Goal: Task Accomplishment & Management: Complete application form

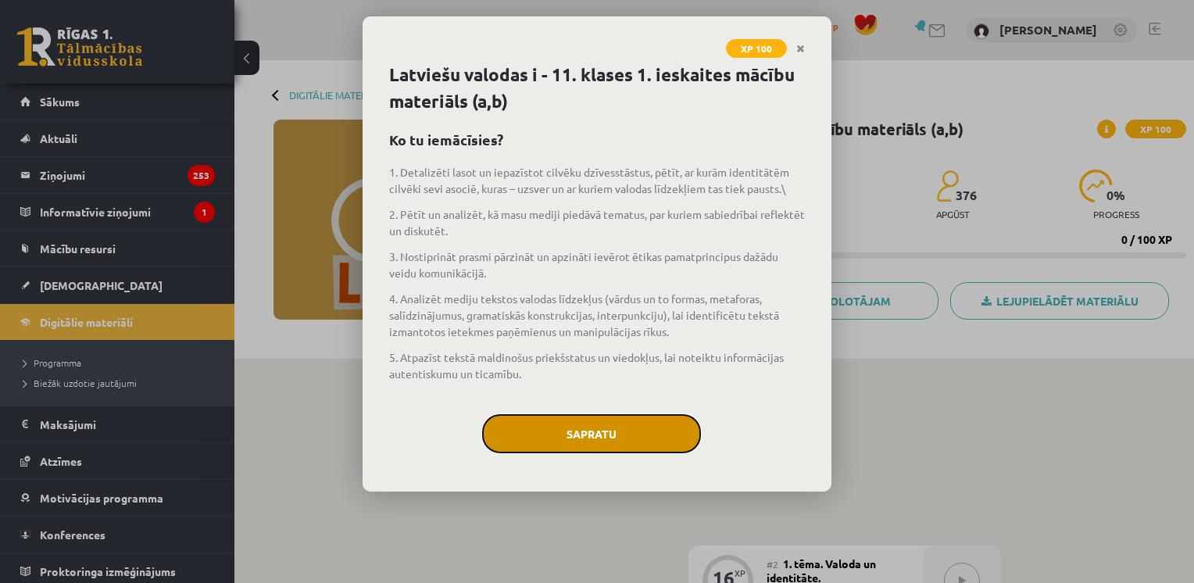
click at [563, 437] on button "Sapratu" at bounding box center [591, 433] width 219 height 39
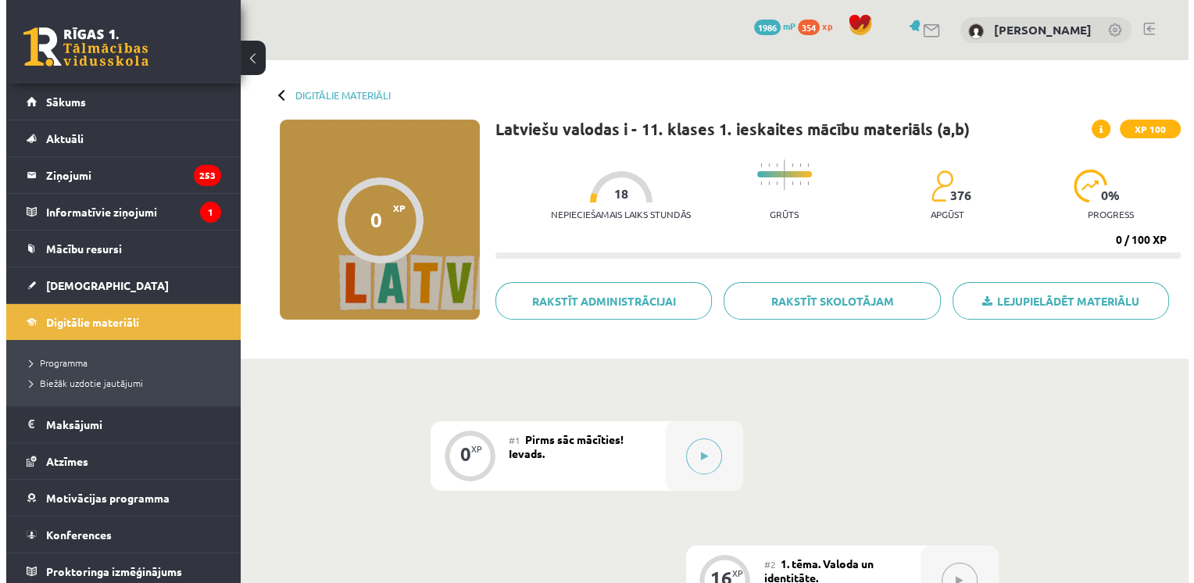
scroll to position [196, 0]
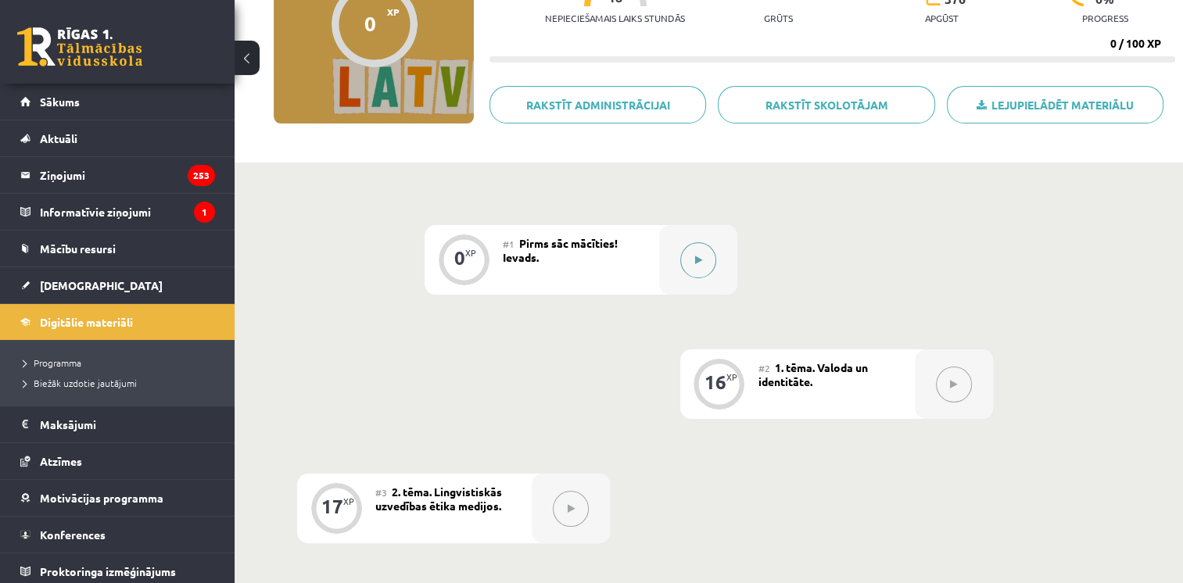
click at [698, 267] on button at bounding box center [698, 260] width 36 height 36
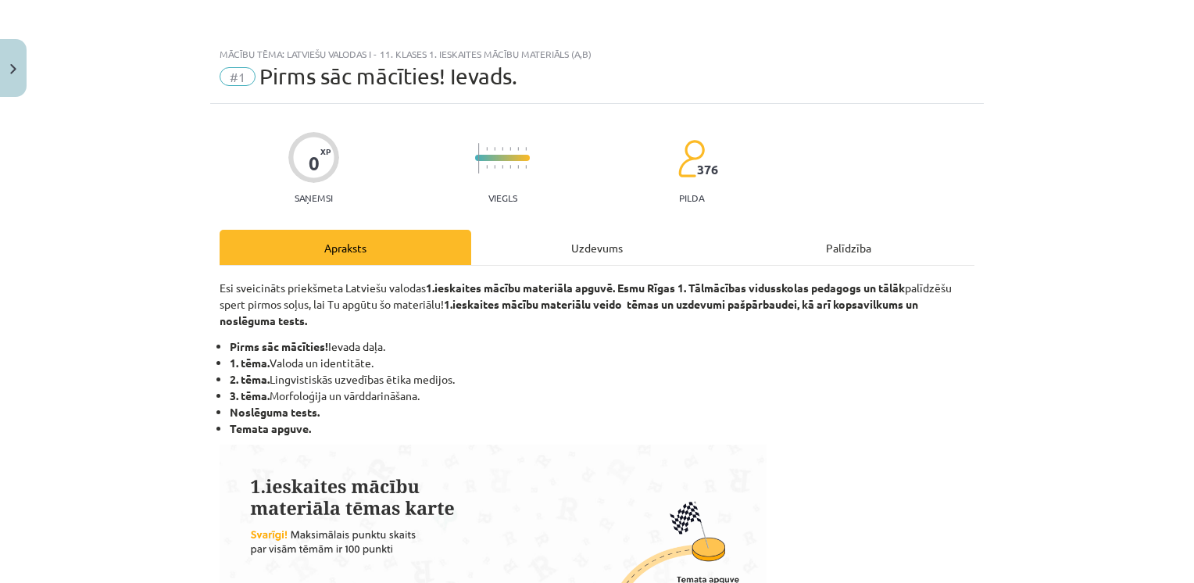
scroll to position [679, 0]
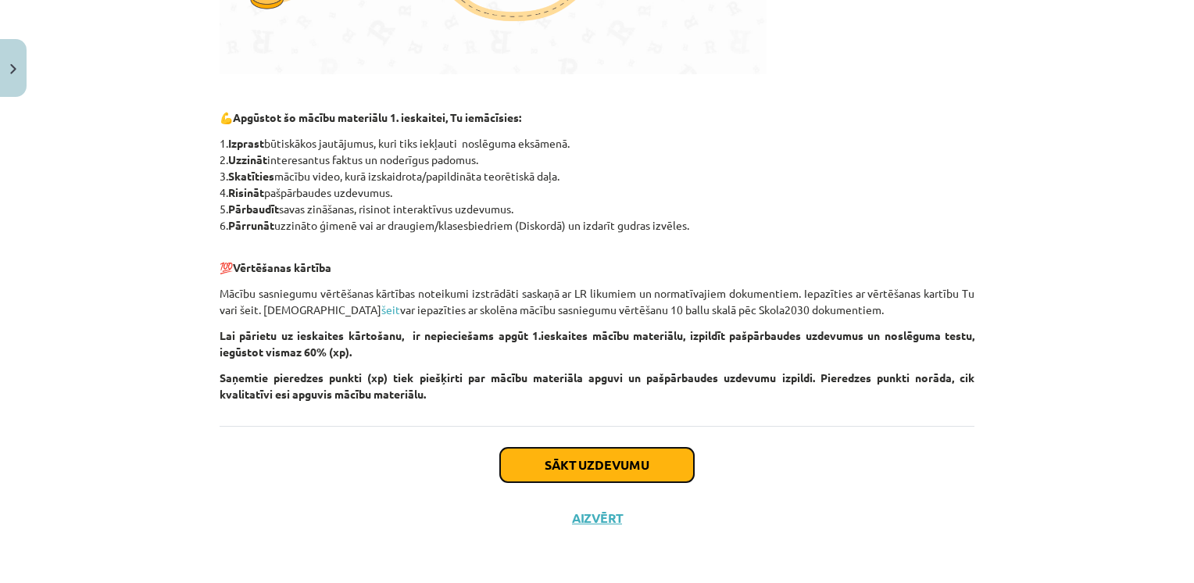
click at [610, 466] on button "Sākt uzdevumu" at bounding box center [597, 465] width 194 height 34
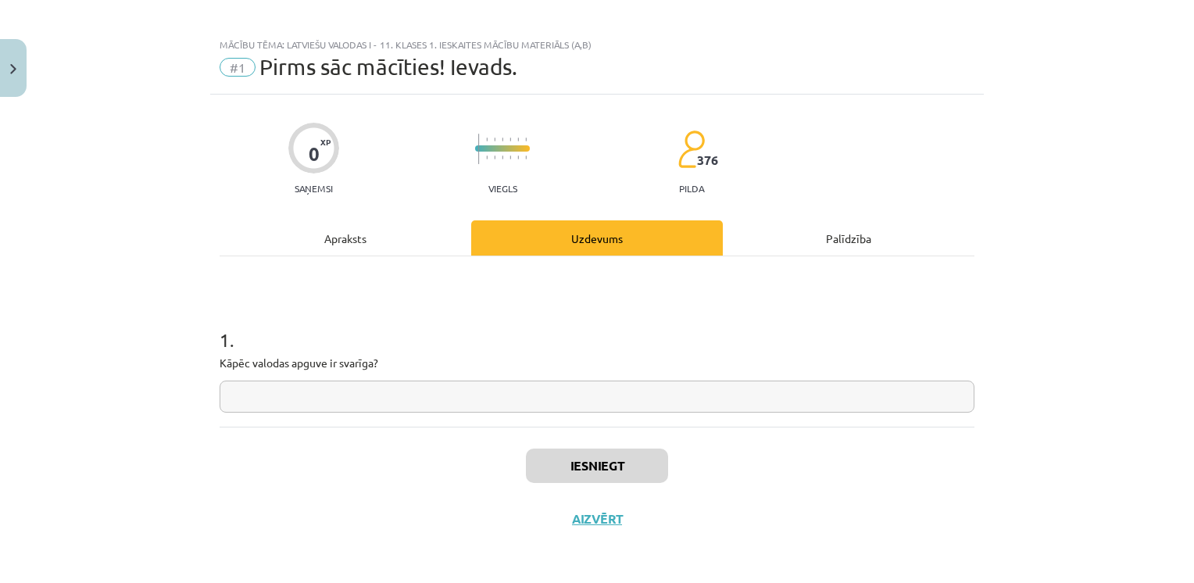
click at [519, 399] on input "text" at bounding box center [597, 397] width 755 height 32
type input "*"
click at [575, 461] on button "Iesniegt" at bounding box center [597, 466] width 142 height 34
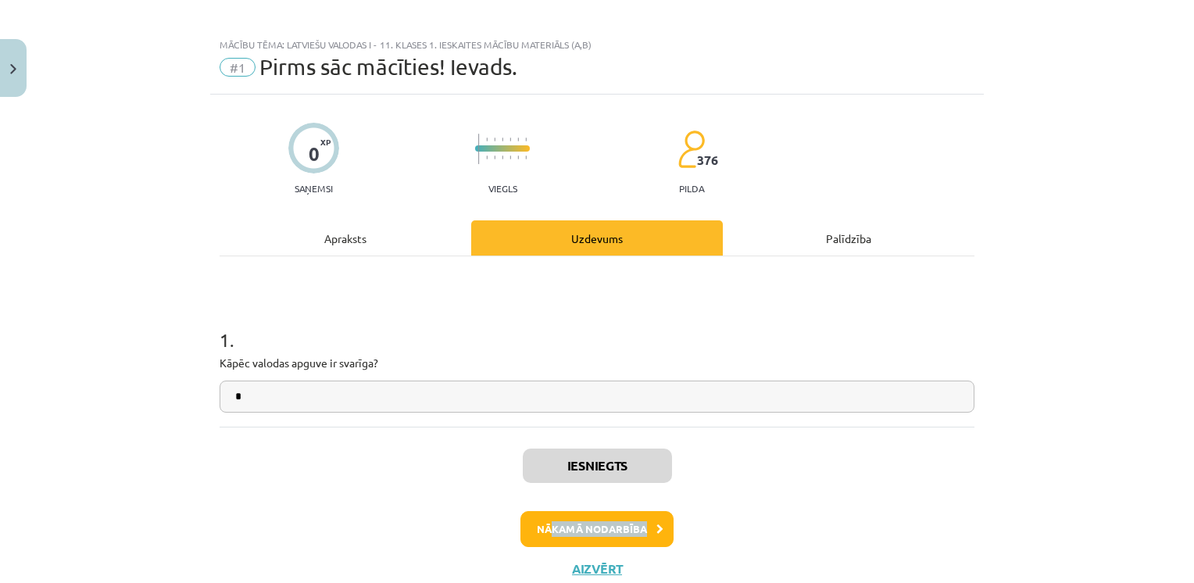
drag, startPoint x: 549, startPoint y: 547, endPoint x: 547, endPoint y: 526, distance: 21.2
click at [547, 526] on div "Iesniegts Nākamā nodarbība Aizvērt" at bounding box center [597, 506] width 755 height 159
click at [547, 526] on button "Nākamā nodarbība" at bounding box center [597, 529] width 153 height 36
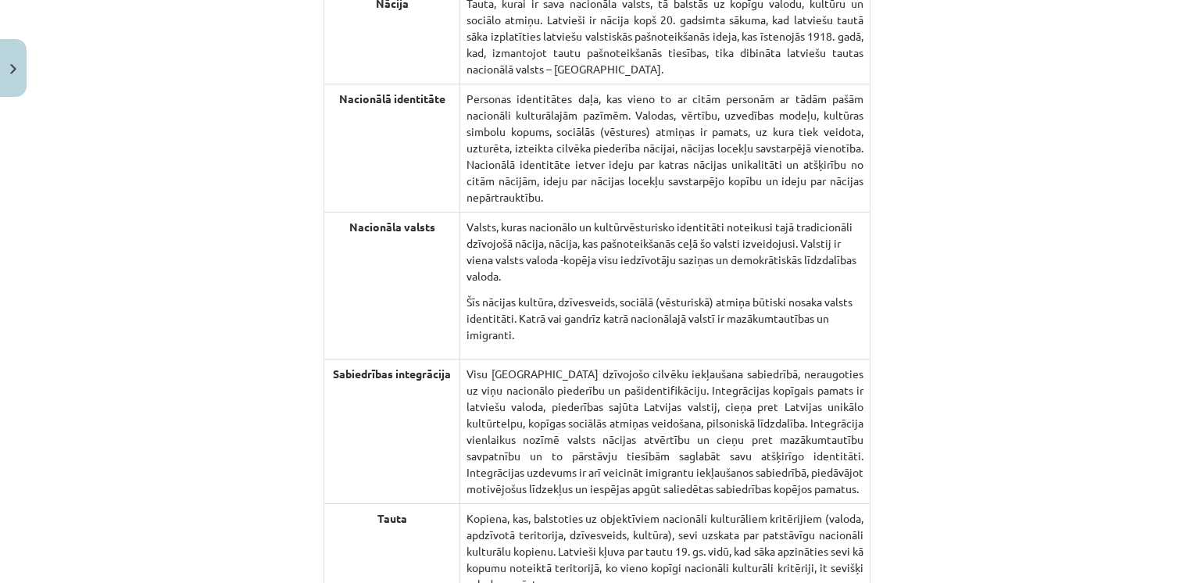
scroll to position [3278, 0]
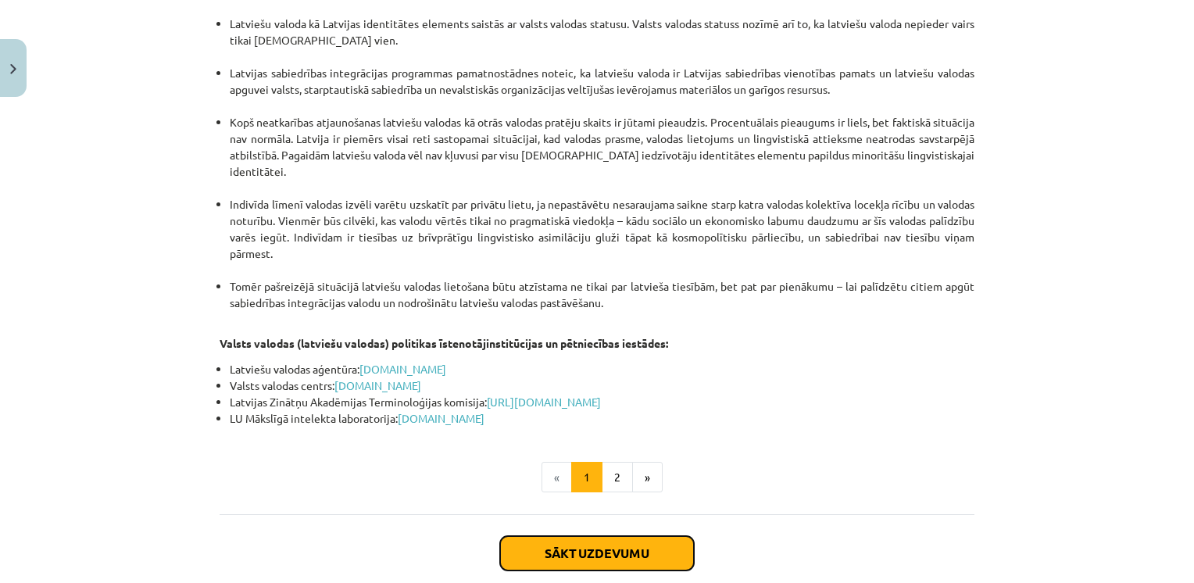
click at [550, 536] on button "Sākt uzdevumu" at bounding box center [597, 553] width 194 height 34
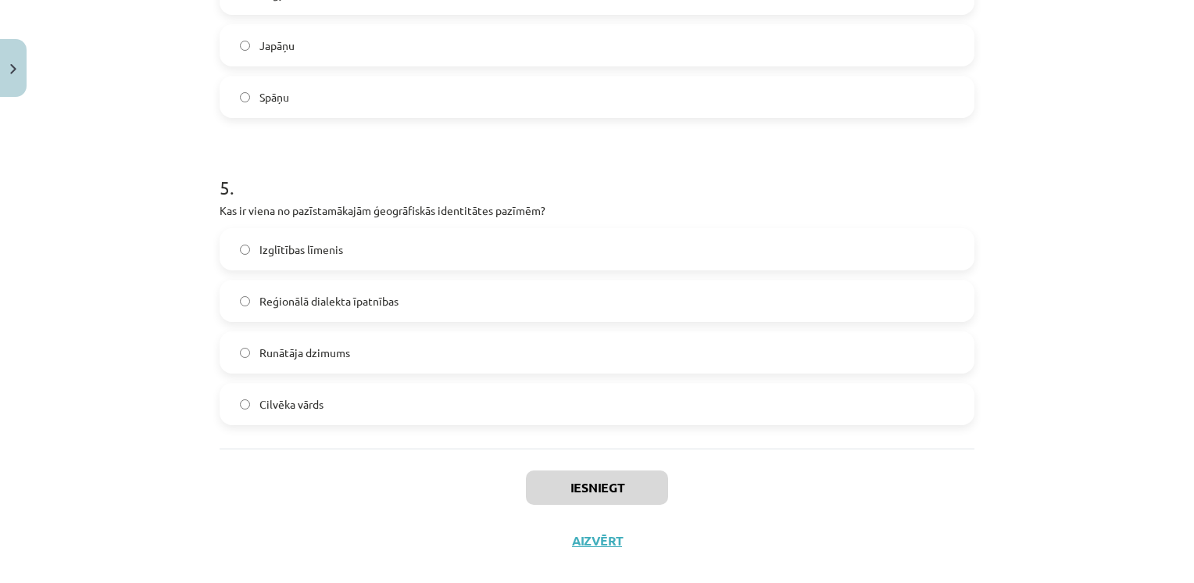
scroll to position [1413, 0]
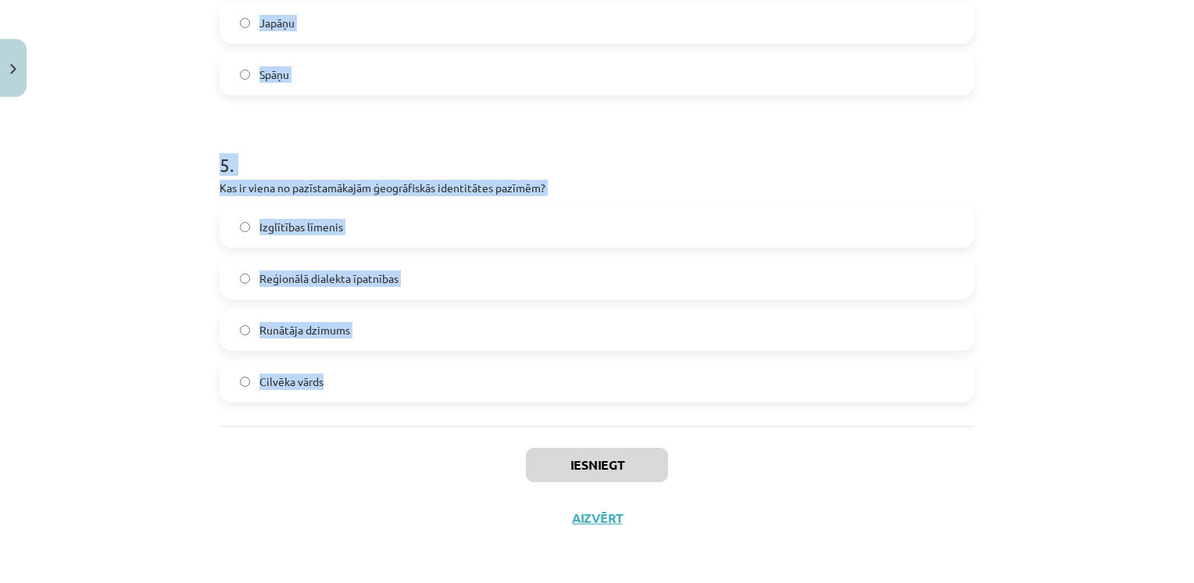
drag, startPoint x: 207, startPoint y: 310, endPoint x: 548, endPoint y: 412, distance: 355.9
copy form "1 . Kā valoda ietekmē cilvēka identitāti? Tā neietekmē cilvēka identitāti. Tā i…"
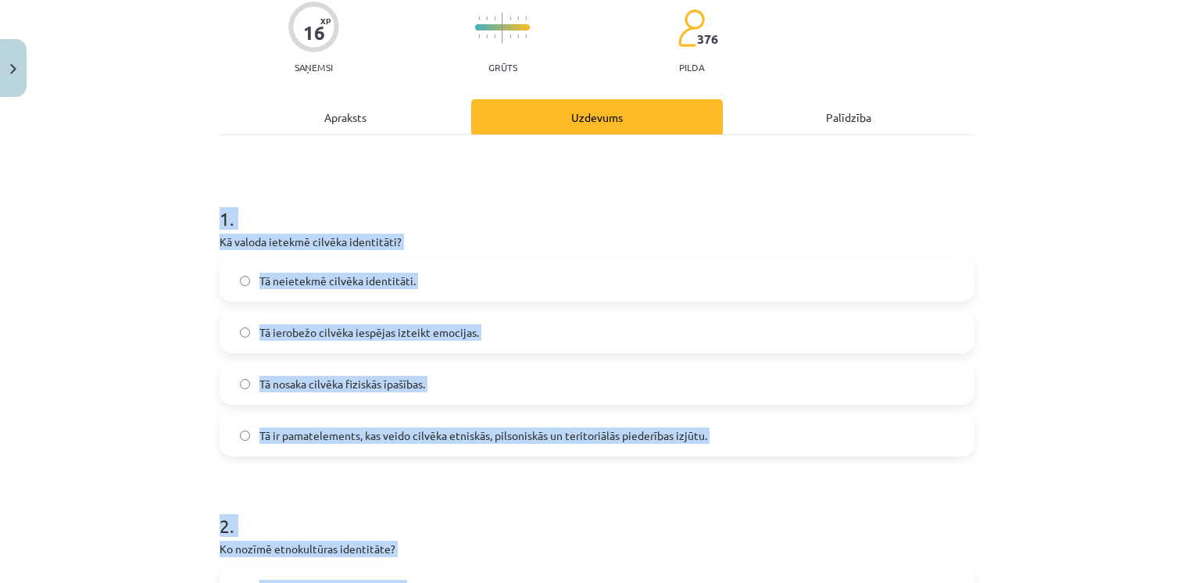
scroll to position [131, 0]
click at [330, 439] on span "Tā ir pamatelements, kas veido cilvēka etniskās, pilsoniskās un teritoriālās pi…" at bounding box center [484, 435] width 448 height 16
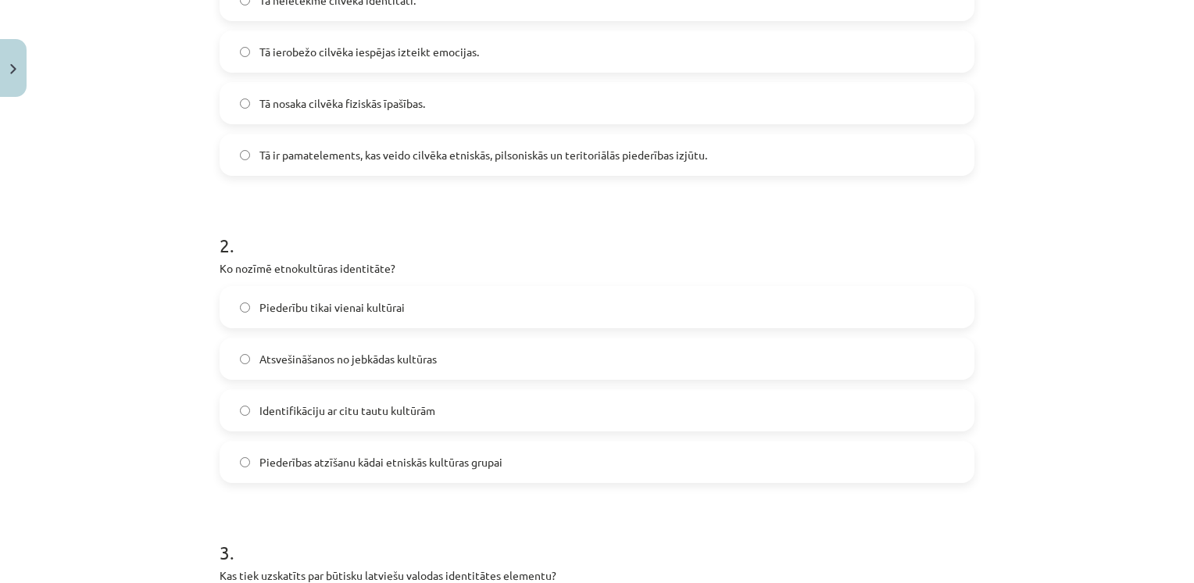
scroll to position [430, 0]
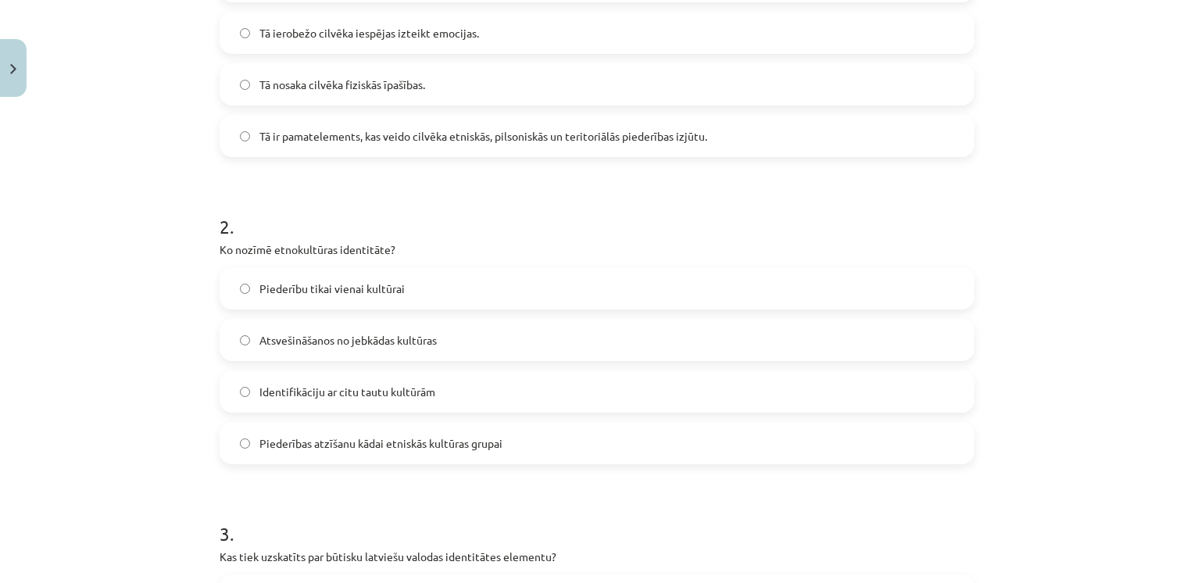
click at [325, 450] on span "Piederības atzīšanu kādai etniskās kultūras grupai" at bounding box center [381, 443] width 243 height 16
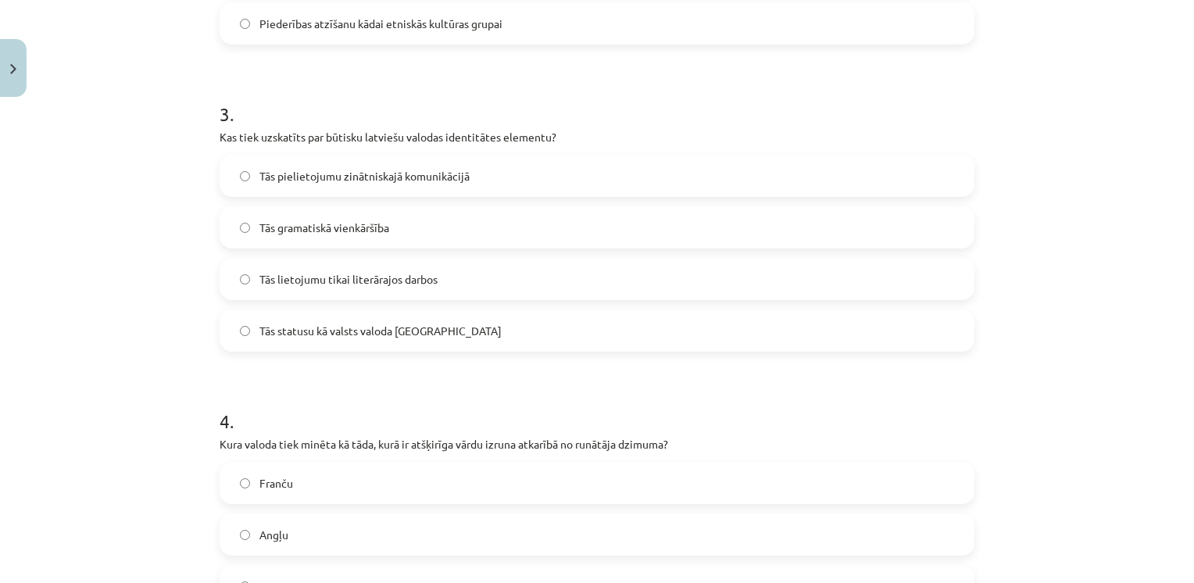
scroll to position [851, 0]
click at [303, 341] on label "Tās statusu kā valsts valoda Latvijā" at bounding box center [597, 329] width 752 height 39
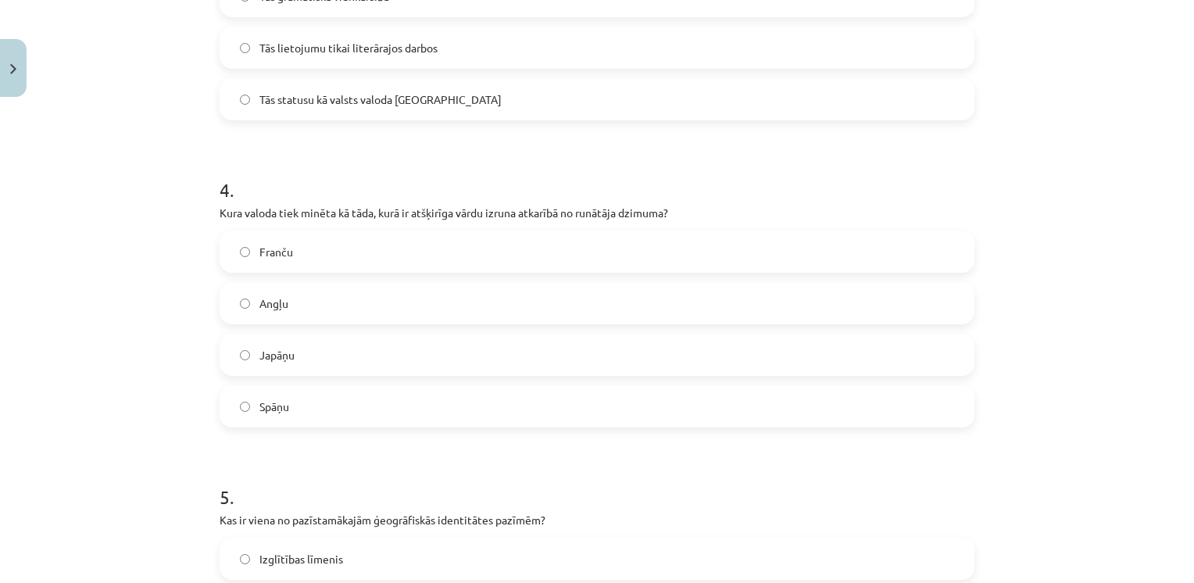
scroll to position [1087, 0]
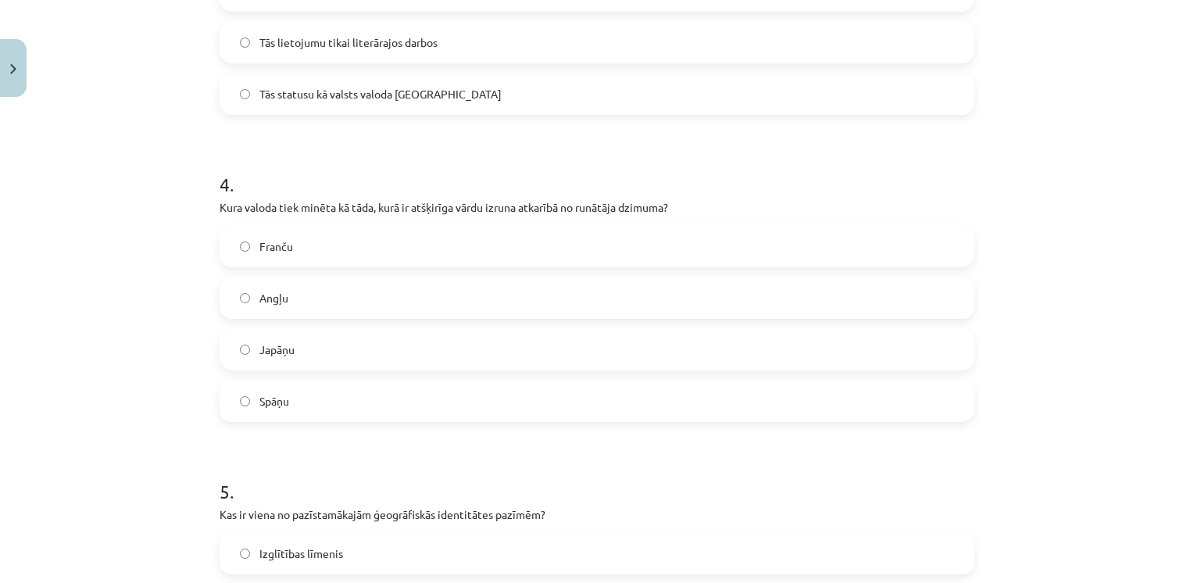
click at [287, 355] on span "Japāņu" at bounding box center [277, 350] width 35 height 16
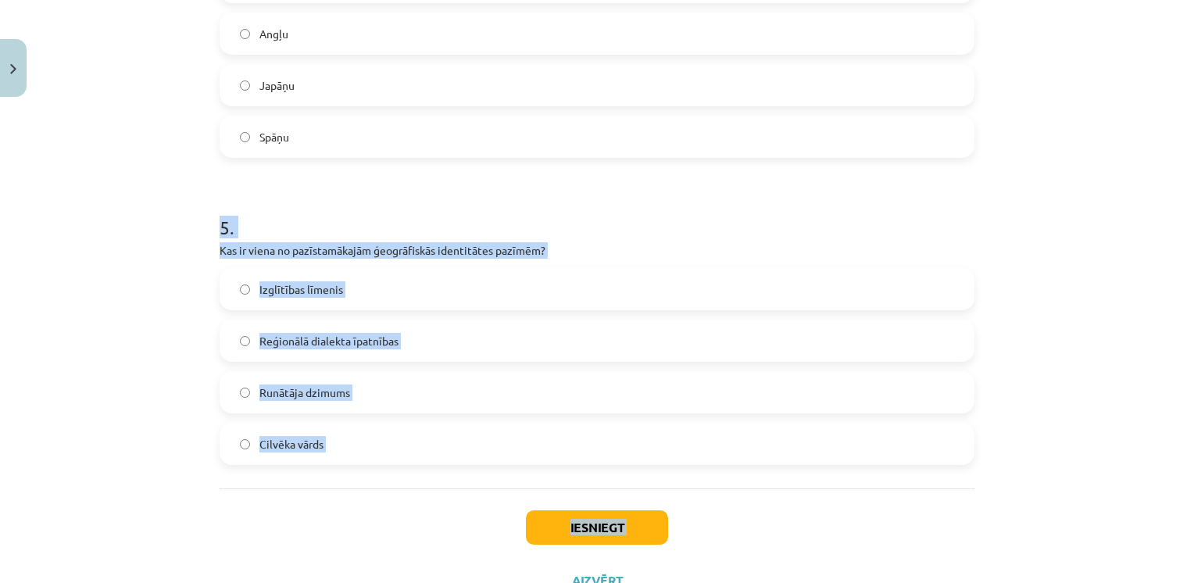
scroll to position [1413, 0]
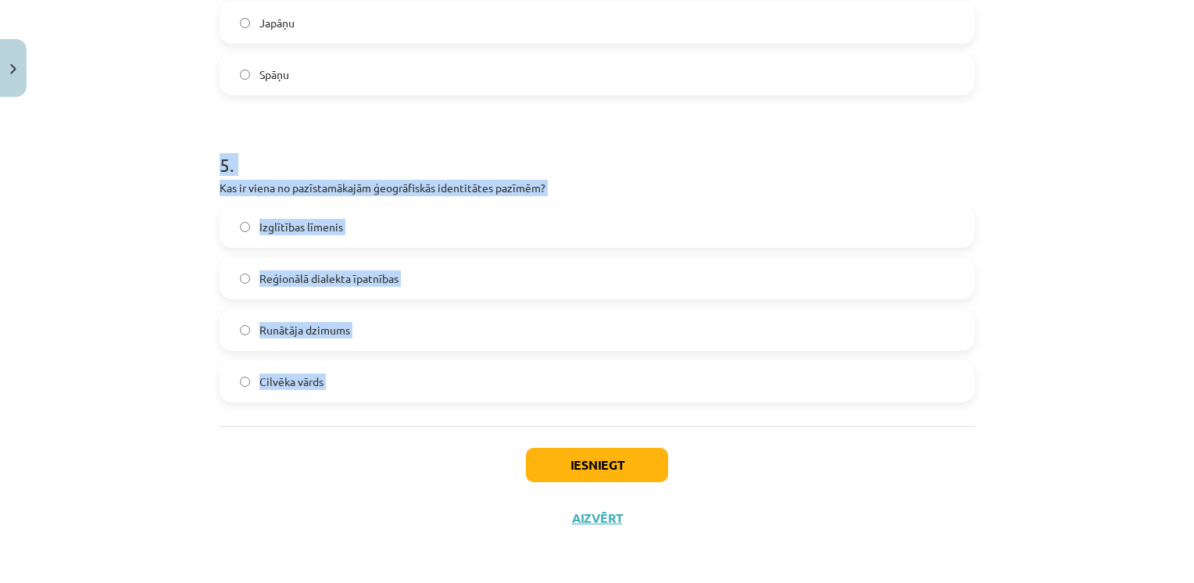
drag, startPoint x: 204, startPoint y: 255, endPoint x: 403, endPoint y: 442, distance: 273.7
copy div "5 . Kas ir viena no pazīstamākajām ģeogrāfiskās identitātes pazīmēm? Izglītības…"
click at [378, 286] on label "Reģionālā dialekta īpatnības" at bounding box center [597, 278] width 752 height 39
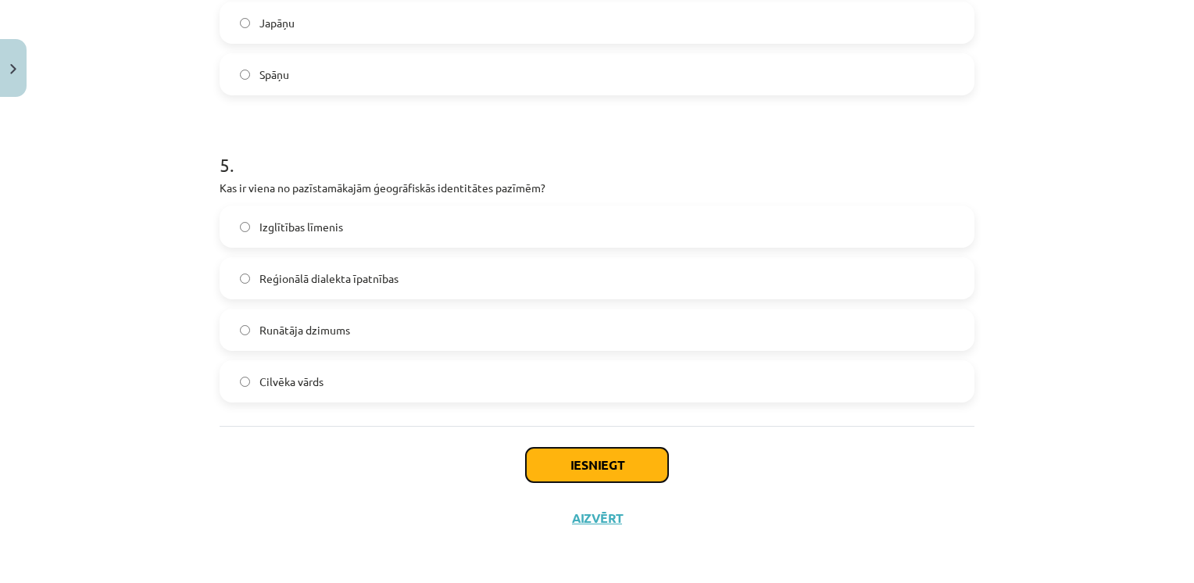
click at [583, 460] on button "Iesniegt" at bounding box center [597, 465] width 142 height 34
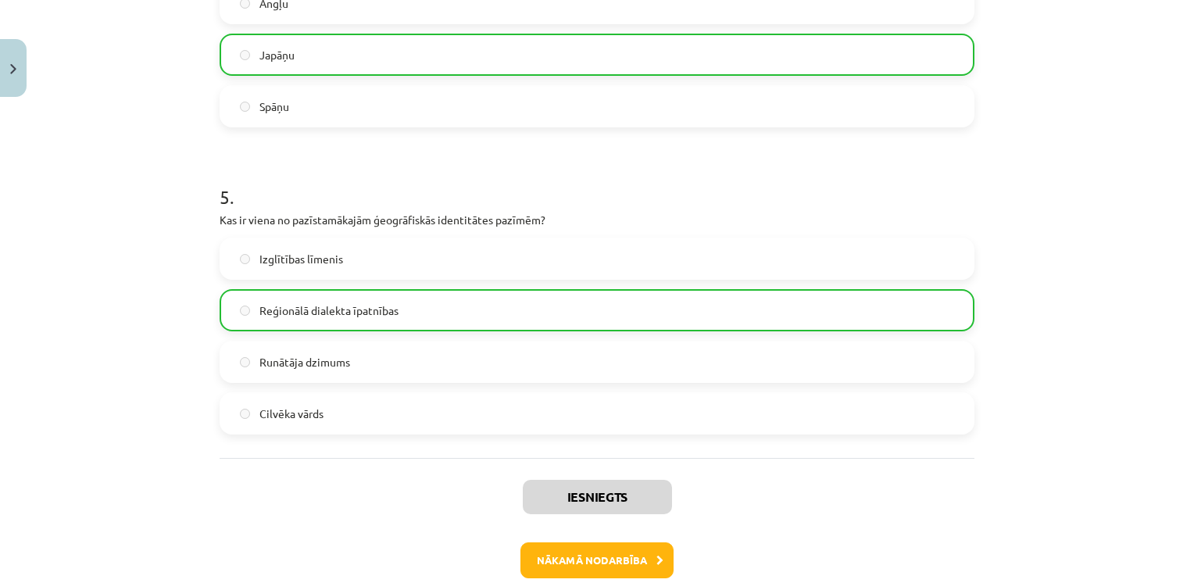
scroll to position [1463, 0]
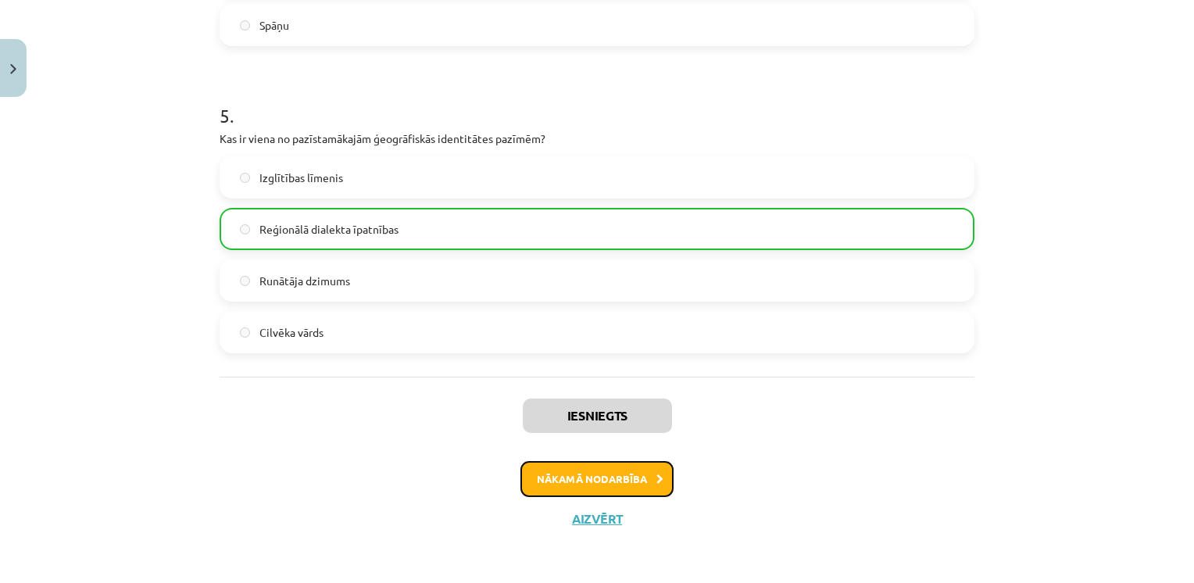
click at [568, 482] on button "Nākamā nodarbība" at bounding box center [597, 479] width 153 height 36
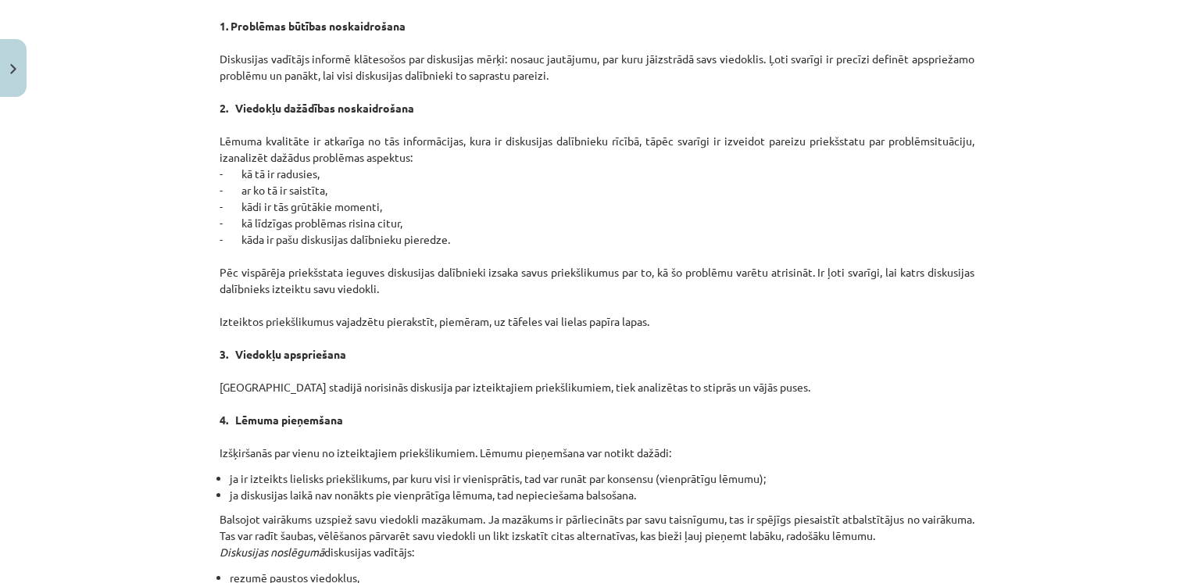
scroll to position [1403, 0]
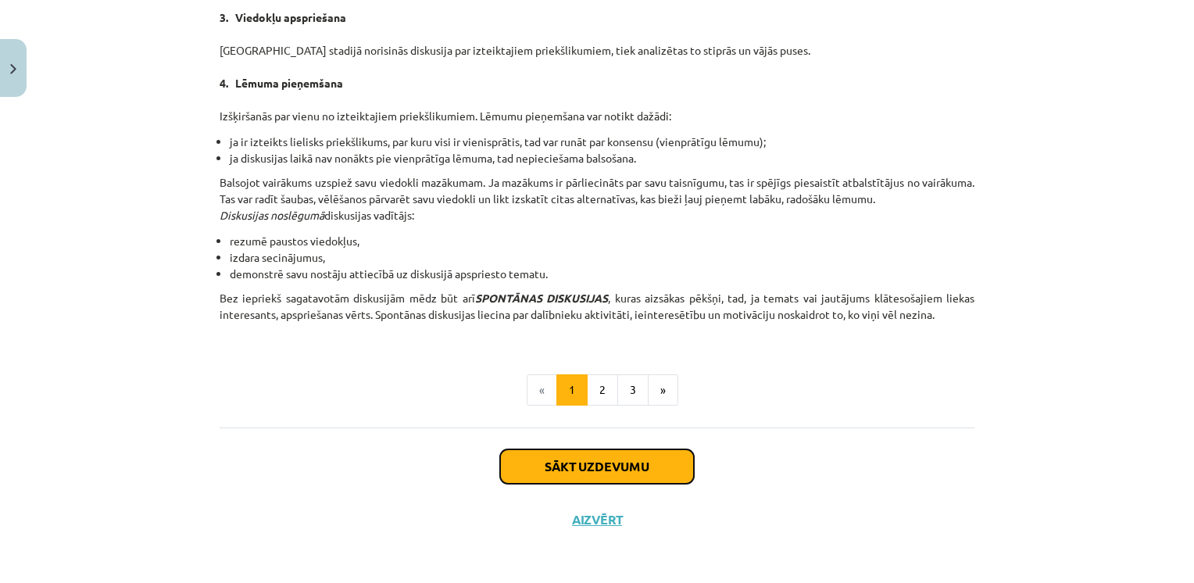
click at [538, 468] on button "Sākt uzdevumu" at bounding box center [597, 466] width 194 height 34
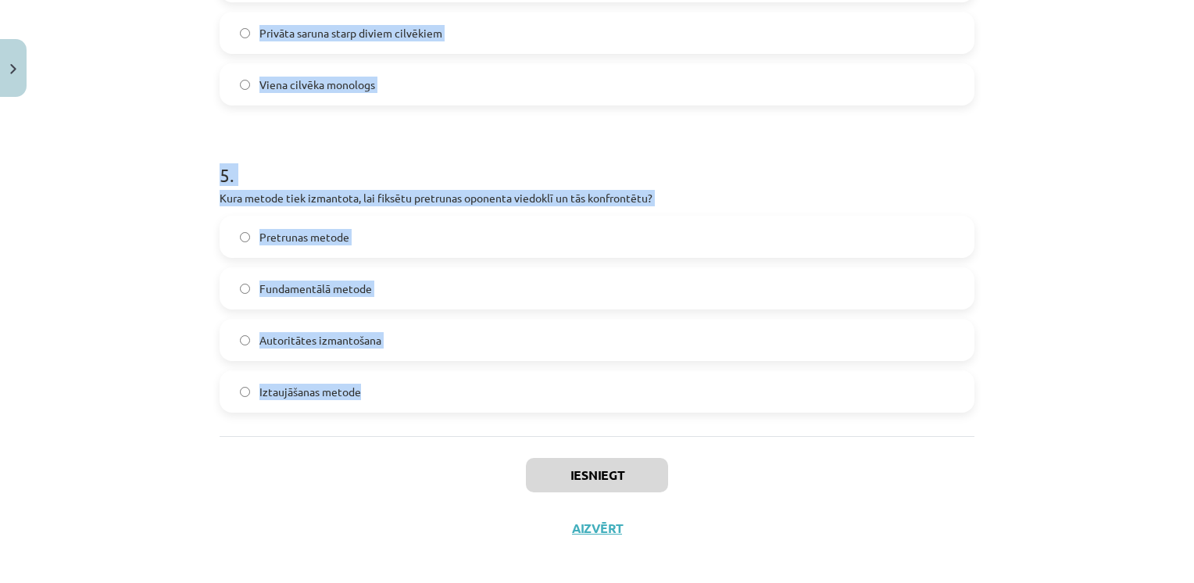
drag, startPoint x: 192, startPoint y: 306, endPoint x: 458, endPoint y: 427, distance: 292.5
click at [458, 427] on div "Mācību tēma: Latviešu valodas i - 11. klases 1. ieskaites mācību materiāls (a,b…" at bounding box center [597, 291] width 1194 height 583
copy form "1 . Kura no šīm metodēm pieder pie argumentācijas palīgmetodēm? Pārspīlēšana Pr…"
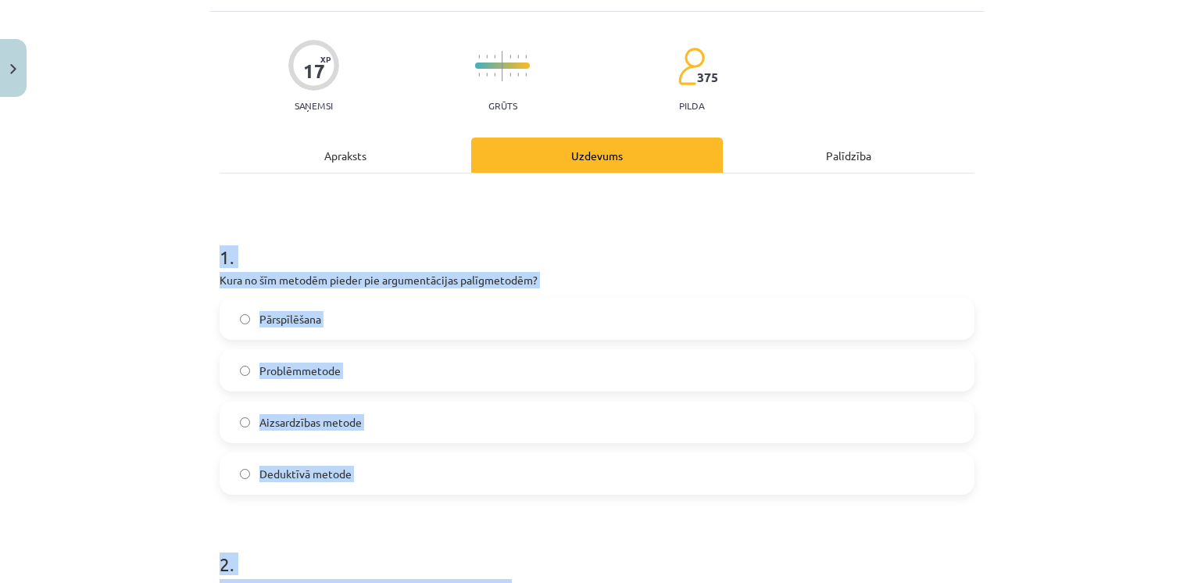
scroll to position [121, 0]
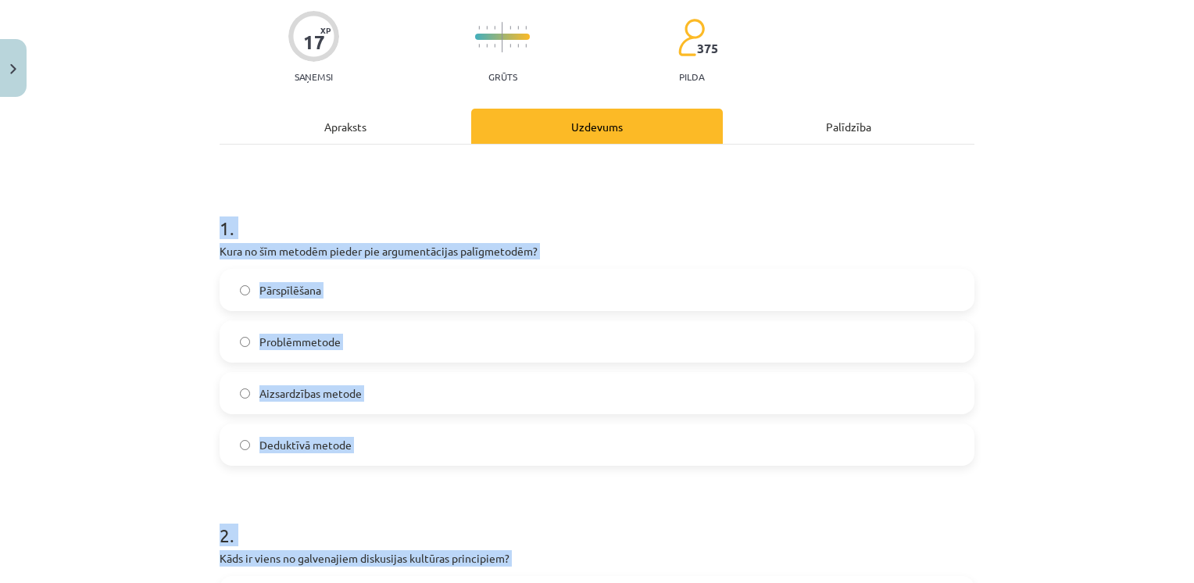
click at [296, 289] on span "Pārspīlēšana" at bounding box center [291, 290] width 62 height 16
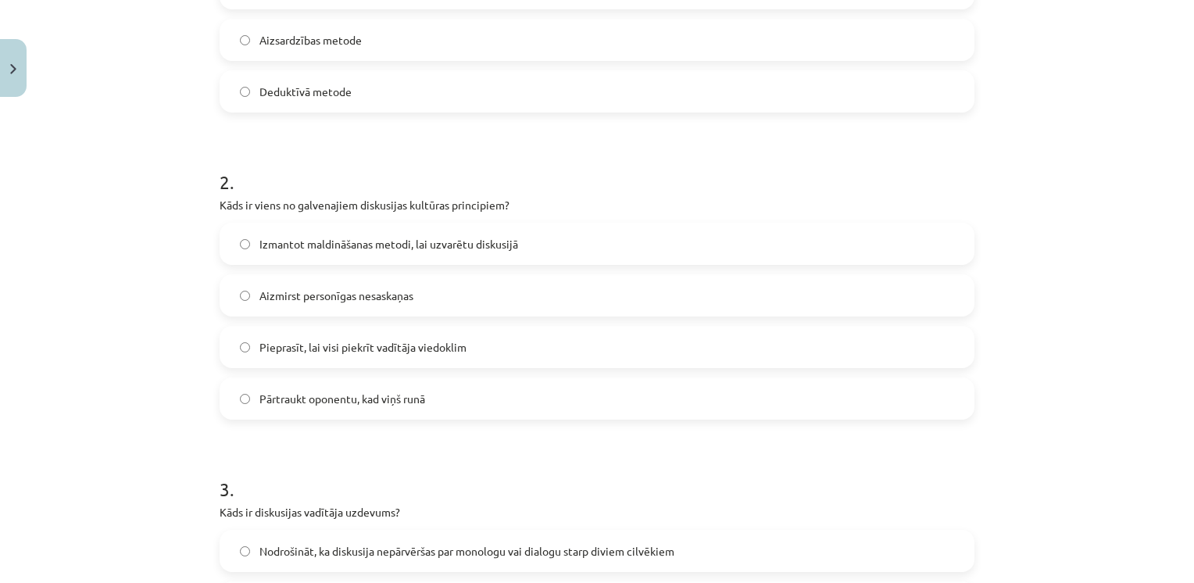
scroll to position [475, 0]
click at [333, 292] on span "Aizmirst personīgas nesaskaņas" at bounding box center [337, 295] width 154 height 16
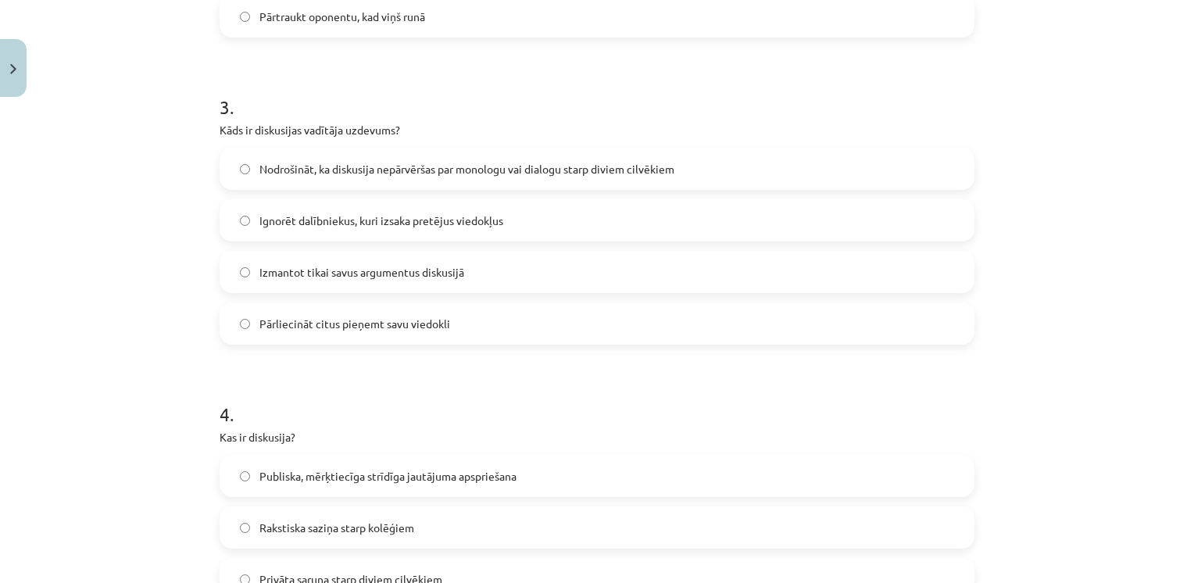
scroll to position [857, 0]
click at [342, 165] on span "Nodrošināt, ka diskusija nepārvēršas par monologu vai dialogu starp diviem cilv…" at bounding box center [467, 169] width 415 height 16
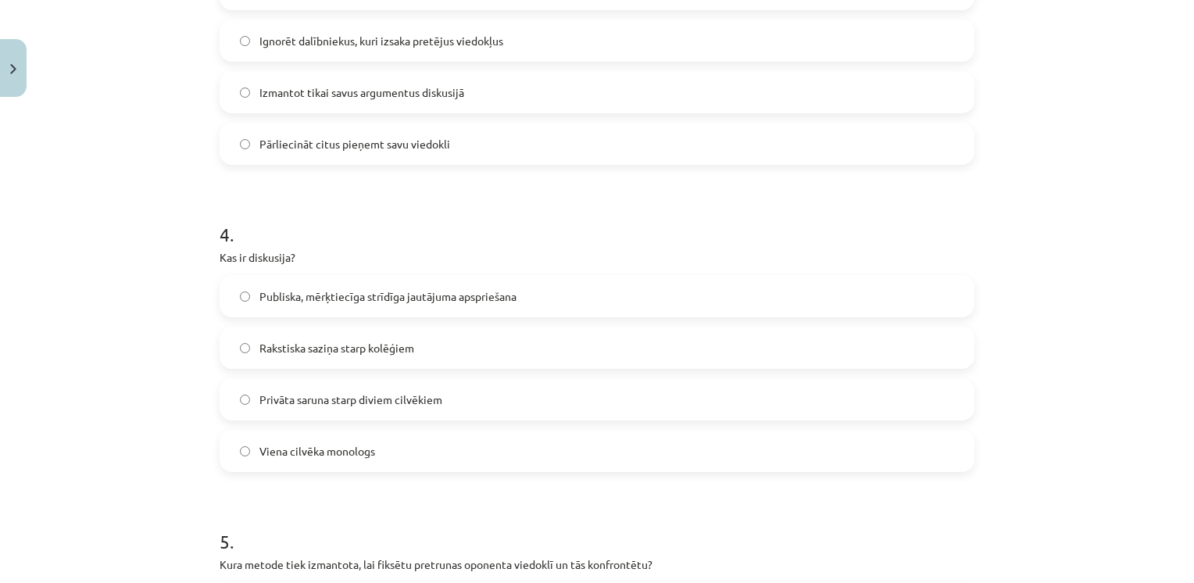
scroll to position [1118, 0]
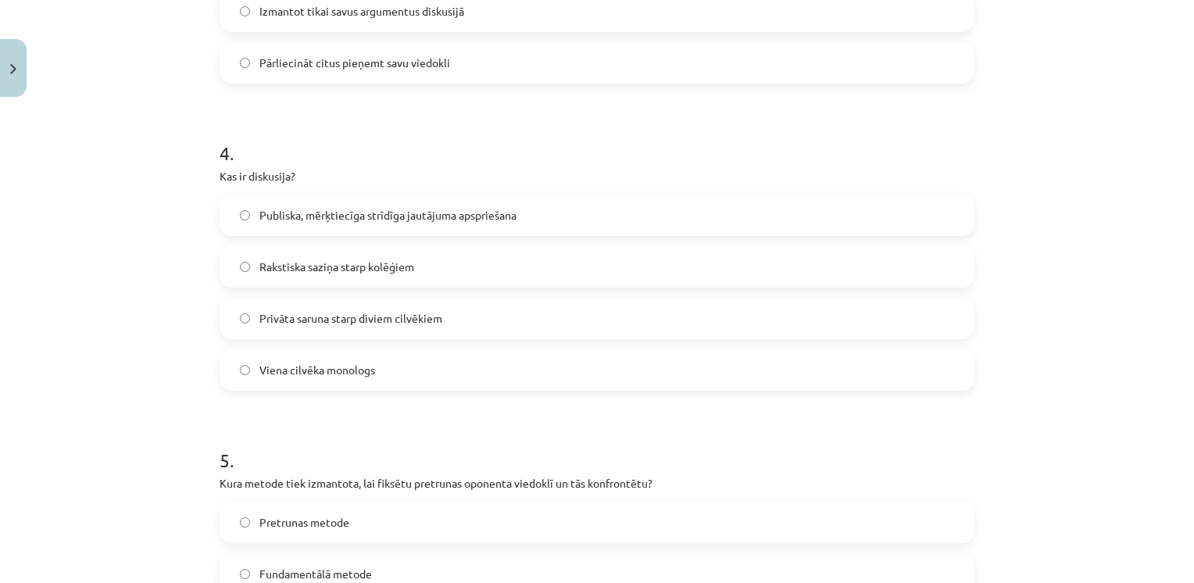
click at [340, 196] on label "Publiska, mērķtiecīga strīdīga jautājuma apspriešana" at bounding box center [597, 214] width 752 height 39
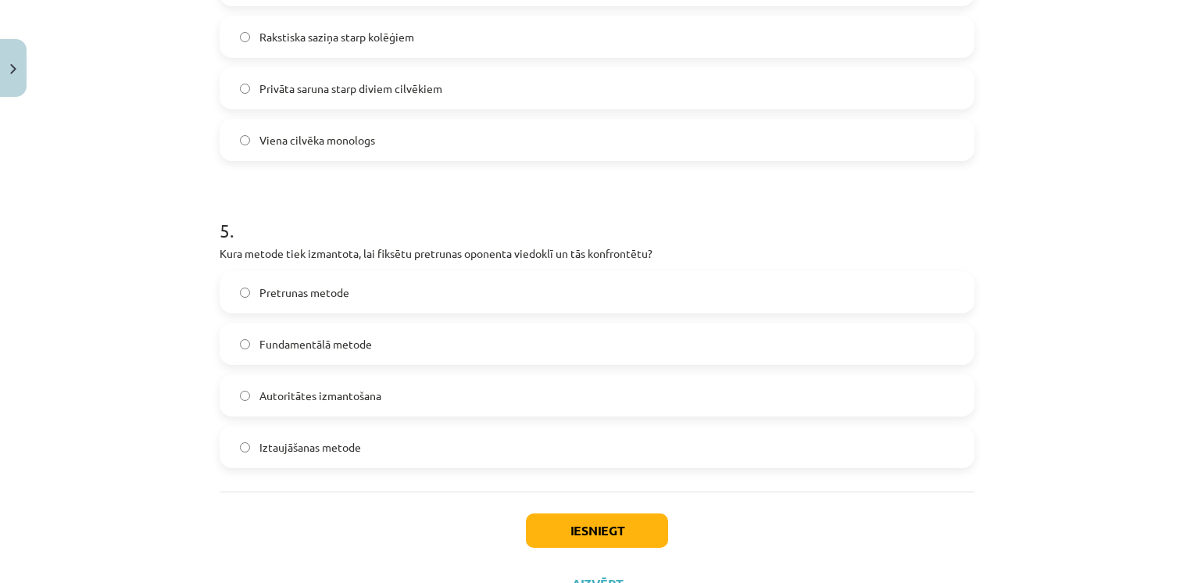
scroll to position [1360, 0]
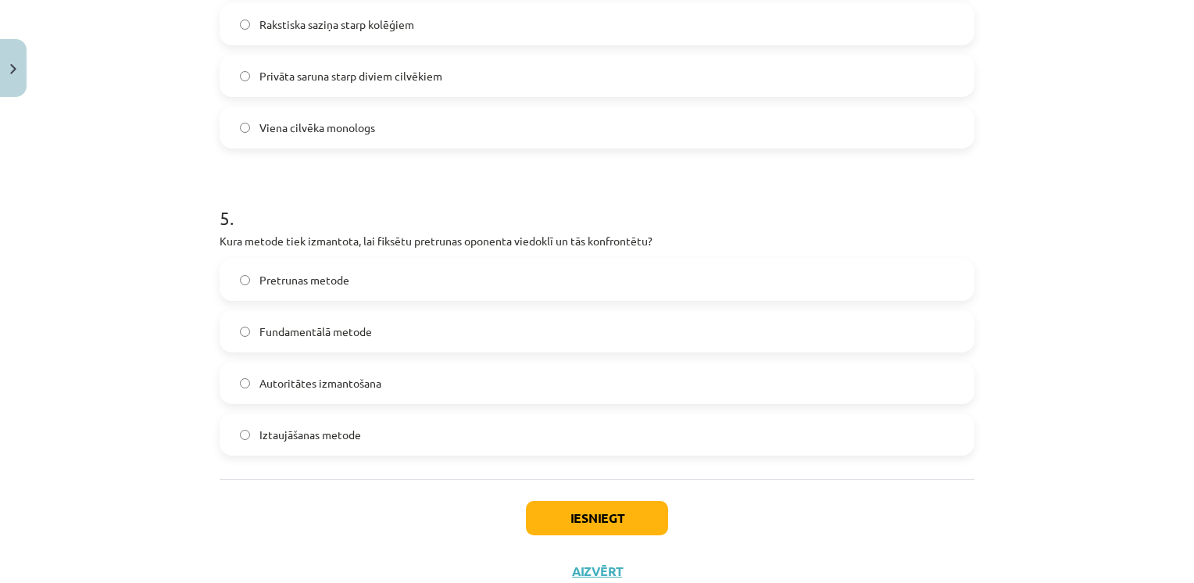
click at [304, 285] on span "Pretrunas metode" at bounding box center [305, 280] width 90 height 16
click at [562, 526] on button "Iesniegt" at bounding box center [597, 518] width 142 height 34
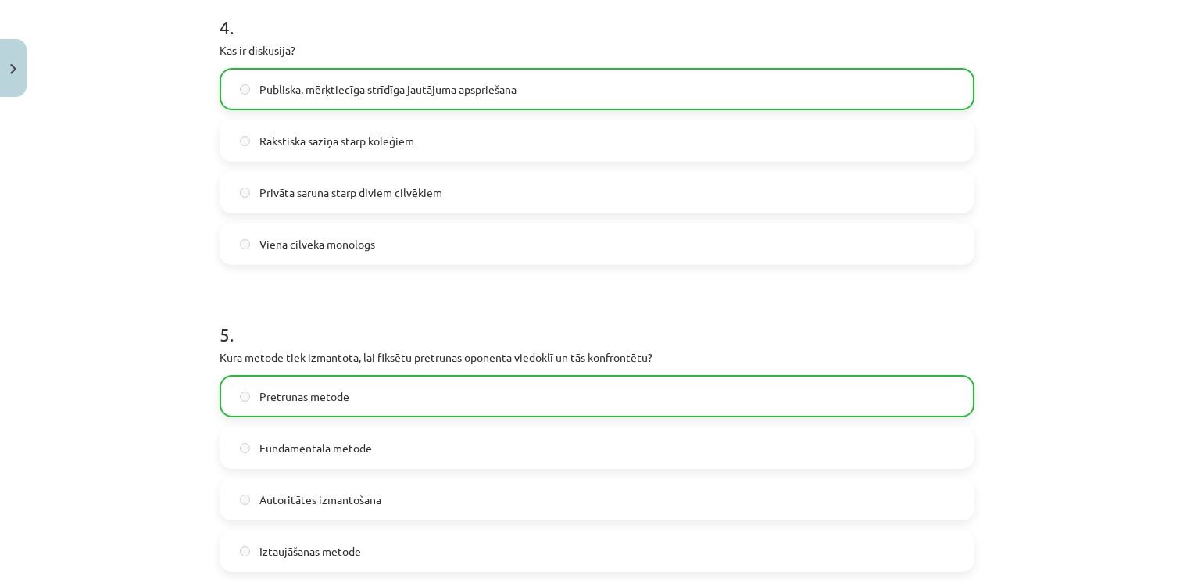
scroll to position [1463, 0]
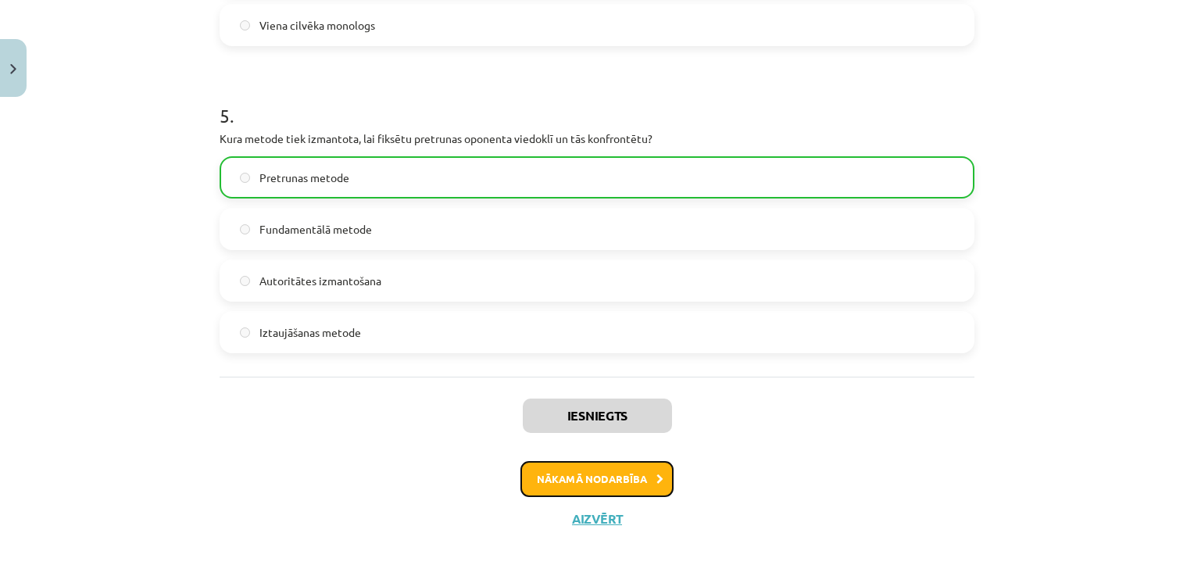
click at [616, 480] on button "Nākamā nodarbība" at bounding box center [597, 479] width 153 height 36
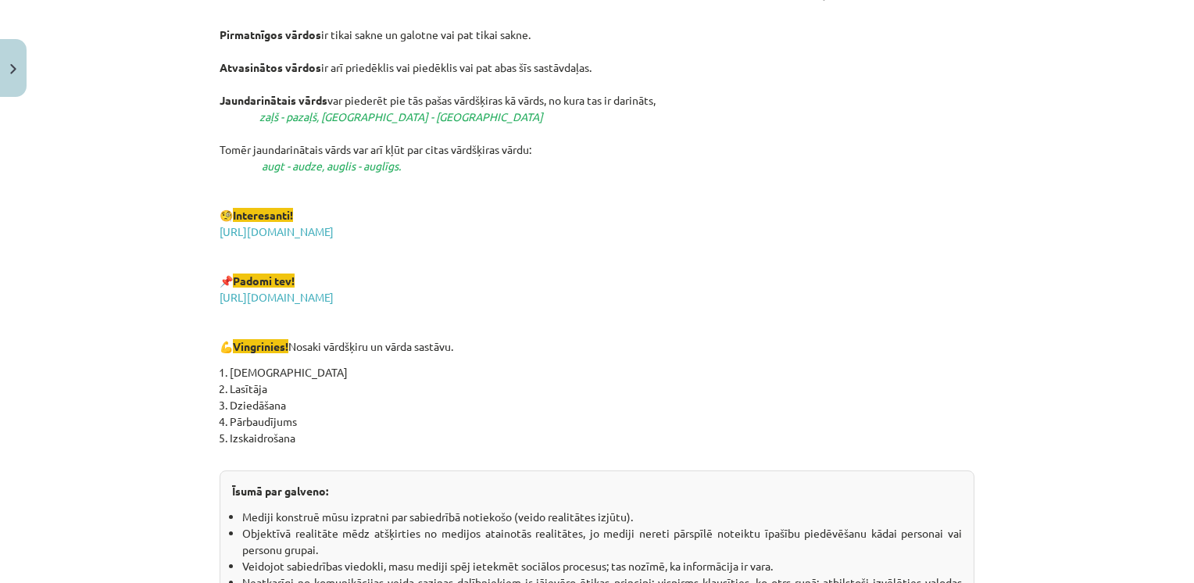
scroll to position [2756, 0]
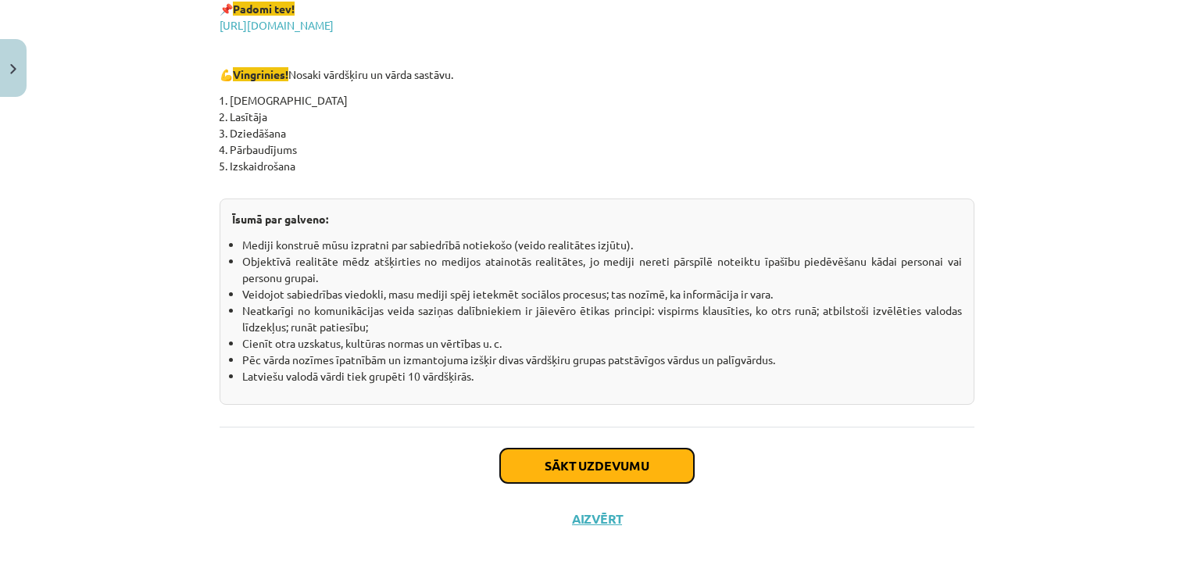
click at [528, 475] on button "Sākt uzdevumu" at bounding box center [597, 466] width 194 height 34
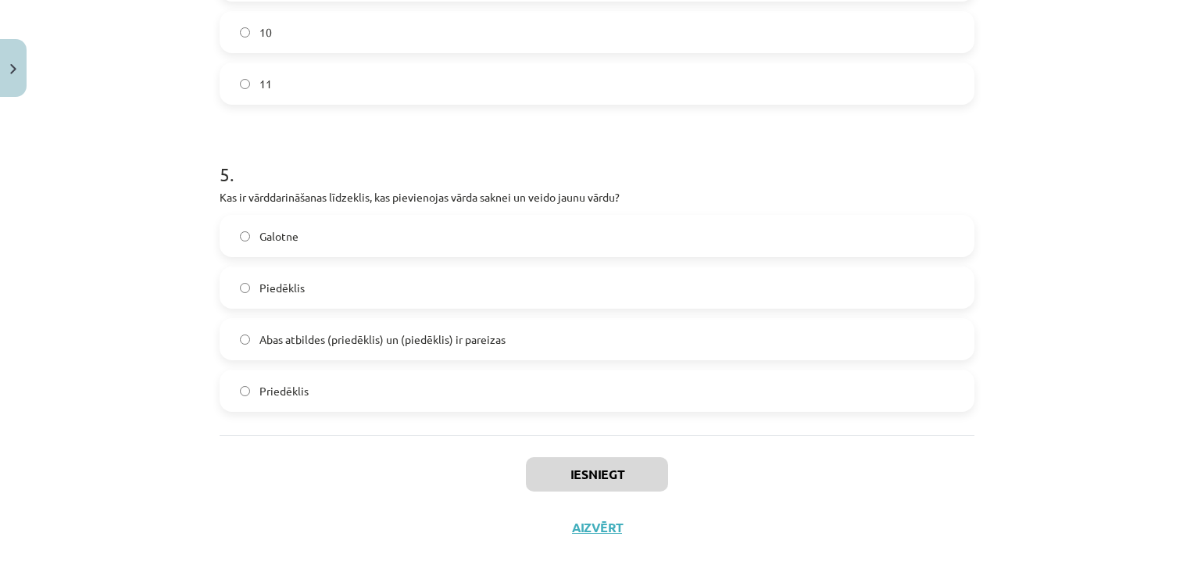
scroll to position [1413, 0]
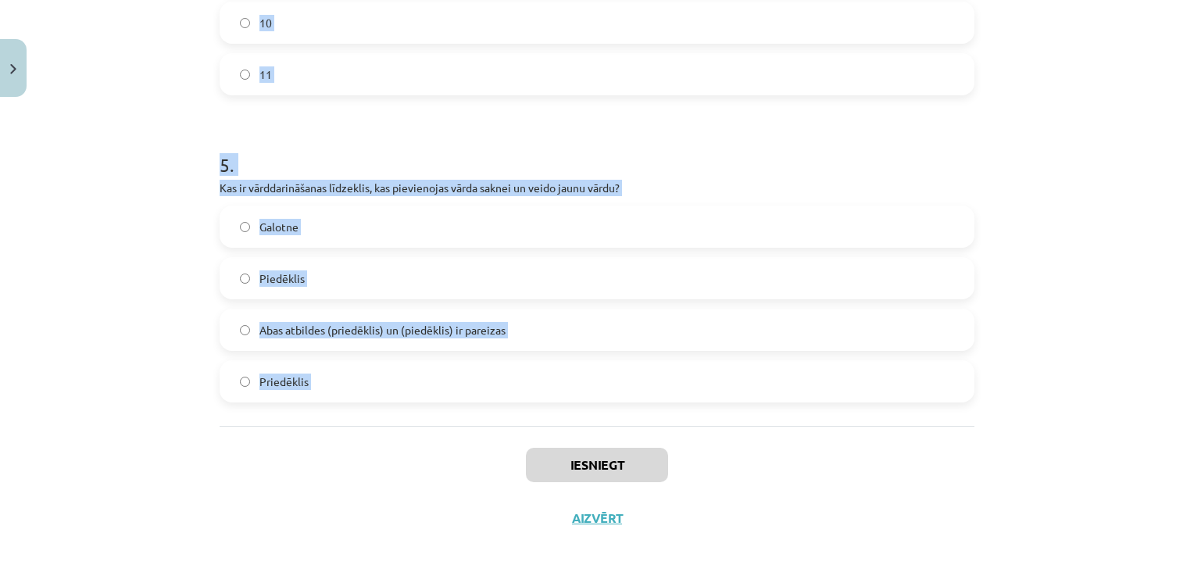
drag, startPoint x: 210, startPoint y: 306, endPoint x: 518, endPoint y: 432, distance: 332.0
copy form "1 . Kurš no šiem nav morfoloģijas pētījumu objekts? Gramatiskās nozīmes Vārdu f…"
click at [80, 331] on div "Mācību tēma: Latviešu valodas i - 11. klases 1. ieskaites mācību materiāls (a,b…" at bounding box center [597, 291] width 1194 height 583
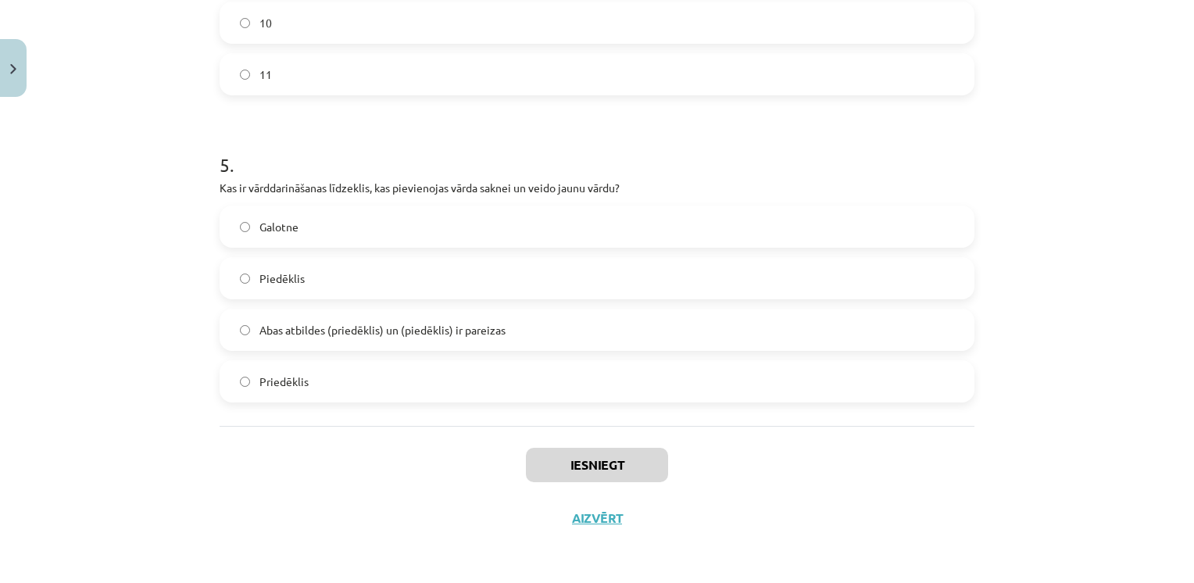
click at [273, 265] on label "Piedēklis" at bounding box center [597, 278] width 752 height 39
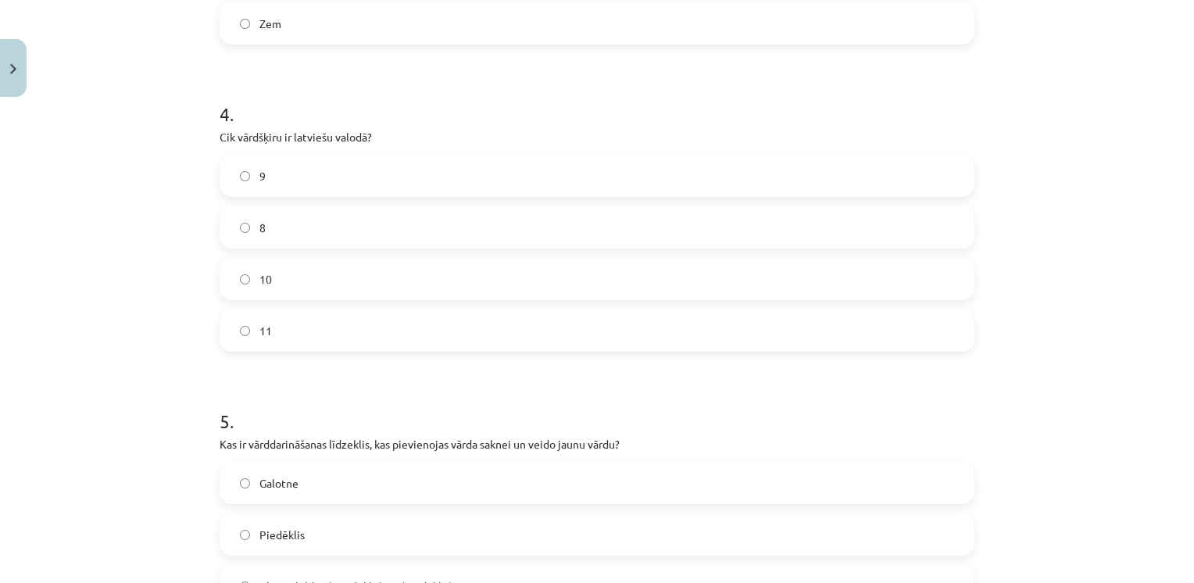
scroll to position [1155, 0]
click at [272, 265] on label "10" at bounding box center [597, 280] width 752 height 39
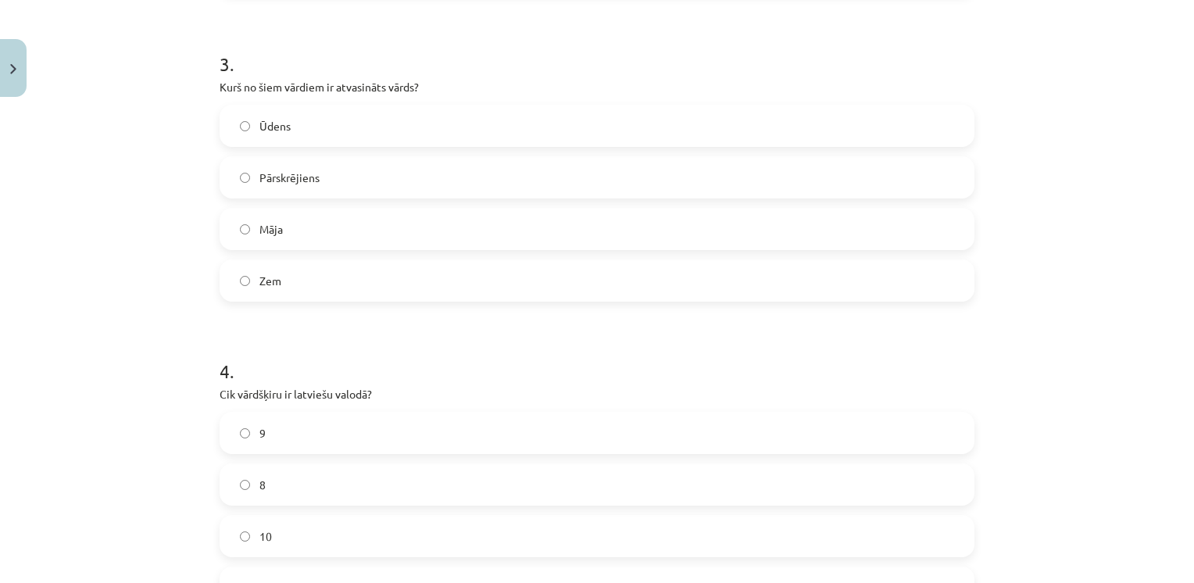
scroll to position [887, 0]
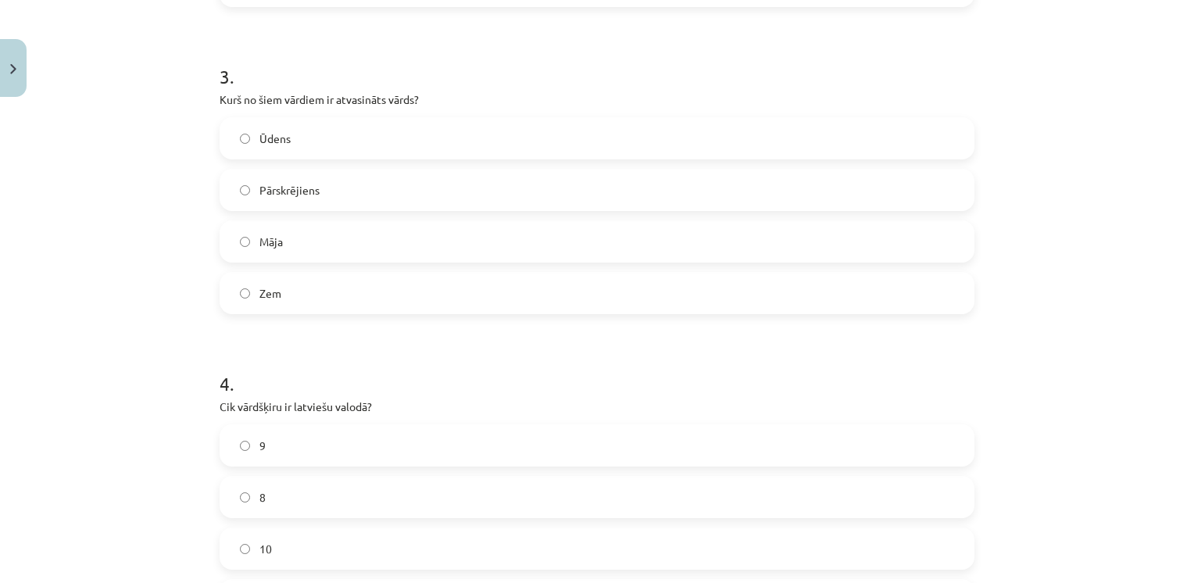
click at [267, 177] on label "Pārskrējiens" at bounding box center [597, 189] width 752 height 39
click at [266, 189] on span "Zieds" at bounding box center [273, 193] width 27 height 16
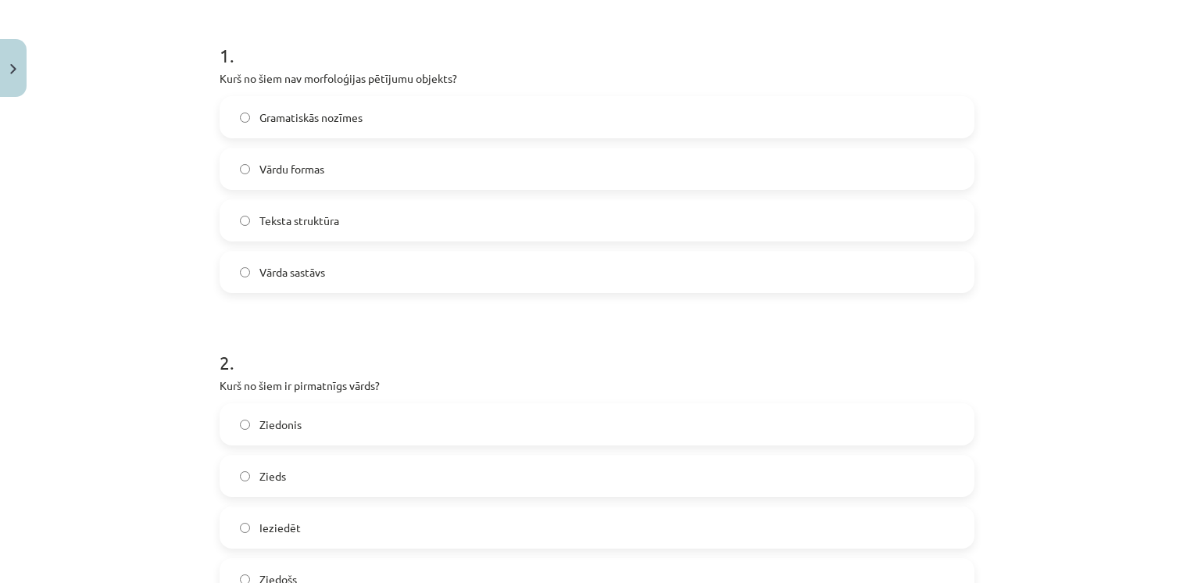
scroll to position [285, 0]
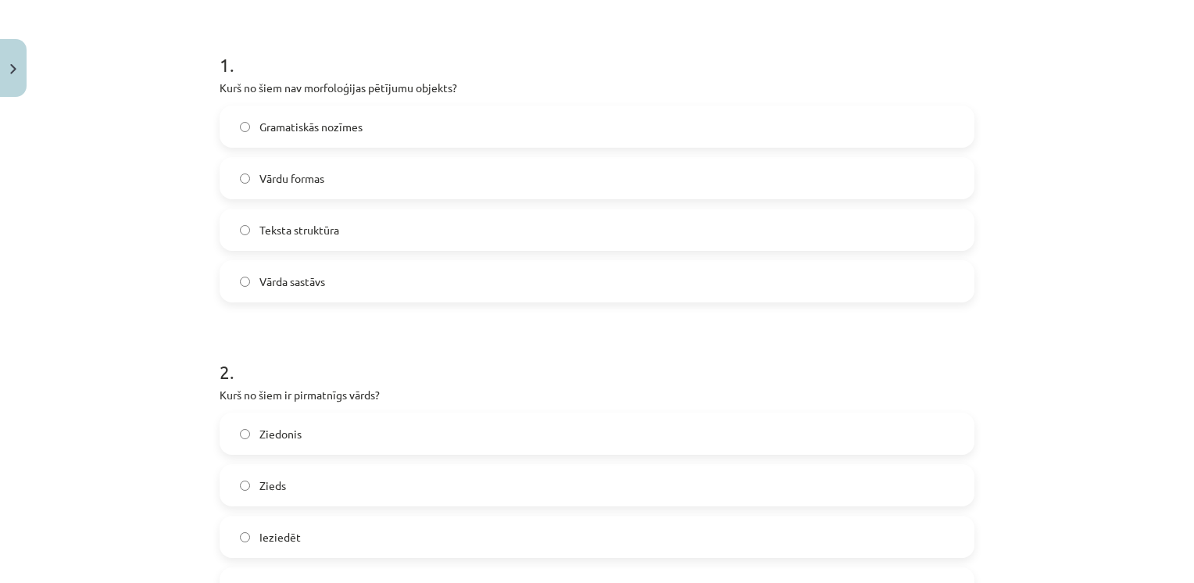
click at [269, 240] on label "Teksta struktūra" at bounding box center [597, 229] width 752 height 39
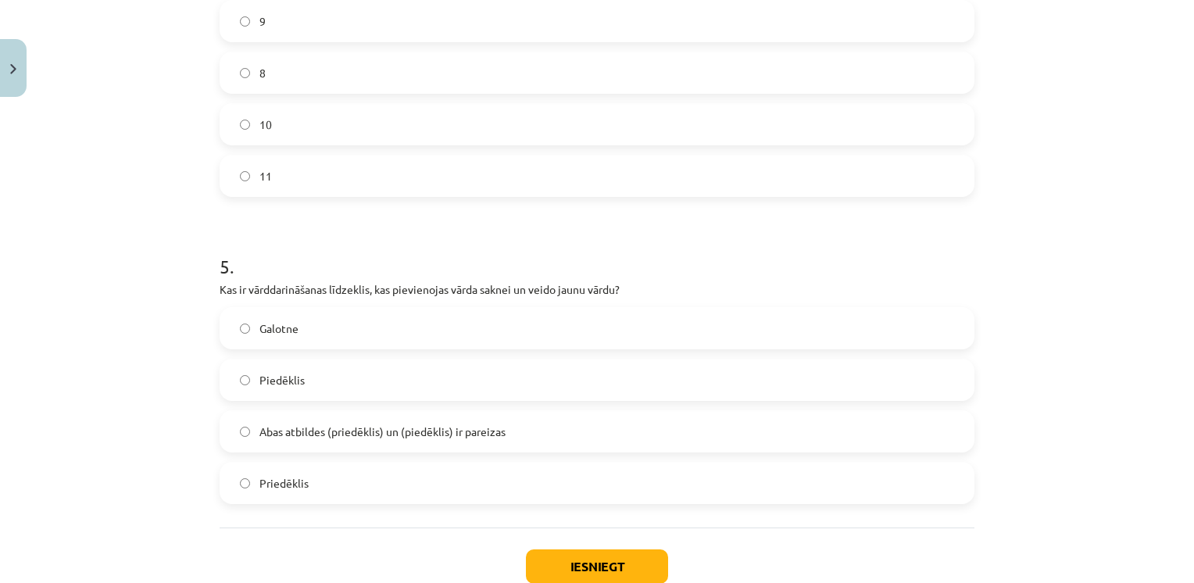
scroll to position [1413, 0]
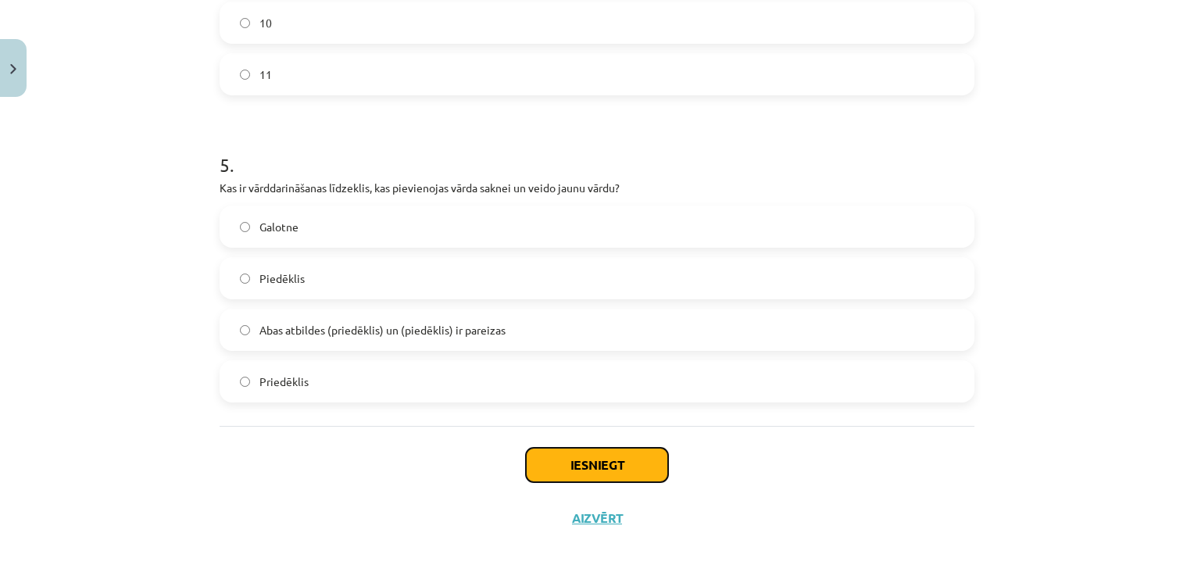
click at [571, 470] on button "Iesniegt" at bounding box center [597, 465] width 142 height 34
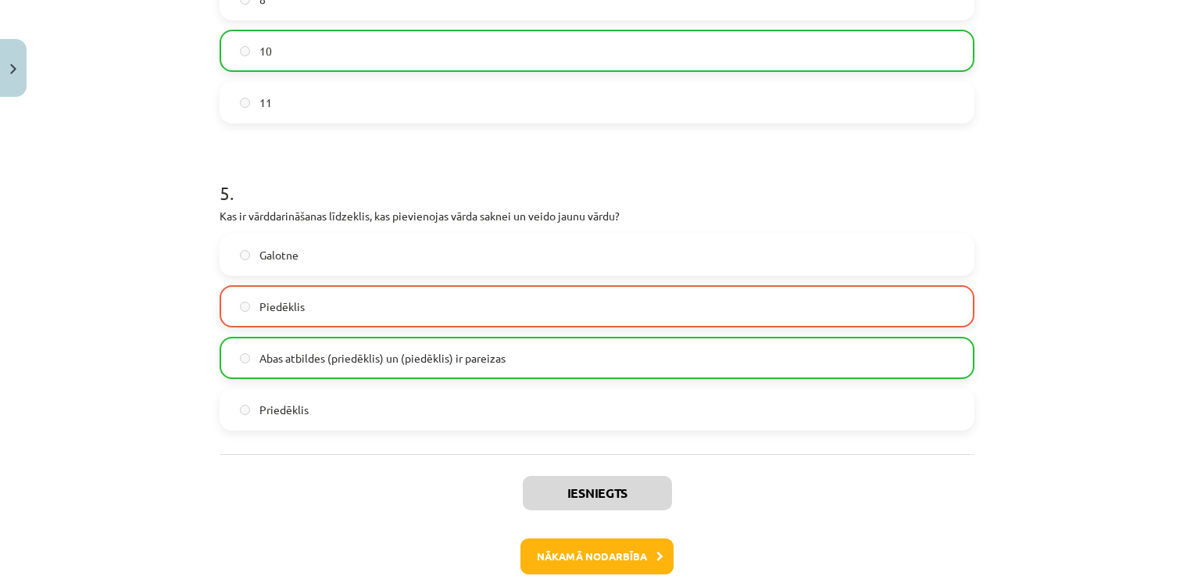
scroll to position [1463, 0]
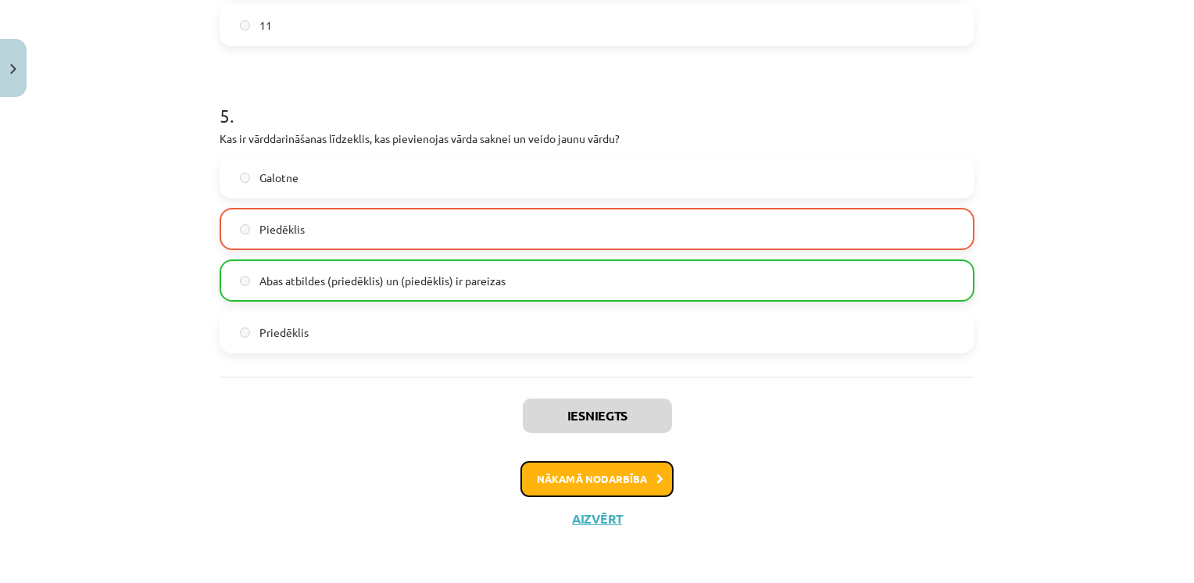
click at [571, 478] on button "Nākamā nodarbība" at bounding box center [597, 479] width 153 height 36
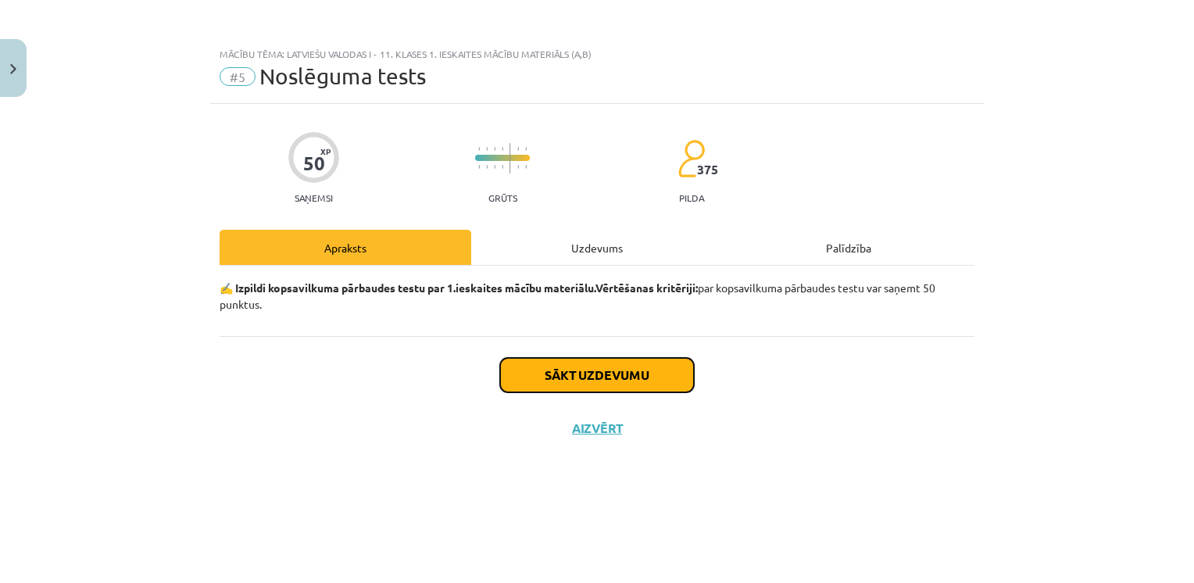
click at [553, 373] on button "Sākt uzdevumu" at bounding box center [597, 375] width 194 height 34
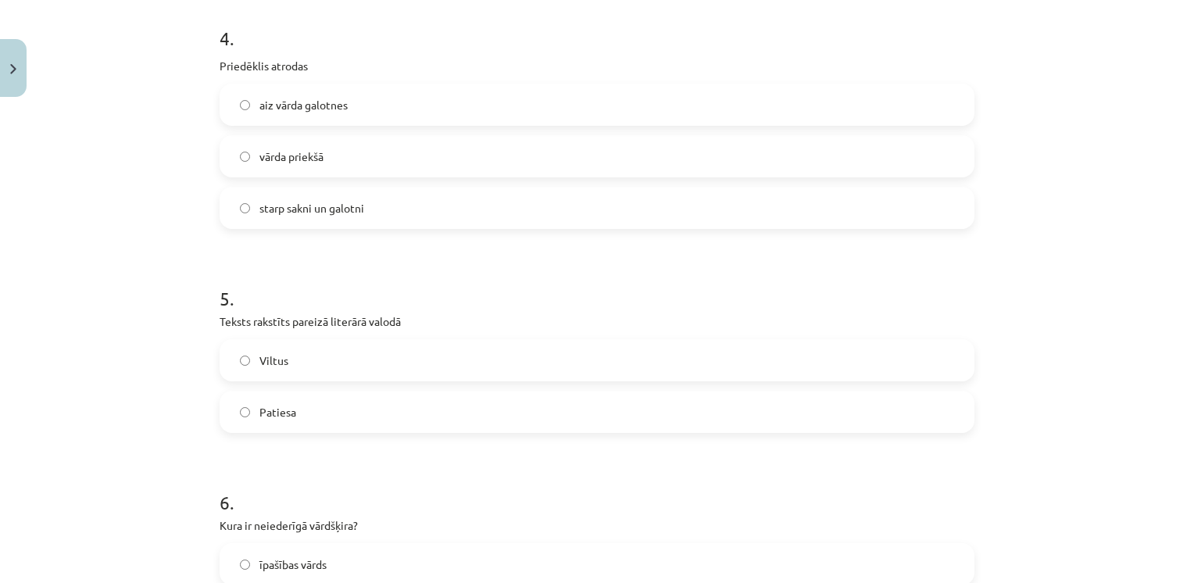
scroll to position [1123, 0]
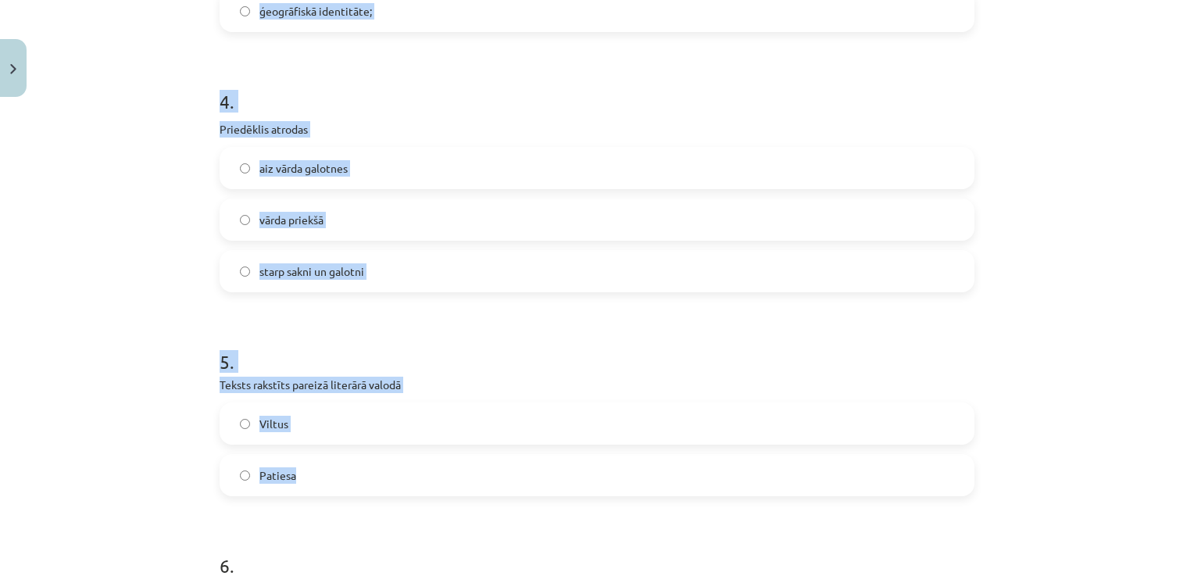
drag, startPoint x: 193, startPoint y: 139, endPoint x: 552, endPoint y: 475, distance: 491.7
click at [552, 475] on div "Mācību tēma: Latviešu valodas i - 11. klases 1. ieskaites mācību materiāls (a,b…" at bounding box center [597, 291] width 1194 height 583
copy form "1 . Palīgvārdi ir saikļi, prievārdi, partikulas saikļi, izsauksmes vārdi, parti…"
click at [235, 481] on label "Patiesa" at bounding box center [597, 475] width 752 height 39
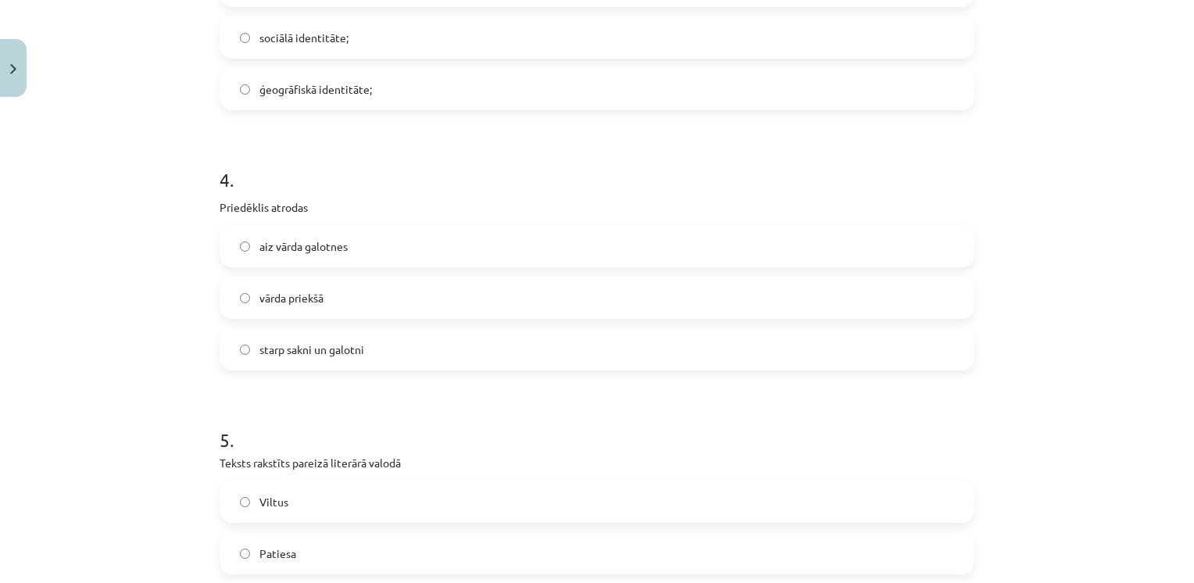
scroll to position [1044, 0]
click at [260, 298] on span "vārda priekšā" at bounding box center [292, 298] width 64 height 16
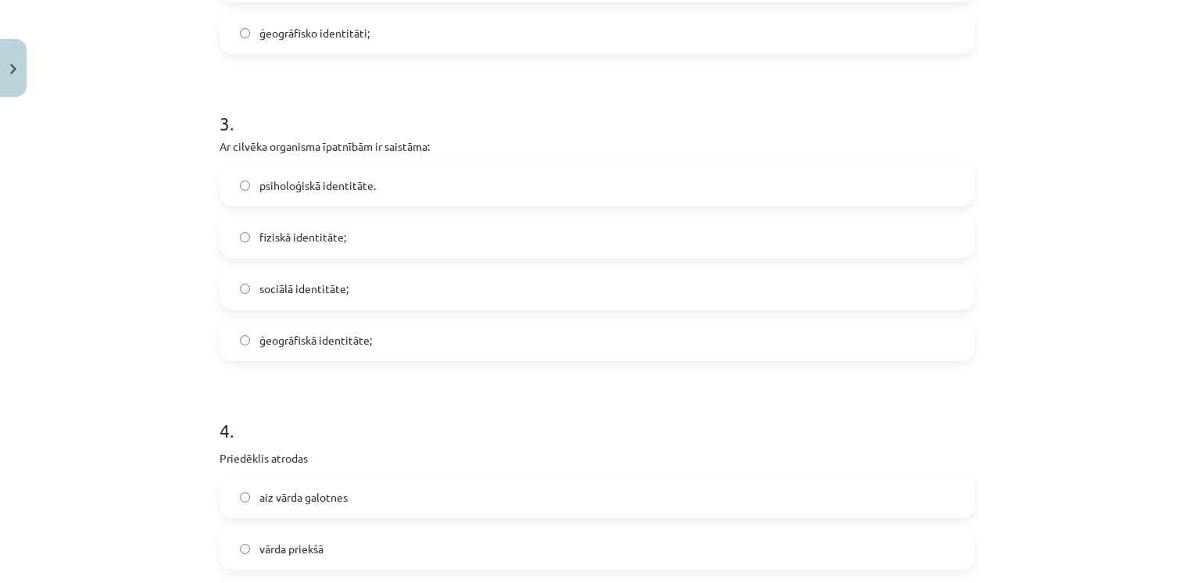
scroll to position [794, 0]
click at [288, 233] on span "fiziskā identitāte;" at bounding box center [303, 236] width 87 height 16
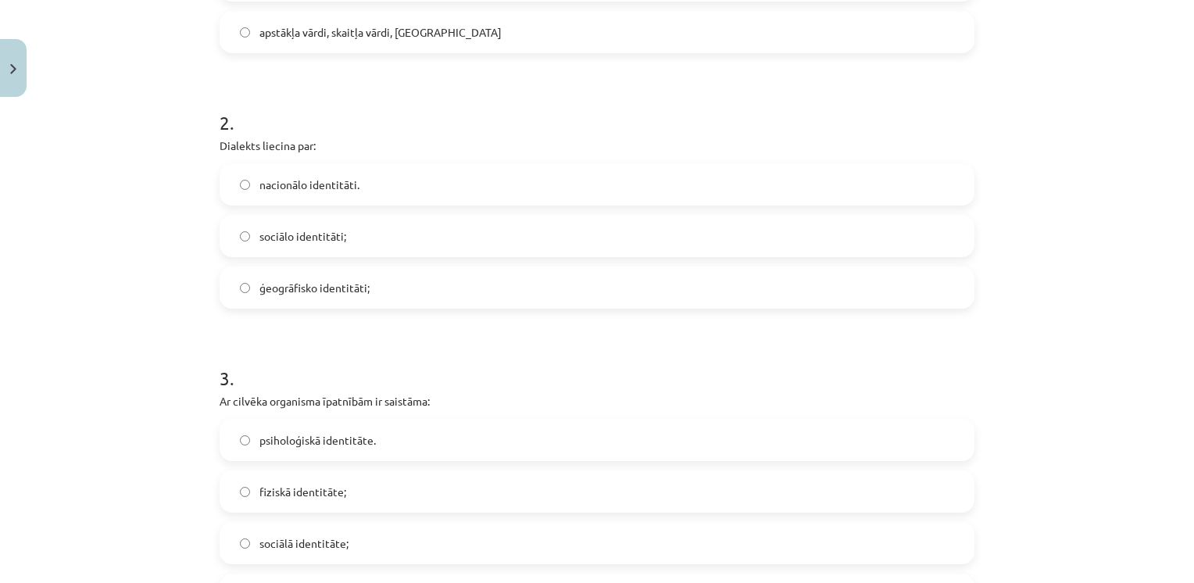
scroll to position [538, 0]
click at [278, 284] on span "ģeogrāfisko identitāti;" at bounding box center [315, 289] width 110 height 16
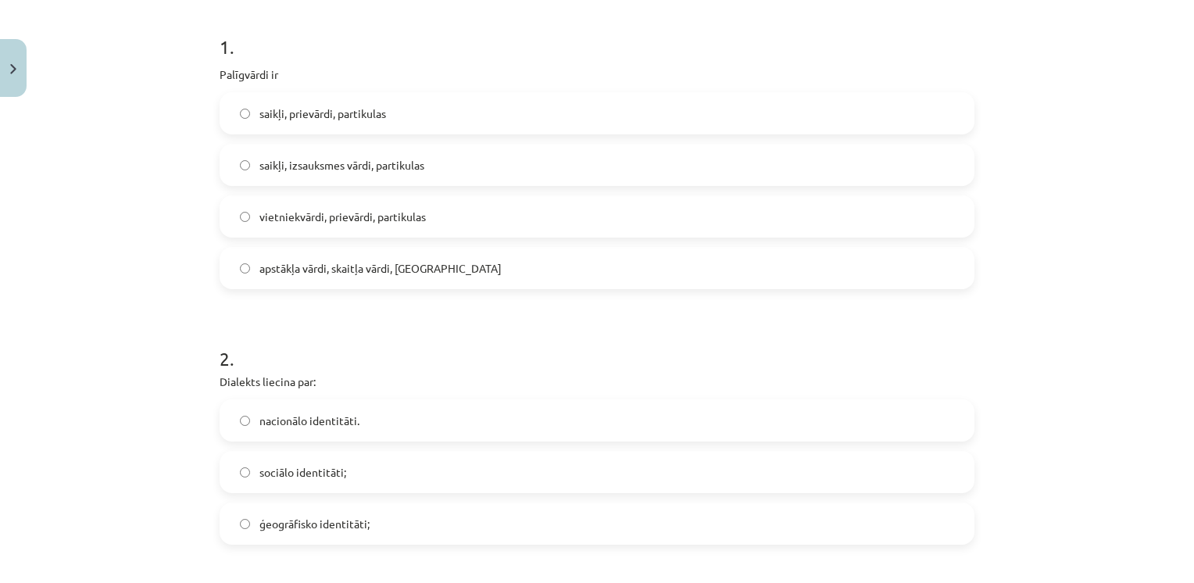
scroll to position [300, 0]
click at [303, 105] on label "saikļi, prievārdi, partikulas" at bounding box center [597, 115] width 752 height 39
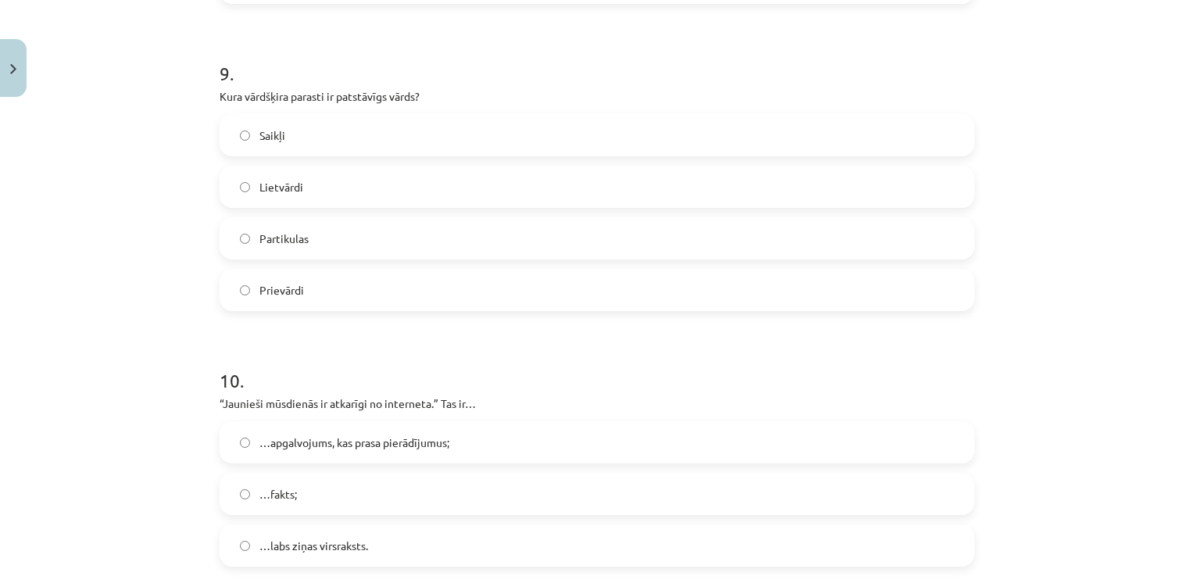
scroll to position [2705, 0]
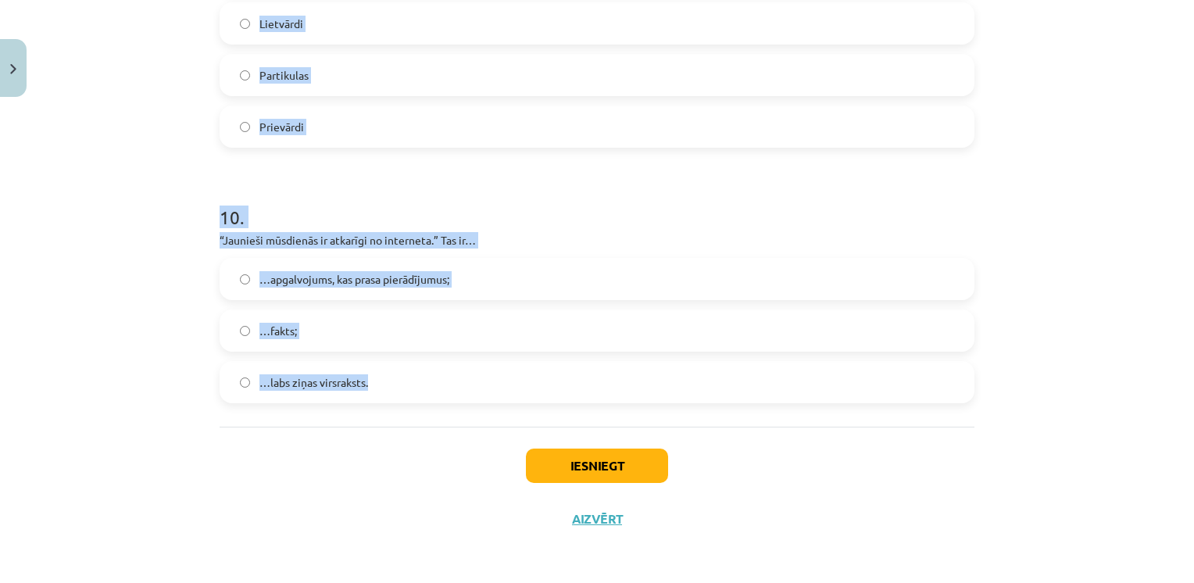
drag, startPoint x: 210, startPoint y: 53, endPoint x: 463, endPoint y: 396, distance: 426.1
copy form "6 . Kura ir neiederīgā vārdšķira? īpašības vārds izsauksmes vārds darbības vārd…"
click at [295, 281] on span "…apgalvojums, kas prasa pierādījumus;" at bounding box center [355, 279] width 190 height 16
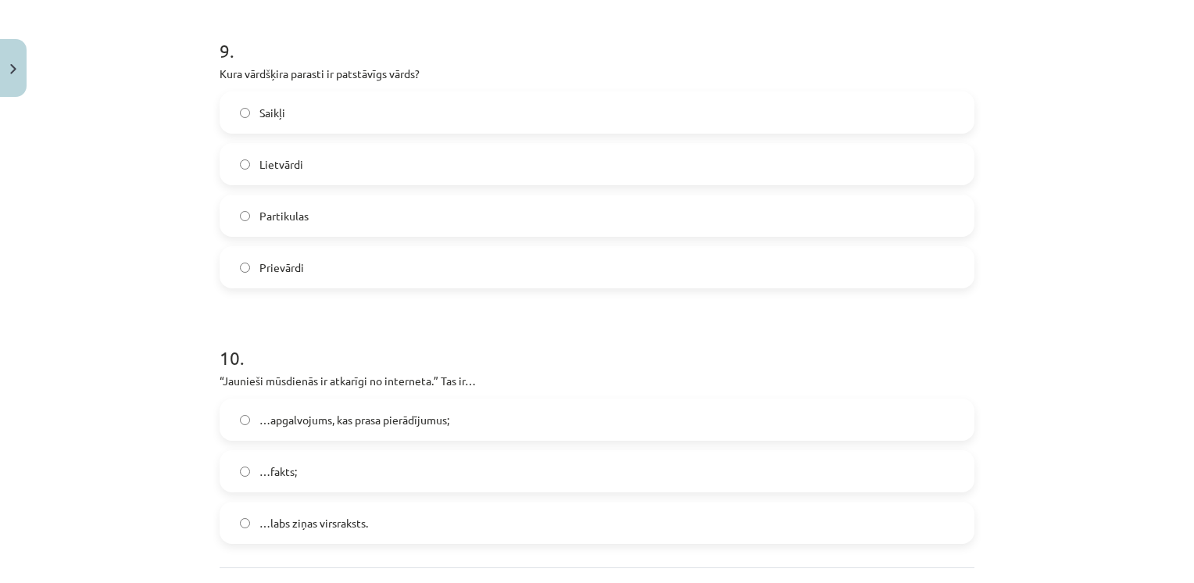
scroll to position [2542, 0]
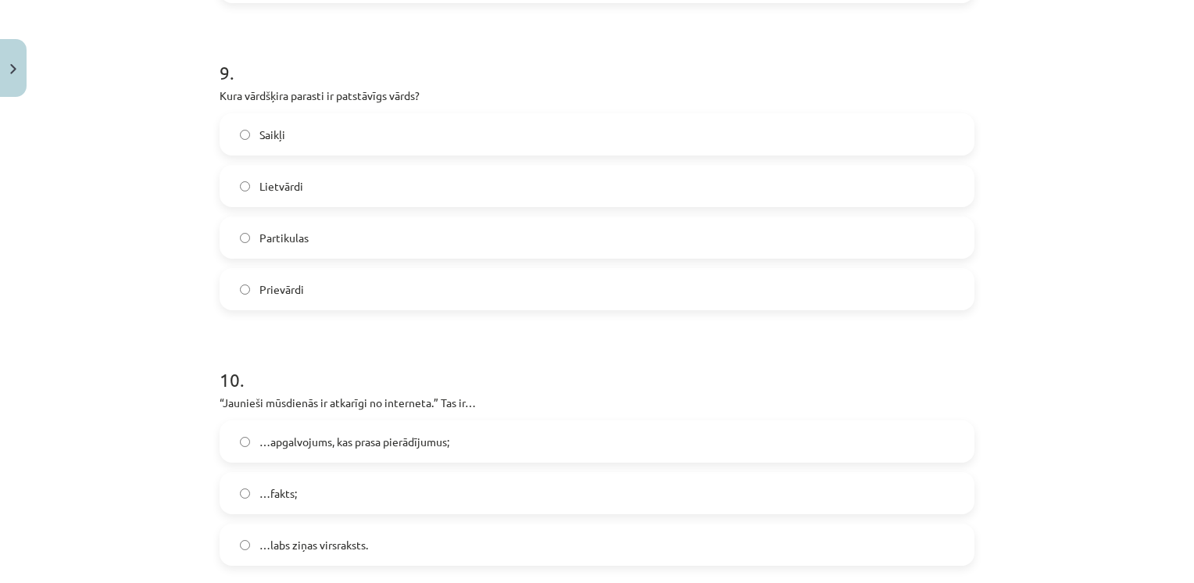
click at [260, 178] on span "Lietvārdi" at bounding box center [282, 186] width 44 height 16
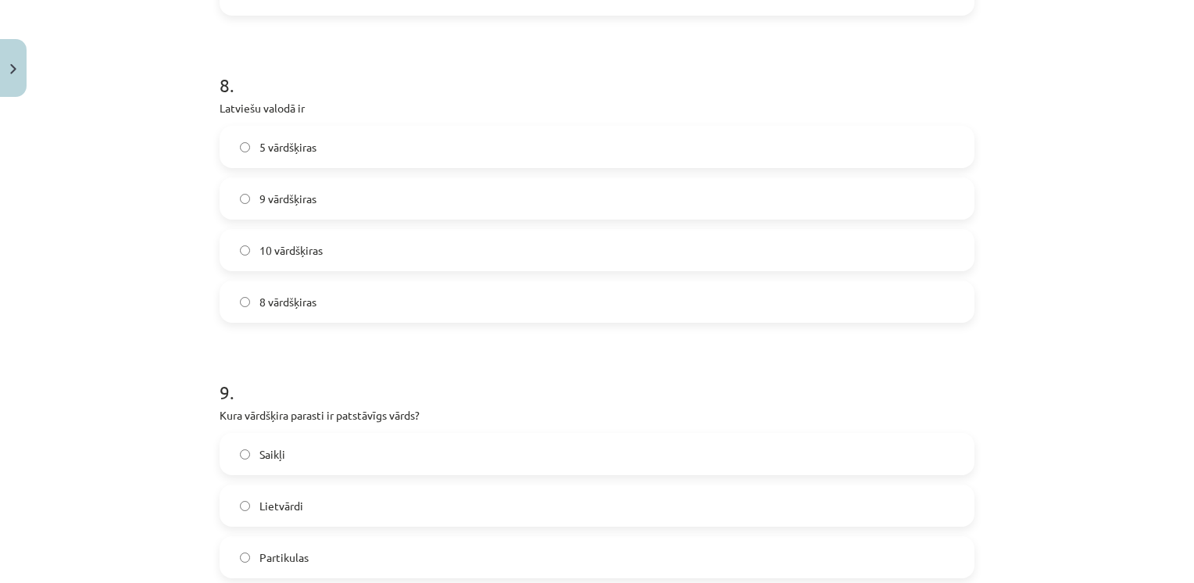
scroll to position [2223, 0]
click at [266, 249] on span "10 vārdšķiras" at bounding box center [291, 250] width 63 height 16
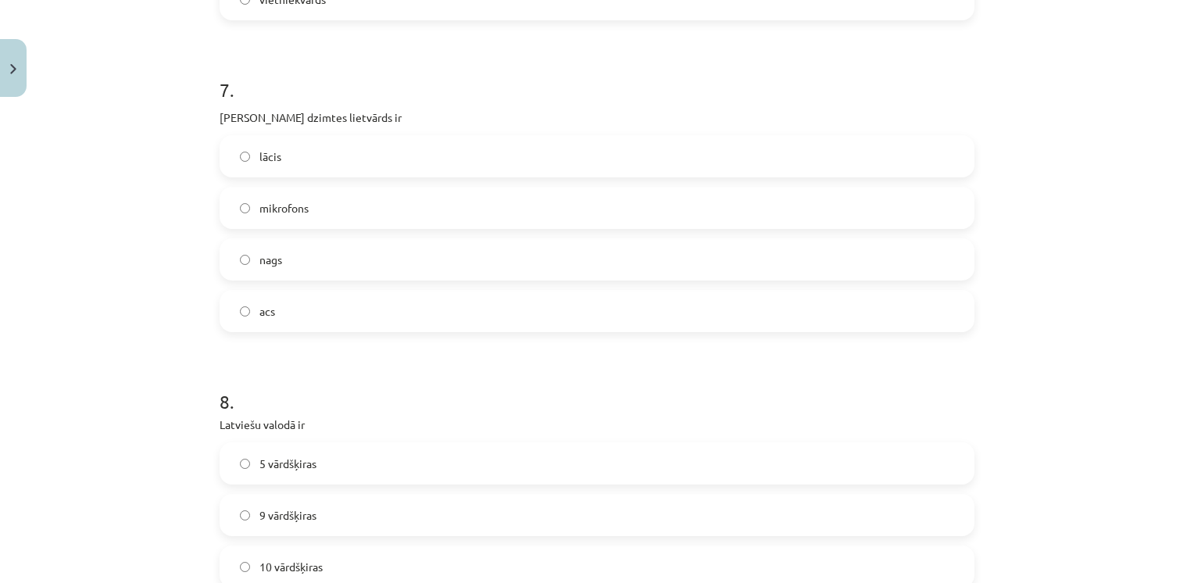
scroll to position [1871, 0]
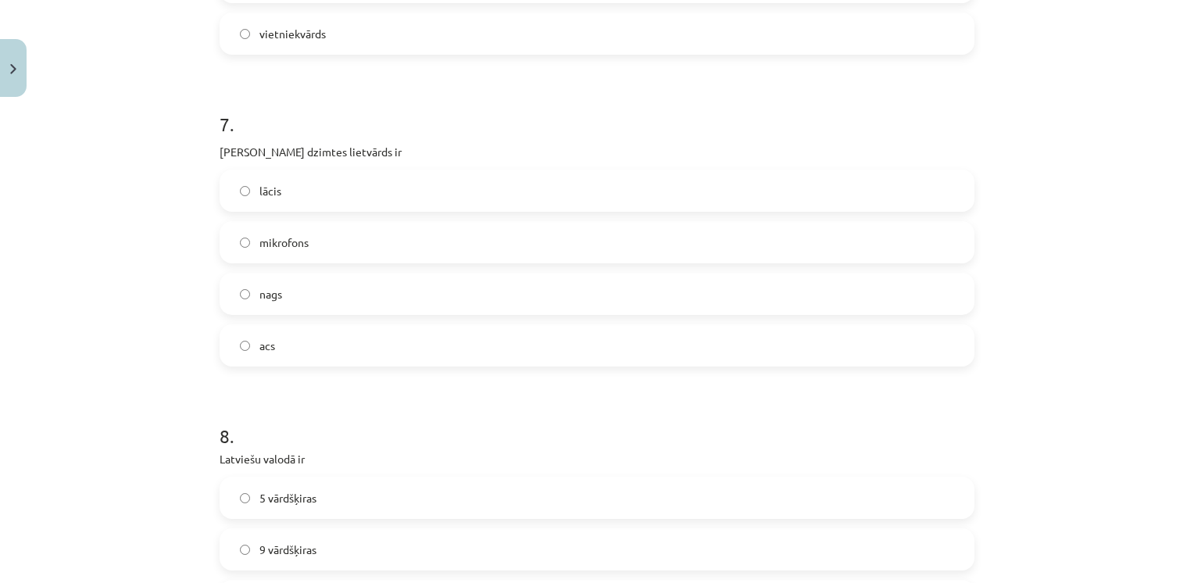
click at [266, 346] on span "acs" at bounding box center [268, 346] width 16 height 16
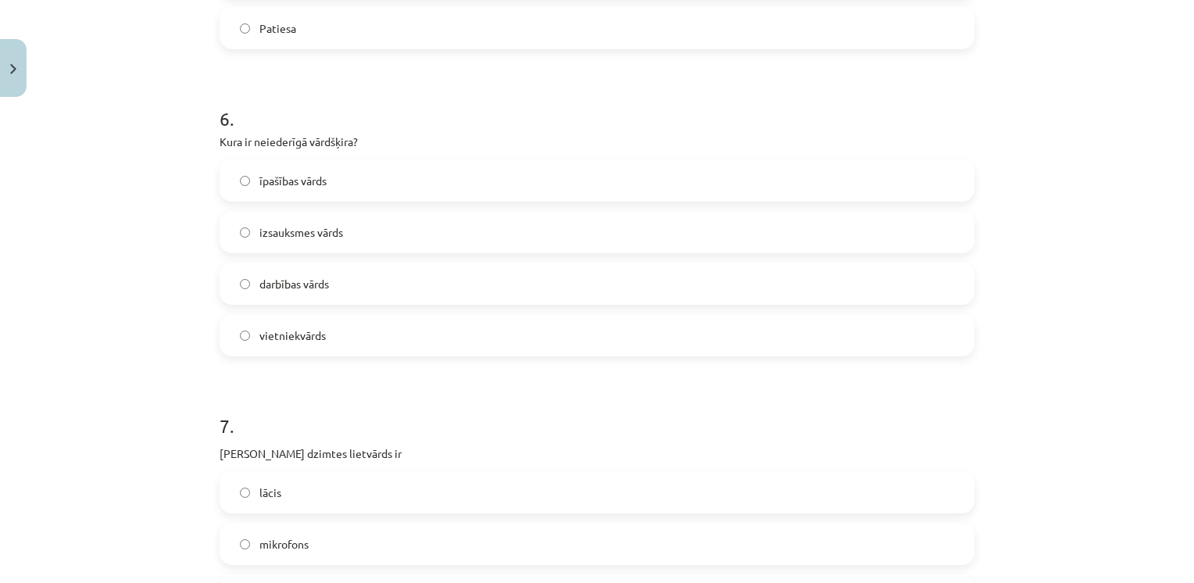
scroll to position [1569, 0]
click at [275, 329] on span "vietniekvārds" at bounding box center [293, 336] width 66 height 16
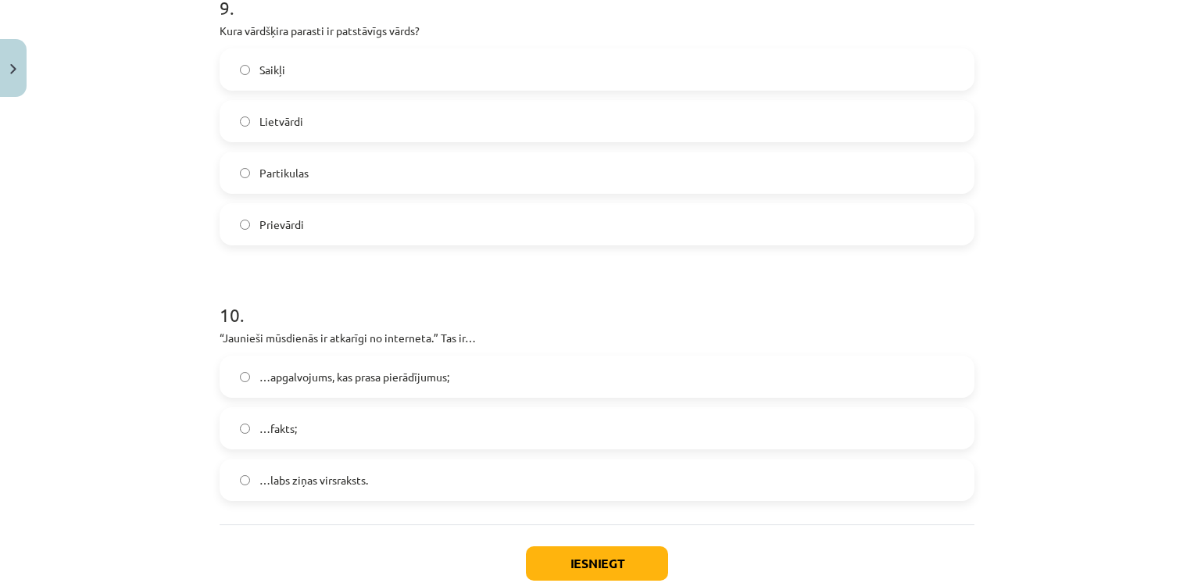
scroll to position [2705, 0]
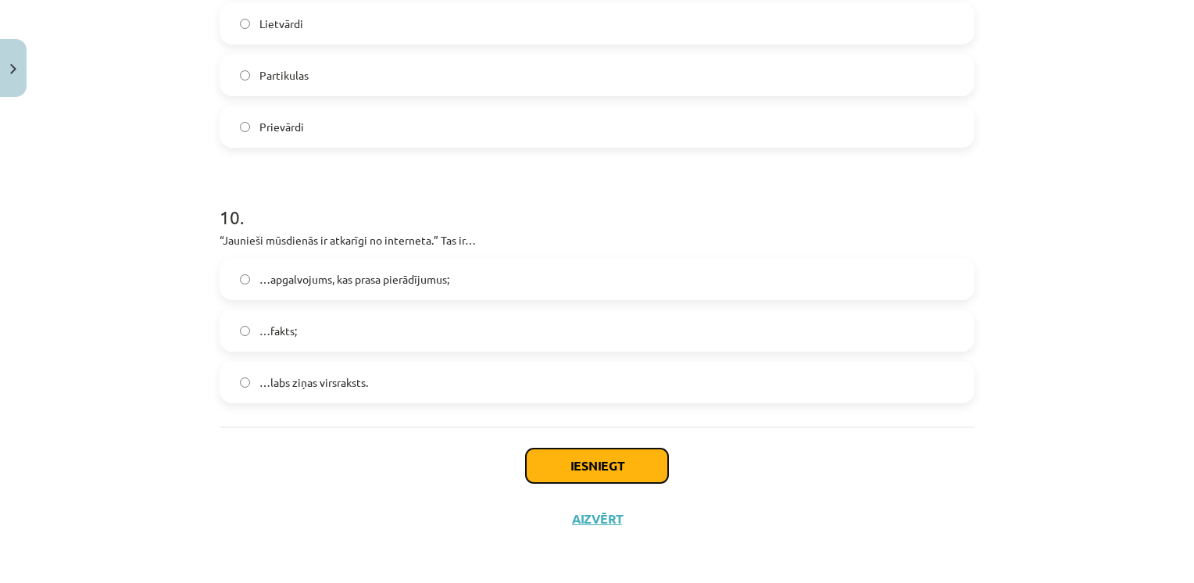
click at [578, 471] on button "Iesniegt" at bounding box center [597, 466] width 142 height 34
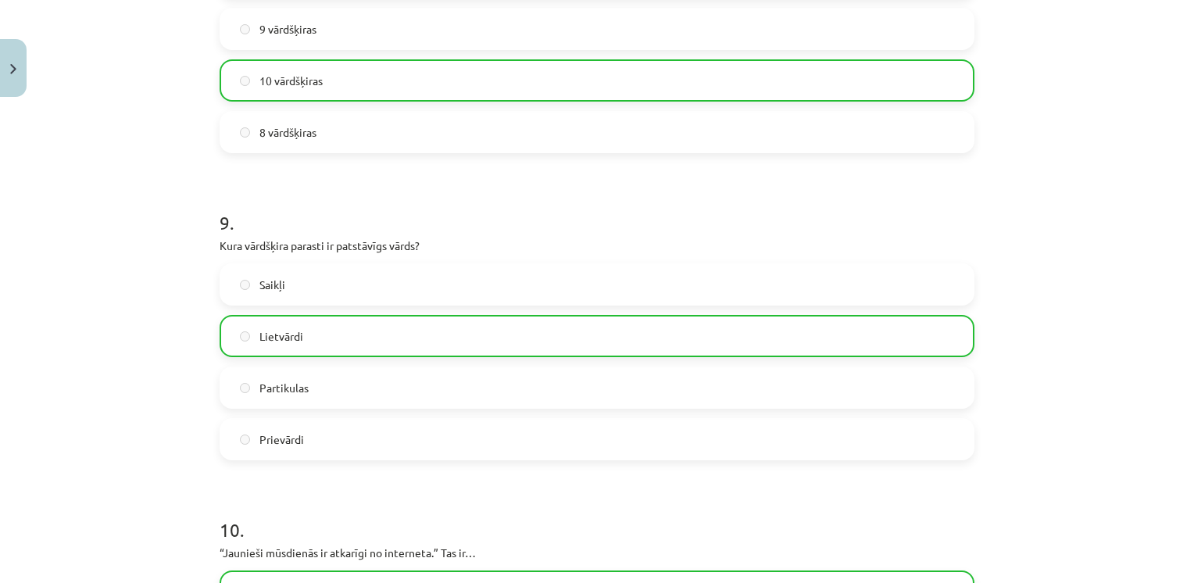
scroll to position [2755, 0]
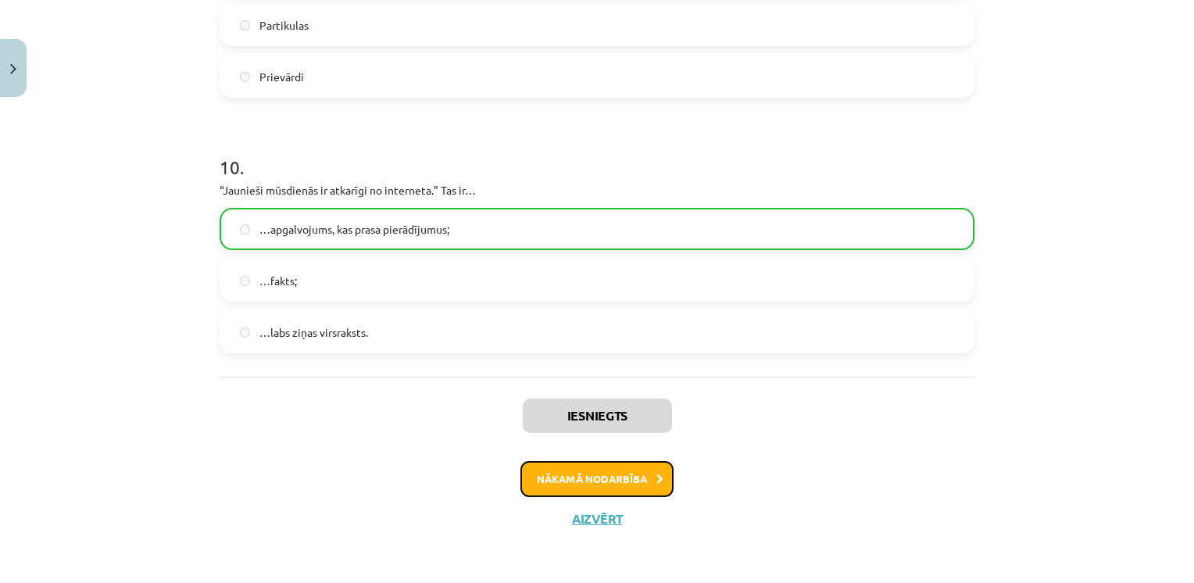
click at [585, 489] on button "Nākamā nodarbība" at bounding box center [597, 479] width 153 height 36
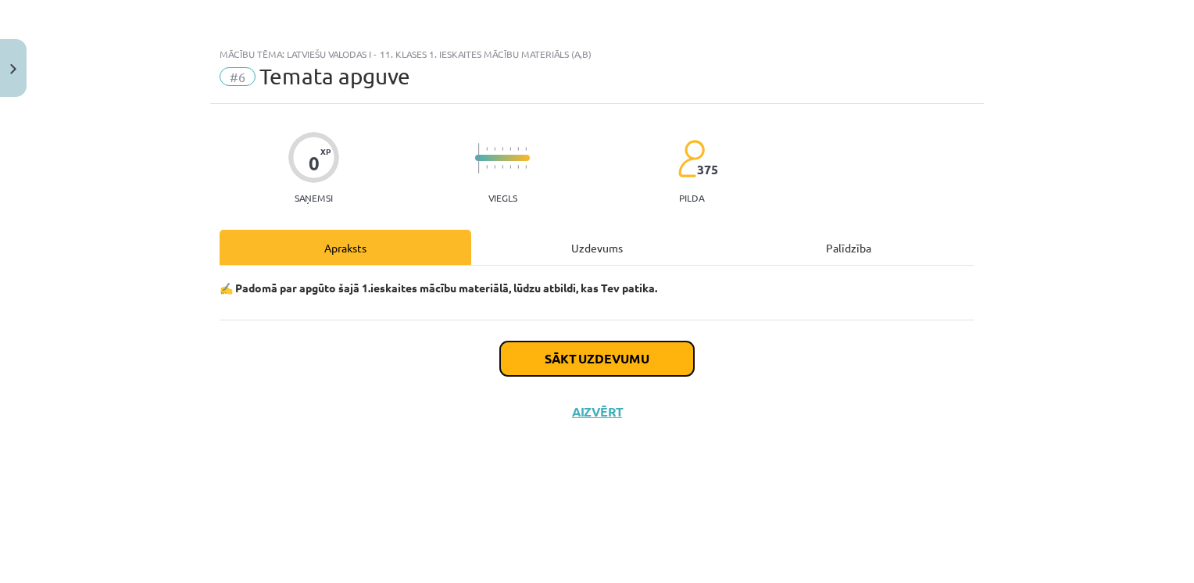
click at [565, 342] on button "Sākt uzdevumu" at bounding box center [597, 359] width 194 height 34
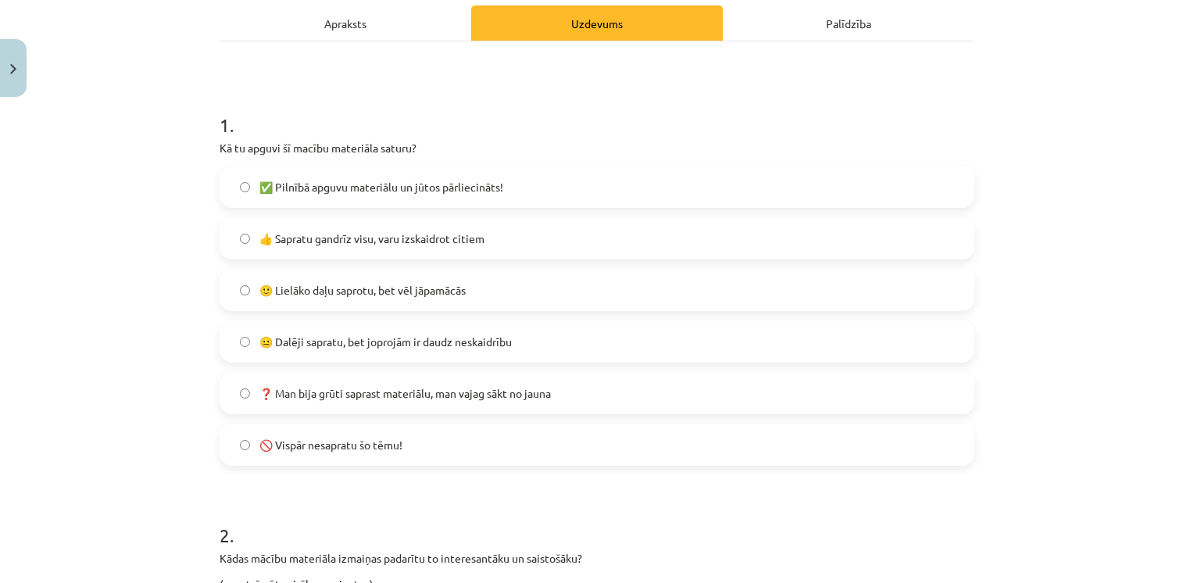
scroll to position [225, 0]
click at [295, 238] on span "👍 Sapratu gandrīz visu, varu izskaidrot citiem" at bounding box center [372, 238] width 225 height 16
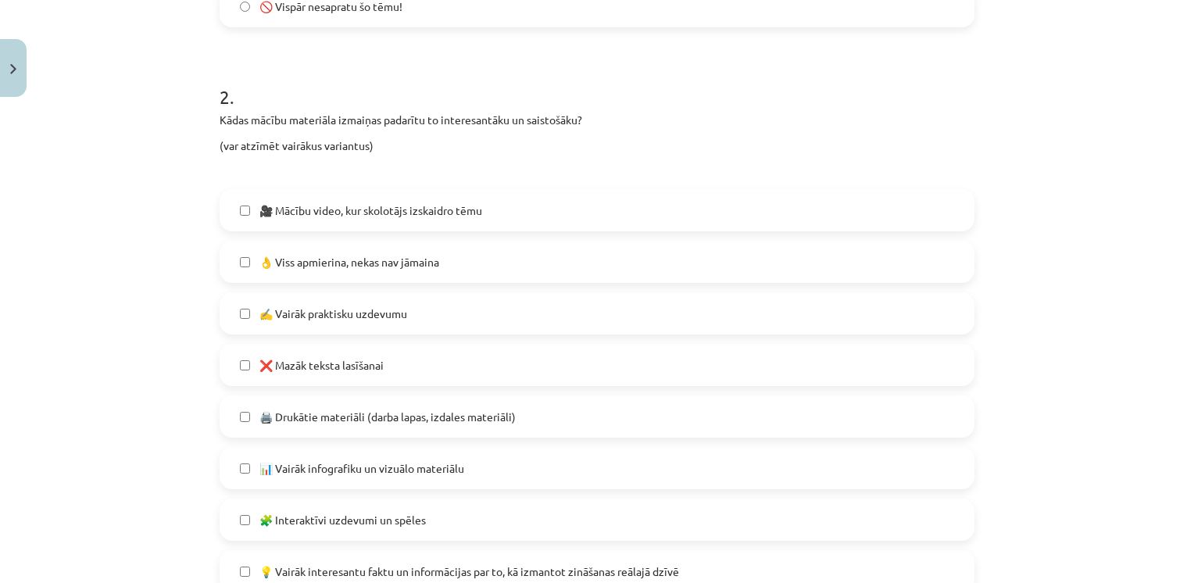
scroll to position [691, 0]
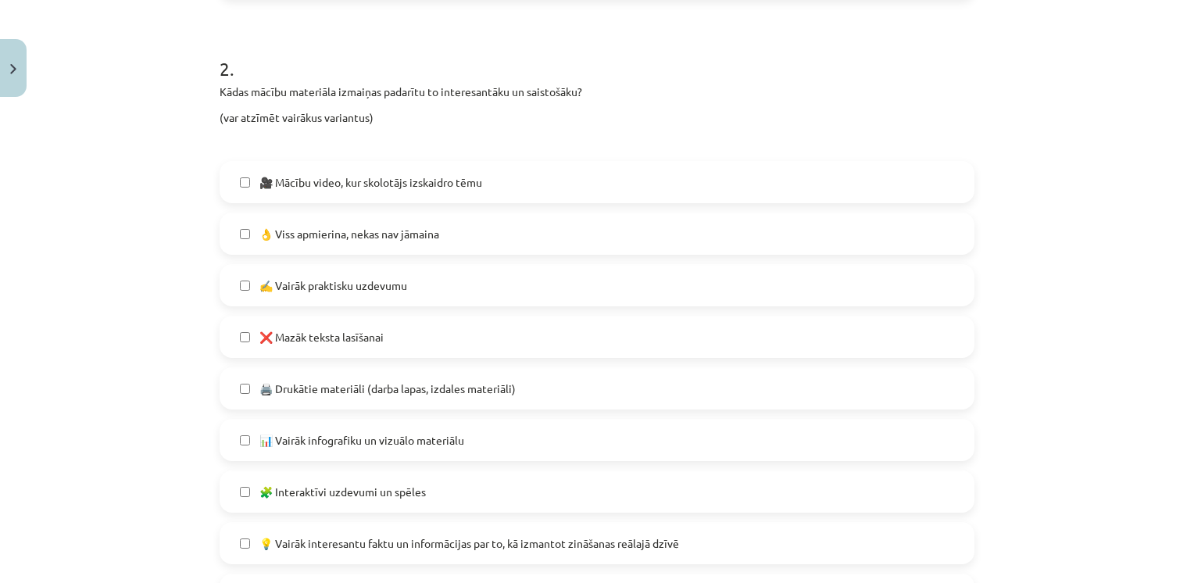
click at [321, 230] on span "👌 Viss apmierina, nekas nav jāmaina" at bounding box center [350, 234] width 180 height 16
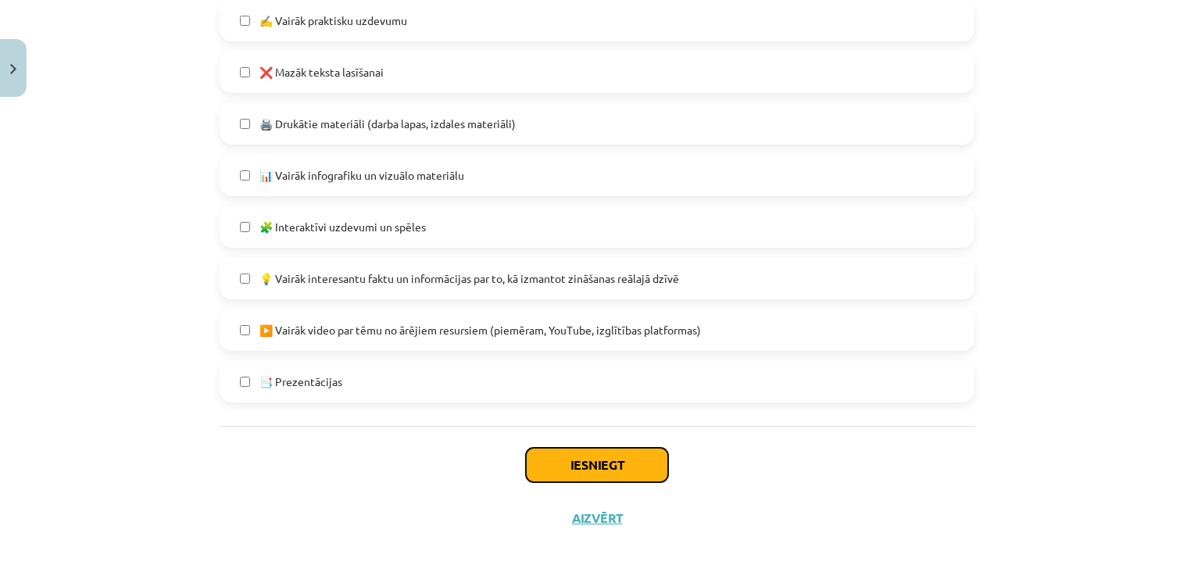
click at [571, 474] on button "Iesniegt" at bounding box center [597, 465] width 142 height 34
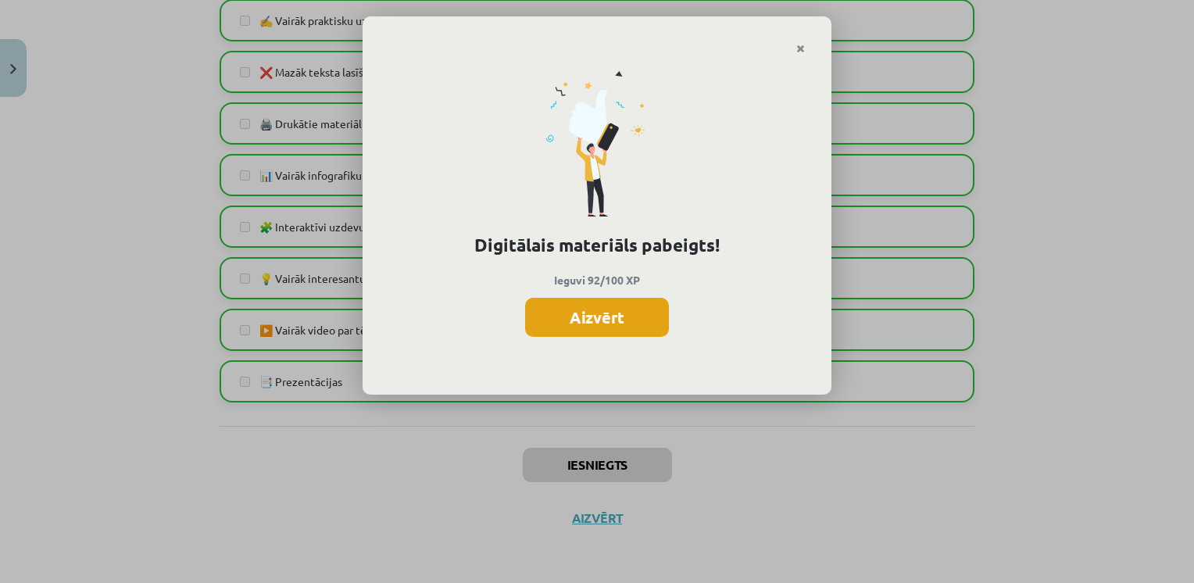
click at [563, 311] on button "Aizvērt" at bounding box center [597, 317] width 144 height 39
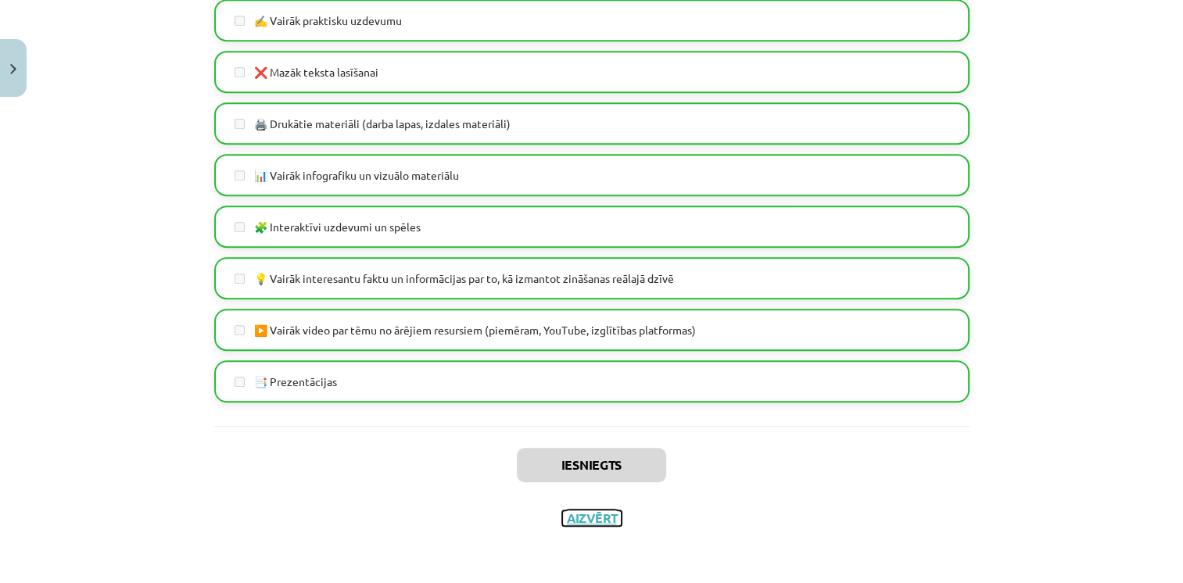
click at [590, 514] on button "Aizvērt" at bounding box center [591, 518] width 59 height 16
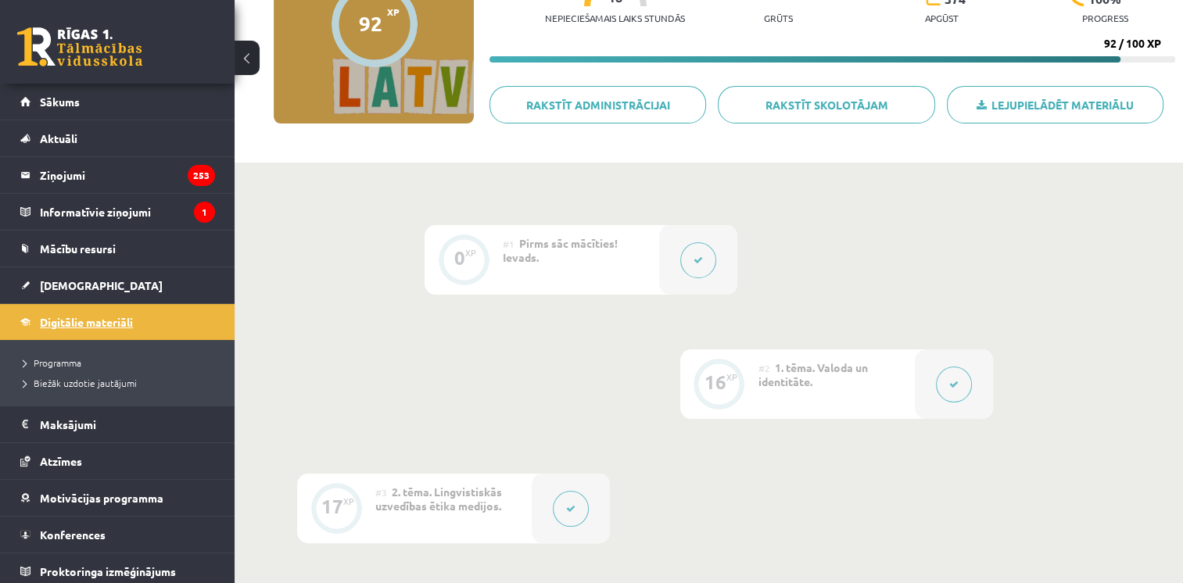
click at [62, 320] on span "Digitālie materiāli" at bounding box center [86, 322] width 93 height 14
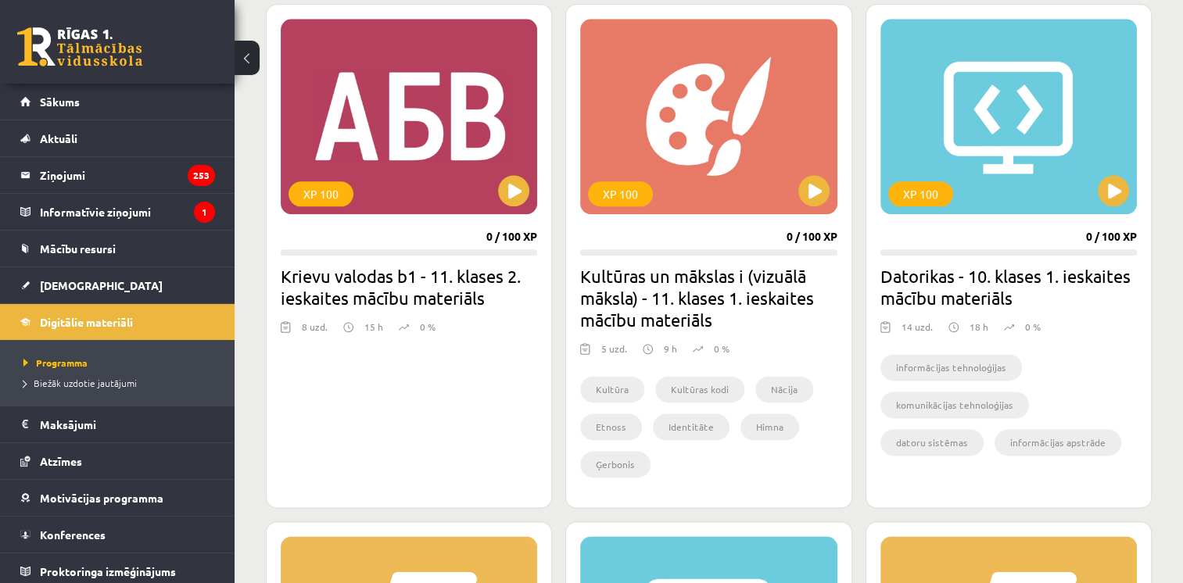
scroll to position [1929, 0]
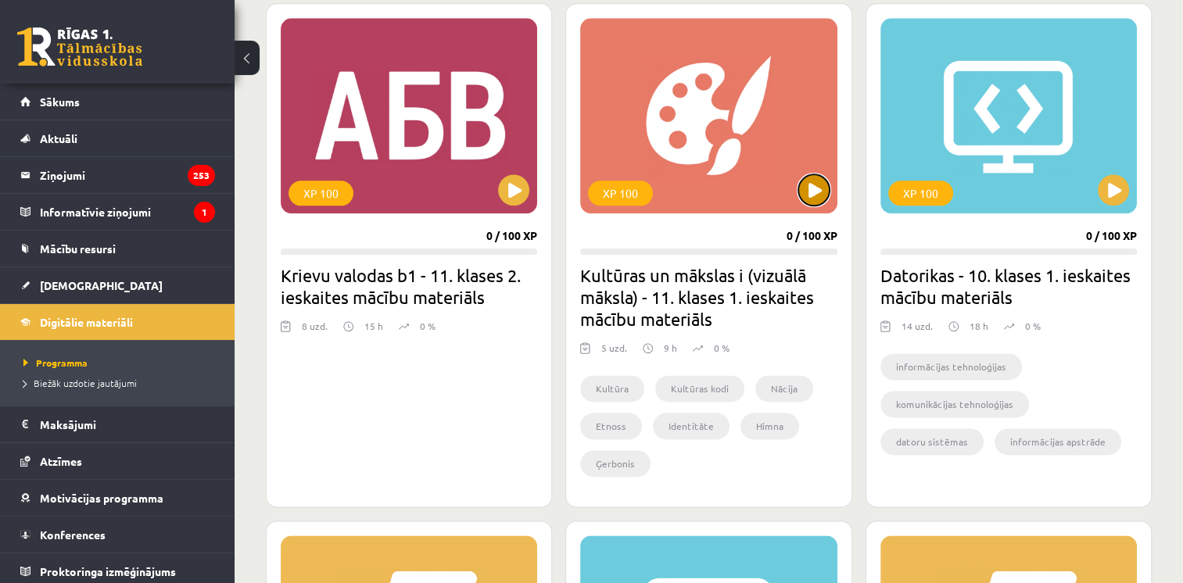
click at [811, 187] on button at bounding box center [813, 189] width 31 height 31
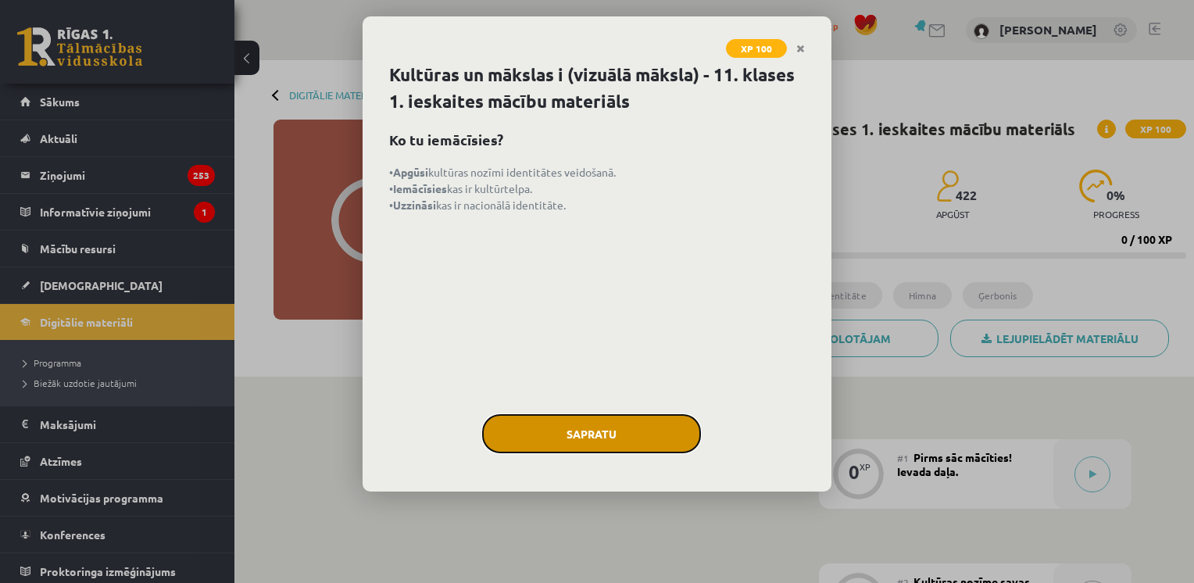
click at [519, 427] on button "Sapratu" at bounding box center [591, 433] width 219 height 39
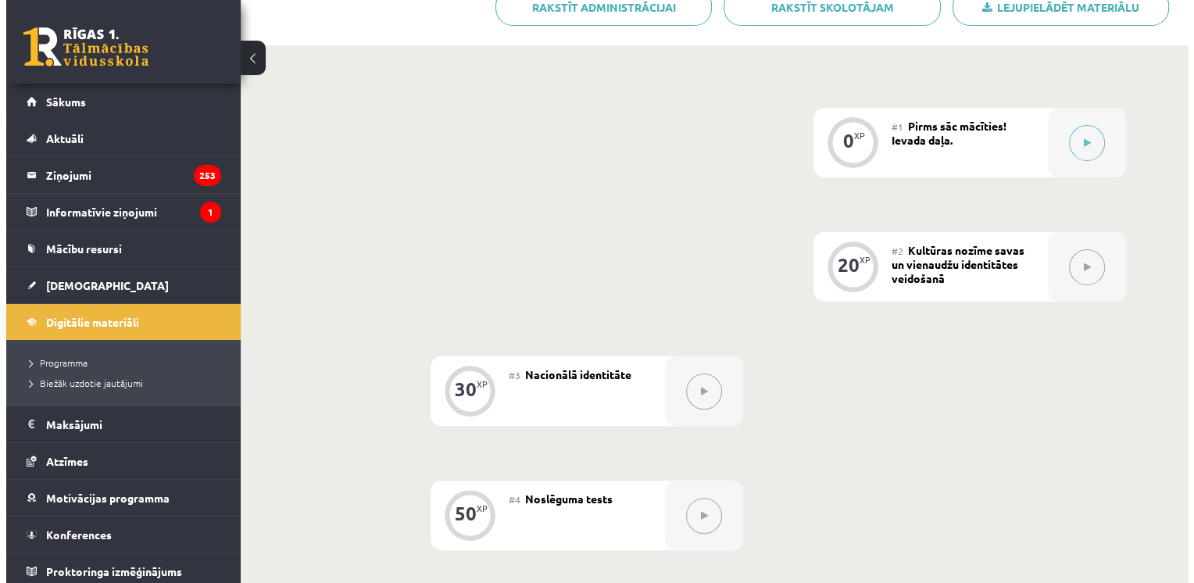
scroll to position [372, 0]
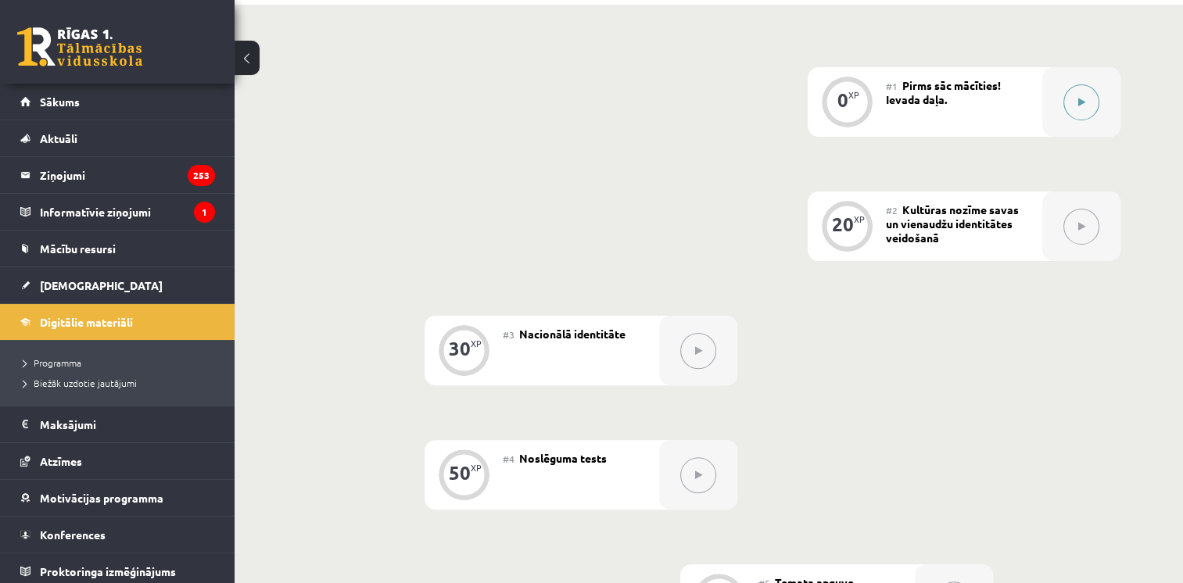
click at [1076, 100] on button at bounding box center [1081, 102] width 36 height 36
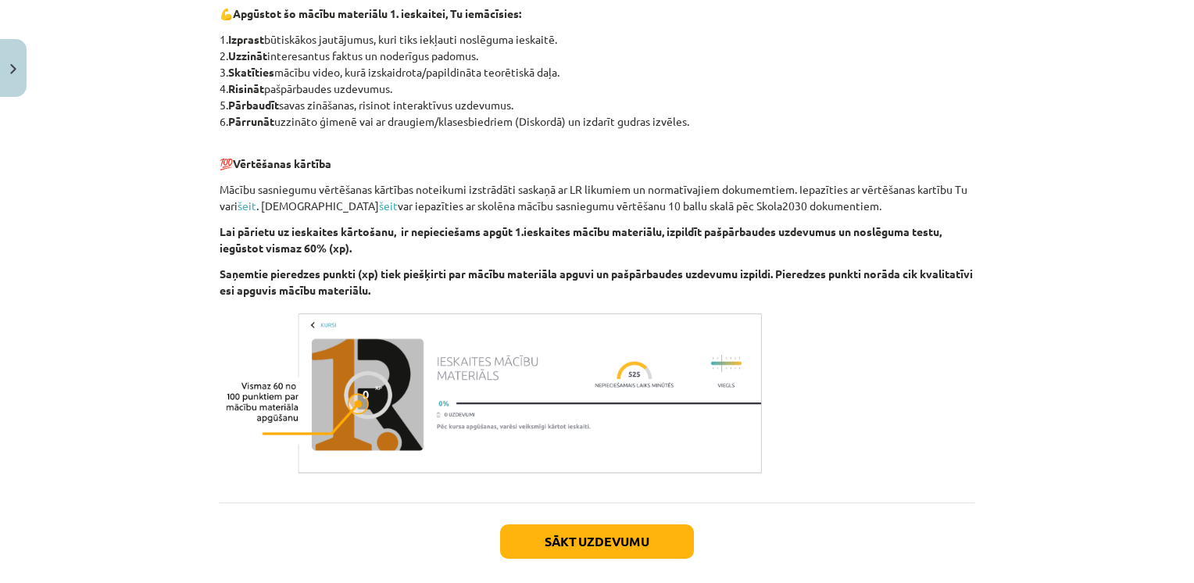
scroll to position [843, 0]
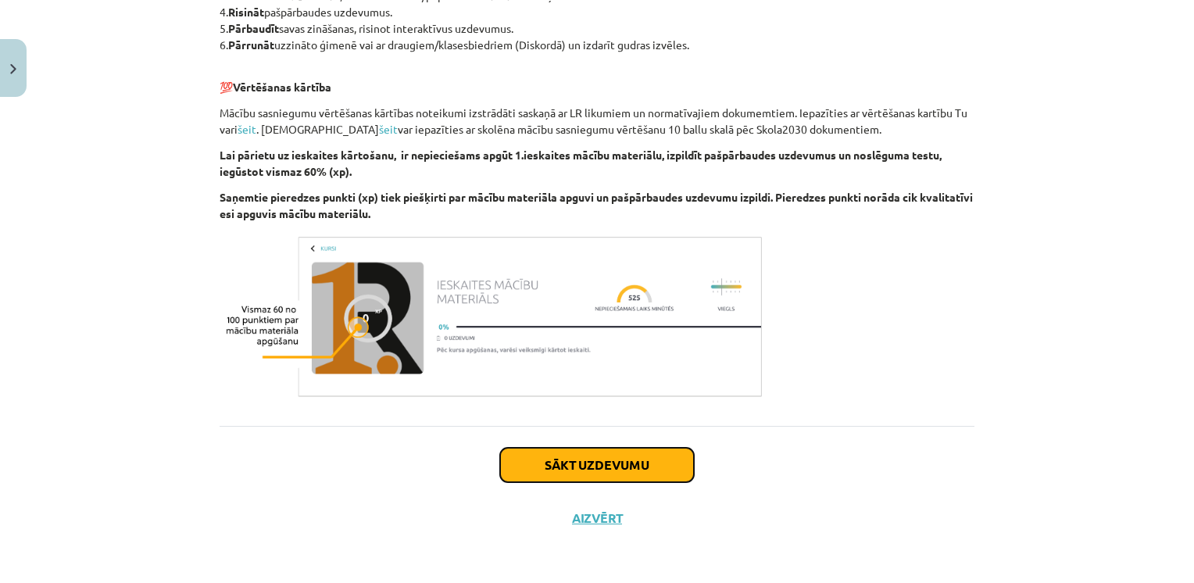
click at [568, 462] on button "Sākt uzdevumu" at bounding box center [597, 465] width 194 height 34
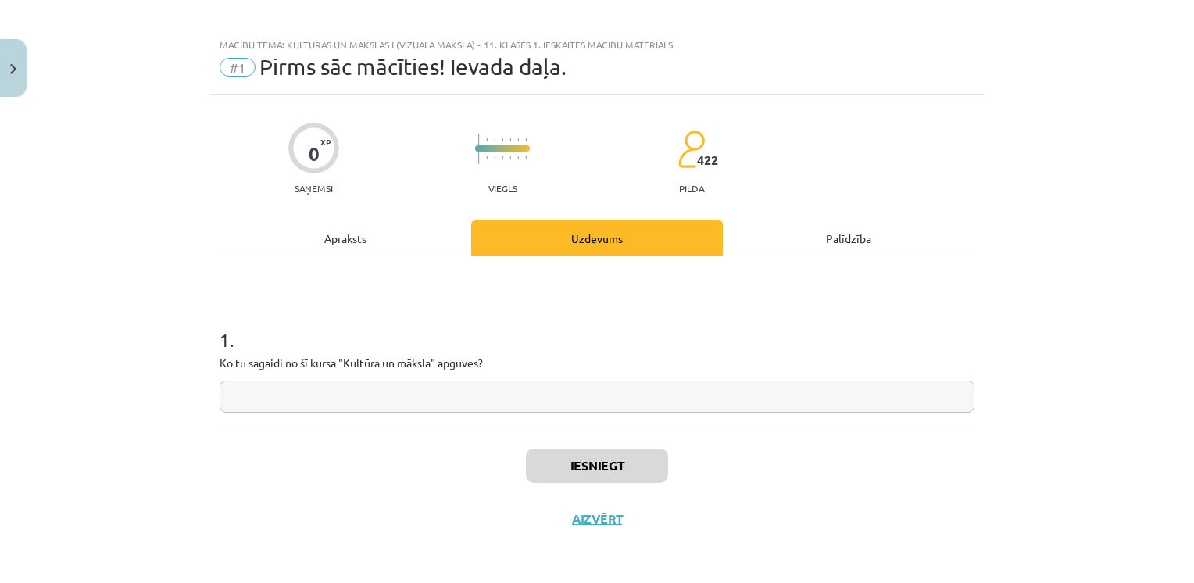
click at [464, 407] on input "text" at bounding box center [597, 397] width 755 height 32
type input "*"
click at [571, 461] on button "Iesniegt" at bounding box center [597, 466] width 142 height 34
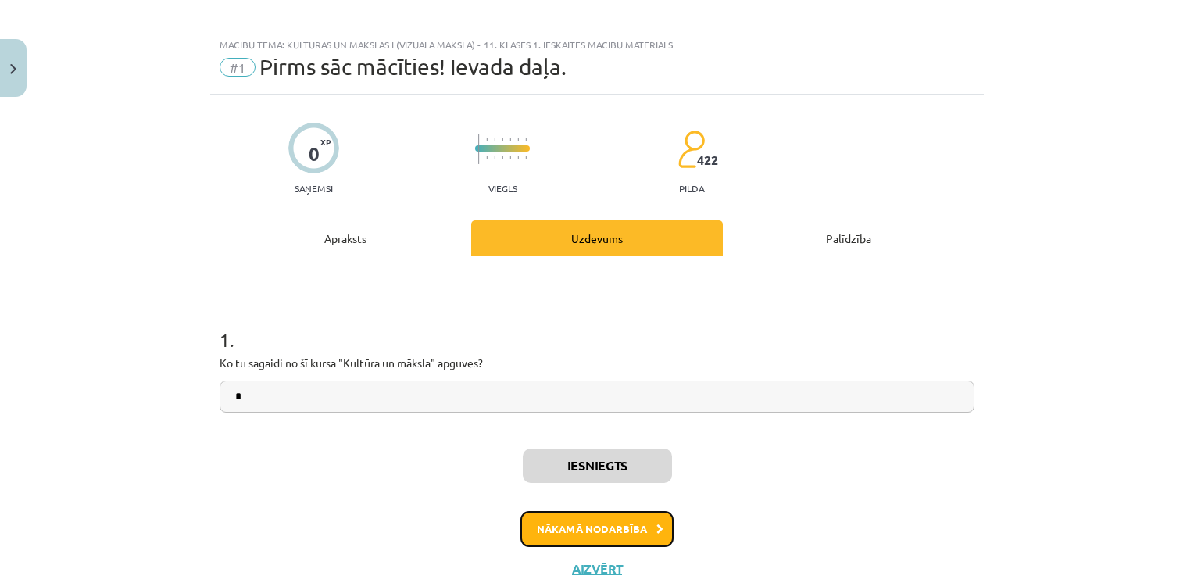
click at [563, 536] on button "Nākamā nodarbība" at bounding box center [597, 529] width 153 height 36
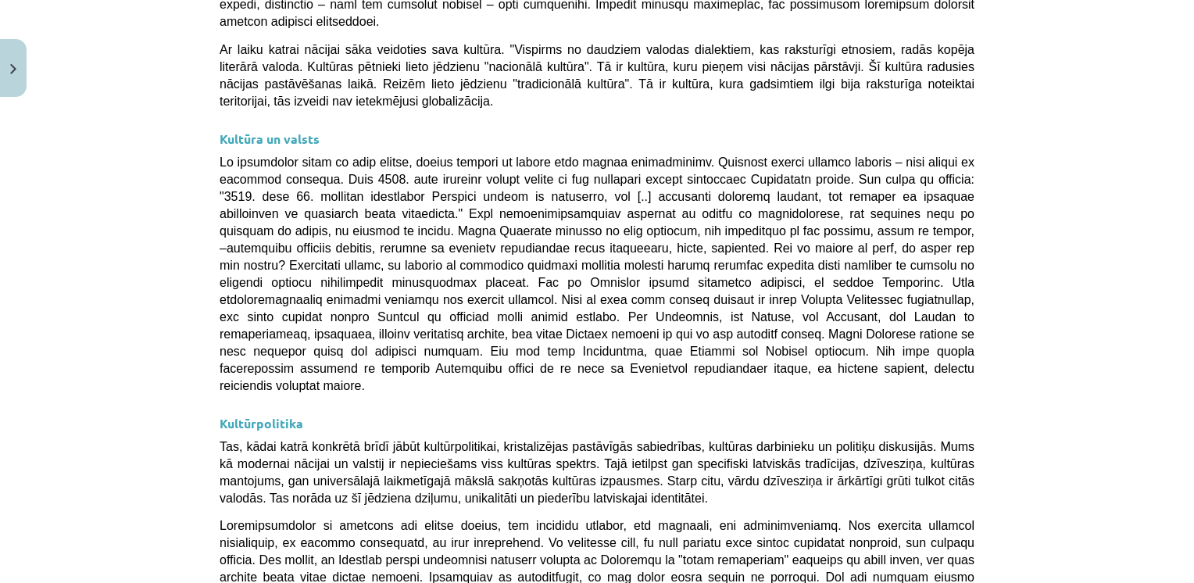
scroll to position [4148, 0]
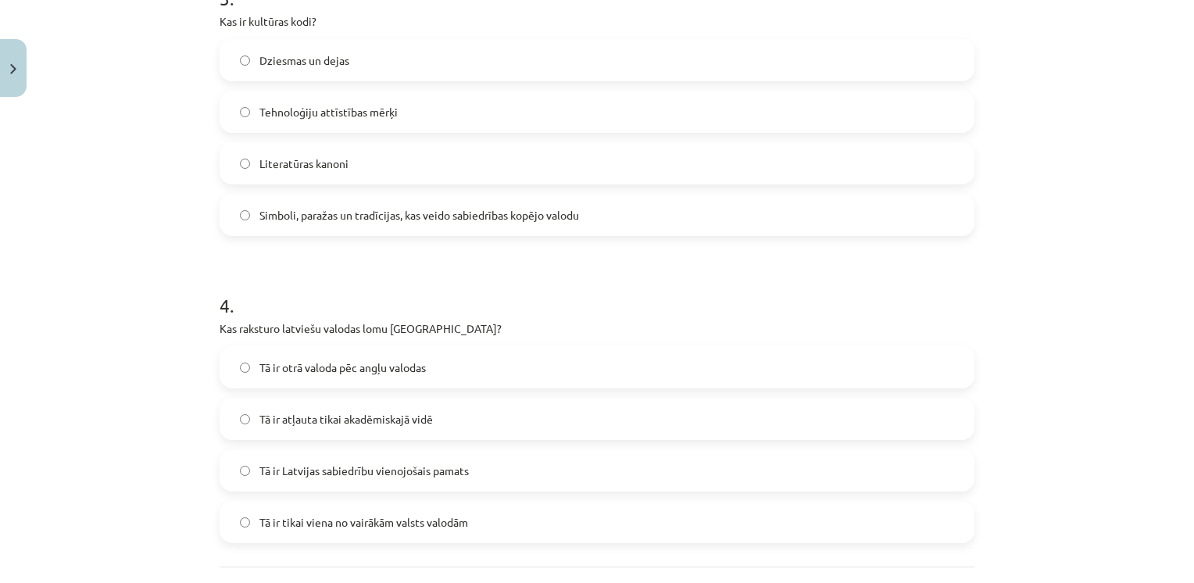
scroll to position [1106, 0]
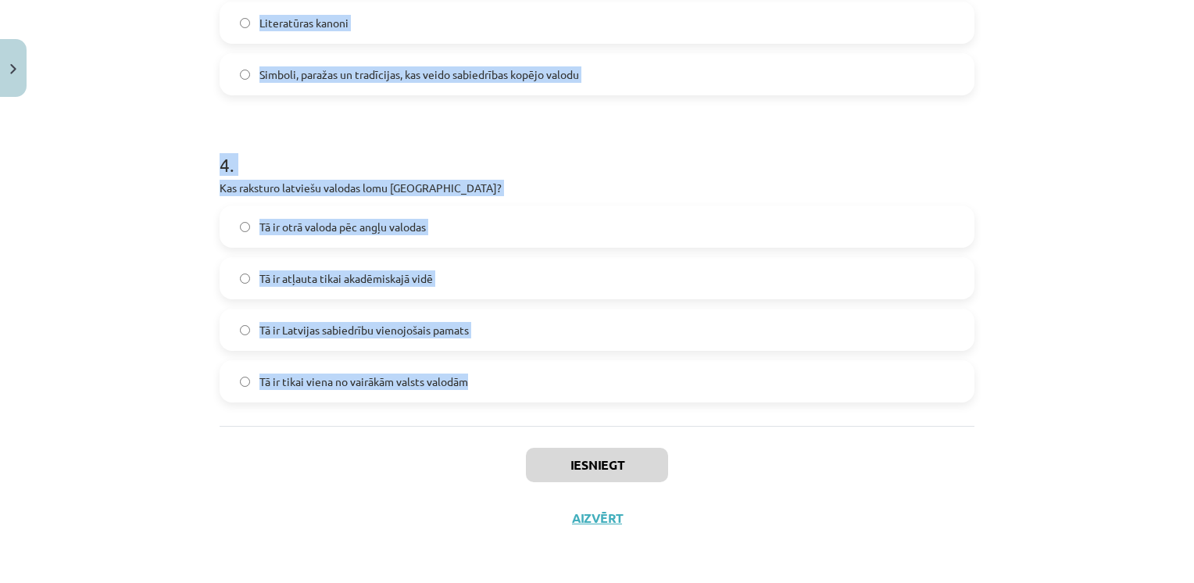
drag, startPoint x: 213, startPoint y: 304, endPoint x: 521, endPoint y: 424, distance: 330.4
copy form "1 . Kāds ir Latvijas valsts uzdevums saskaņā ar Latvijas Satversmi? Garantēt la…"
click at [187, 393] on div "Mācību tēma: Kultūras un mākslas i (vizuālā māksla) - 11. klases 1. ieskaites m…" at bounding box center [597, 291] width 1194 height 583
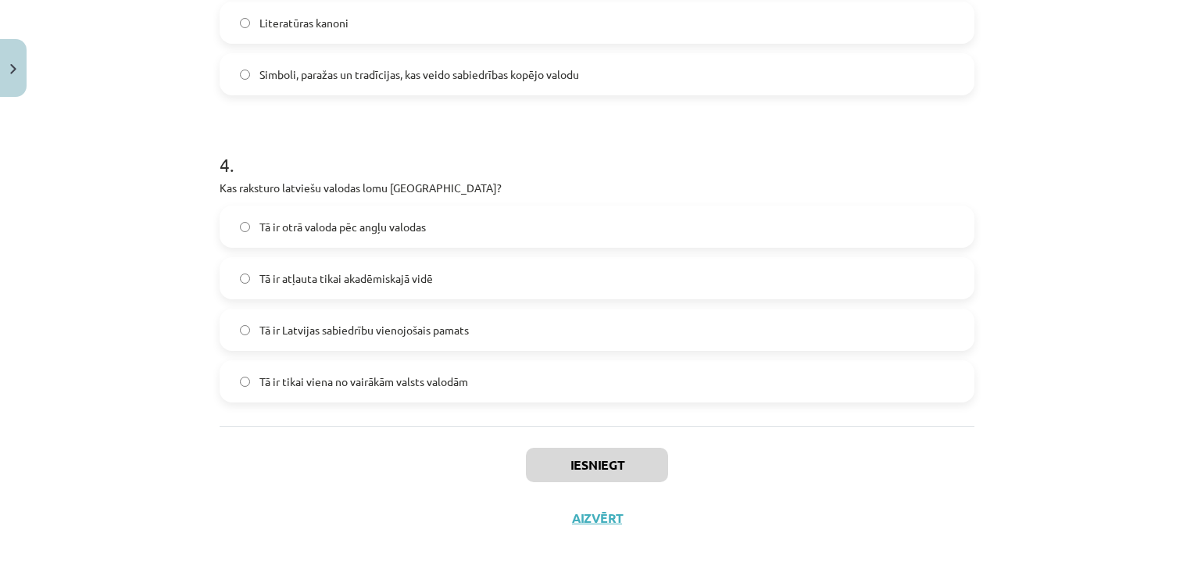
click at [310, 385] on span "Tā ir tikai viena no vairākām valsts valodām" at bounding box center [364, 382] width 209 height 16
click at [316, 317] on label "Tā ir Latvijas sabiedrību vienojošais pamats" at bounding box center [597, 329] width 752 height 39
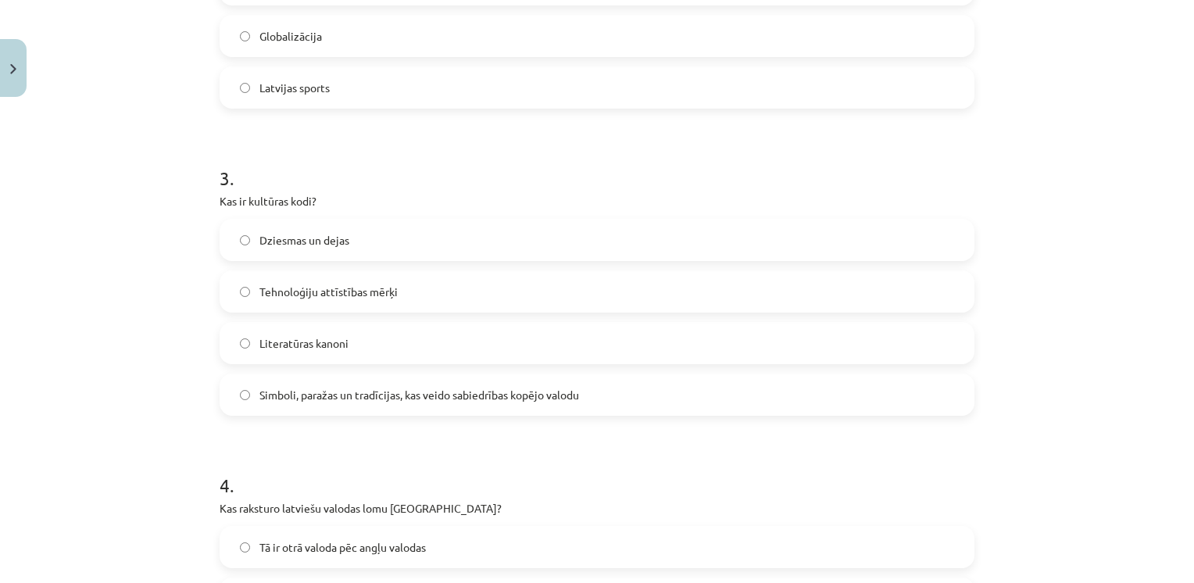
scroll to position [786, 0]
click at [309, 391] on span "Simboli, paražas un tradīcijas, kas veido sabiedrības kopējo valodu" at bounding box center [420, 394] width 320 height 16
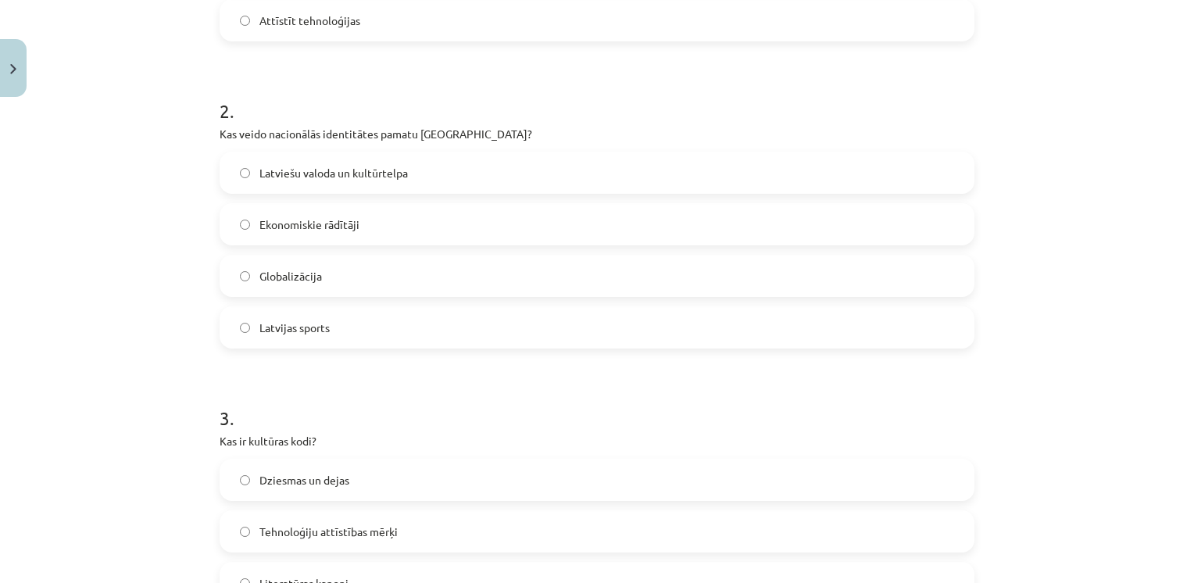
scroll to position [541, 0]
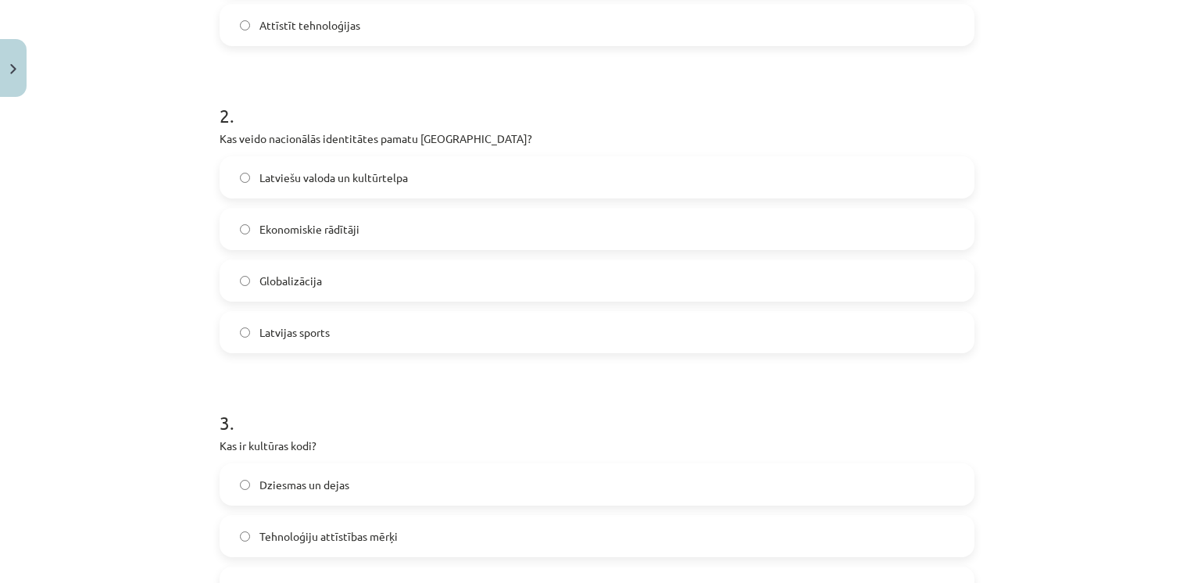
click at [313, 182] on span "Latviešu valoda un kultūrtelpa" at bounding box center [334, 178] width 149 height 16
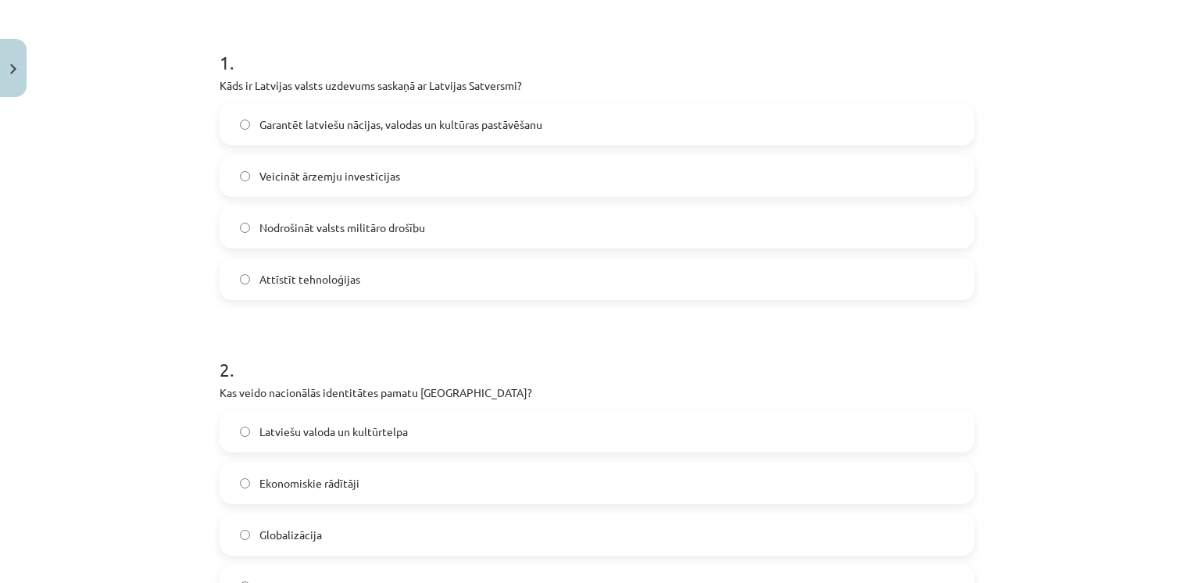
scroll to position [288, 0]
click at [359, 124] on span "Garantēt latviešu nācijas, valodas un kultūras pastāvēšanu" at bounding box center [401, 124] width 283 height 16
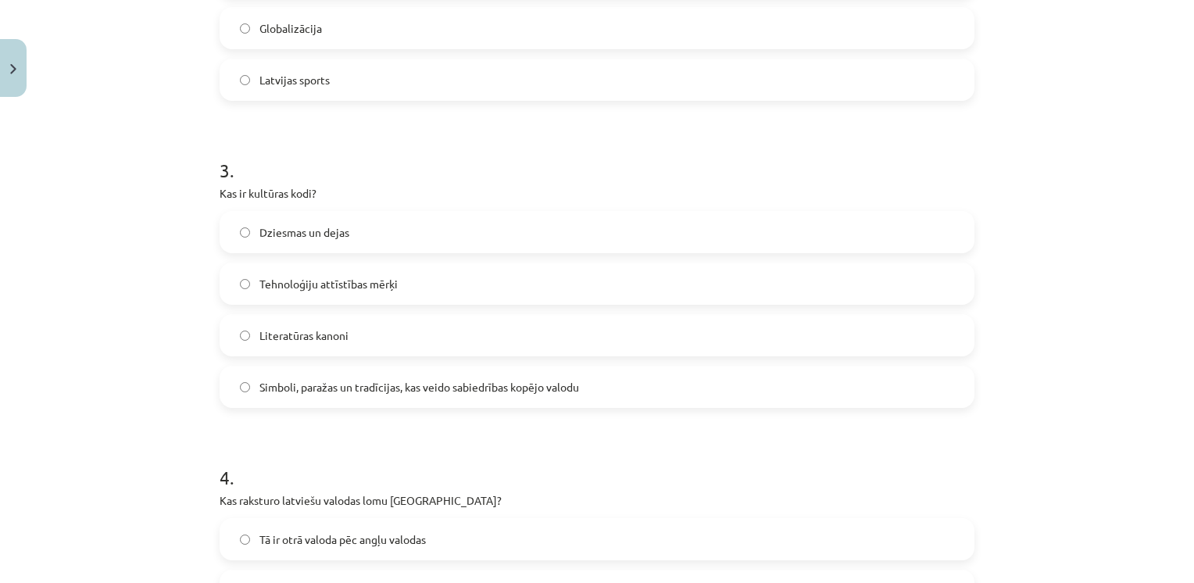
scroll to position [1106, 0]
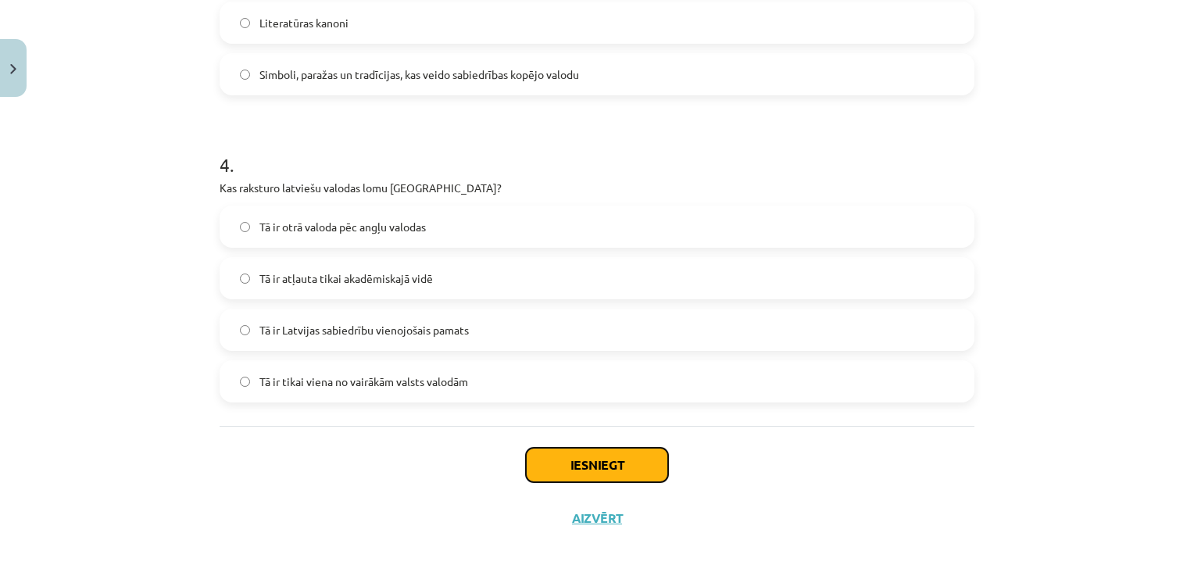
click at [546, 455] on button "Iesniegt" at bounding box center [597, 465] width 142 height 34
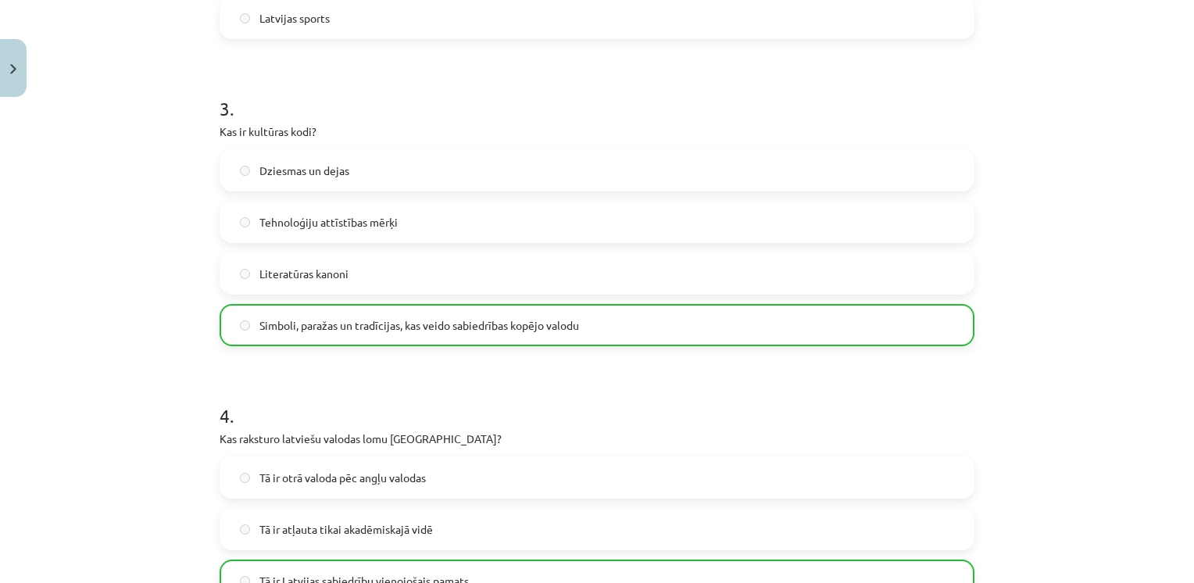
scroll to position [1155, 0]
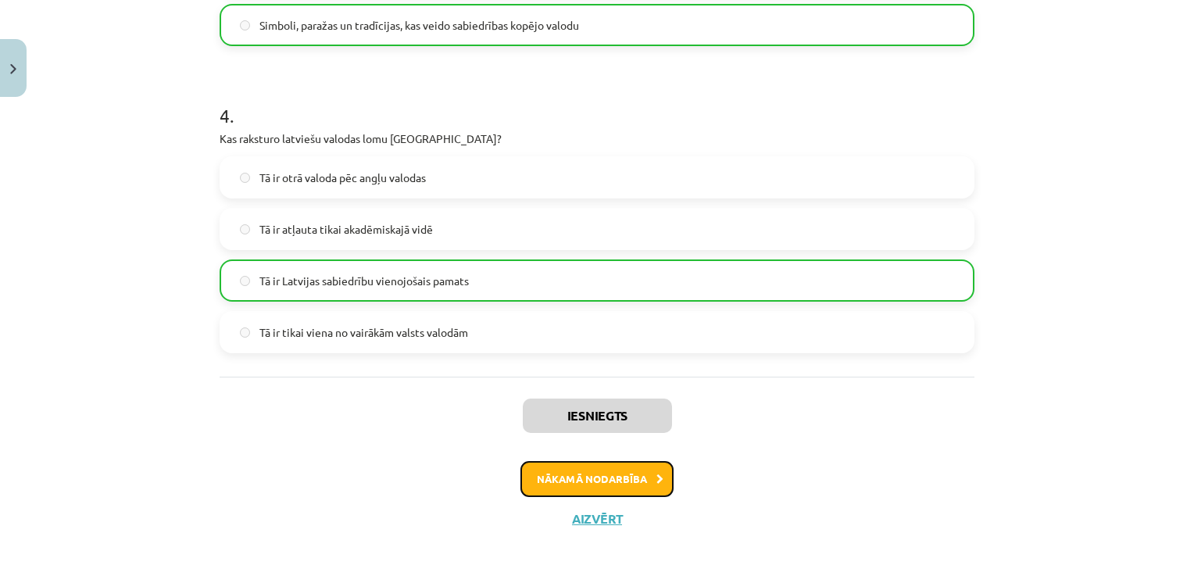
click at [607, 470] on button "Nākamā nodarbība" at bounding box center [597, 479] width 153 height 36
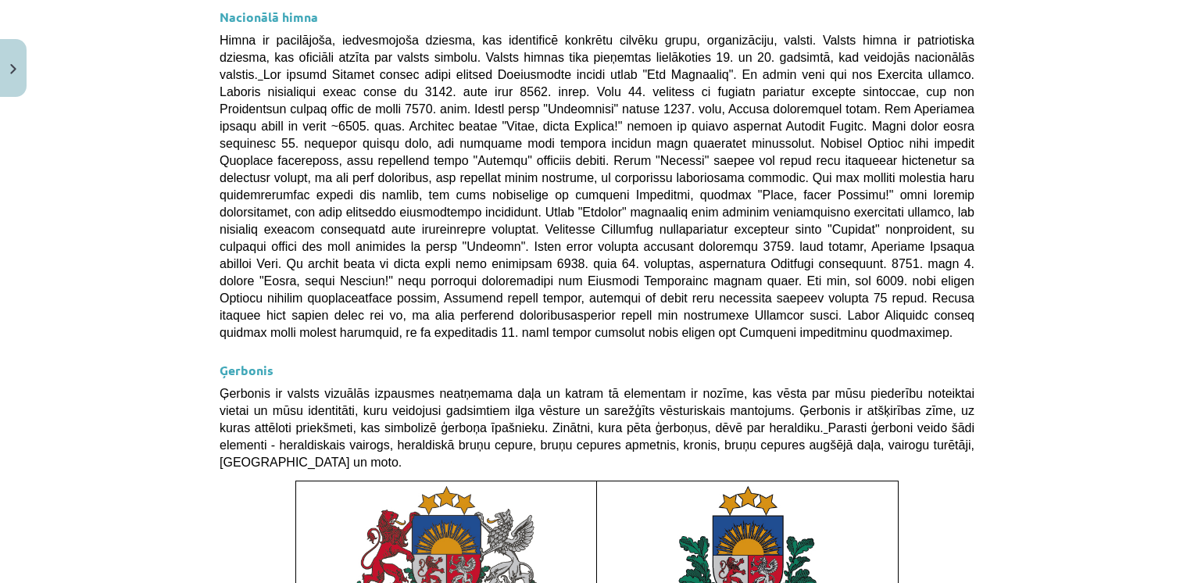
scroll to position [1154, 0]
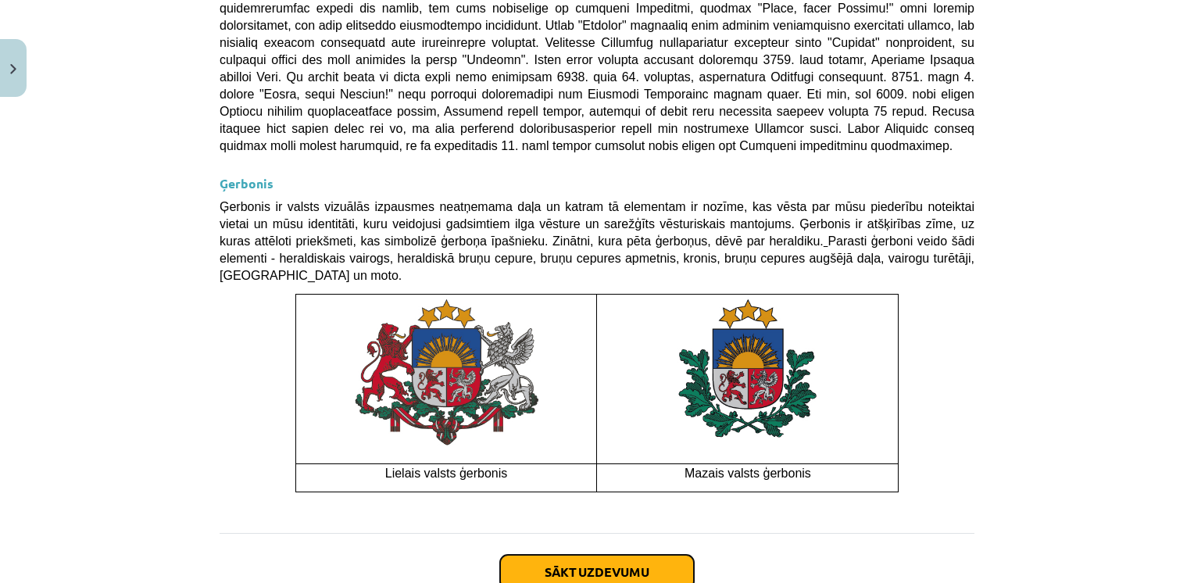
click at [561, 555] on button "Sākt uzdevumu" at bounding box center [597, 572] width 194 height 34
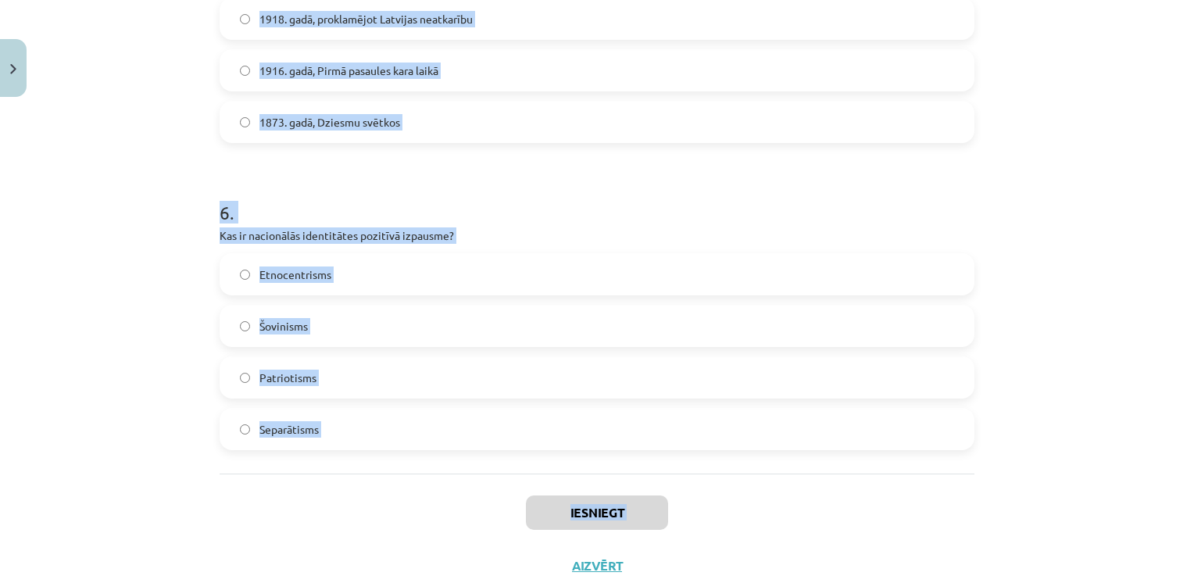
scroll to position [1693, 0]
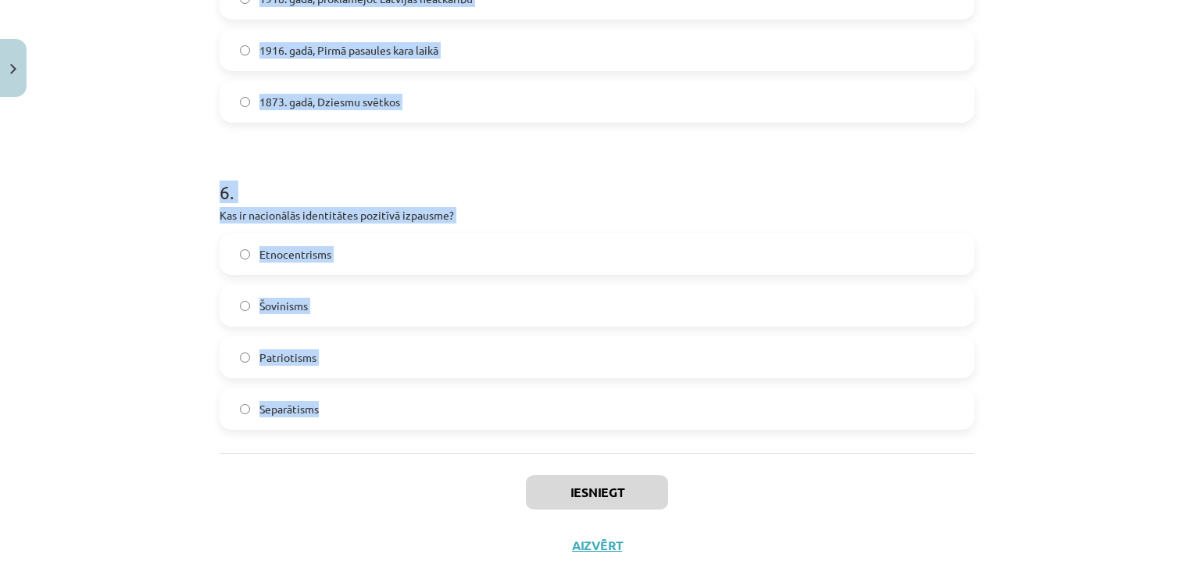
drag, startPoint x: 210, startPoint y: 306, endPoint x: 422, endPoint y: 429, distance: 245.9
copy form "1 . Kad Latvijas himna "Dievs, svētī Latviju!" tika oficiāli apstiprināta kā va…"
click at [265, 361] on span "Patriotisms" at bounding box center [288, 357] width 57 height 16
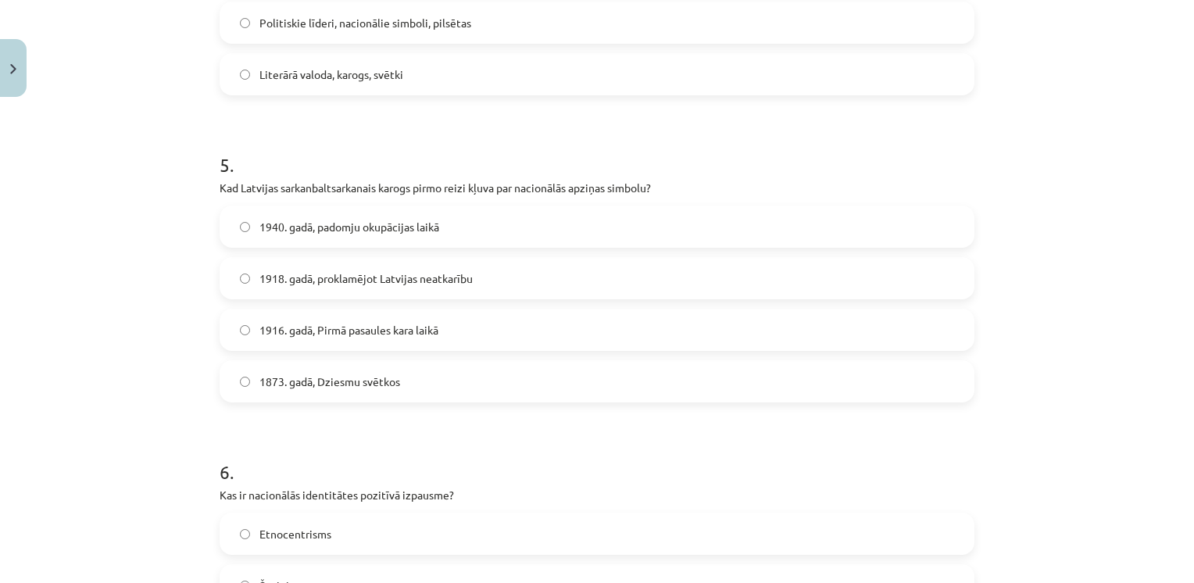
scroll to position [1403, 0]
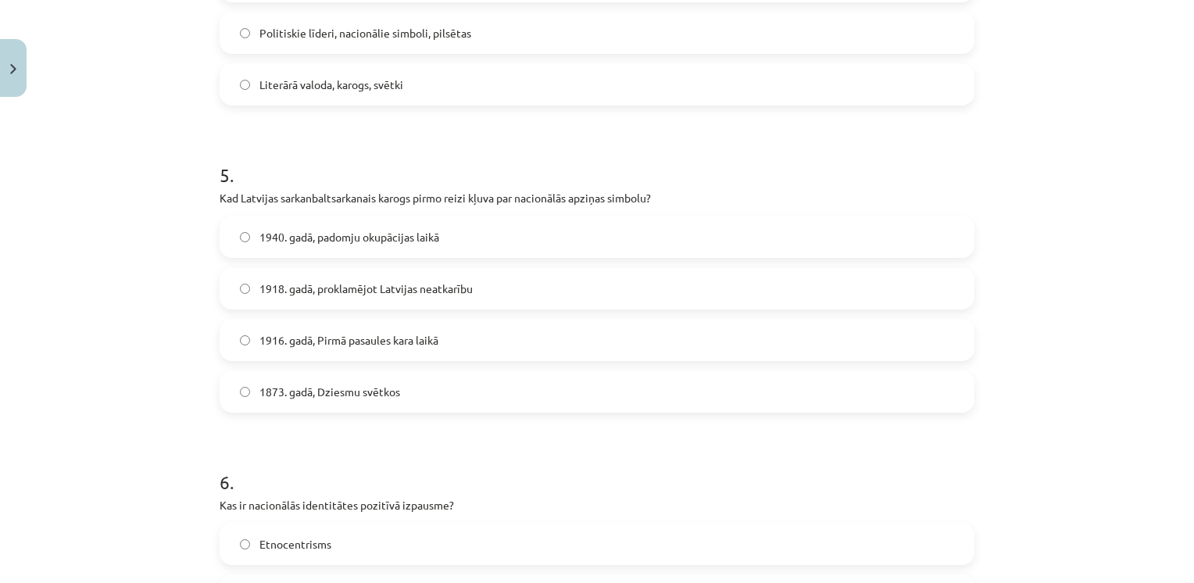
click at [282, 351] on label "1916. gadā, Pirmā pasaules kara laikā" at bounding box center [597, 340] width 752 height 39
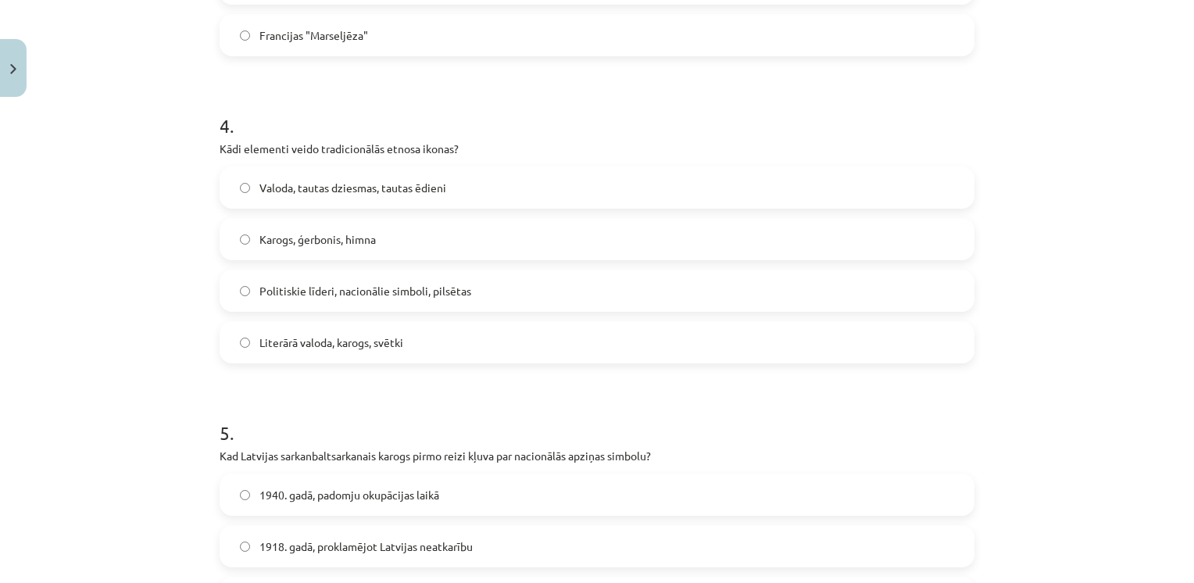
scroll to position [1143, 0]
click at [306, 225] on label "Karogs, ģerbonis, himna" at bounding box center [597, 241] width 752 height 39
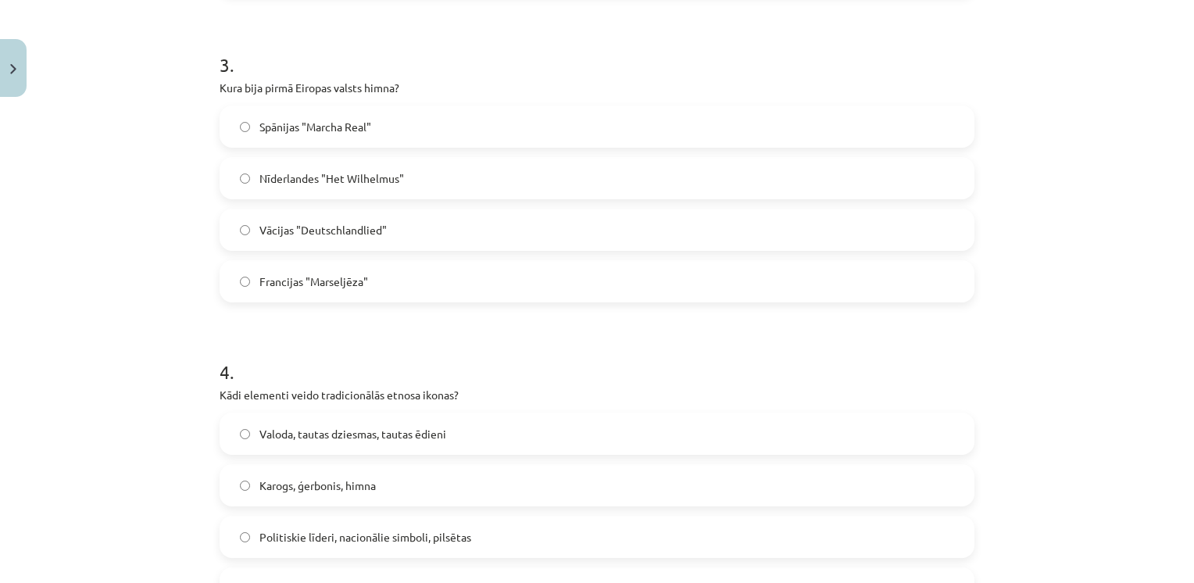
scroll to position [873, 0]
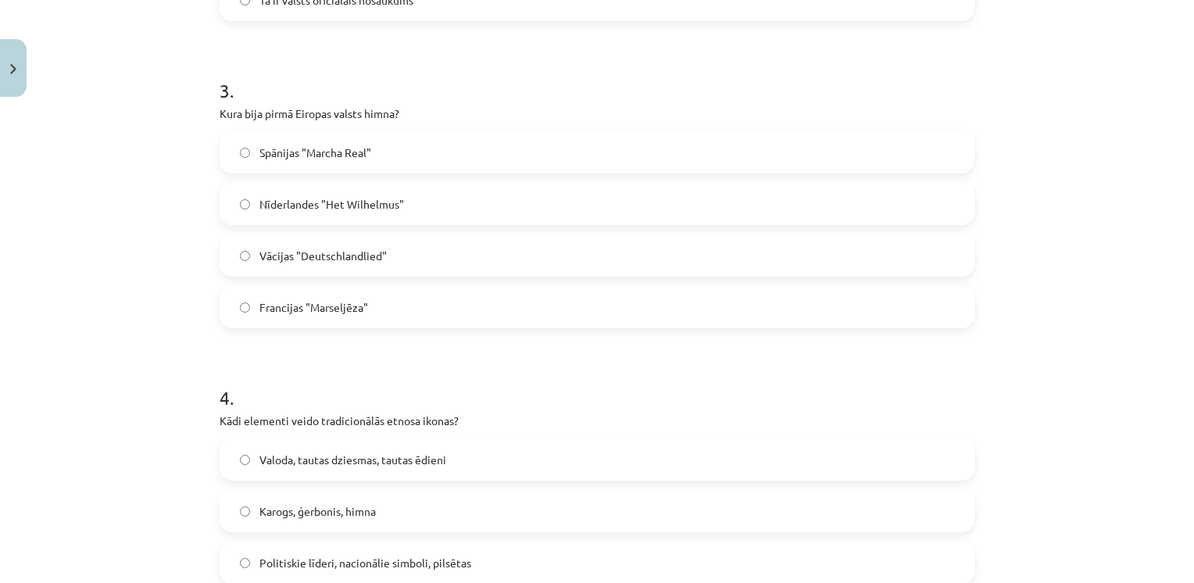
click at [291, 206] on span "Nīderlandes "Het Wilhelmus"" at bounding box center [332, 204] width 145 height 16
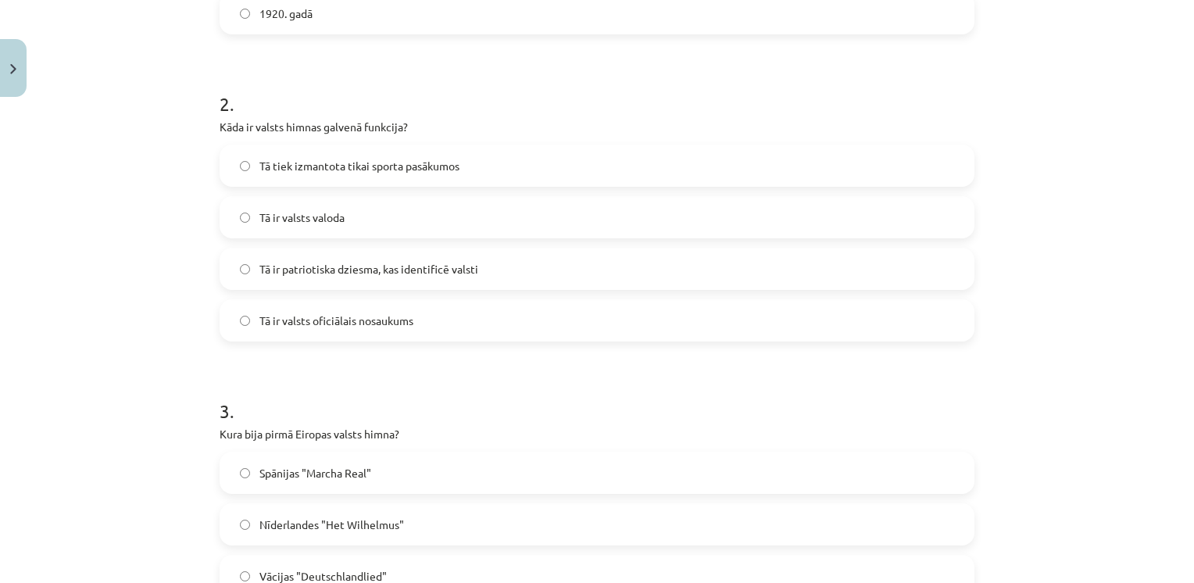
scroll to position [548, 0]
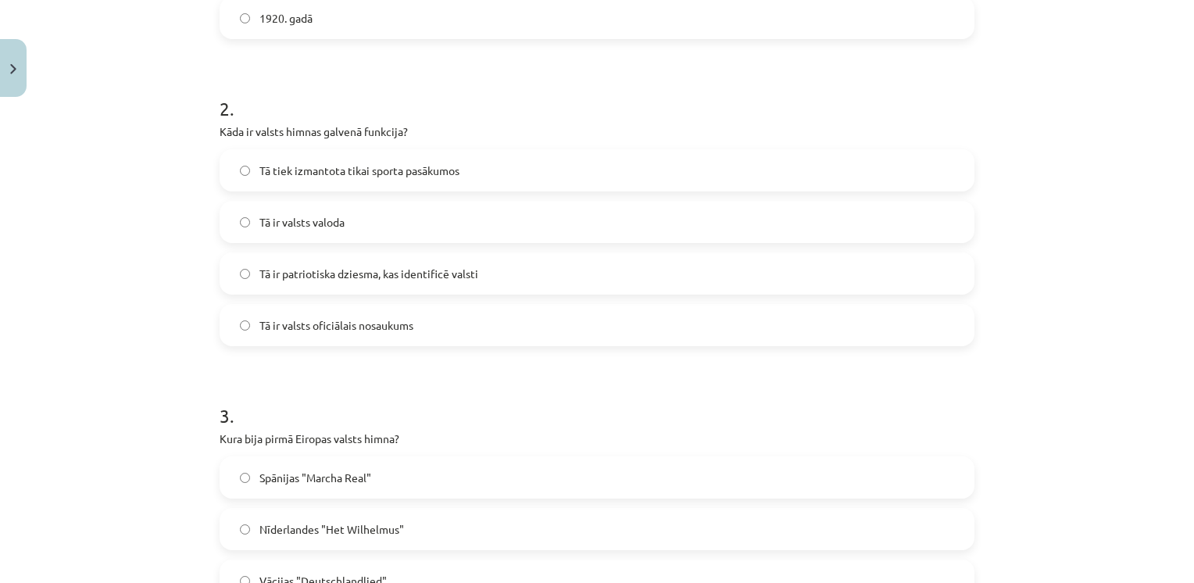
click at [303, 270] on span "Tā ir patriotiska dziesma, kas identificē valsti" at bounding box center [369, 274] width 219 height 16
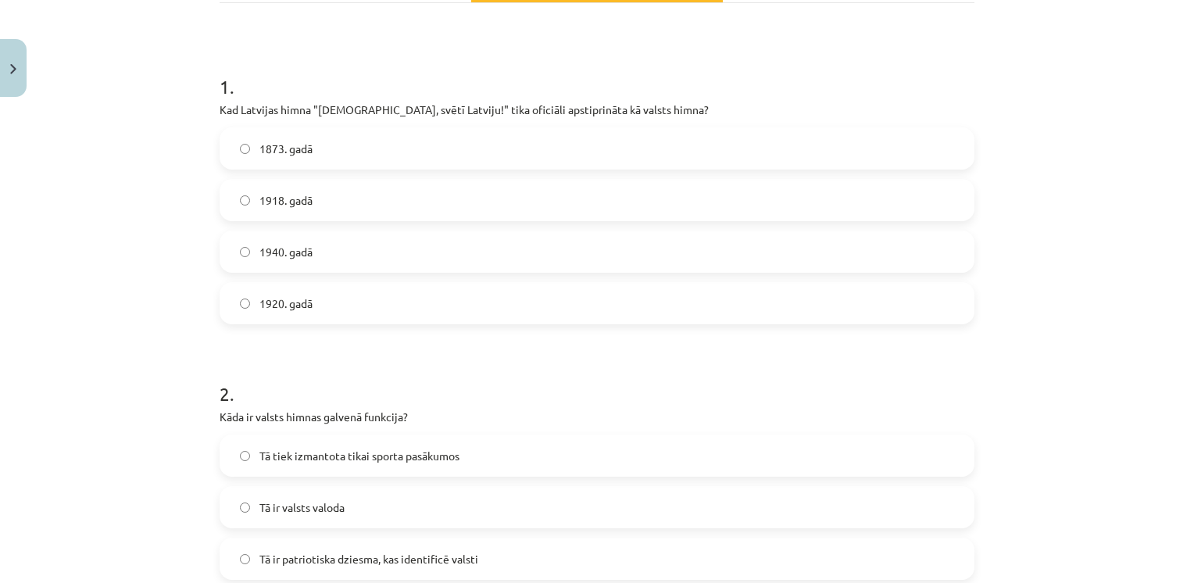
scroll to position [258, 0]
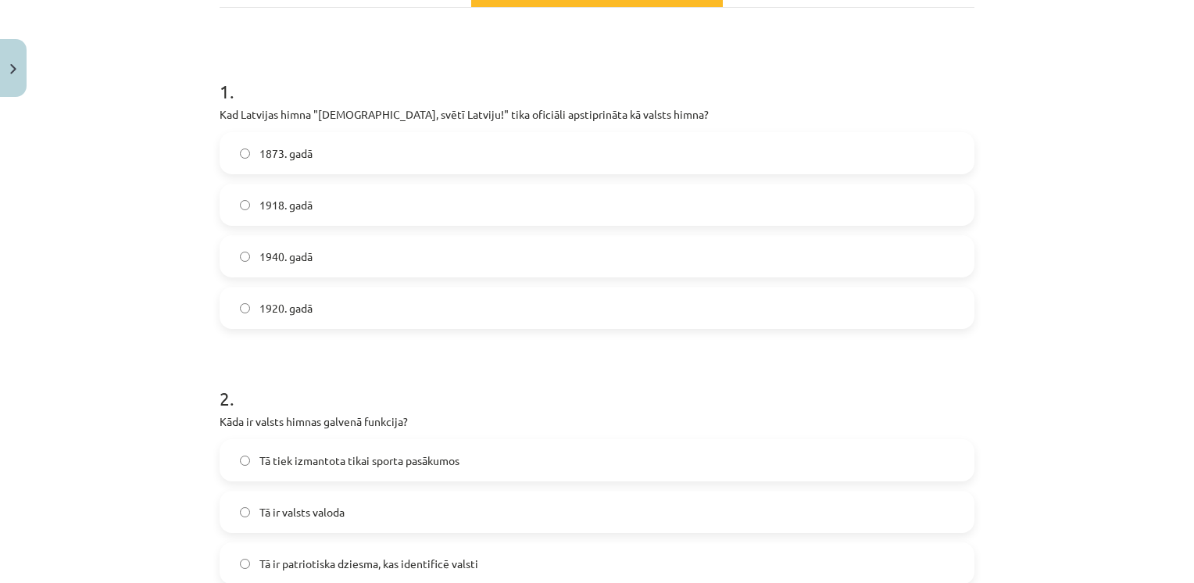
click at [286, 300] on span "1920. gadā" at bounding box center [286, 308] width 53 height 16
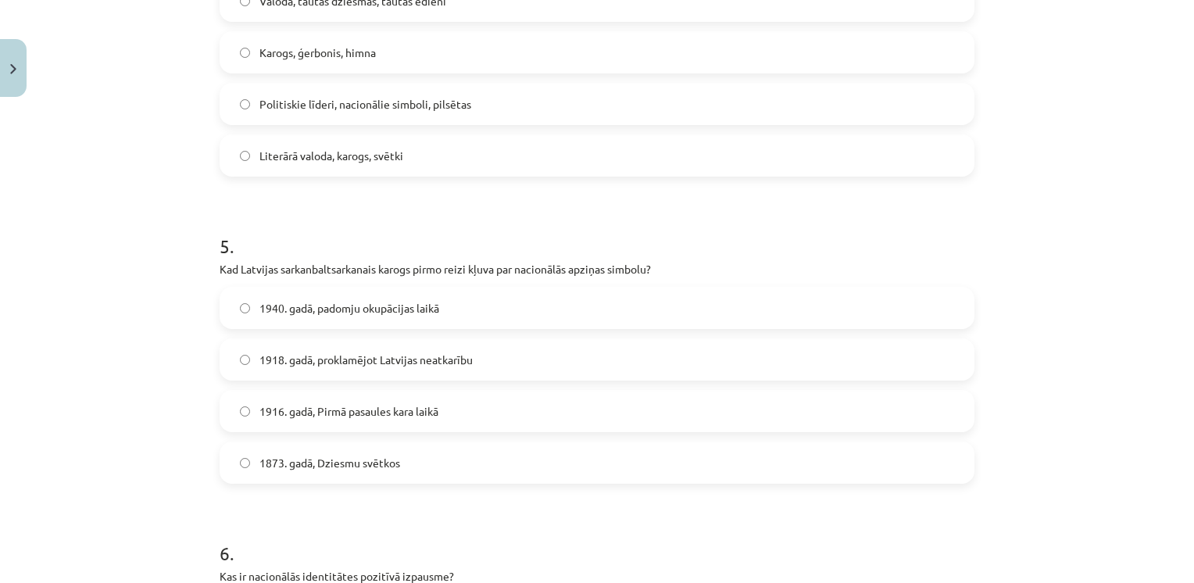
scroll to position [1720, 0]
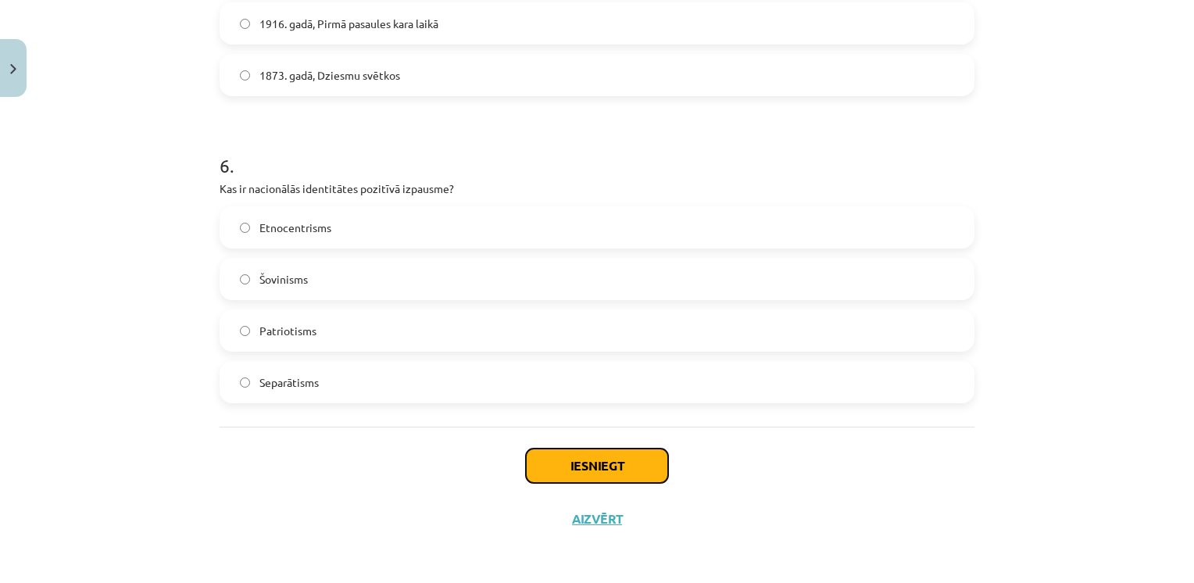
click at [560, 474] on button "Iesniegt" at bounding box center [597, 466] width 142 height 34
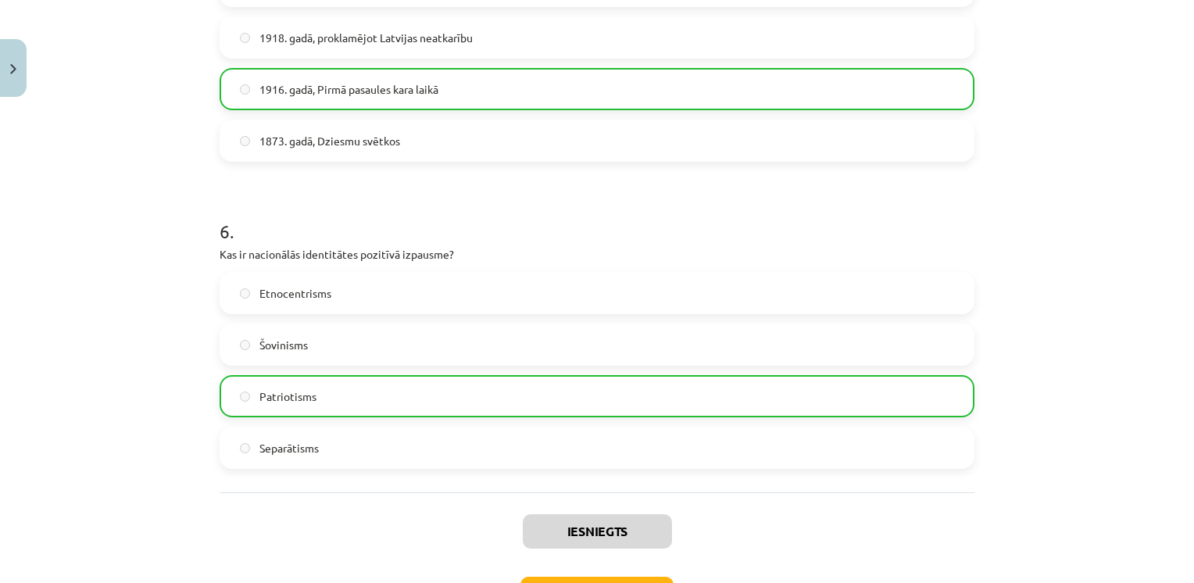
scroll to position [1770, 0]
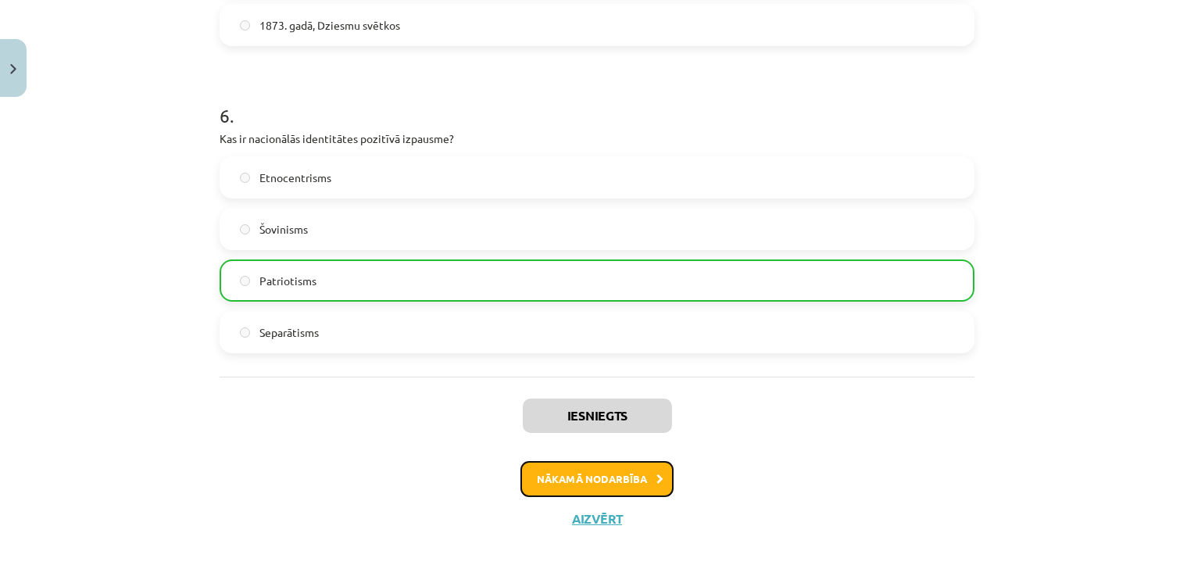
click at [564, 486] on button "Nākamā nodarbība" at bounding box center [597, 479] width 153 height 36
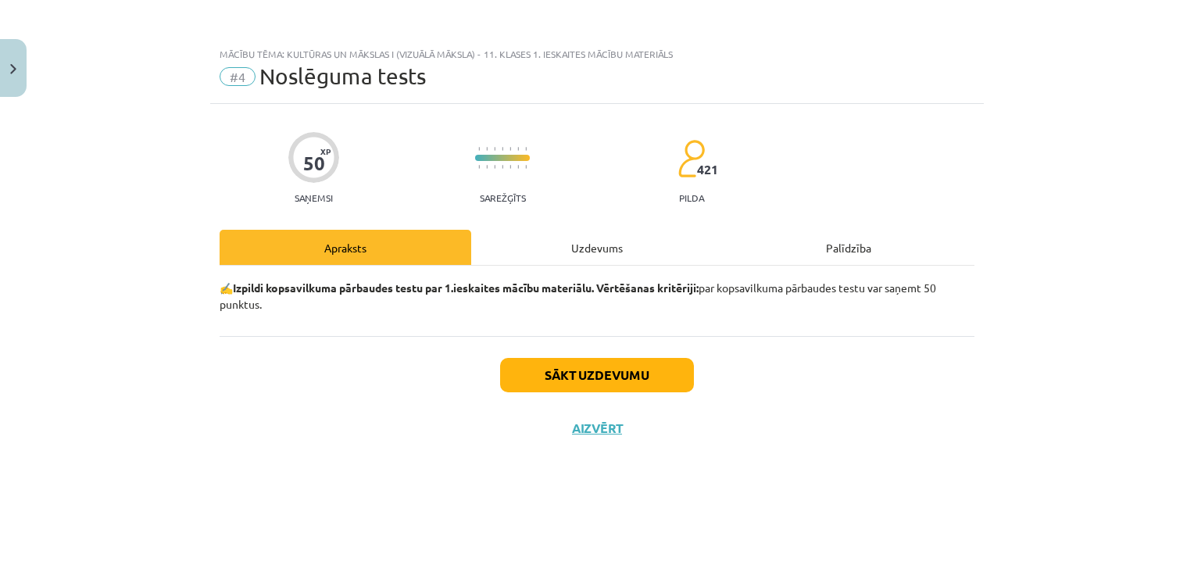
scroll to position [0, 0]
click at [566, 367] on button "Sākt uzdevumu" at bounding box center [597, 375] width 194 height 34
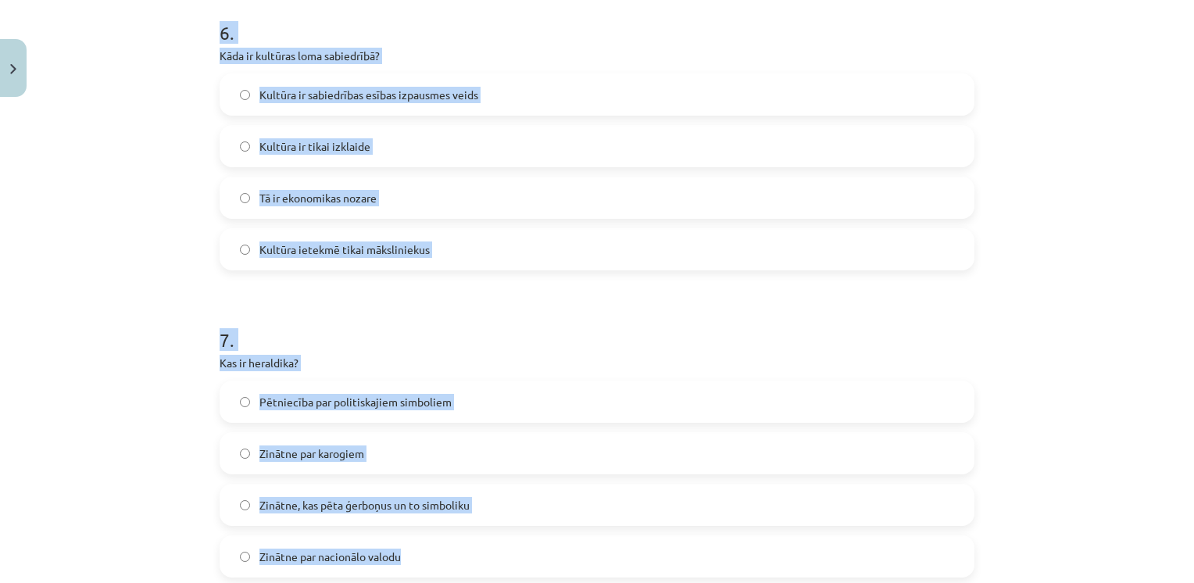
scroll to position [1854, 0]
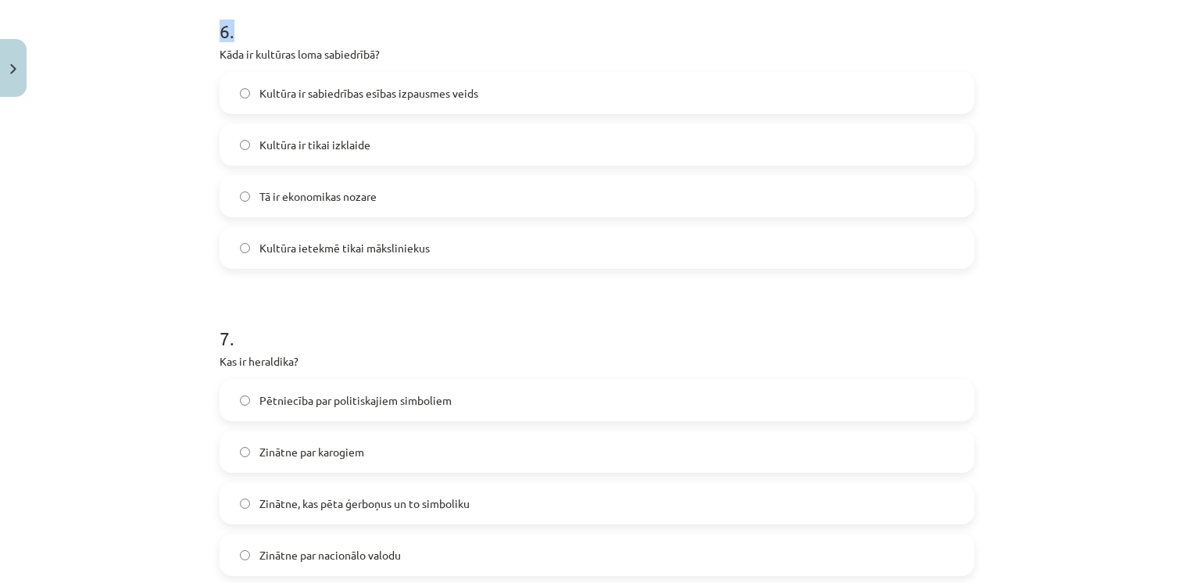
drag, startPoint x: 210, startPoint y: 189, endPoint x: 591, endPoint y: 18, distance: 417.4
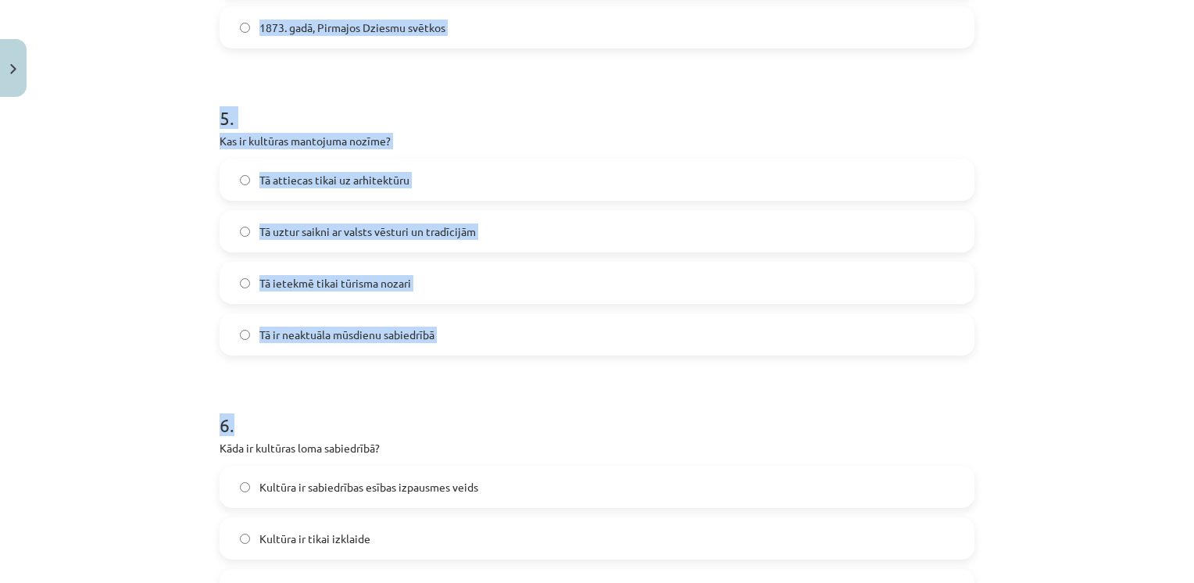
scroll to position [1459, 0]
copy form "1 . Kā globalizācija ietekmē Latvijas identitāti? Tā nav ietekmējusi Latviju Tā…"
click at [322, 233] on span "Tā uztur saikni ar valsts vēsturi un tradīcijām" at bounding box center [368, 232] width 217 height 16
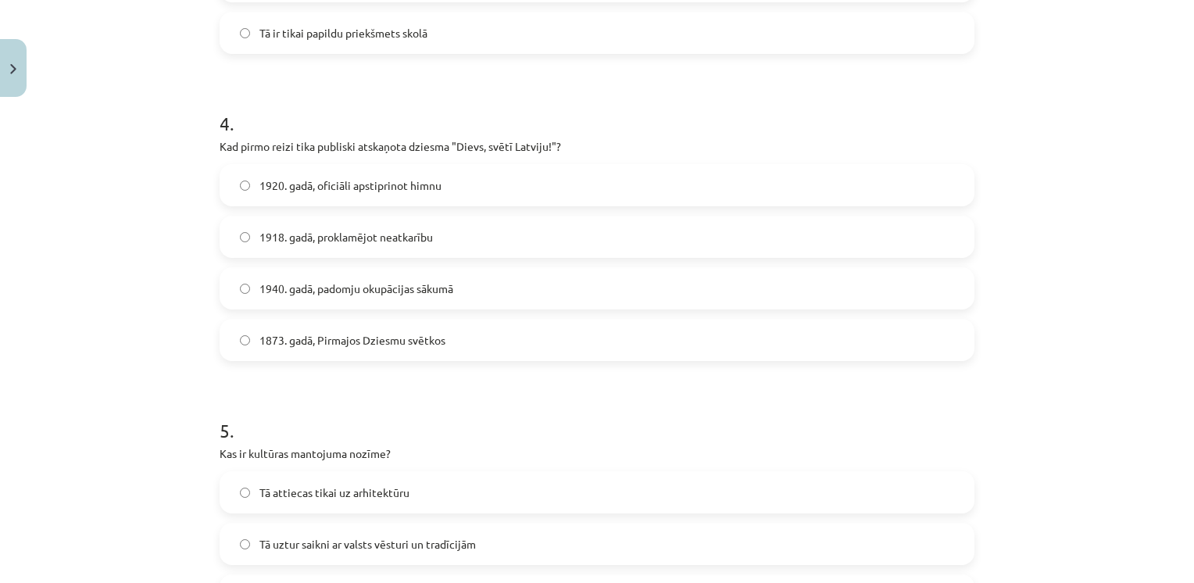
scroll to position [1141, 0]
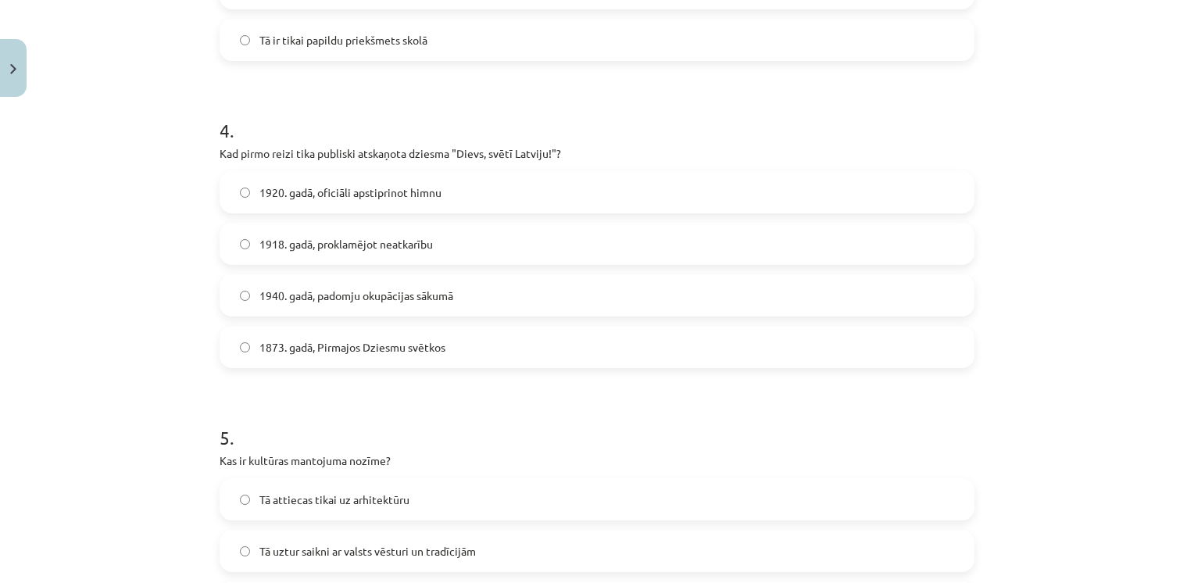
click at [285, 353] on span "1873. gadā, Pirmajos Dziesmu svētkos" at bounding box center [353, 347] width 186 height 16
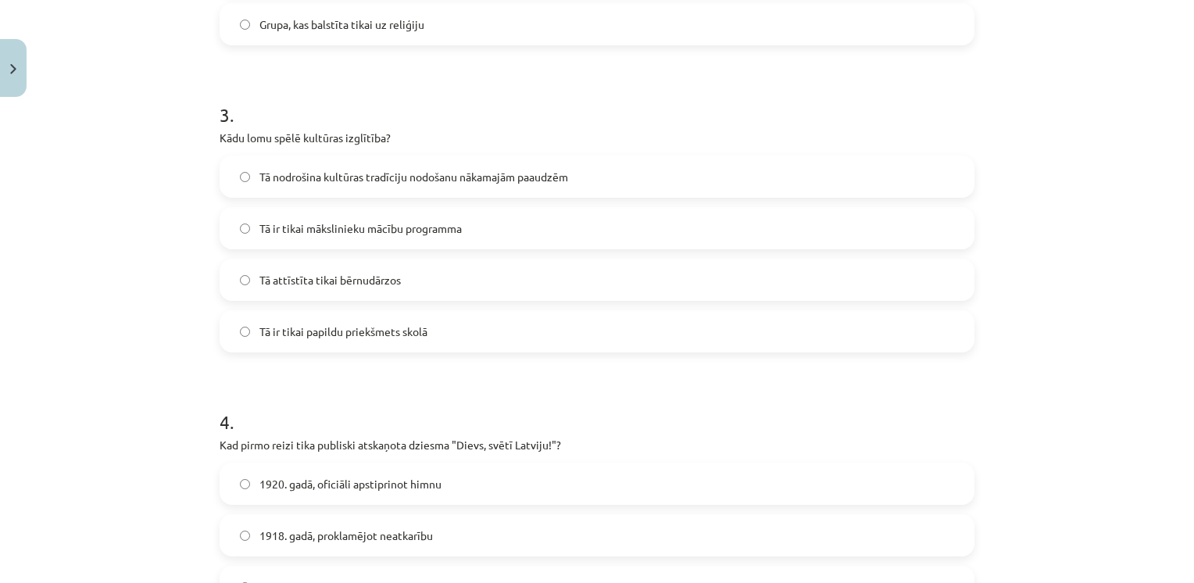
scroll to position [848, 0]
click at [328, 181] on span "Tā nodrošina kultūras tradīciju nodošanu nākamajām paaudzēm" at bounding box center [414, 178] width 309 height 16
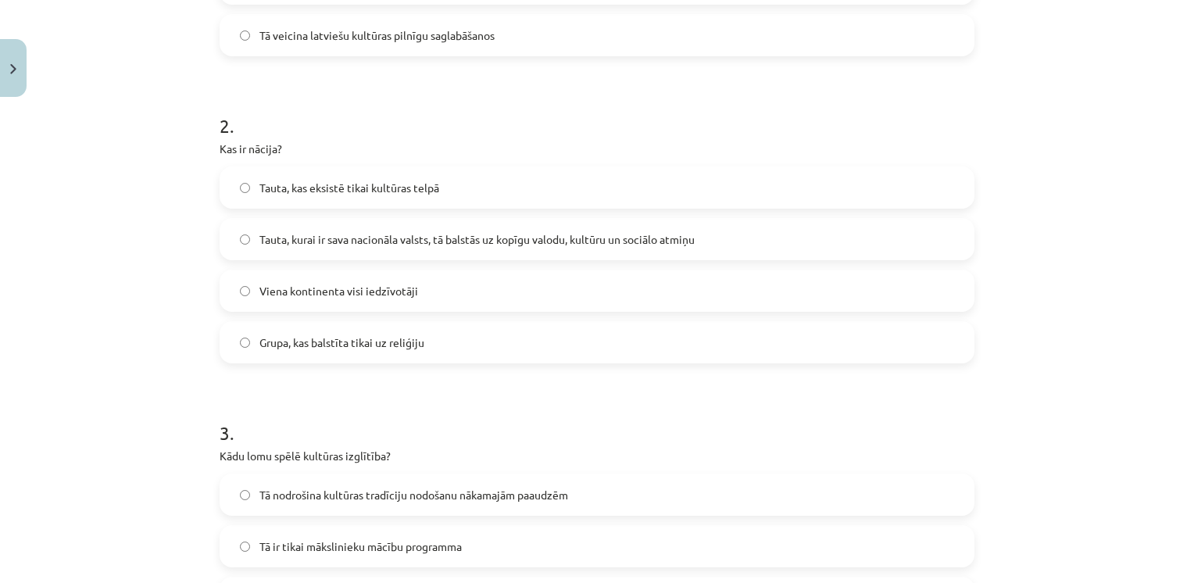
scroll to position [530, 0]
click at [346, 249] on label "Tauta, kurai ir sava nacionāla valsts, tā balstās uz kopīgu valodu, kultūru un …" at bounding box center [597, 239] width 752 height 39
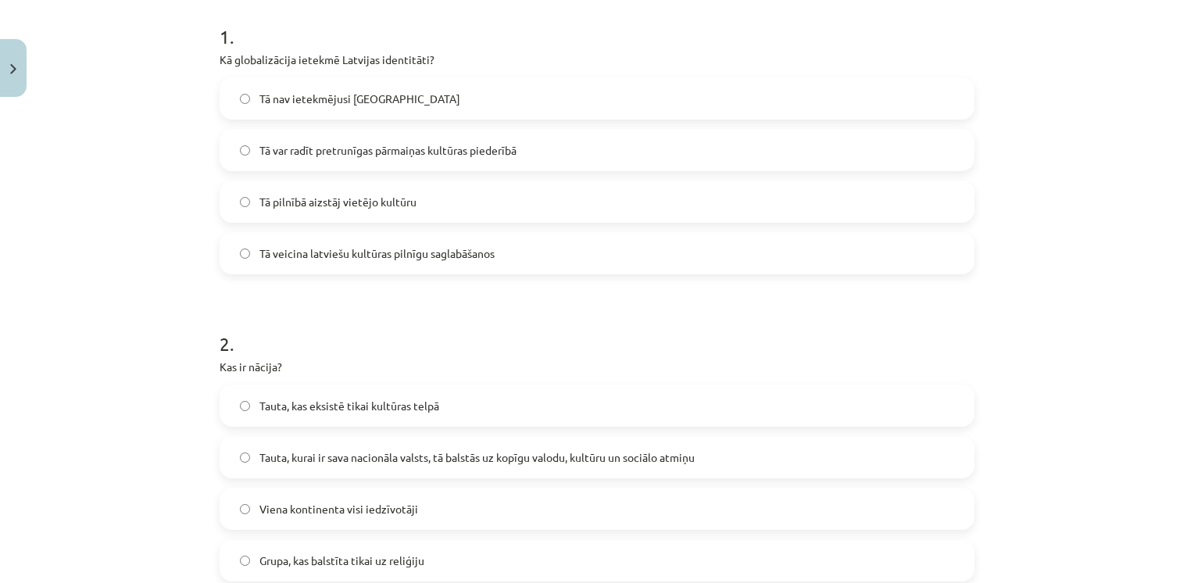
scroll to position [286, 0]
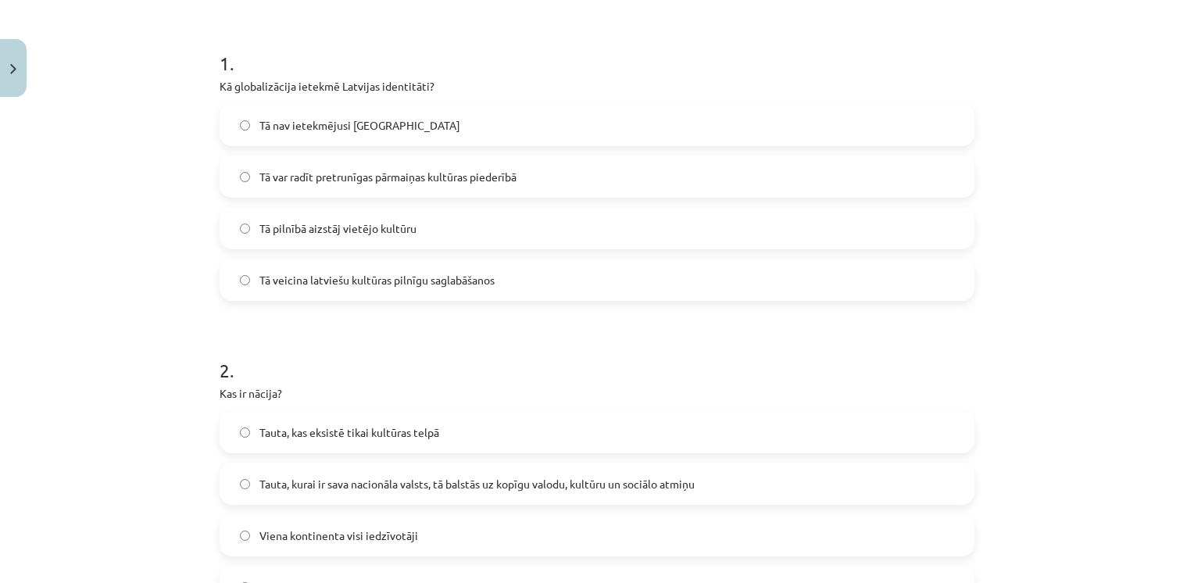
click at [301, 183] on span "Tā var radīt pretrunīgas pārmaiņas kultūras piederībā" at bounding box center [388, 177] width 257 height 16
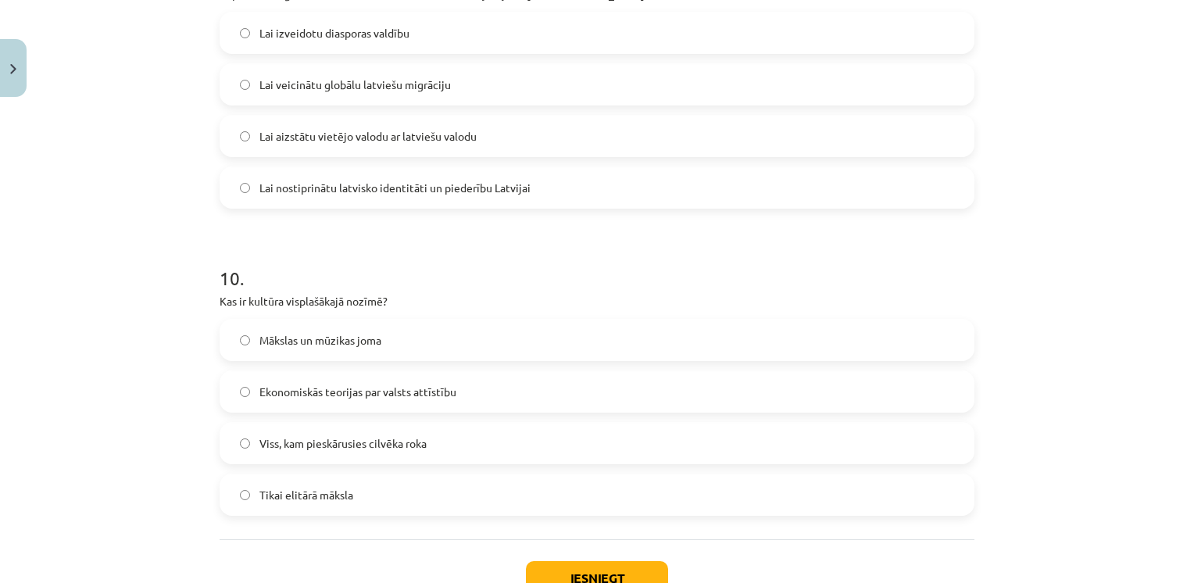
scroll to position [2949, 0]
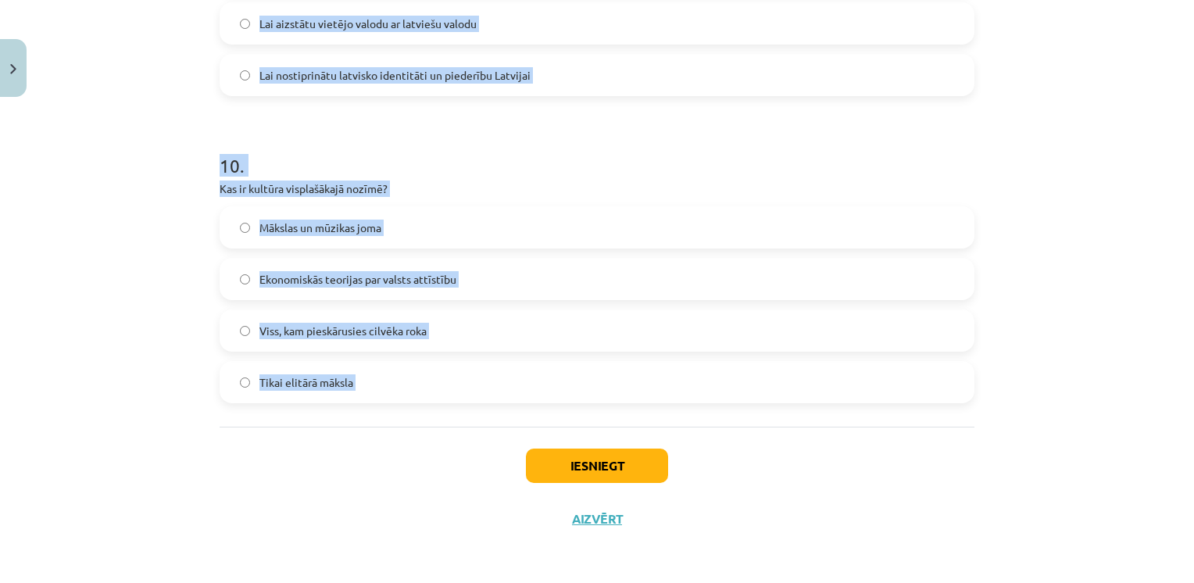
drag, startPoint x: 207, startPoint y: 131, endPoint x: 492, endPoint y: 428, distance: 411.9
copy form "6 . Kāda ir kultūras loma sabiedrībā? Kultūra ir sabiedrības esības izpausmes v…"
click at [144, 278] on div "Mācību tēma: Kultūras un mākslas i (vizuālā māksla) - 11. klases 1. ieskaites m…" at bounding box center [597, 291] width 1194 height 583
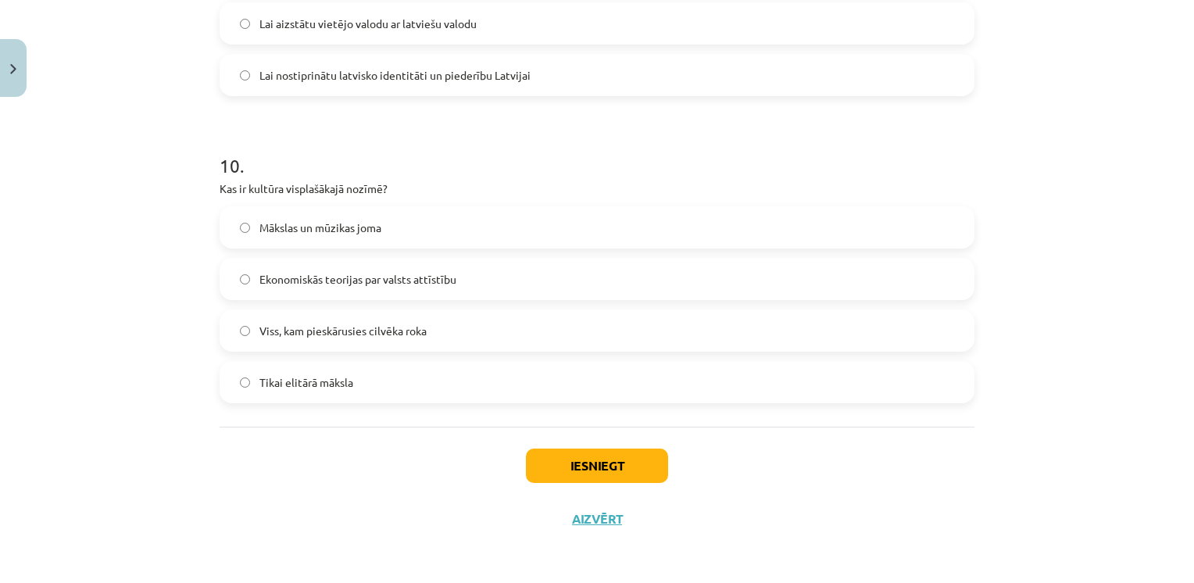
click at [313, 329] on span "Viss, kam pieskārusies cilvēka roka" at bounding box center [343, 331] width 167 height 16
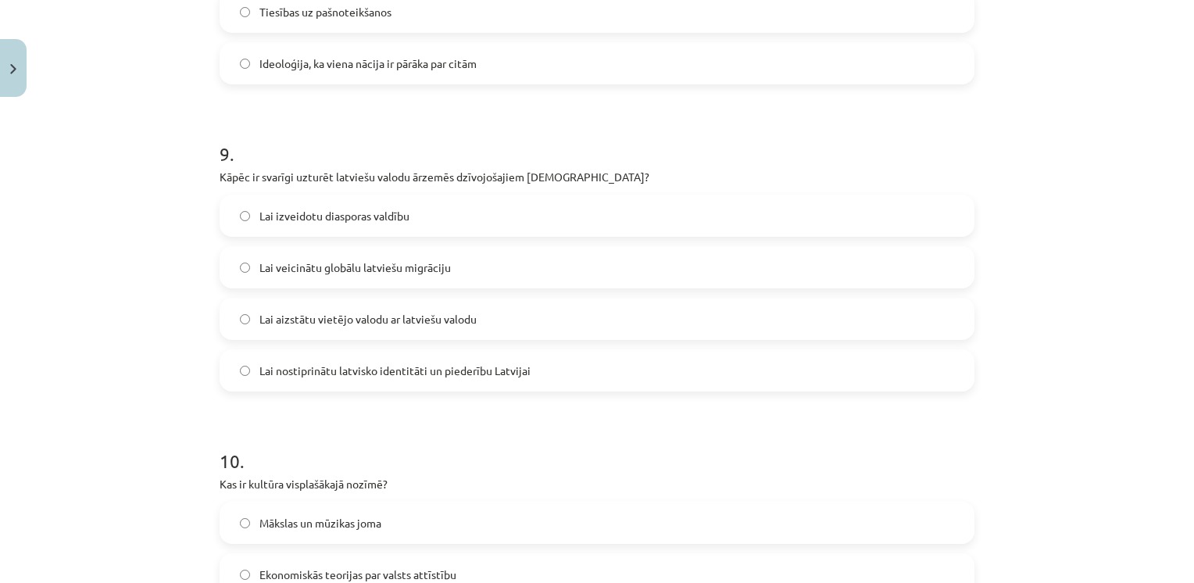
scroll to position [2643, 0]
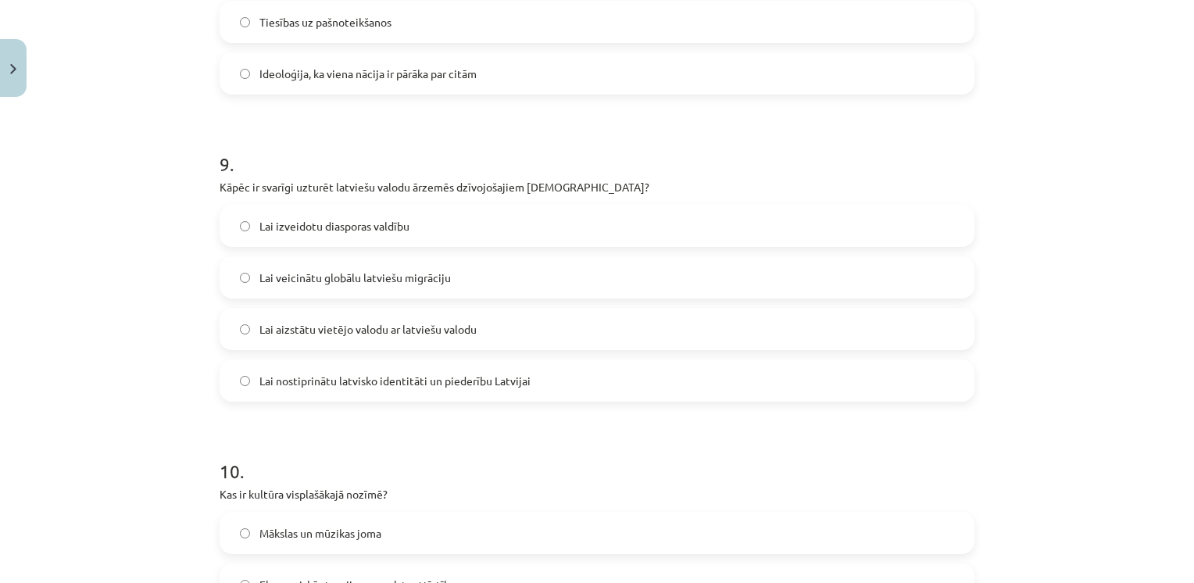
click at [332, 380] on span "Lai nostiprinātu latvisko identitāti un piederību Latvijai" at bounding box center [395, 381] width 271 height 16
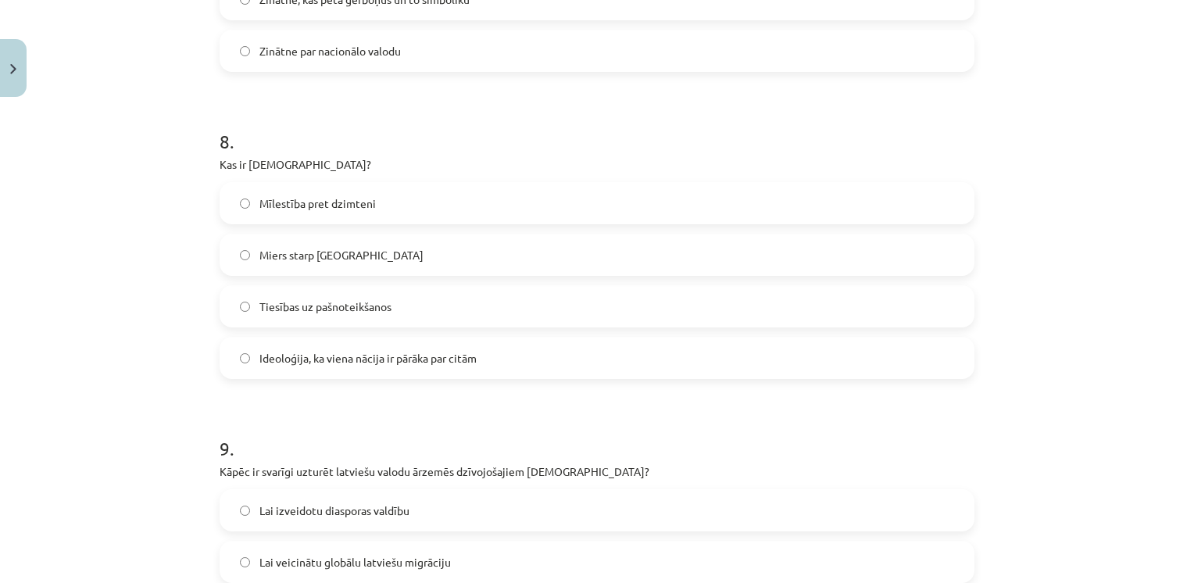
scroll to position [2358, 0]
click at [303, 359] on span "Ideoloģija, ka viena nācija ir pārāka par citām" at bounding box center [368, 358] width 217 height 16
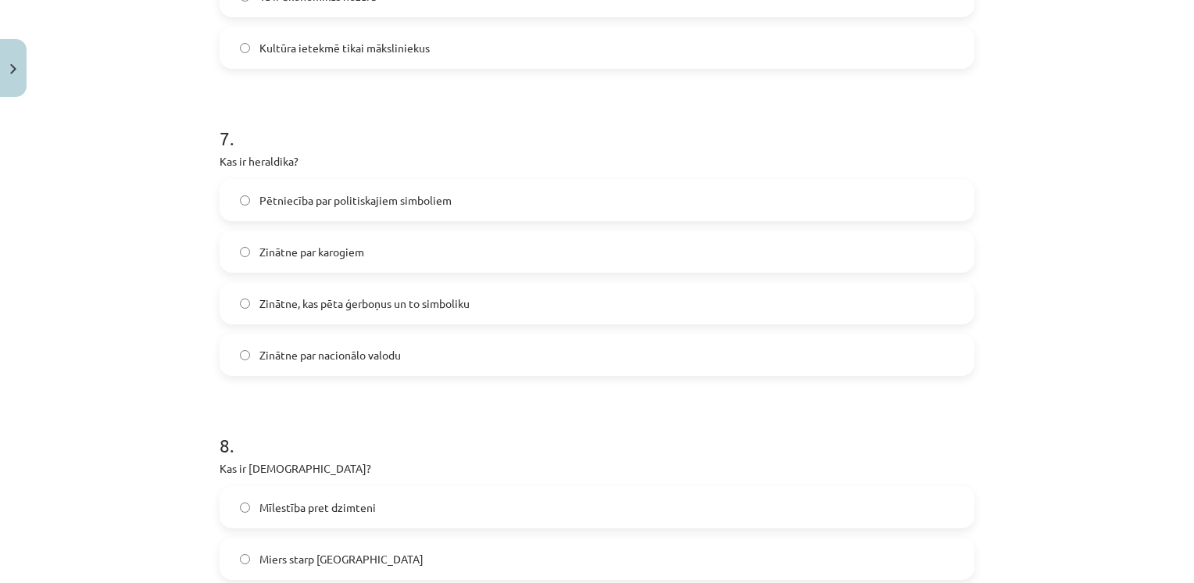
scroll to position [2053, 0]
click at [324, 302] on span "Zinātne, kas pēta ģerboņus un to simboliku" at bounding box center [365, 305] width 210 height 16
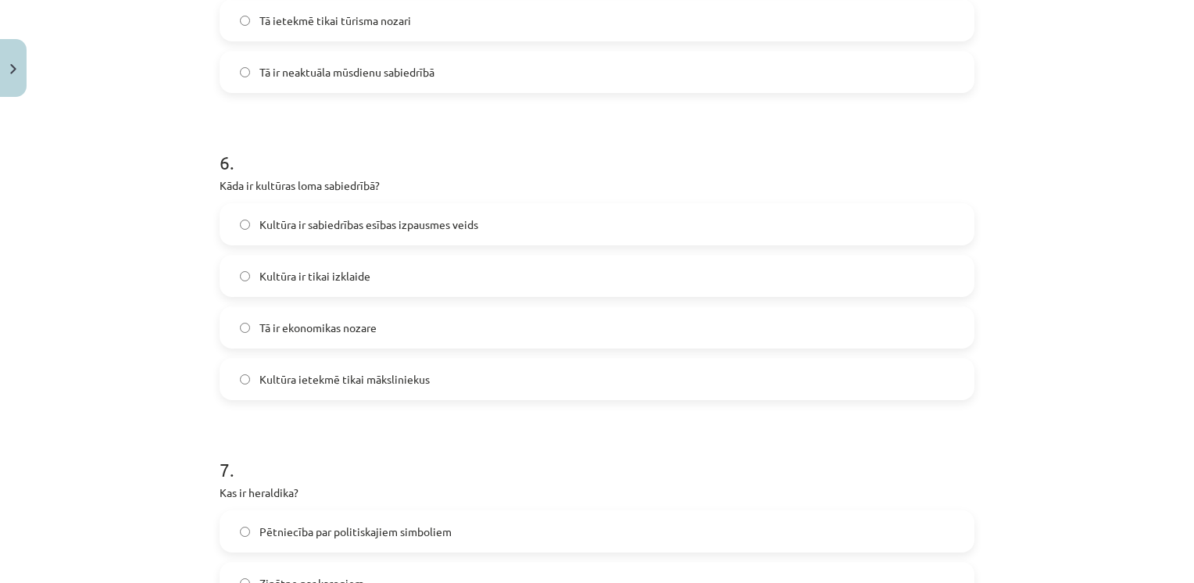
scroll to position [1717, 0]
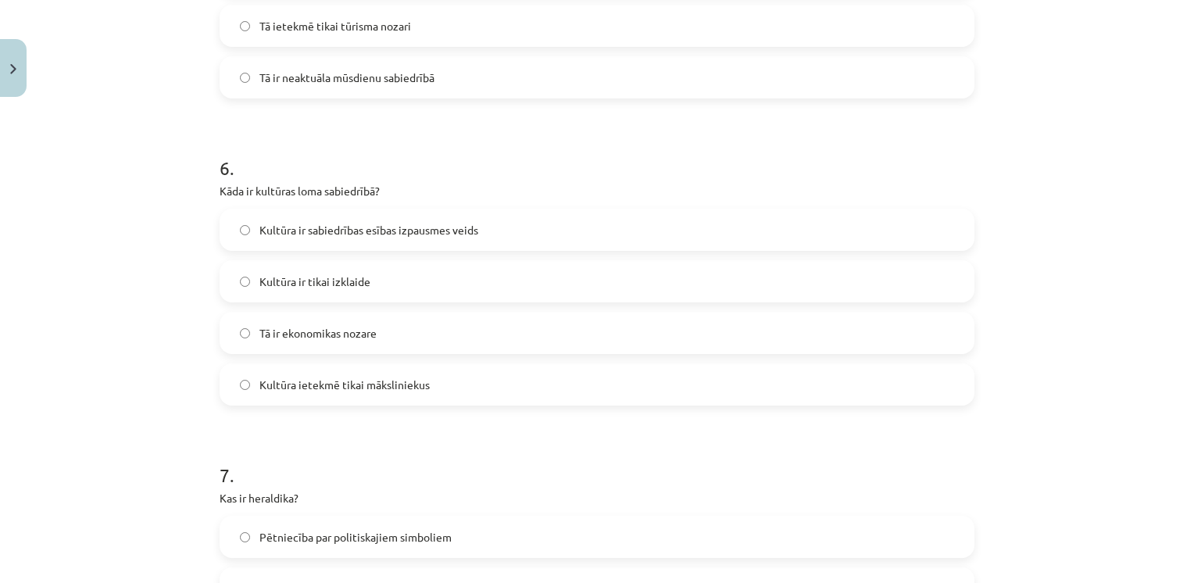
click at [332, 229] on span "Kultūra ir sabiedrības esības izpausmes veids" at bounding box center [369, 230] width 219 height 16
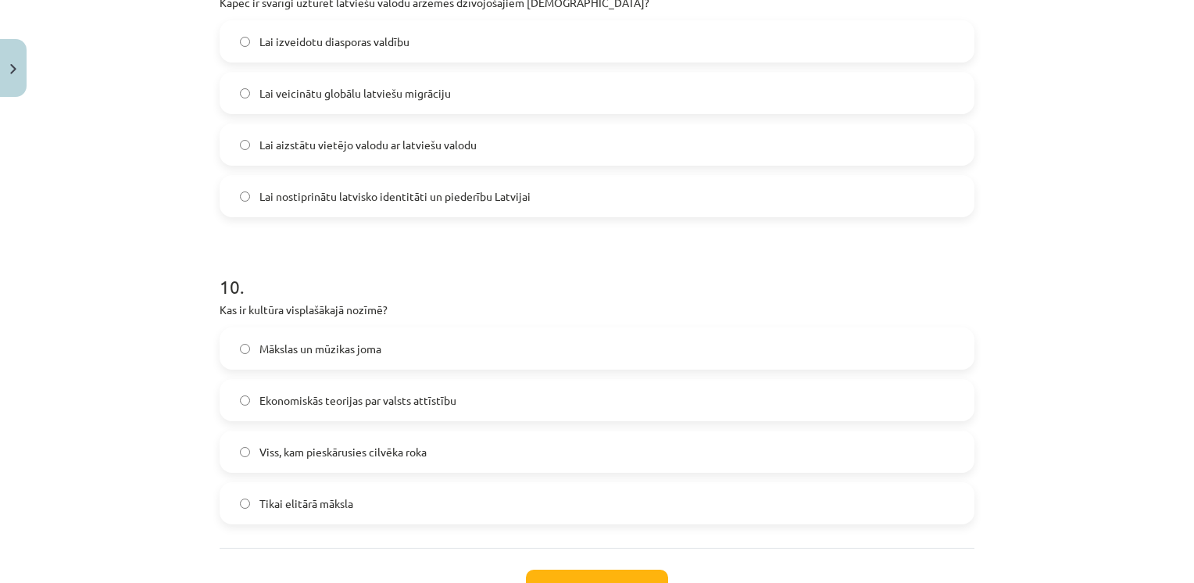
scroll to position [2949, 0]
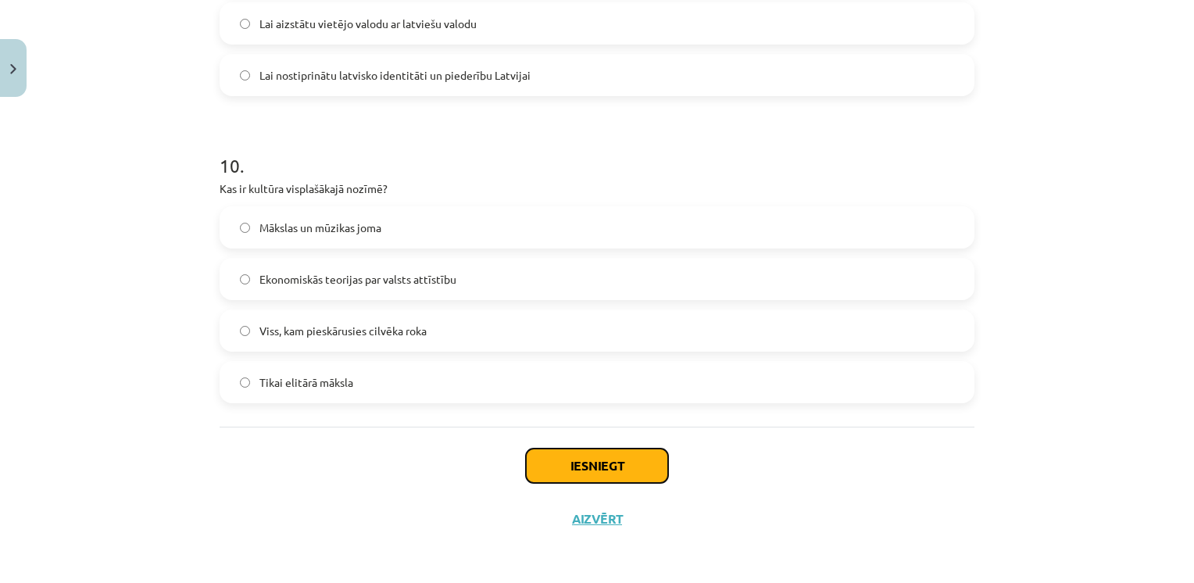
click at [575, 476] on button "Iesniegt" at bounding box center [597, 466] width 142 height 34
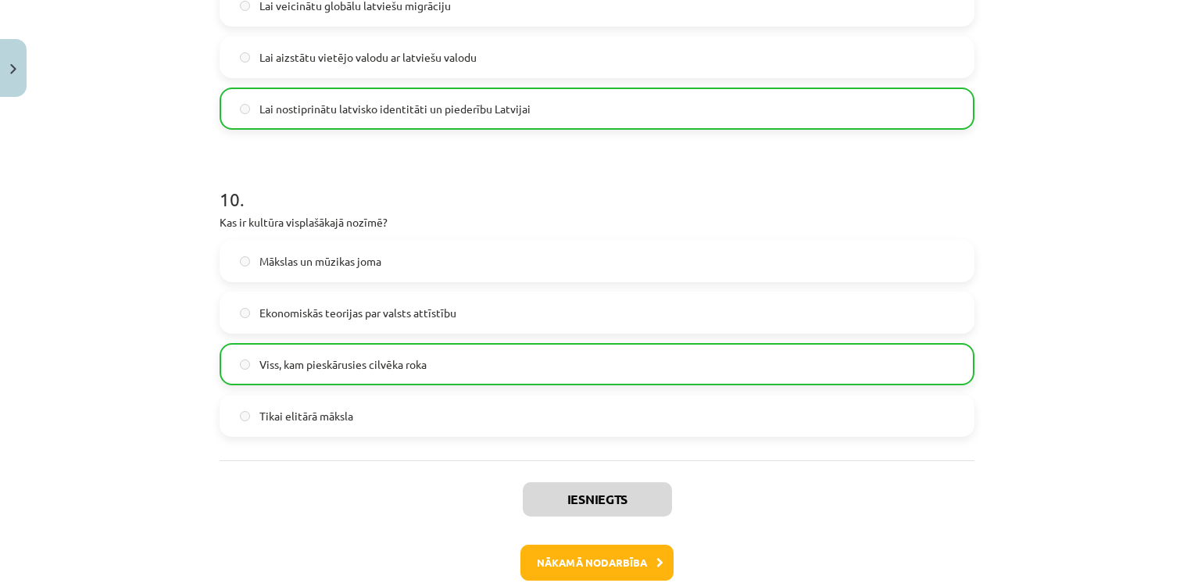
scroll to position [2999, 0]
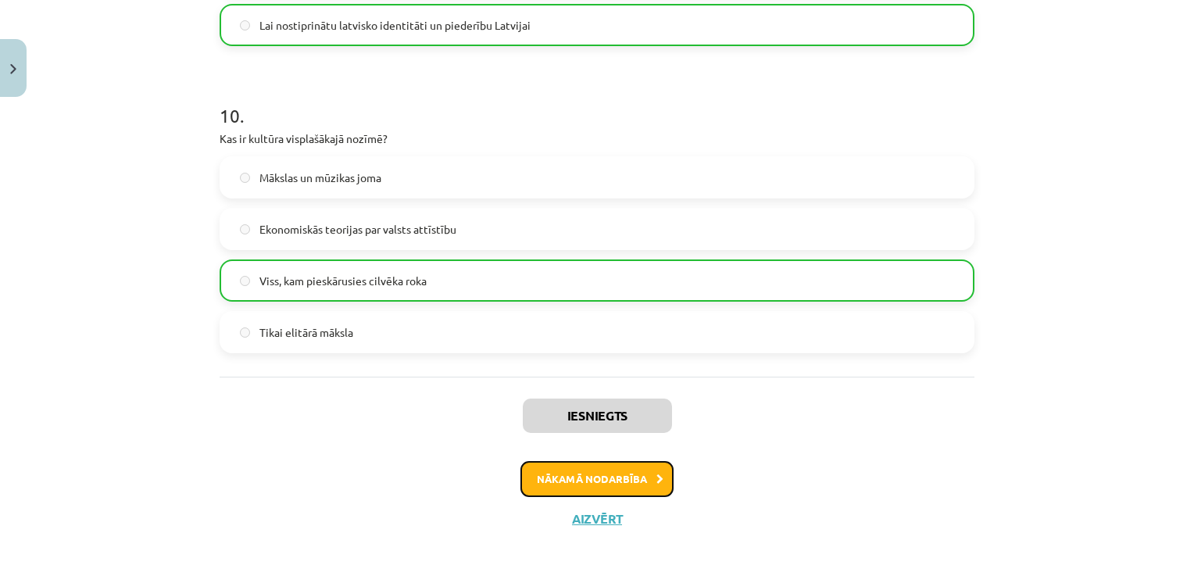
click at [619, 480] on button "Nākamā nodarbība" at bounding box center [597, 479] width 153 height 36
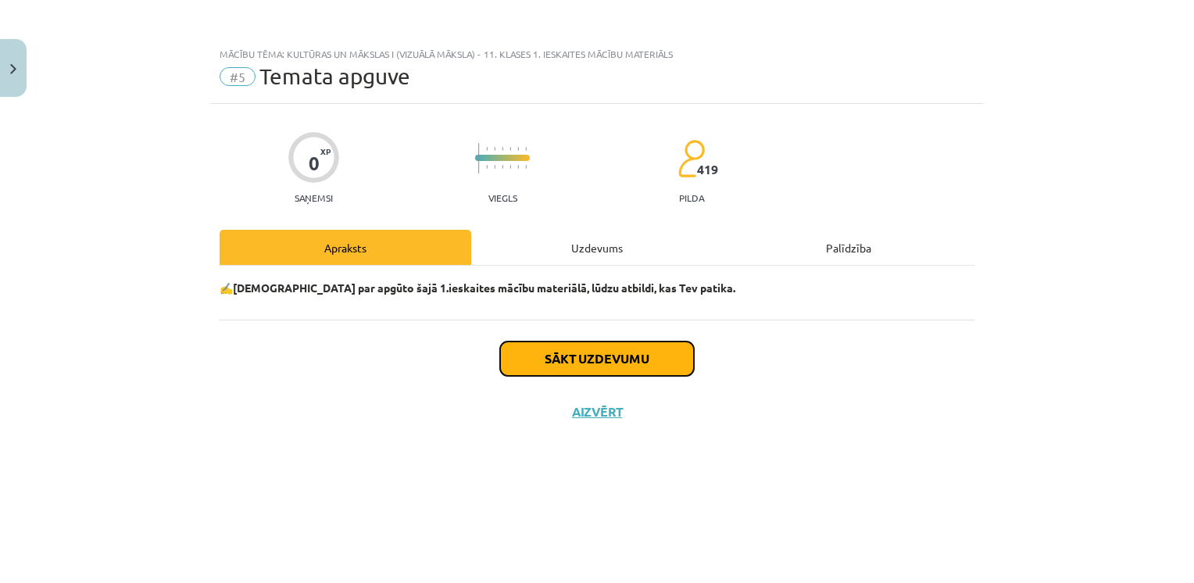
click at [573, 349] on button "Sākt uzdevumu" at bounding box center [597, 359] width 194 height 34
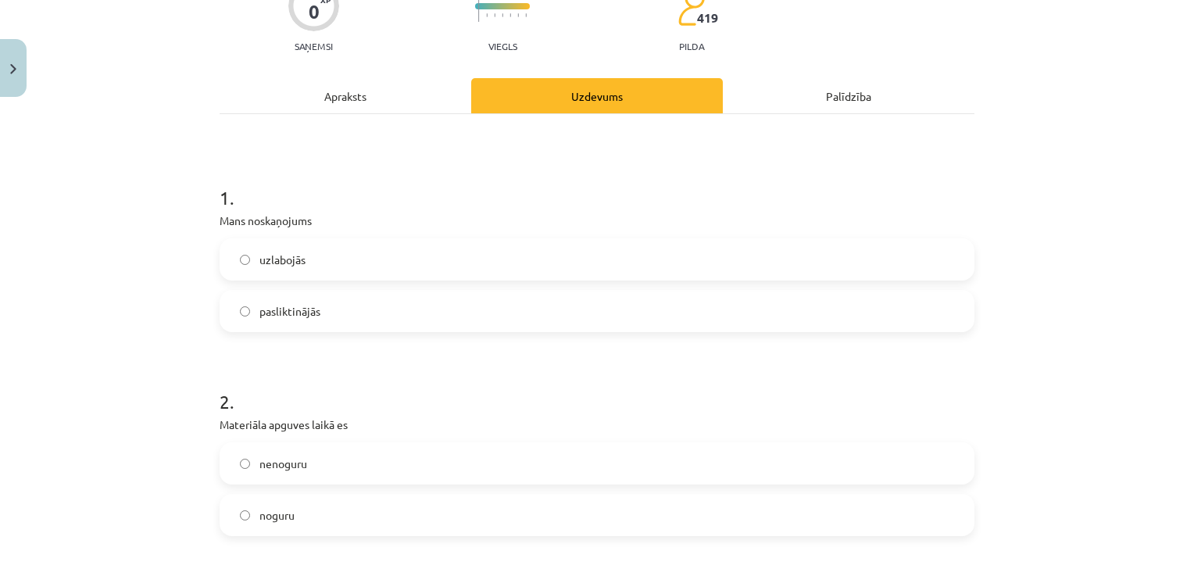
scroll to position [156, 0]
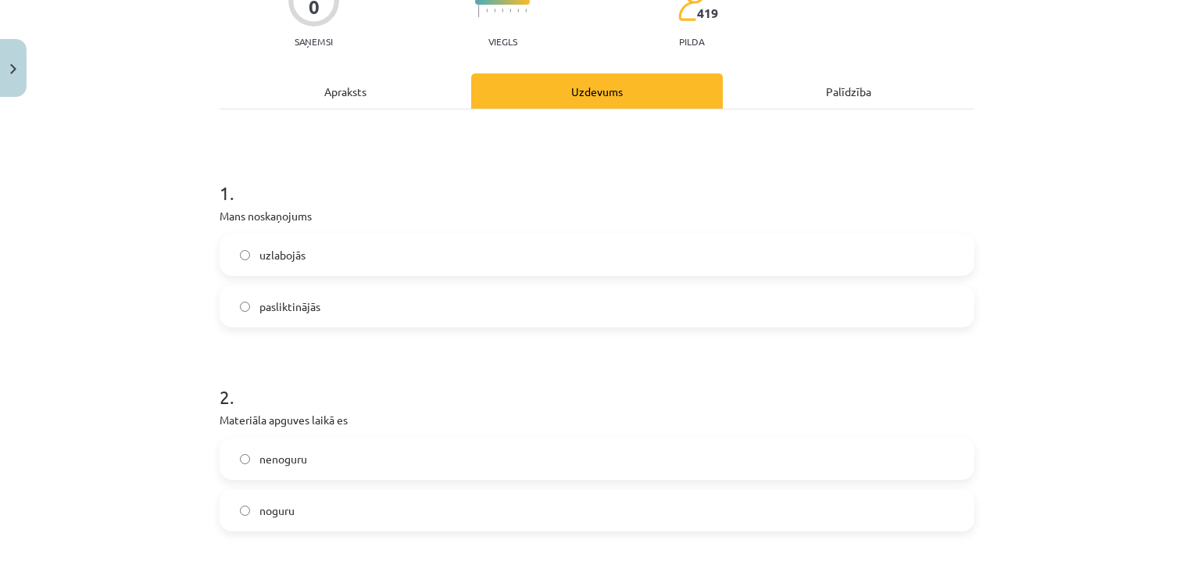
click at [272, 257] on span "uzlabojās" at bounding box center [283, 255] width 46 height 16
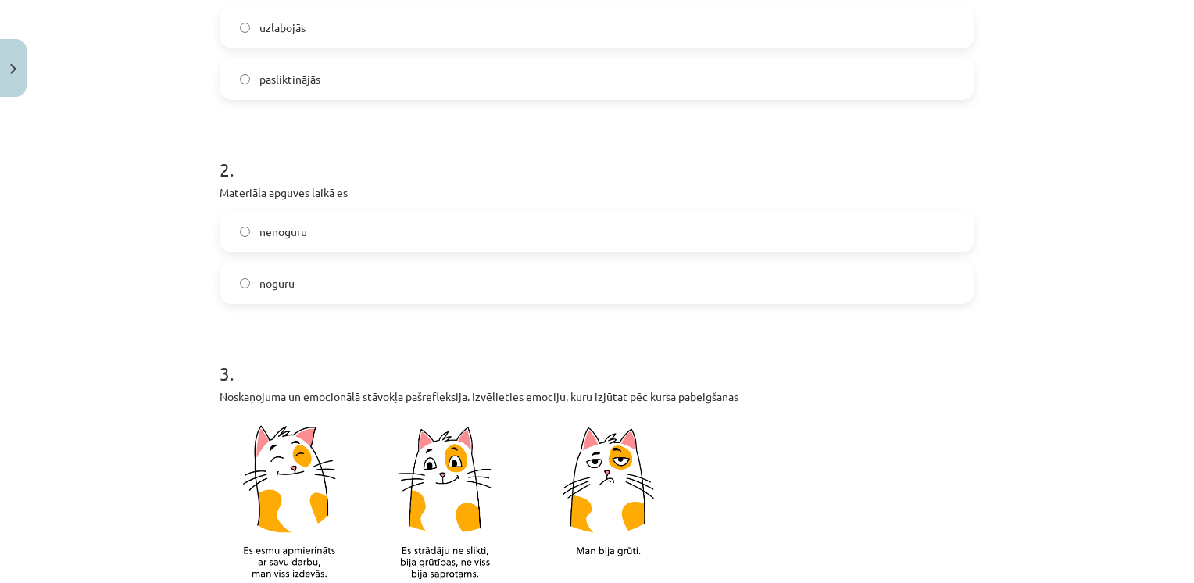
scroll to position [414, 0]
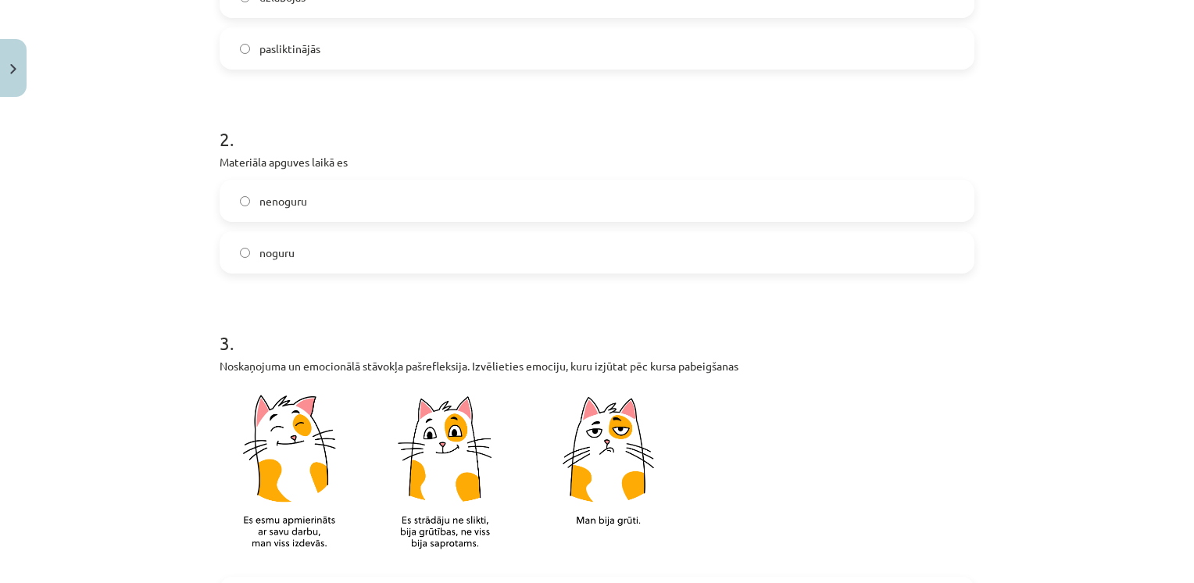
click at [285, 203] on span "nenoguru" at bounding box center [284, 201] width 48 height 16
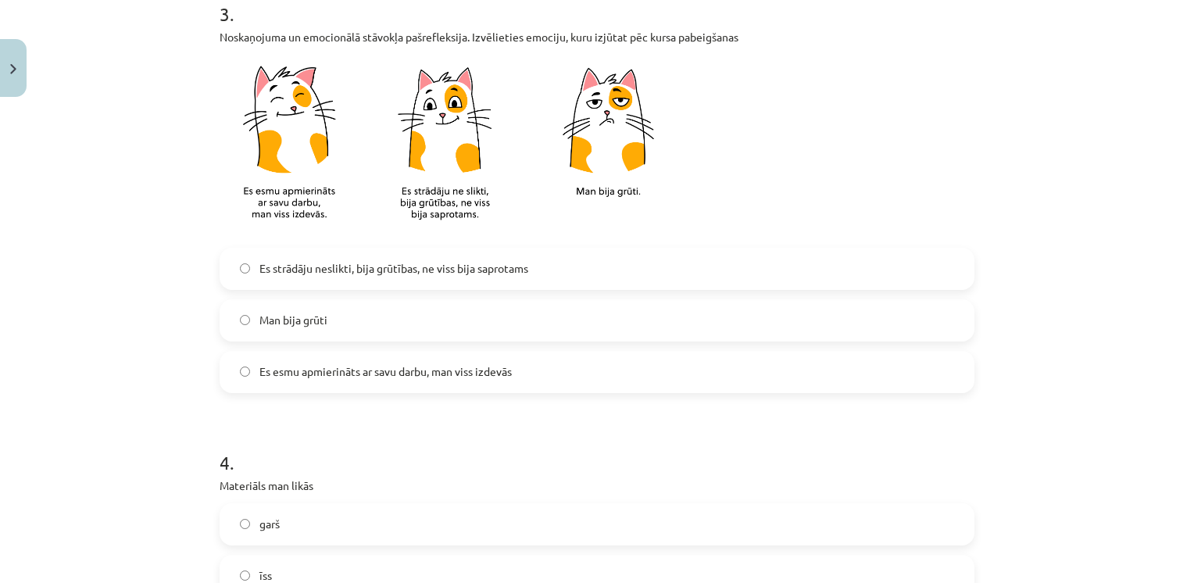
scroll to position [747, 0]
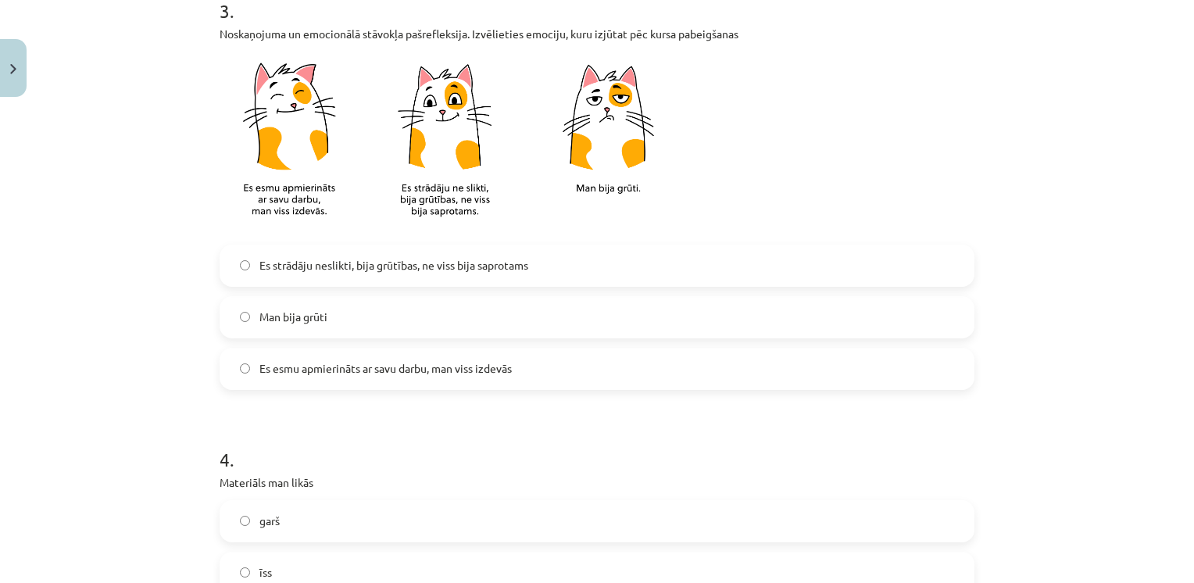
click at [301, 384] on label "Es esmu apmierināts ar savu darbu, man viss izdevās" at bounding box center [597, 368] width 752 height 39
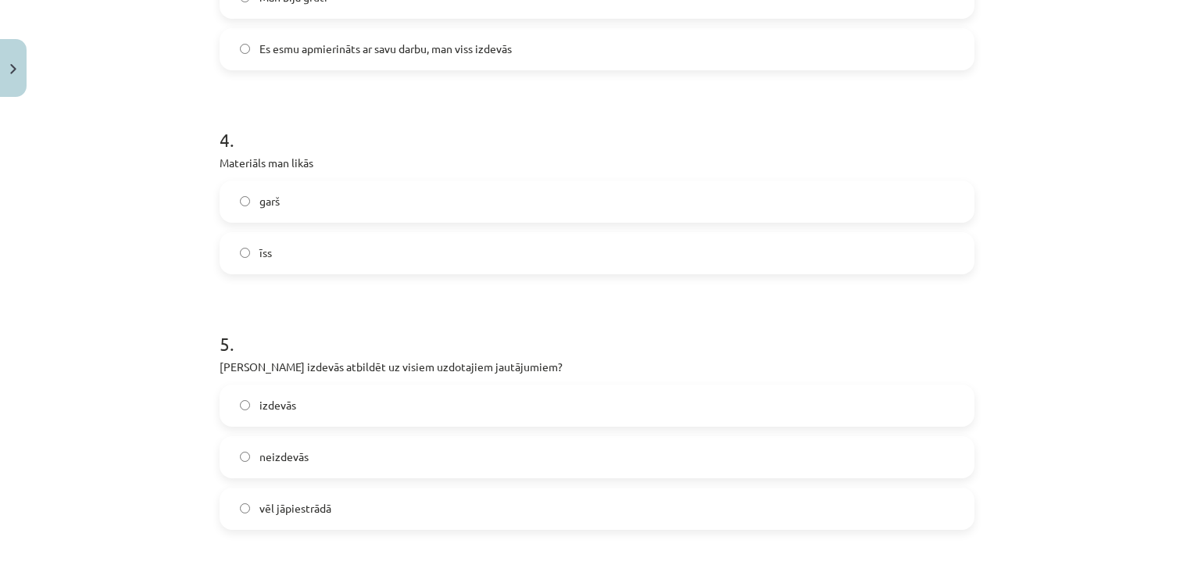
scroll to position [1068, 0]
click at [277, 259] on label "īss" at bounding box center [597, 251] width 752 height 39
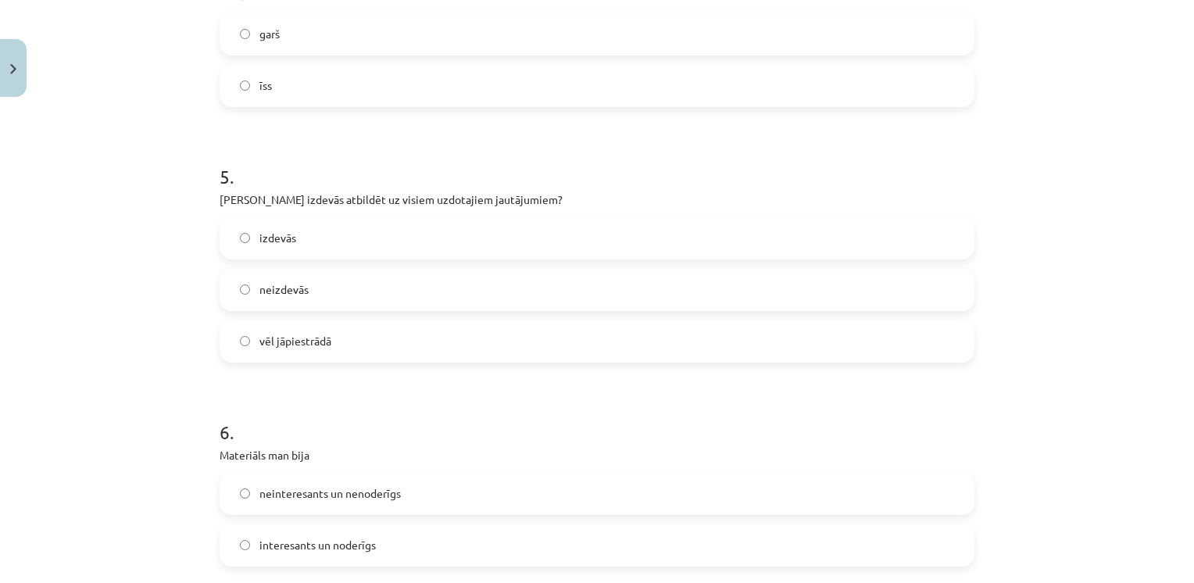
scroll to position [1237, 0]
click at [292, 243] on label "izdevās" at bounding box center [597, 235] width 752 height 39
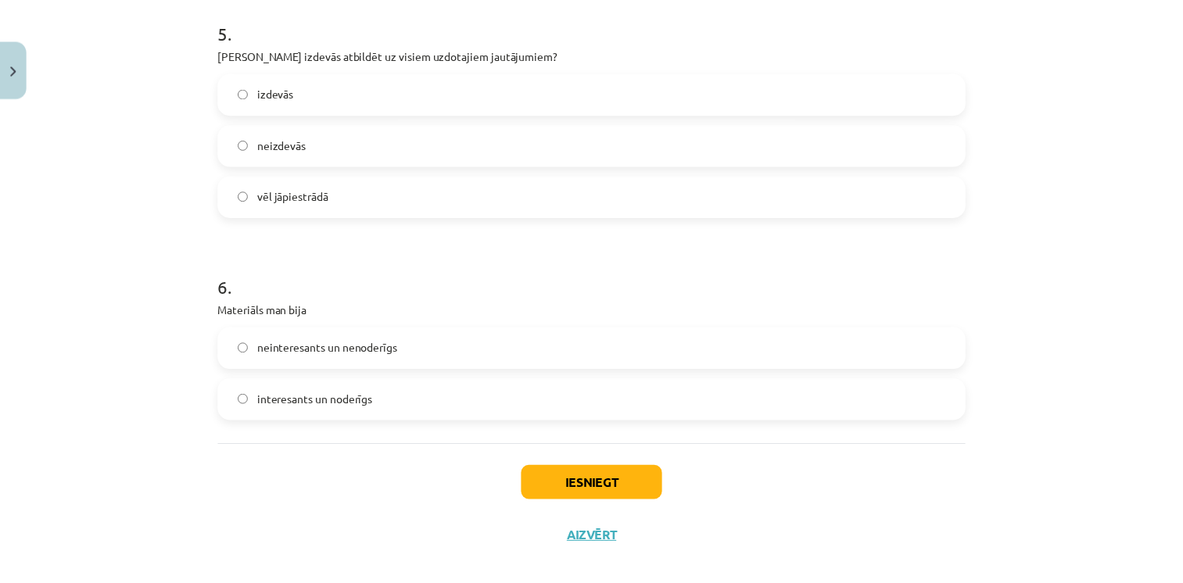
scroll to position [1398, 0]
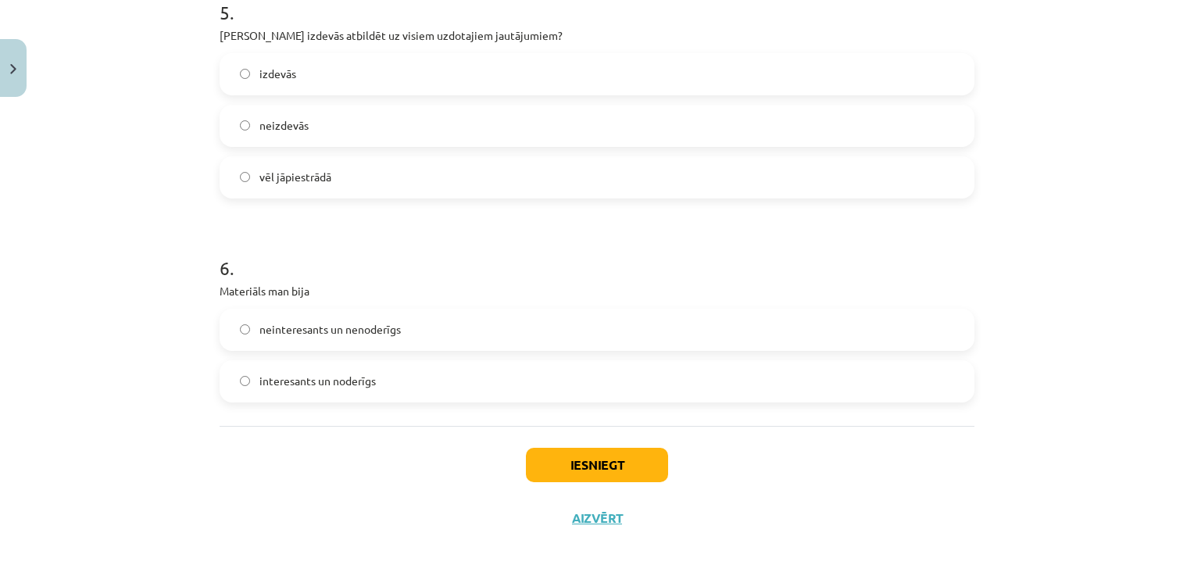
click at [328, 388] on span "interesants un noderīgs" at bounding box center [318, 381] width 116 height 16
click at [593, 455] on button "Iesniegt" at bounding box center [597, 465] width 142 height 34
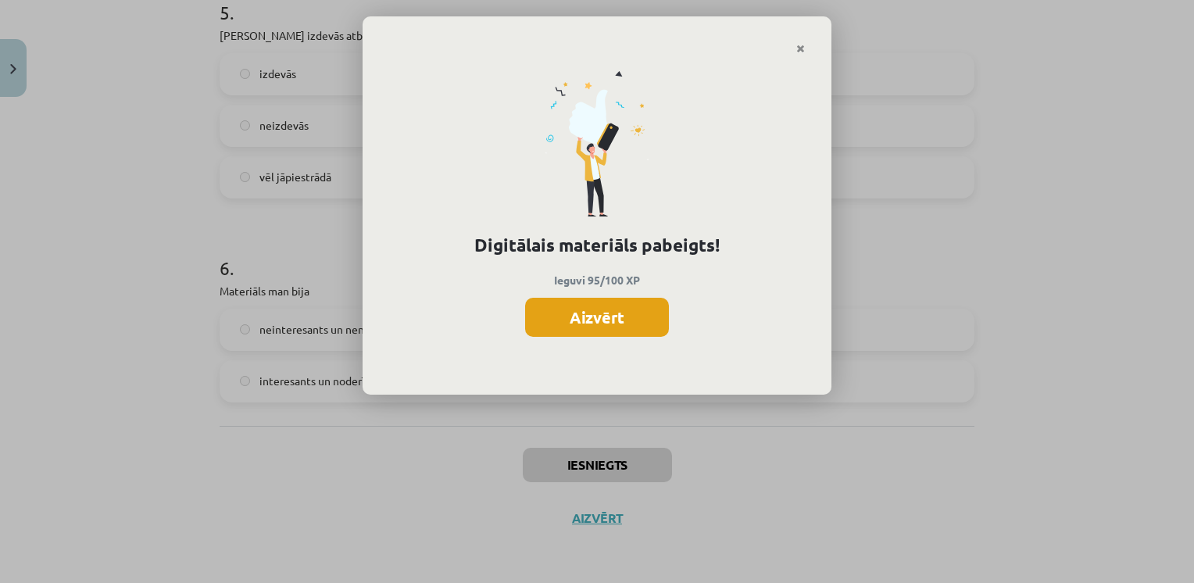
click at [597, 306] on button "Aizvērt" at bounding box center [597, 317] width 144 height 39
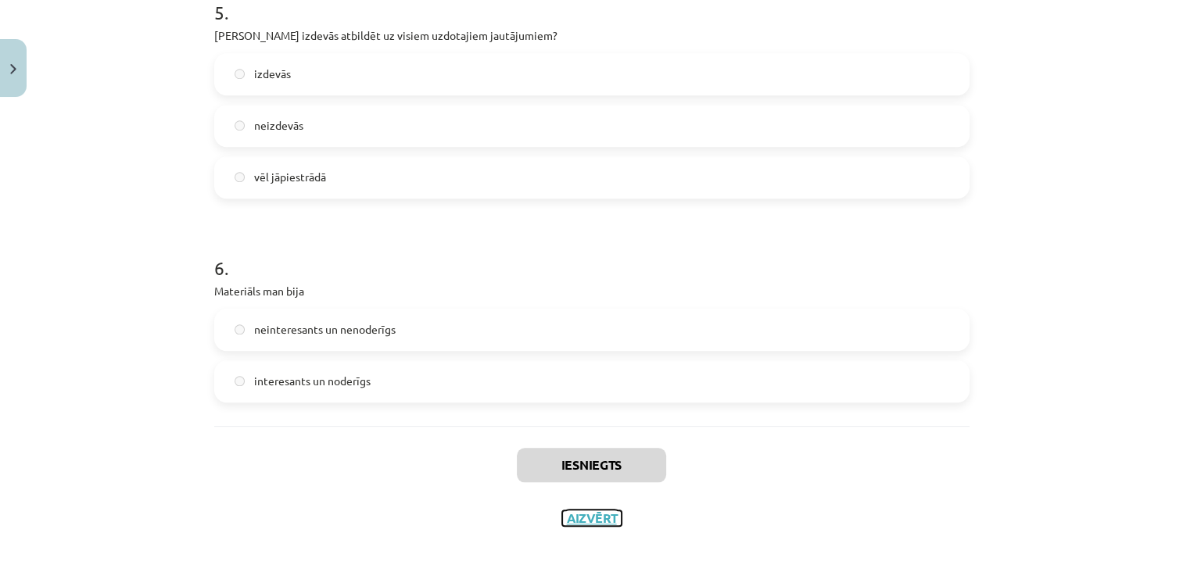
click at [595, 510] on button "Aizvērt" at bounding box center [591, 518] width 59 height 16
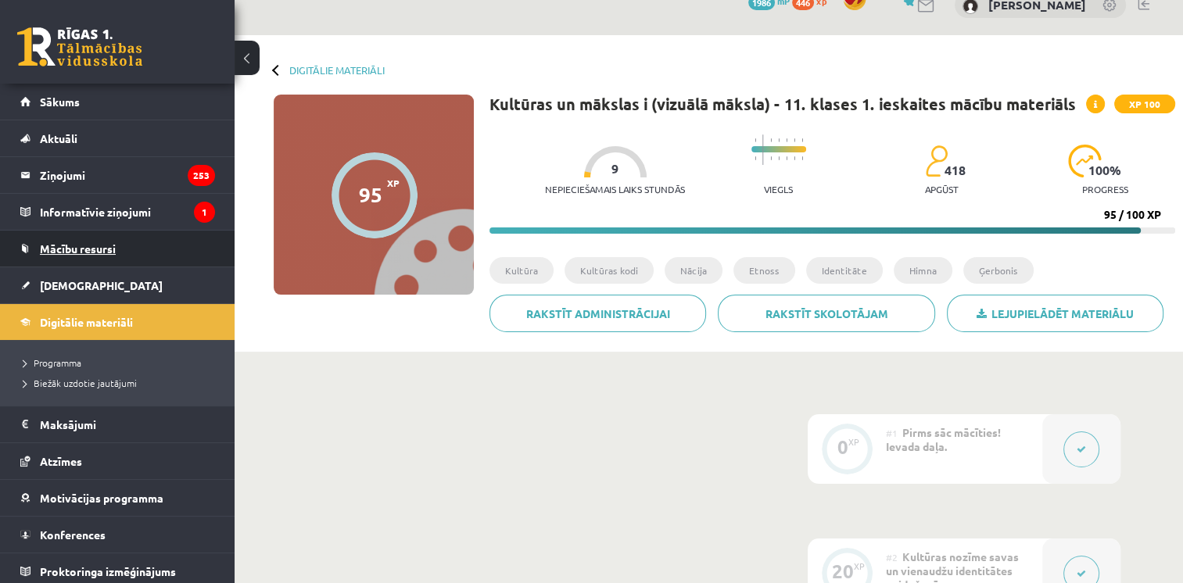
scroll to position [16, 0]
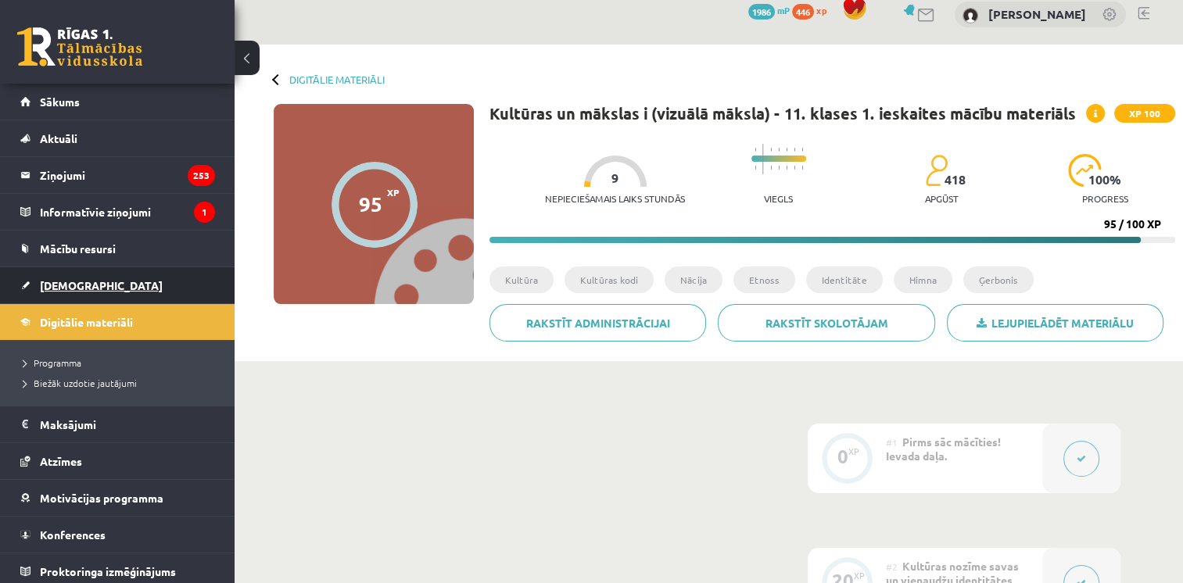
click at [84, 291] on link "[DEMOGRAPHIC_DATA]" at bounding box center [117, 285] width 195 height 36
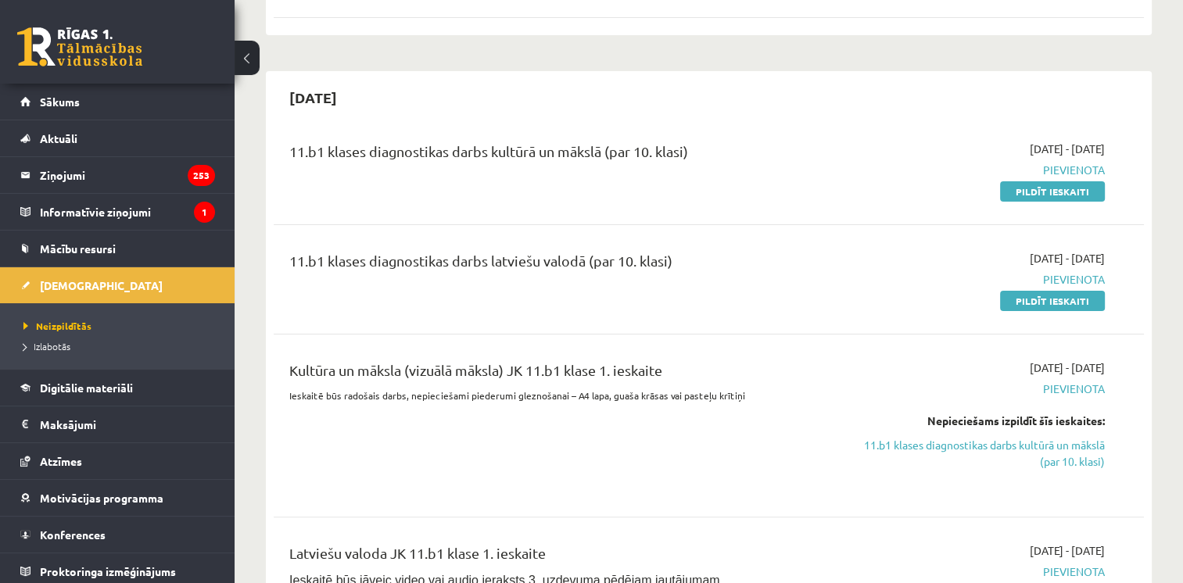
scroll to position [291, 0]
click at [1038, 192] on link "Pildīt ieskaiti" at bounding box center [1052, 191] width 105 height 20
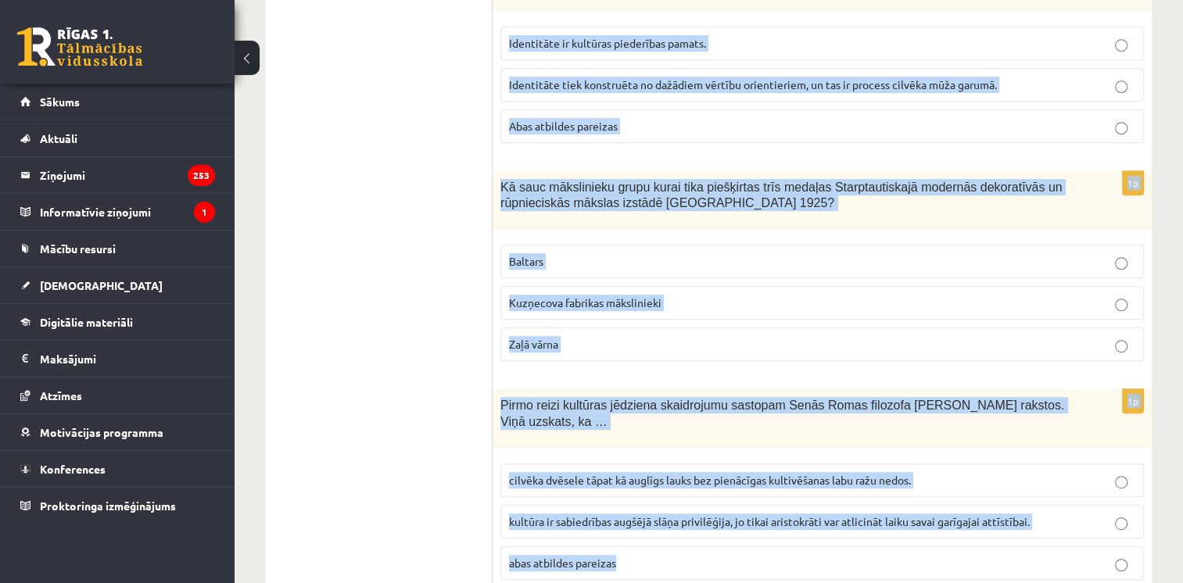
scroll to position [766, 0]
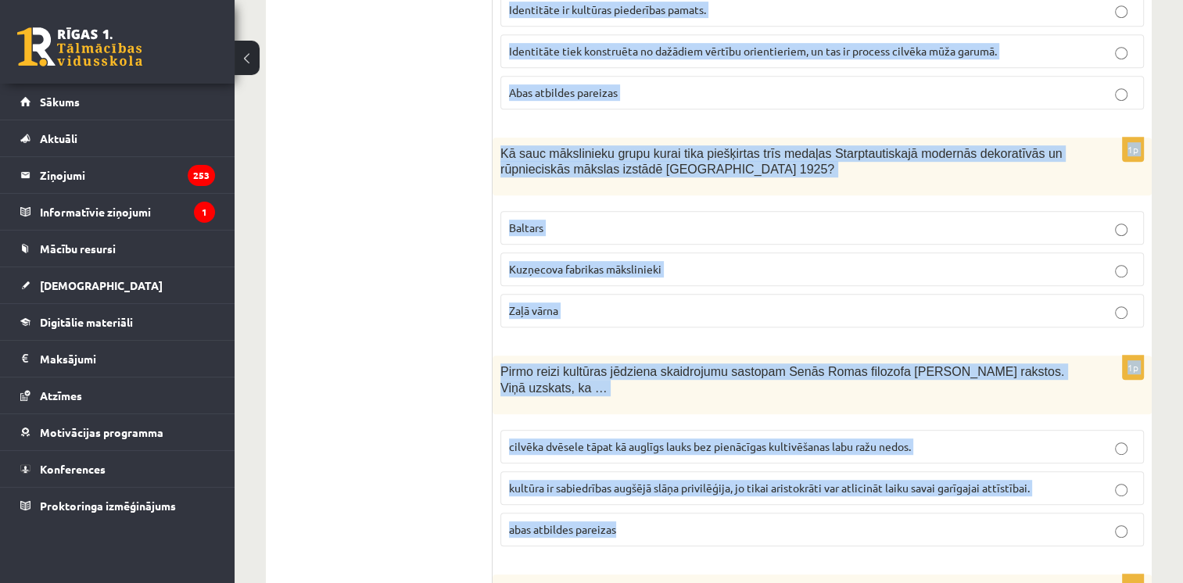
drag, startPoint x: 500, startPoint y: 58, endPoint x: 675, endPoint y: 527, distance: 500.7
copy form "Senos laikos tautas tērpa darināšanas mākslu meitas mācījās … No vecākās paaudz…"
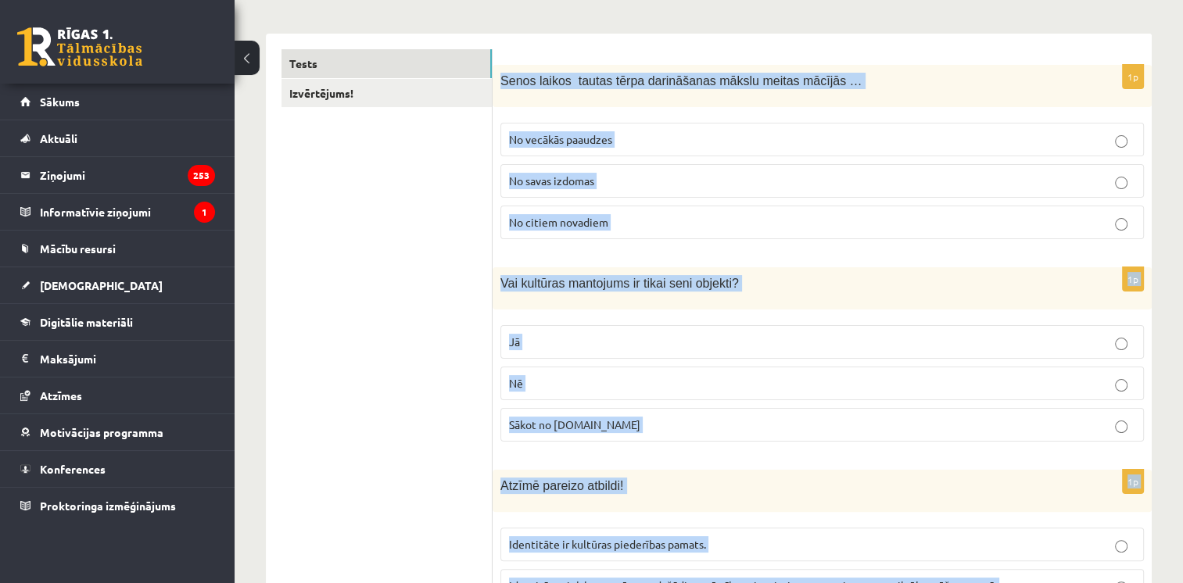
scroll to position [232, 0]
copy form "Senos laikos tautas tērpa darināšanas mākslu meitas mācījās … No vecākās paaudz…"
click at [610, 131] on span "No vecākās paaudzes" at bounding box center [560, 138] width 103 height 14
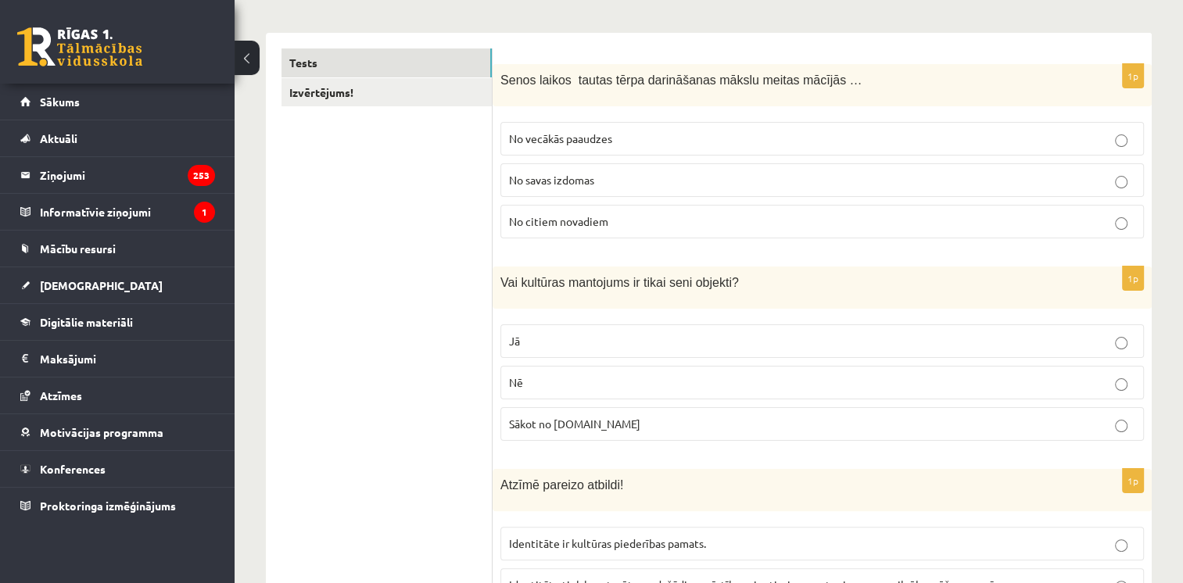
click at [541, 371] on label "Nē" at bounding box center [821, 383] width 643 height 34
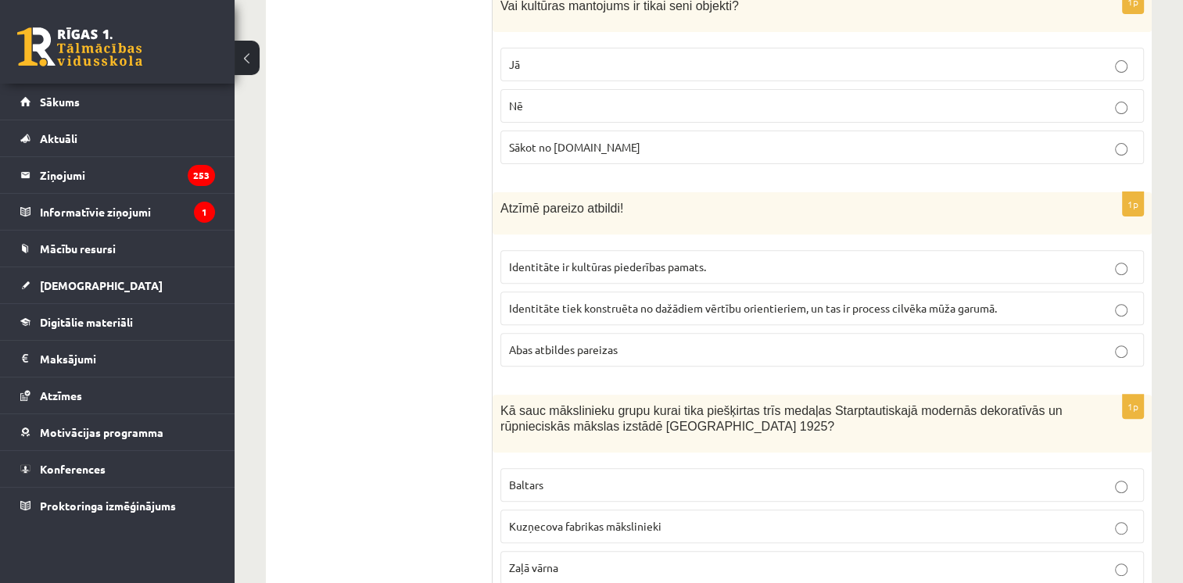
scroll to position [508, 0]
click at [558, 343] on span "Abas atbildes pareizas" at bounding box center [563, 350] width 109 height 14
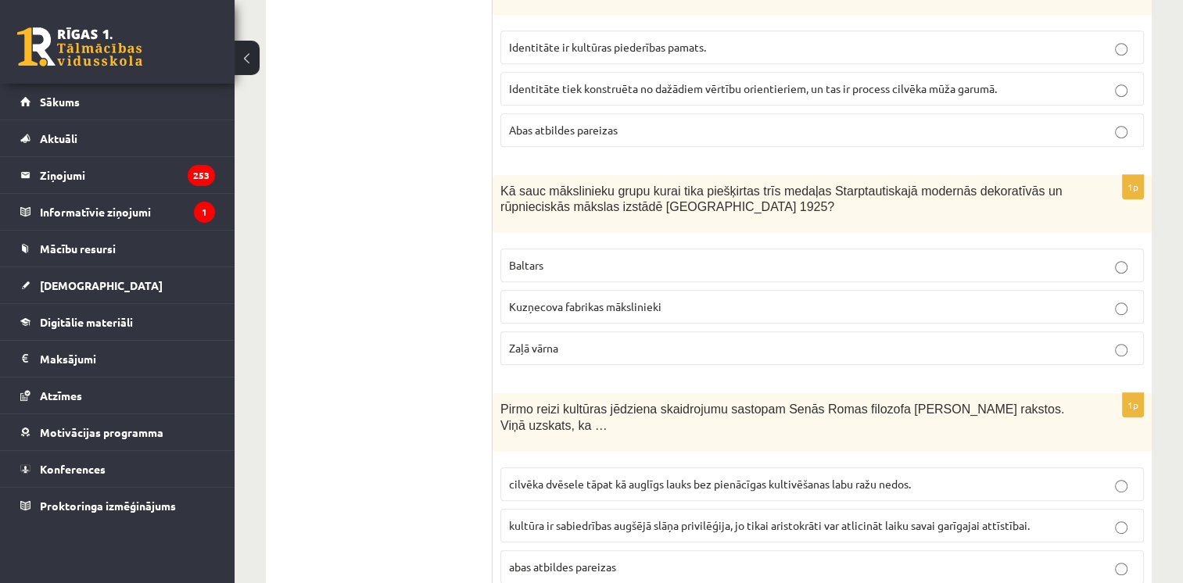
scroll to position [729, 0]
click at [632, 249] on label "Baltars" at bounding box center [821, 265] width 643 height 34
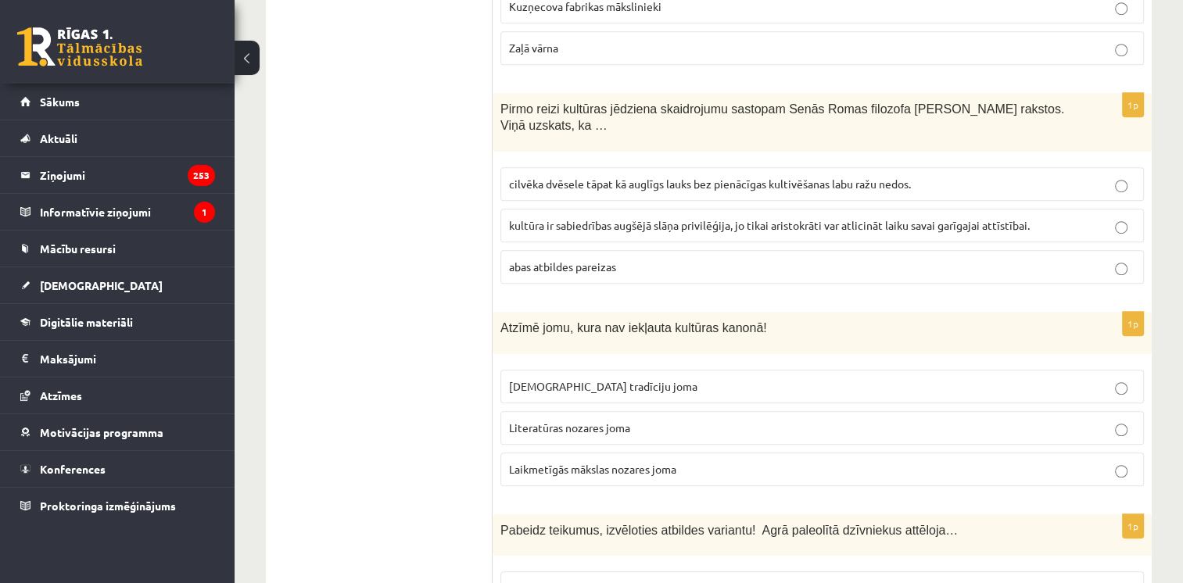
scroll to position [1030, 0]
click at [572, 176] on span "cilvēka dvēsele tāpat kā auglīgs lauks bez pienācīgas kultivēšanas labu ražu ne…" at bounding box center [710, 183] width 402 height 14
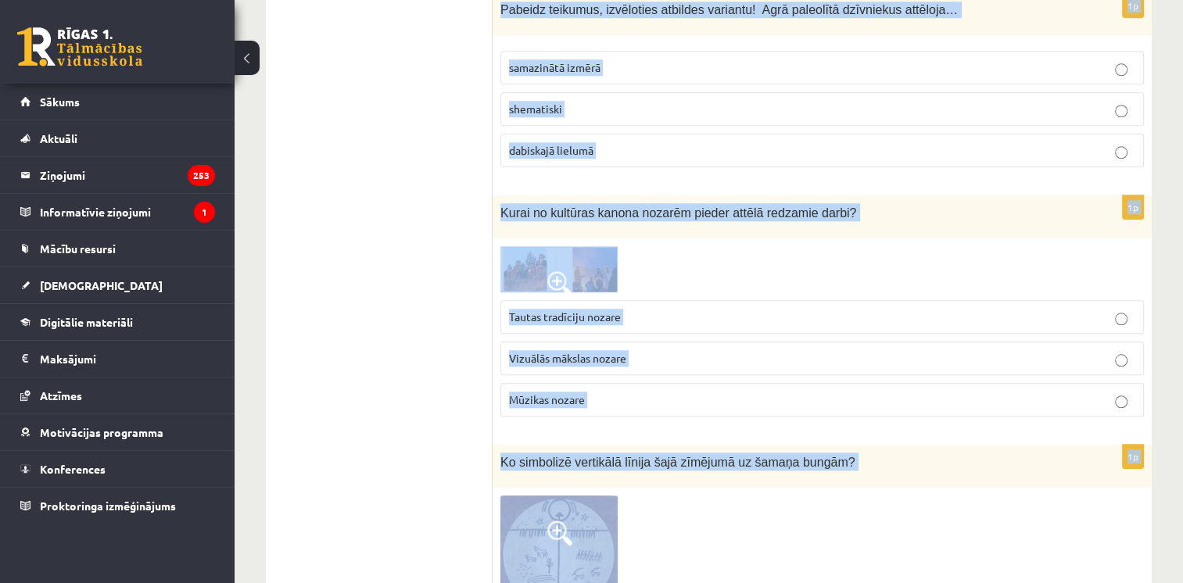
scroll to position [1652, 0]
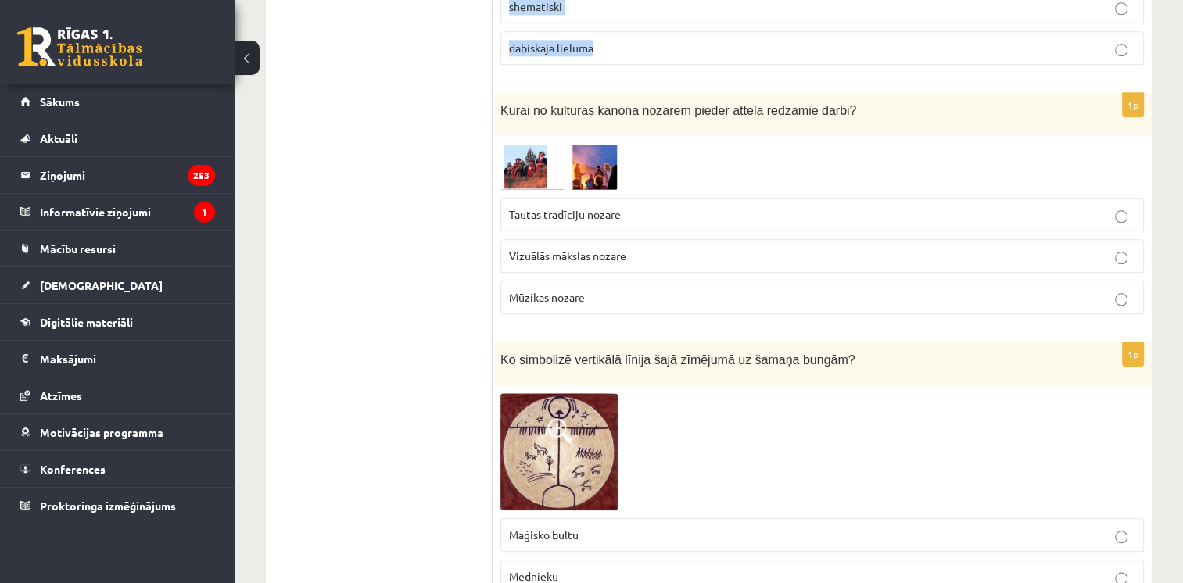
drag, startPoint x: 492, startPoint y: 250, endPoint x: 819, endPoint y: 45, distance: 385.6
copy form "Atzīmē jomu, kura nav iekļauta kultūras kanonā! Tautas tradīciju joma Literatūr…"
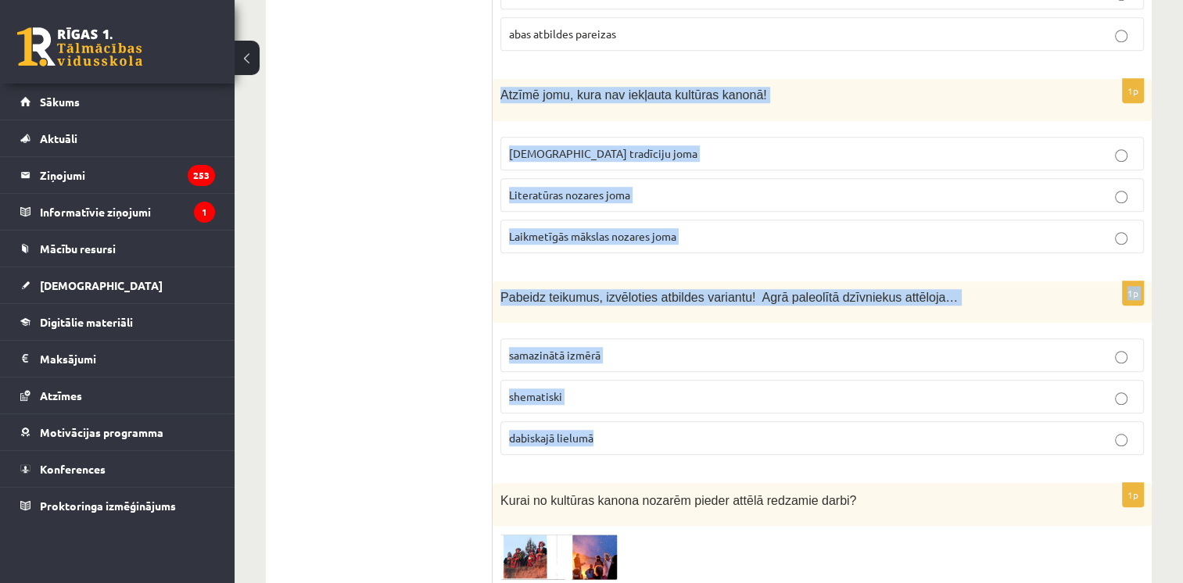
scroll to position [1260, 0]
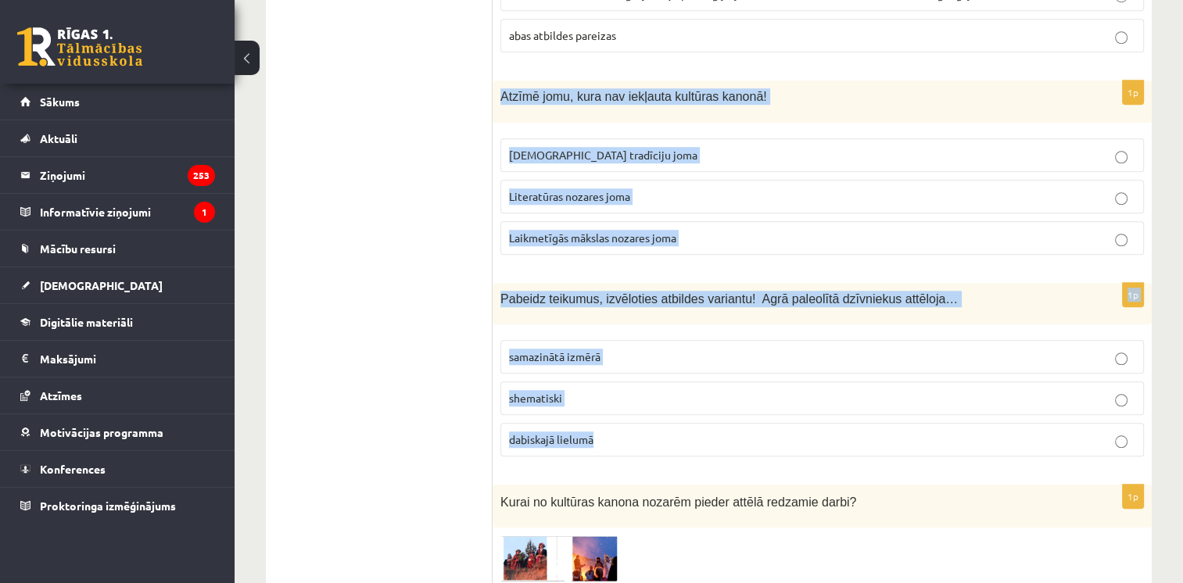
click at [611, 231] on span "Laikmetīgās mākslas nozares joma" at bounding box center [592, 238] width 167 height 14
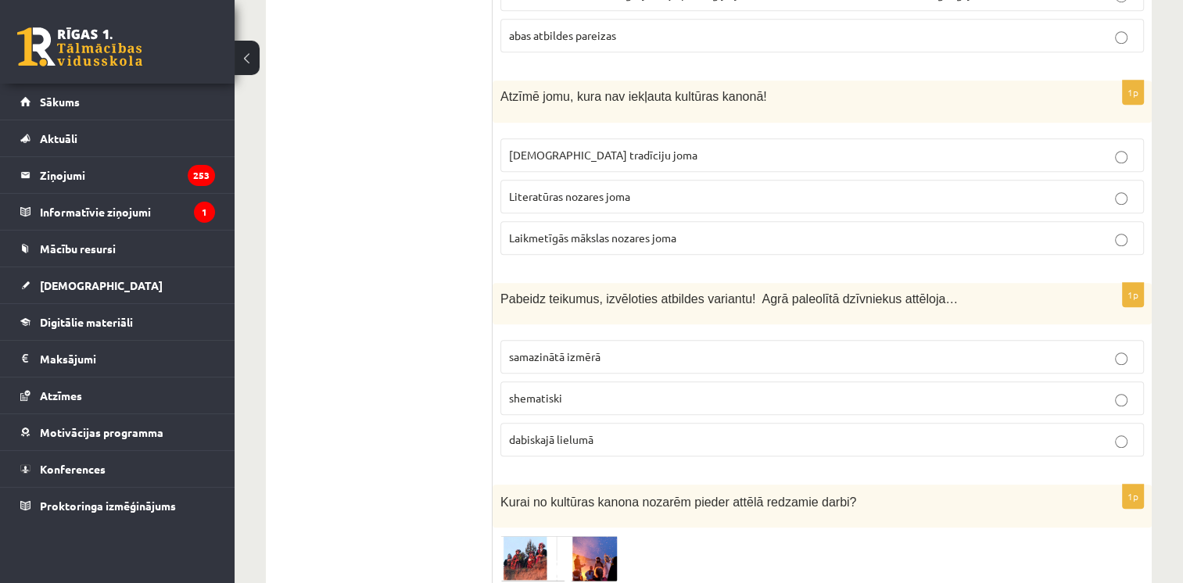
click at [577, 390] on p "shematiski" at bounding box center [822, 398] width 626 height 16
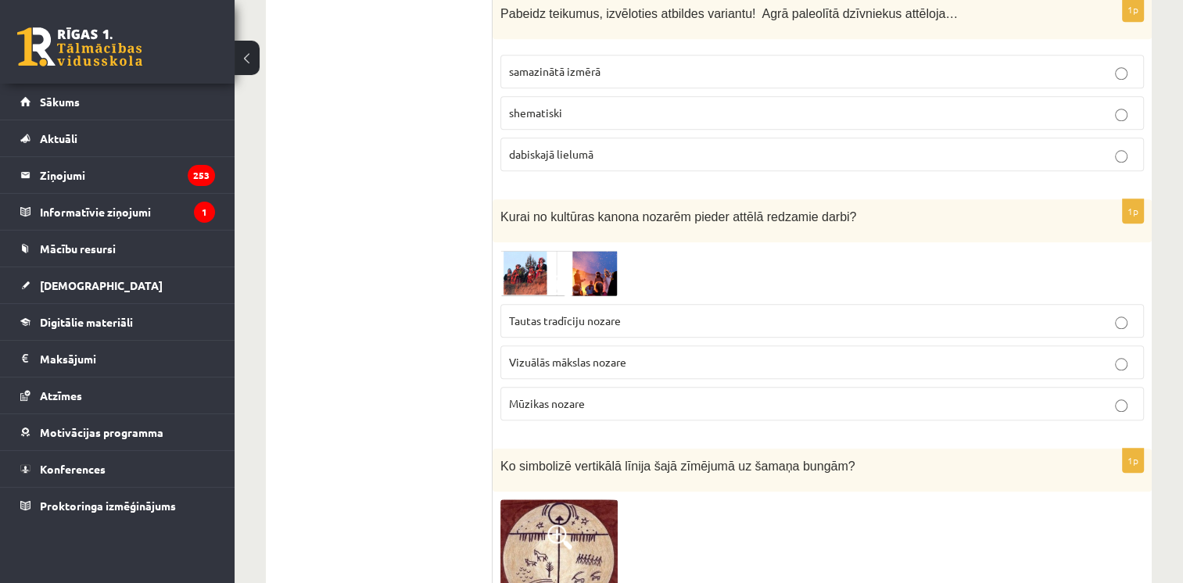
scroll to position [1547, 0]
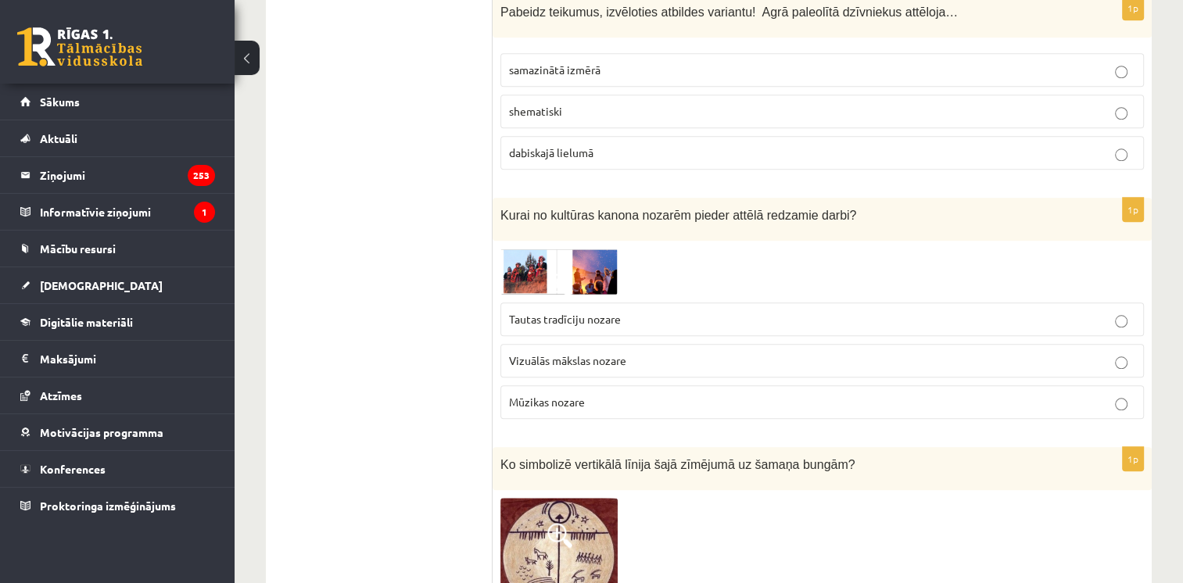
click at [544, 312] on span "Tautas tradīciju nozare" at bounding box center [565, 319] width 112 height 14
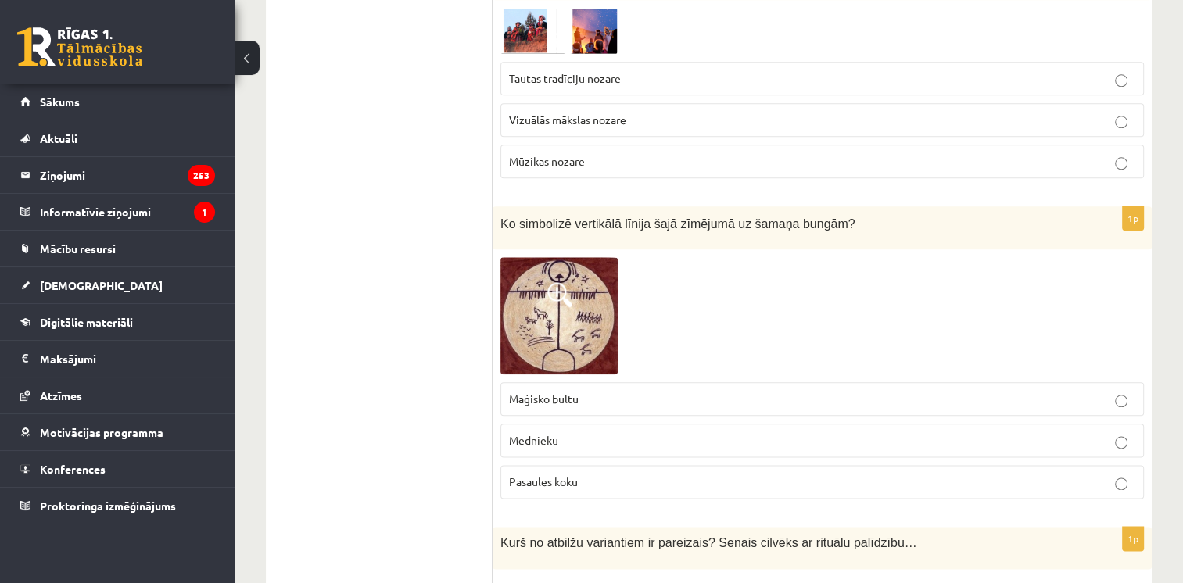
scroll to position [1789, 0]
click at [556, 474] on span "Pasaules koku" at bounding box center [543, 481] width 69 height 14
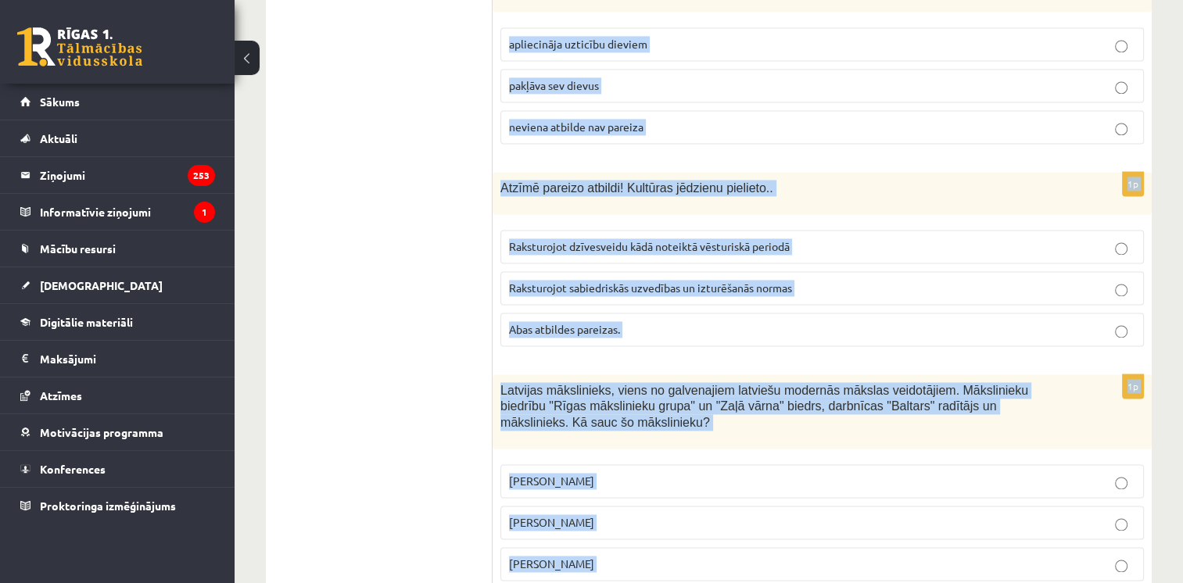
scroll to position [2475, 0]
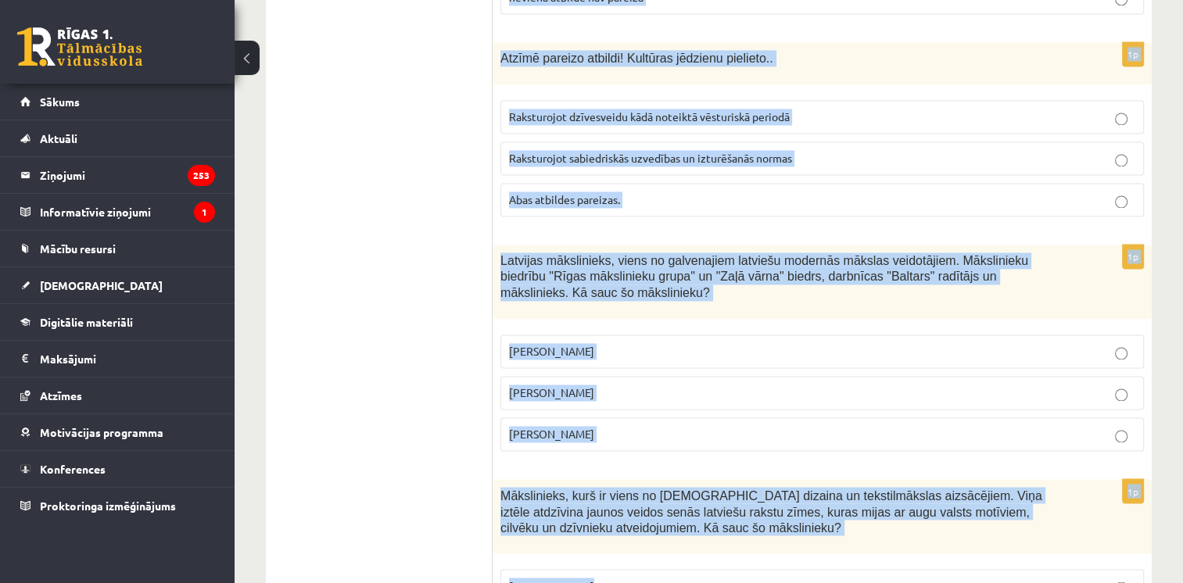
drag, startPoint x: 494, startPoint y: 174, endPoint x: 719, endPoint y: 405, distance: 322.8
copy form "Kurš no atbilžu variantiem ir pareizais? Senais cilvēks ar rituālu palīdzību… a…"
click at [603, 376] on label "Romāns Suta" at bounding box center [821, 393] width 643 height 34
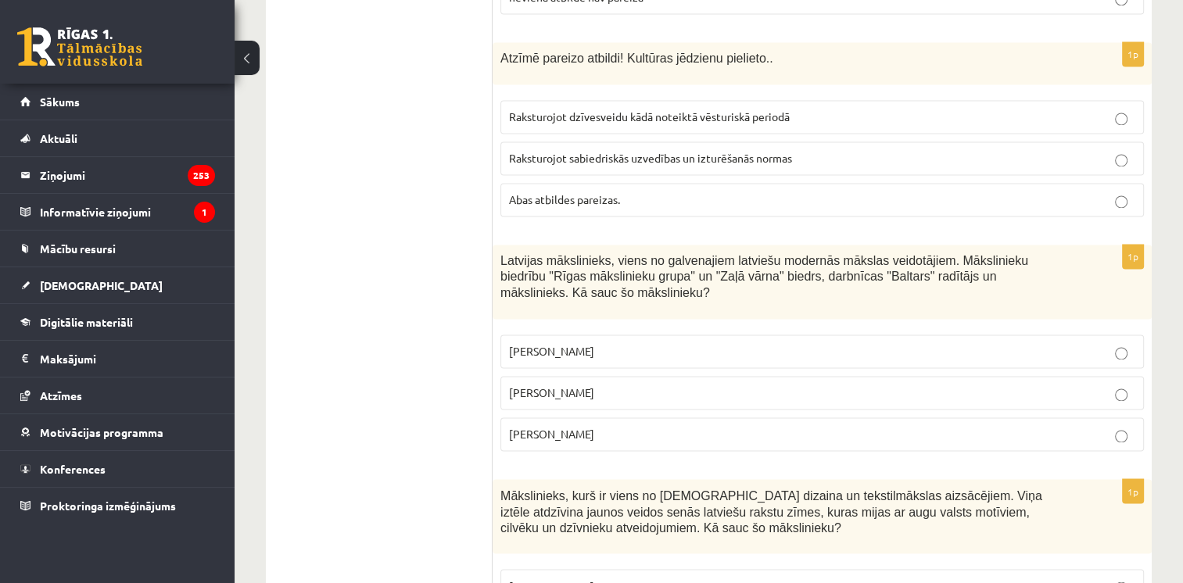
click at [607, 192] on span "Abas atbildes pareizas." at bounding box center [564, 199] width 111 height 14
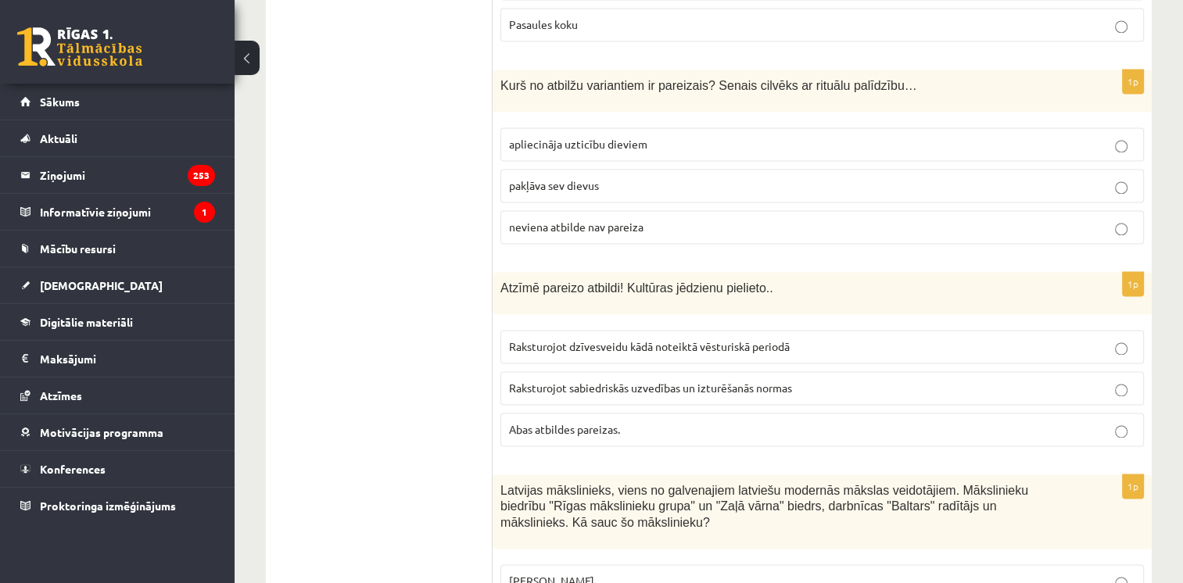
scroll to position [2227, 0]
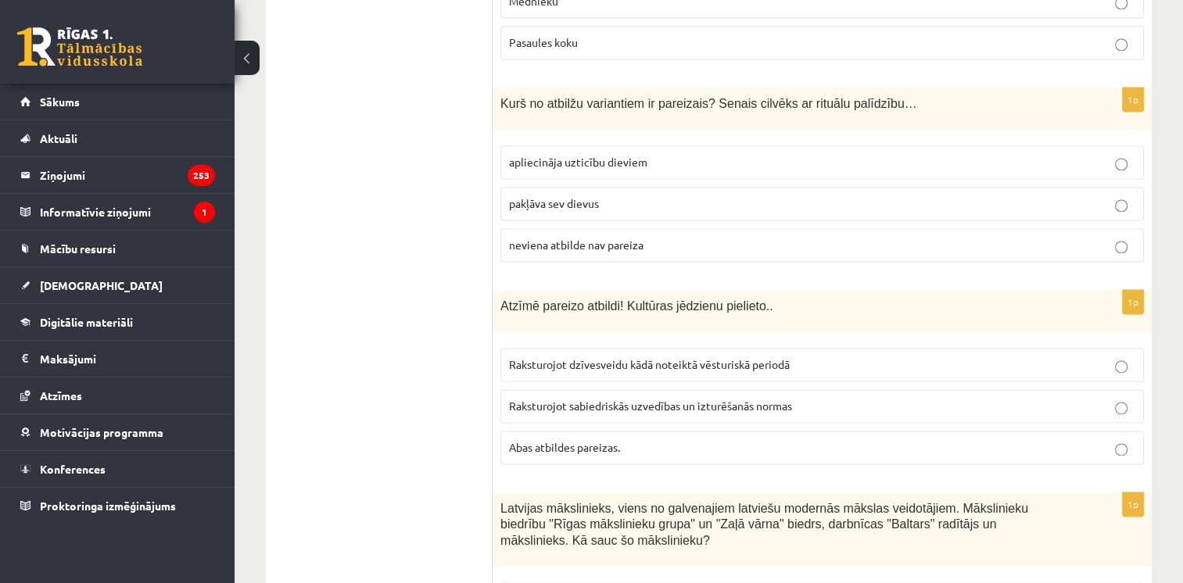
click at [582, 154] on p "apliecināja uzticību dieviem" at bounding box center [822, 162] width 626 height 16
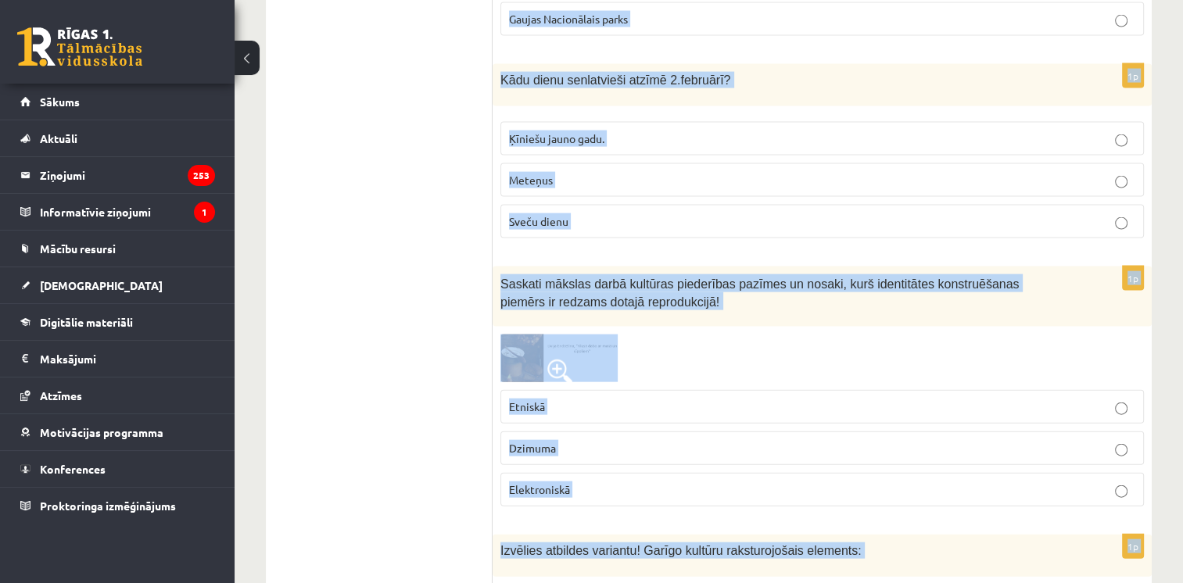
scroll to position [3408, 0]
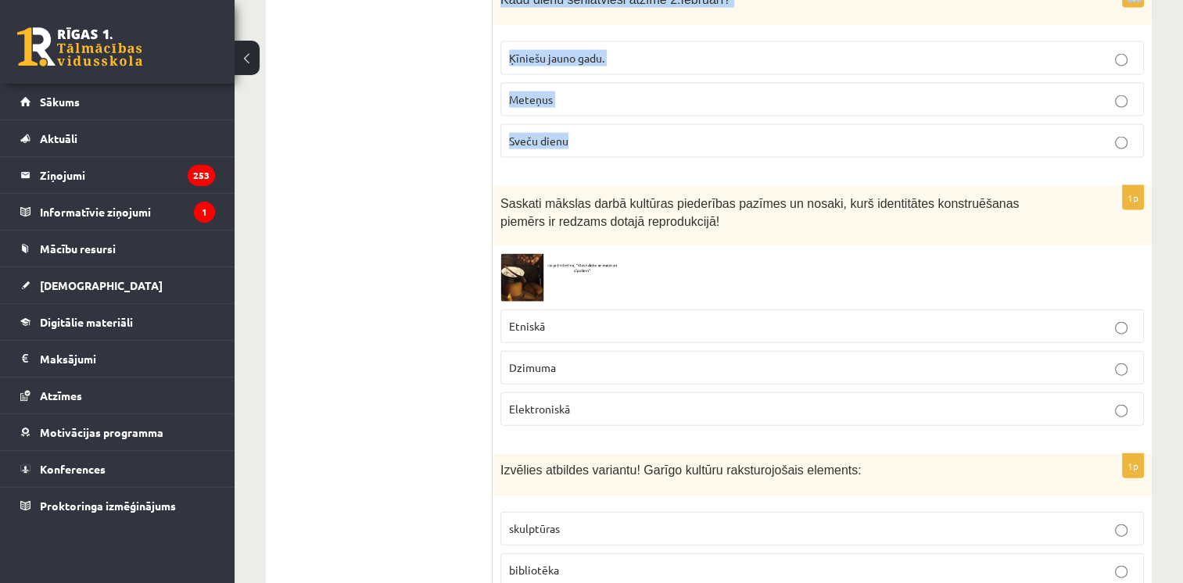
drag, startPoint x: 496, startPoint y: 113, endPoint x: 743, endPoint y: 88, distance: 249.1
click at [743, 88] on form "1p Senos laikos tautas tērpa darināšanas mākslu meitas mācījās … No vecākās paa…" at bounding box center [822, 210] width 628 height 6675
copy form "Mākslinieks, kurš ir viens no latviešu dizaina un tekstilmākslas aizsācējiem. V…"
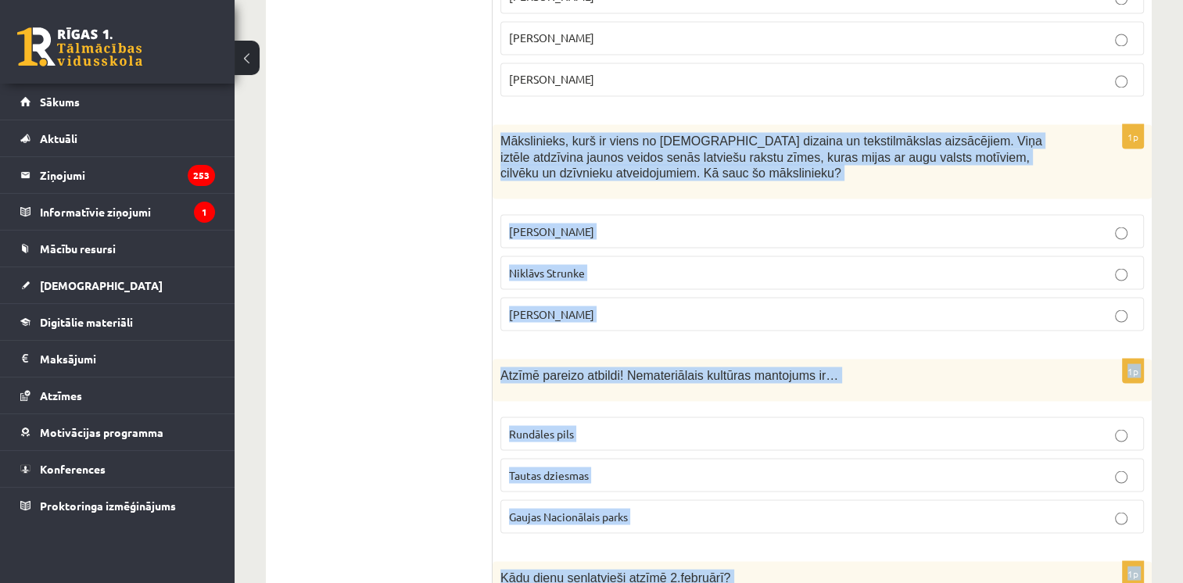
scroll to position [2828, 0]
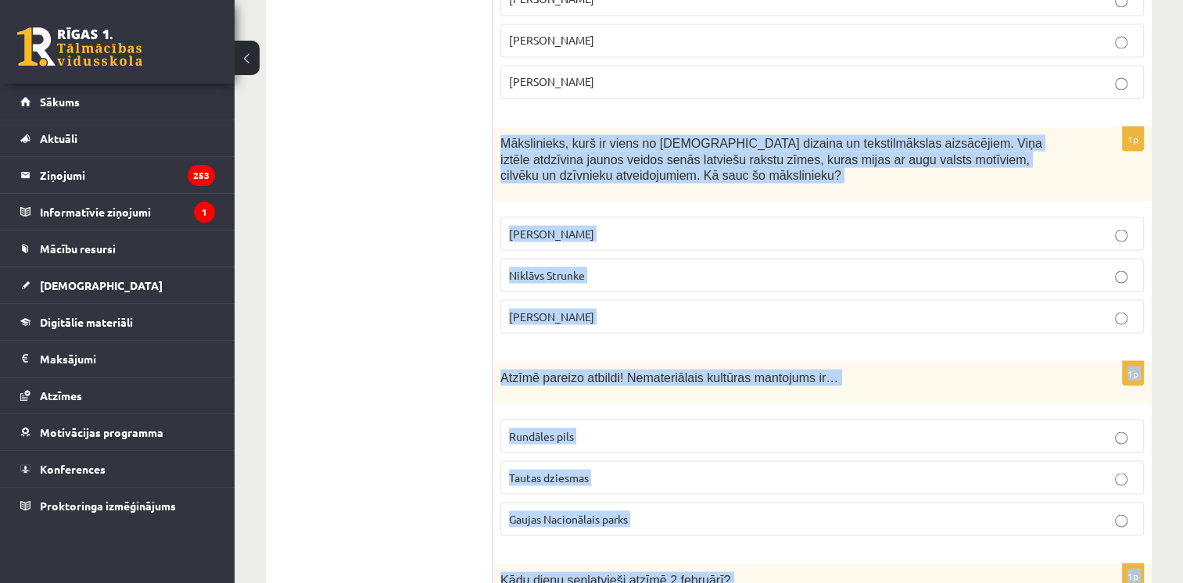
click at [640, 225] on p "Ansis Cīrulis" at bounding box center [822, 233] width 626 height 16
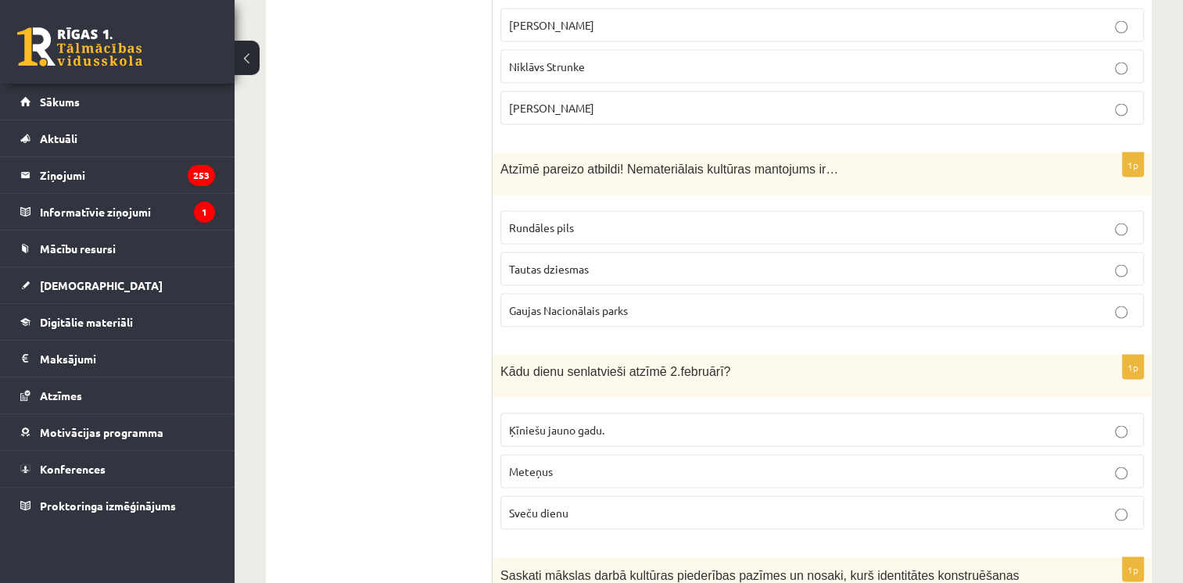
scroll to position [3037, 0]
click at [567, 251] on label "Tautas dziesmas" at bounding box center [821, 268] width 643 height 34
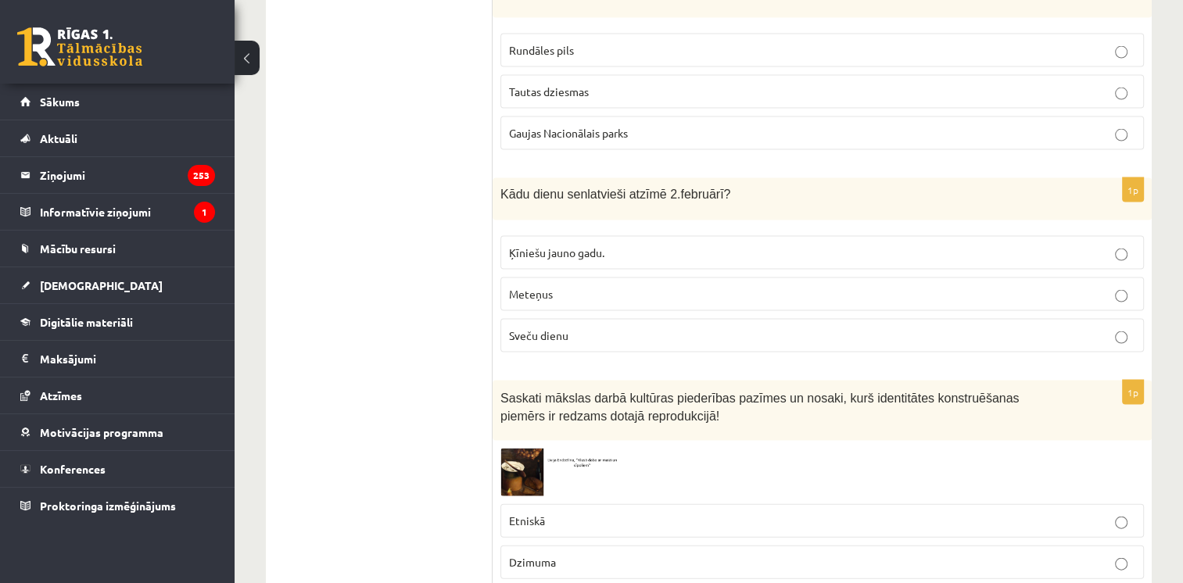
scroll to position [3212, 0]
click at [537, 329] on span "Sveču dienu" at bounding box center [538, 336] width 59 height 14
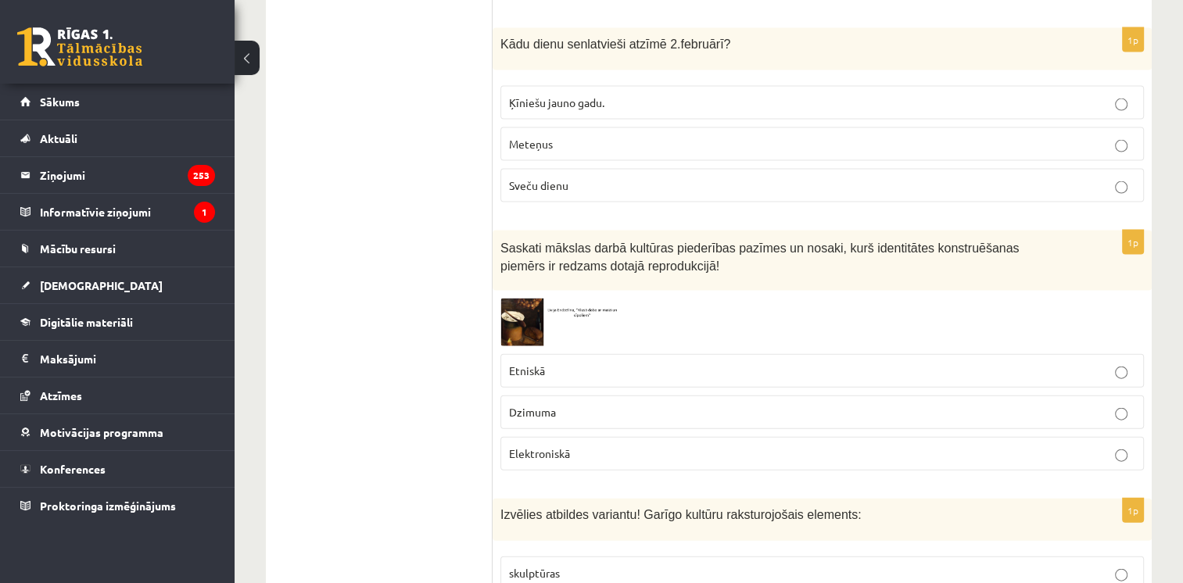
scroll to position [3376, 0]
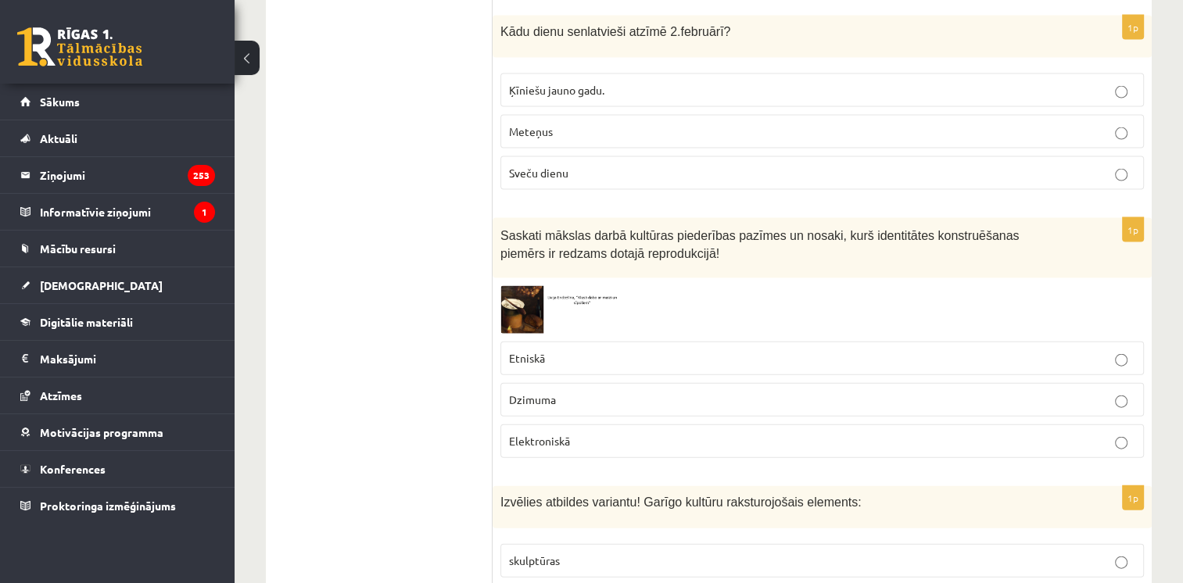
click at [541, 286] on img at bounding box center [558, 310] width 117 height 48
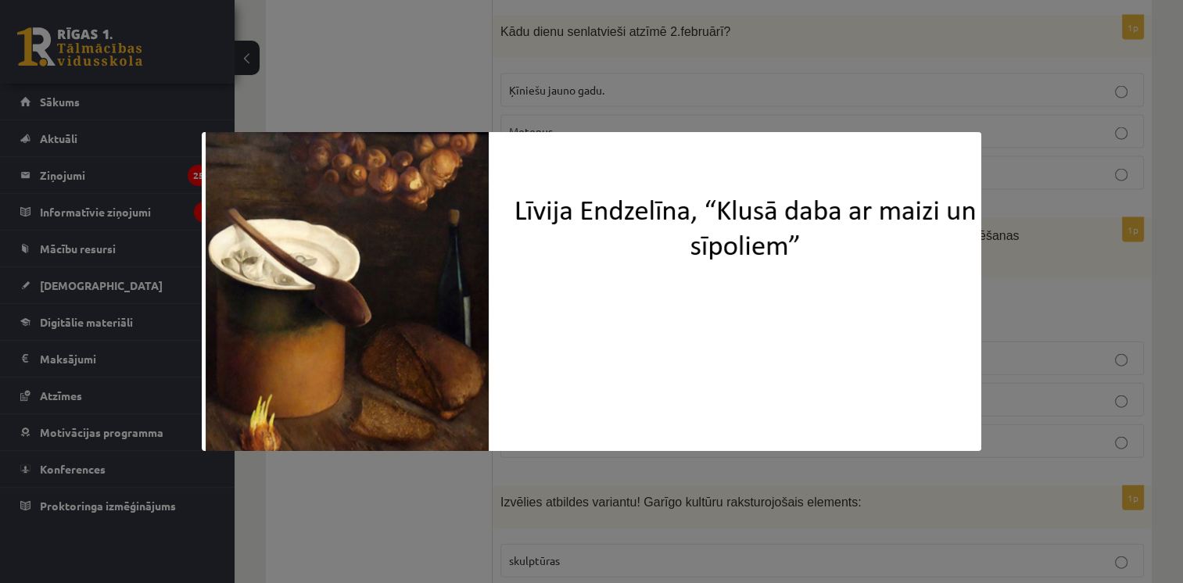
click at [752, 70] on div at bounding box center [591, 291] width 1183 height 583
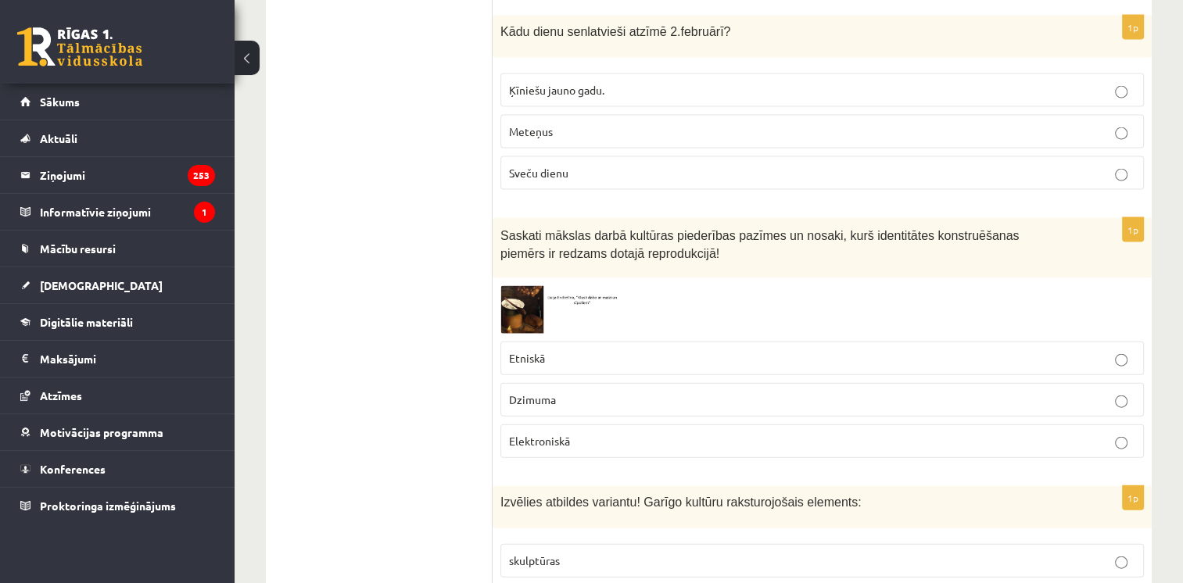
click at [510, 286] on img at bounding box center [558, 310] width 117 height 48
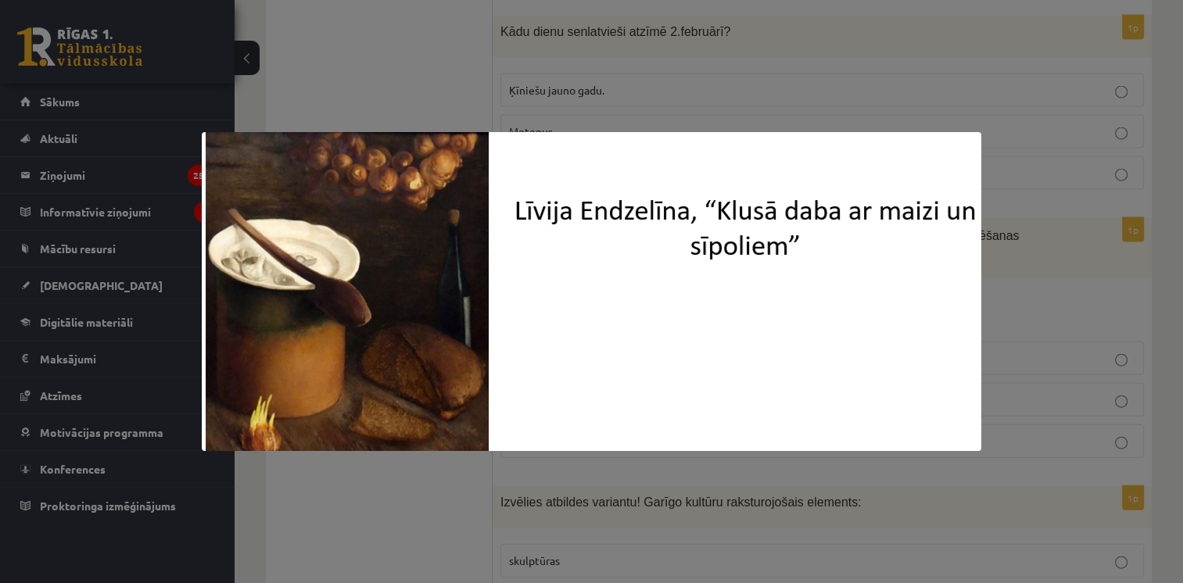
click at [402, 77] on div at bounding box center [591, 291] width 1183 height 583
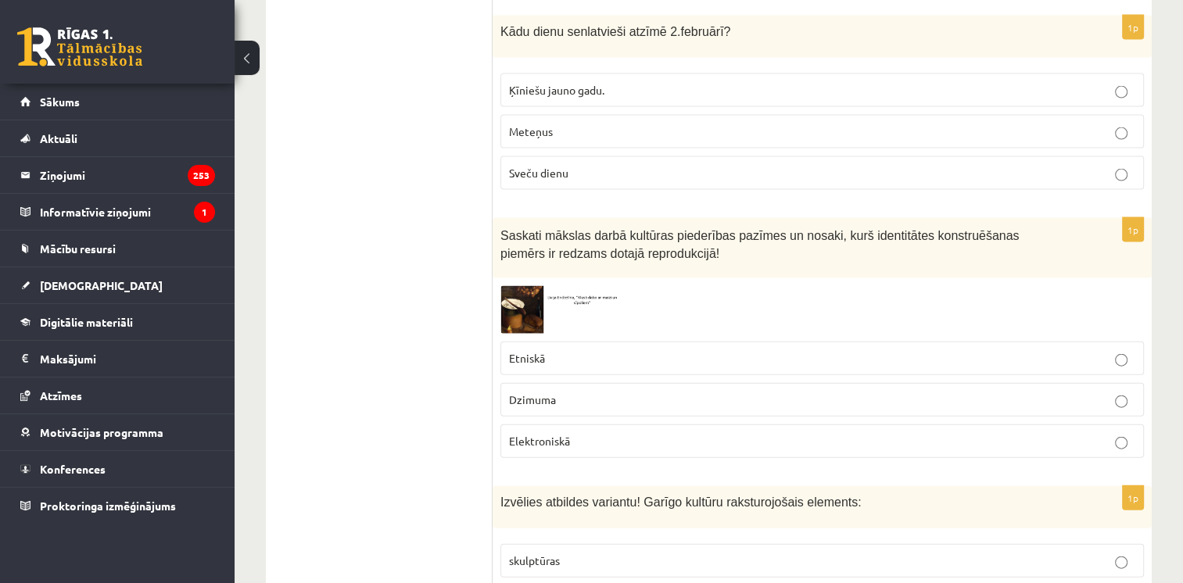
click at [619, 350] on p "Etniskā" at bounding box center [822, 358] width 626 height 16
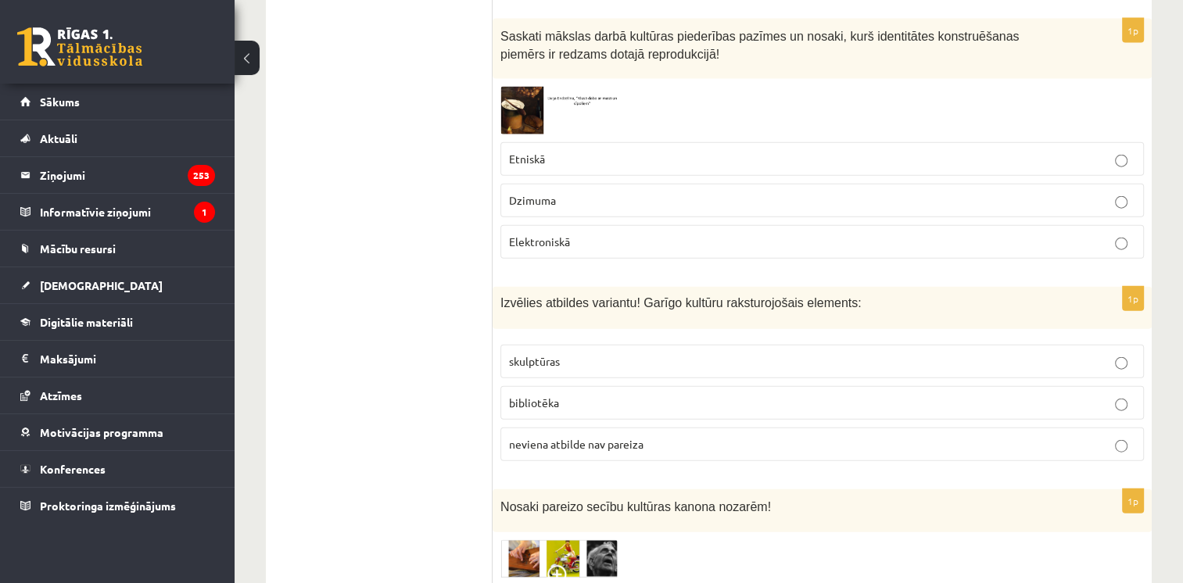
scroll to position [3605, 0]
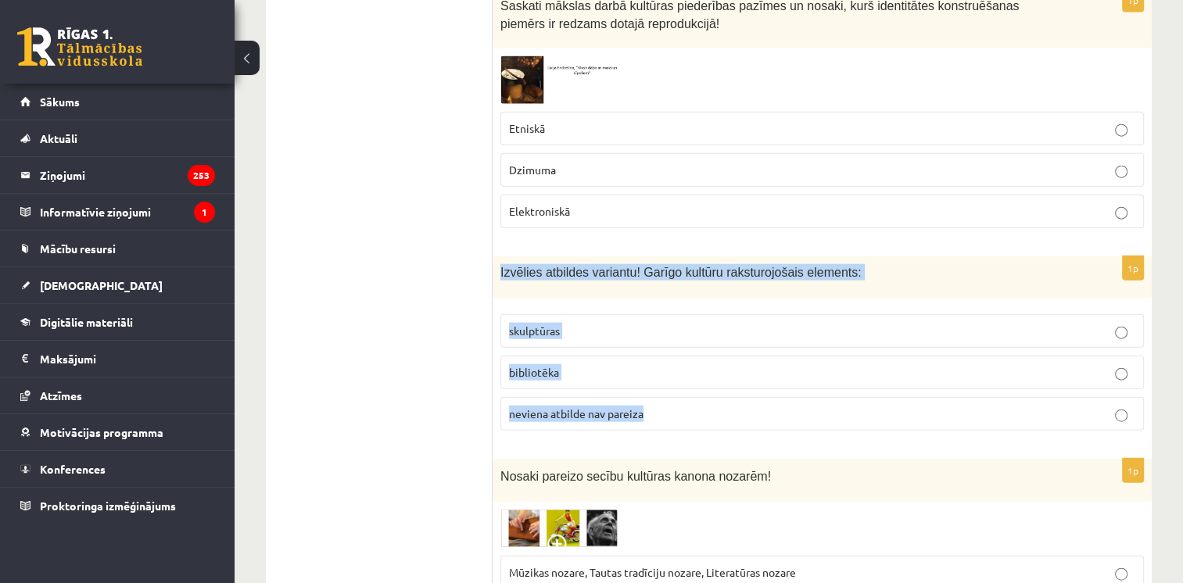
drag, startPoint x: 495, startPoint y: 218, endPoint x: 659, endPoint y: 382, distance: 232.2
click at [659, 382] on div "1p Izvēlies atbildes variantu! Garīgo kultūru raksturojošais elements: skulptūr…" at bounding box center [821, 349] width 659 height 187
copy div "Izvēlies atbildes variantu! Garīgo kultūru raksturojošais elements: skulptūras …"
click at [587, 356] on label "bibliotēka" at bounding box center [821, 373] width 643 height 34
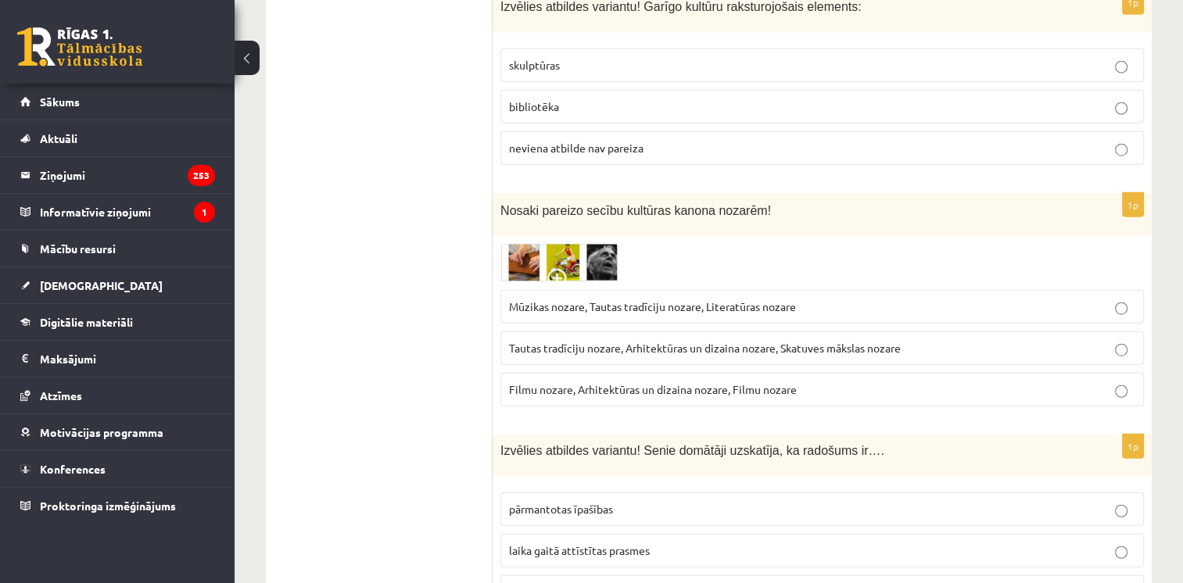
scroll to position [3877, 0]
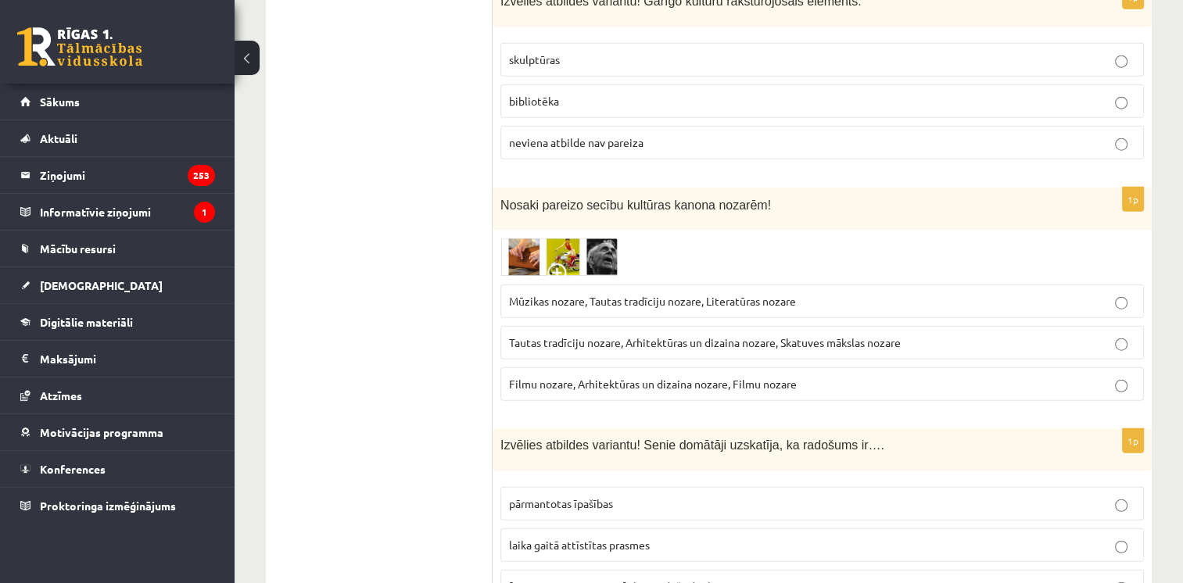
click at [548, 294] on span "Mūzikas nozare, Tautas tradīciju nozare, Literatūras nozare" at bounding box center [652, 301] width 287 height 14
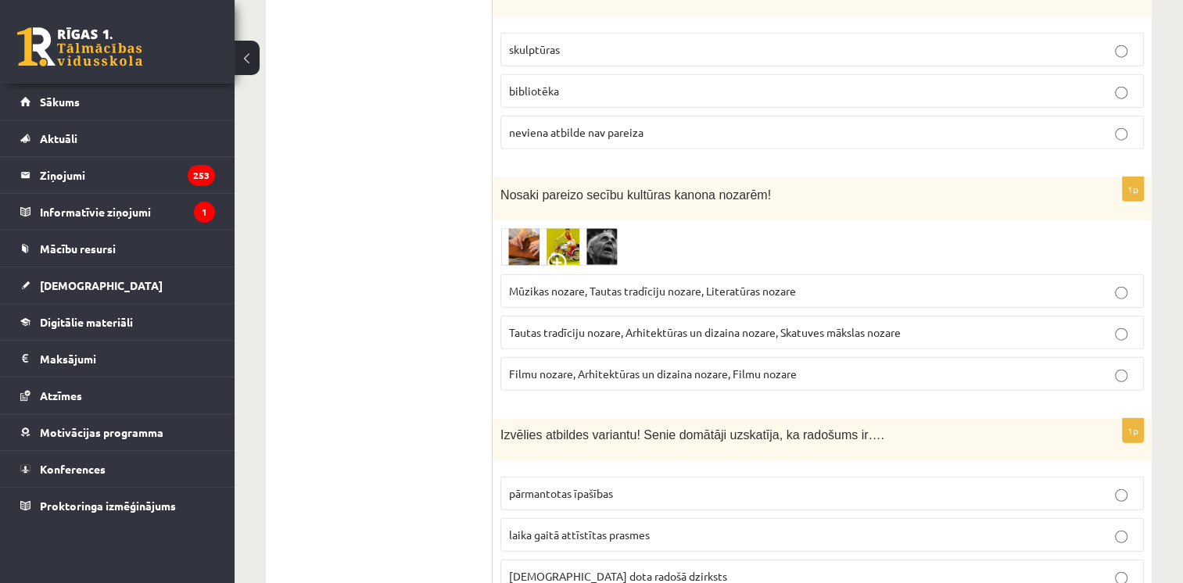
scroll to position [3889, 0]
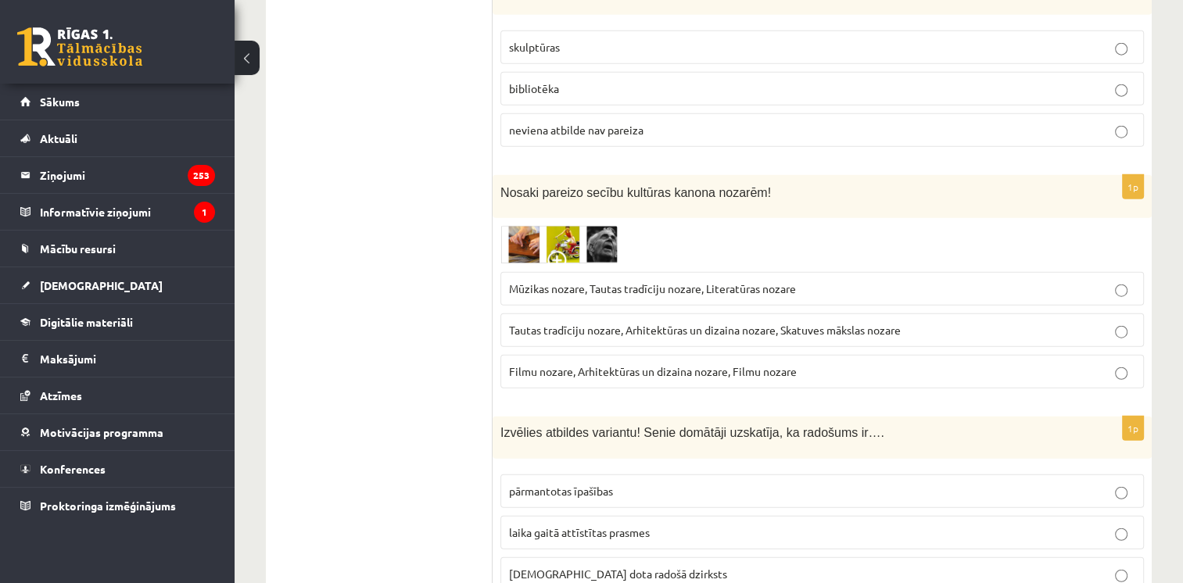
click at [564, 226] on img at bounding box center [558, 245] width 117 height 38
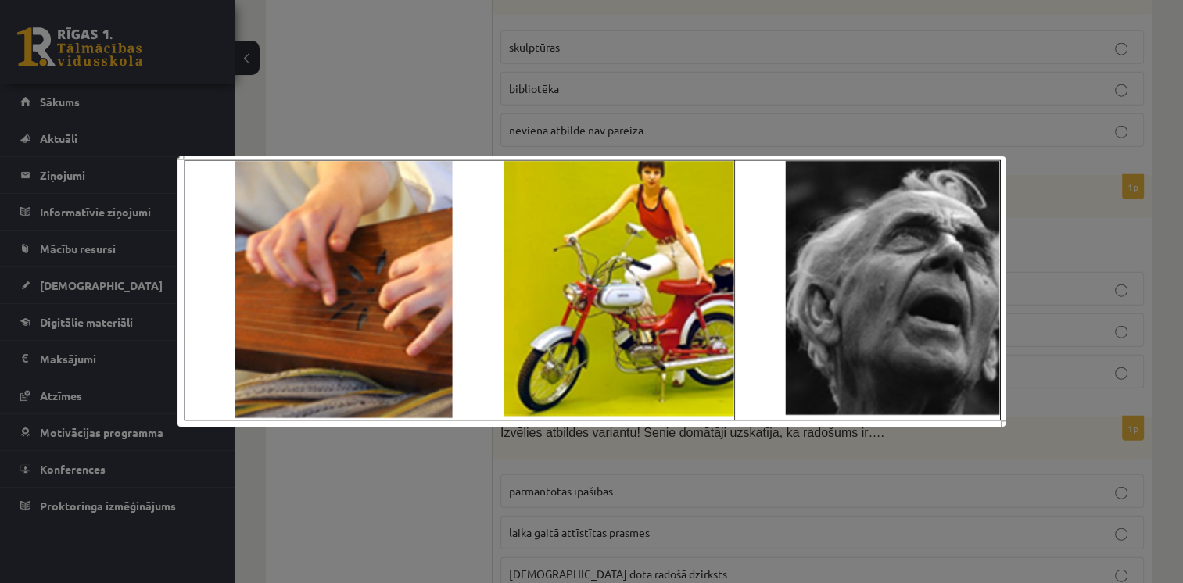
click at [406, 98] on div at bounding box center [591, 291] width 1183 height 583
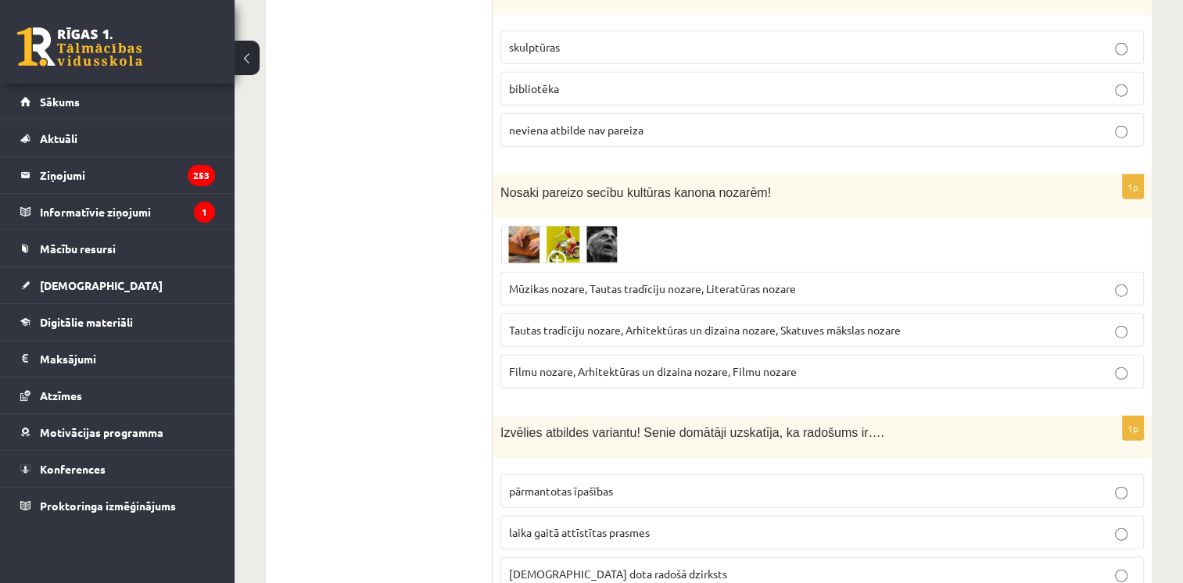
click at [602, 226] on img at bounding box center [558, 245] width 117 height 38
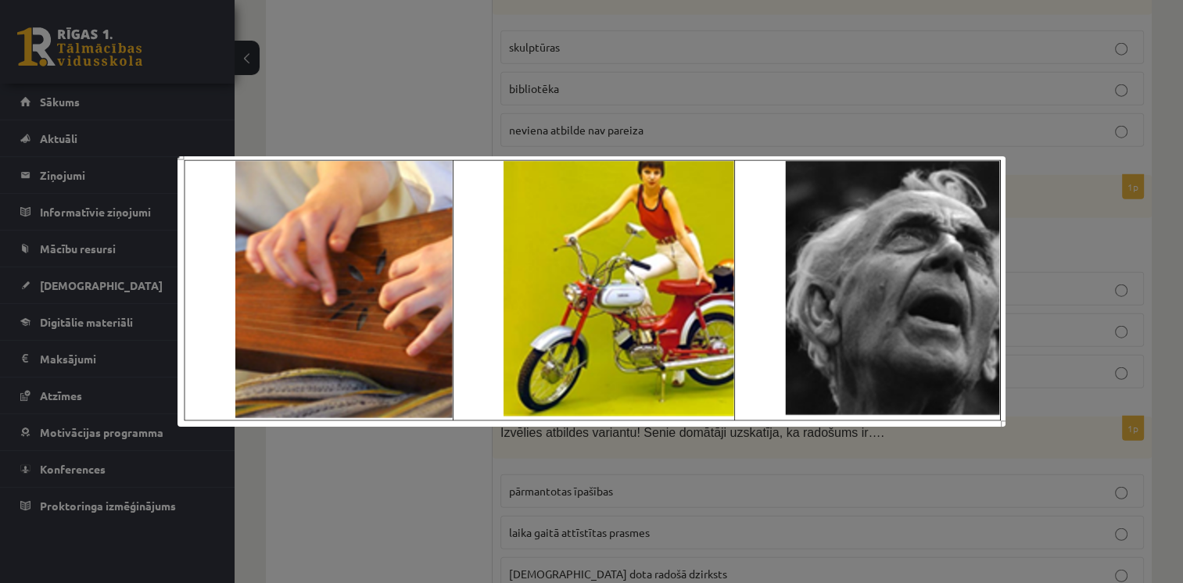
click at [456, 75] on div at bounding box center [591, 291] width 1183 height 583
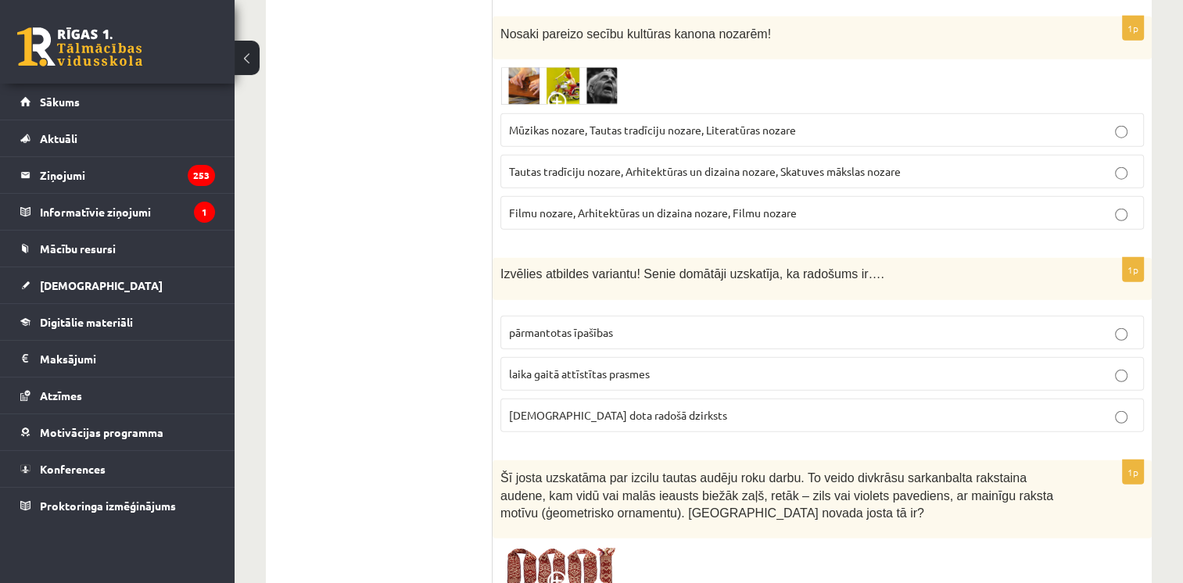
scroll to position [4061, 0]
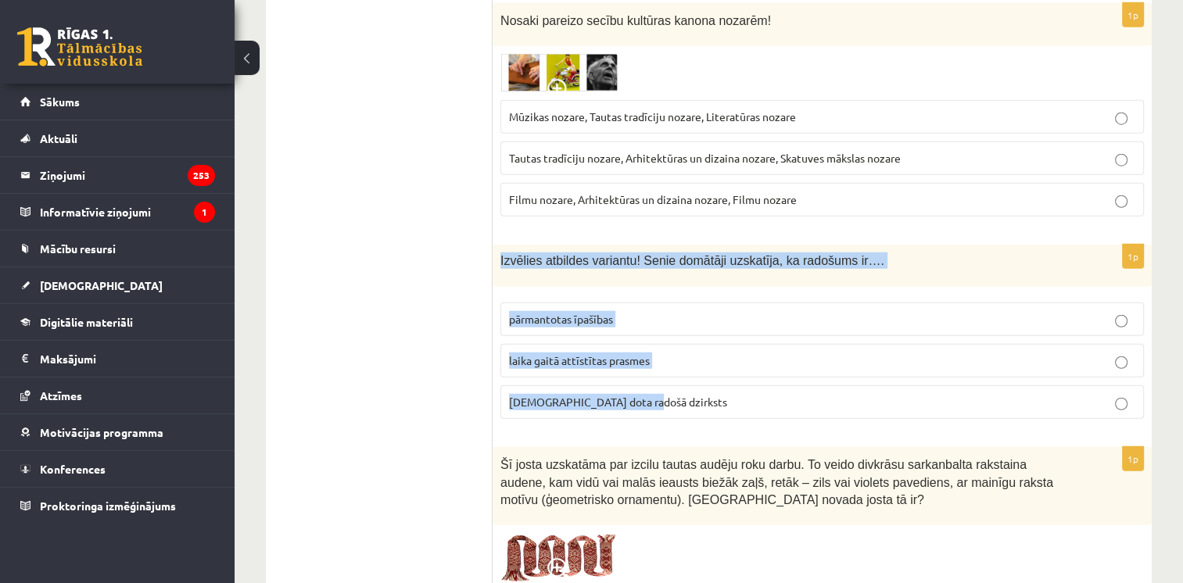
drag, startPoint x: 496, startPoint y: 208, endPoint x: 689, endPoint y: 360, distance: 245.5
click at [689, 360] on div "1p Izvēlies atbildes variantu! Senie domātāji uzskatīja, ka radošums ir…. pārma…" at bounding box center [821, 338] width 659 height 187
click at [689, 385] on label "dieva dota radošā dzirksts" at bounding box center [821, 402] width 643 height 34
copy div "Izvēlies atbildes variantu! Senie domātāji uzskatīja, ka radošums ir…. pārmanto…"
click at [604, 395] on span "dieva dota radošā dzirksts" at bounding box center [618, 402] width 218 height 14
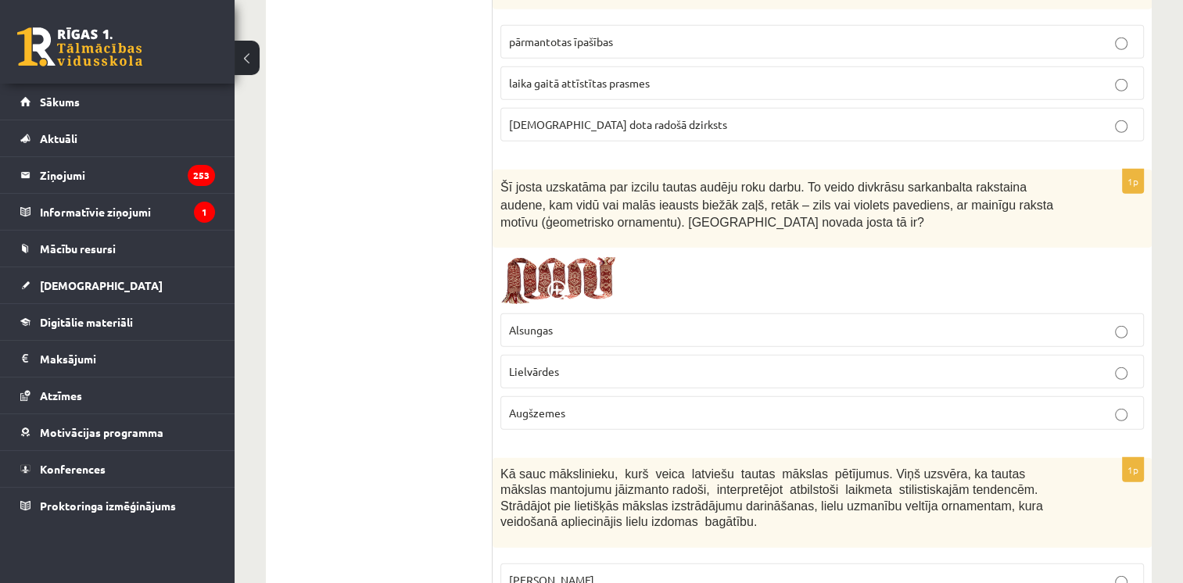
scroll to position [4341, 0]
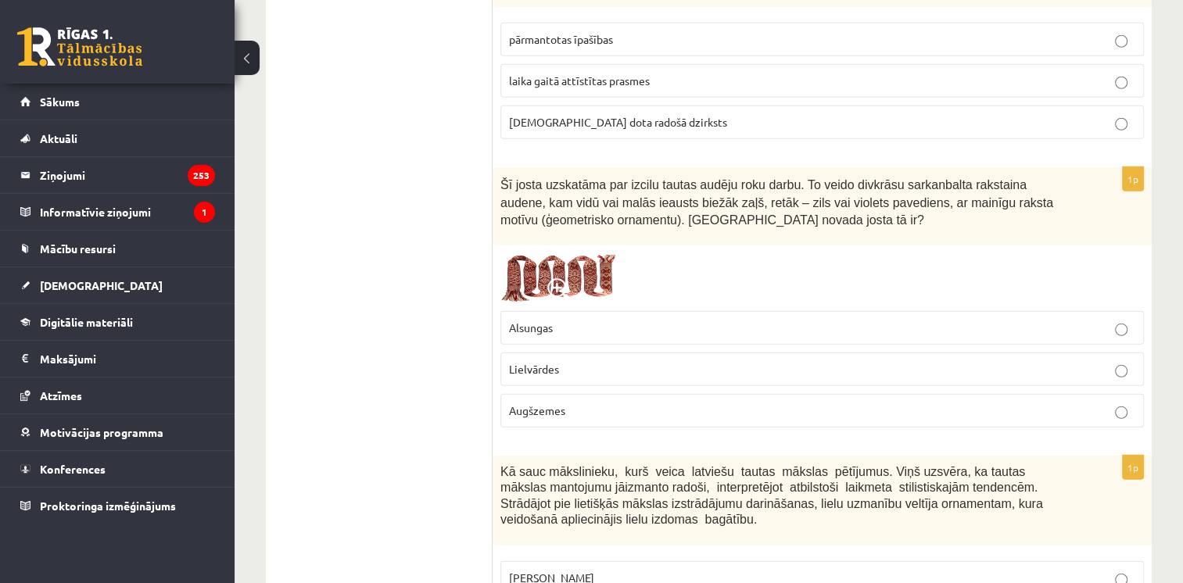
click at [559, 320] on p "Alsungas" at bounding box center [822, 328] width 626 height 16
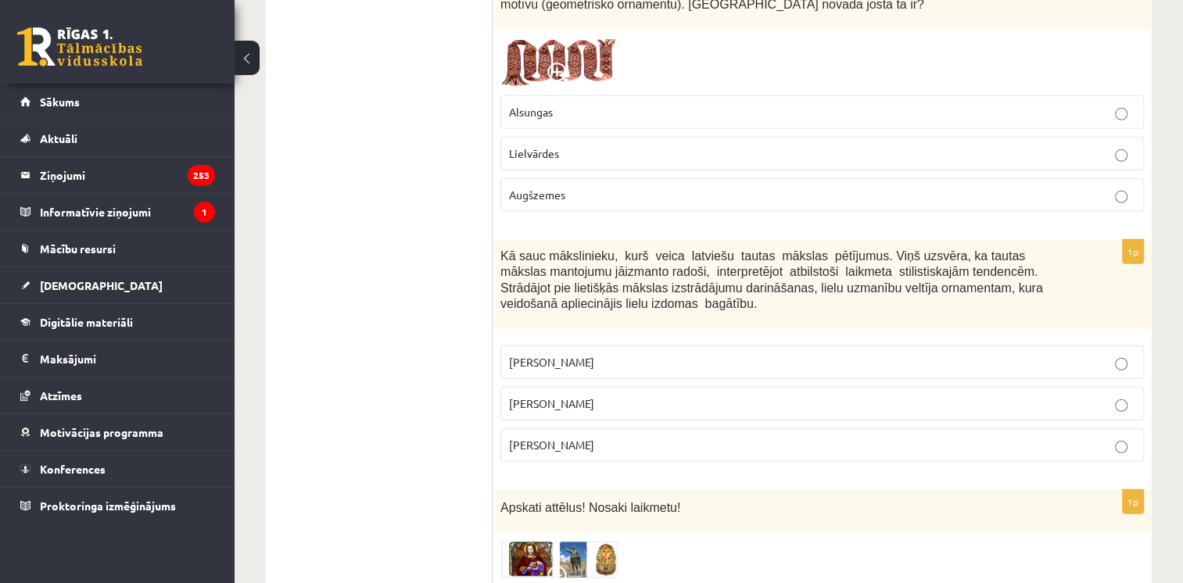
scroll to position [4558, 0]
drag, startPoint x: 497, startPoint y: 196, endPoint x: 616, endPoint y: 377, distance: 216.2
click at [616, 377] on div "1p Kā sauc mākslinieku, kurš veica latviešu tautas mākslas pētījumus. Viņš uzsv…" at bounding box center [821, 355] width 659 height 235
copy div "Kā sauc mākslinieku, kurš veica latviešu tautas mākslas pētījumus. Viņš uzsvēra…"
click at [593, 395] on span "Jūlijs Madernieks" at bounding box center [551, 402] width 85 height 14
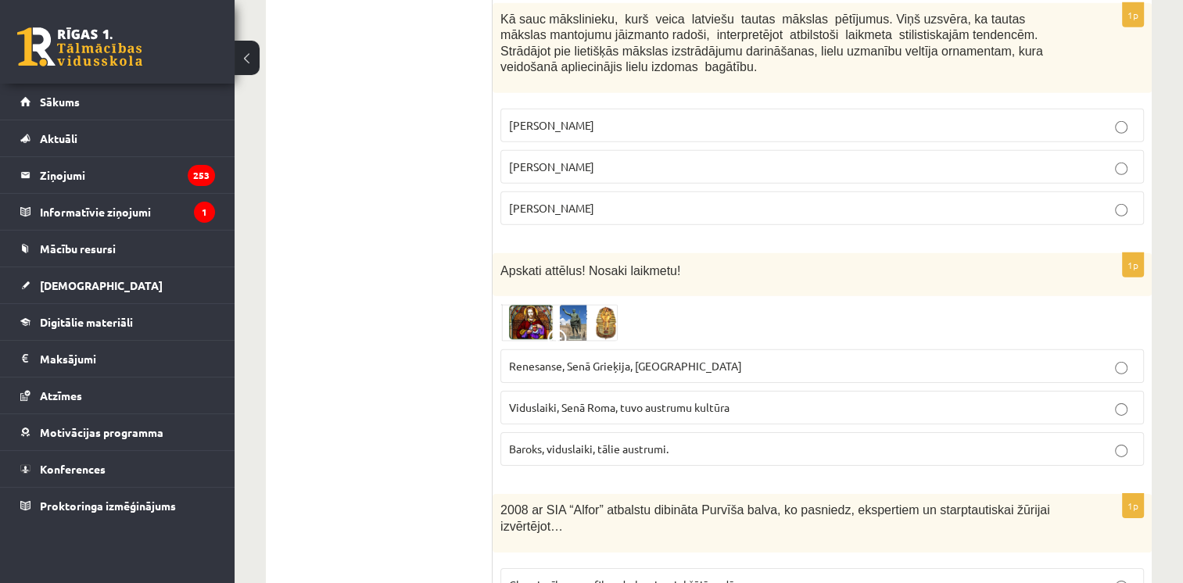
scroll to position [4793, 0]
click at [529, 305] on img at bounding box center [558, 324] width 117 height 38
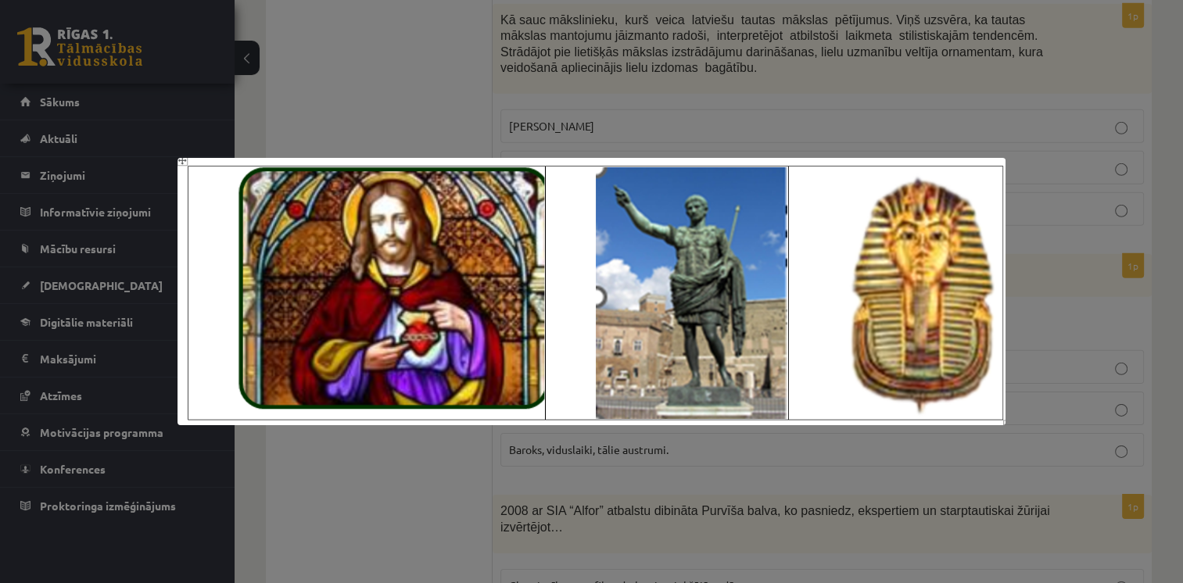
click at [704, 47] on div at bounding box center [591, 291] width 1183 height 583
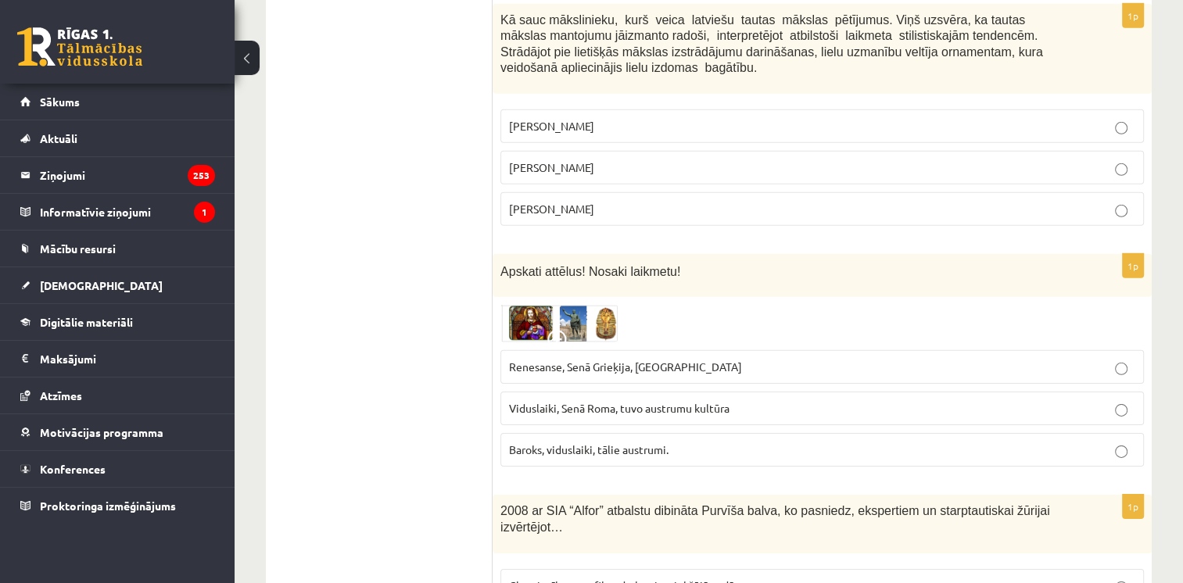
click at [624, 350] on label "Renesanse, Senā Grieķija, Ēģipte" at bounding box center [821, 367] width 643 height 34
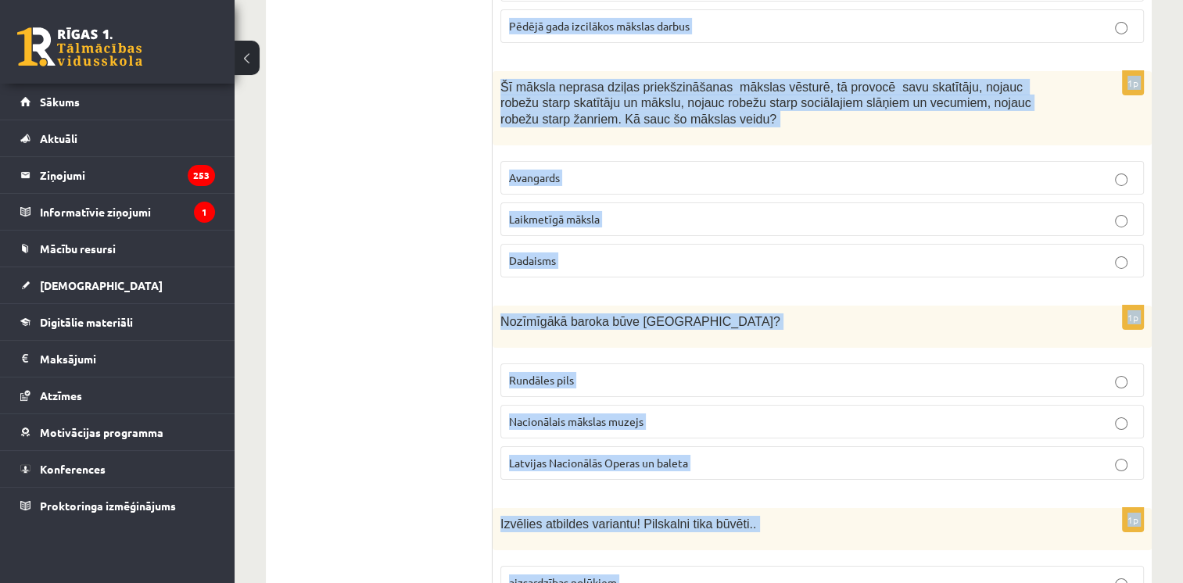
scroll to position [5517, 0]
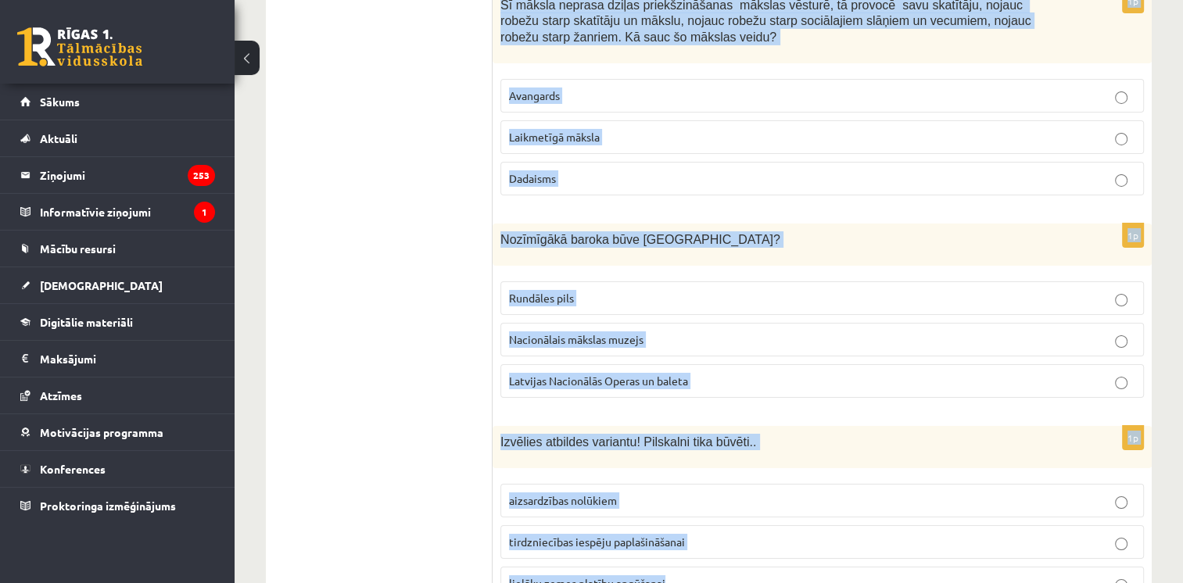
drag, startPoint x: 500, startPoint y: 214, endPoint x: 741, endPoint y: 528, distance: 395.7
copy form "2008 ar SIA “Alfor” atbalstu dibināta Purvīša balva, ko pasniedz, ekspertiem un…"
click at [564, 493] on span "aizsardzības nolūkiem" at bounding box center [563, 500] width 108 height 14
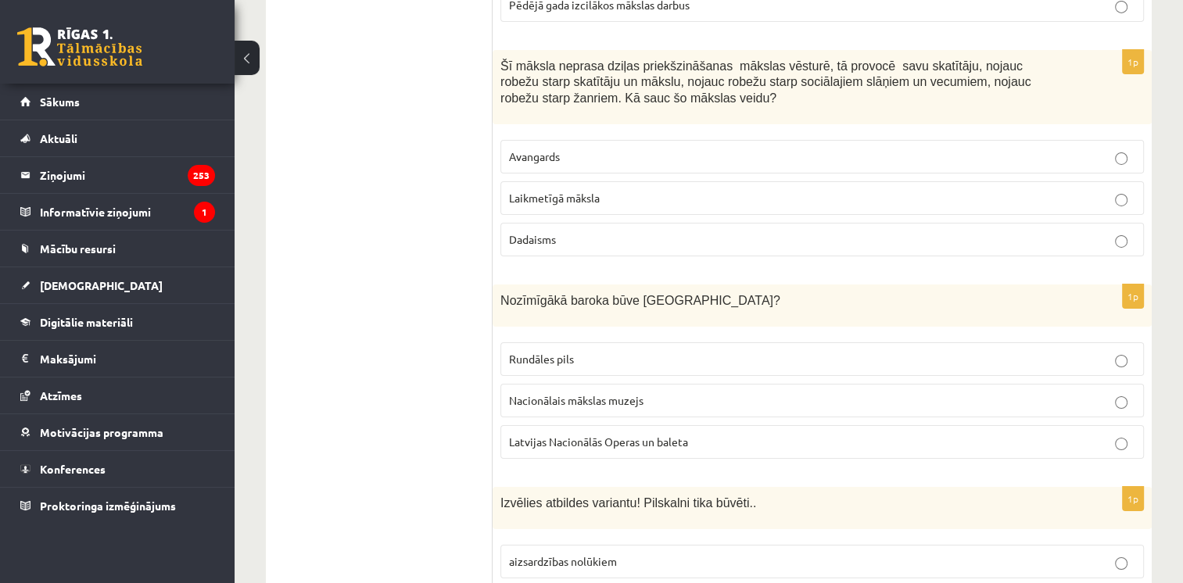
scroll to position [5456, 0]
click at [555, 353] on span "Rundāles pils" at bounding box center [541, 360] width 65 height 14
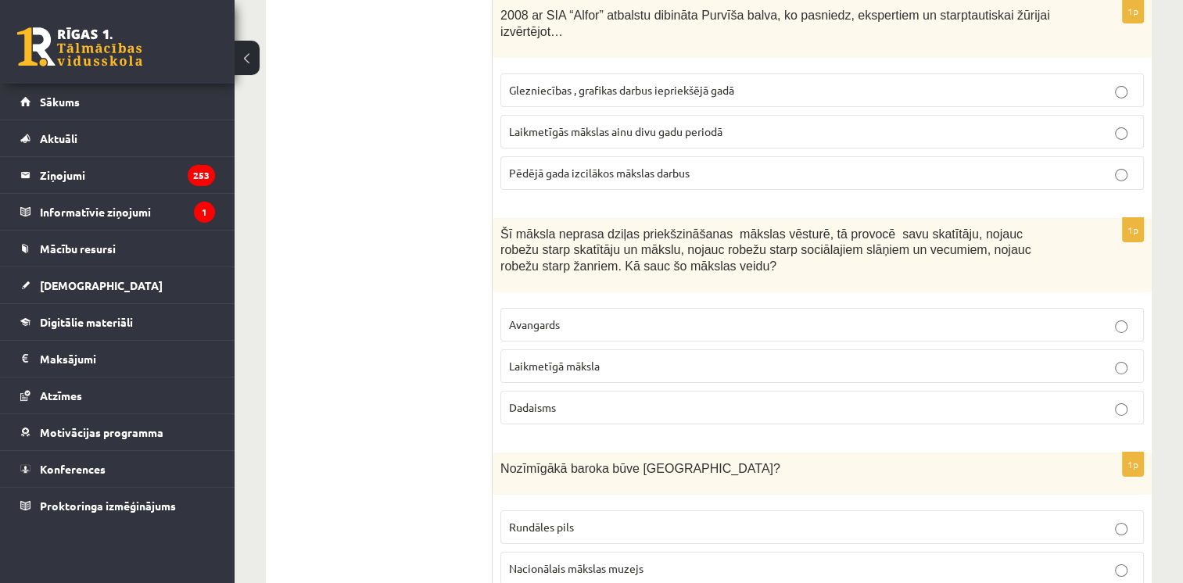
scroll to position [5284, 0]
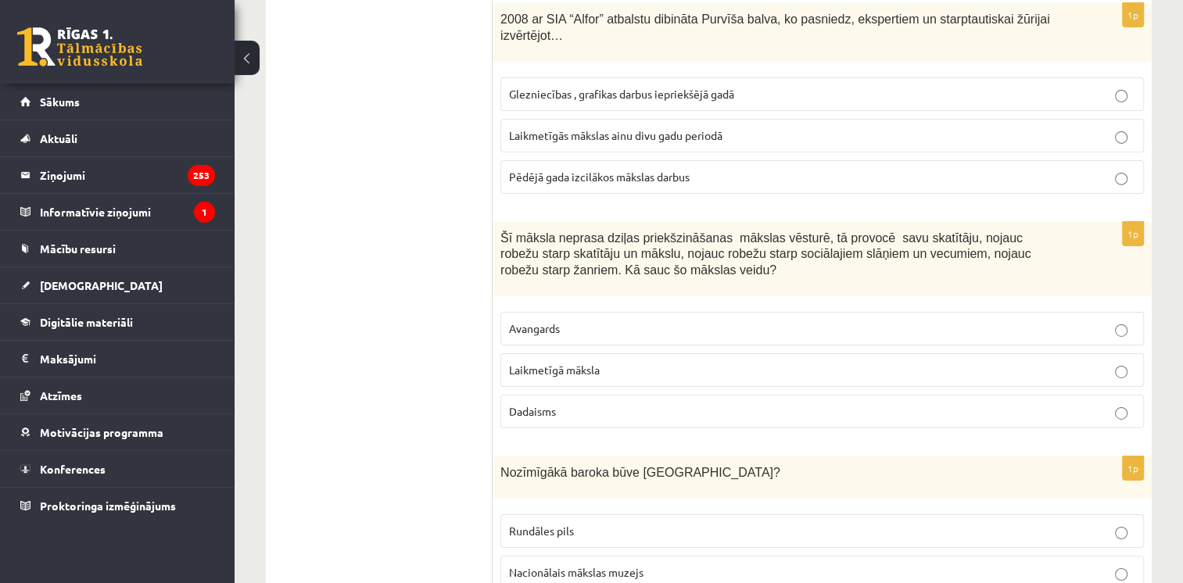
click at [582, 363] on span "Laikmetīgā māksla" at bounding box center [554, 370] width 91 height 14
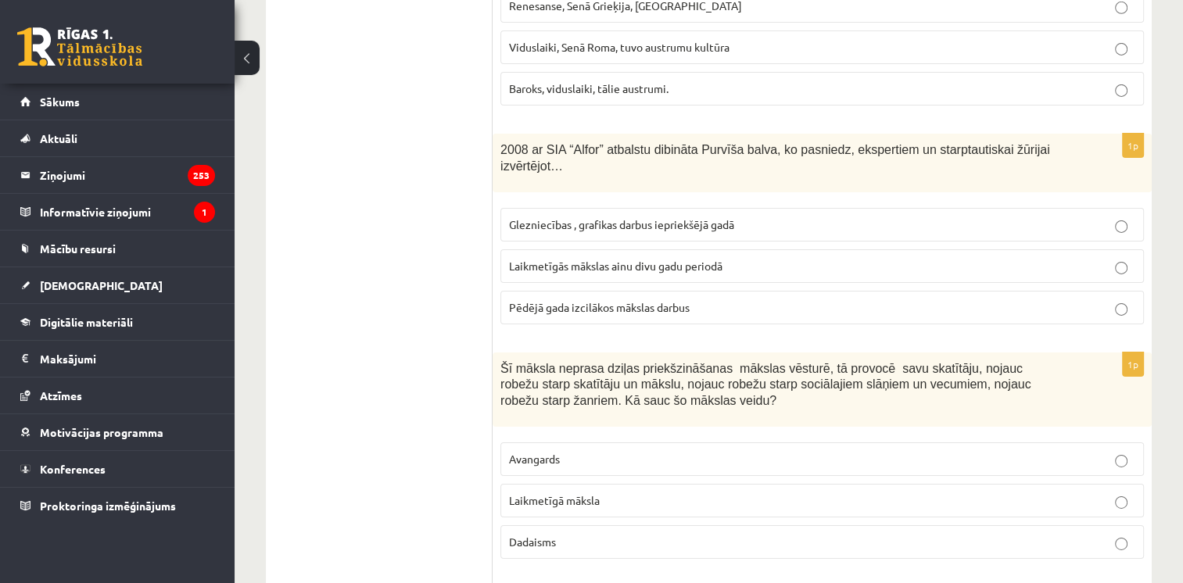
scroll to position [5152, 0]
click at [603, 260] on span "Laikmetīgās mākslas ainu divu gadu periodā" at bounding box center [615, 267] width 213 height 14
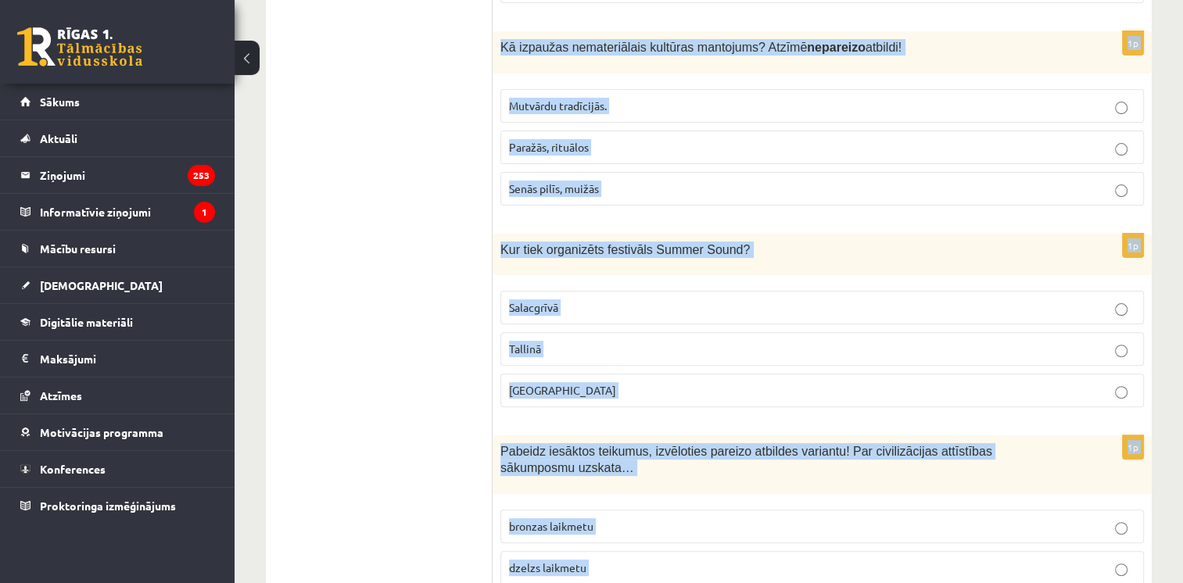
scroll to position [6323, 0]
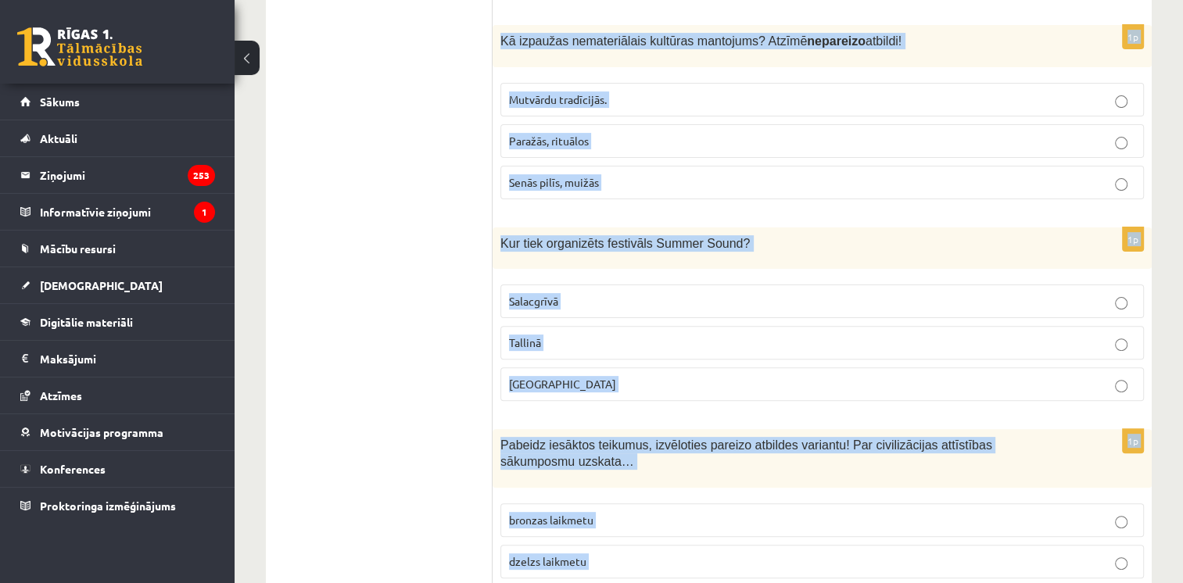
drag, startPoint x: 500, startPoint y: 75, endPoint x: 757, endPoint y: 540, distance: 531.5
copy form "Kas kļuva par viduslaiku simbolu? Bruņinieki Pilsētas rāte Amatnieki 1p Kā izpa…"
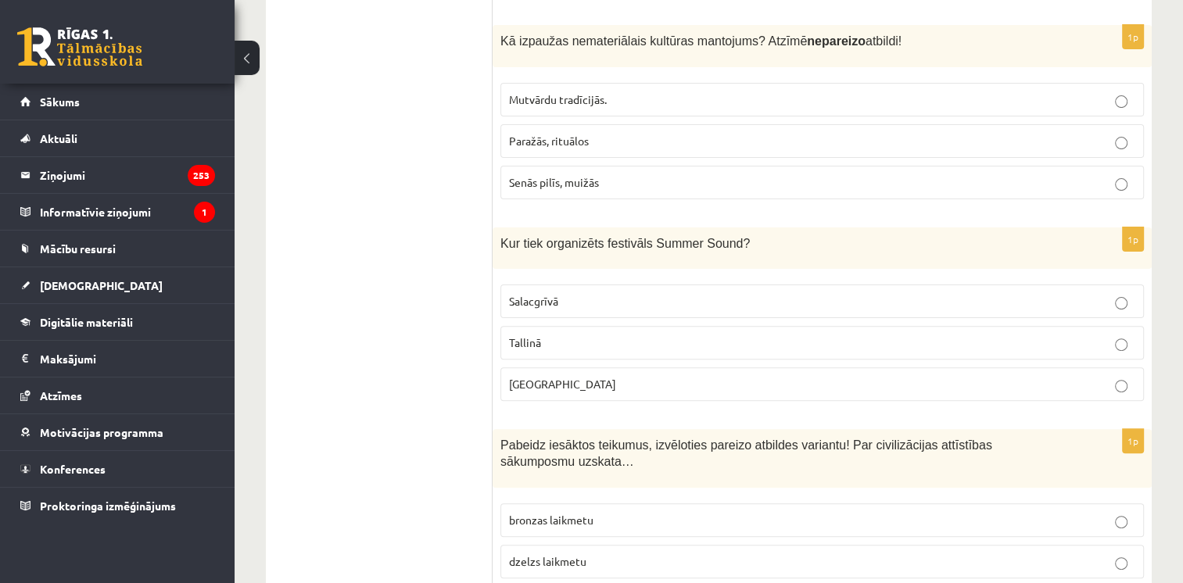
click at [569, 376] on p "Liepājā" at bounding box center [822, 384] width 626 height 16
click at [537, 513] on span "bronzas laikmetu" at bounding box center [551, 520] width 84 height 14
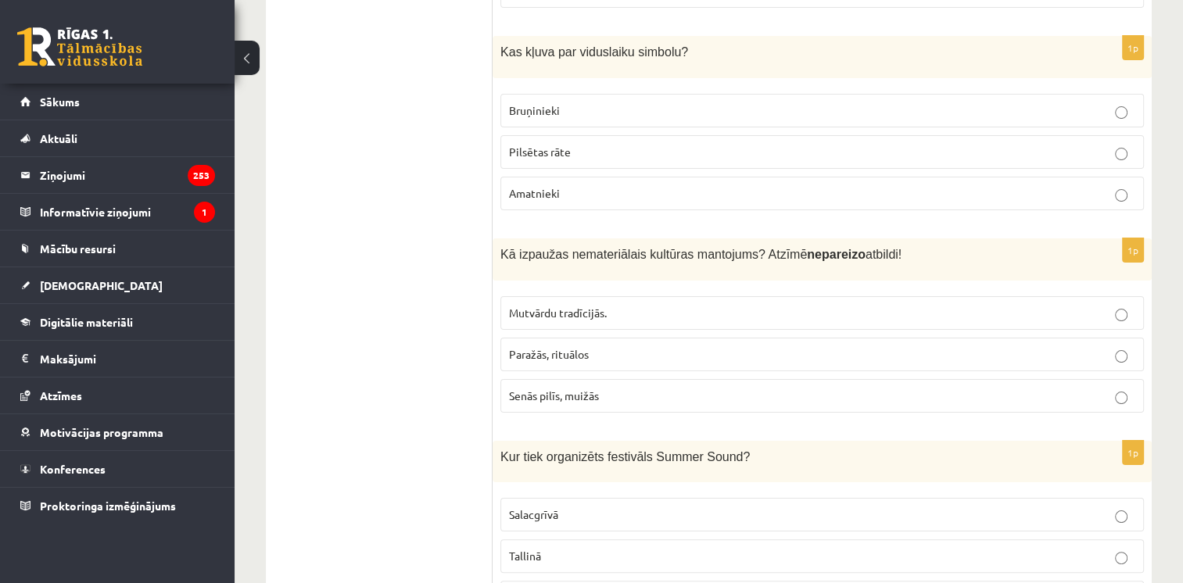
scroll to position [6108, 0]
click at [559, 391] on span "Senās pilīs, muižās" at bounding box center [554, 398] width 90 height 14
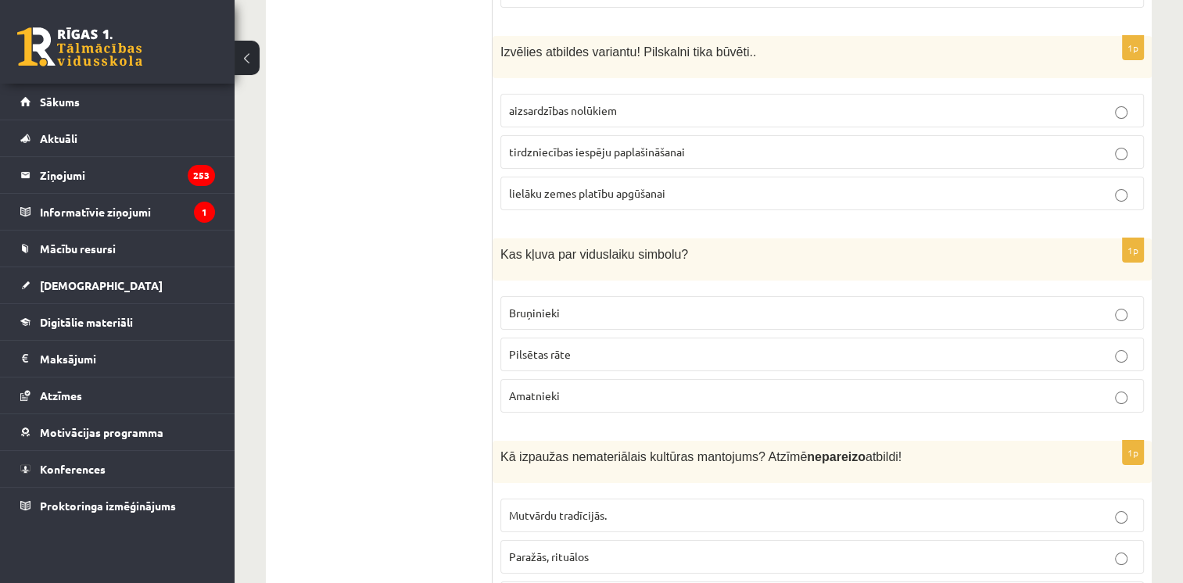
scroll to position [5904, 0]
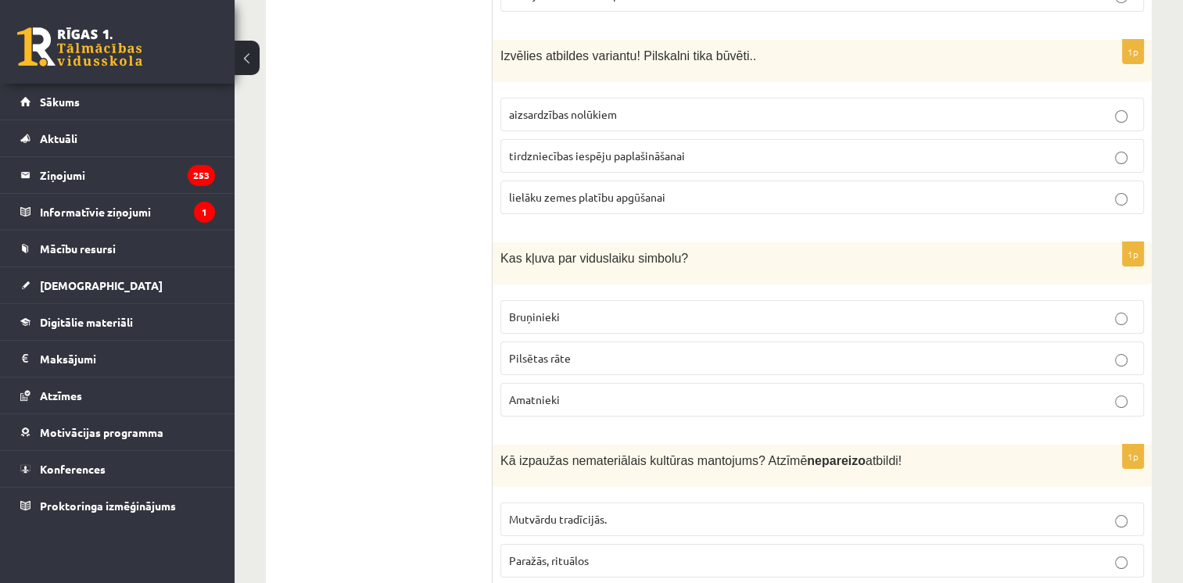
click at [553, 310] on span "Bruņinieki" at bounding box center [534, 317] width 51 height 14
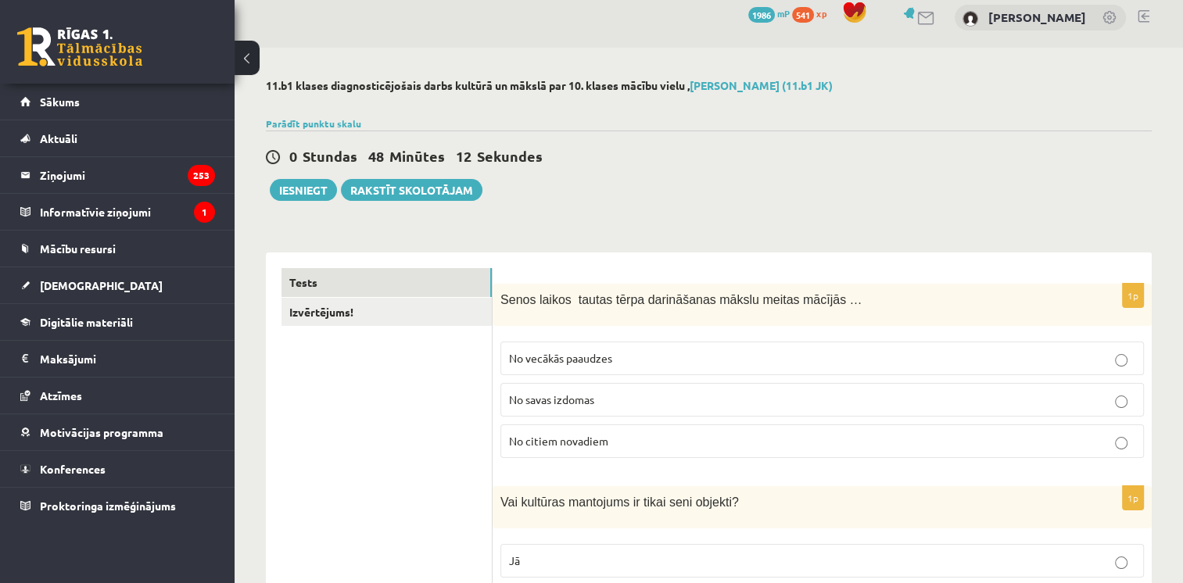
scroll to position [0, 0]
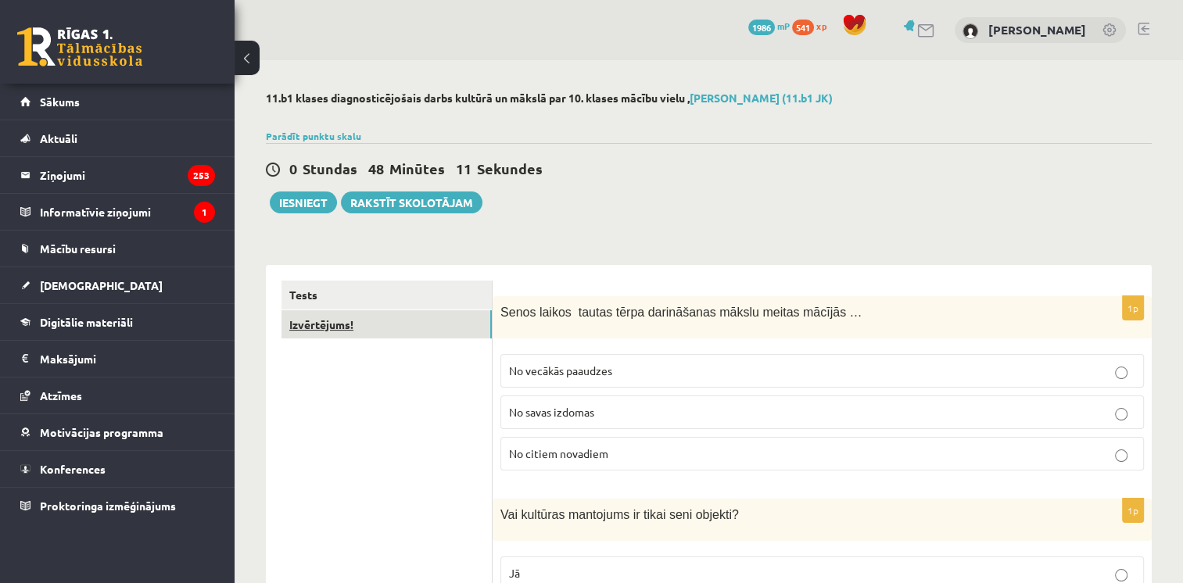
click at [354, 327] on link "Izvērtējums!" at bounding box center [386, 324] width 210 height 29
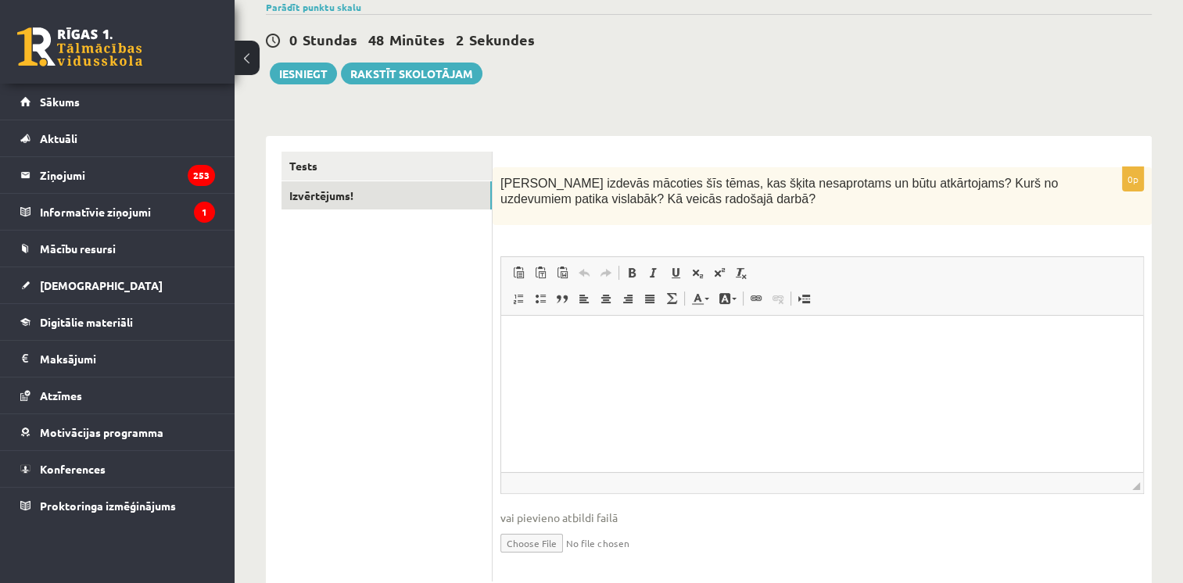
scroll to position [123, 0]
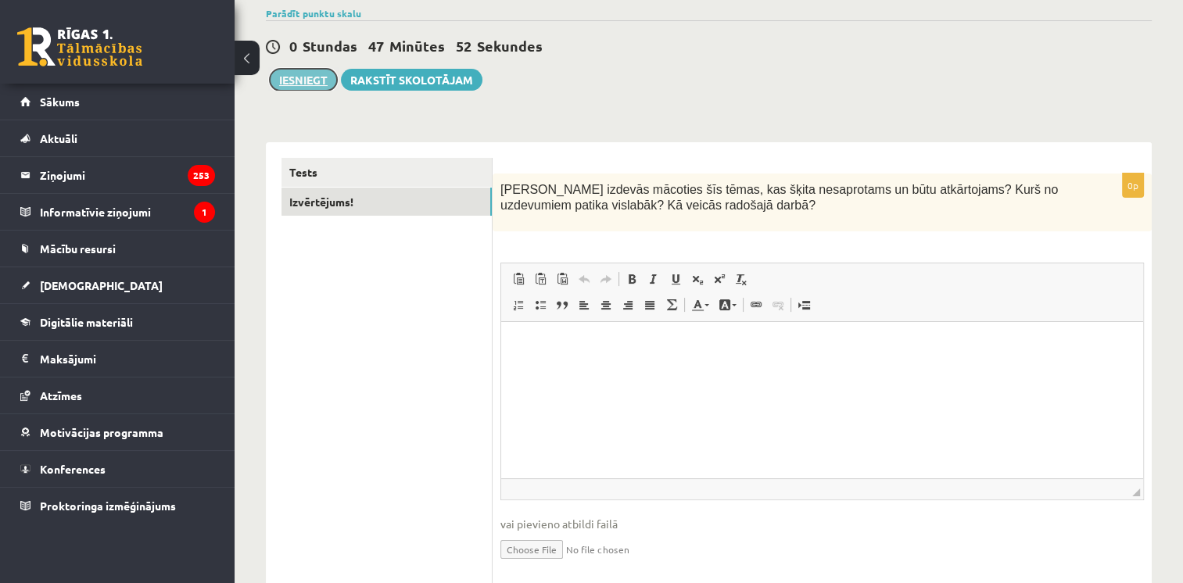
click at [290, 73] on button "Iesniegt" at bounding box center [303, 80] width 67 height 22
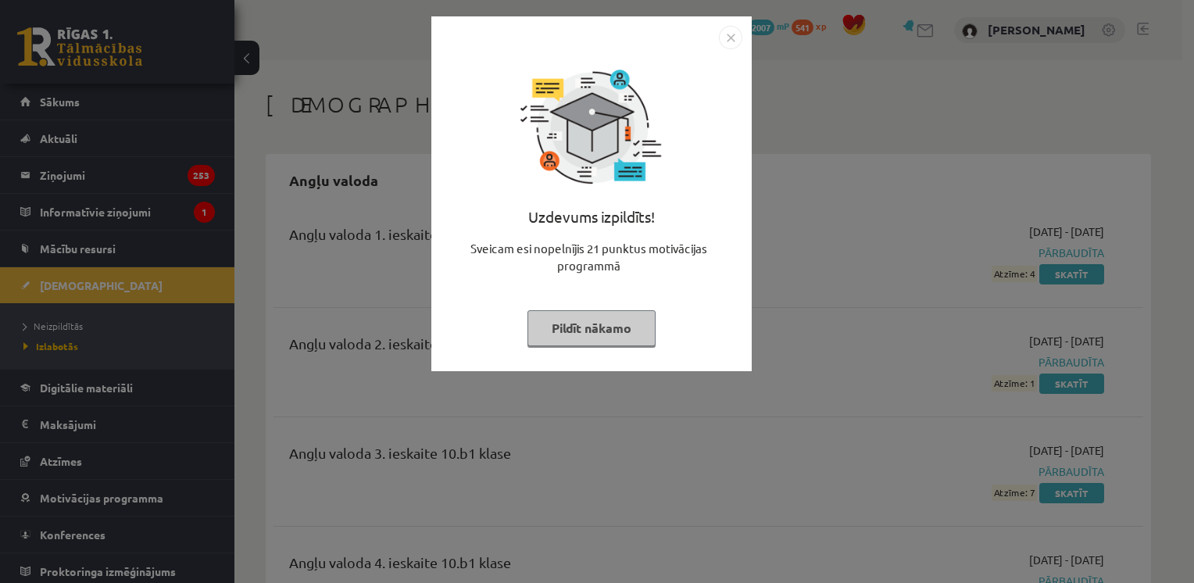
click at [603, 335] on button "Pildīt nākamo" at bounding box center [592, 328] width 128 height 36
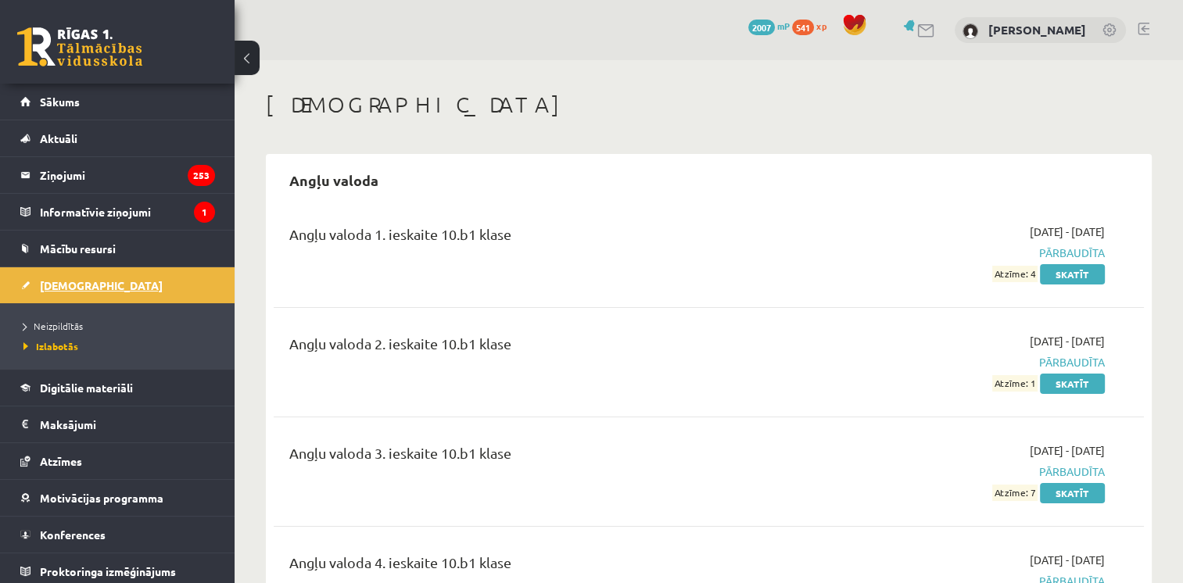
click at [66, 282] on span "[DEMOGRAPHIC_DATA]" at bounding box center [101, 285] width 123 height 14
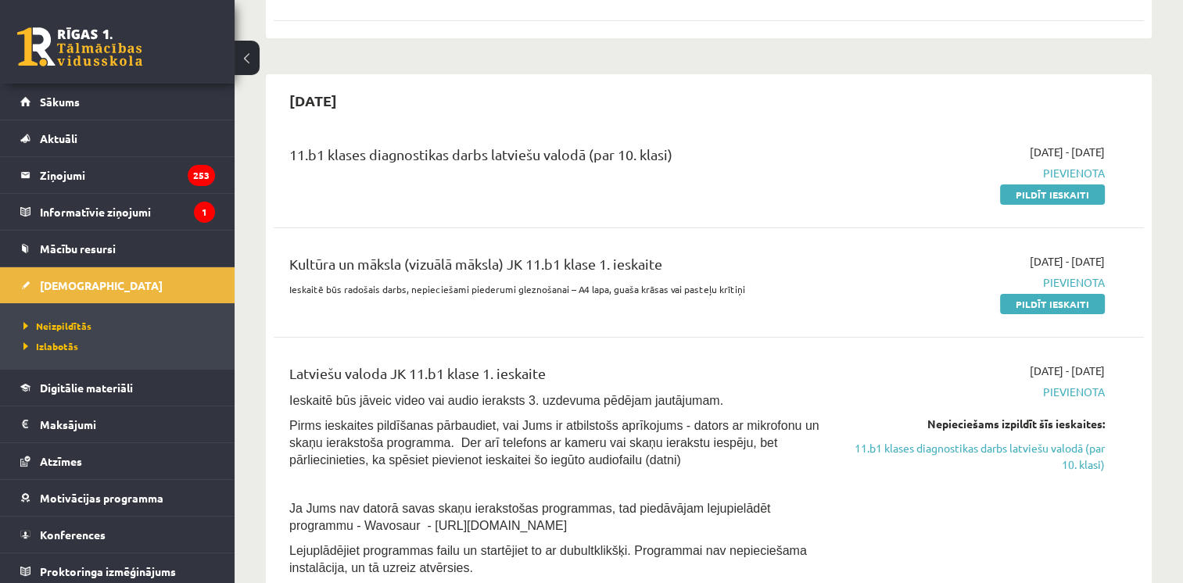
scroll to position [286, 0]
click at [1025, 308] on link "Pildīt ieskaiti" at bounding box center [1052, 305] width 105 height 20
click at [1019, 193] on link "Pildīt ieskaiti" at bounding box center [1052, 195] width 105 height 20
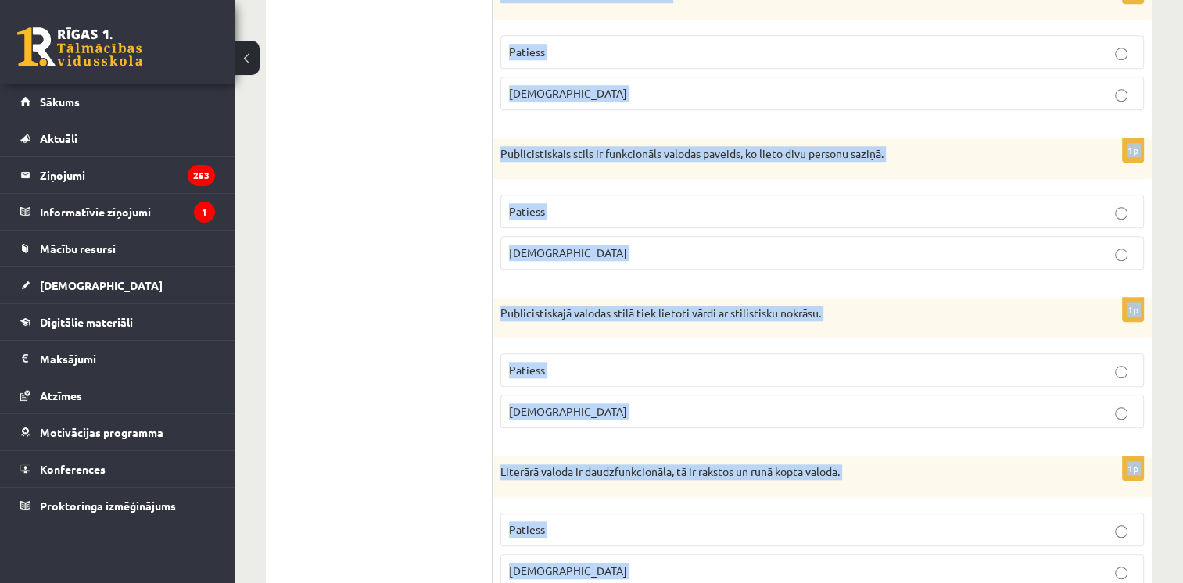
scroll to position [1549, 0]
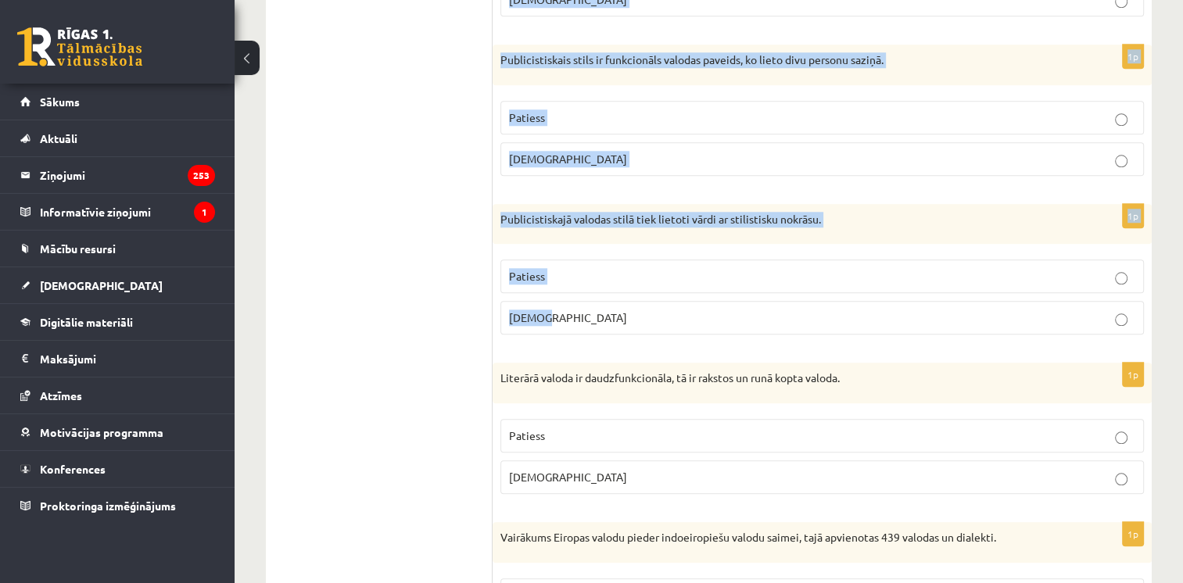
drag, startPoint x: 512, startPoint y: 50, endPoint x: 754, endPoint y: 328, distance: 368.4
copy form "loremipsum do sitamet con adipiscin? 4e Seddoeiusmodt in utlab, etd magnaal en …"
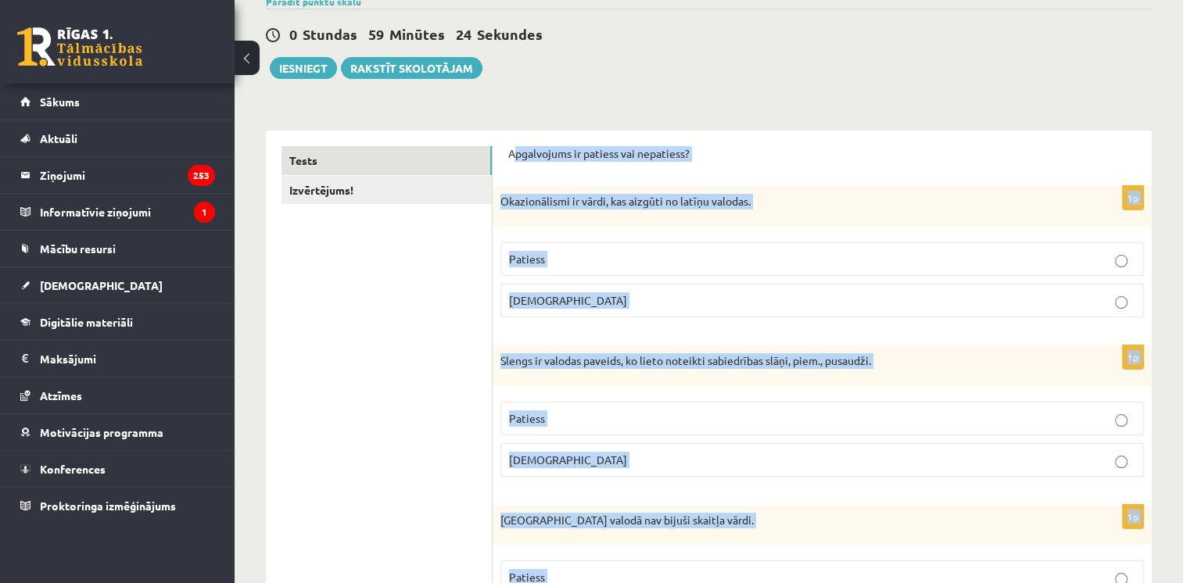
scroll to position [137, 0]
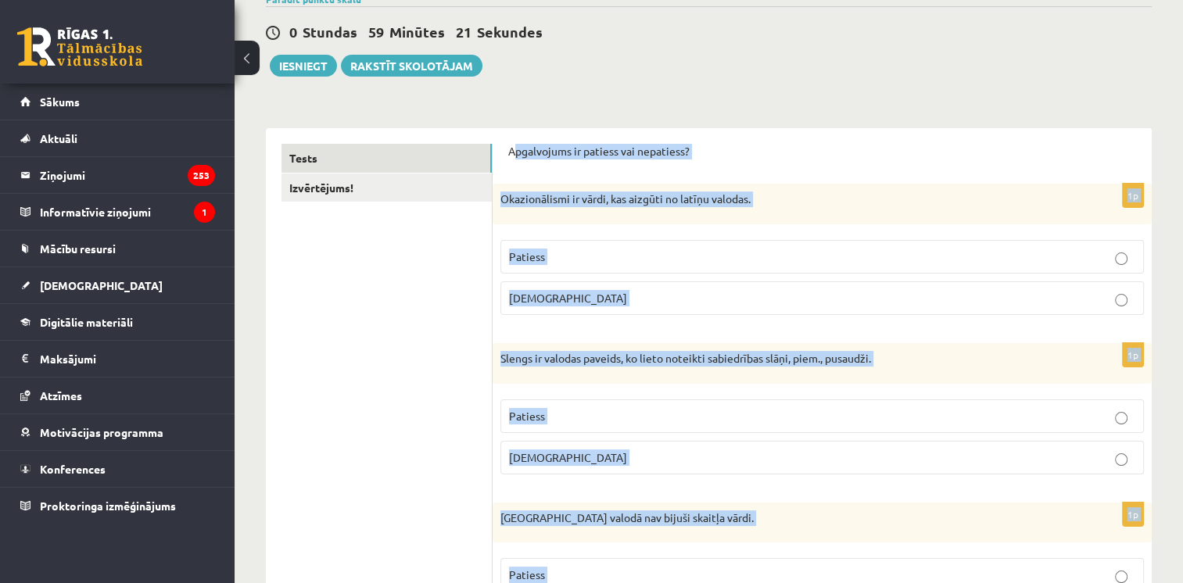
click at [578, 297] on p "[DEMOGRAPHIC_DATA]" at bounding box center [822, 298] width 626 height 16
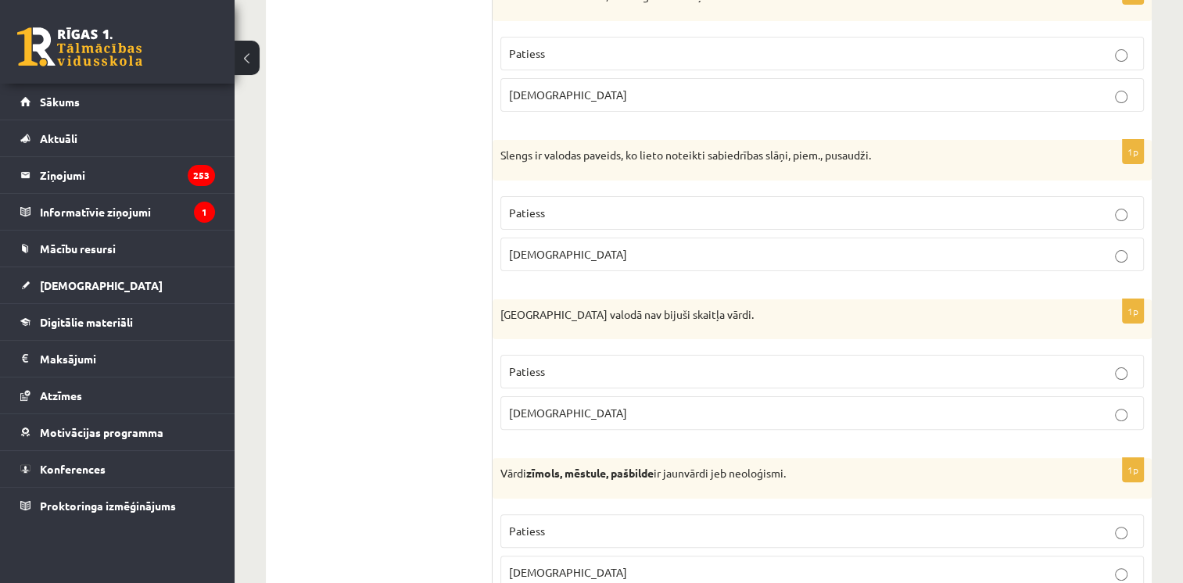
scroll to position [346, 0]
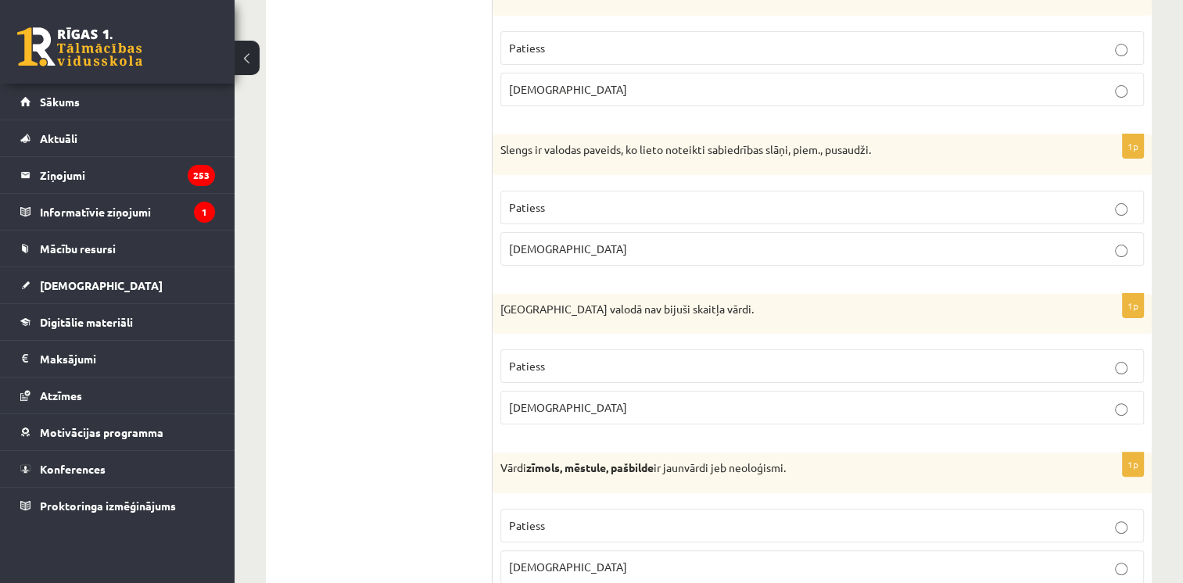
click at [550, 191] on label "Patiess" at bounding box center [821, 208] width 643 height 34
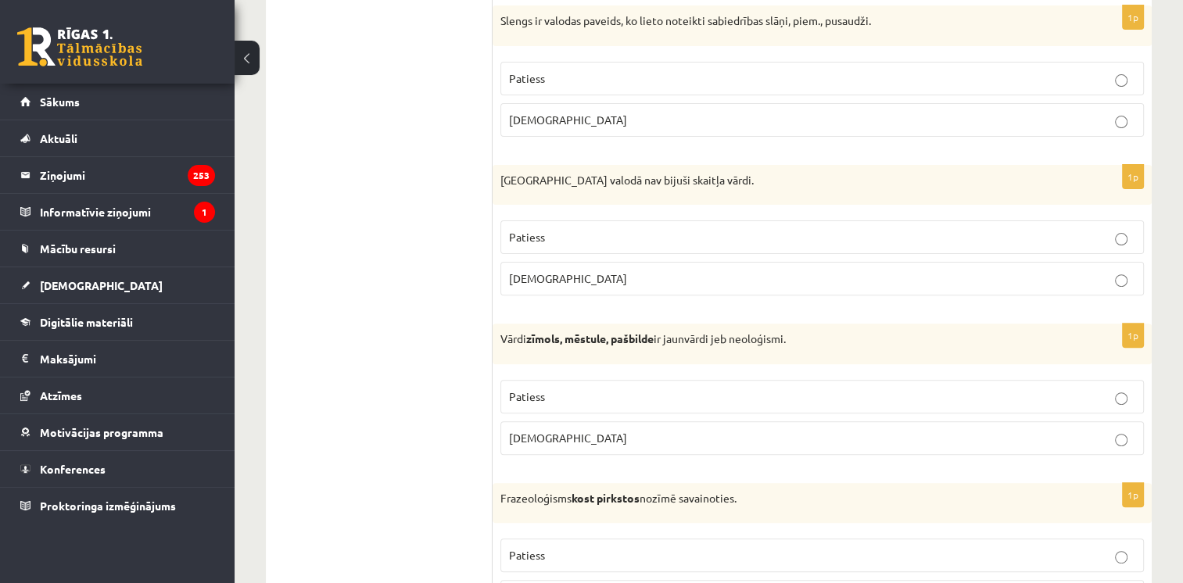
scroll to position [476, 0]
click at [578, 238] on p "Patiess" at bounding box center [822, 235] width 626 height 16
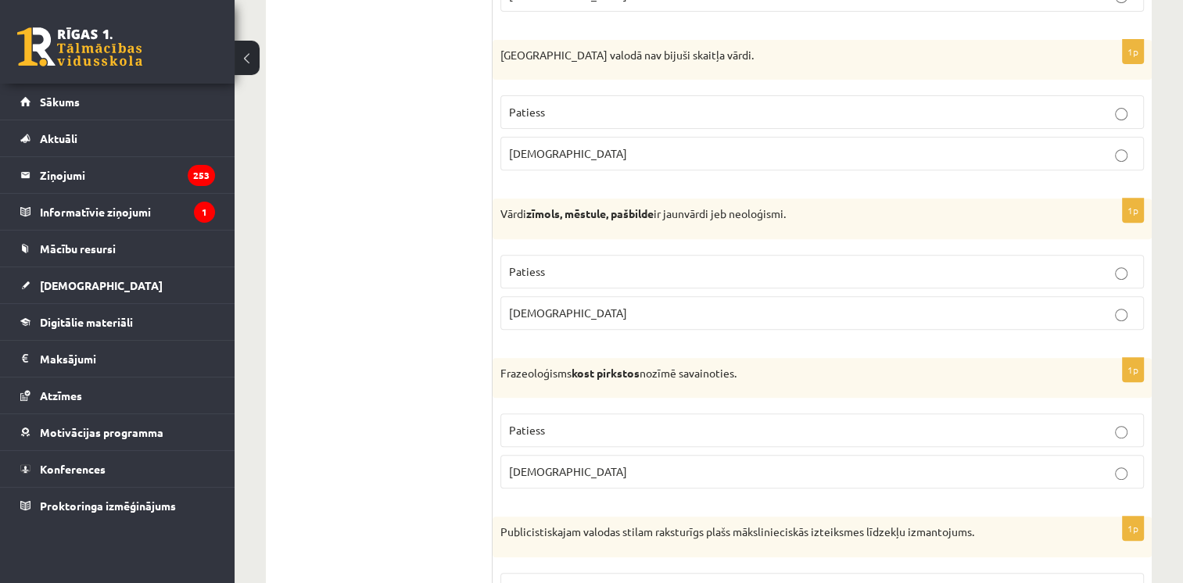
scroll to position [636, 0]
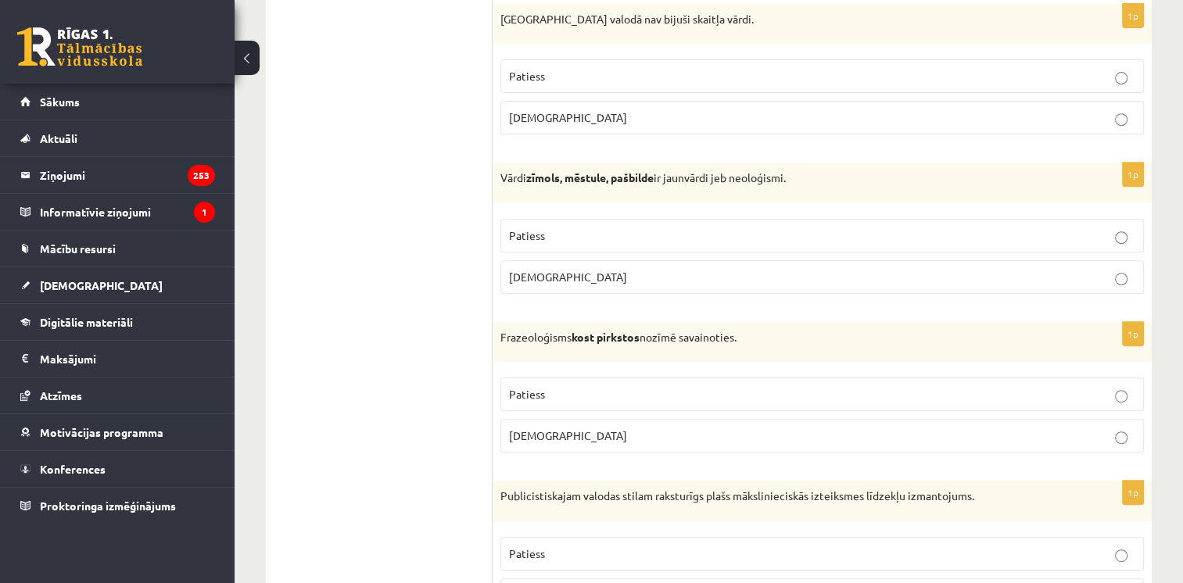
click at [562, 234] on p "Patiess" at bounding box center [822, 235] width 626 height 16
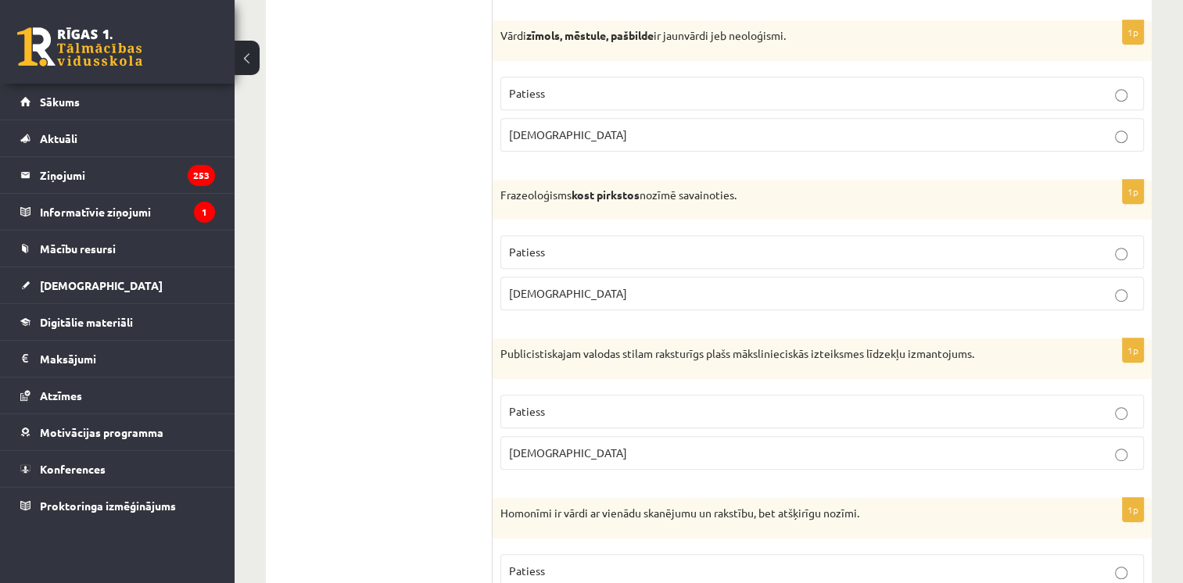
scroll to position [779, 0]
click at [547, 289] on p "[DEMOGRAPHIC_DATA]" at bounding box center [822, 293] width 626 height 16
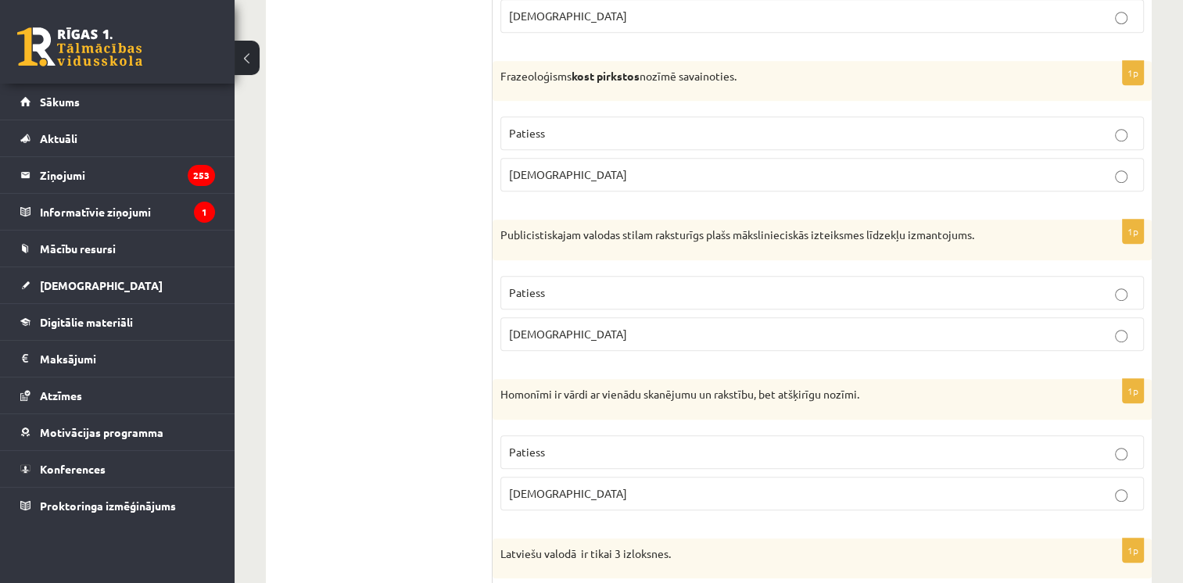
scroll to position [897, 0]
click at [548, 284] on p "Patiess" at bounding box center [822, 292] width 626 height 16
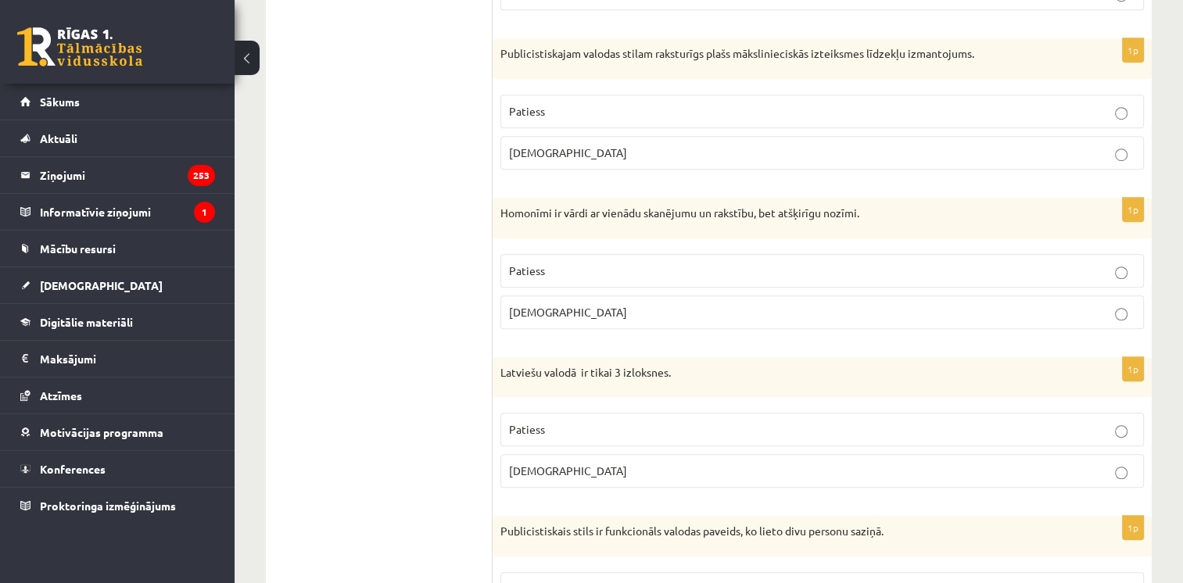
scroll to position [1080, 0]
click at [539, 262] on span "Patiess" at bounding box center [527, 269] width 36 height 14
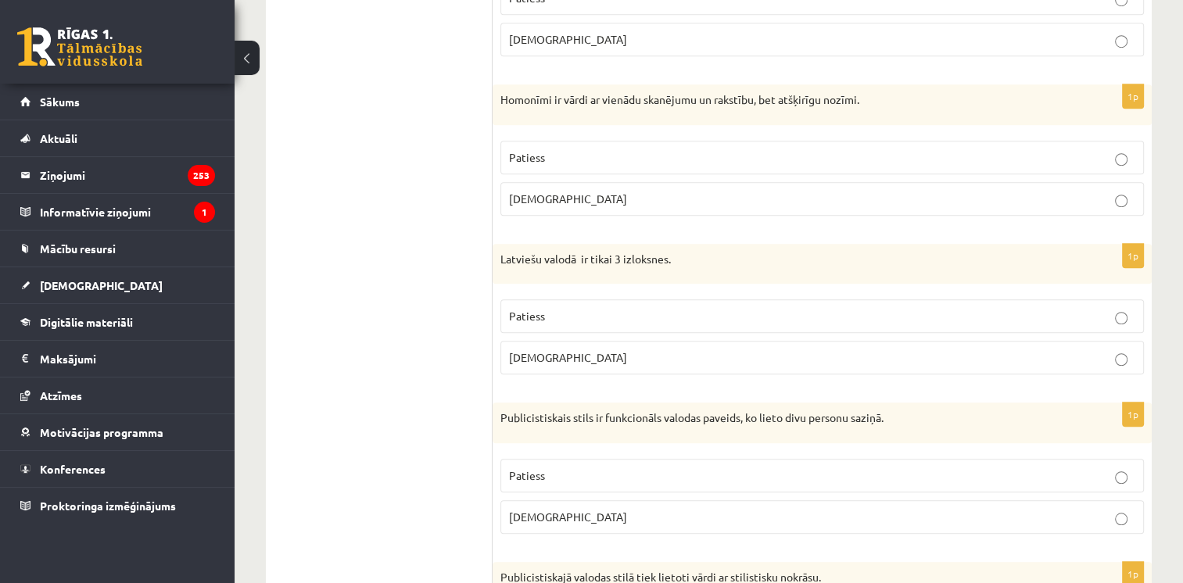
scroll to position [1219, 0]
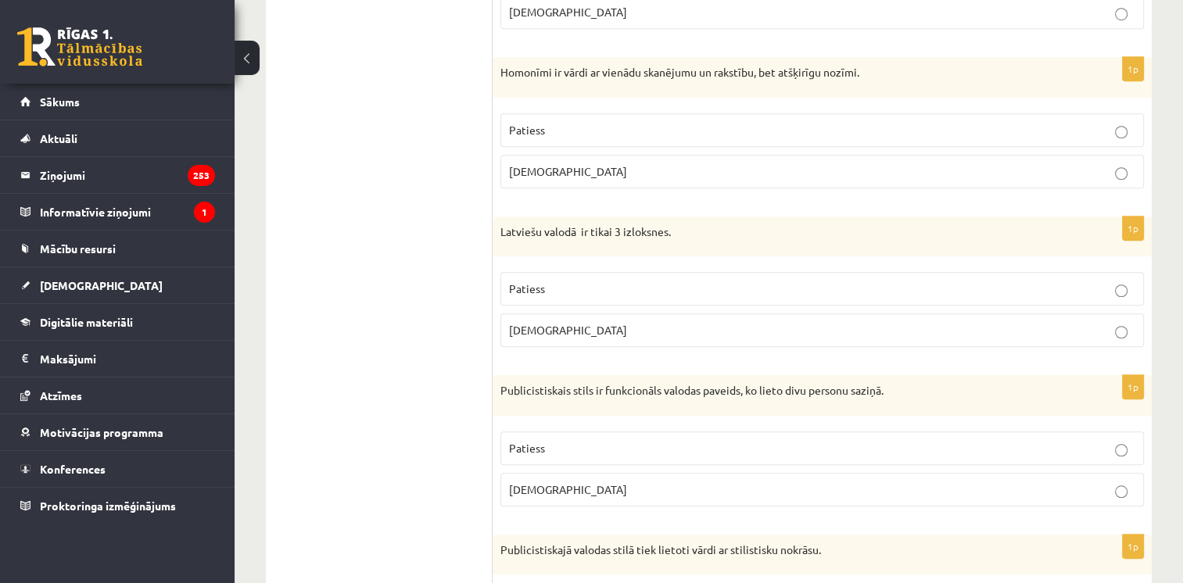
click at [550, 324] on p "[DEMOGRAPHIC_DATA]" at bounding box center [822, 330] width 626 height 16
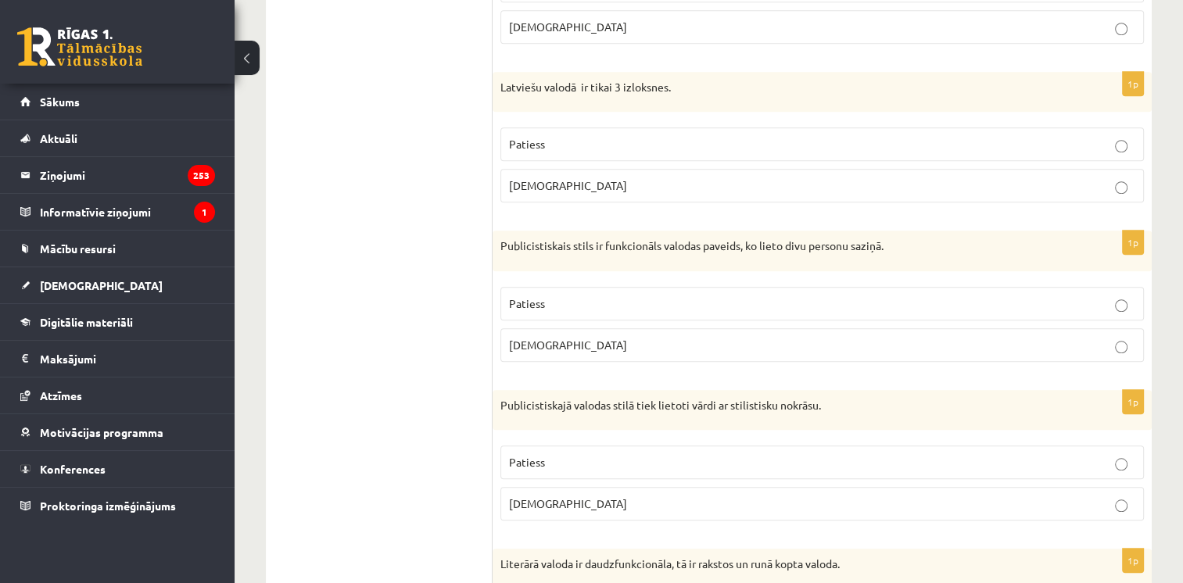
scroll to position [1365, 0]
click at [560, 338] on p "[DEMOGRAPHIC_DATA]" at bounding box center [822, 343] width 626 height 16
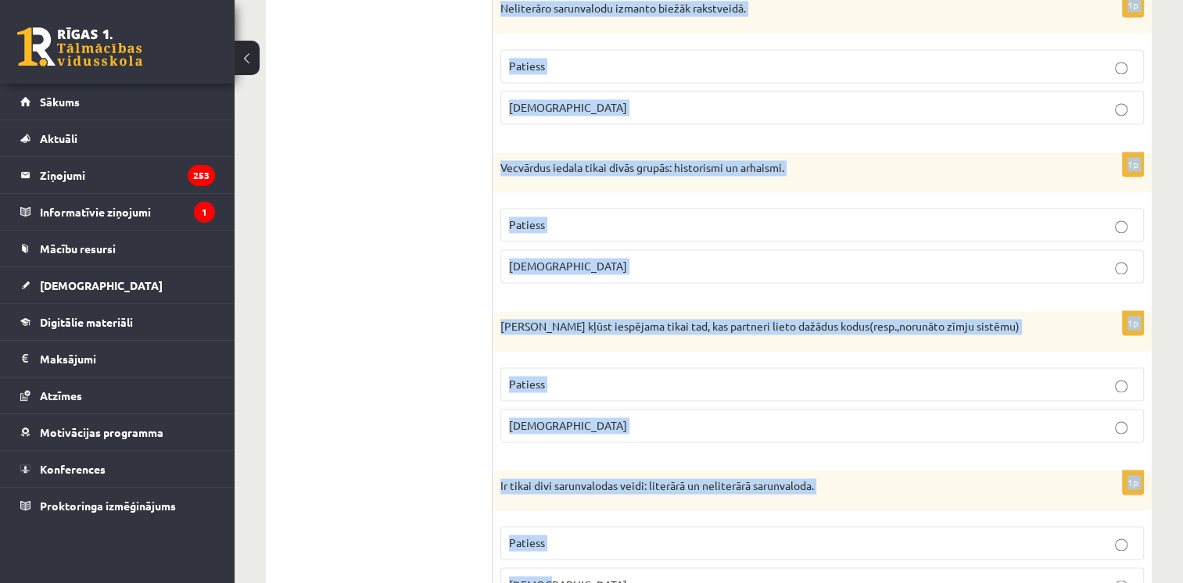
scroll to position [2402, 0]
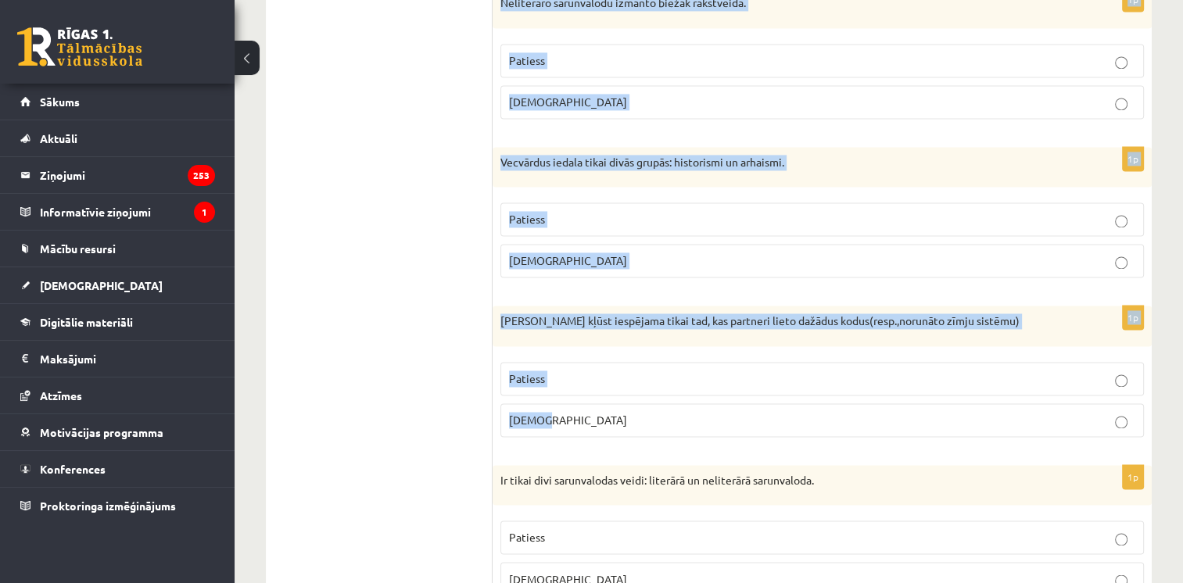
drag, startPoint x: 497, startPoint y: 136, endPoint x: 765, endPoint y: 408, distance: 381.4
click at [765, 408] on form "Apgalvojums ir patiess vai nepatiess? 1p Okazionālismi ir vārdi, kas aizgūti no…" at bounding box center [822, 310] width 628 height 4864
copy form "Publicistiskajā valodas stilā tiek lietoti vārdi ar stilistisku nokrāsu. Paties…"
click at [557, 412] on p "[DEMOGRAPHIC_DATA]" at bounding box center [822, 420] width 626 height 16
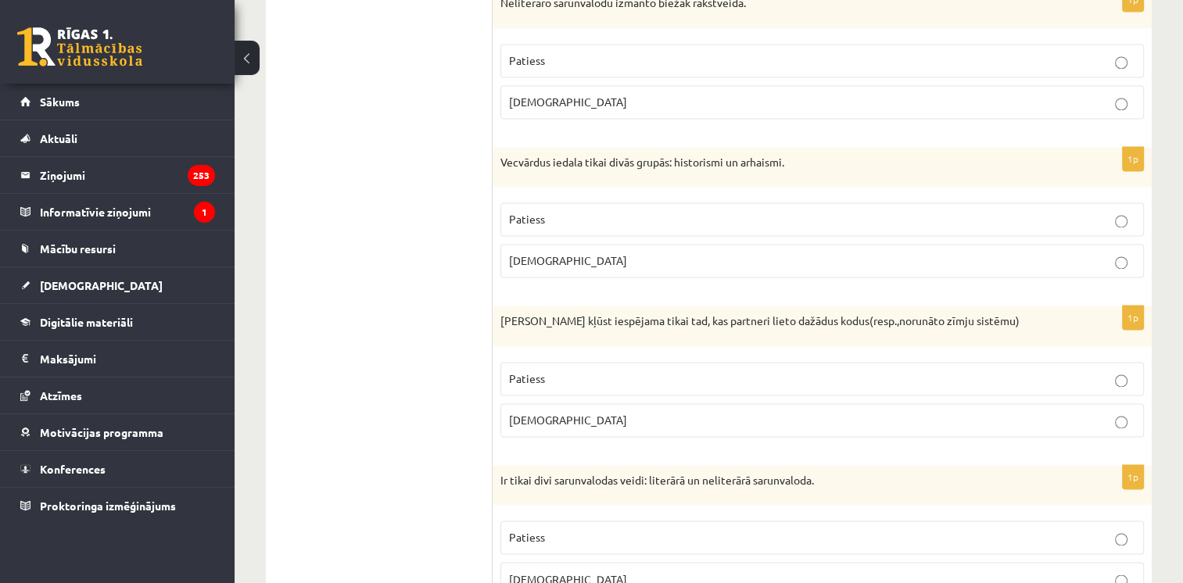
click at [571, 252] on p "[DEMOGRAPHIC_DATA]" at bounding box center [822, 260] width 626 height 16
click at [609, 94] on p "[DEMOGRAPHIC_DATA]" at bounding box center [822, 102] width 626 height 16
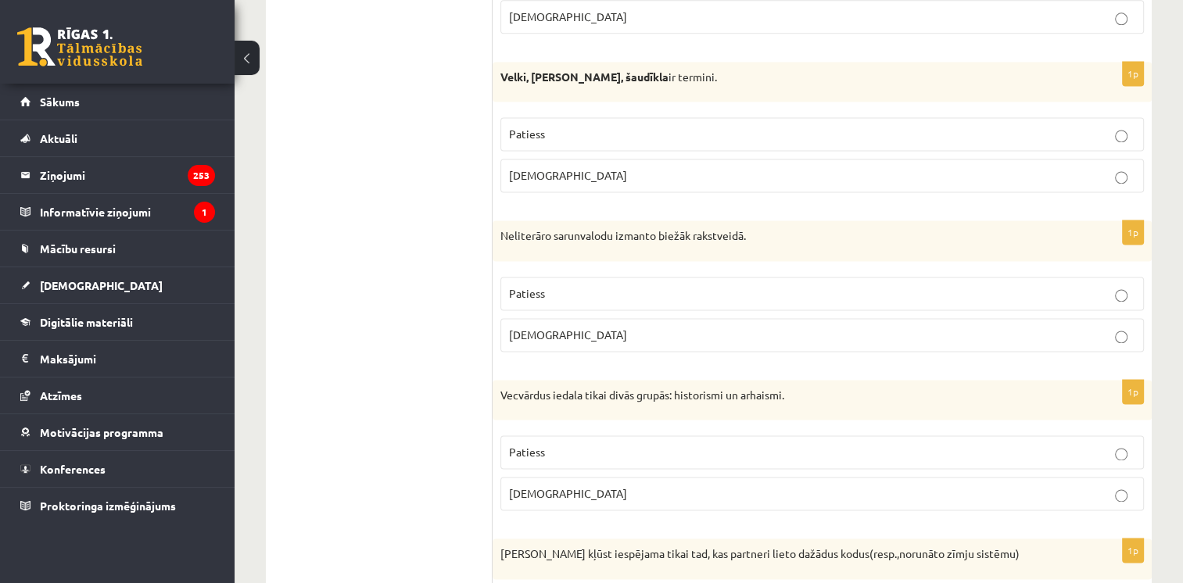
scroll to position [2167, 0]
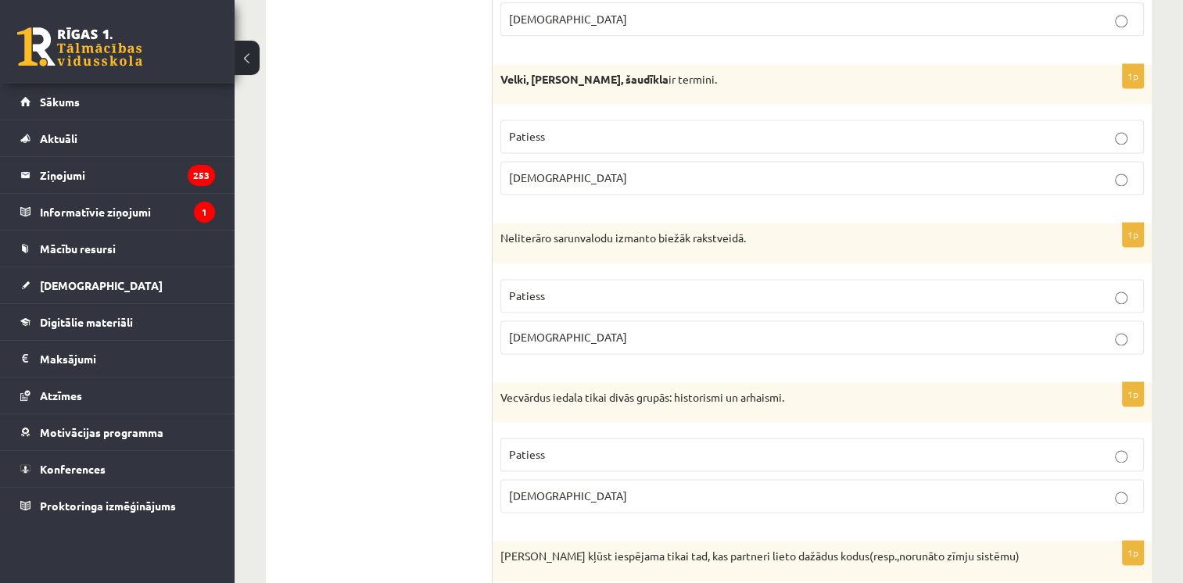
click at [602, 129] on p "Patiess" at bounding box center [822, 136] width 626 height 16
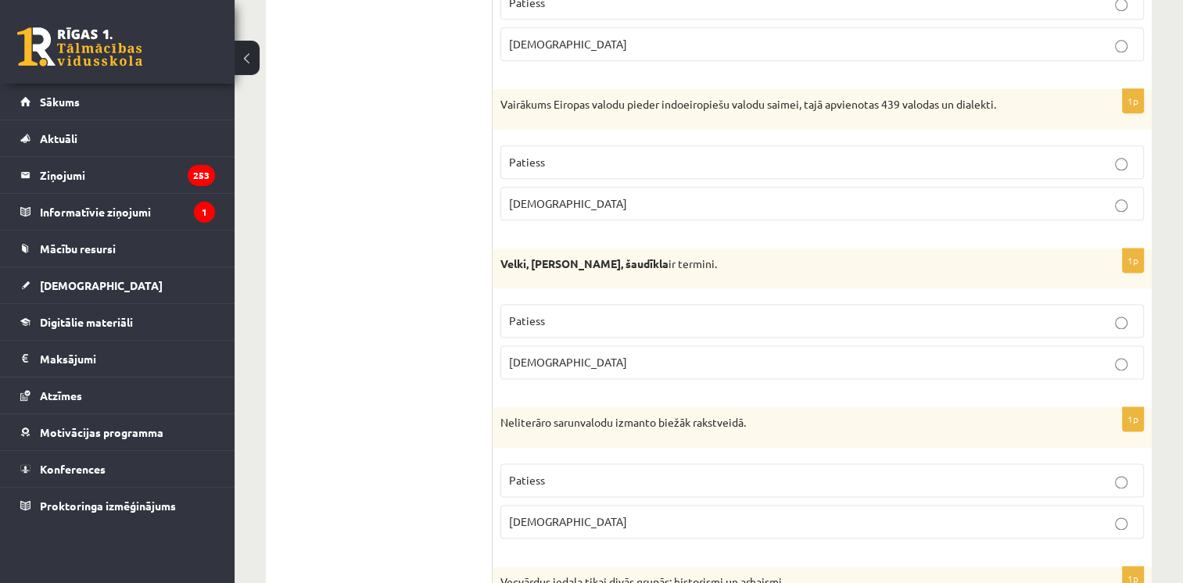
scroll to position [1980, 0]
click at [588, 158] on p "Patiess" at bounding box center [822, 164] width 626 height 16
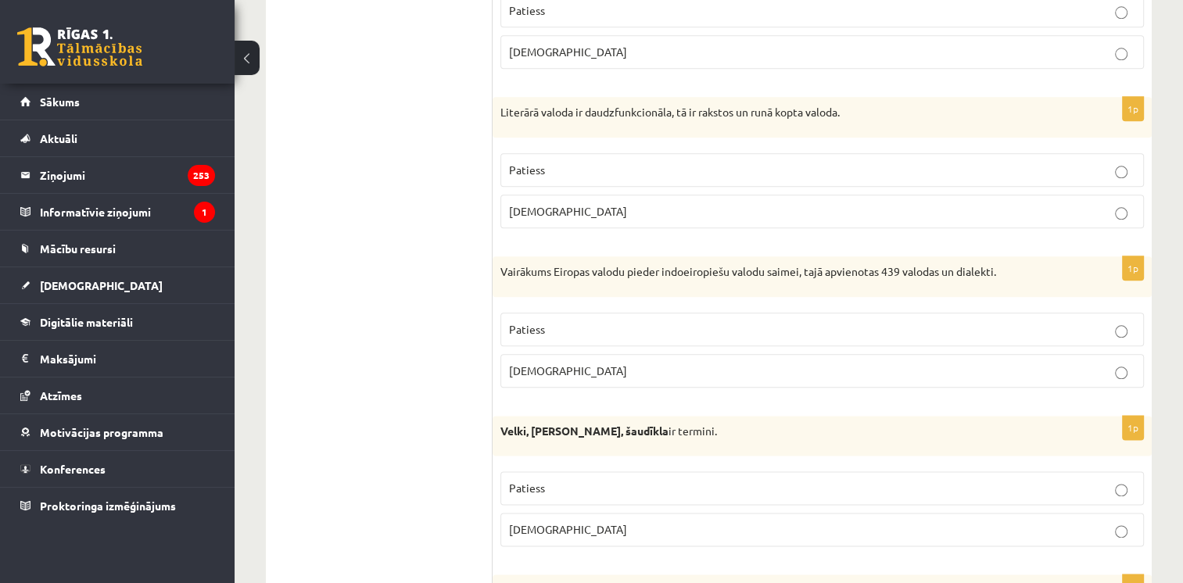
scroll to position [1813, 0]
click at [588, 164] on p "Patiess" at bounding box center [822, 172] width 626 height 16
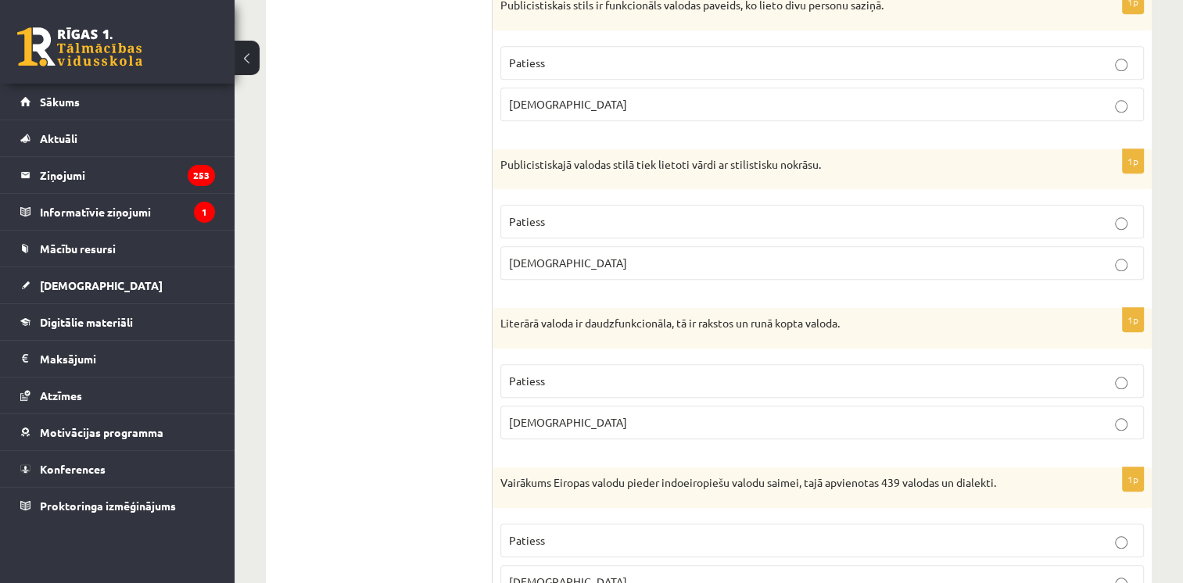
scroll to position [1601, 0]
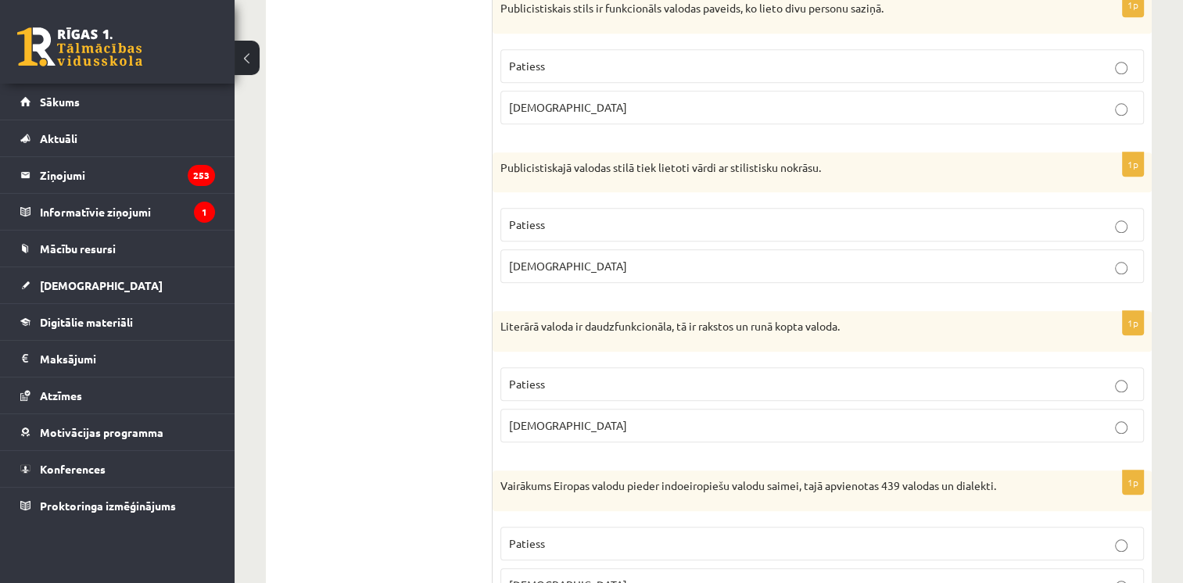
click at [586, 208] on label "Patiess" at bounding box center [821, 225] width 643 height 34
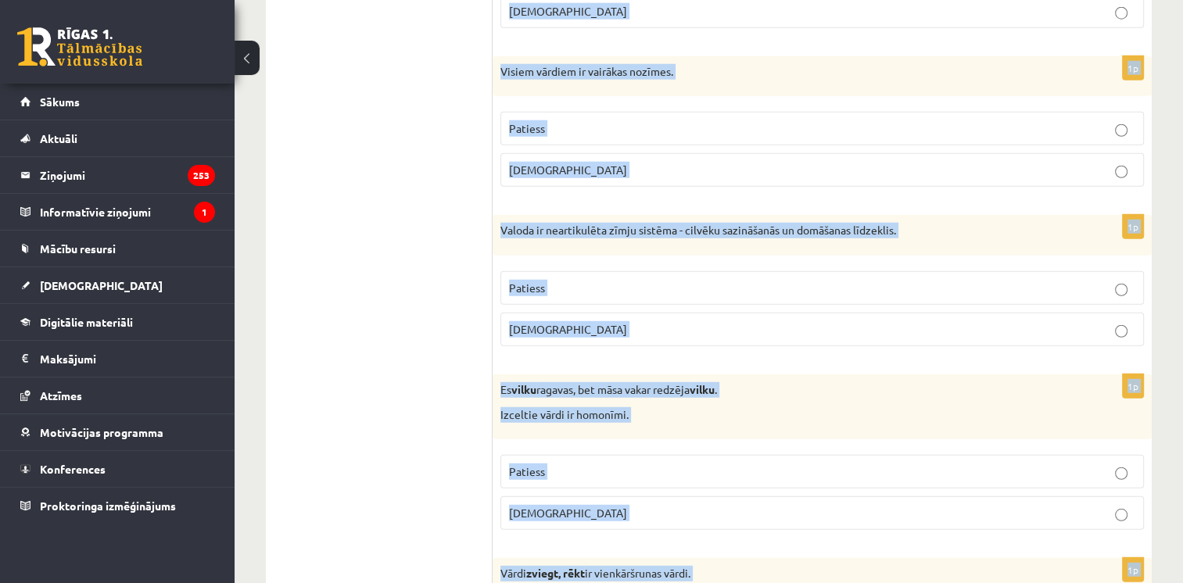
scroll to position [4590, 0]
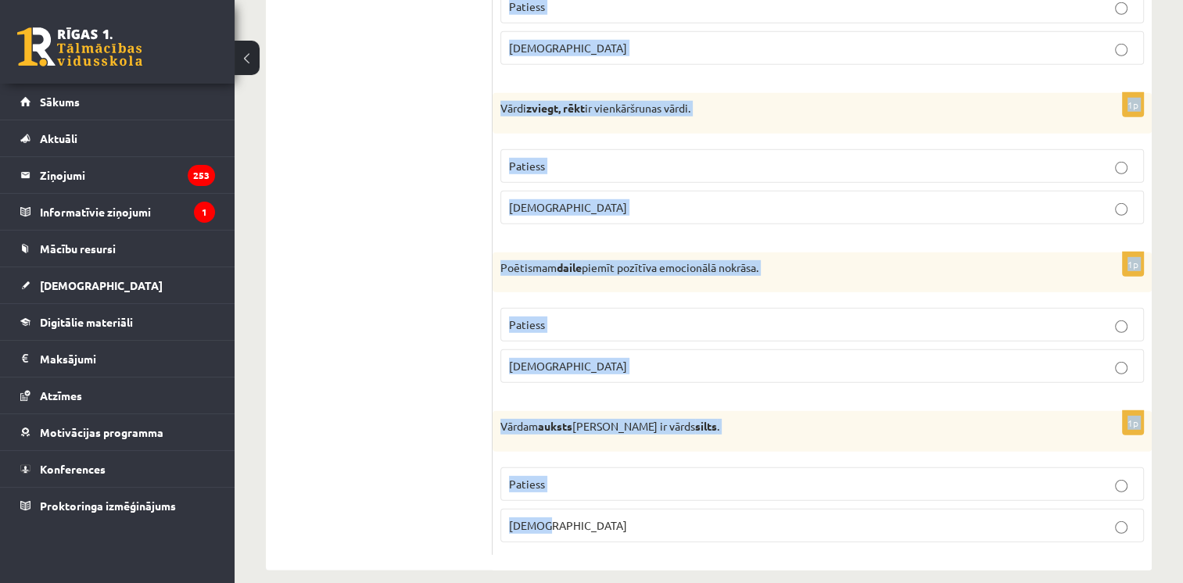
drag, startPoint x: 495, startPoint y: 31, endPoint x: 760, endPoint y: 547, distance: 580.0
copy form "Lo ipsum dolo sitametconse adipi: elitsedd ei temporinci utlaboreetd. Magnaal E…"
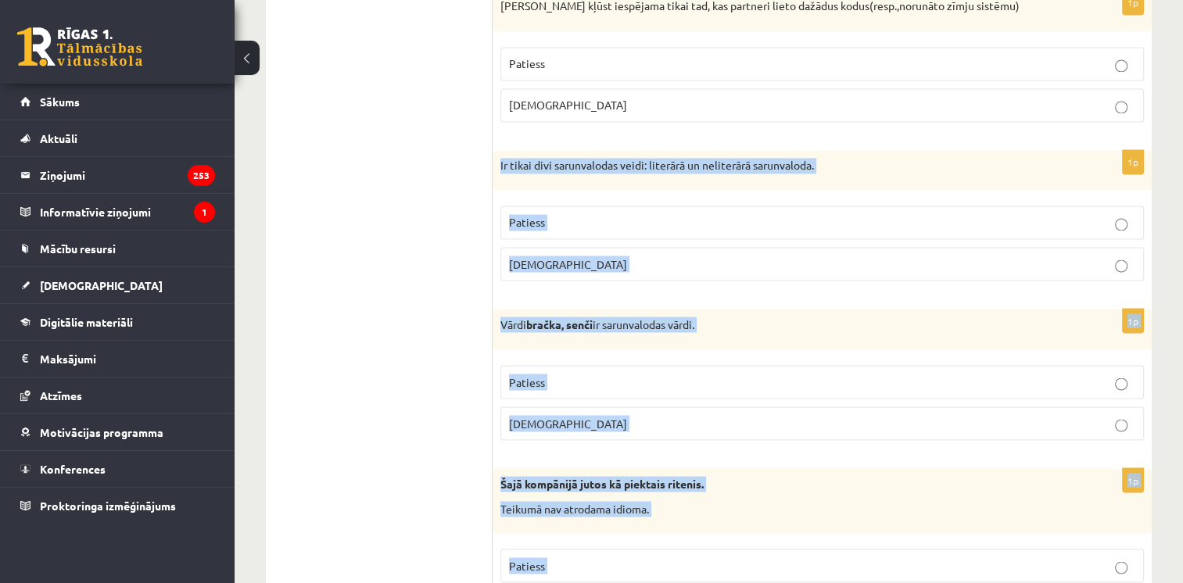
scroll to position [2718, 0]
click at [581, 257] on p "[DEMOGRAPHIC_DATA]" at bounding box center [822, 263] width 626 height 16
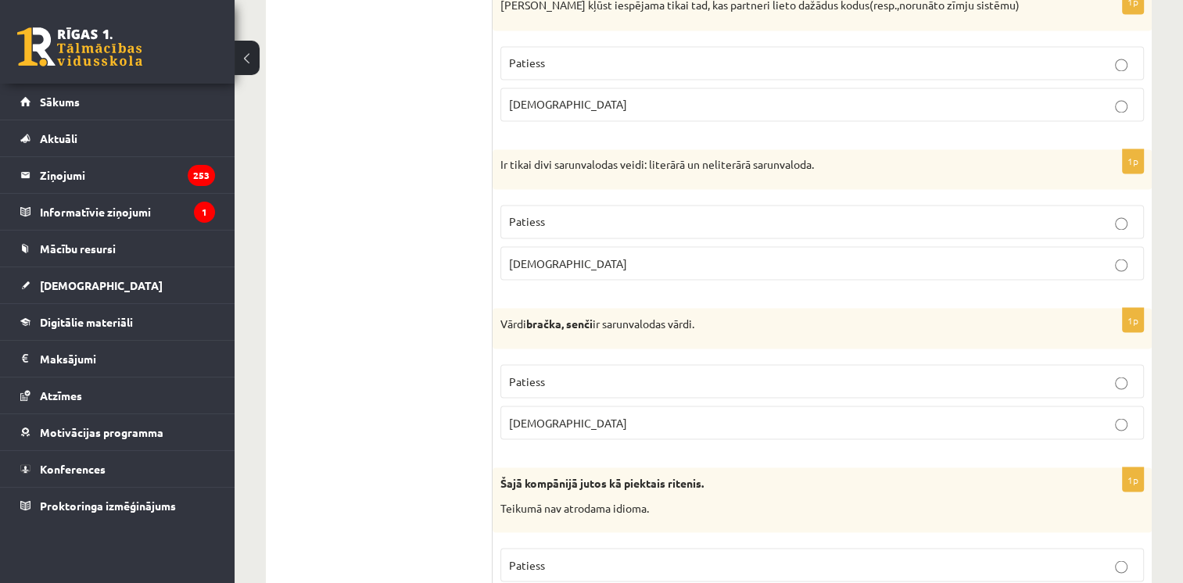
click at [562, 373] on p "Patiess" at bounding box center [822, 381] width 626 height 16
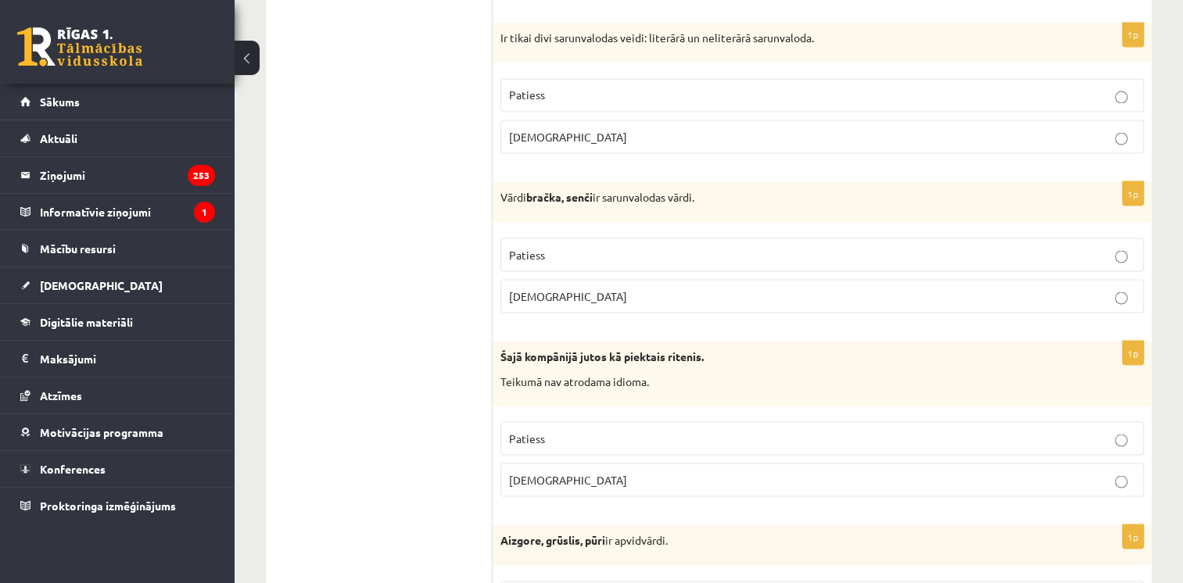
scroll to position [2845, 0]
click at [565, 471] on p "[DEMOGRAPHIC_DATA]" at bounding box center [822, 479] width 626 height 16
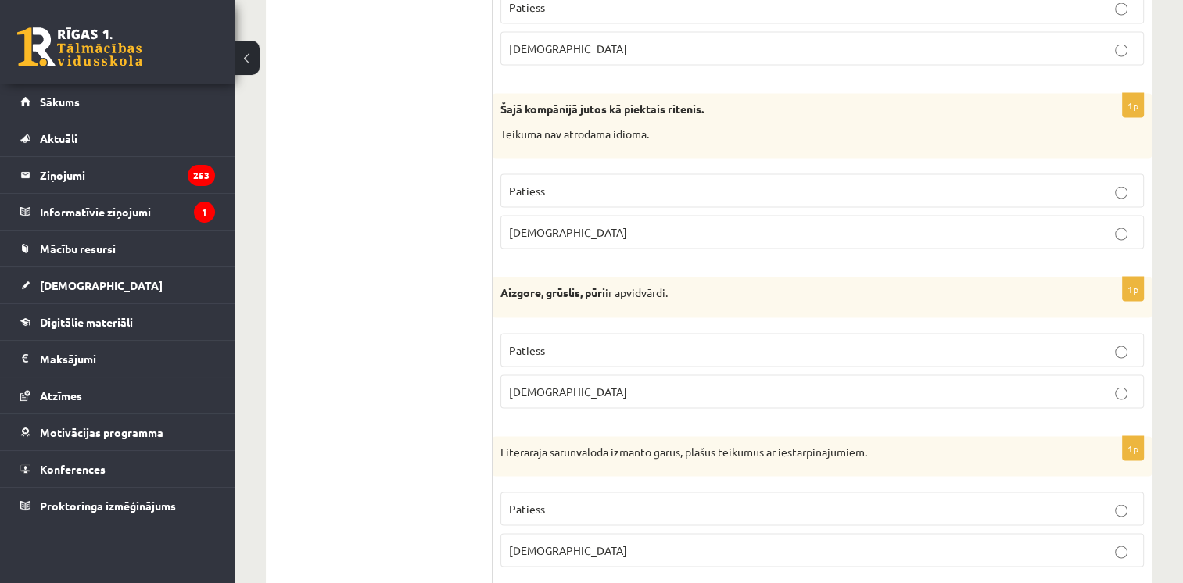
scroll to position [3093, 0]
click at [560, 341] on p "Patiess" at bounding box center [822, 349] width 626 height 16
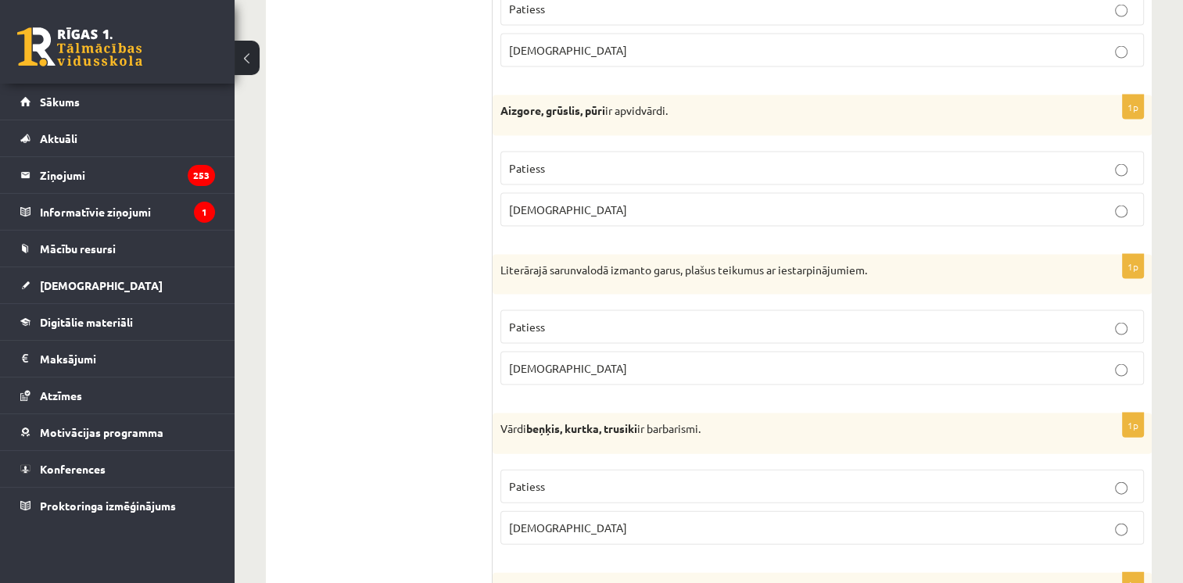
scroll to position [3275, 0]
click at [549, 318] on p "Patiess" at bounding box center [822, 326] width 626 height 16
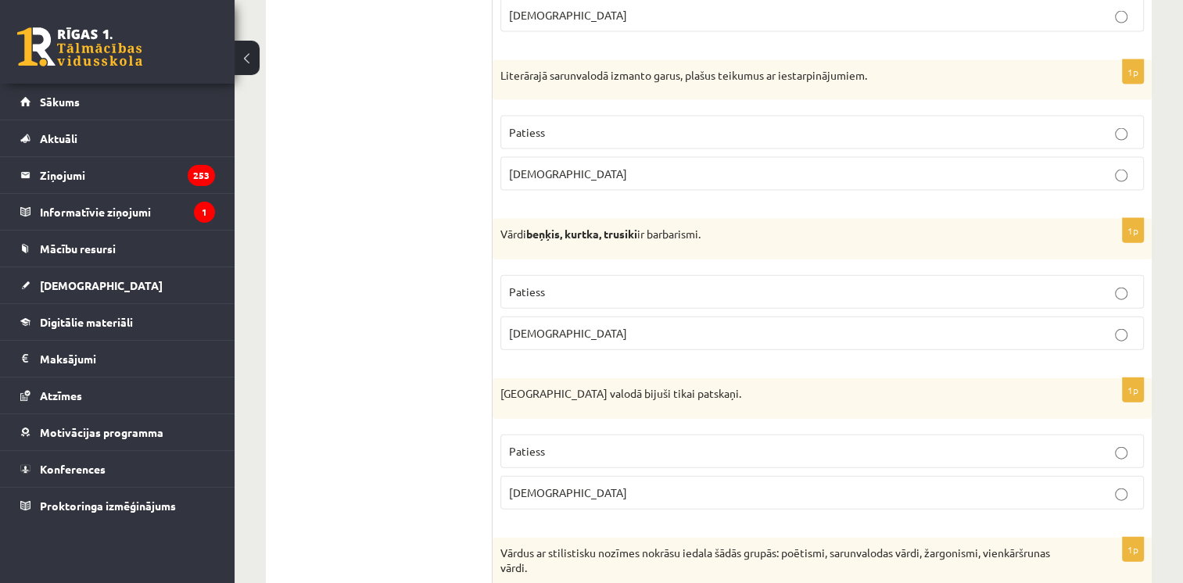
scroll to position [3469, 0]
click at [546, 324] on p "[DEMOGRAPHIC_DATA]" at bounding box center [822, 332] width 626 height 16
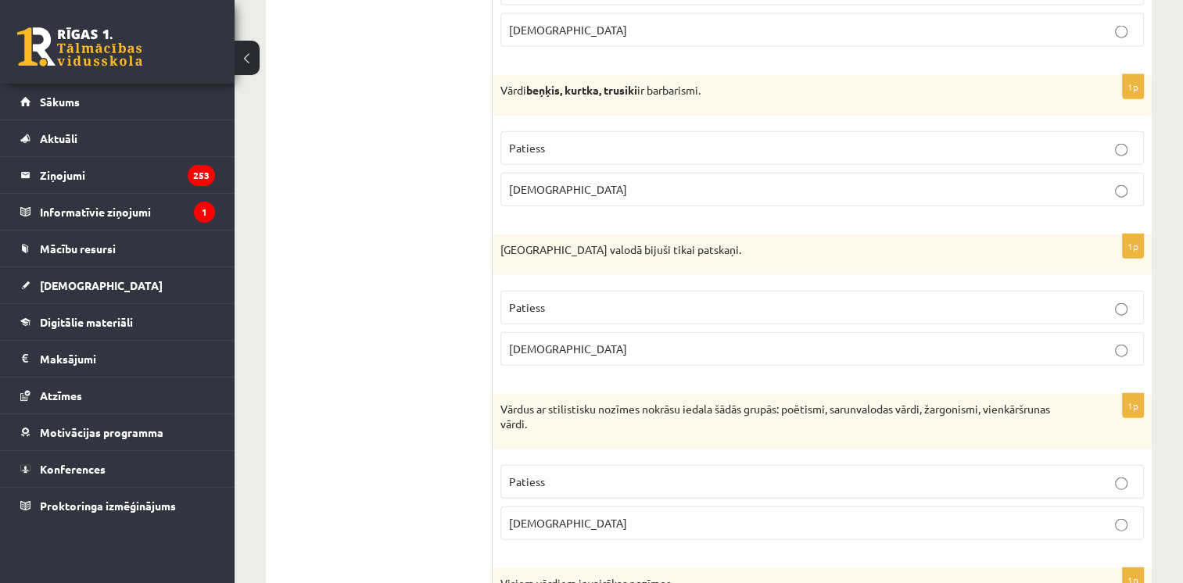
scroll to position [3614, 0]
click at [547, 298] on p "Patiess" at bounding box center [822, 306] width 626 height 16
click at [560, 514] on p "[DEMOGRAPHIC_DATA]" at bounding box center [822, 522] width 626 height 16
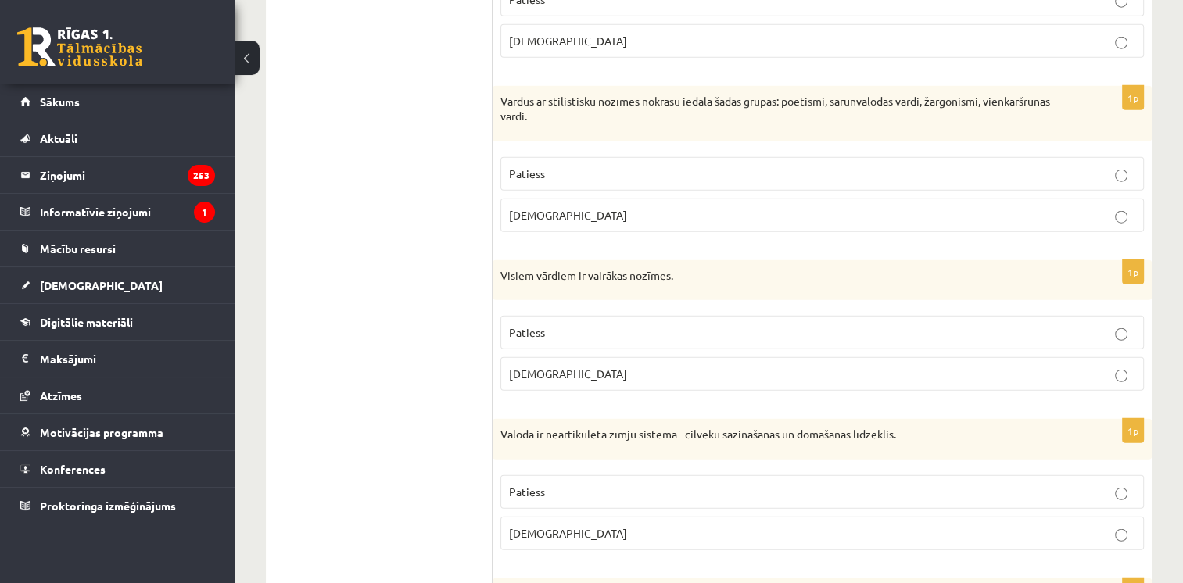
scroll to position [3921, 0]
click at [565, 365] on p "[DEMOGRAPHIC_DATA]" at bounding box center [822, 373] width 626 height 16
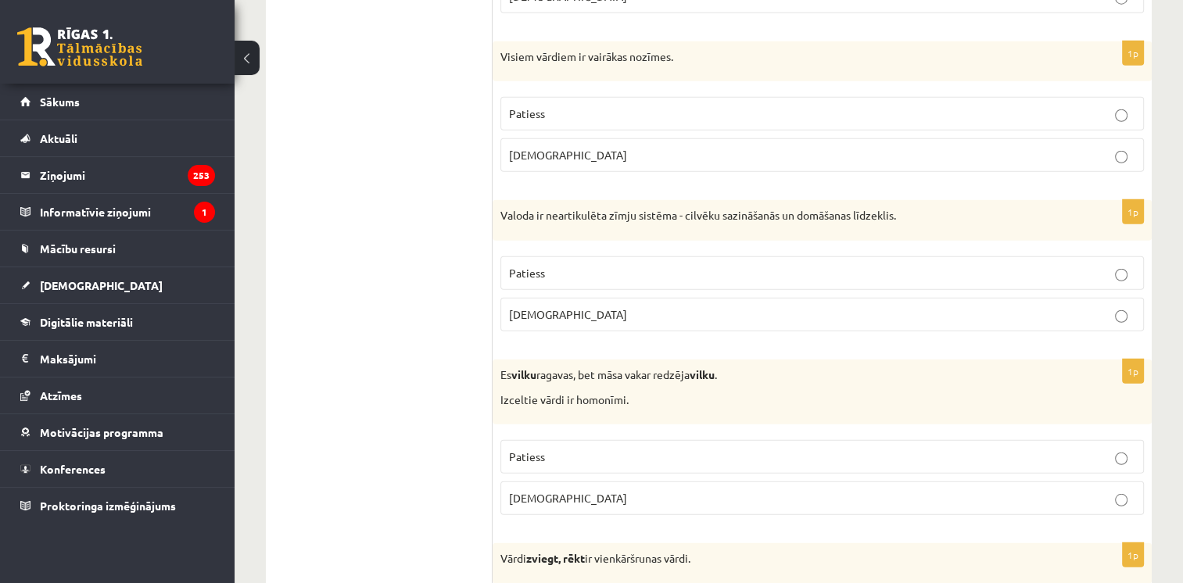
scroll to position [4141, 0]
click at [603, 305] on p "[DEMOGRAPHIC_DATA]" at bounding box center [822, 313] width 626 height 16
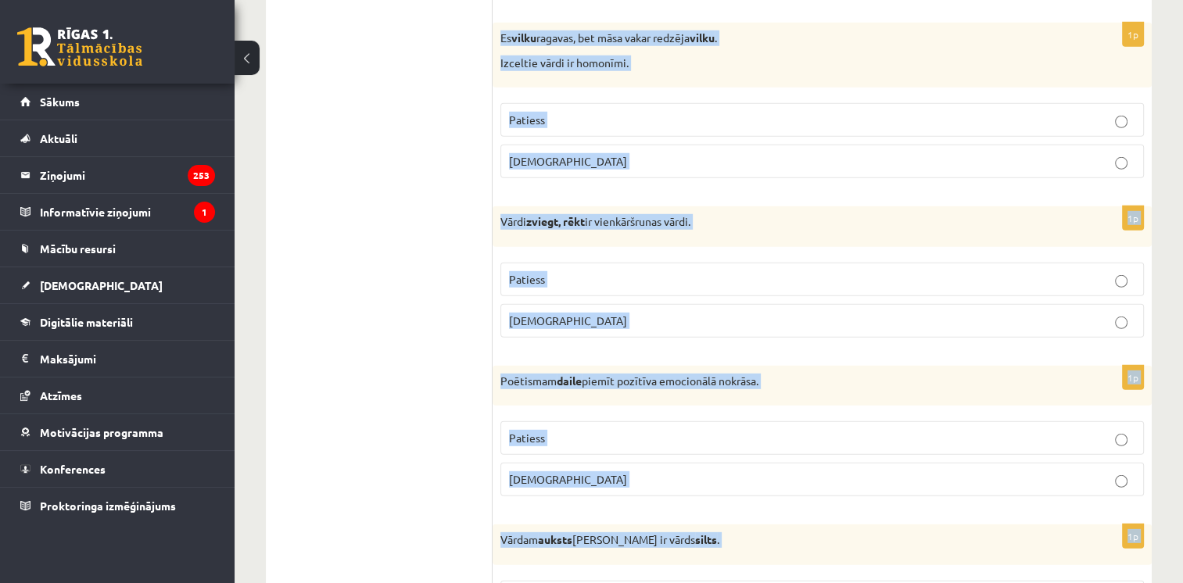
scroll to position [4590, 0]
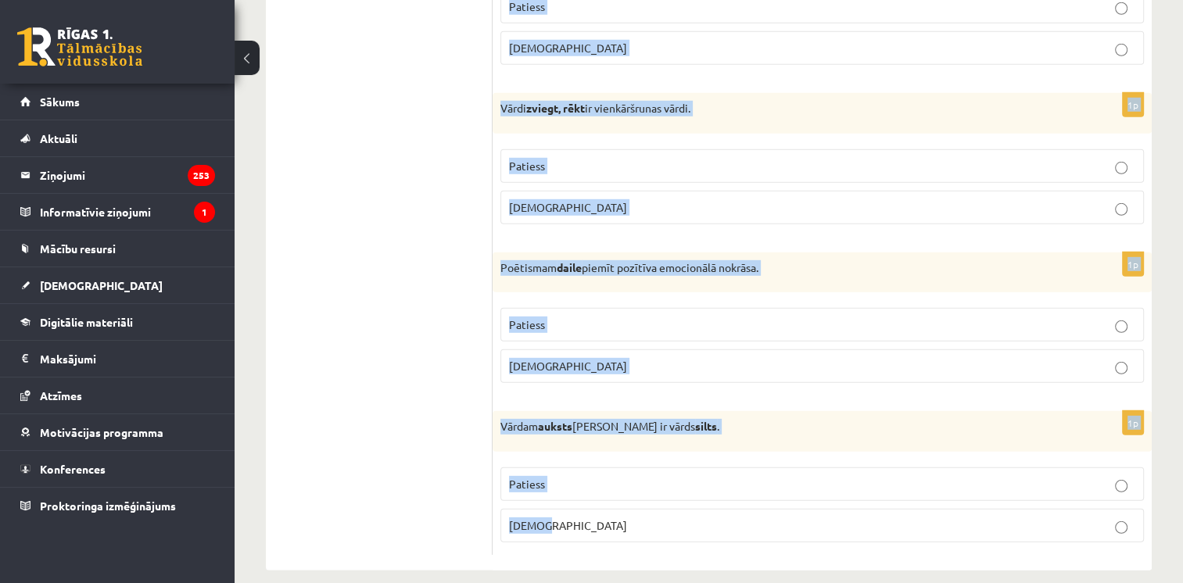
drag, startPoint x: 494, startPoint y: 168, endPoint x: 749, endPoint y: 552, distance: 460.7
copy form "Es vilku ragavas, bet māsa vakar redzēja vilku . Izceltie vārdi ir homonīmi. Pa…"
click at [562, 476] on p "Patiess" at bounding box center [822, 484] width 626 height 16
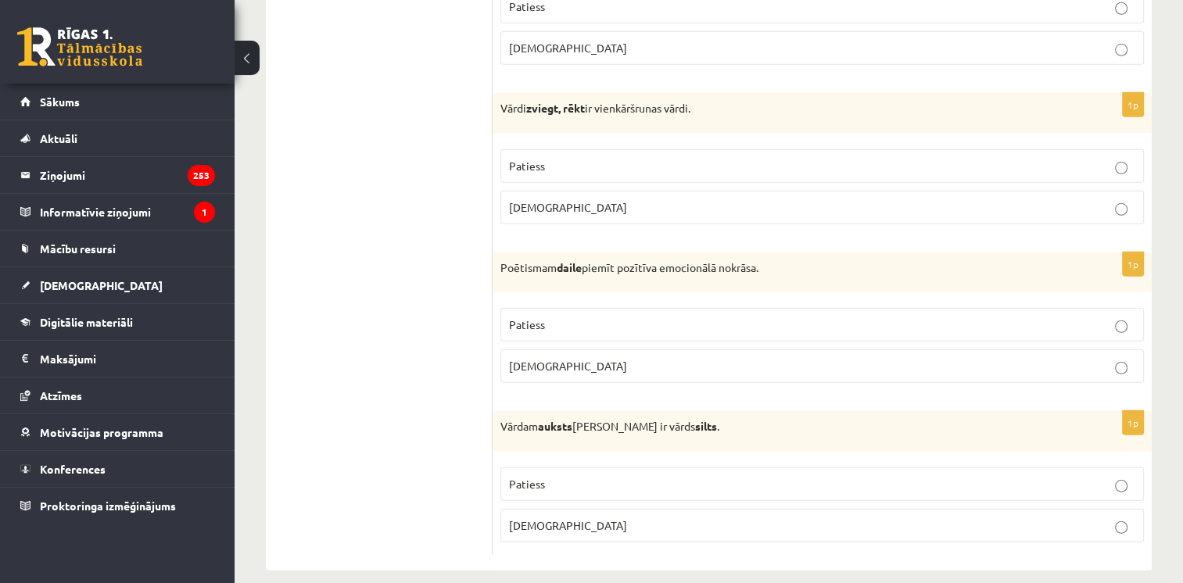
click at [586, 317] on p "Patiess" at bounding box center [822, 325] width 626 height 16
click at [582, 158] on p "Patiess" at bounding box center [822, 166] width 626 height 16
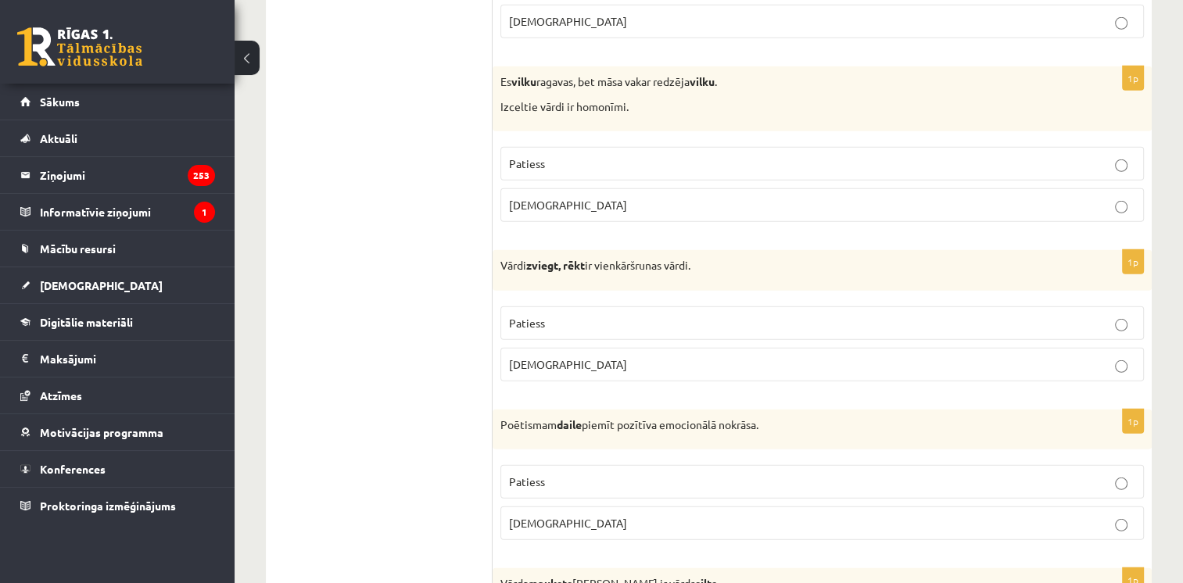
scroll to position [4432, 0]
click at [571, 148] on label "Patiess" at bounding box center [821, 165] width 643 height 34
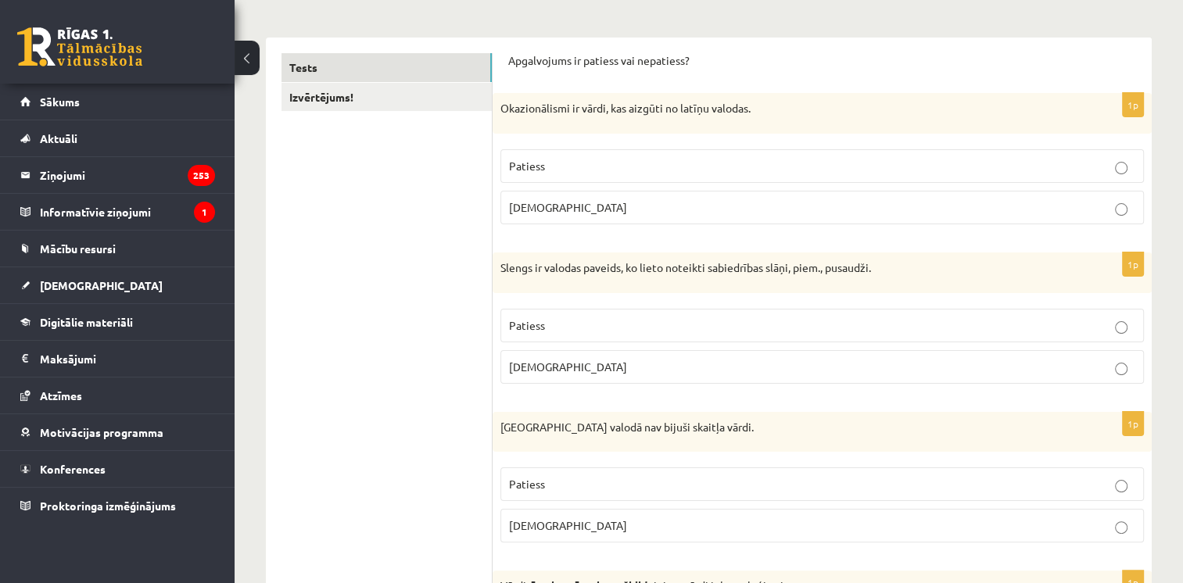
scroll to position [0, 0]
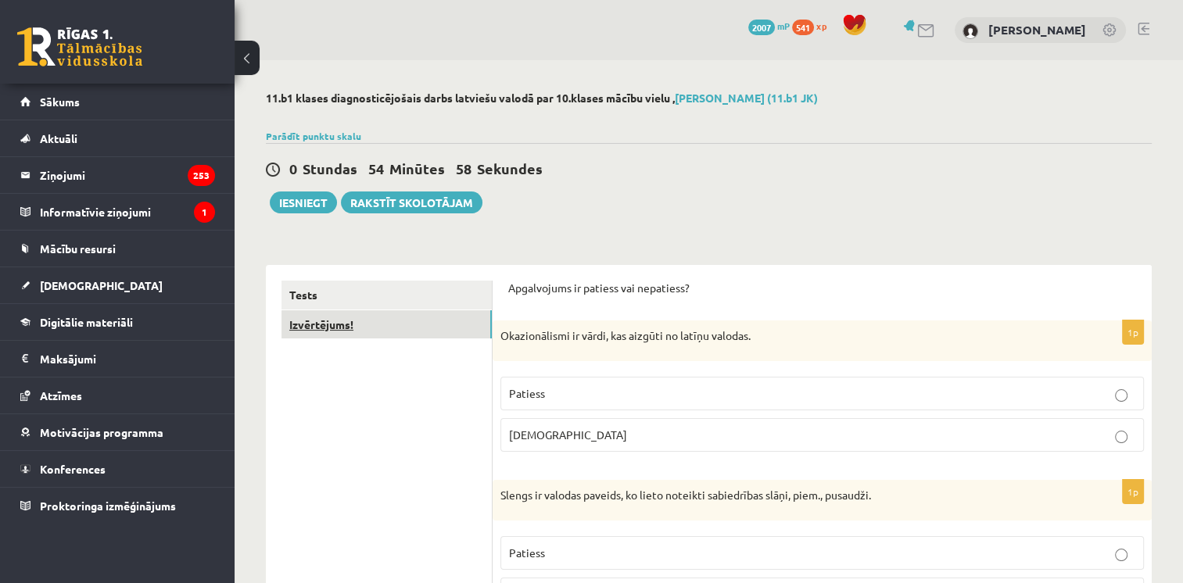
click at [347, 326] on link "Izvērtējums!" at bounding box center [386, 324] width 210 height 29
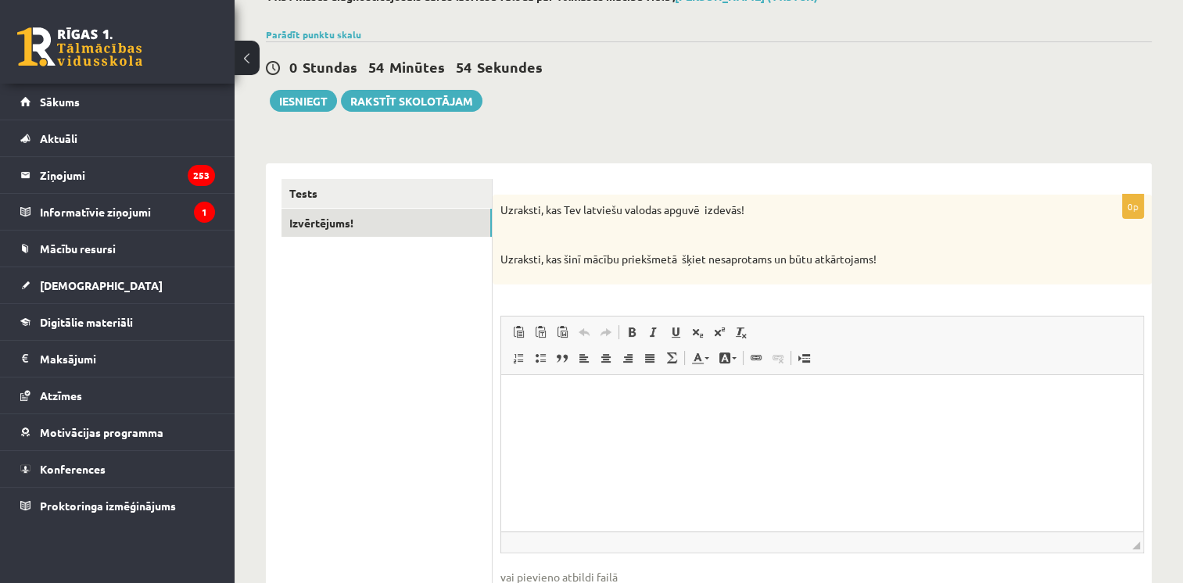
scroll to position [103, 0]
click at [306, 95] on button "Iesniegt" at bounding box center [303, 99] width 67 height 22
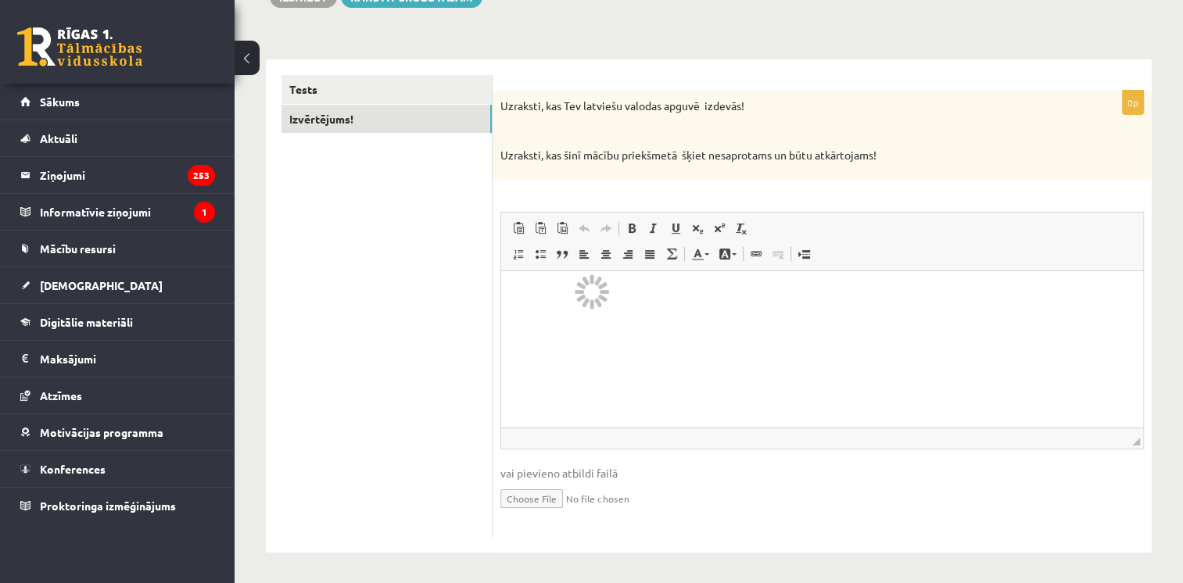
scroll to position [0, 0]
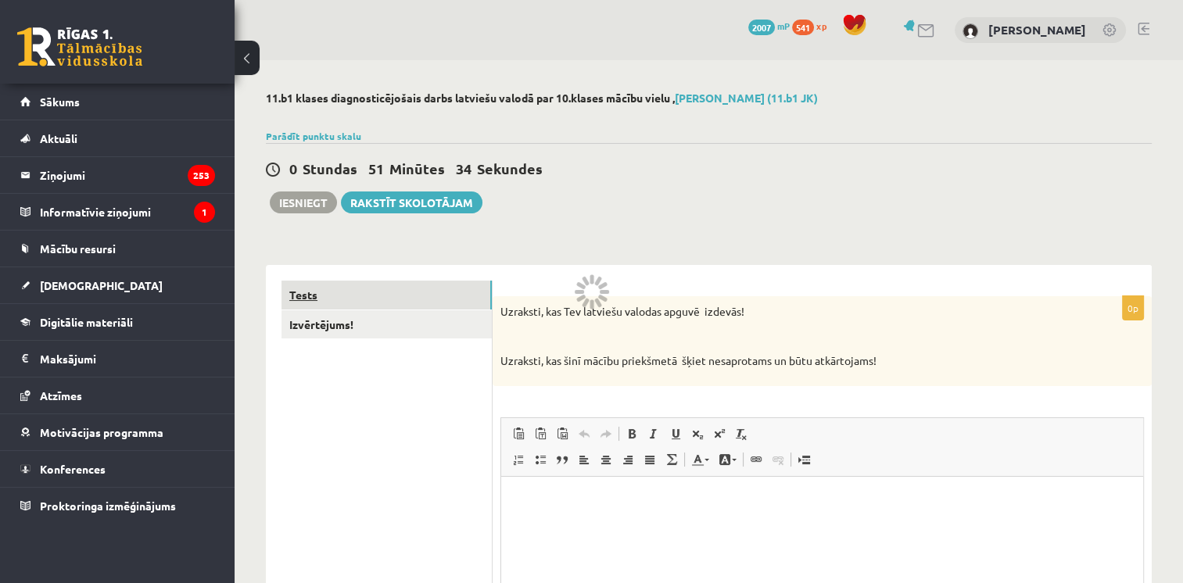
click at [338, 288] on link "Tests" at bounding box center [386, 295] width 210 height 29
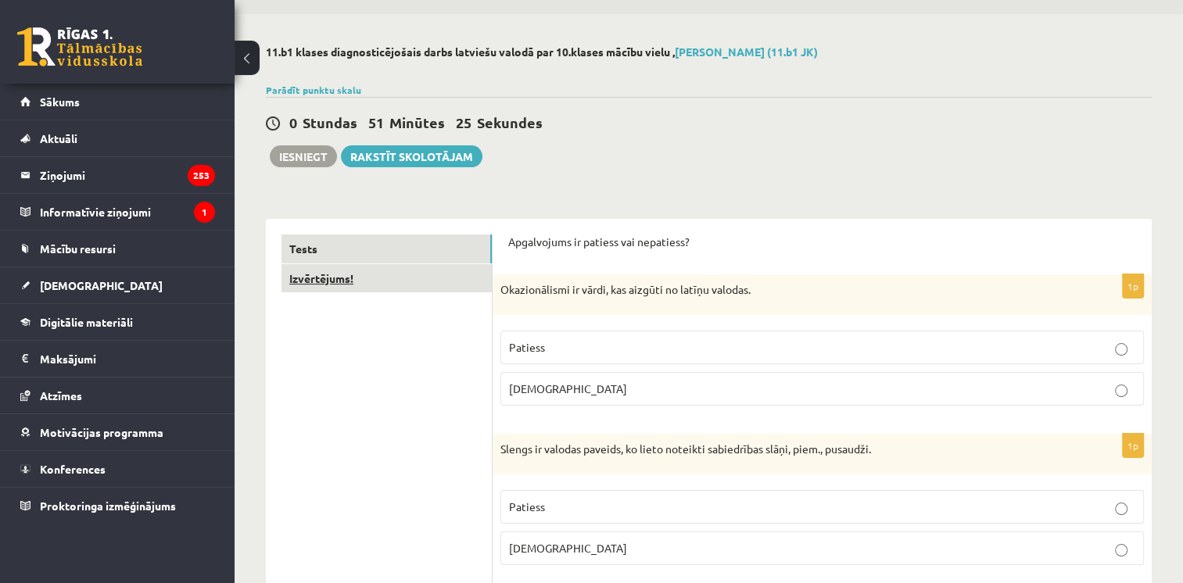
scroll to position [27, 0]
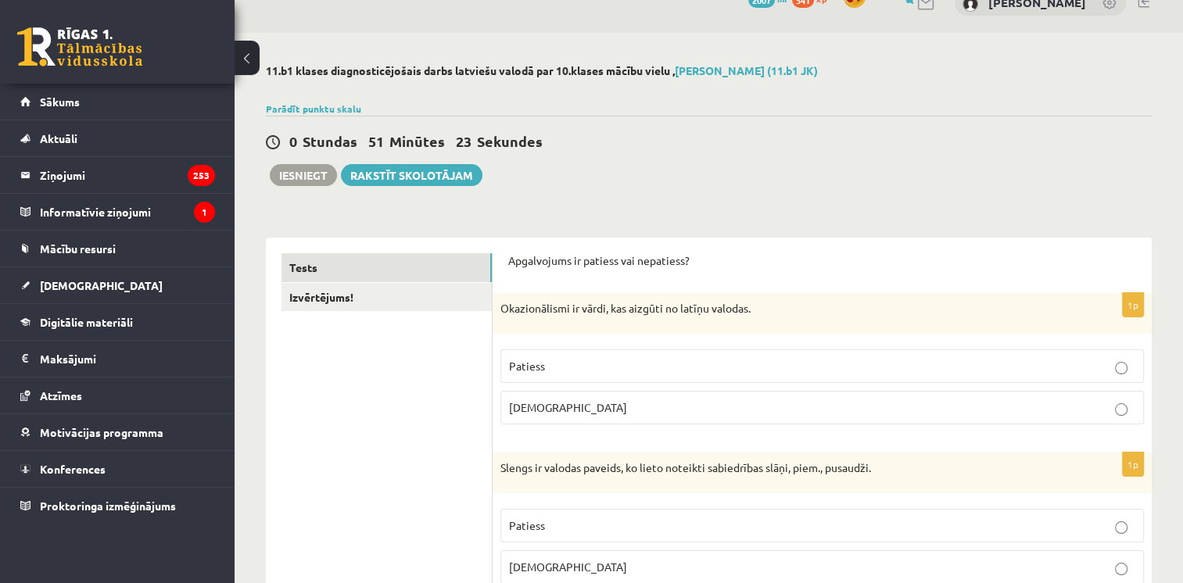
click at [311, 158] on div "0 Stundas 51 Minūtes 23 Sekundes Notikusi kļūda pie pēdējās saglabāšanas. Lūdzu…" at bounding box center [709, 151] width 886 height 70
click at [306, 291] on link "Izvērtējums!" at bounding box center [386, 297] width 210 height 29
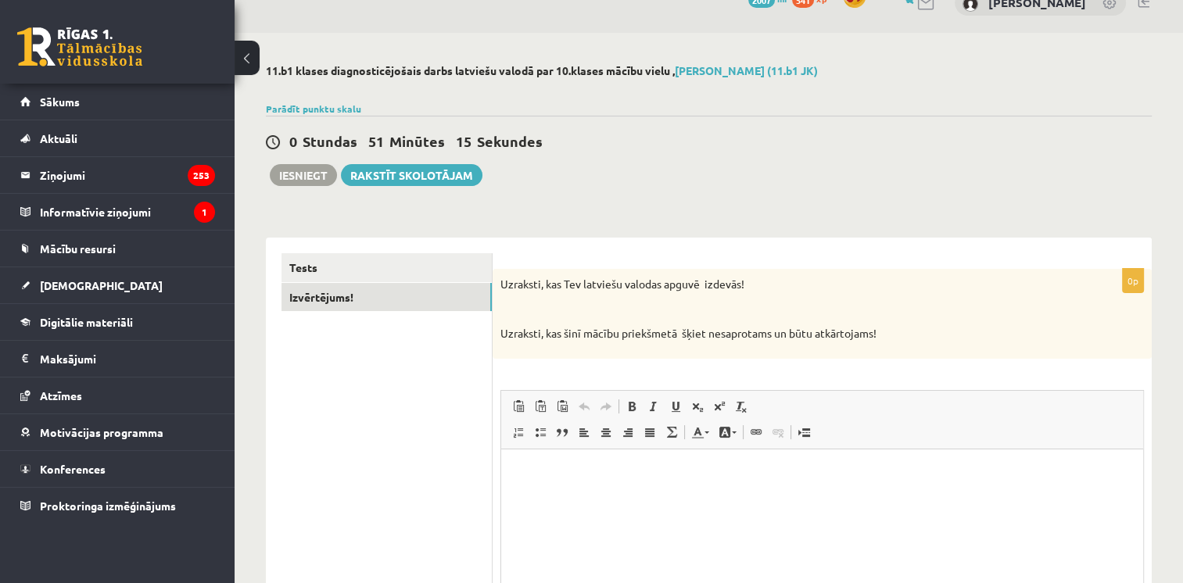
scroll to position [19, 0]
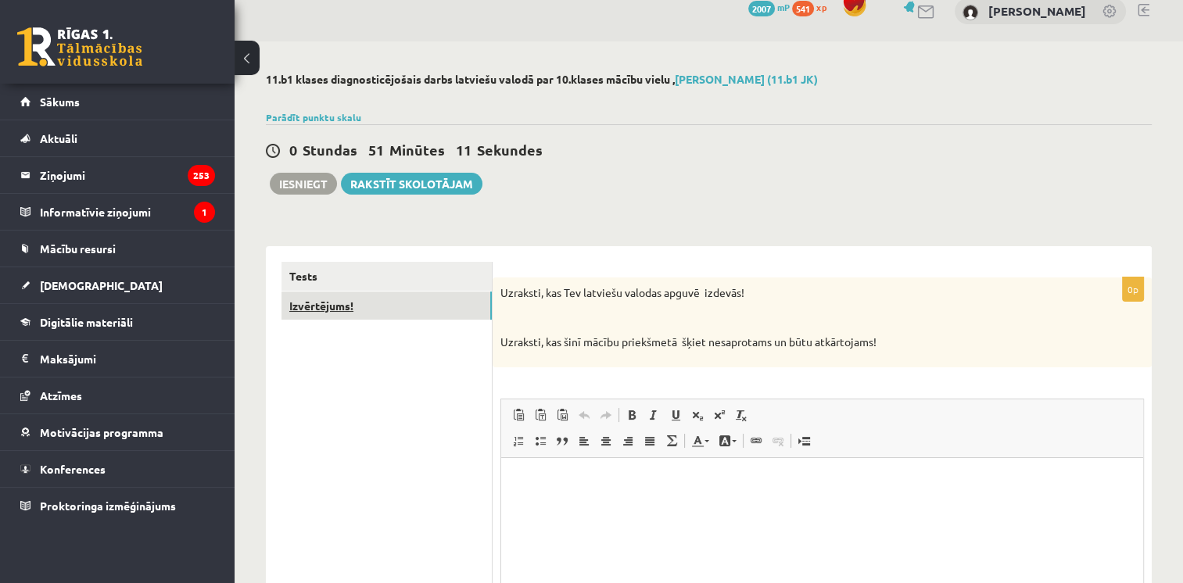
click at [353, 297] on link "Izvērtējums!" at bounding box center [386, 306] width 210 height 29
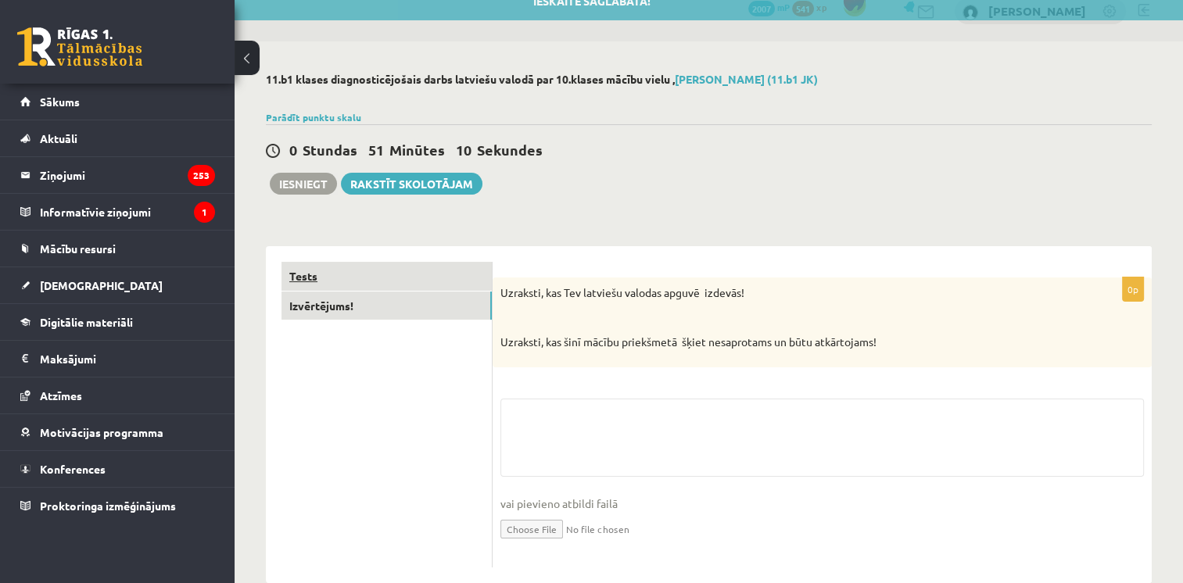
click at [347, 281] on link "Tests" at bounding box center [386, 276] width 210 height 29
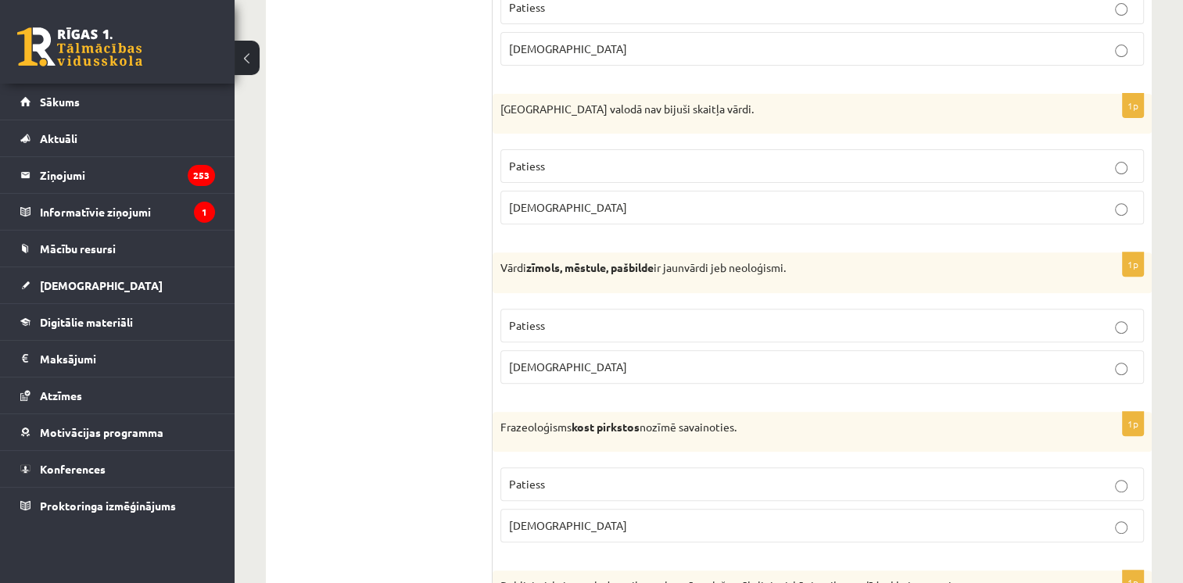
scroll to position [0, 0]
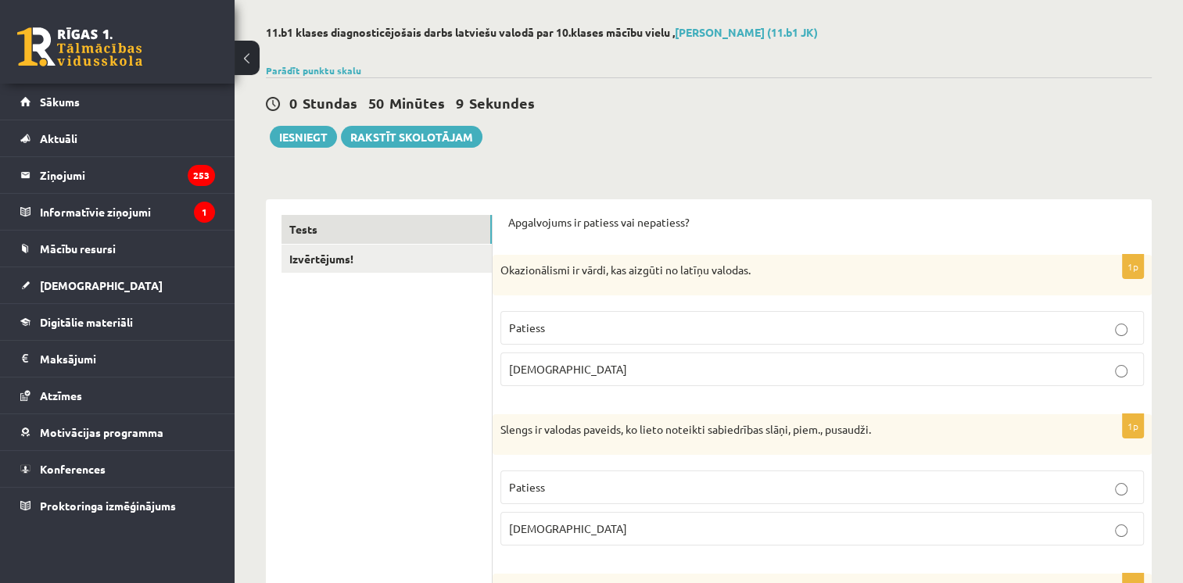
scroll to position [62, 0]
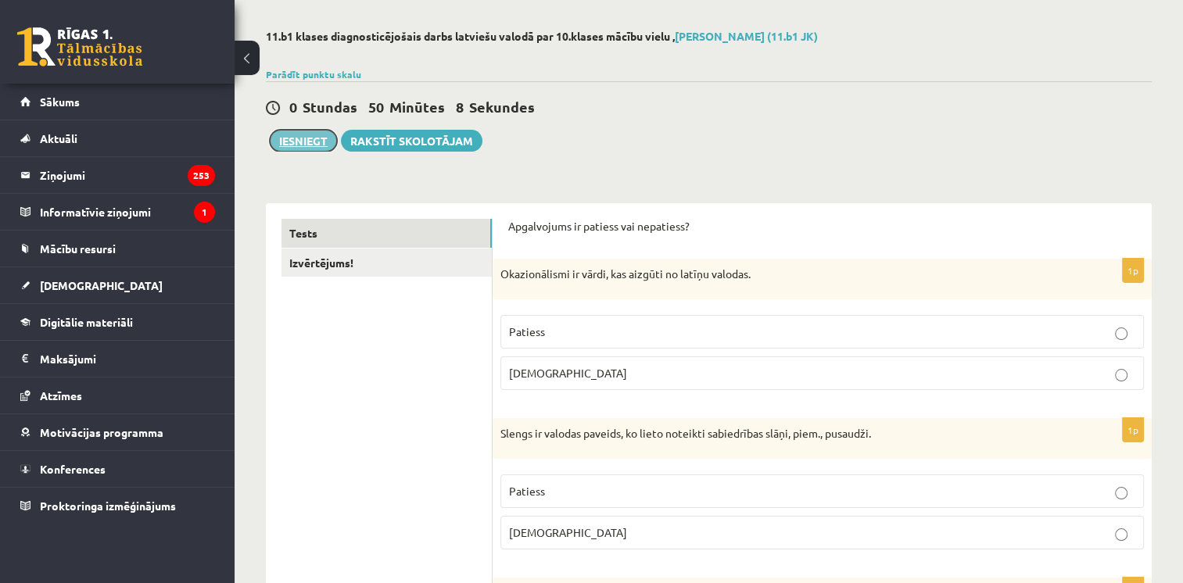
click at [313, 136] on button "Iesniegt" at bounding box center [303, 141] width 67 height 22
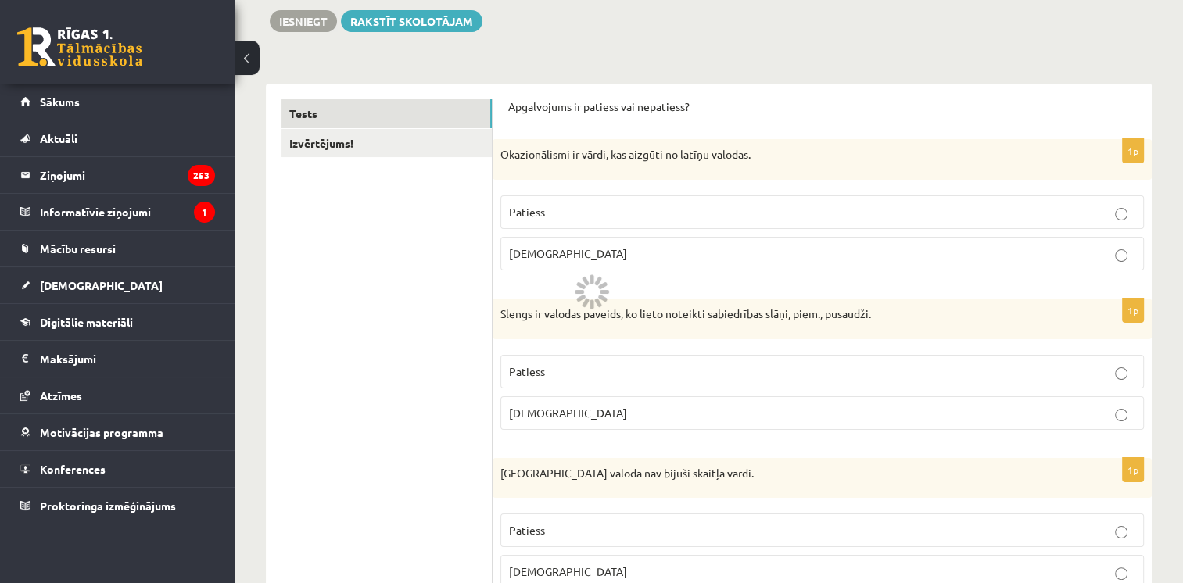
scroll to position [163, 0]
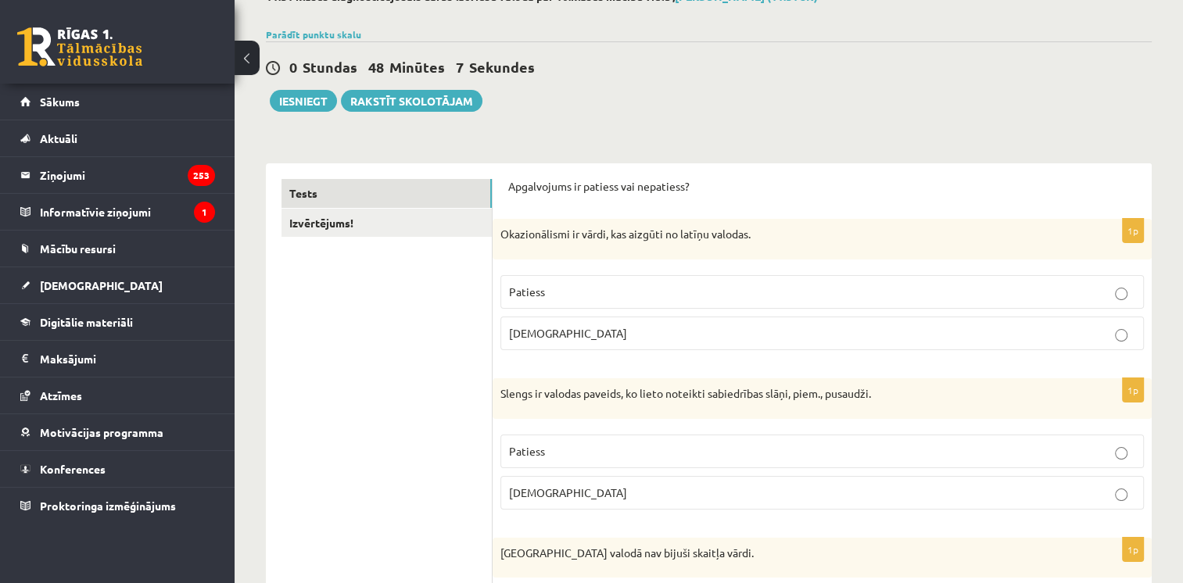
scroll to position [103, 0]
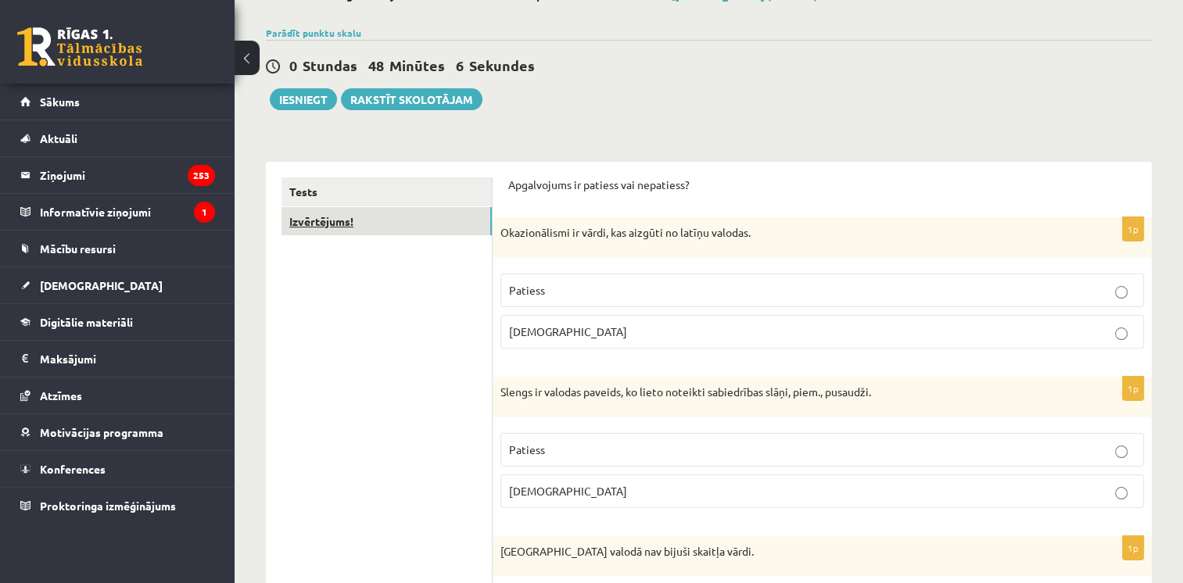
click at [371, 224] on link "Izvērtējums!" at bounding box center [386, 221] width 210 height 29
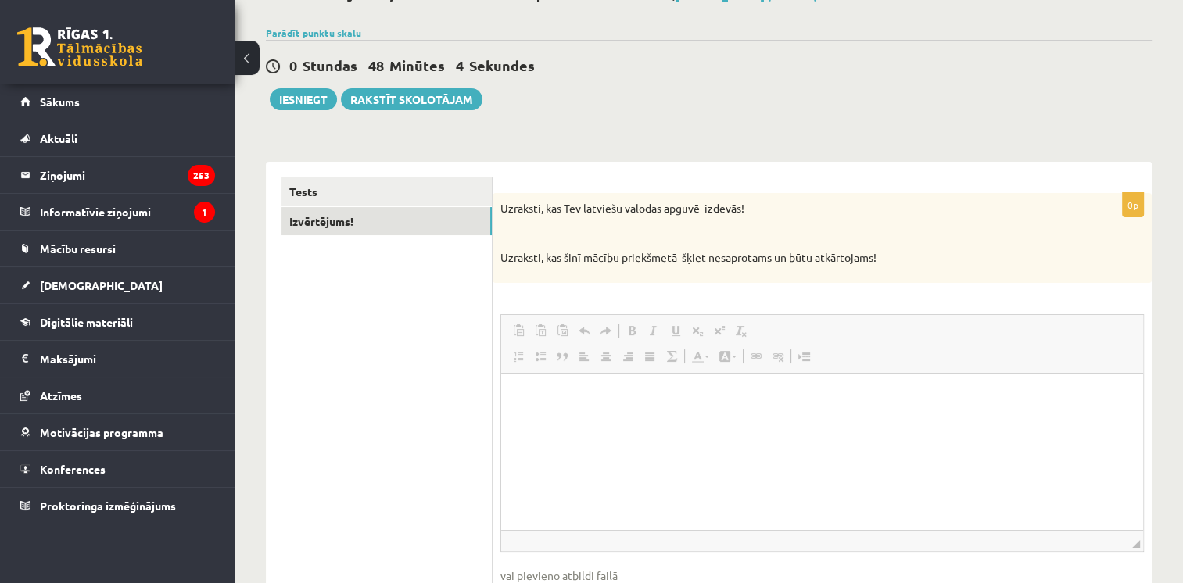
scroll to position [0, 0]
click at [294, 98] on button "Iesniegt" at bounding box center [303, 99] width 67 height 22
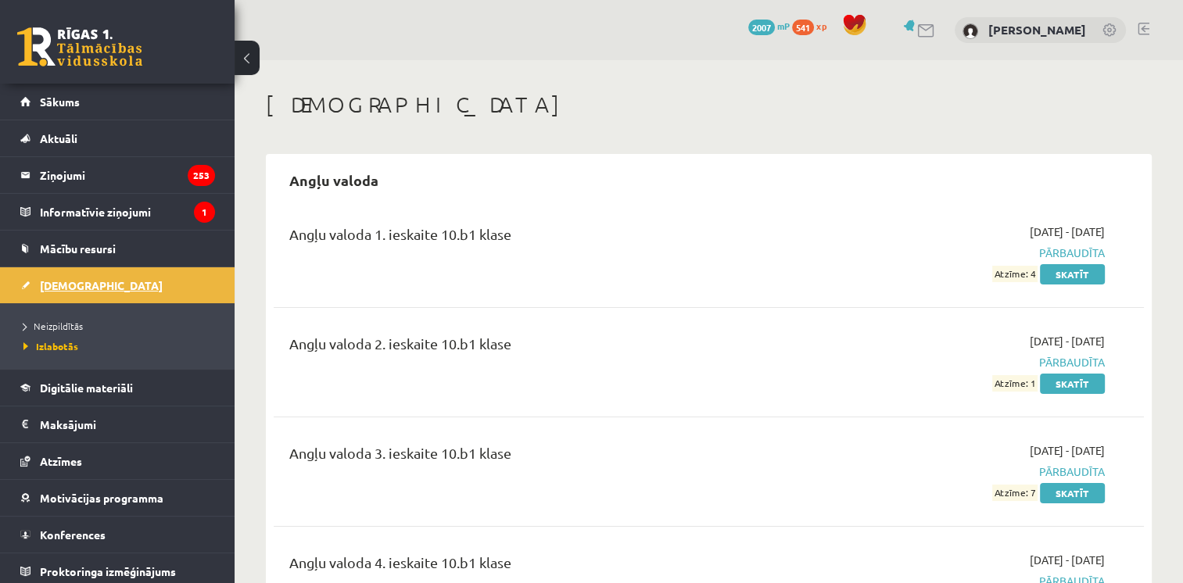
click at [81, 287] on span "[DEMOGRAPHIC_DATA]" at bounding box center [101, 285] width 123 height 14
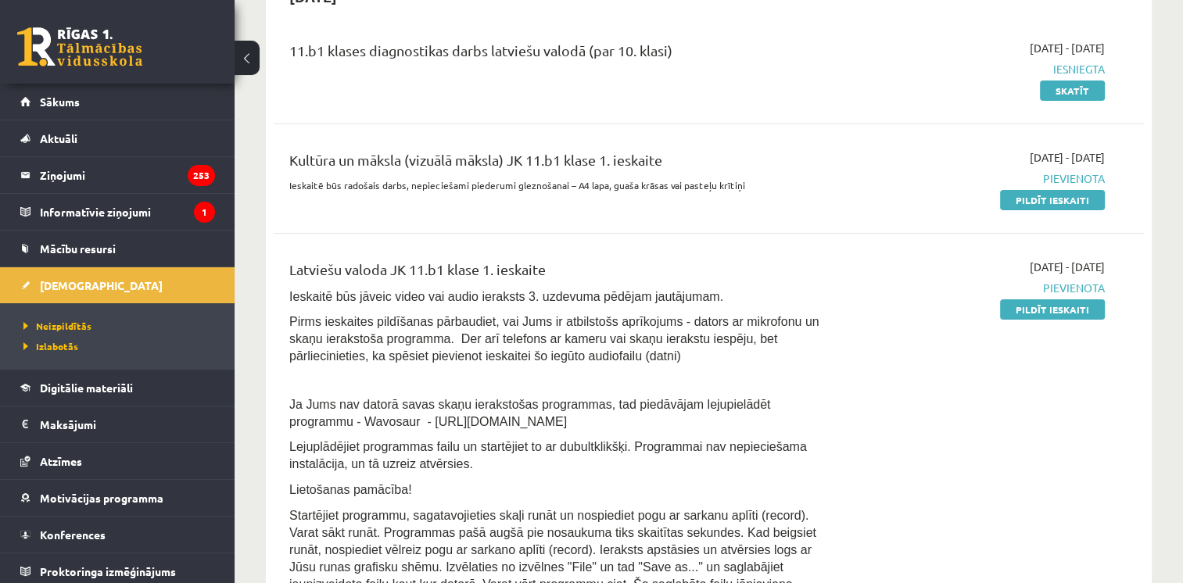
scroll to position [369, 0]
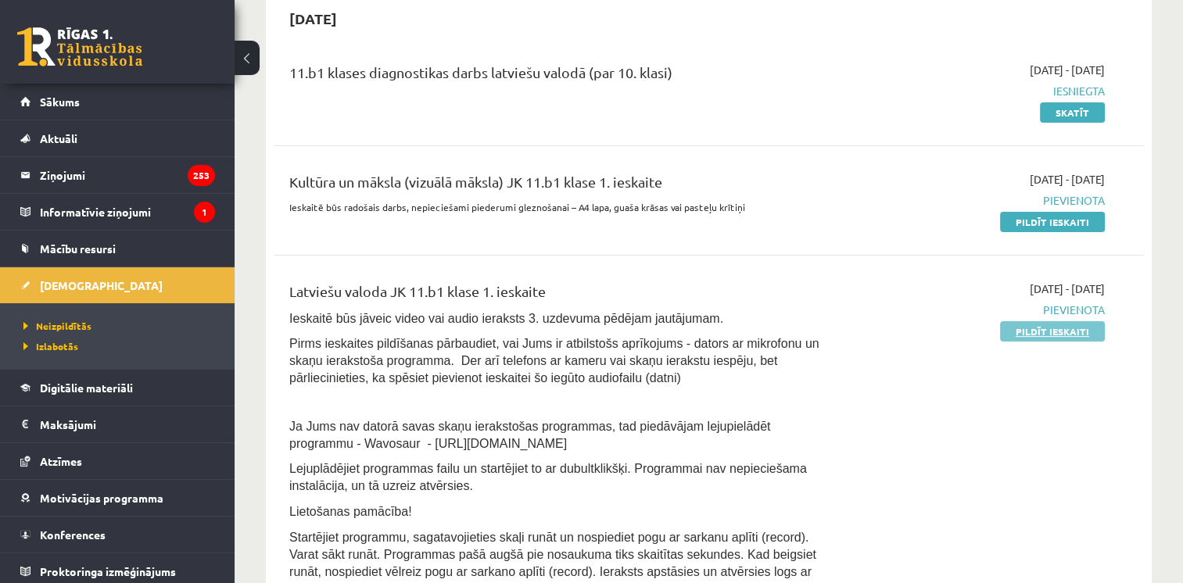
click at [1031, 322] on link "Pildīt ieskaiti" at bounding box center [1052, 331] width 105 height 20
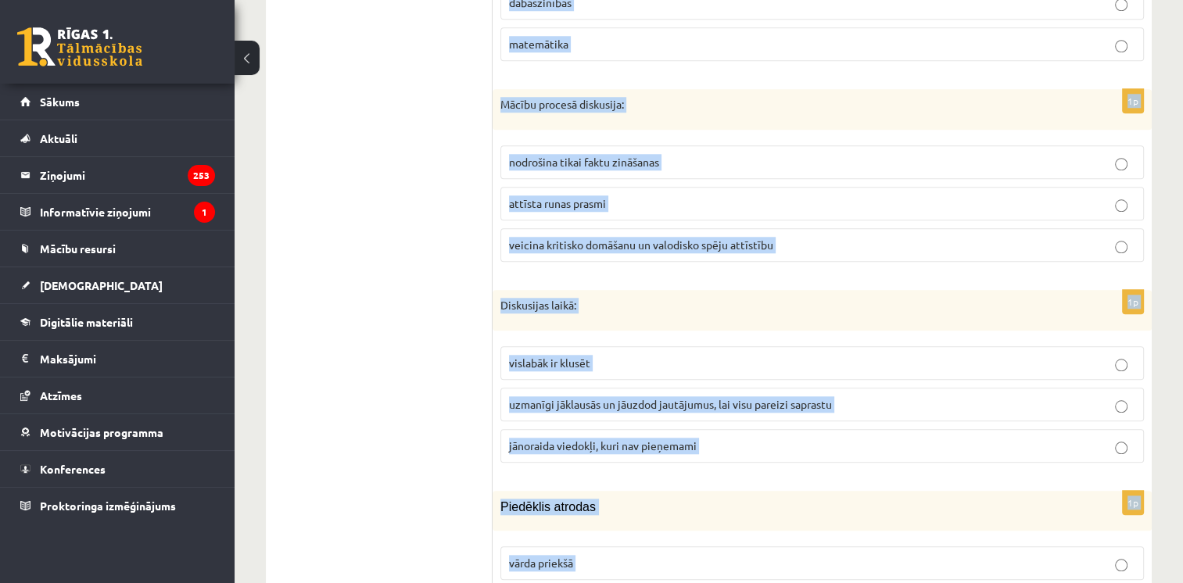
scroll to position [7492, 0]
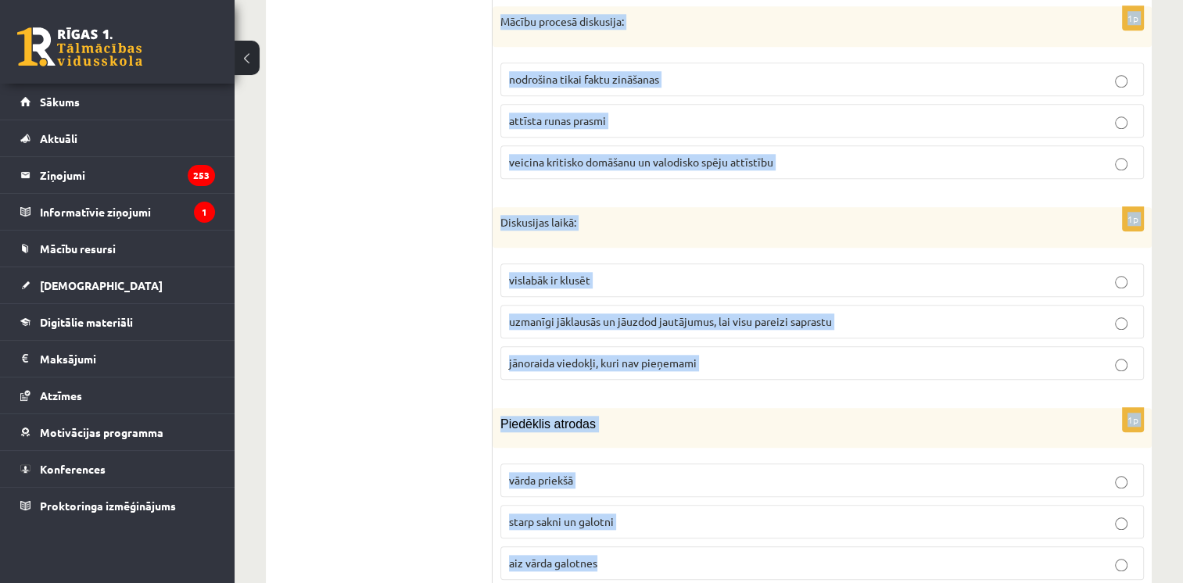
drag, startPoint x: 497, startPoint y: 70, endPoint x: 762, endPoint y: 532, distance: 532.6
copy form "Īpašības vārds SMAGĀKAIS ir pārākajā pakāpē pamata pakāpē vispārākajā pakāpē ci…"
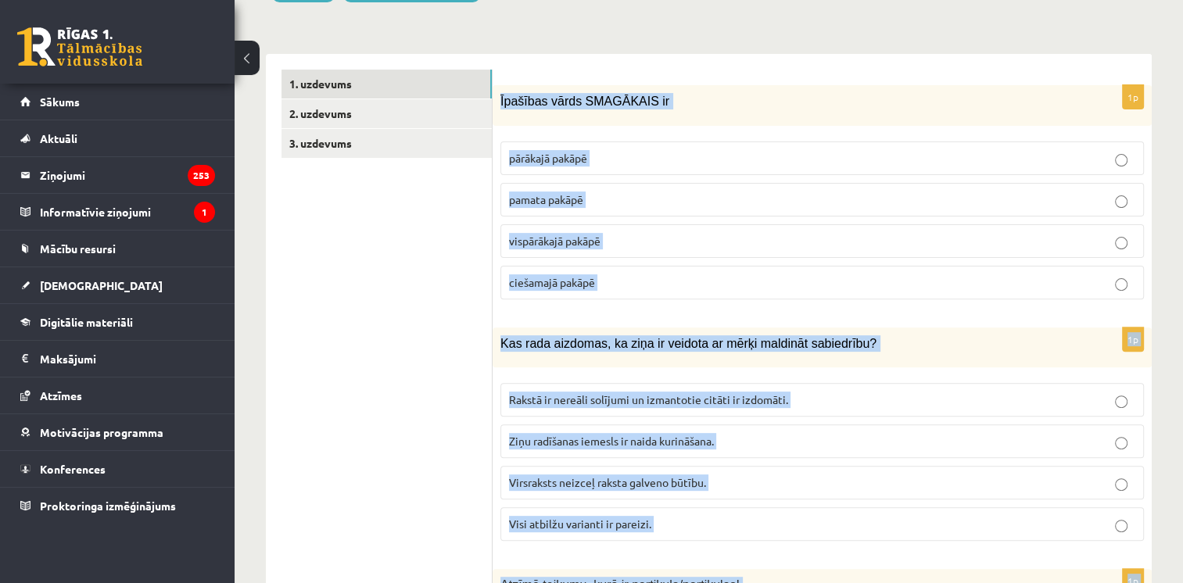
scroll to position [453, 0]
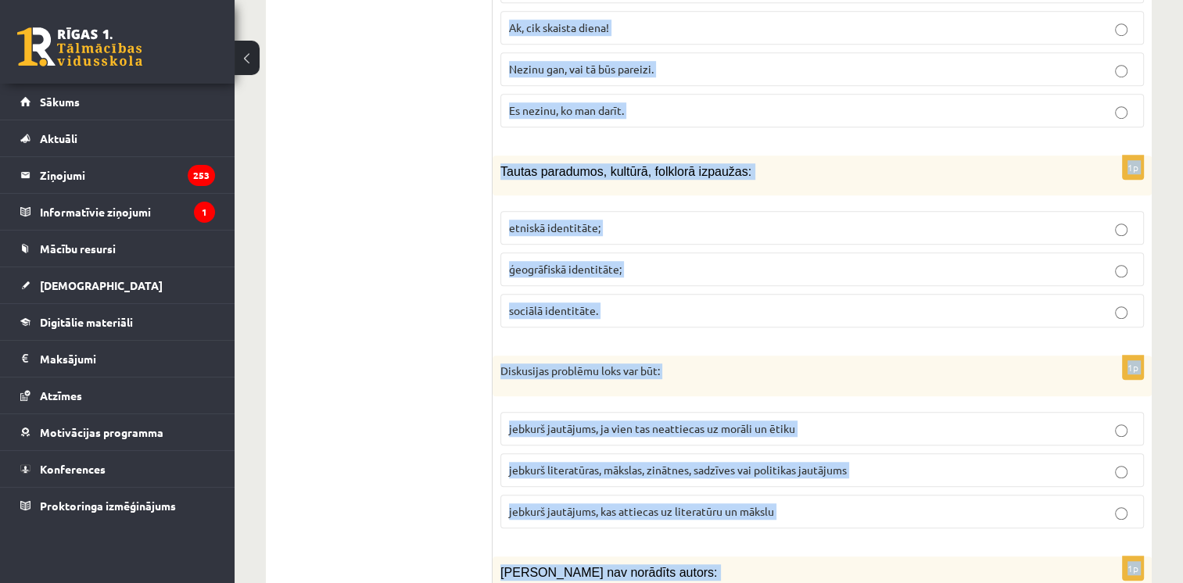
scroll to position [1166, 0]
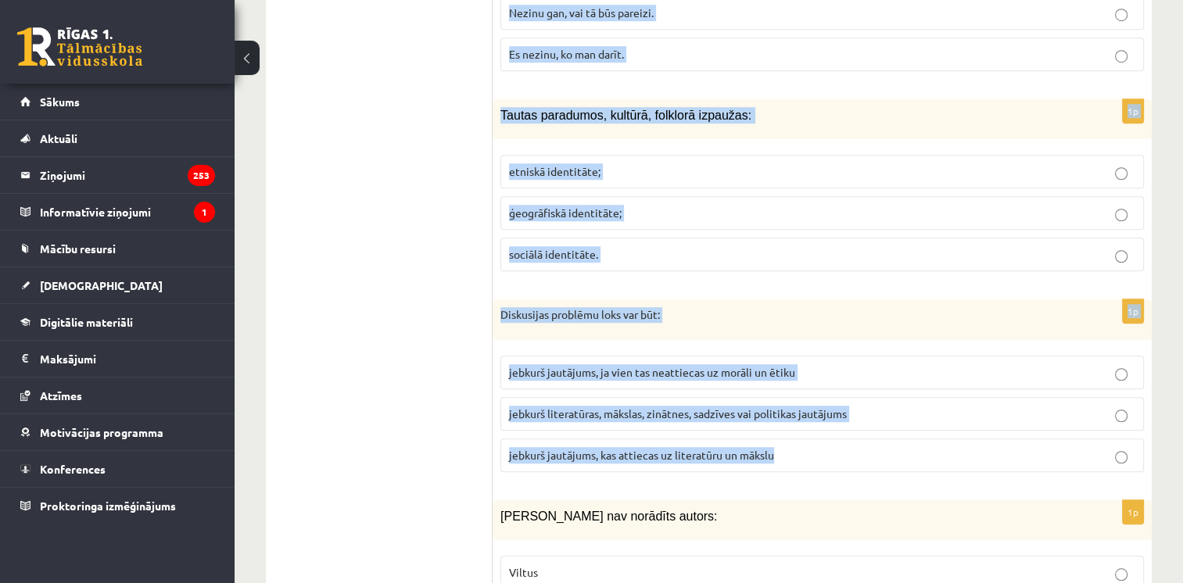
drag, startPoint x: 495, startPoint y: 87, endPoint x: 795, endPoint y: 439, distance: 463.0
copy form "Īpašības vārds SMAGĀKAIS ir pārākajā pakāpē pamata pakāpē vispārākajā pakāpē ci…"
click at [621, 406] on span "jebkurš literatūras, mākslas, zinātnes, sadzīves vai politikas jautājums" at bounding box center [678, 413] width 338 height 14
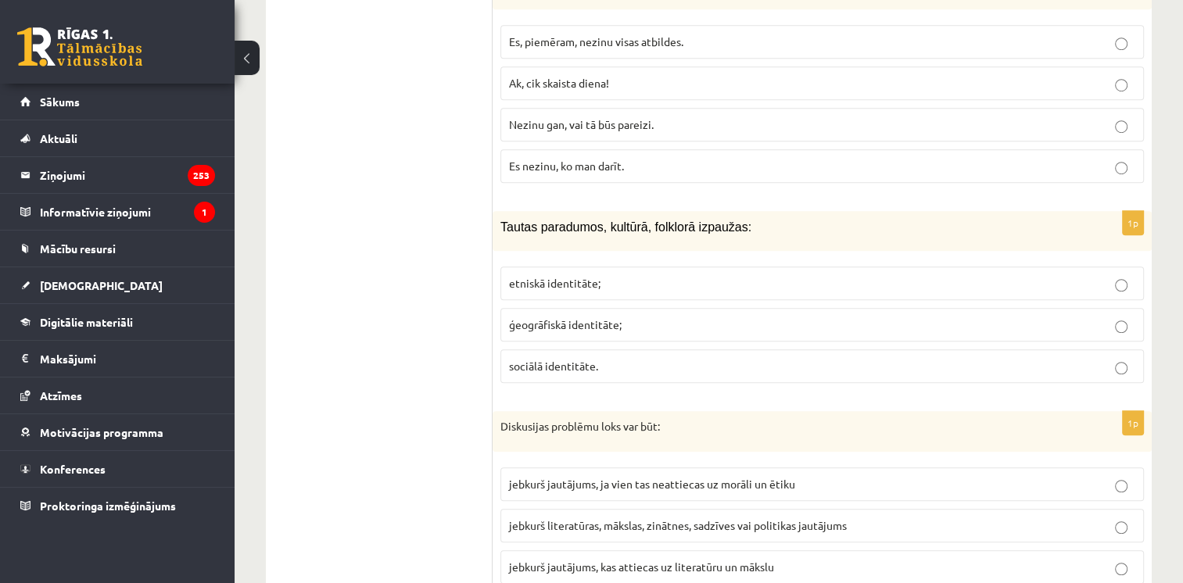
scroll to position [1046, 0]
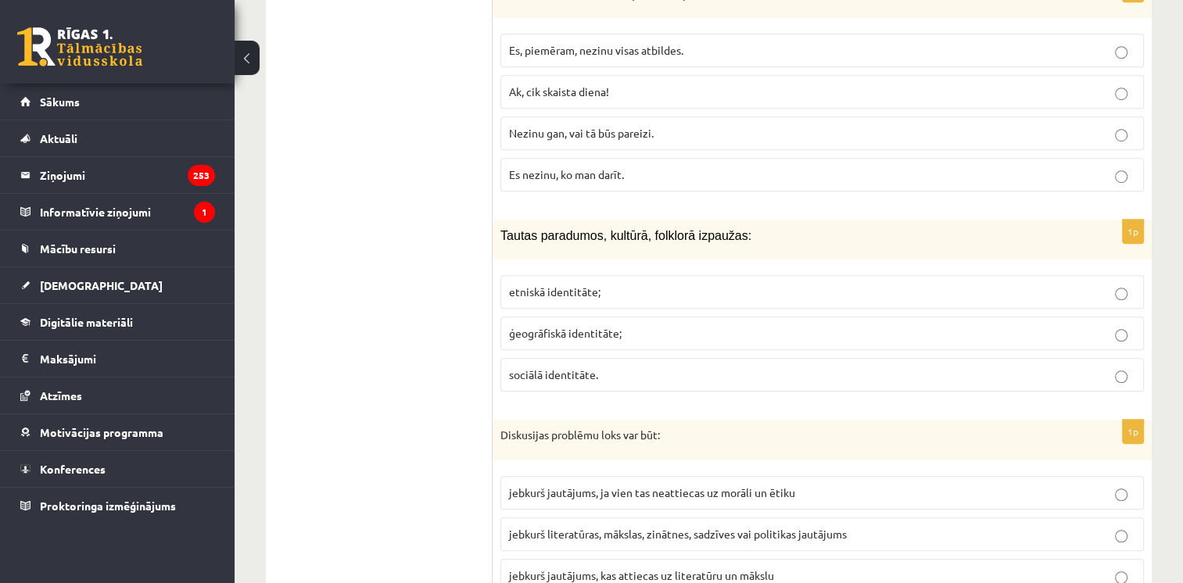
click at [572, 285] on span "etniskā identitāte;" at bounding box center [554, 292] width 91 height 14
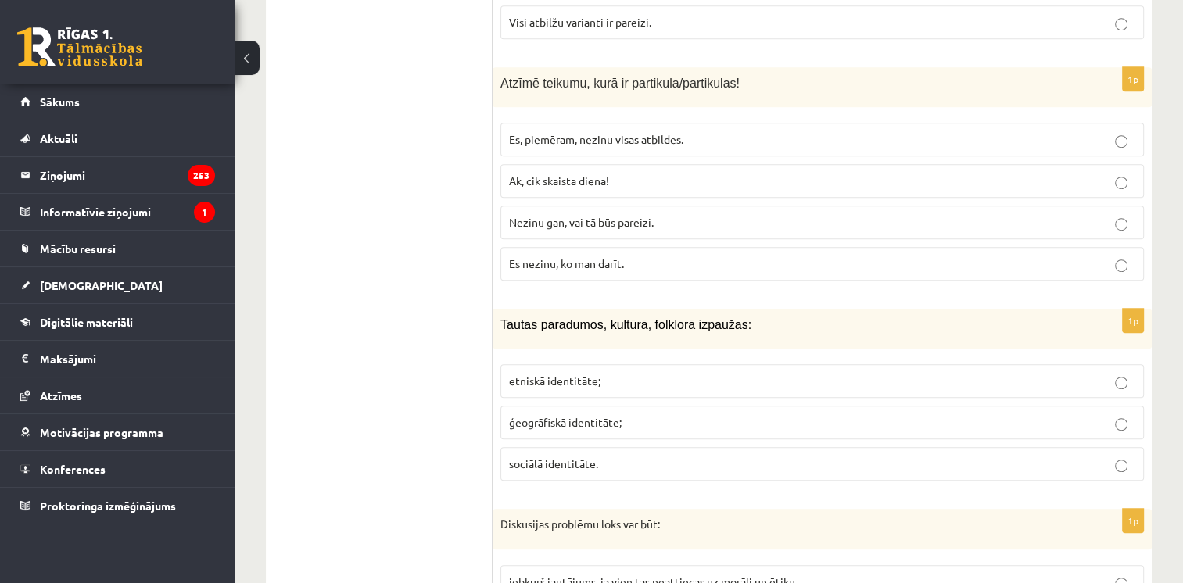
scroll to position [957, 0]
click at [585, 131] on p "Es, piemēram, nezinu visas atbildes." at bounding box center [822, 139] width 626 height 16
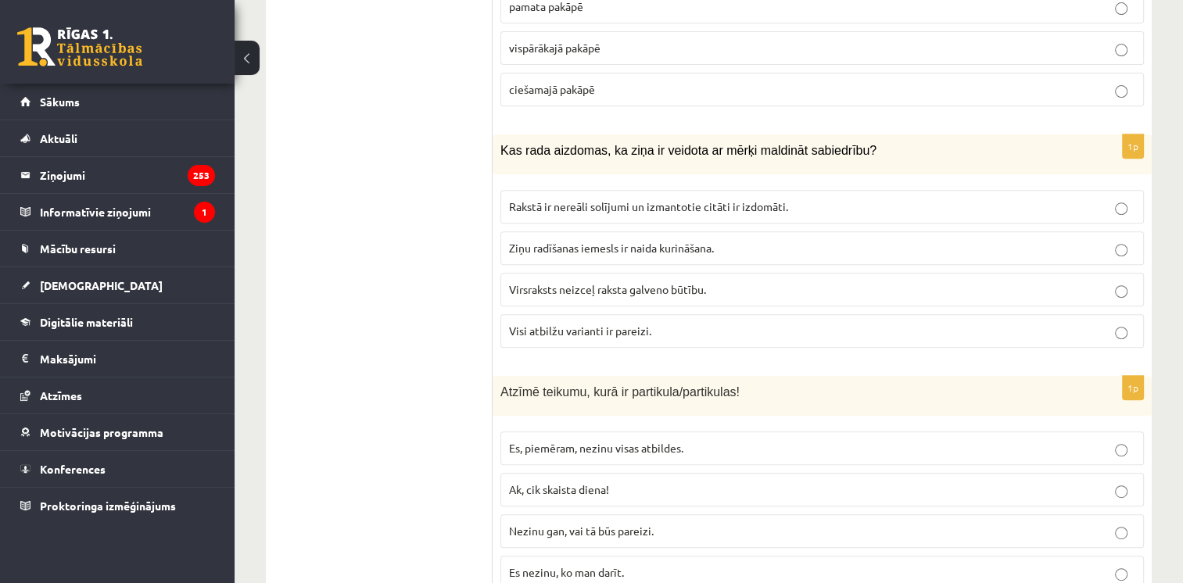
scroll to position [646, 0]
click at [558, 326] on span "Visi atbilžu varianti ir pareizi." at bounding box center [580, 333] width 142 height 14
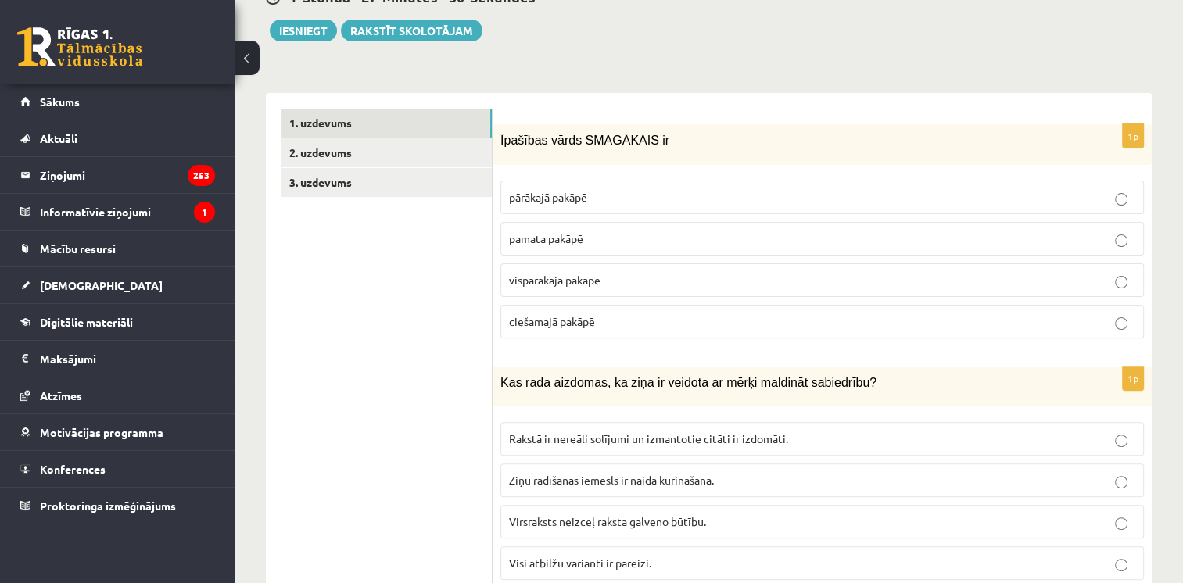
scroll to position [421, 0]
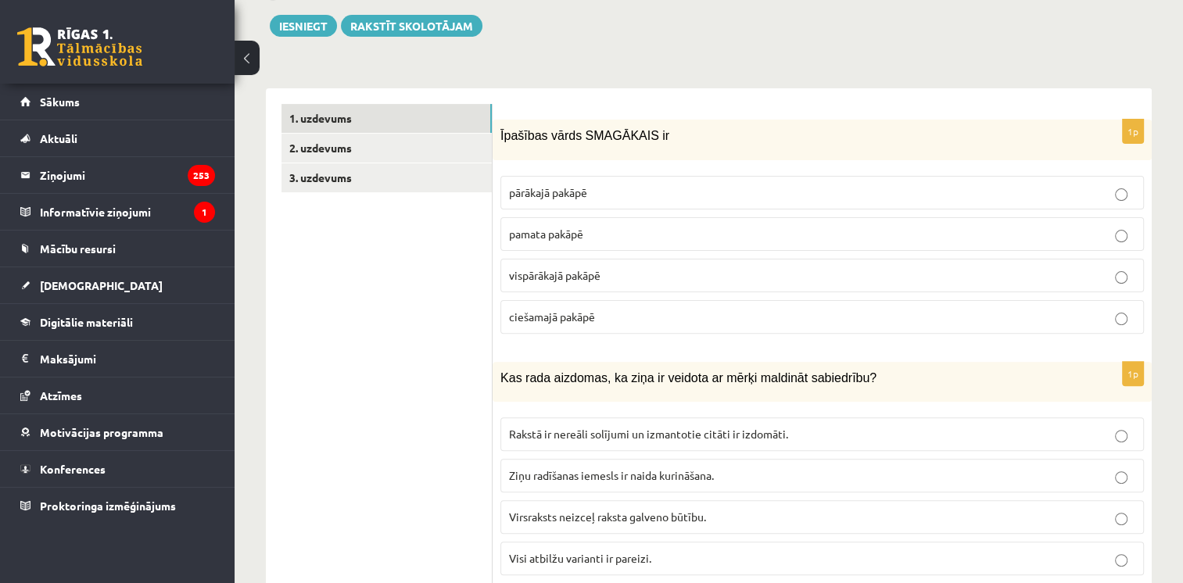
click at [536, 184] on p "pārākajā pakāpē" at bounding box center [822, 192] width 626 height 16
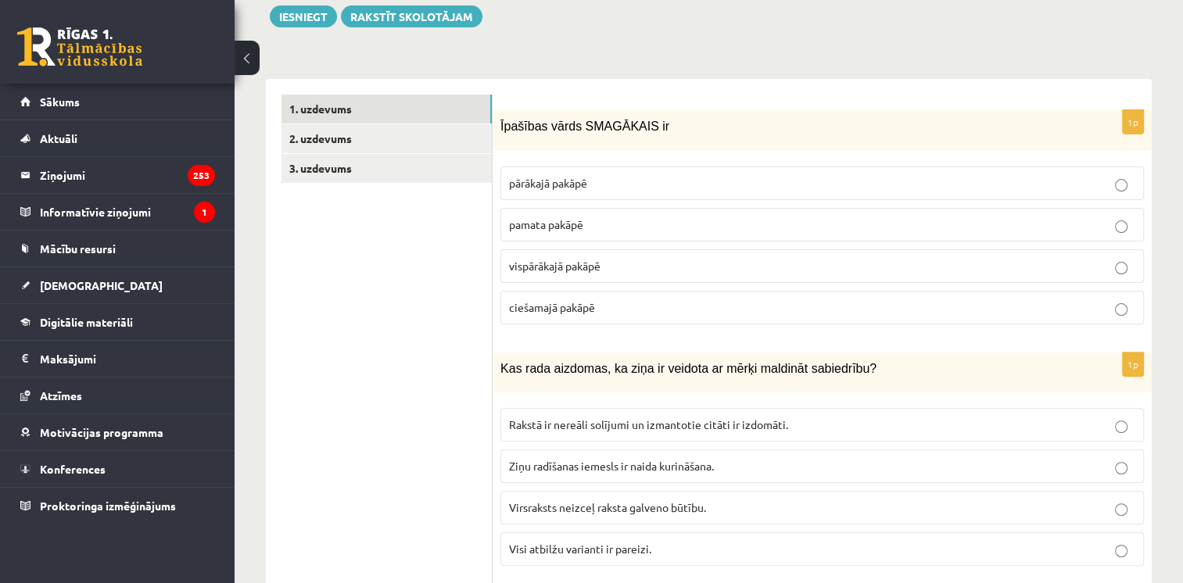
scroll to position [442, 0]
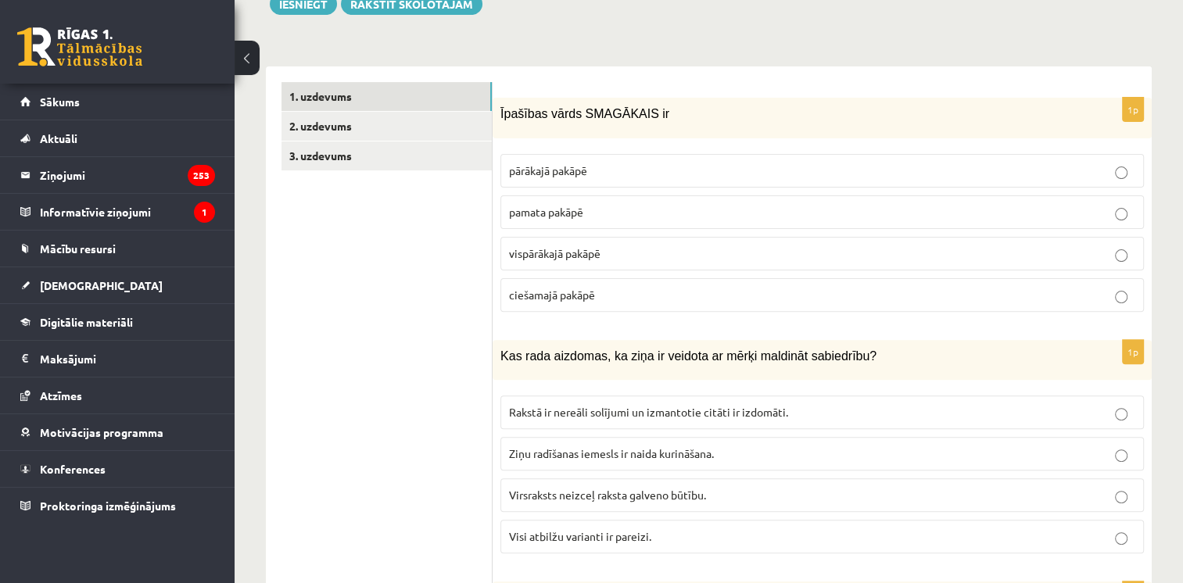
click at [526, 246] on span "vispārākajā pakāpē" at bounding box center [554, 253] width 91 height 14
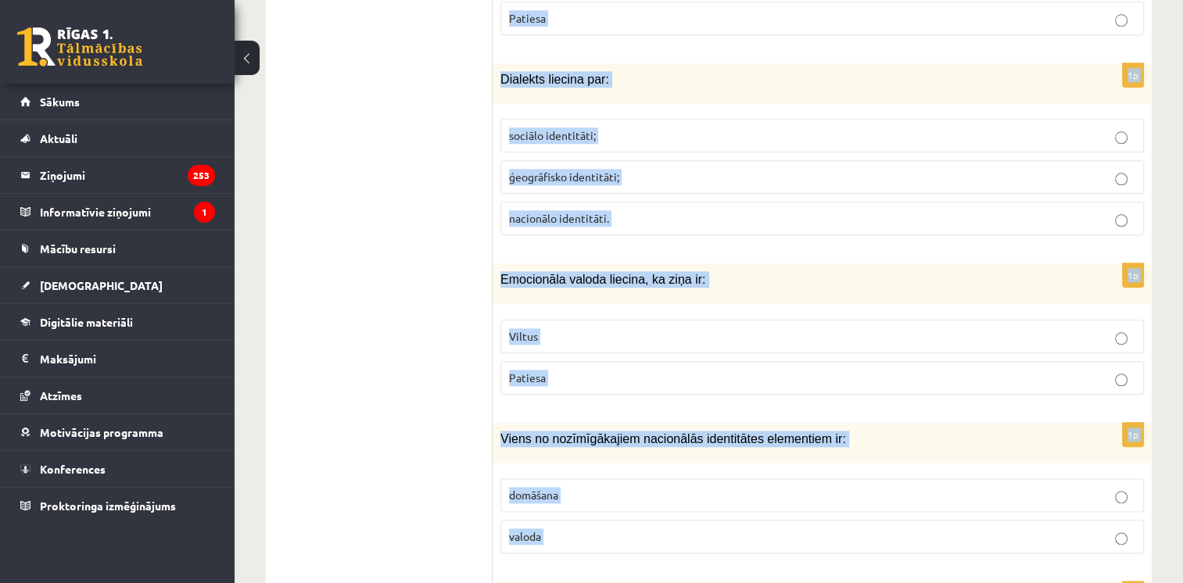
scroll to position [1791, 0]
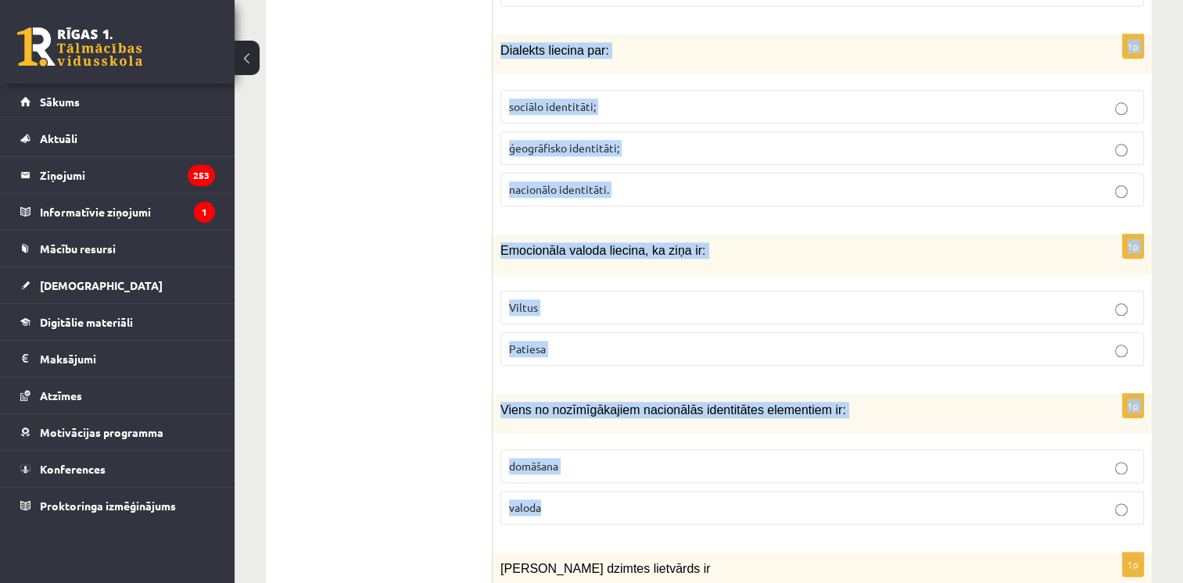
drag, startPoint x: 500, startPoint y: 136, endPoint x: 740, endPoint y: 486, distance: 425.0
copy form "Ziņai nav norādīts autors: Viltus Patiesa 1p Dialekts liecina par: sociālo iden…"
click at [535, 500] on span "valoda" at bounding box center [525, 507] width 32 height 14
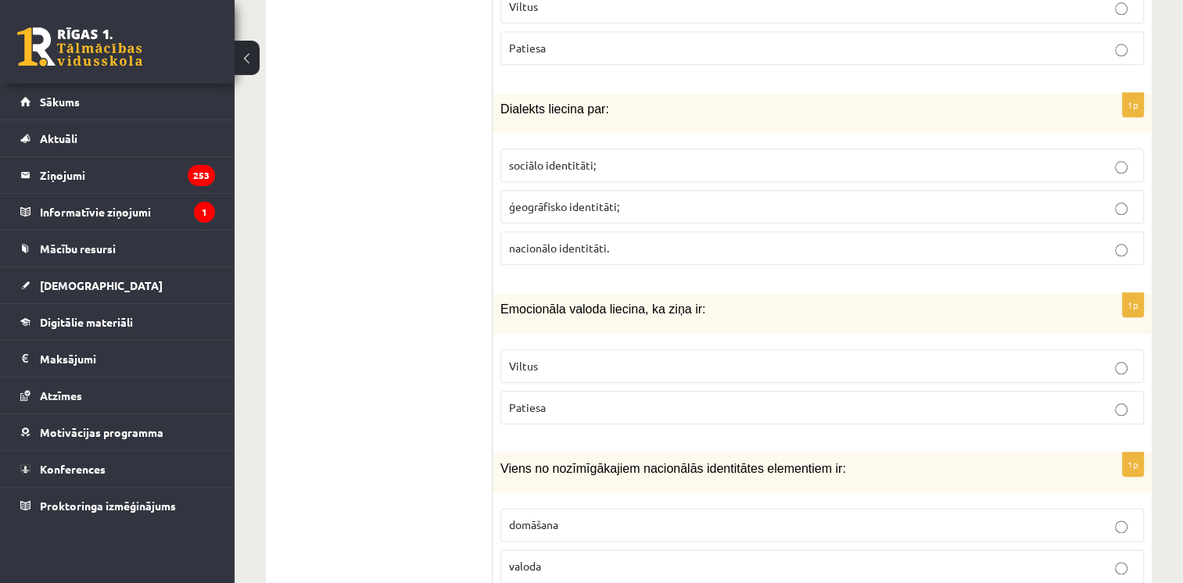
scroll to position [1732, 0]
click at [561, 359] on p "Viltus" at bounding box center [822, 367] width 626 height 16
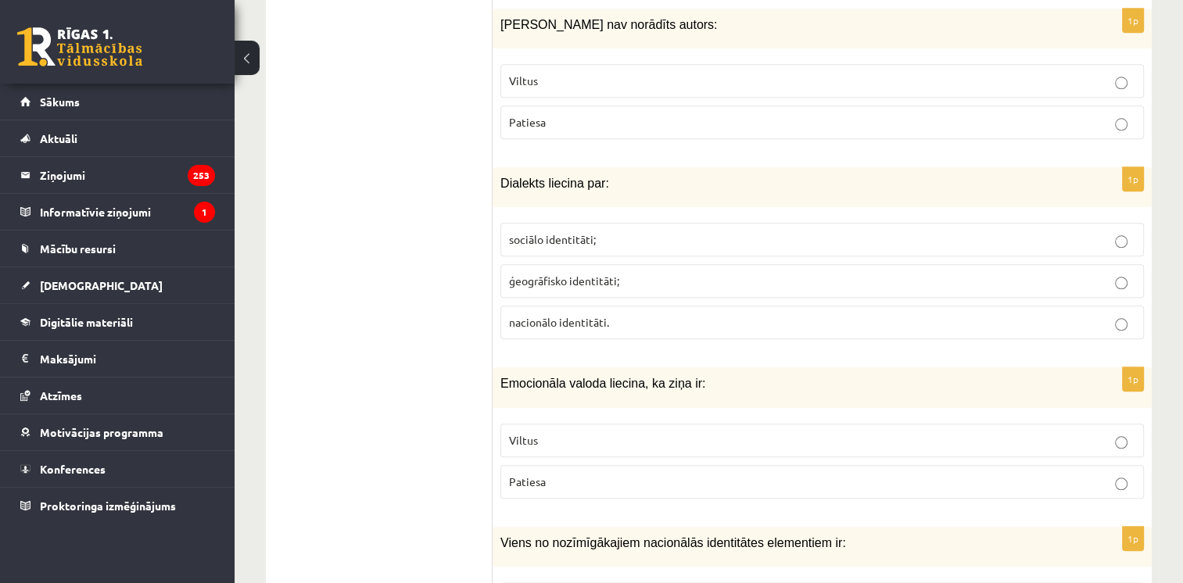
scroll to position [1660, 0]
click at [569, 271] on p "ģeogrāfisko identitāti;" at bounding box center [822, 279] width 626 height 16
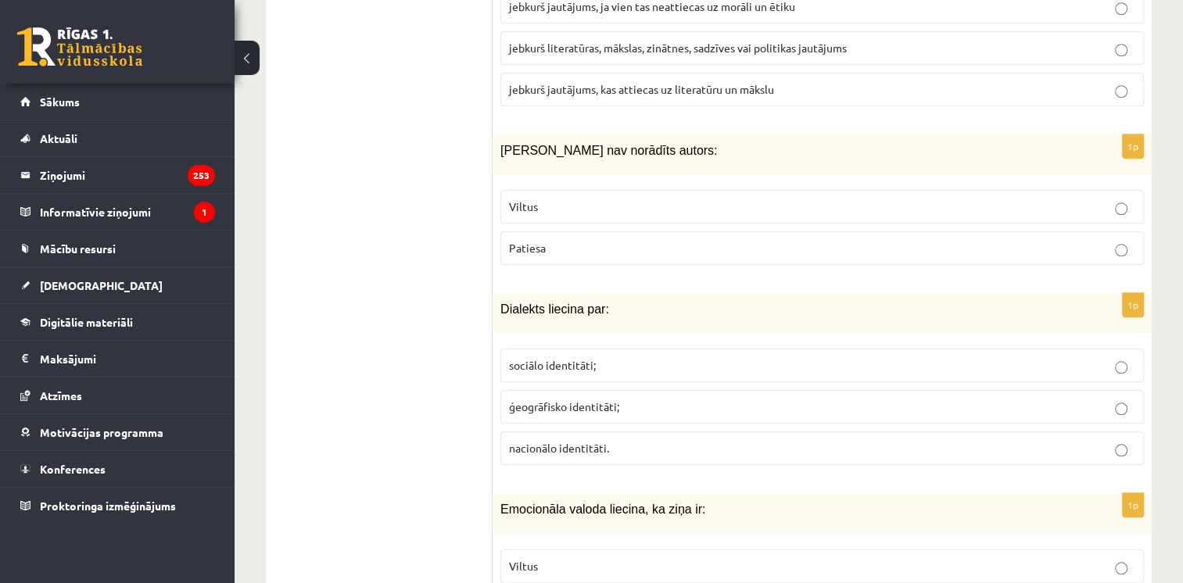
scroll to position [1519, 0]
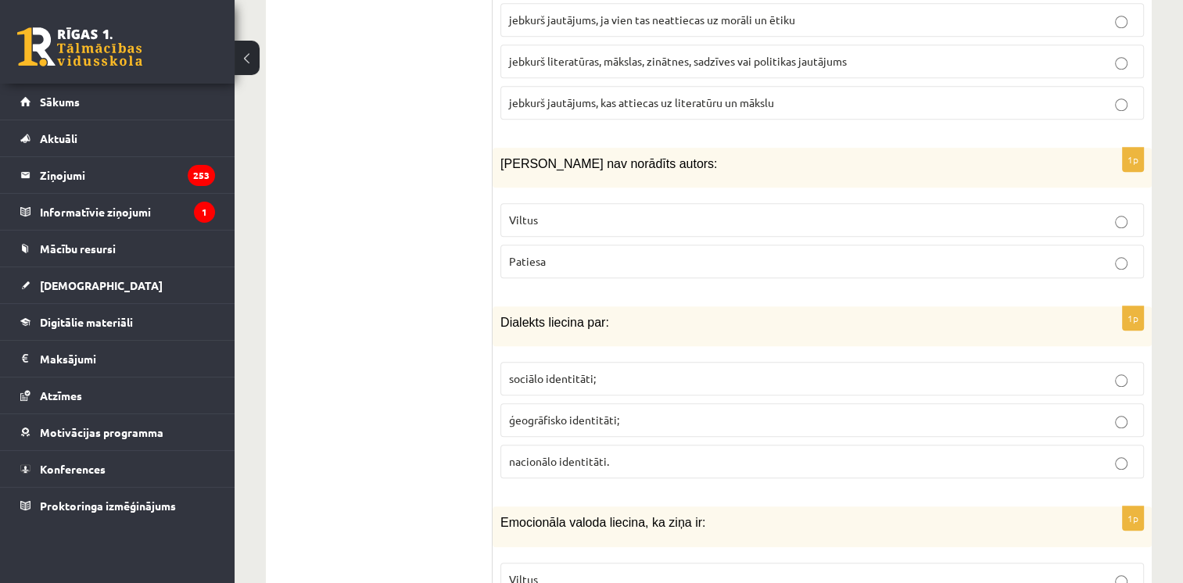
click at [566, 245] on label "Patiesa" at bounding box center [821, 262] width 643 height 34
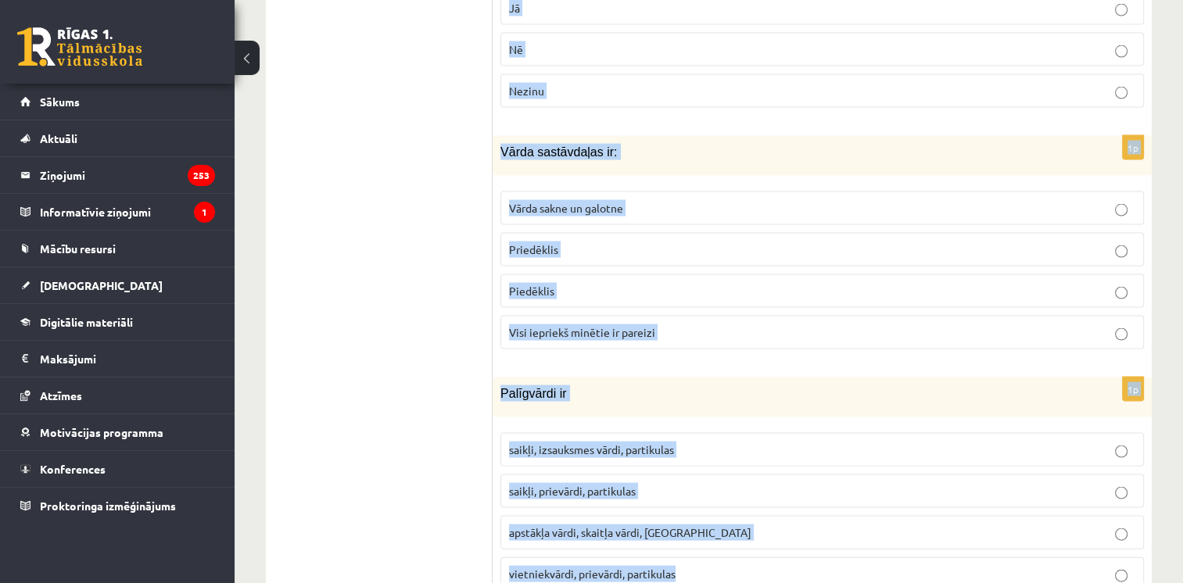
scroll to position [3227, 0]
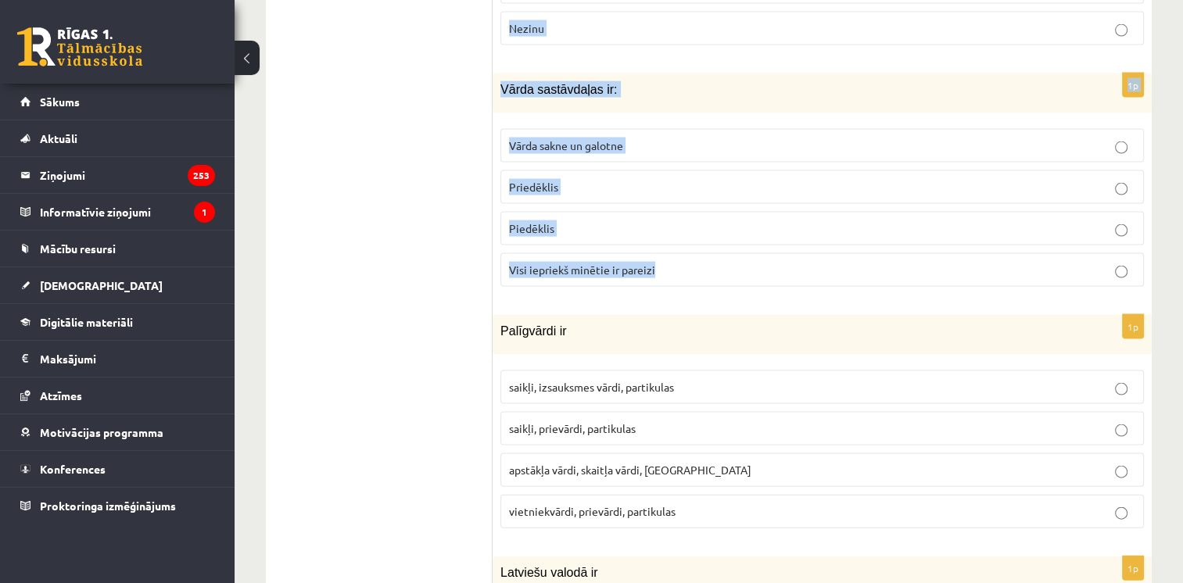
drag, startPoint x: 502, startPoint y: 130, endPoint x: 841, endPoint y: 258, distance: 362.7
copy form "Sieviešu dzimtes lietvārds ir briedis uguns rags diktofons 1p Teksts rakstīts p…"
click at [568, 263] on span "Visi iepriekš minētie ir pareizi" at bounding box center [582, 270] width 146 height 14
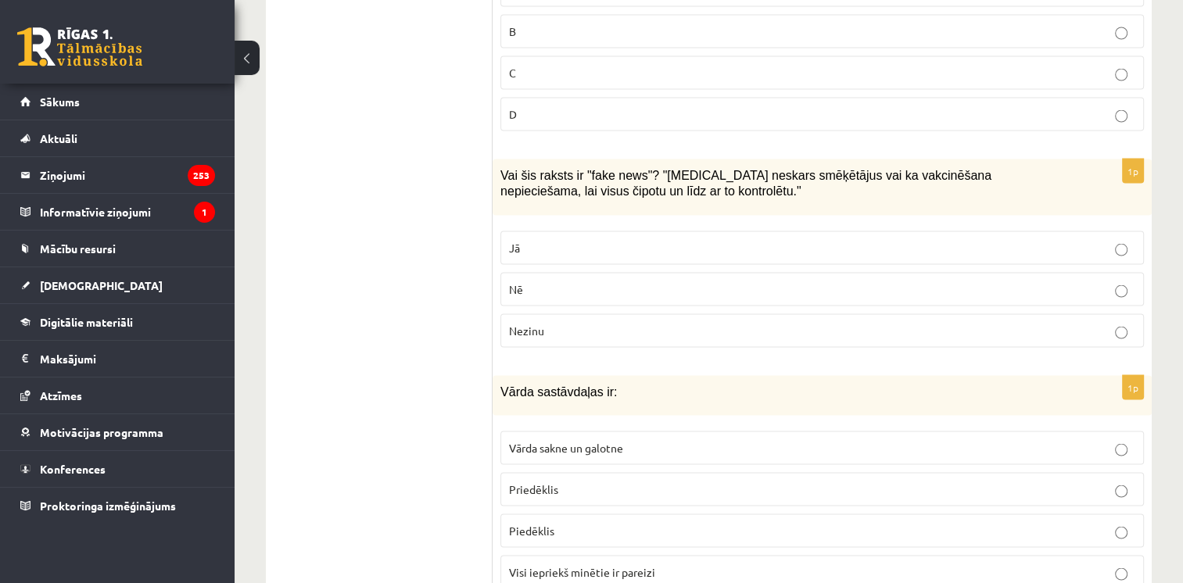
scroll to position [2922, 0]
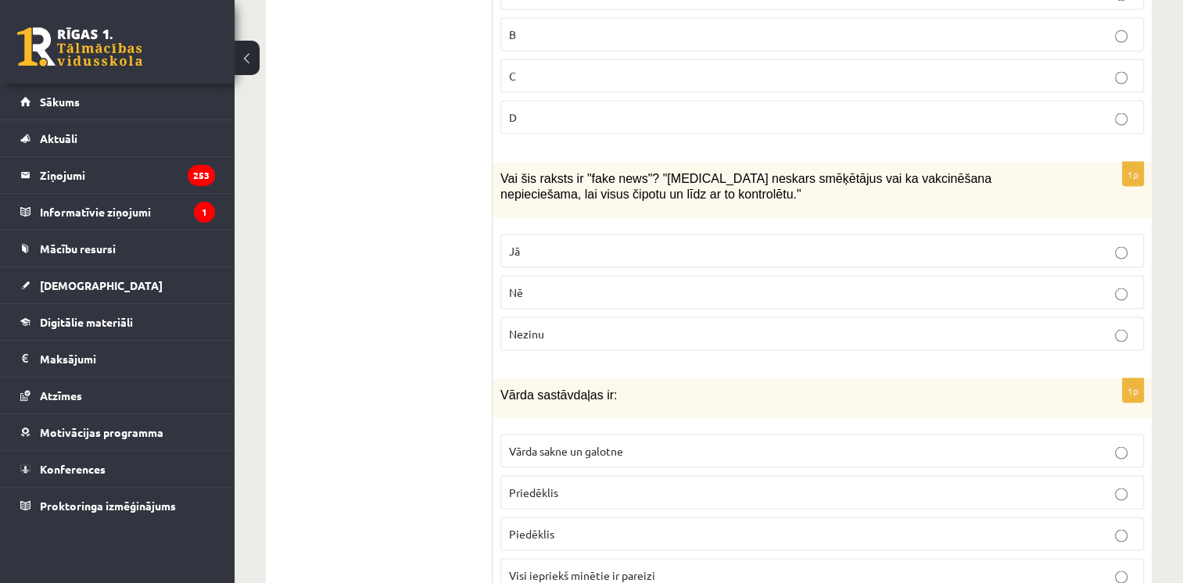
click at [538, 242] on p "Jā" at bounding box center [822, 250] width 626 height 16
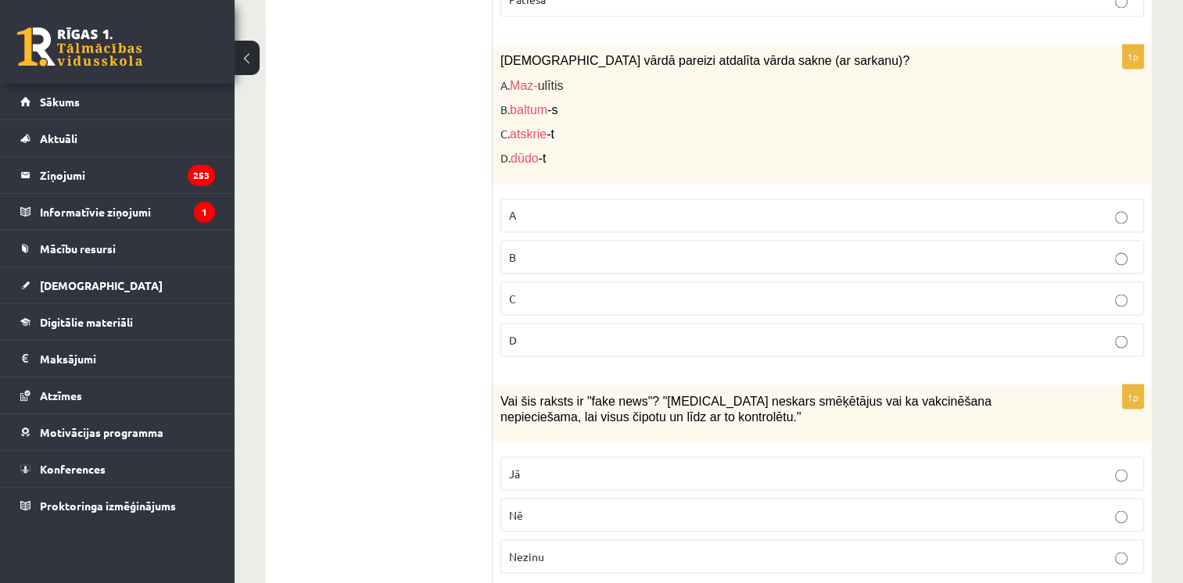
scroll to position [2700, 0]
click at [514, 290] on span "C" at bounding box center [512, 297] width 7 height 14
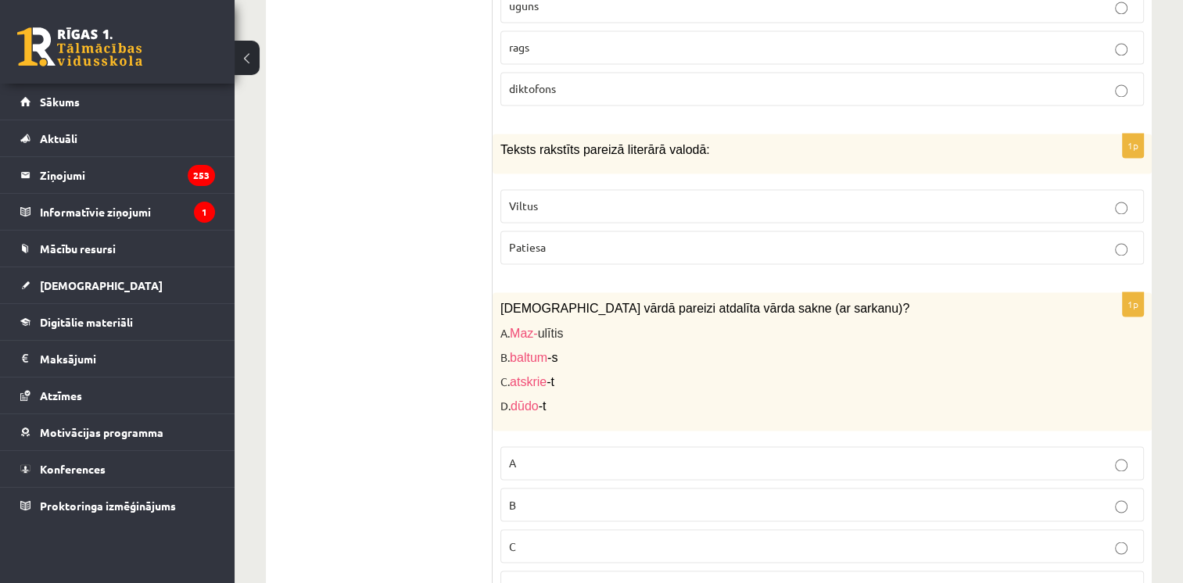
scroll to position [2448, 0]
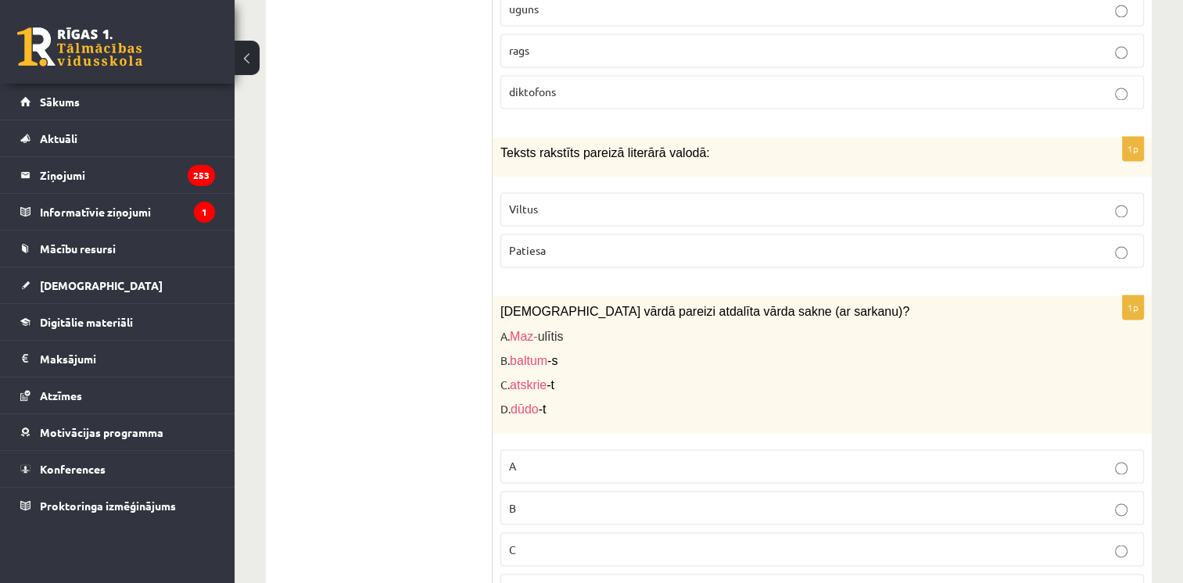
click at [571, 234] on label "Patiesa" at bounding box center [821, 251] width 643 height 34
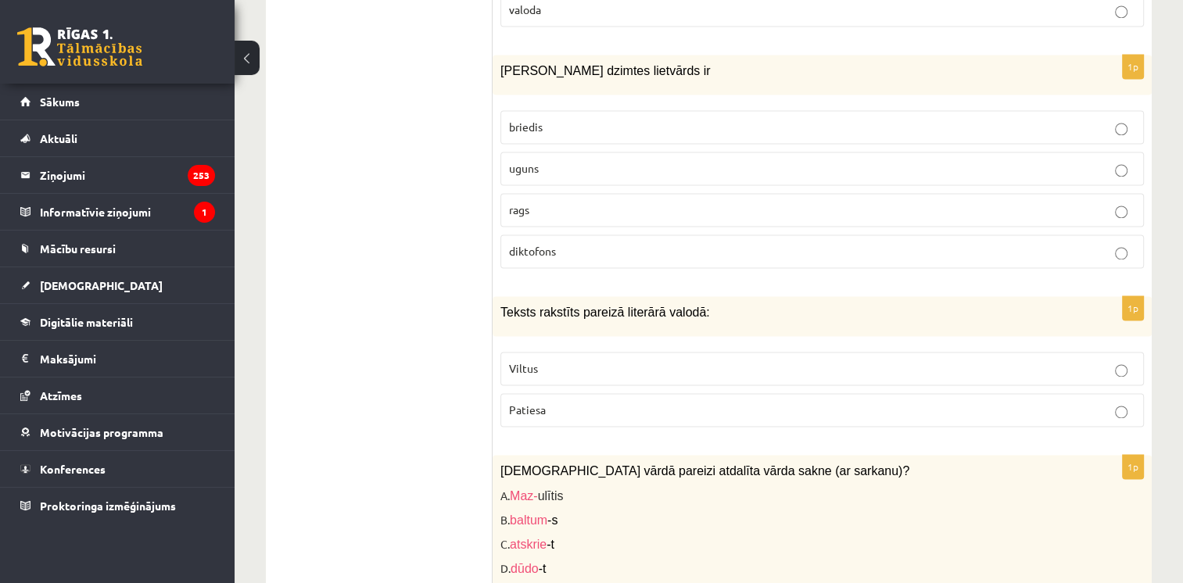
scroll to position [2287, 0]
click at [571, 162] on p "uguns" at bounding box center [822, 170] width 626 height 16
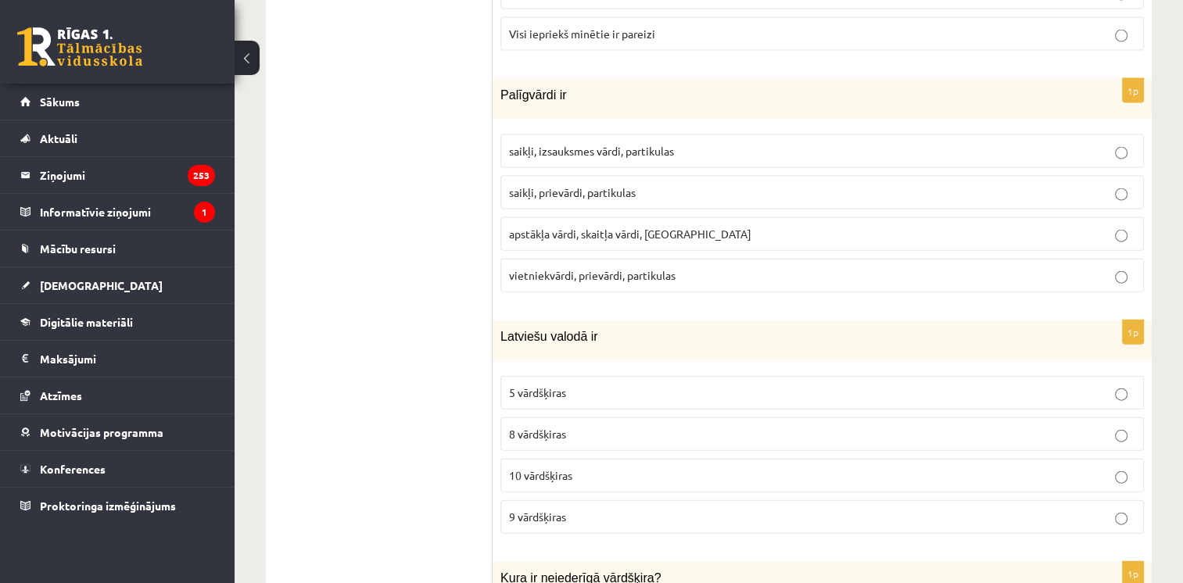
scroll to position [3465, 0]
drag, startPoint x: 491, startPoint y: 55, endPoint x: 718, endPoint y: 163, distance: 251.1
drag, startPoint x: 503, startPoint y: 56, endPoint x: 647, endPoint y: 120, distance: 157.5
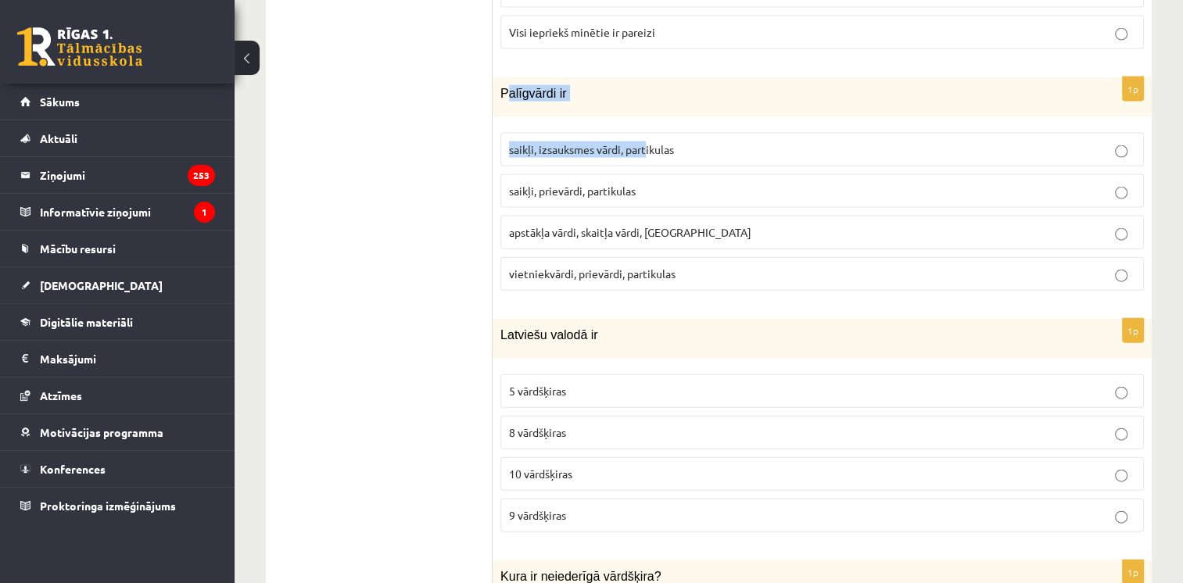
click at [647, 120] on div "1p Palīgvārdi ir saikļi, izsauksmes vārdi, partikulas saikļi, prievārdi, partik…" at bounding box center [821, 190] width 659 height 226
drag, startPoint x: 647, startPoint y: 120, endPoint x: 603, endPoint y: 73, distance: 63.6
click at [603, 77] on div "Palīgvārdi ir" at bounding box center [821, 97] width 659 height 40
click at [500, 87] on span "Palīgvārdi ir" at bounding box center [533, 93] width 66 height 13
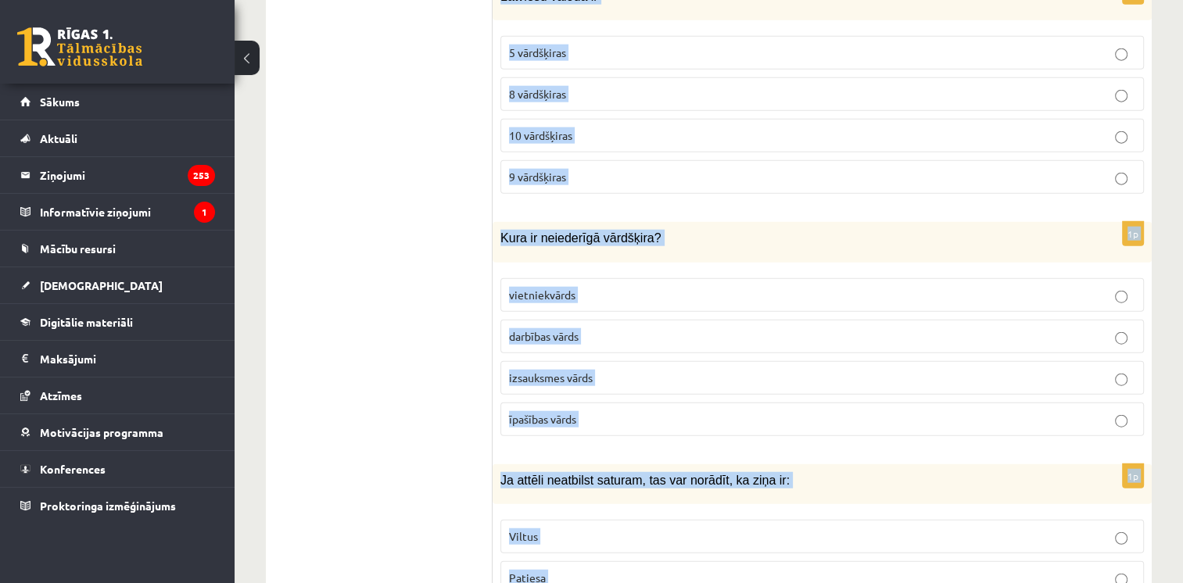
scroll to position [4142, 0]
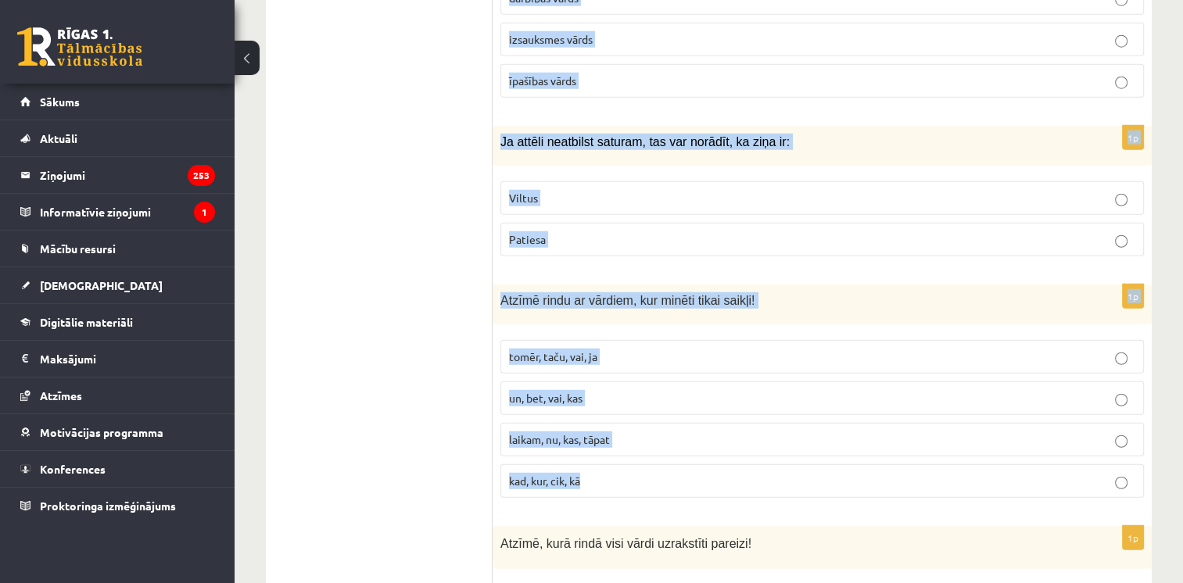
drag, startPoint x: 500, startPoint y: 55, endPoint x: 738, endPoint y: 463, distance: 472.2
click at [738, 463] on form "1p Īpašības vārds SMAGĀKAIS ir pārākajā pakāpē pamata pakāpē vispārākajā pakāpē…" at bounding box center [822, 162] width 628 height 7559
copy form "Palīgvārdi ir saikļi, izsauksmes vārdi, partikulas saikļi, prievārdi, partikula…"
click at [564, 349] on span "tomēr, taču, vai, ja" at bounding box center [553, 356] width 88 height 14
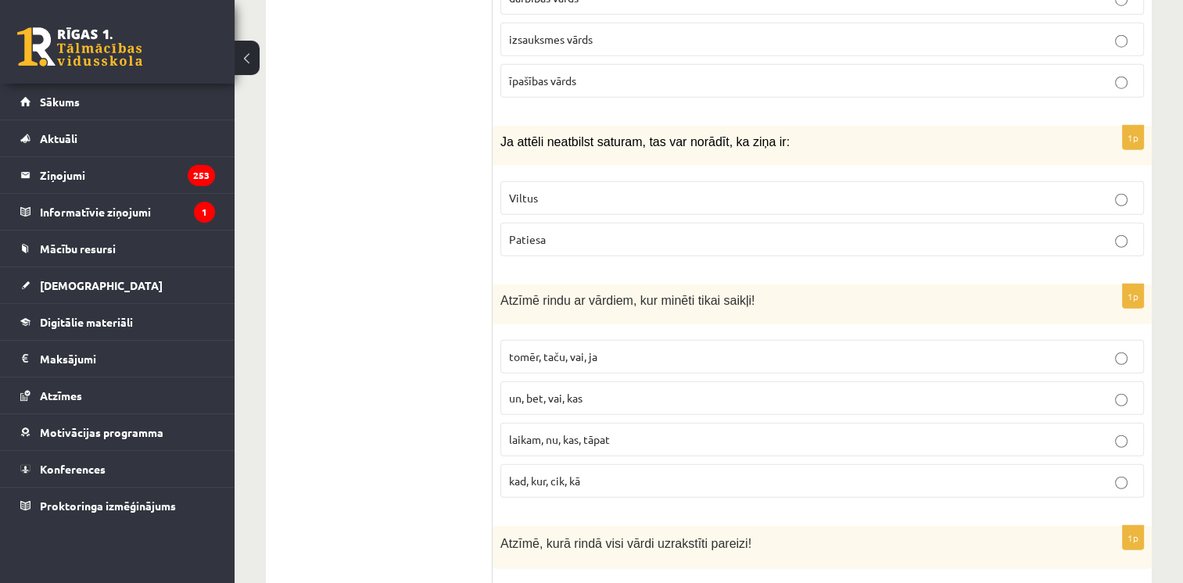
click at [550, 190] on p "Viltus" at bounding box center [822, 198] width 626 height 16
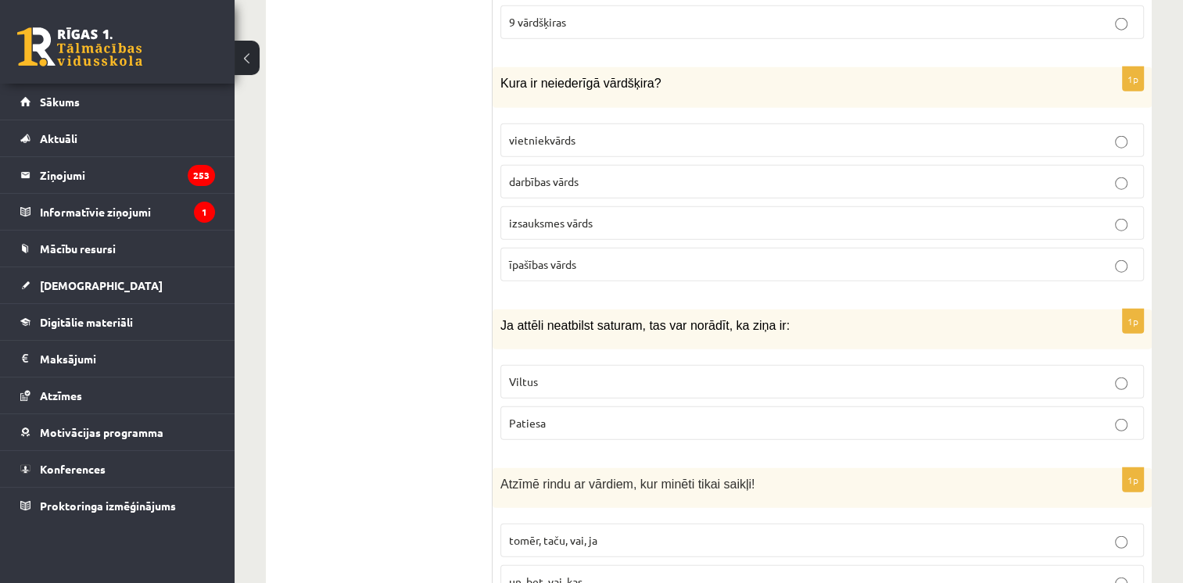
scroll to position [3915, 0]
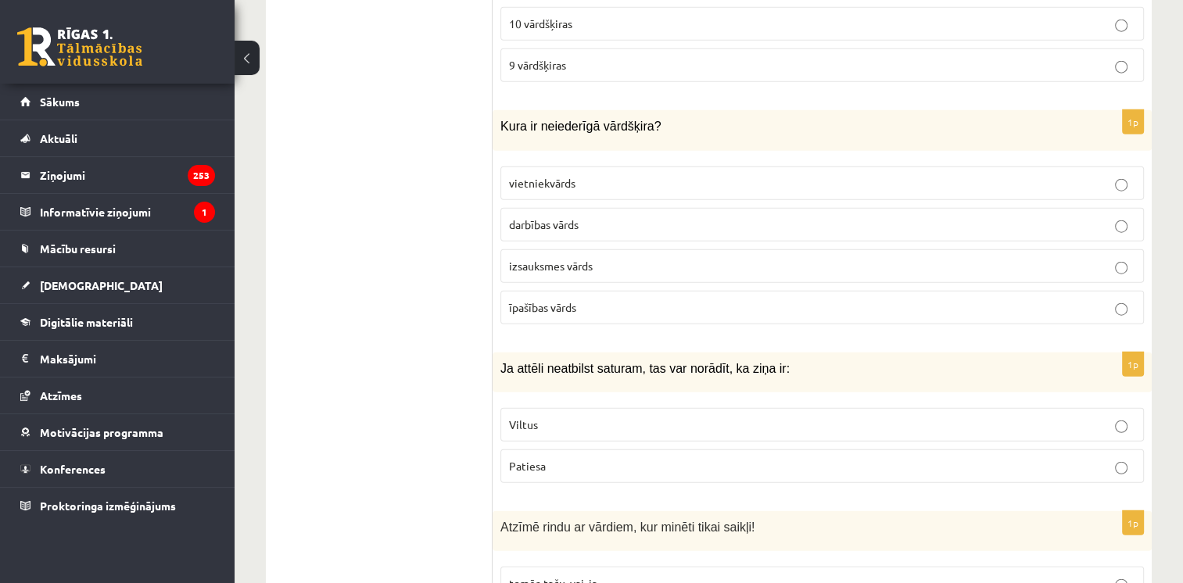
click at [545, 176] on span "vietniekvārds" at bounding box center [542, 183] width 66 height 14
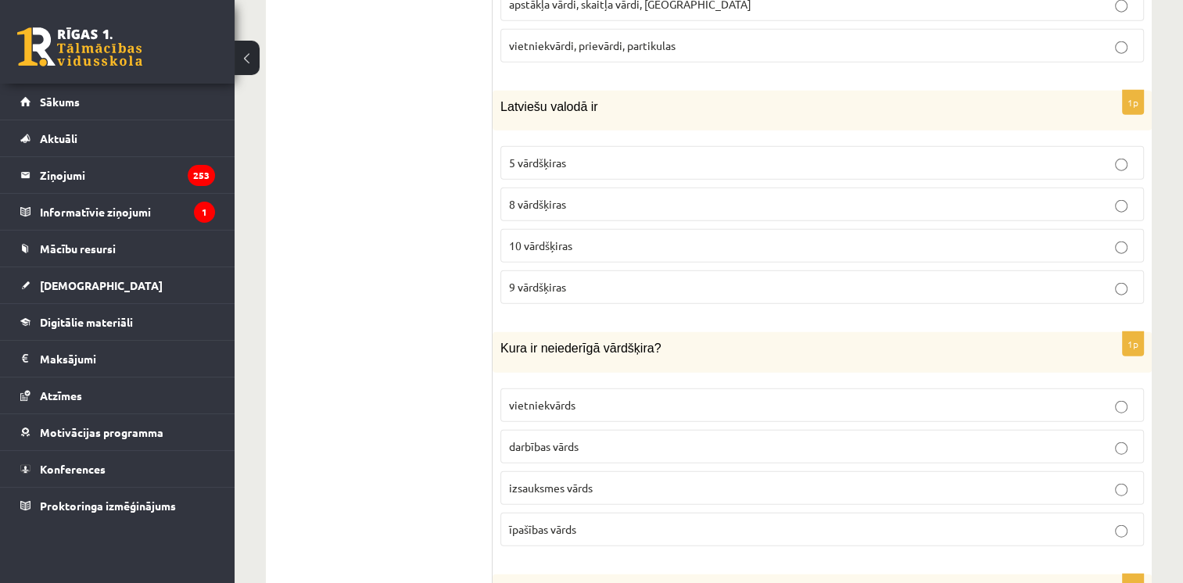
scroll to position [3692, 0]
click at [546, 239] on span "10 vārdšķiras" at bounding box center [540, 246] width 63 height 14
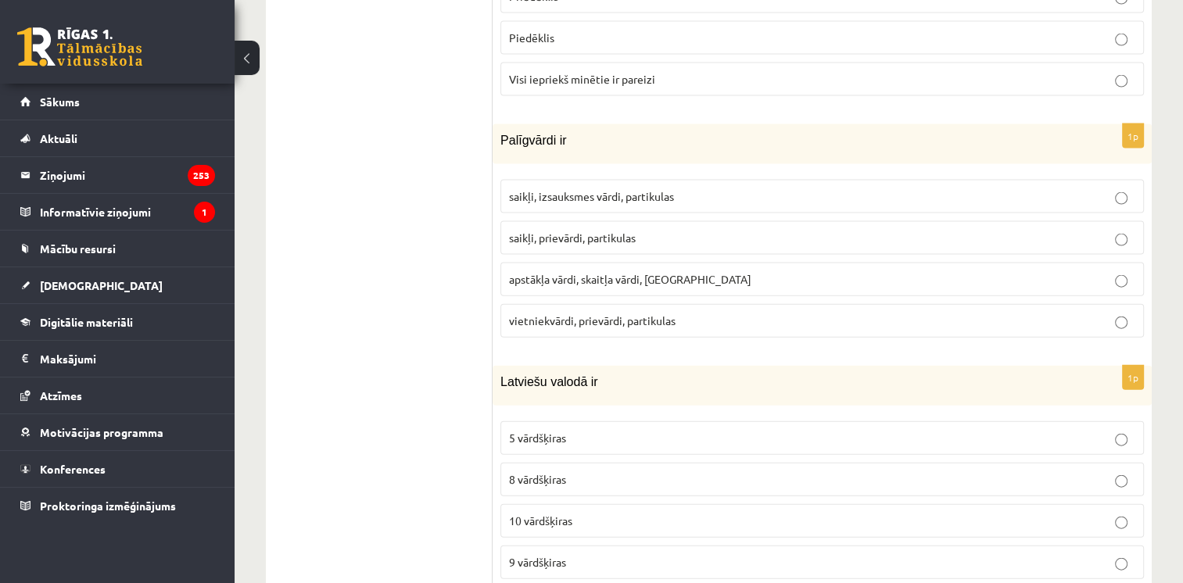
scroll to position [3408, 0]
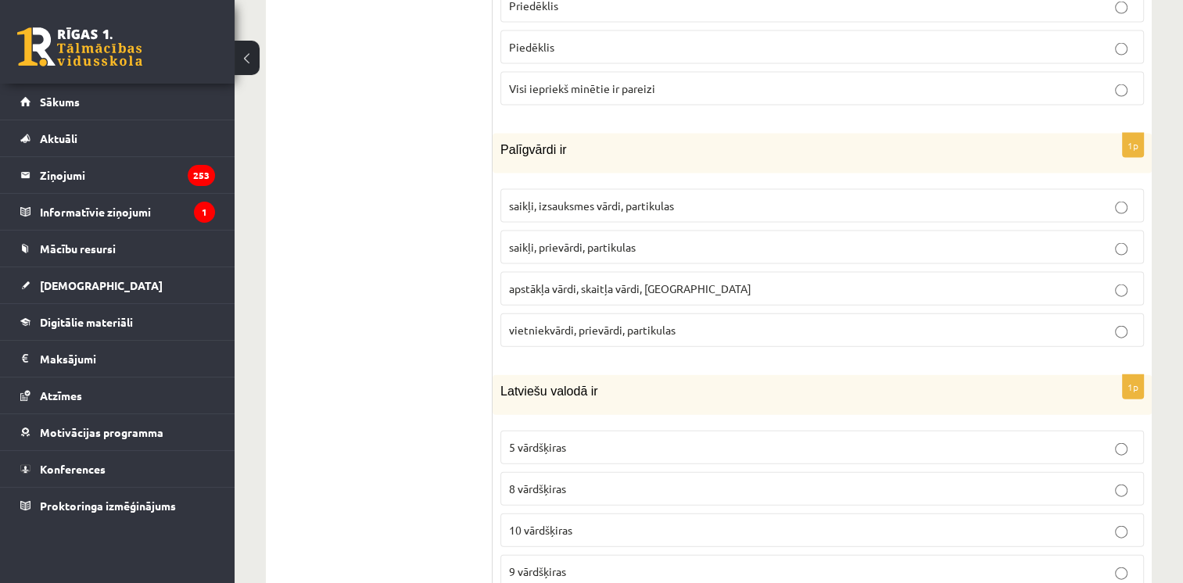
click at [537, 198] on p "saikļi, izsauksmes vārdi, partikulas" at bounding box center [822, 206] width 626 height 16
click at [547, 240] on span "saikļi, prievārdi, partikulas" at bounding box center [572, 247] width 127 height 14
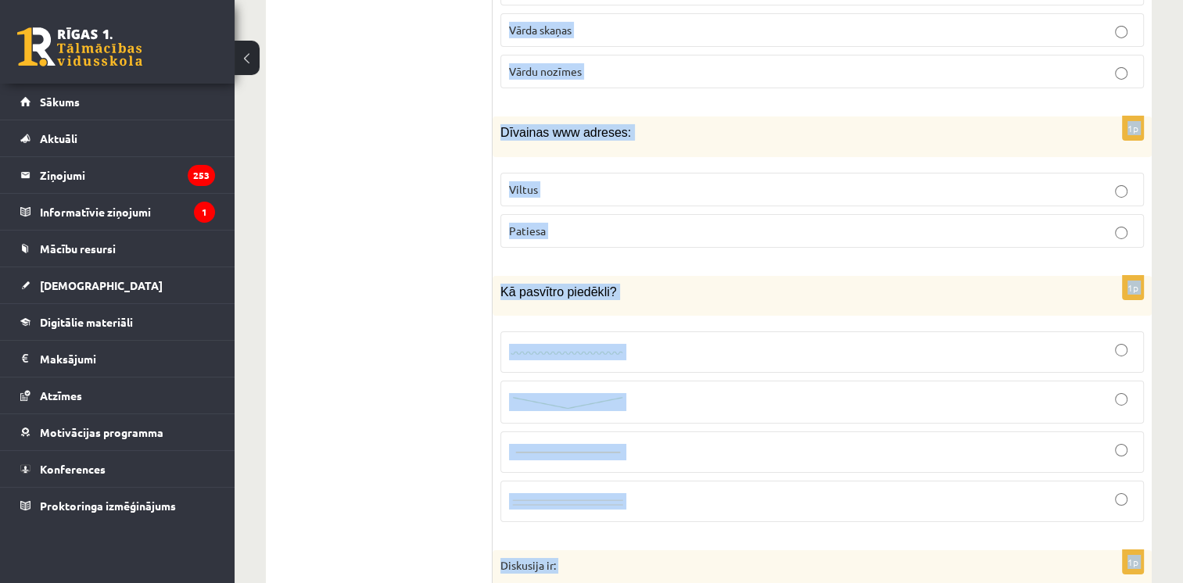
scroll to position [5313, 0]
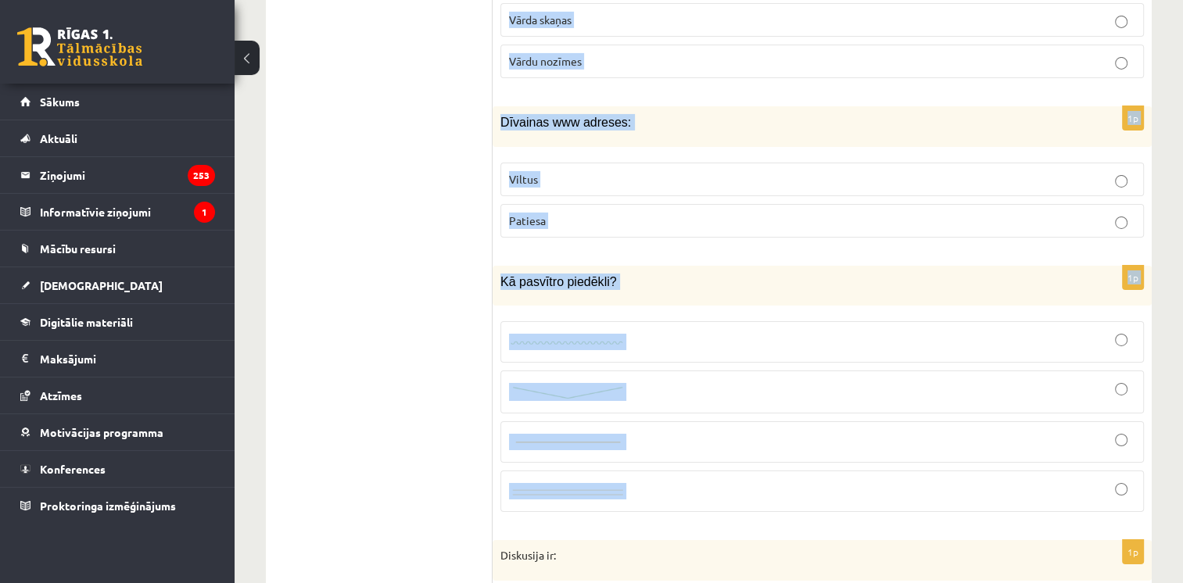
drag, startPoint x: 500, startPoint y: 99, endPoint x: 808, endPoint y: 472, distance: 483.6
copy form "Atzīmē, kurā rindā visi vārdi uzrakstīti pareizi! nevien-bet arī, nekad, nekur …"
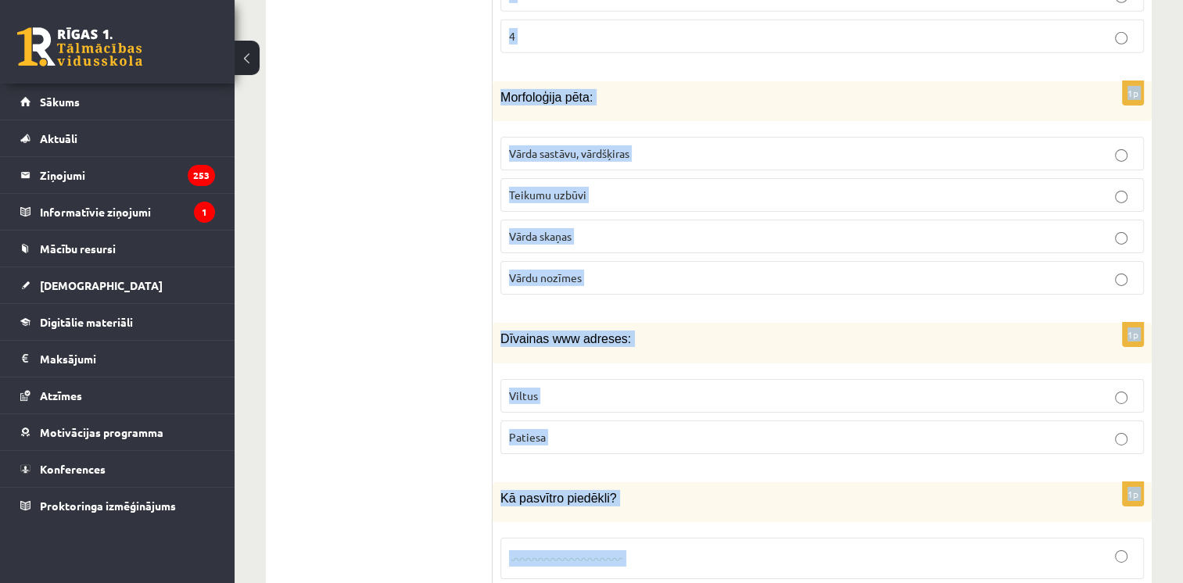
scroll to position [5095, 0]
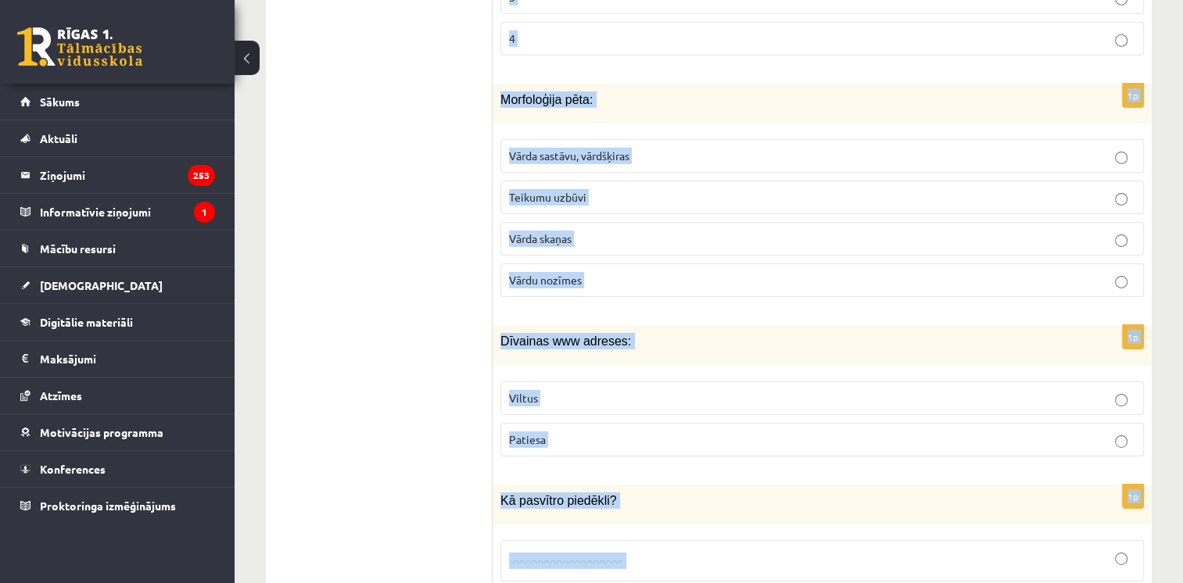
click at [568, 390] on p "Viltus" at bounding box center [822, 398] width 626 height 16
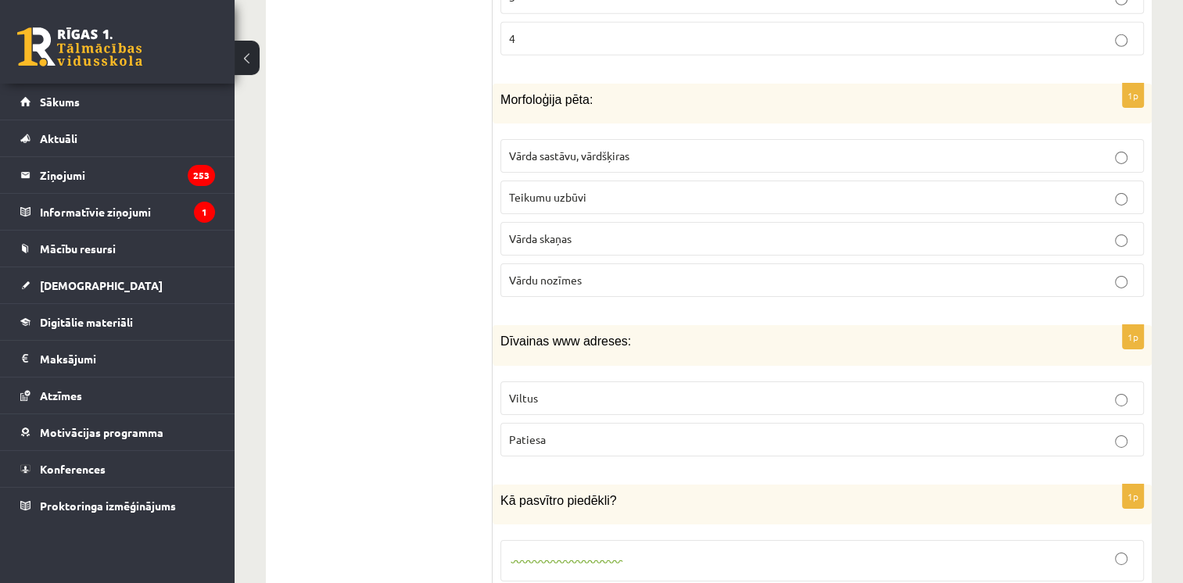
click at [570, 149] on span "Vārda sastāvu, vārdšķiras" at bounding box center [569, 156] width 120 height 14
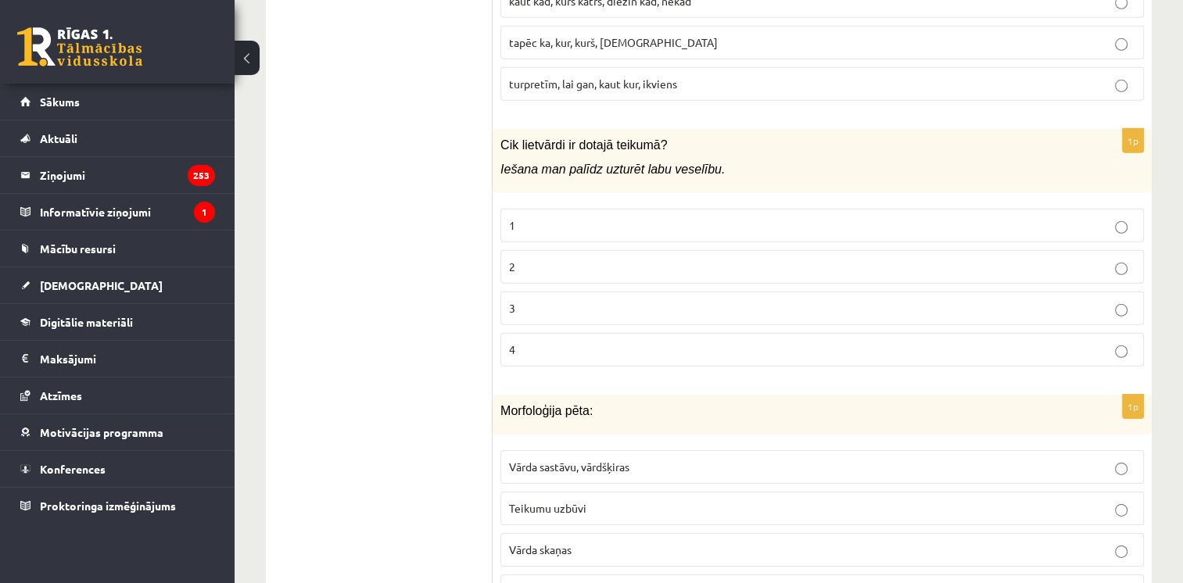
scroll to position [4778, 0]
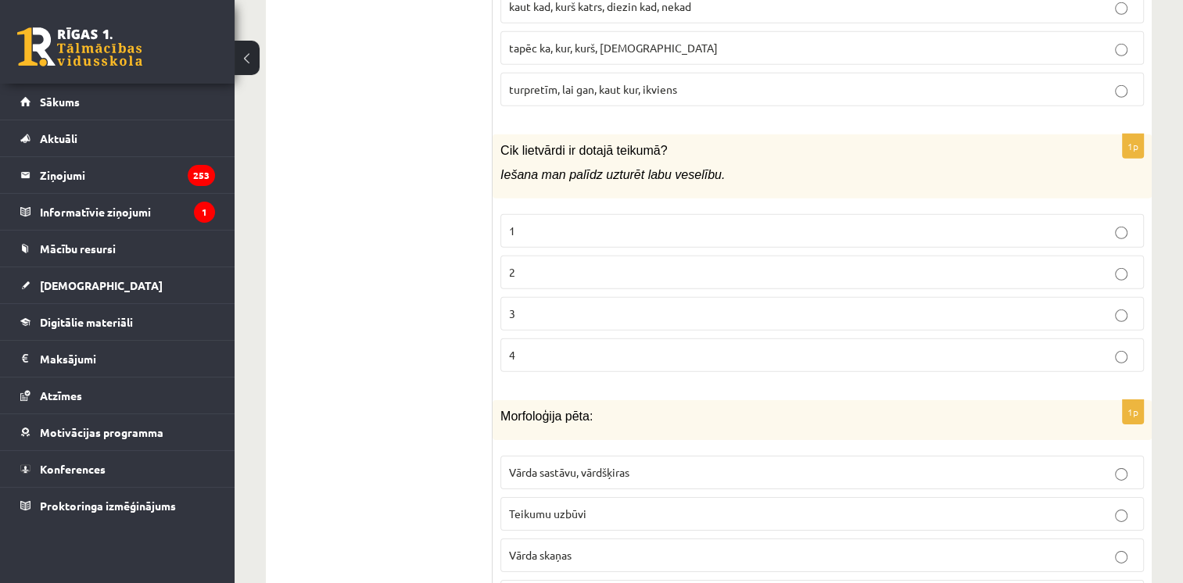
click at [518, 223] on p "1" at bounding box center [822, 231] width 626 height 16
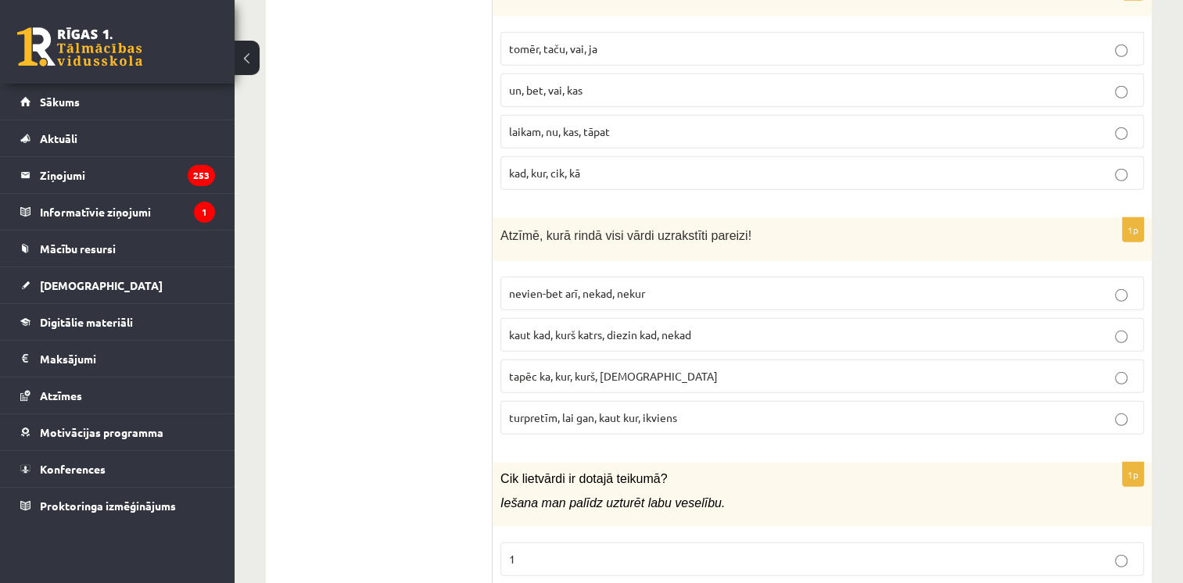
scroll to position [4455, 0]
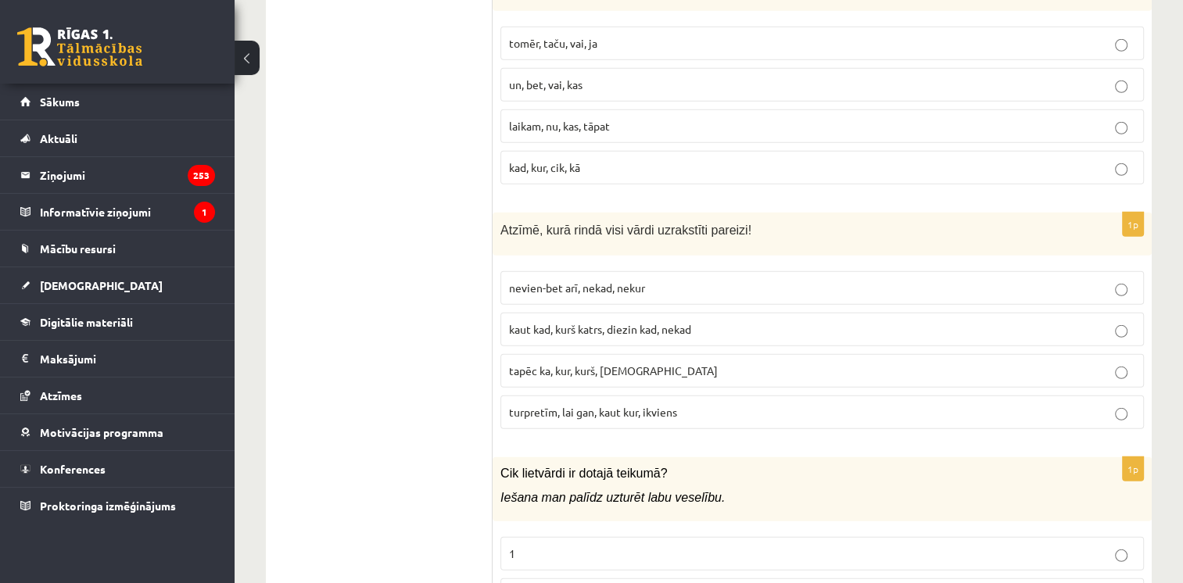
click at [560, 396] on label "turpretīm, lai gan, kaut kur, ikviens" at bounding box center [821, 413] width 643 height 34
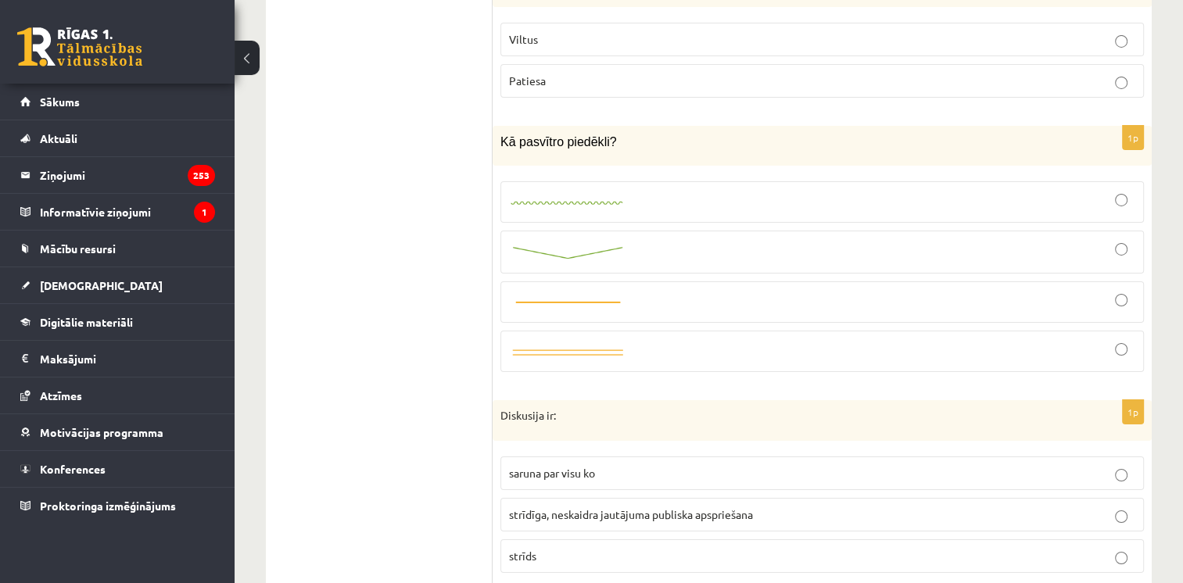
scroll to position [5453, 0]
click at [553, 190] on div at bounding box center [822, 202] width 626 height 24
click at [578, 245] on img at bounding box center [567, 253] width 117 height 16
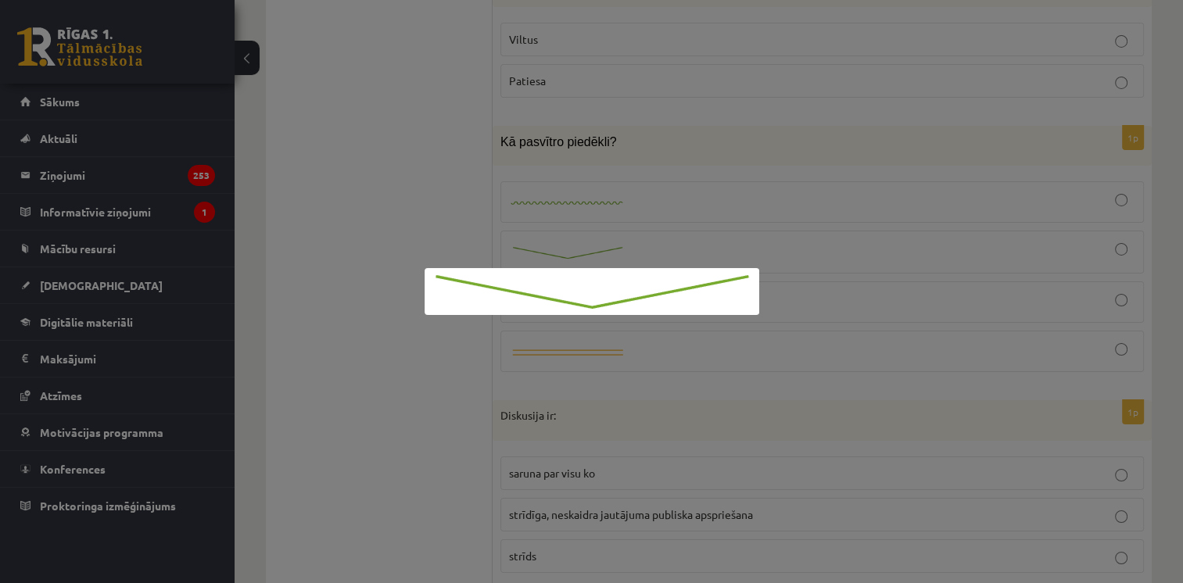
click at [356, 197] on div at bounding box center [591, 291] width 1183 height 583
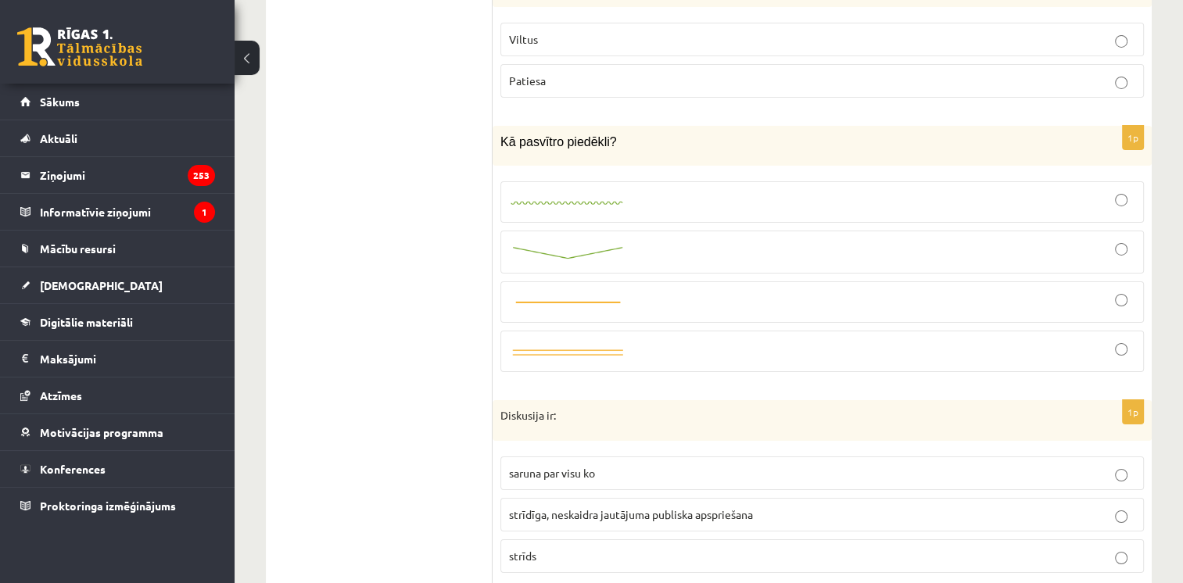
click at [697, 239] on div at bounding box center [822, 252] width 626 height 26
click at [657, 190] on div at bounding box center [822, 202] width 626 height 24
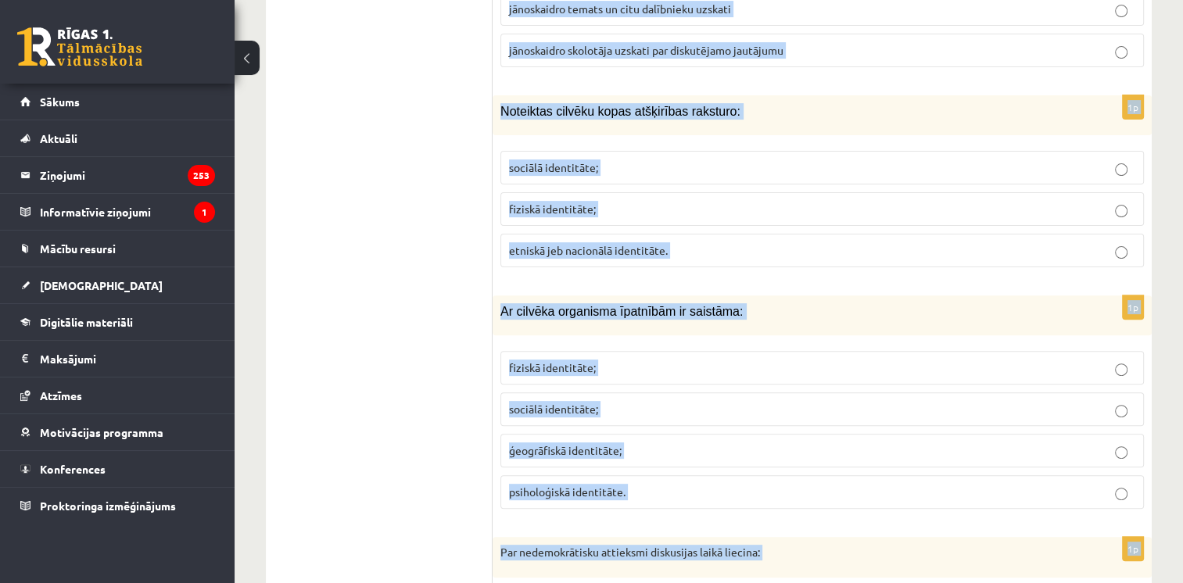
scroll to position [6366, 0]
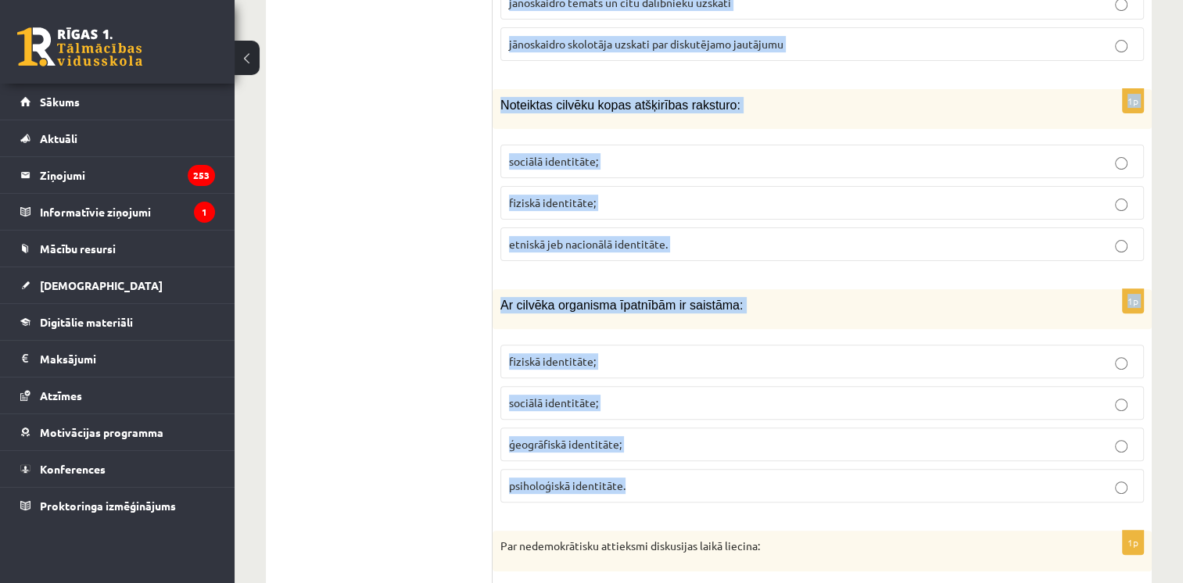
drag, startPoint x: 494, startPoint y: 59, endPoint x: 868, endPoint y: 455, distance: 544.7
copy form "Diskusija ir: saruna par visu ko strīdīga, neskaidra jautājuma publiska apsprie…"
click at [572, 354] on span "fiziskā identitāte;" at bounding box center [552, 361] width 87 height 14
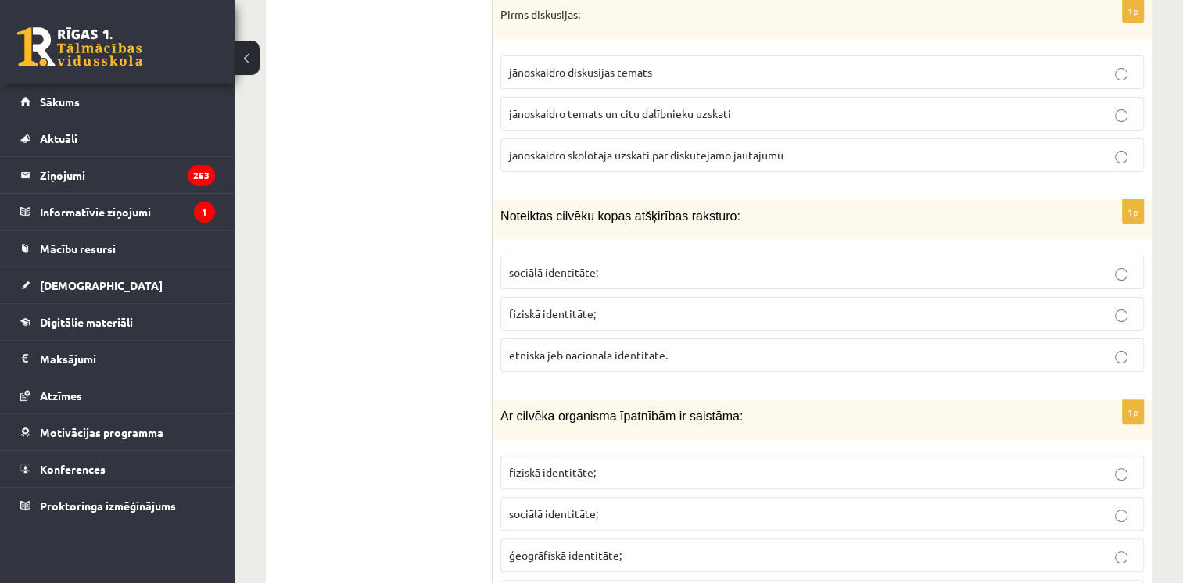
scroll to position [6248, 0]
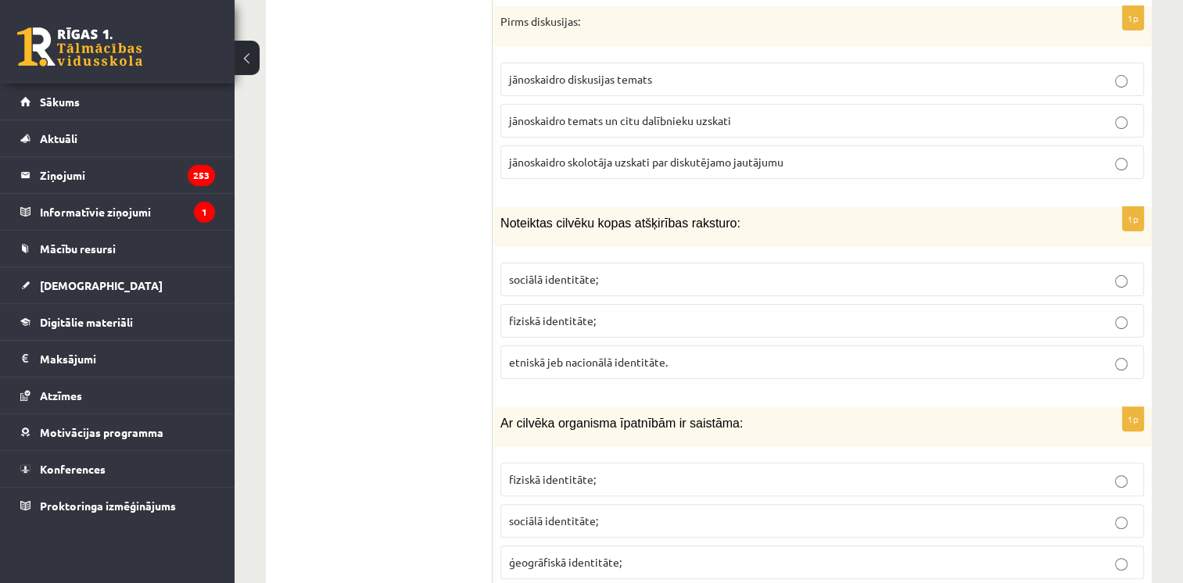
click at [579, 354] on p "etniskā jeb nacionālā identitāte." at bounding box center [822, 362] width 626 height 16
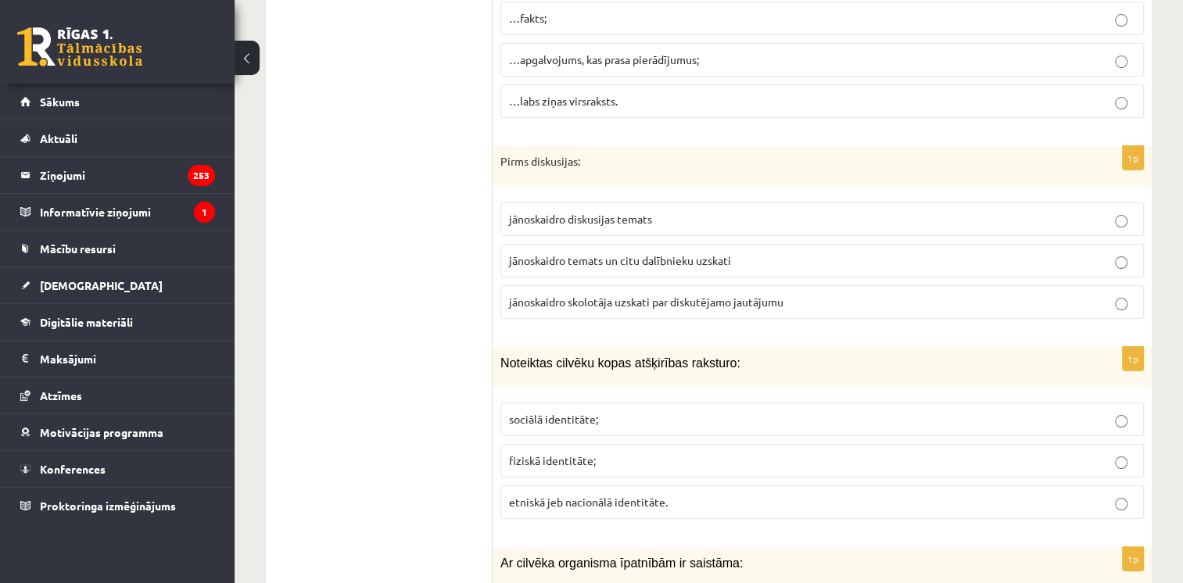
scroll to position [6069, 0]
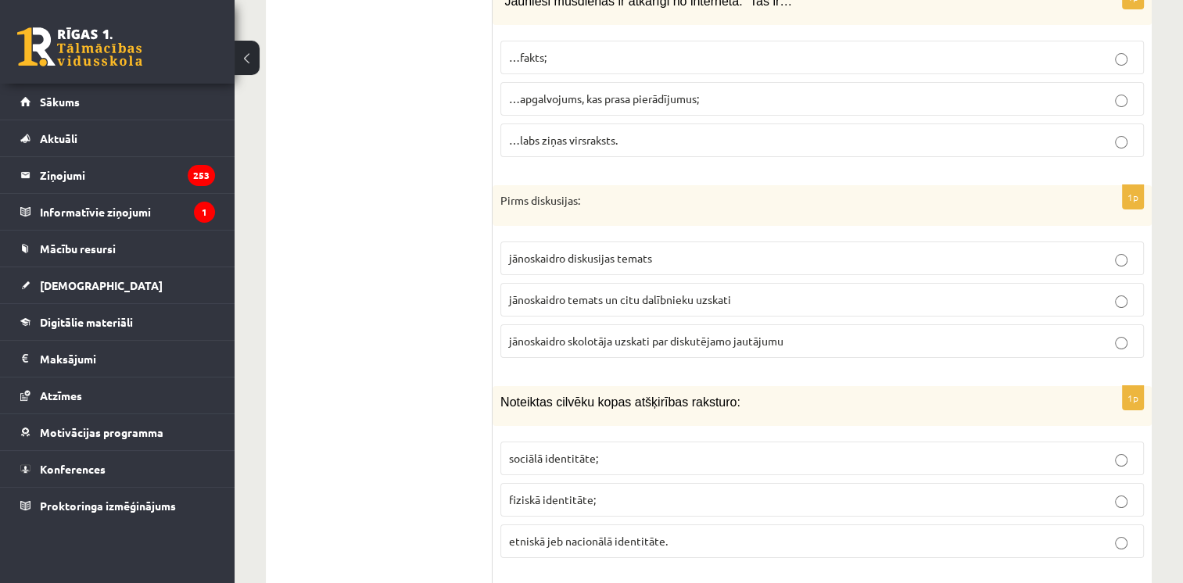
click at [566, 251] on span "jānoskaidro diskusijas temats" at bounding box center [580, 258] width 143 height 14
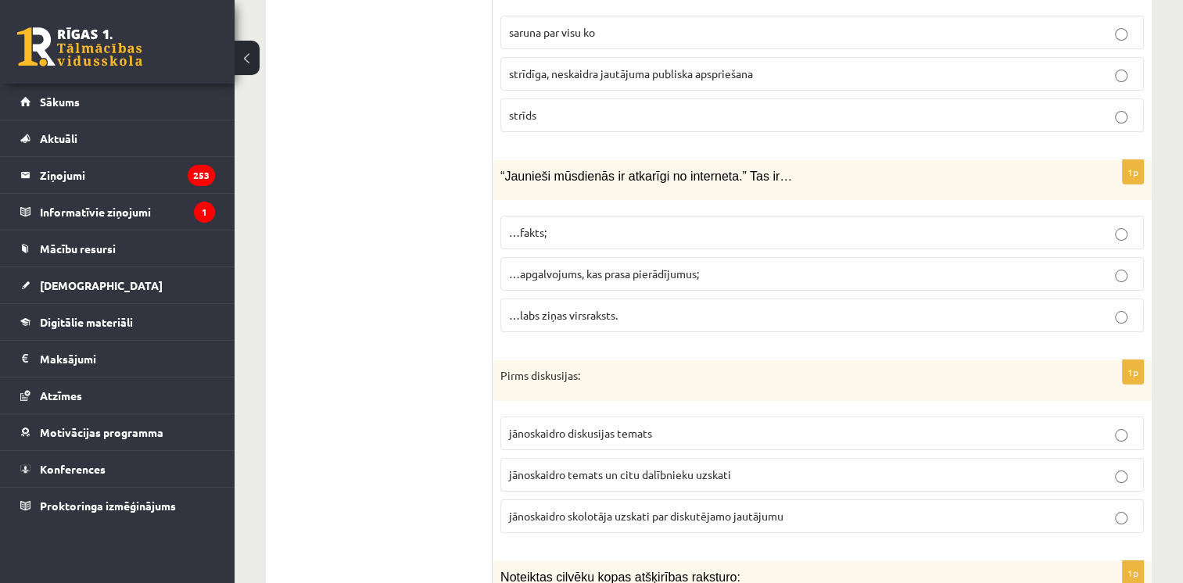
scroll to position [5875, 0]
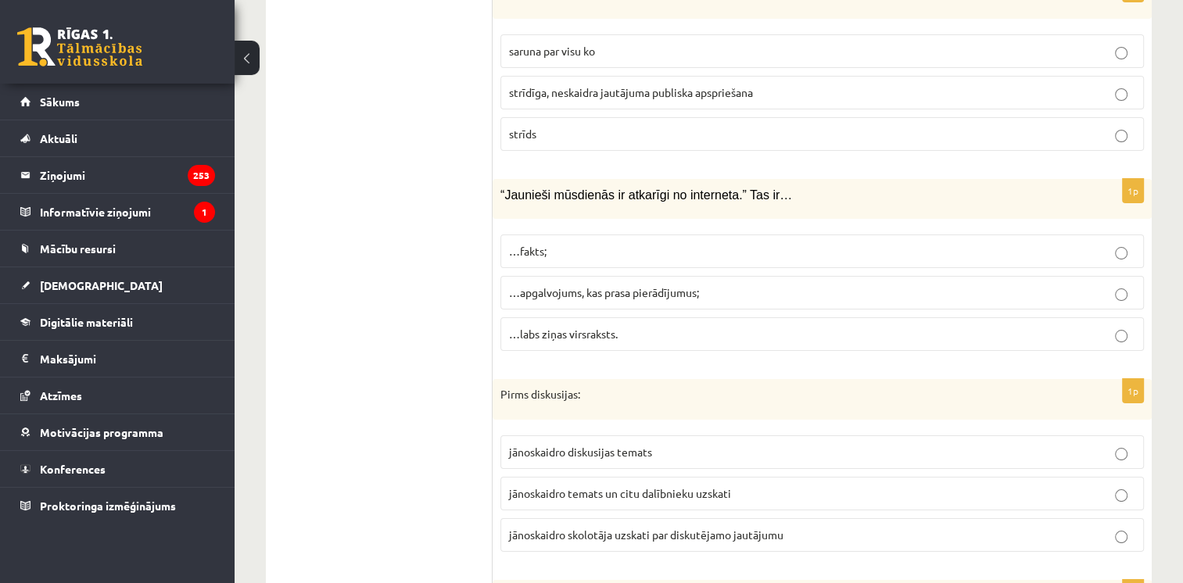
click at [652, 285] on span "…apgalvojums, kas prasa pierādījumus;" at bounding box center [604, 292] width 190 height 14
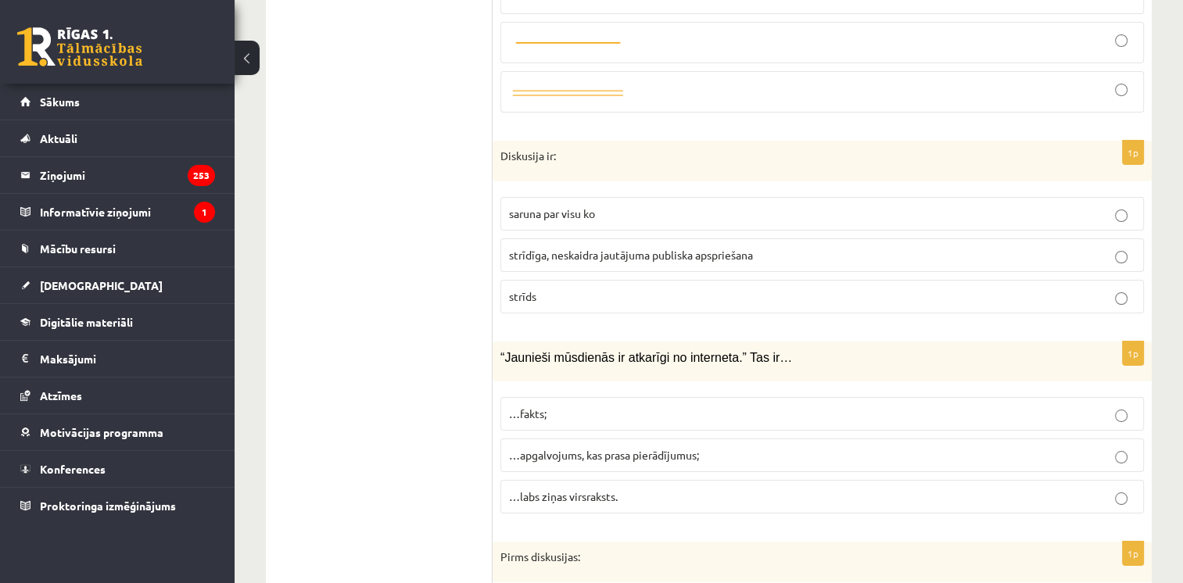
scroll to position [5710, 0]
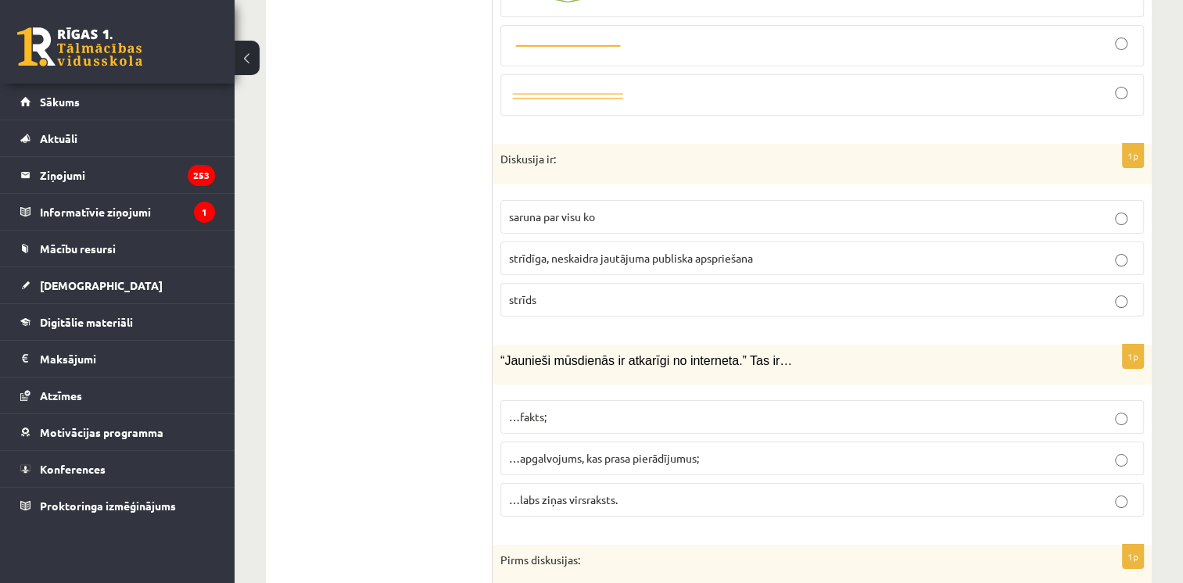
click at [568, 251] on span "strīdīga, neskaidra jautājuma publiska apspriešana" at bounding box center [631, 258] width 244 height 14
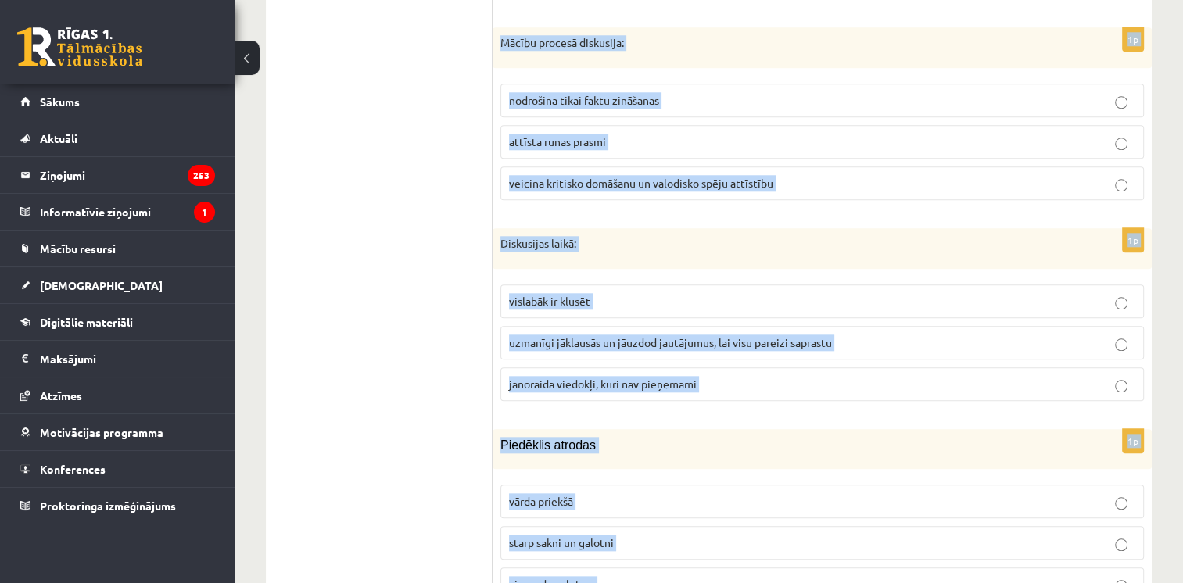
scroll to position [7492, 0]
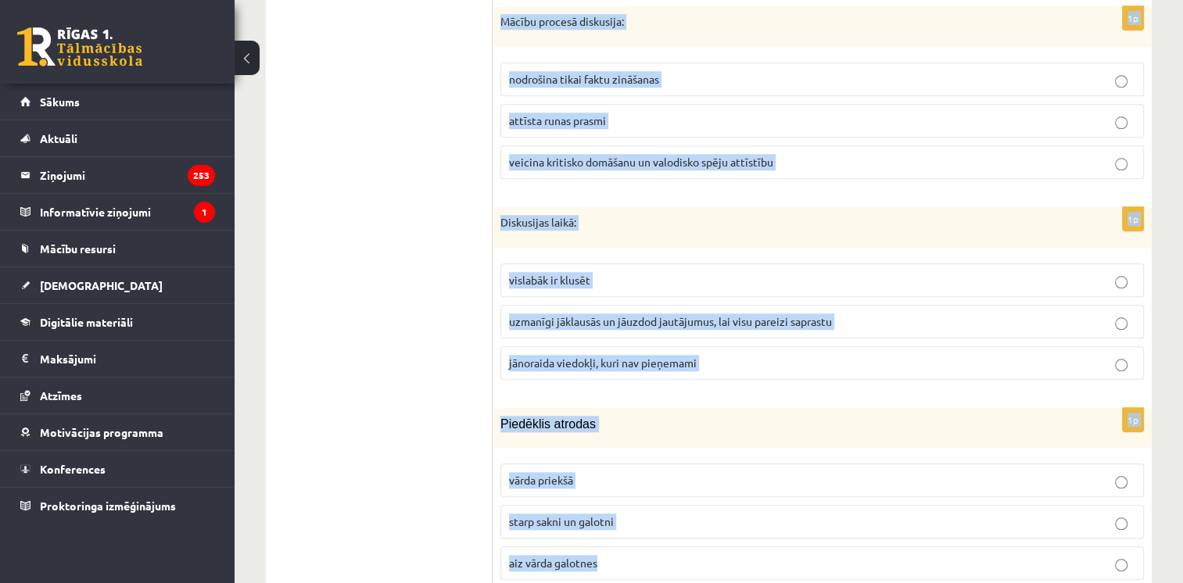
drag, startPoint x: 500, startPoint y: 63, endPoint x: 741, endPoint y: 541, distance: 535.9
copy form "Par nedemokrātisku attieksmi diskusijas laikā liecina: novirzīšanās no temata n…"
click at [585, 514] on span "starp sakni un galotni" at bounding box center [561, 521] width 105 height 14
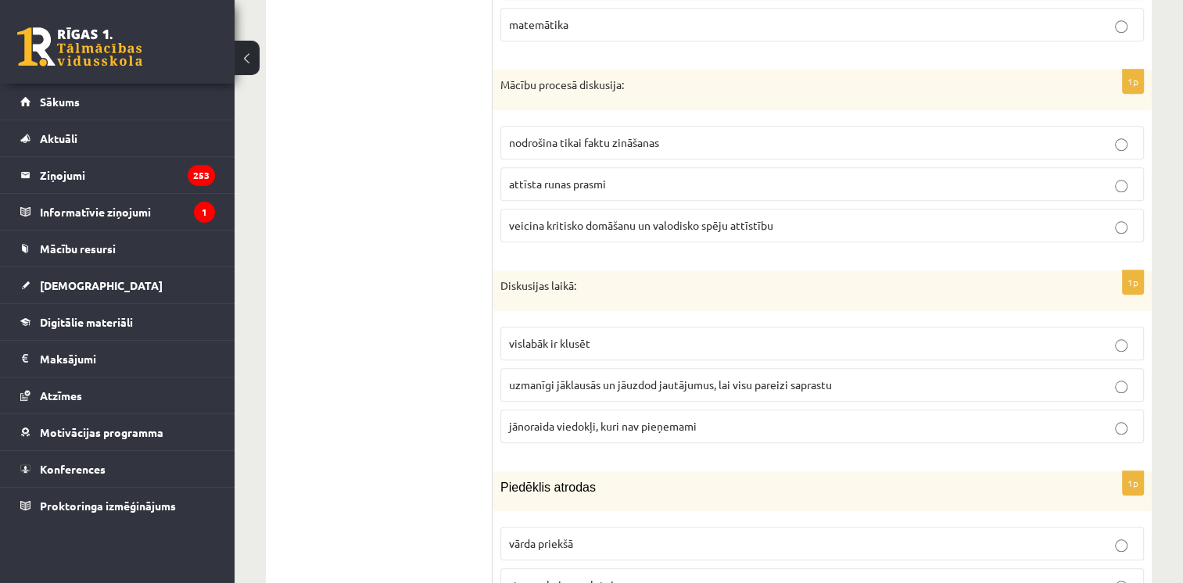
scroll to position [7426, 0]
click at [563, 380] on span "uzmanīgi jāklausās un jāuzdod jautājumus, lai visu pareizi saprastu" at bounding box center [670, 387] width 323 height 14
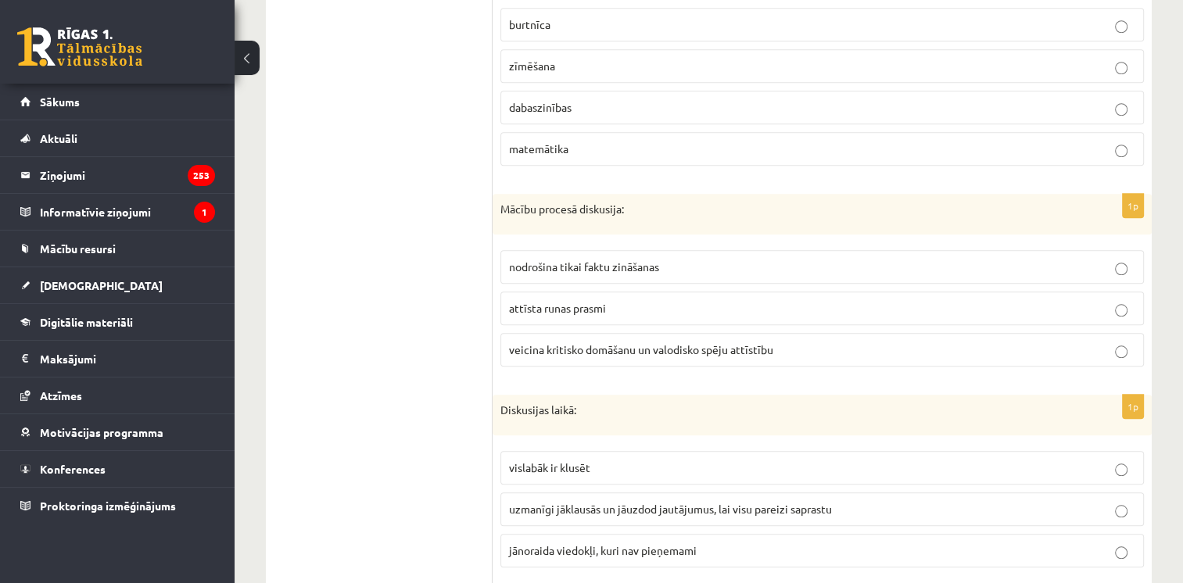
scroll to position [7301, 0]
click at [556, 346] on span "veicina kritisko domāšanu un valodisko spēju attīstību" at bounding box center [641, 353] width 264 height 14
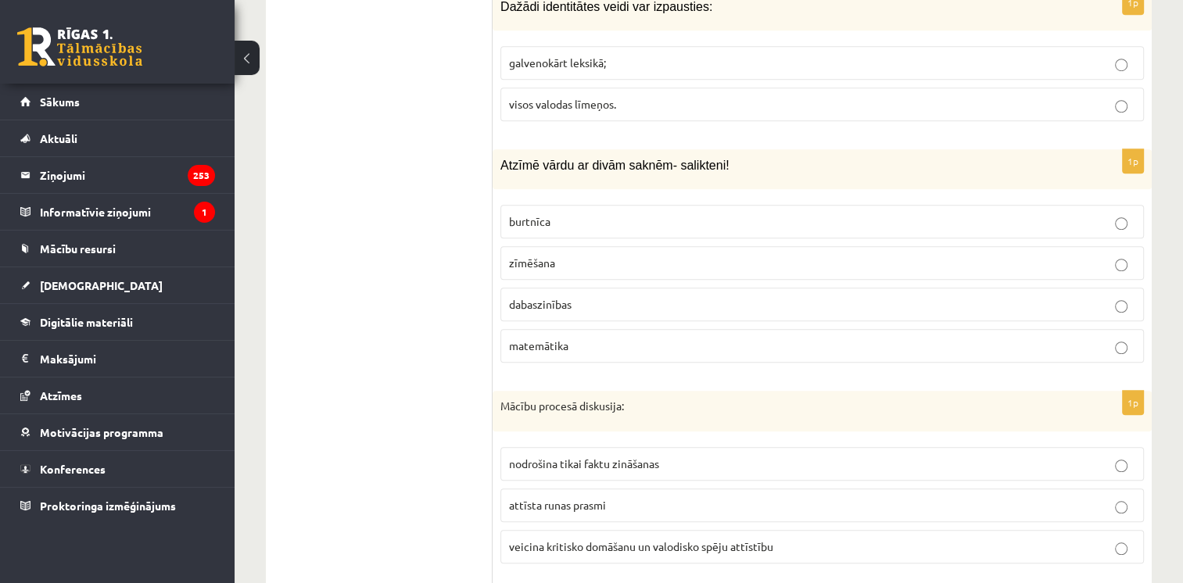
scroll to position [7107, 0]
click at [560, 296] on p "dabaszinības" at bounding box center [822, 304] width 626 height 16
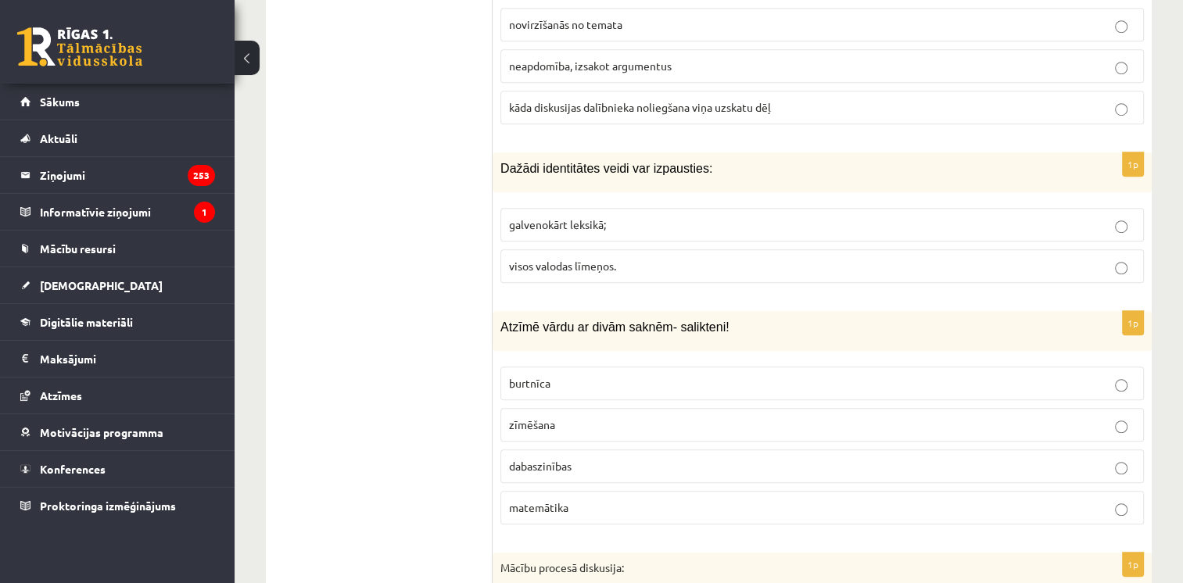
scroll to position [6929, 0]
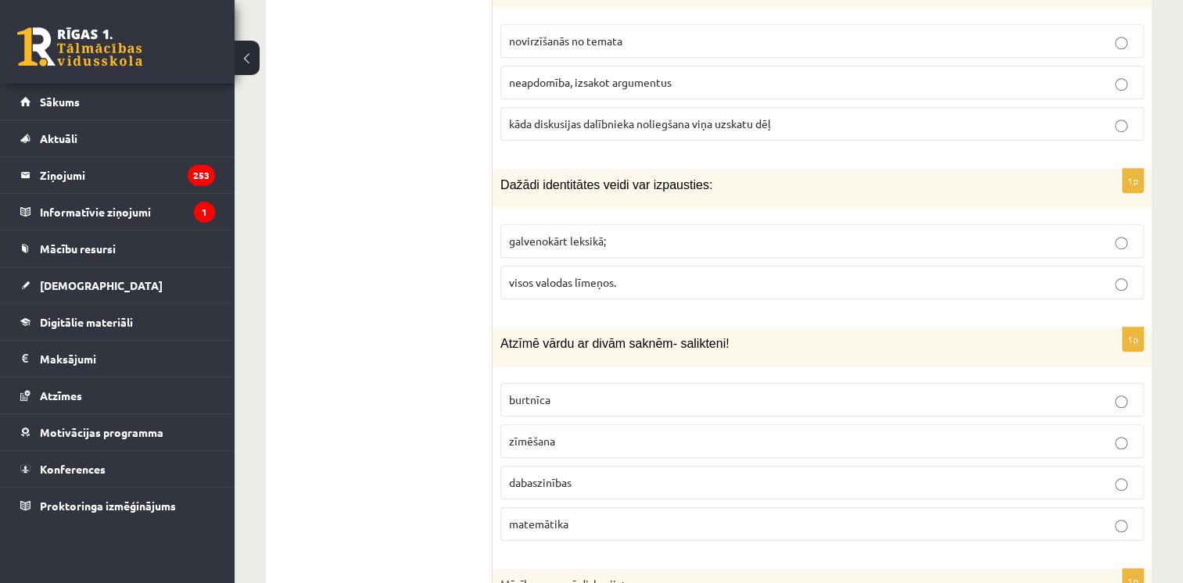
click at [539, 275] on span "visos valodas līmeņos." at bounding box center [562, 282] width 107 height 14
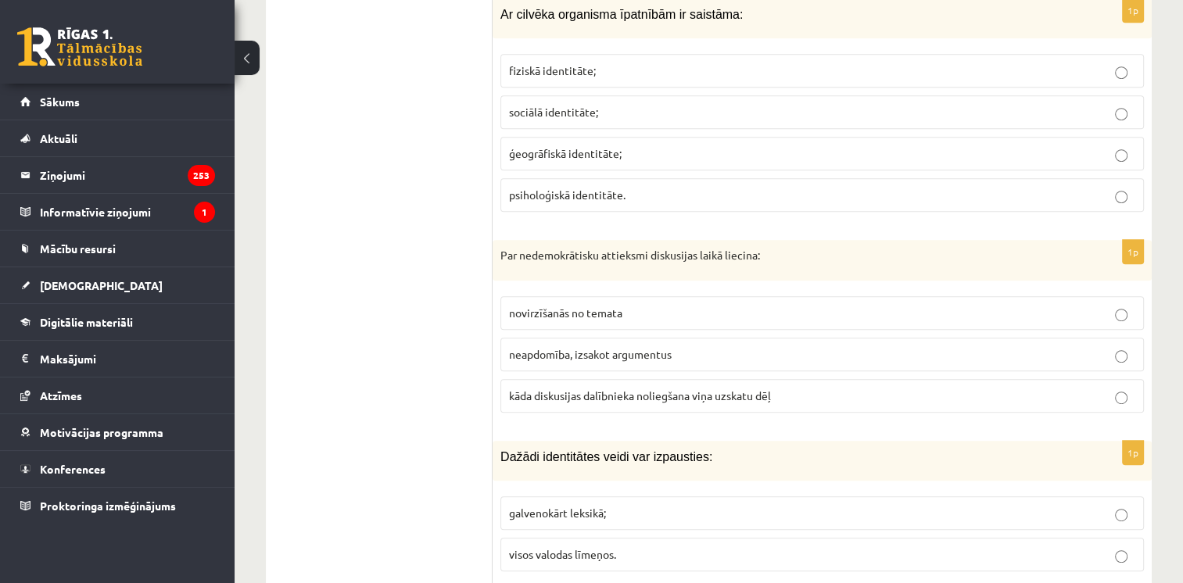
scroll to position [6658, 0]
click at [562, 388] on span "kāda diskusijas dalībnieka noliegšana viņa uzskatu dēļ" at bounding box center [640, 395] width 262 height 14
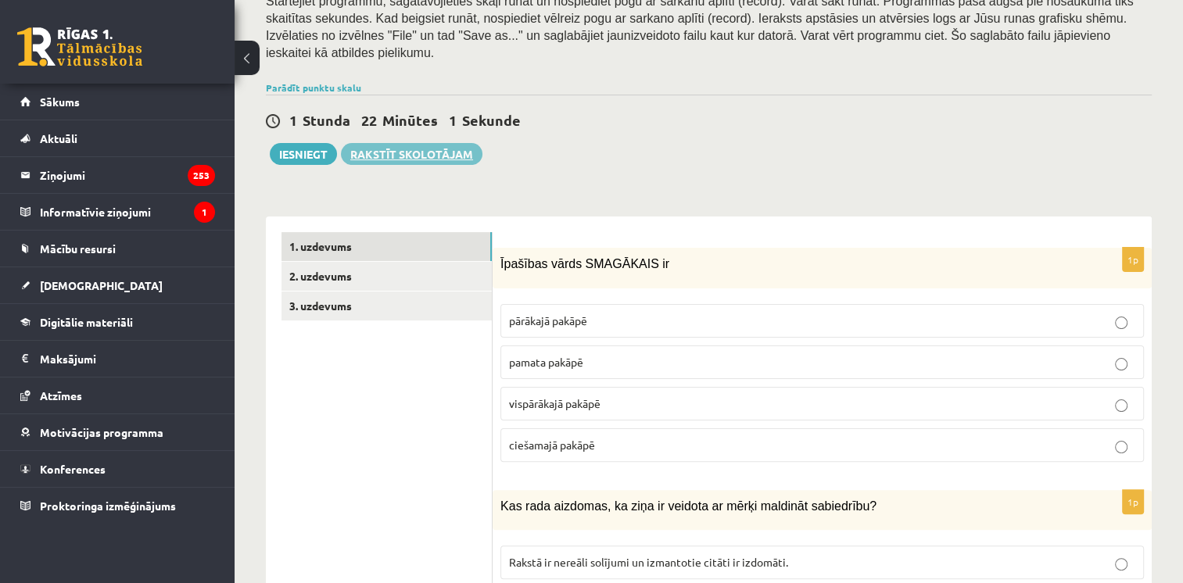
scroll to position [293, 0]
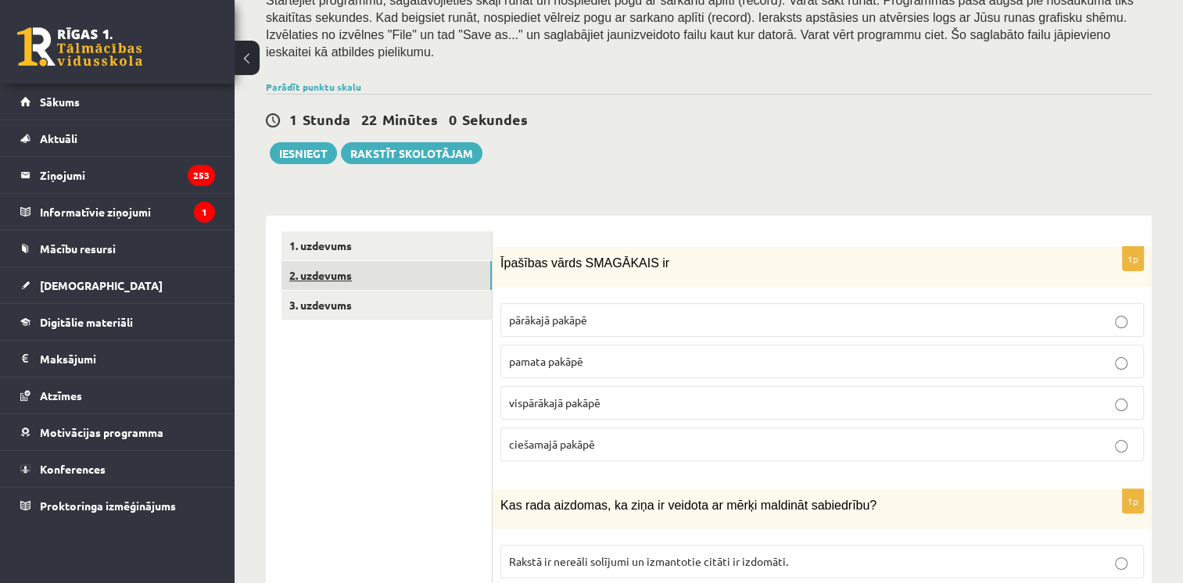
click at [327, 261] on link "2. uzdevums" at bounding box center [386, 275] width 210 height 29
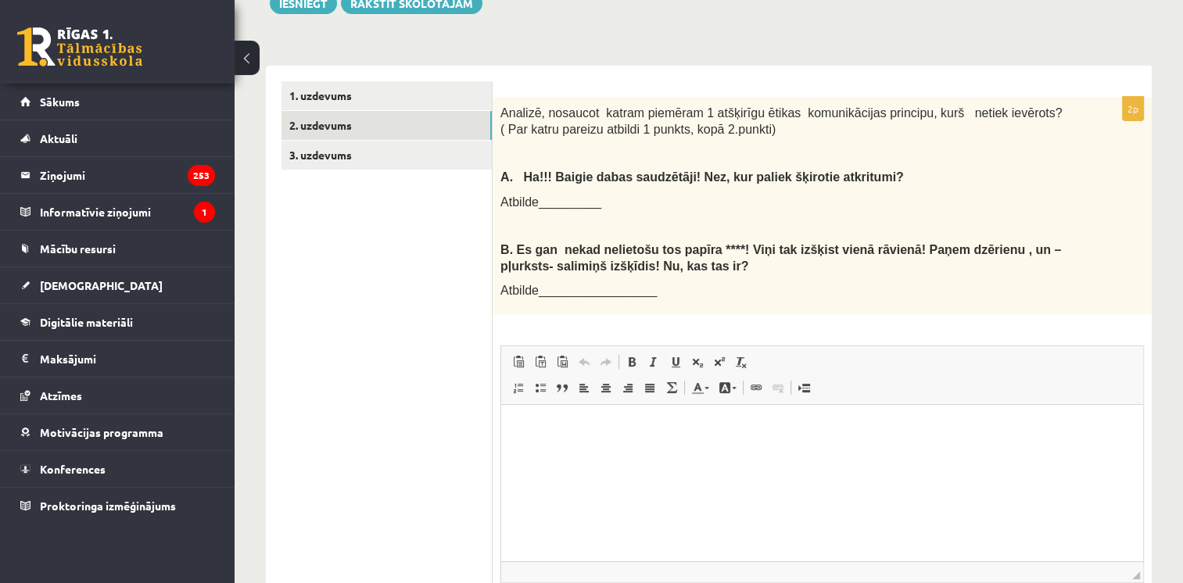
scroll to position [0, 0]
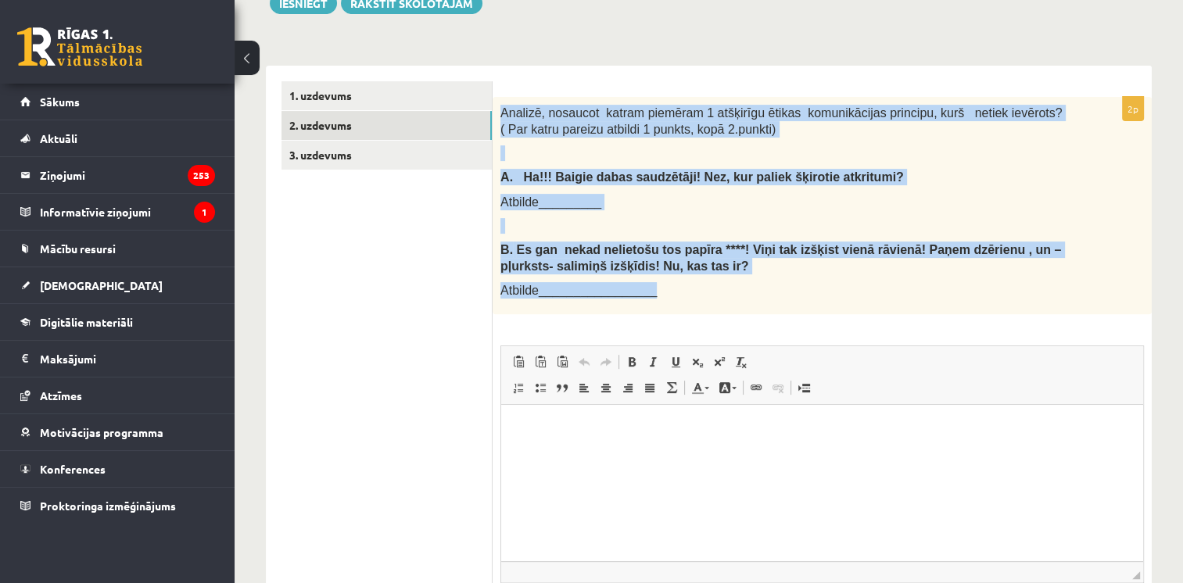
drag, startPoint x: 497, startPoint y: 95, endPoint x: 876, endPoint y: 284, distance: 423.0
click at [876, 284] on div "Analizē, nosaucot katram piemēram 1 atšķirīgu ētikas komunikācijas principu, ku…" at bounding box center [821, 205] width 659 height 217
copy div "Analizē, nosaucot katram piemēram 1 atšķirīgu ētikas komunikācijas principu, ku…"
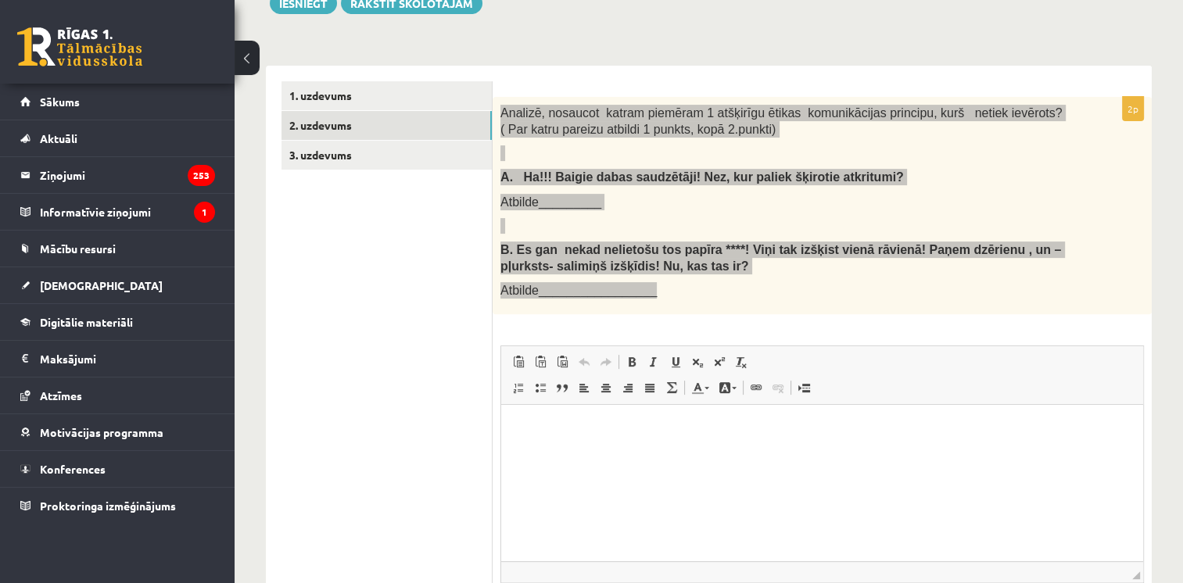
click at [557, 436] on p "Bagātinātā teksta redaktors, wiswyg-editor-user-answer-47433779208580" at bounding box center [822, 429] width 611 height 16
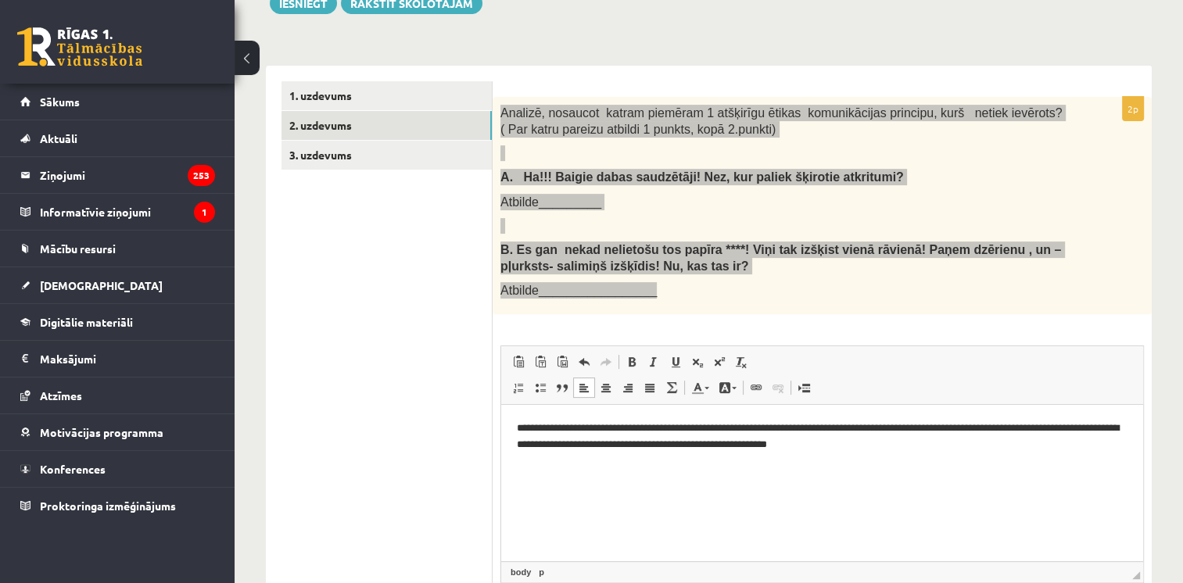
click at [957, 428] on p "**********" at bounding box center [822, 437] width 611 height 33
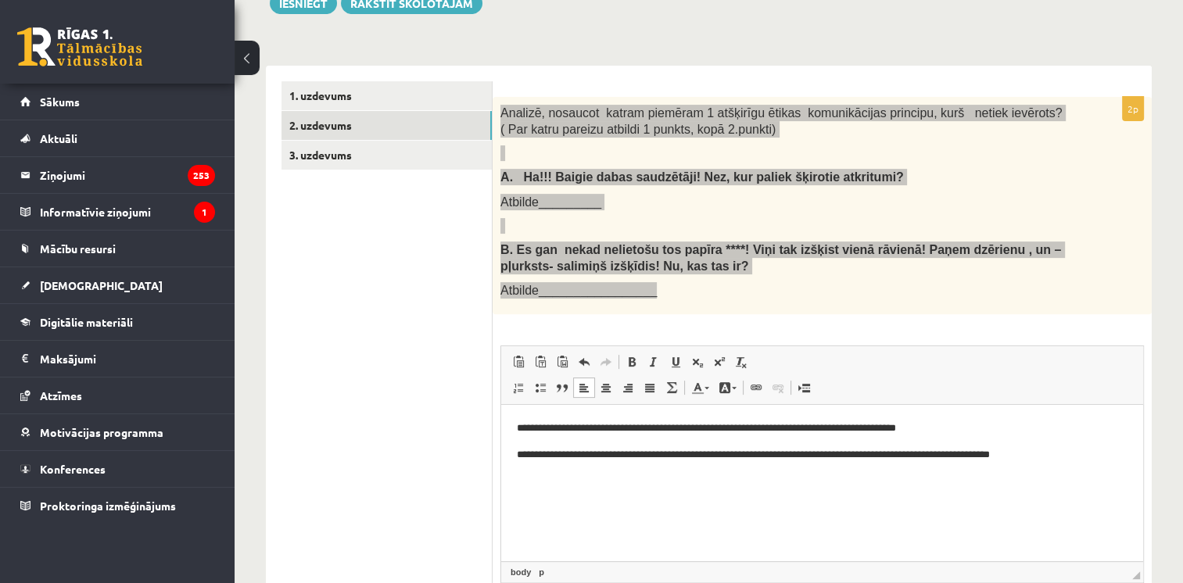
click at [675, 432] on p "**********" at bounding box center [822, 429] width 611 height 16
click at [690, 456] on p "**********" at bounding box center [822, 455] width 611 height 16
click at [768, 459] on p "**********" at bounding box center [822, 455] width 611 height 16
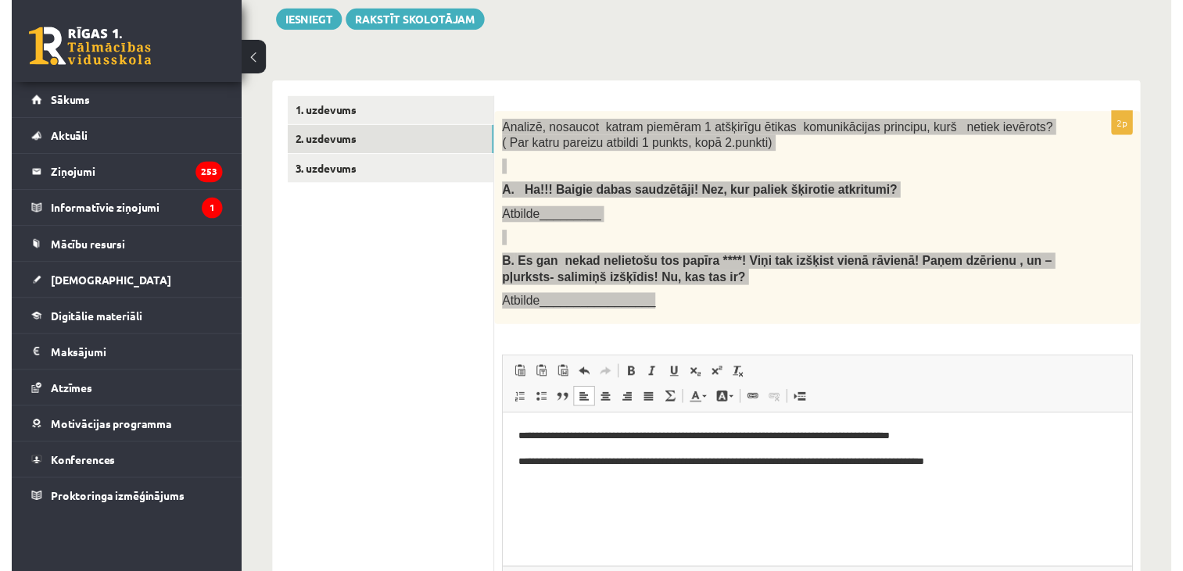
scroll to position [399, 0]
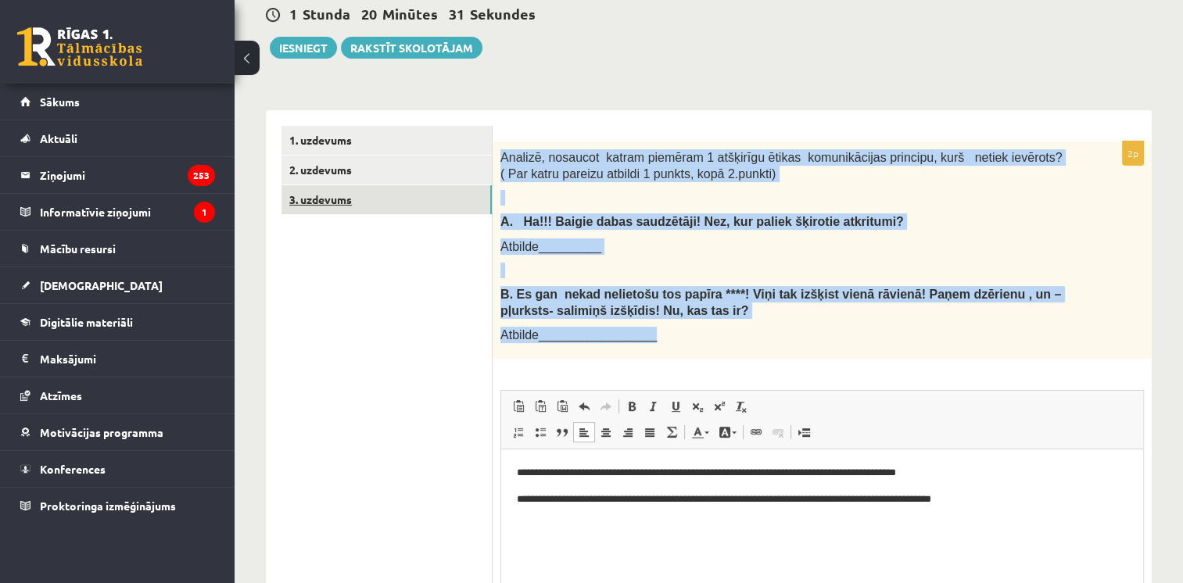
click at [328, 185] on link "3. uzdevums" at bounding box center [386, 199] width 210 height 29
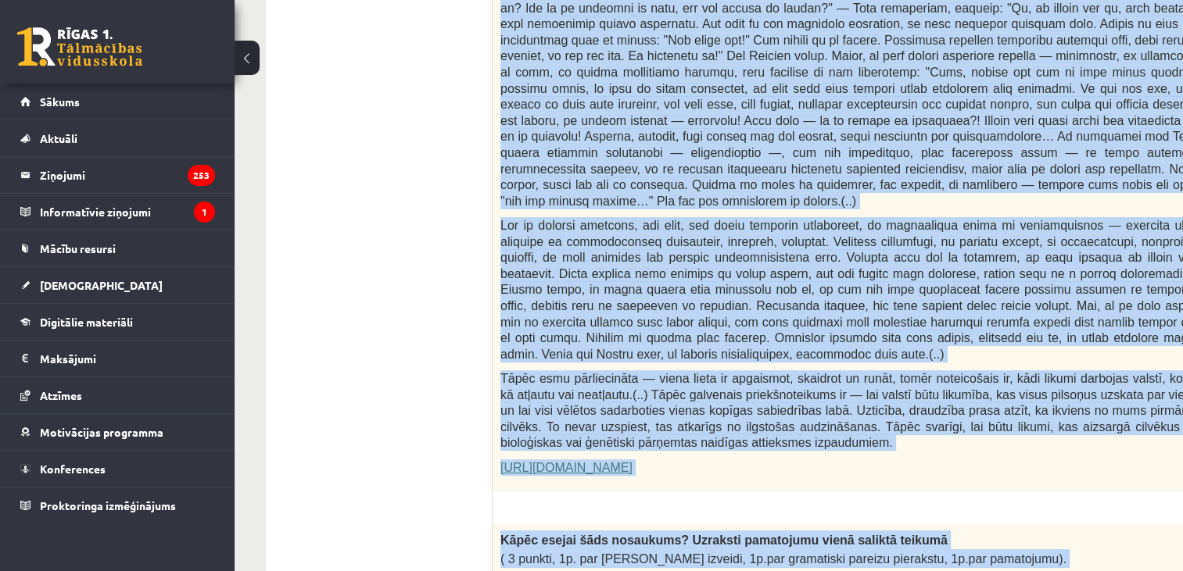
scroll to position [872, 0]
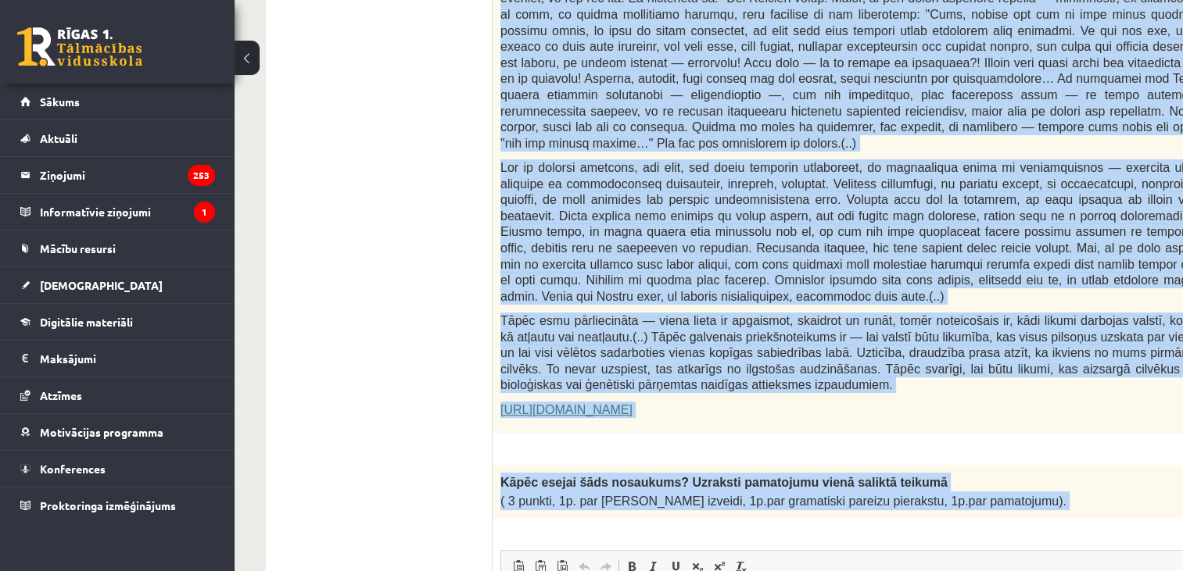
drag, startPoint x: 499, startPoint y: 53, endPoint x: 1007, endPoint y: 489, distance: 669.2
copy form "Fragments no Valentīnas Freimanes grāmatas "Antigones likums" Mūsu zemapziņas p…"
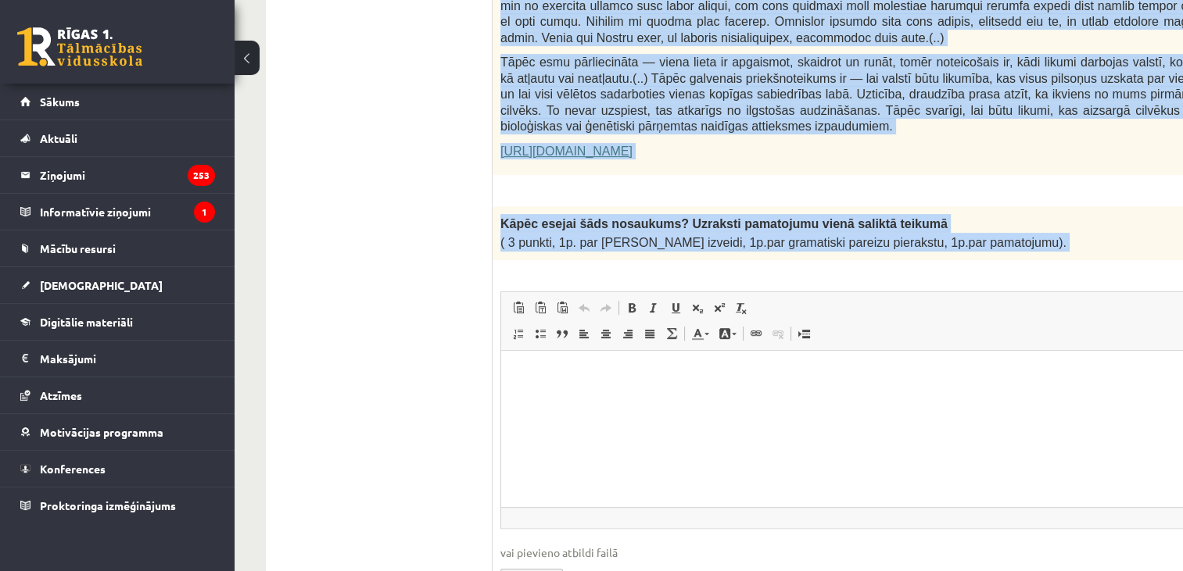
scroll to position [1134, 0]
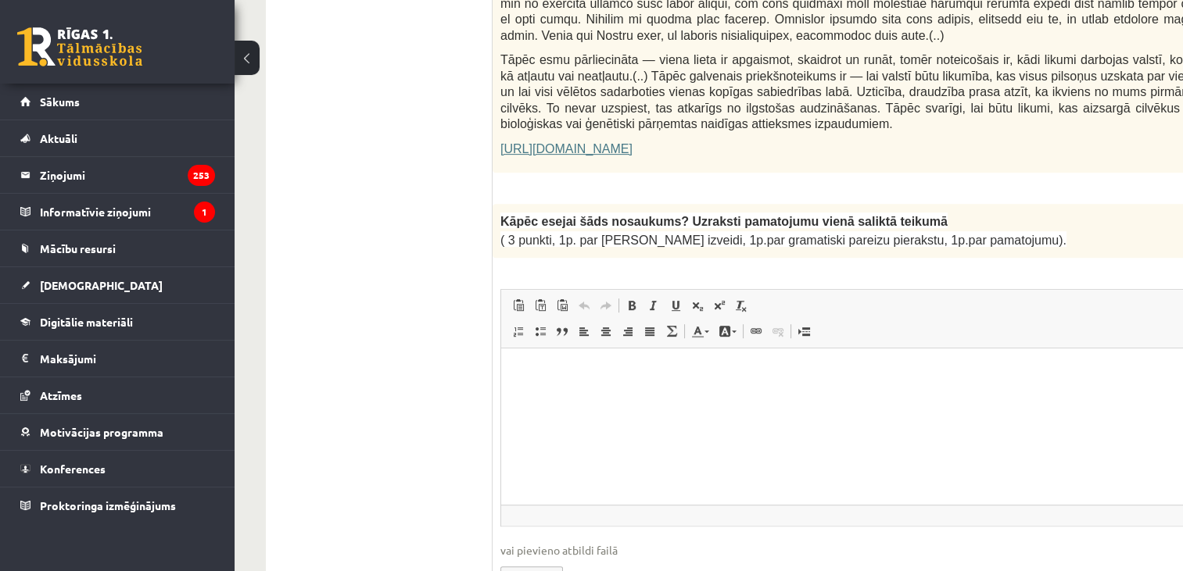
click at [554, 364] on p "Bagātinātā teksta redaktors, wiswyg-editor-user-answer-47433963000940" at bounding box center [912, 372] width 790 height 16
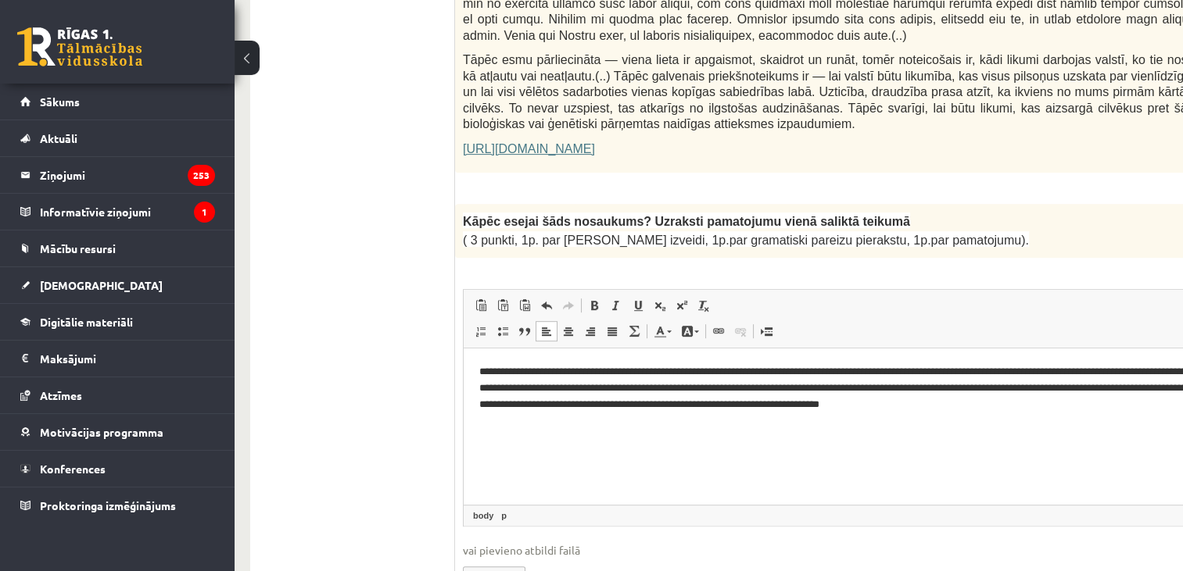
scroll to position [1134, 115]
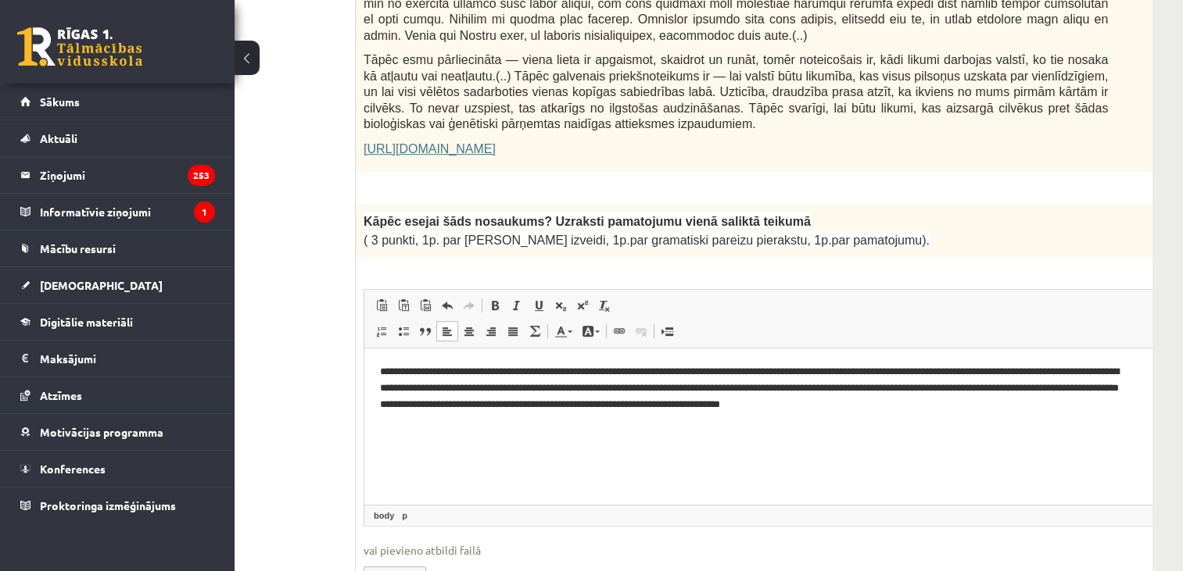
click at [489, 386] on p "**********" at bounding box center [754, 388] width 748 height 48
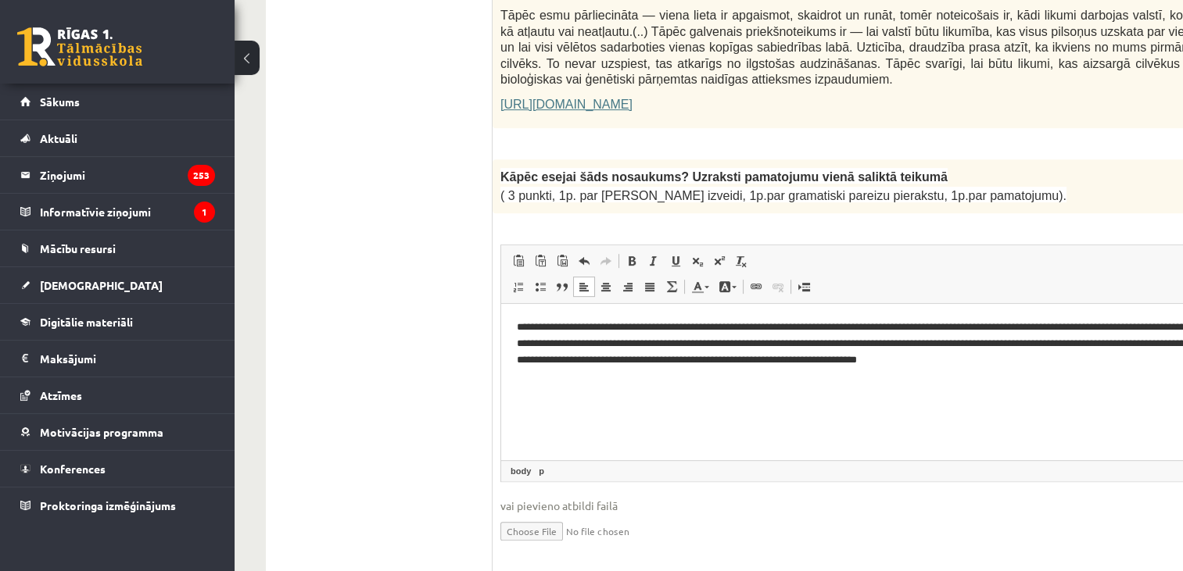
scroll to position [1181, 0]
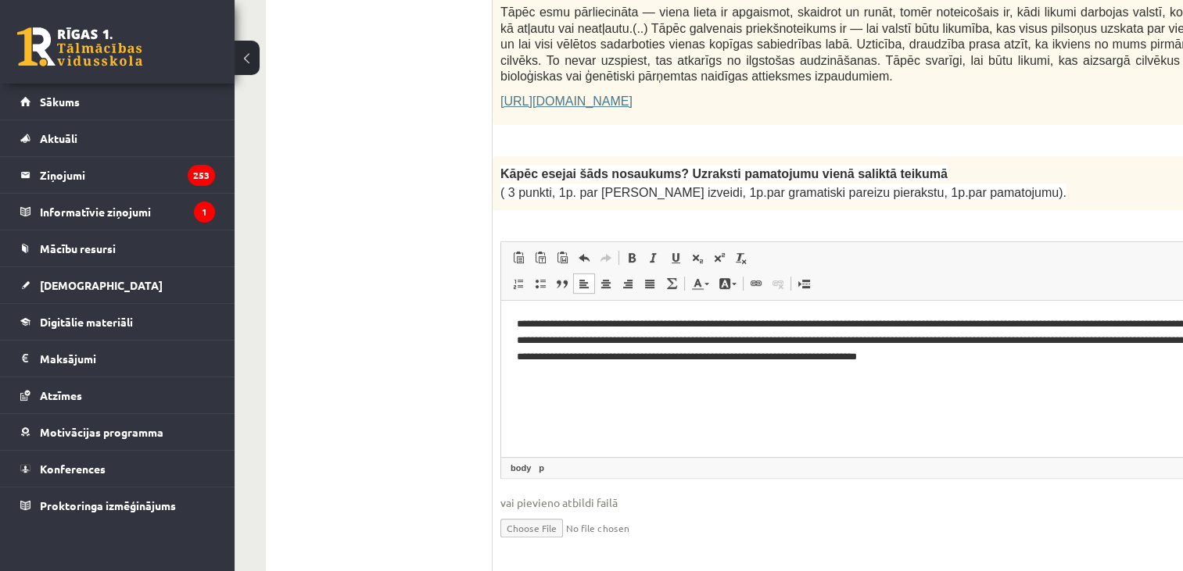
click at [981, 380] on html "**********" at bounding box center [911, 340] width 821 height 80
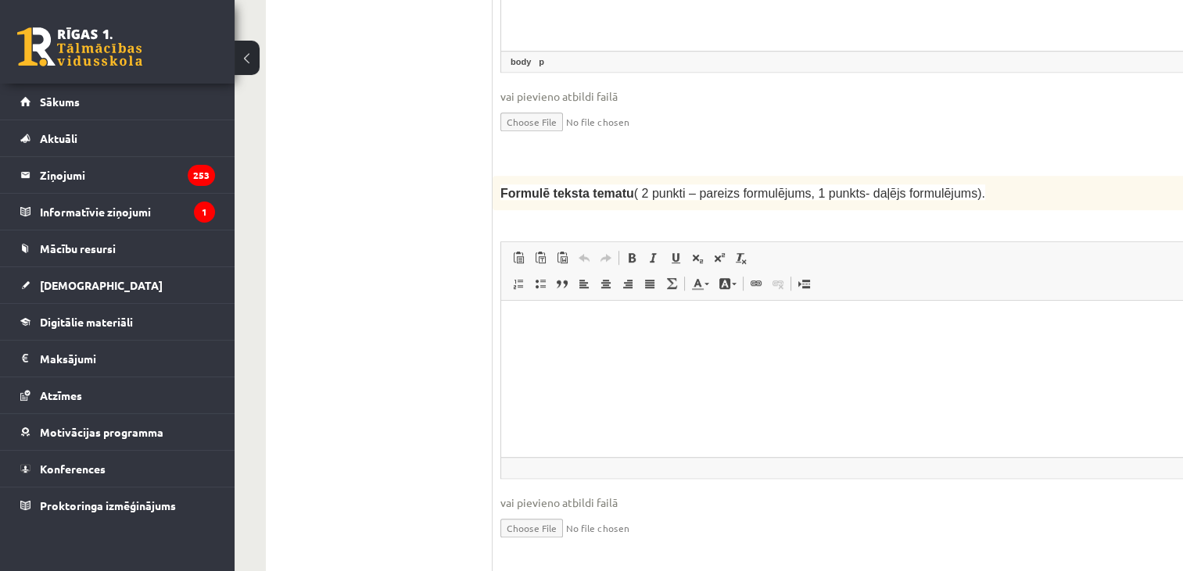
scroll to position [0, 9]
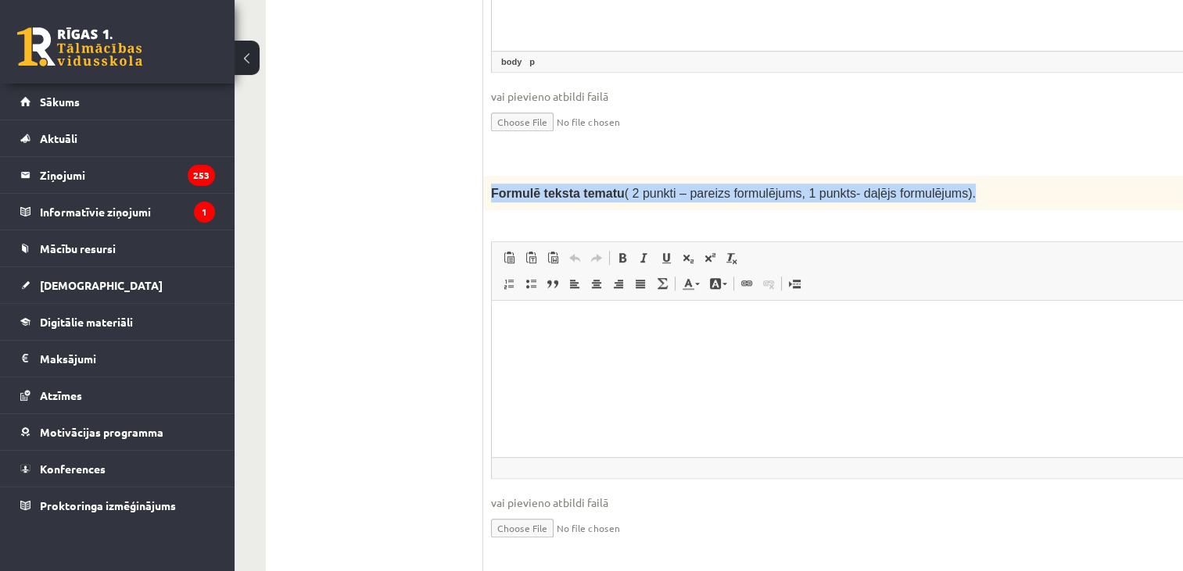
drag, startPoint x: 487, startPoint y: 152, endPoint x: 956, endPoint y: 161, distance: 469.1
click at [956, 176] on div "Formulē teksta tematu ( 2 punkti – pareizs formulējums, 1 punkts- daļējs formul…" at bounding box center [902, 193] width 838 height 34
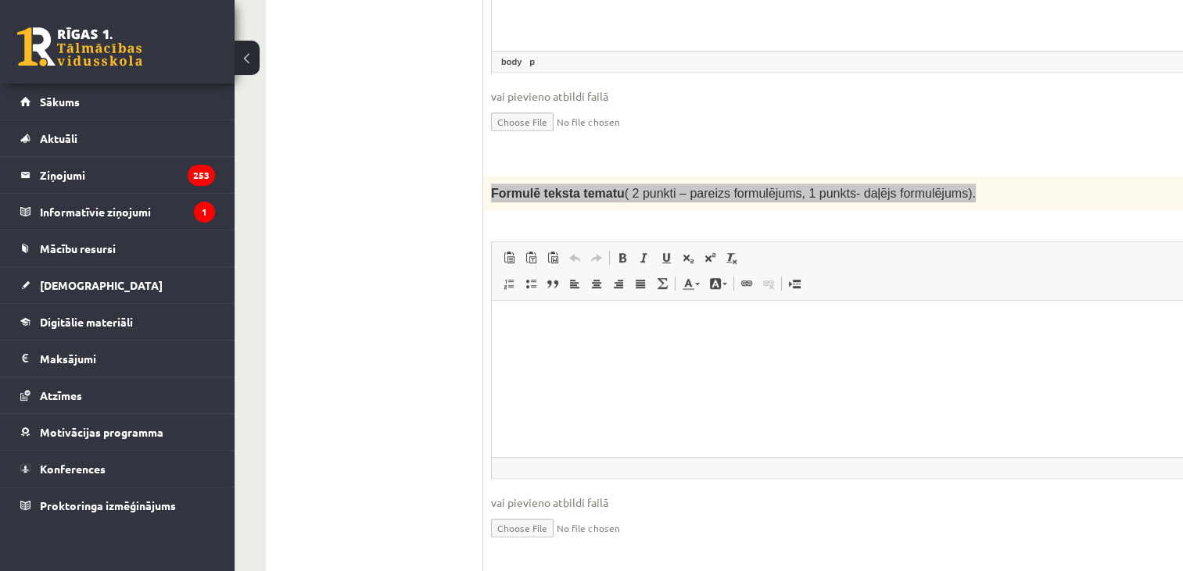
click at [545, 331] on p "Bagātinātā teksta redaktors, wiswyg-editor-user-answer-47434040560180" at bounding box center [902, 325] width 790 height 16
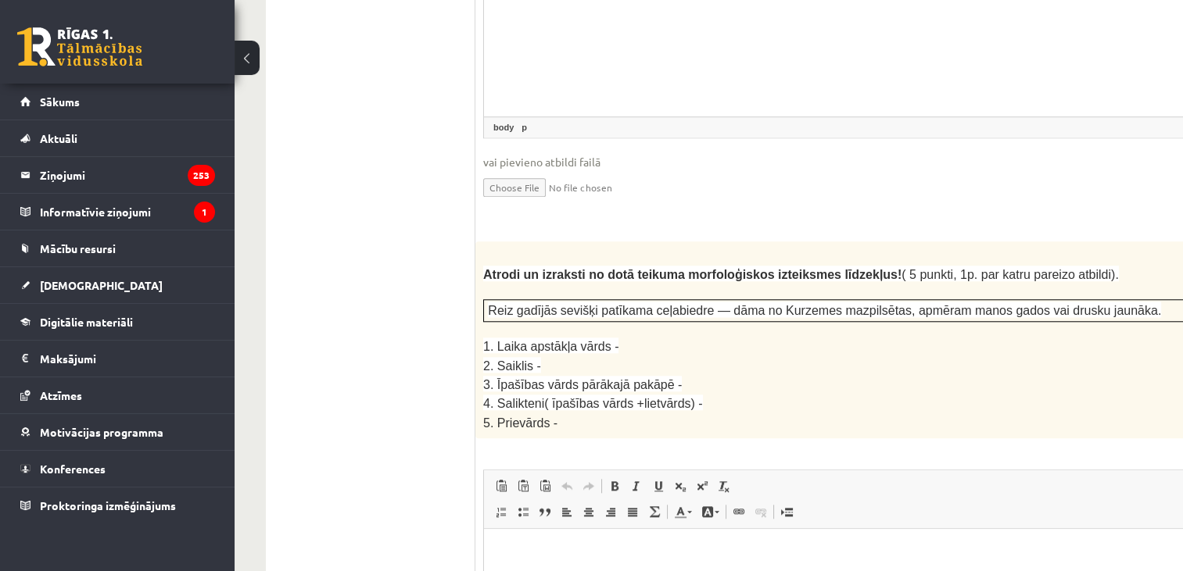
scroll to position [0, 22]
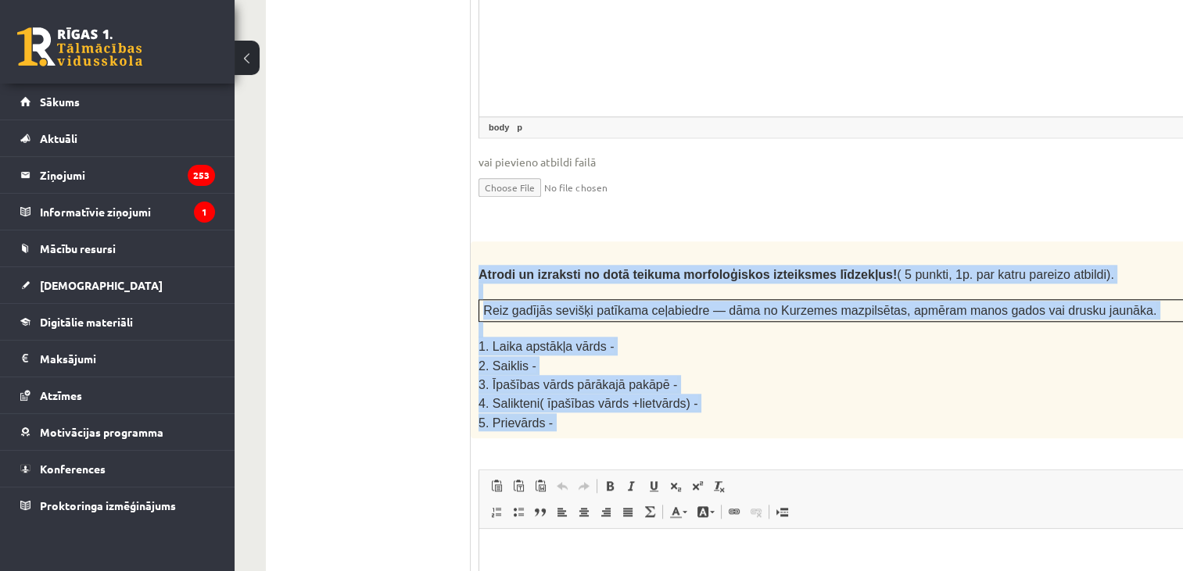
drag, startPoint x: 476, startPoint y: 232, endPoint x: 693, endPoint y: 390, distance: 268.6
click at [693, 390] on div "5p Atrodi un izraksti no dotā teikuma morfoloģiskos izteiksmes līdzekļus! ( 5 p…" at bounding box center [890, 518] width 838 height 553
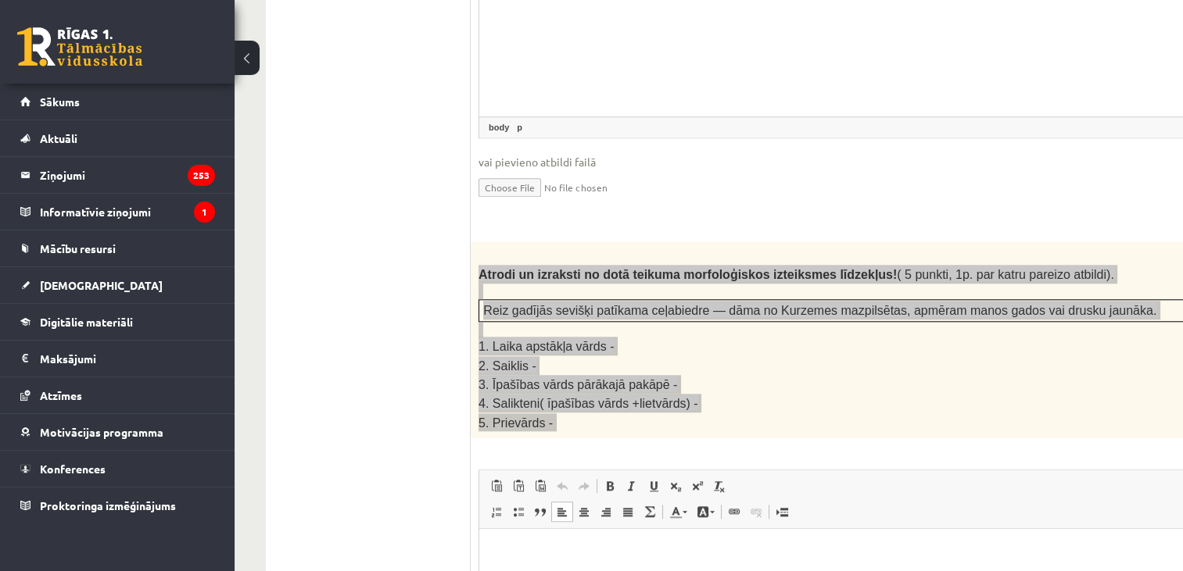
click at [569, 559] on p "Bagātinātā teksta redaktors, wiswyg-editor-user-answer-47433955845820" at bounding box center [890, 553] width 790 height 16
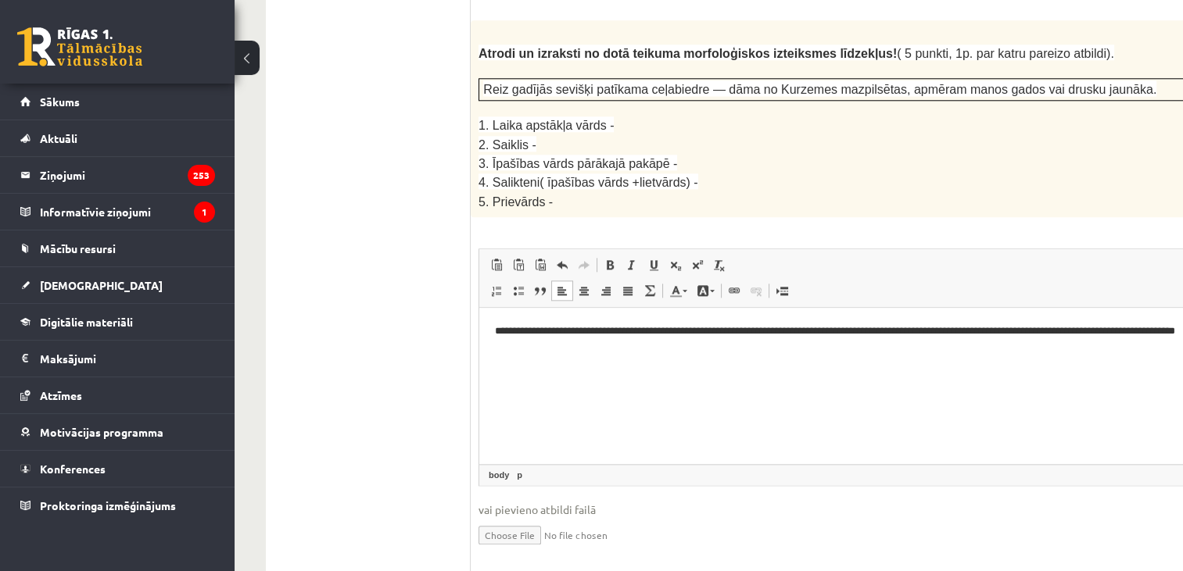
scroll to position [2151, 0]
click at [626, 333] on p "**********" at bounding box center [869, 339] width 748 height 33
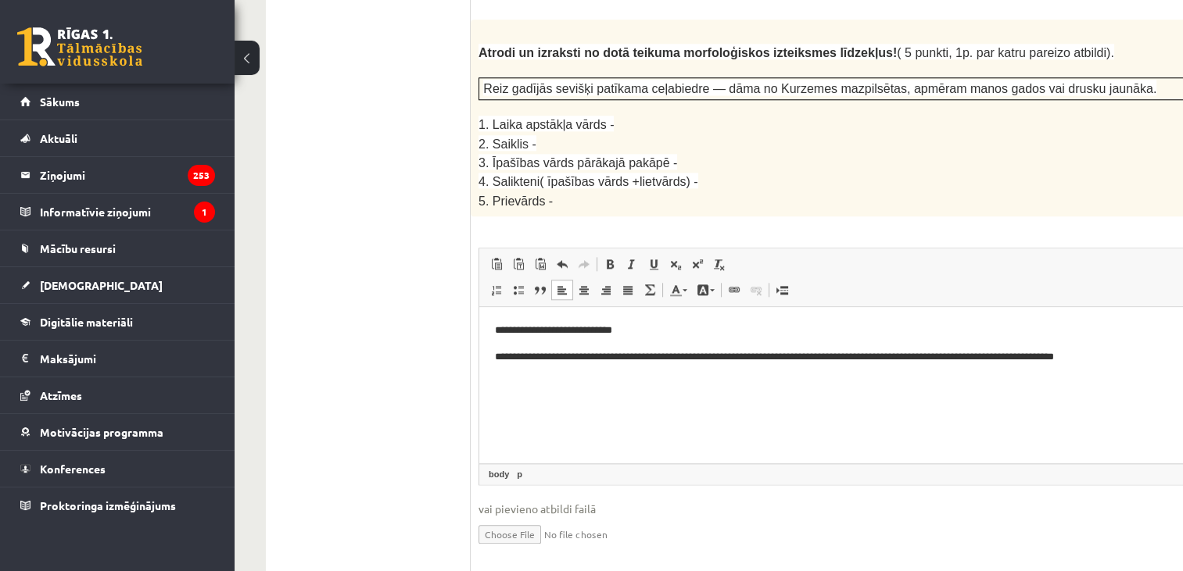
click at [562, 366] on html "**********" at bounding box center [889, 343] width 821 height 73
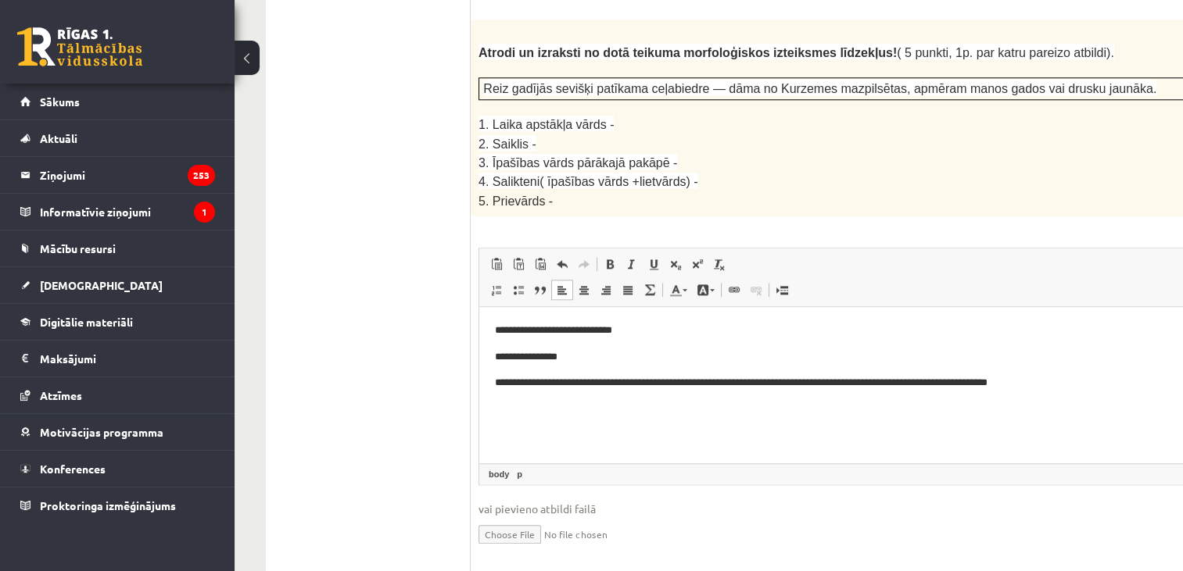
click at [695, 391] on p "**********" at bounding box center [869, 383] width 748 height 16
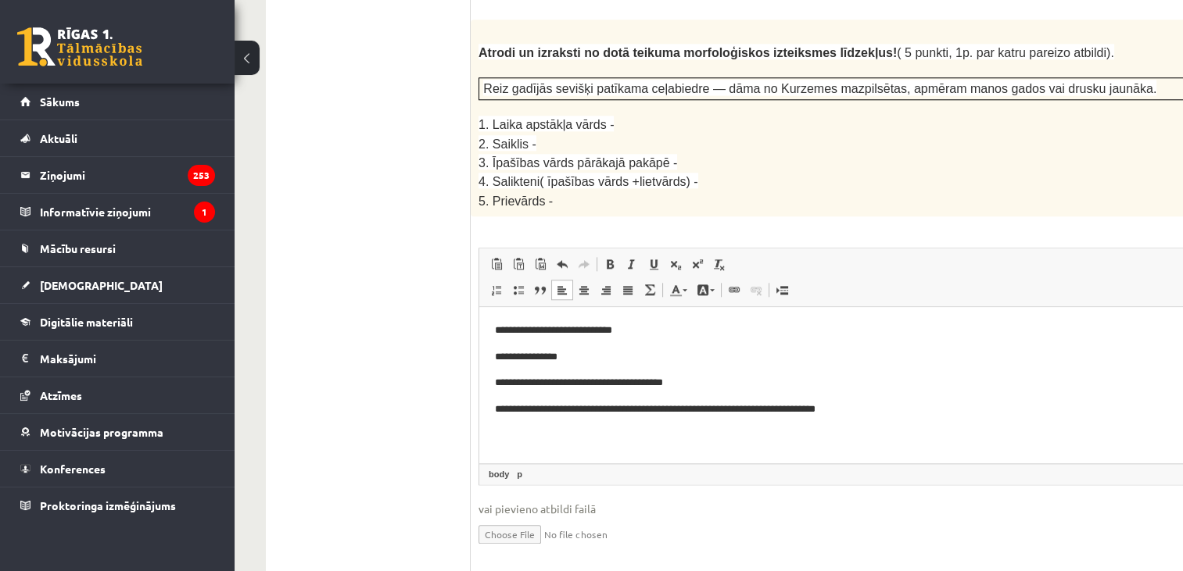
click at [779, 415] on p "**********" at bounding box center [869, 410] width 748 height 16
click at [554, 437] on p "**********" at bounding box center [869, 436] width 748 height 16
click at [542, 356] on p "**********" at bounding box center [869, 357] width 748 height 16
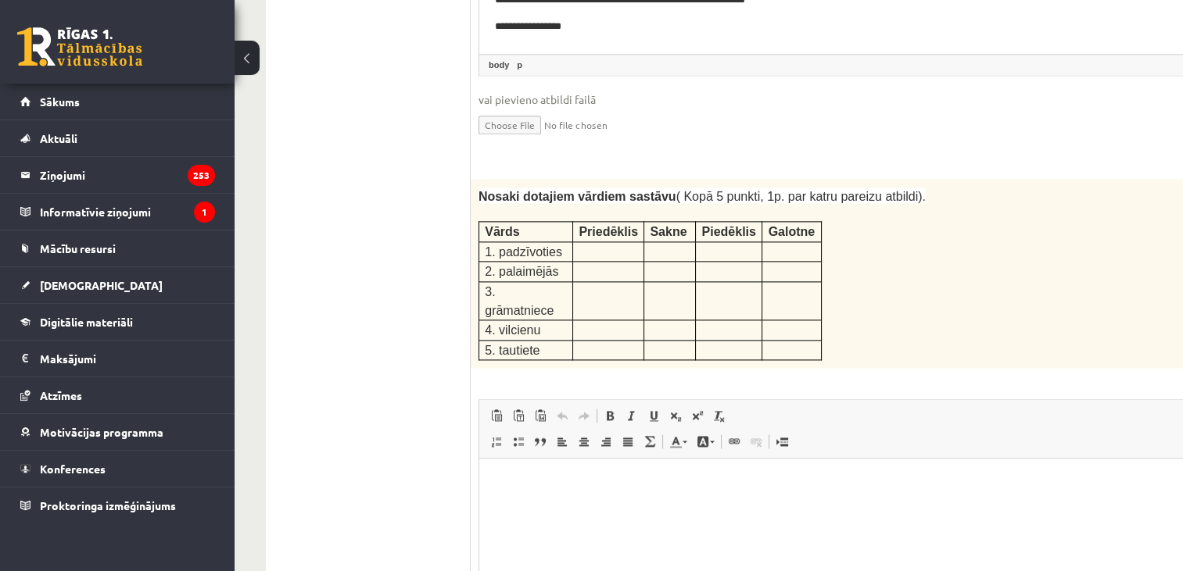
scroll to position [2563, 0]
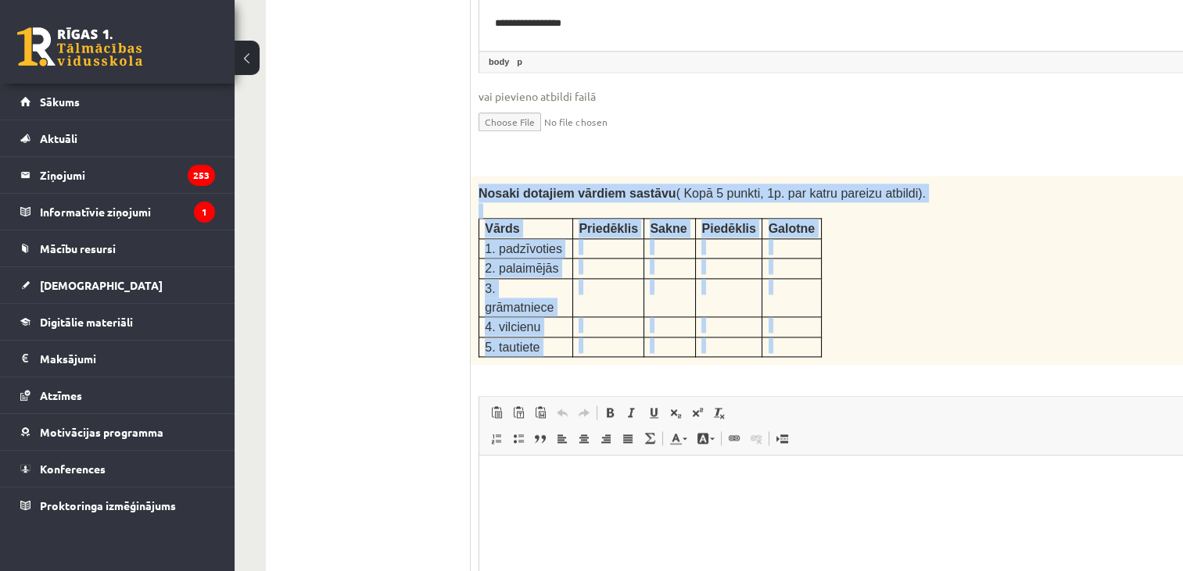
drag, startPoint x: 475, startPoint y: 137, endPoint x: 781, endPoint y: 290, distance: 341.9
click at [781, 290] on div "5p Nosaki dotajiem vārdiem sastāvu ( Kopā 5 punkti, 1p. par katru pareizu atbil…" at bounding box center [890, 449] width 838 height 546
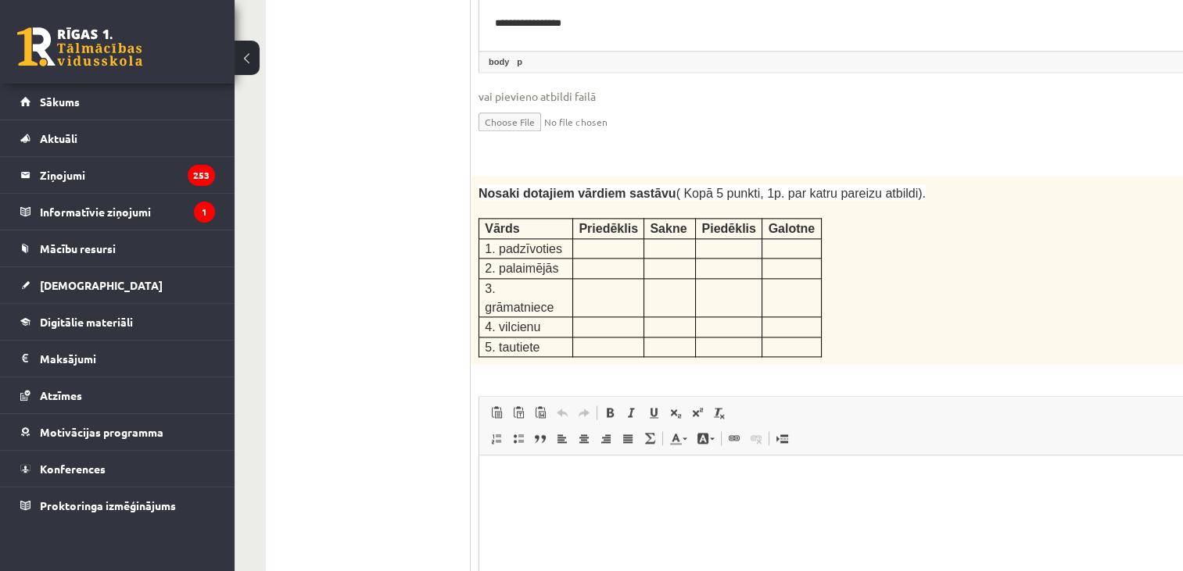
click at [559, 489] on html at bounding box center [889, 480] width 821 height 48
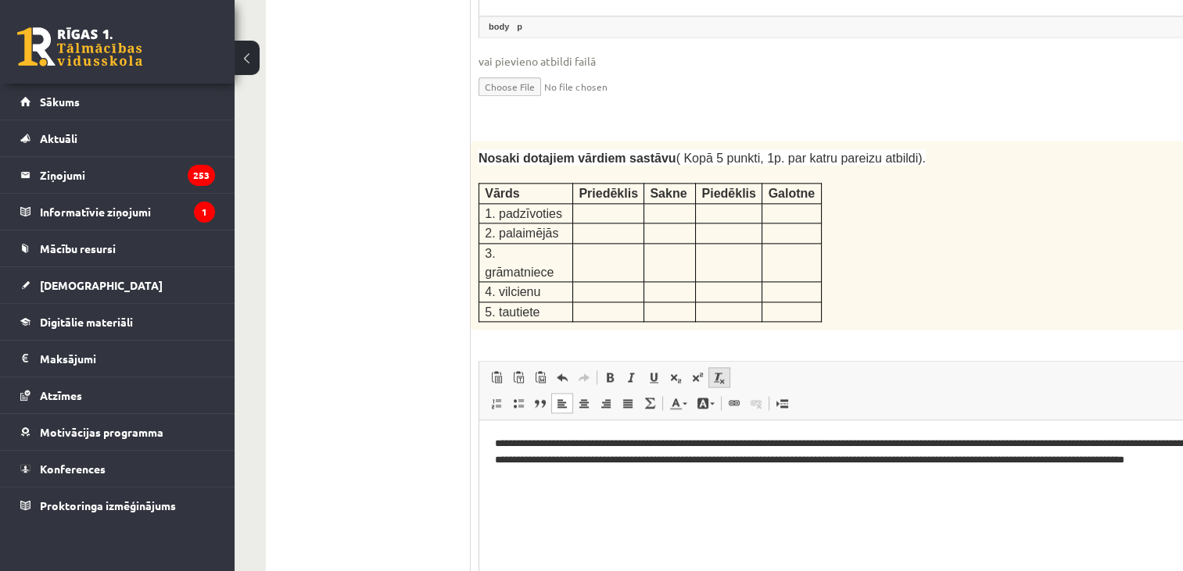
scroll to position [2600, 0]
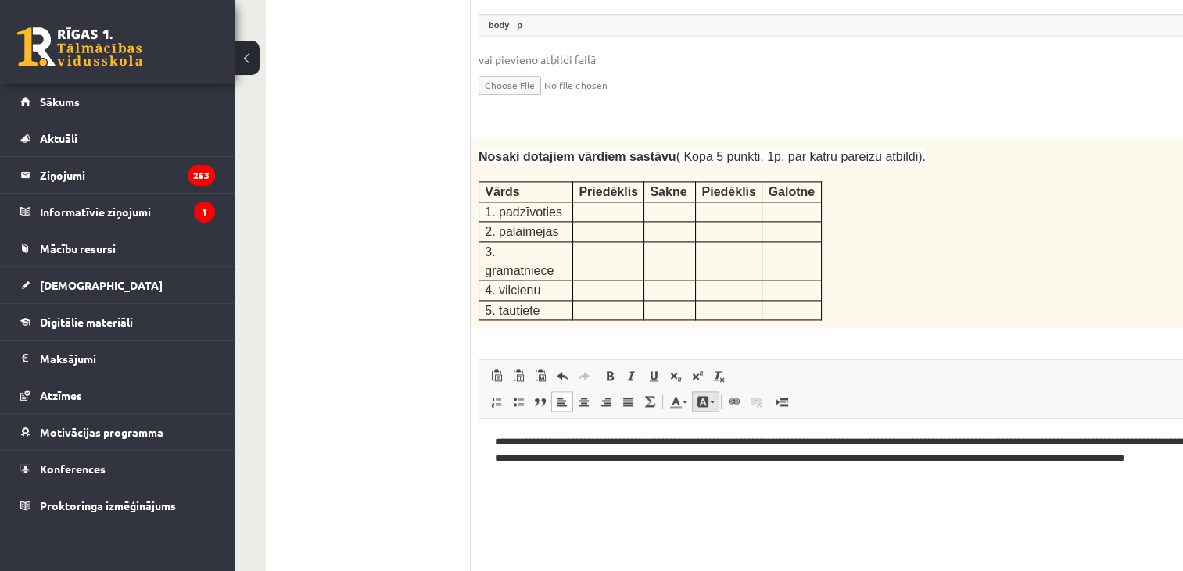
click at [715, 392] on link "Fona krāsa" at bounding box center [705, 402] width 27 height 20
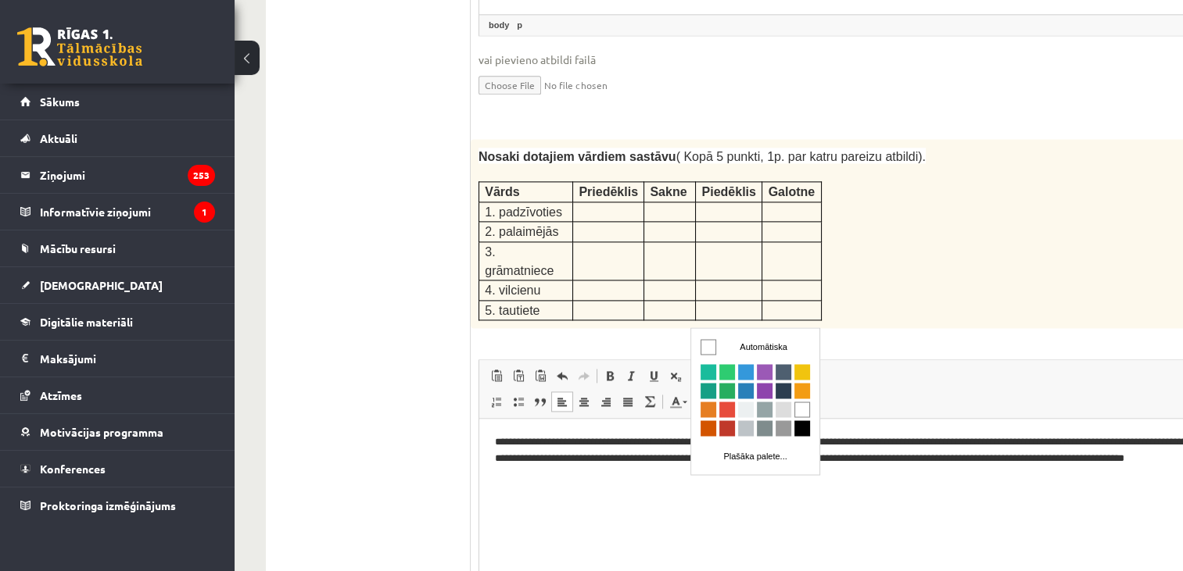
scroll to position [0, 0]
click at [641, 493] on html "**********" at bounding box center [889, 459] width 821 height 80
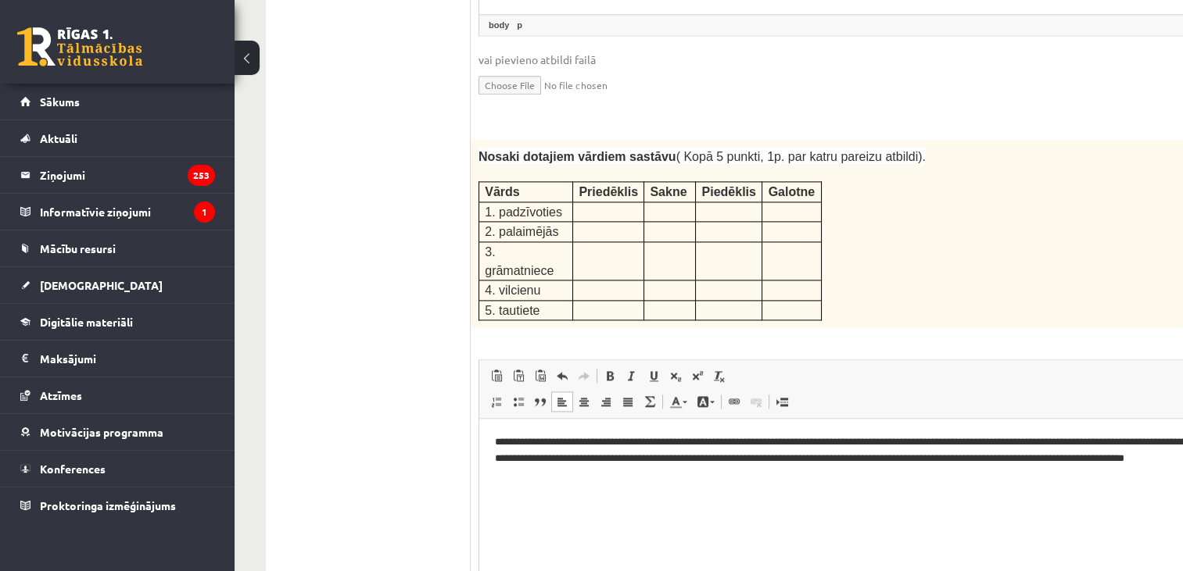
click at [807, 442] on p "**********" at bounding box center [869, 459] width 748 height 48
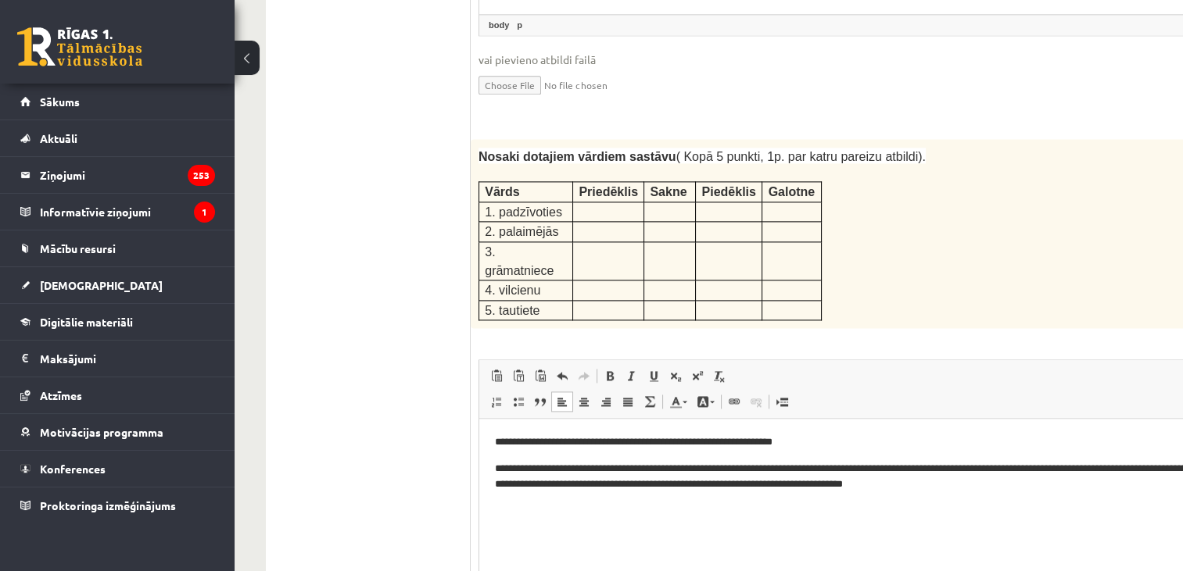
click at [804, 475] on p "**********" at bounding box center [869, 477] width 748 height 33
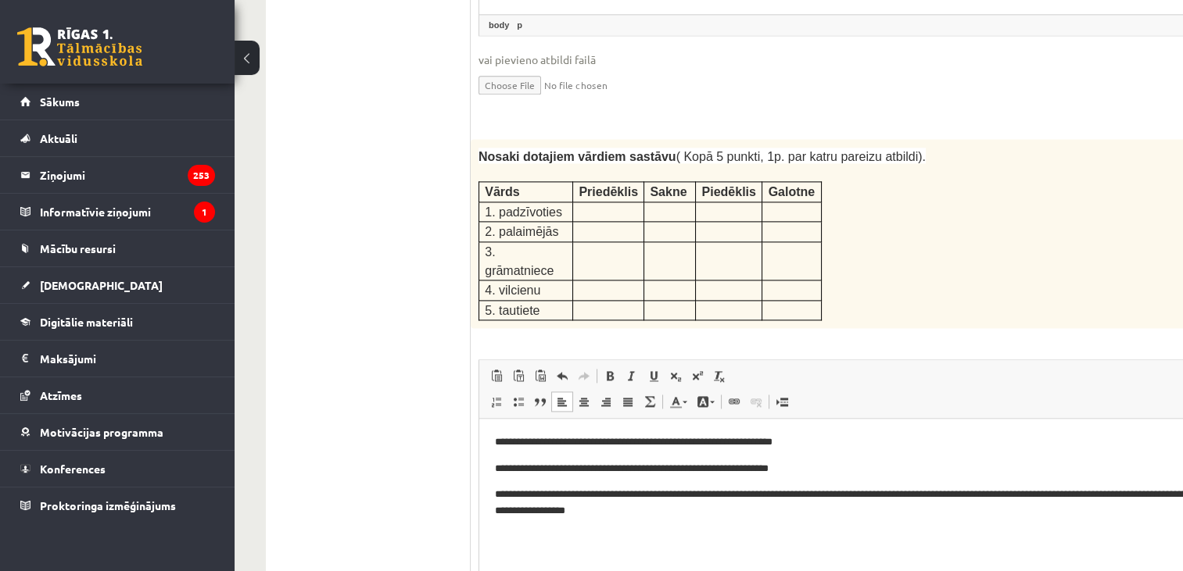
click at [817, 499] on p "**********" at bounding box center [869, 503] width 748 height 33
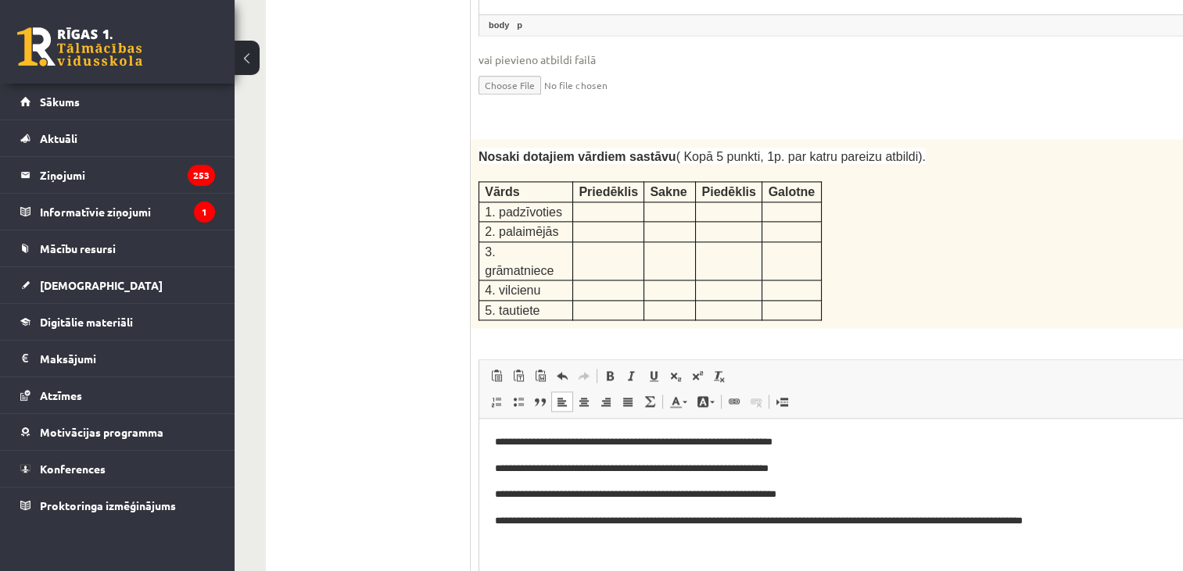
click at [777, 525] on p "**********" at bounding box center [869, 522] width 748 height 16
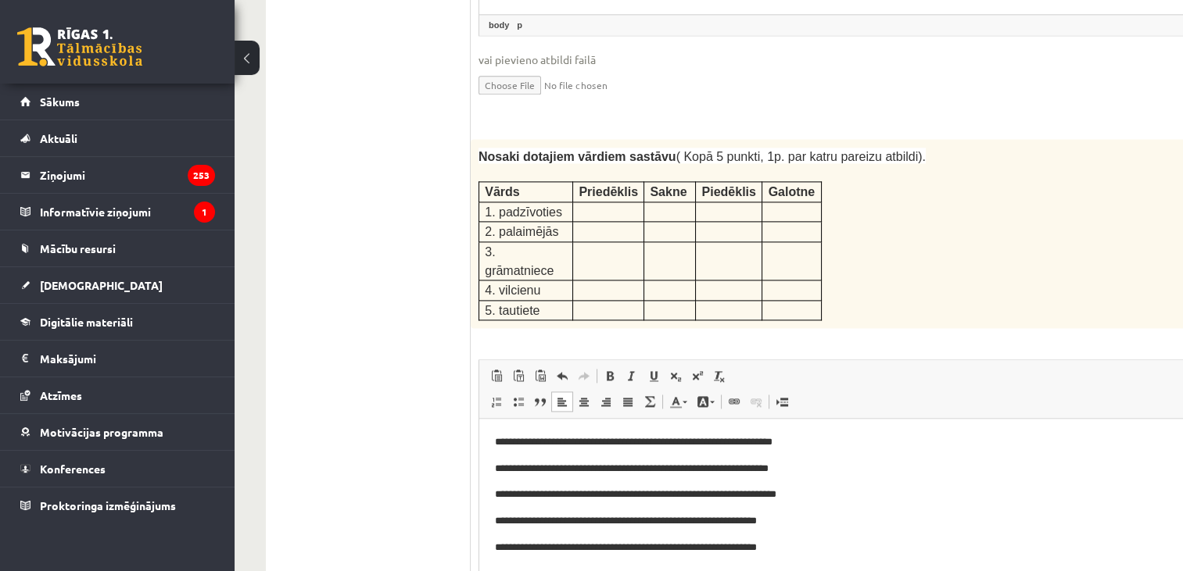
click at [561, 446] on p "**********" at bounding box center [869, 443] width 748 height 16
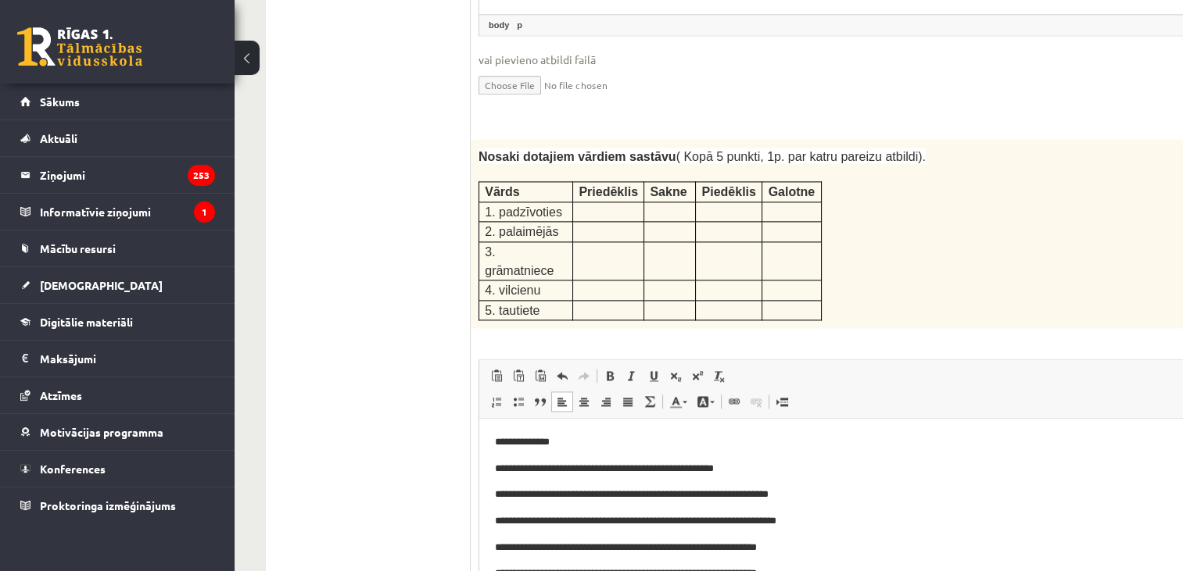
click at [564, 469] on p "**********" at bounding box center [863, 469] width 736 height 16
click at [557, 497] on p "**********" at bounding box center [863, 495] width 736 height 16
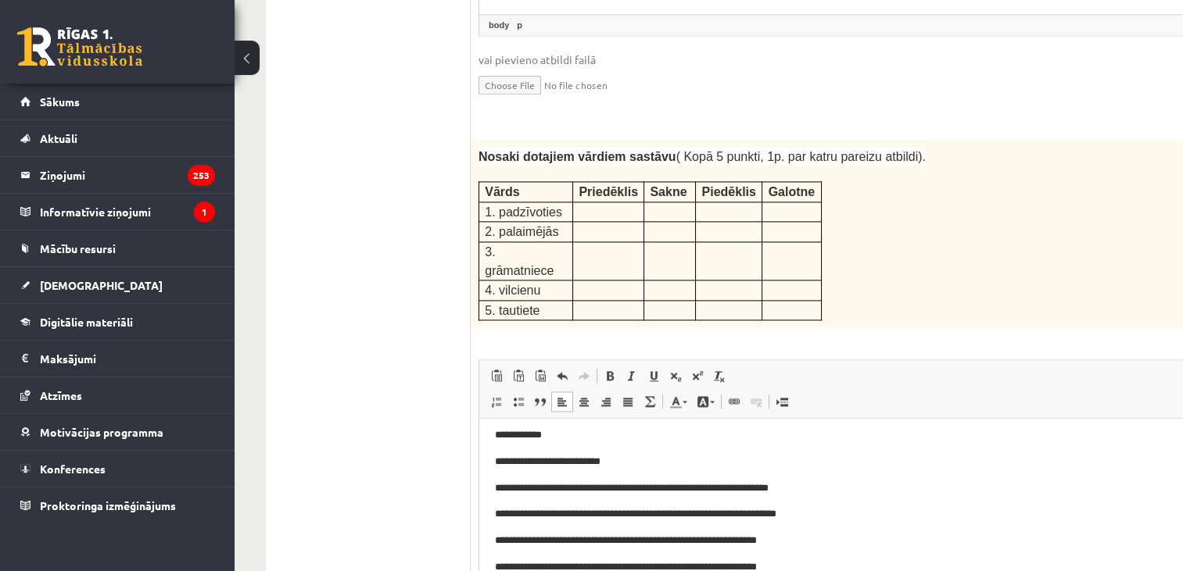
scroll to position [59, 0]
click at [564, 462] on p "**********" at bounding box center [863, 462] width 736 height 16
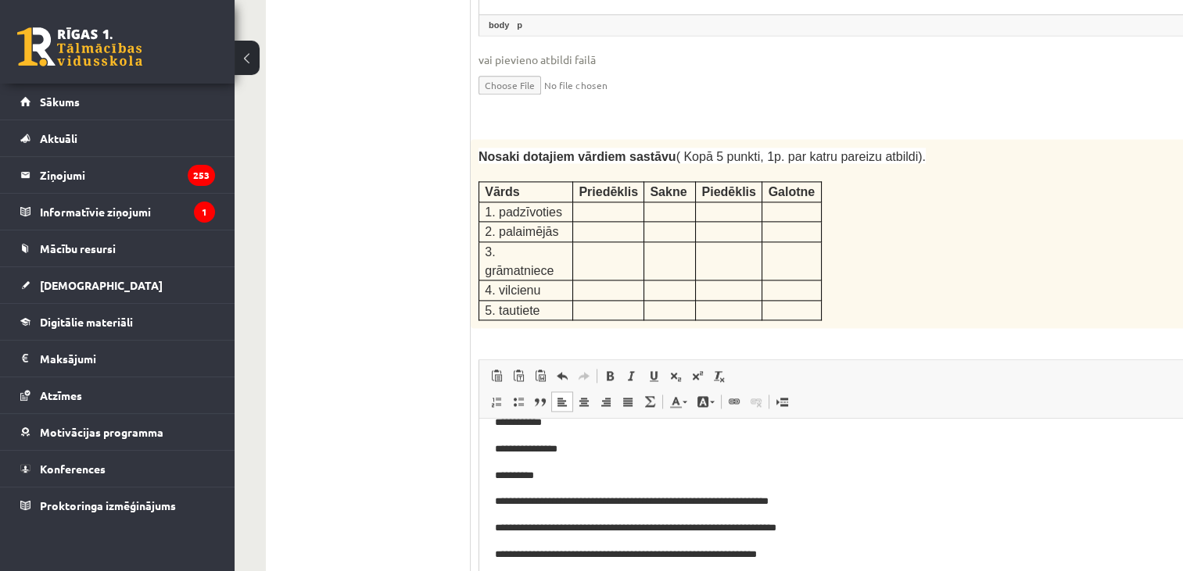
scroll to position [84, 0]
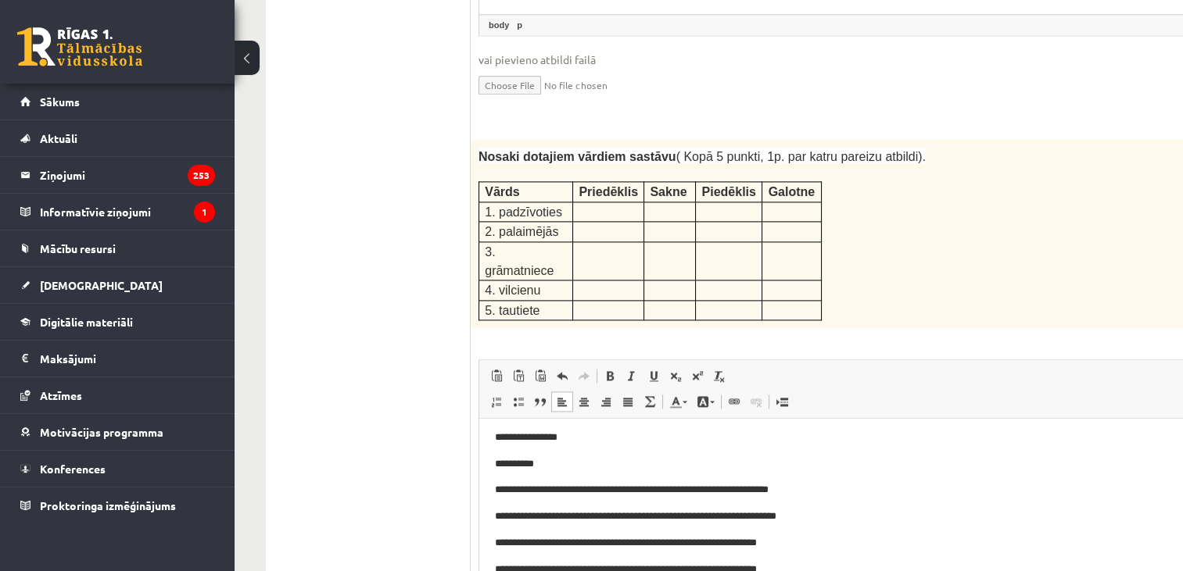
click at [558, 495] on p "**********" at bounding box center [863, 490] width 736 height 16
click at [564, 518] on p "**********" at bounding box center [863, 517] width 736 height 16
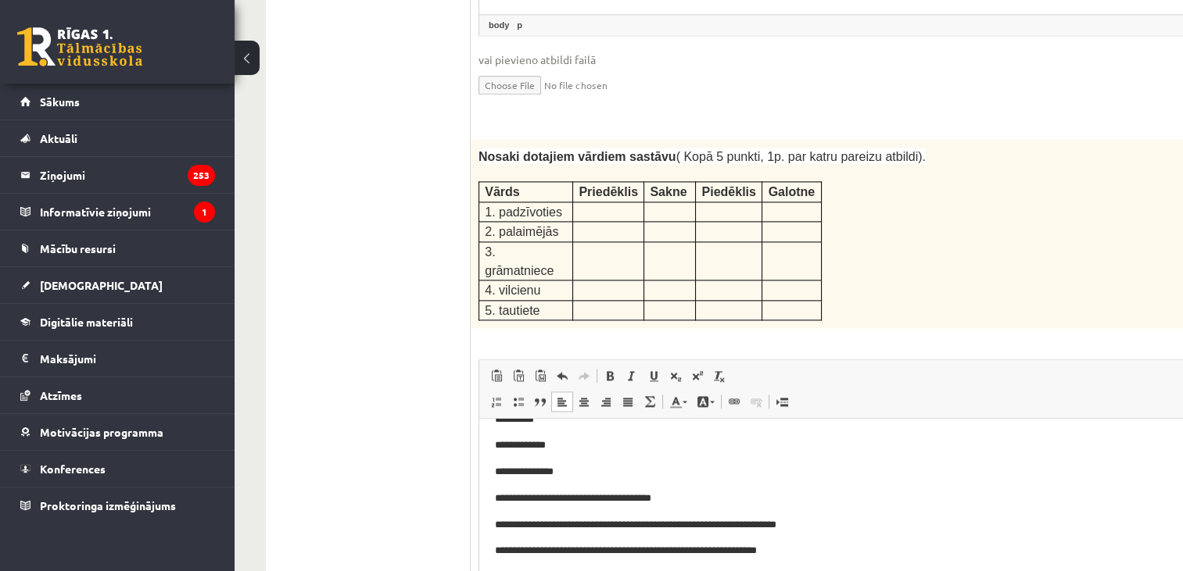
scroll to position [156, 0]
click at [550, 473] on p "**********" at bounding box center [863, 472] width 736 height 16
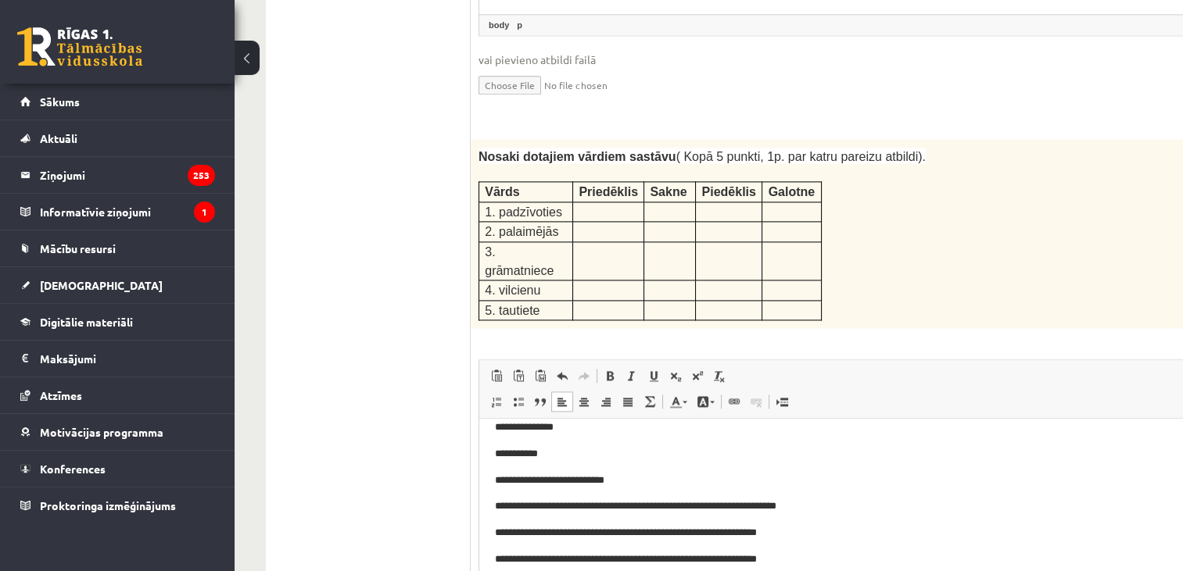
scroll to position [174, 0]
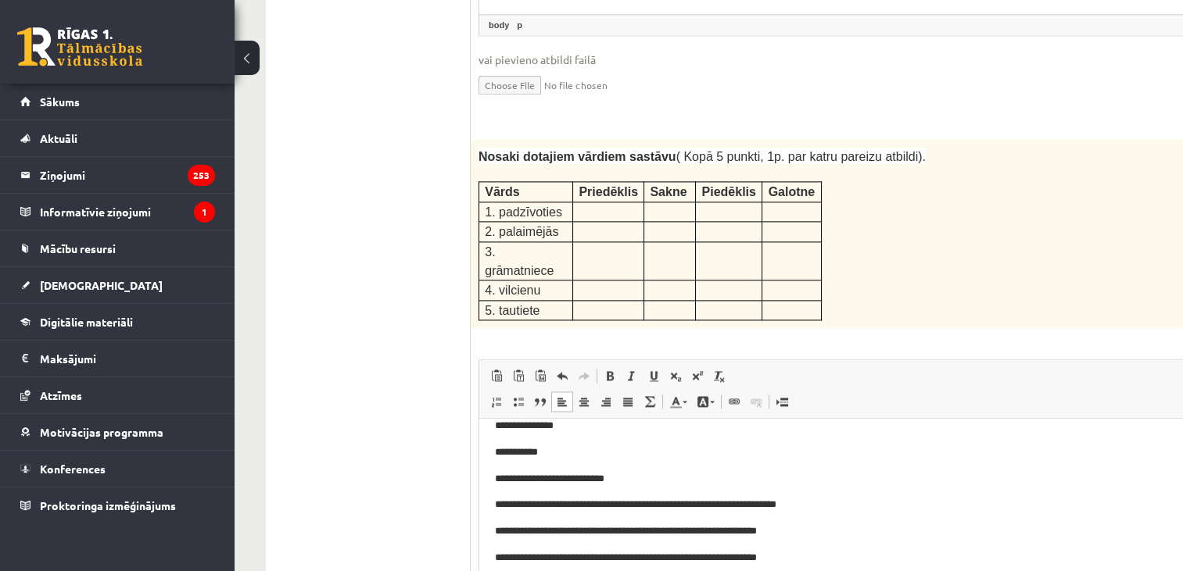
click at [562, 480] on p "**********" at bounding box center [863, 479] width 736 height 16
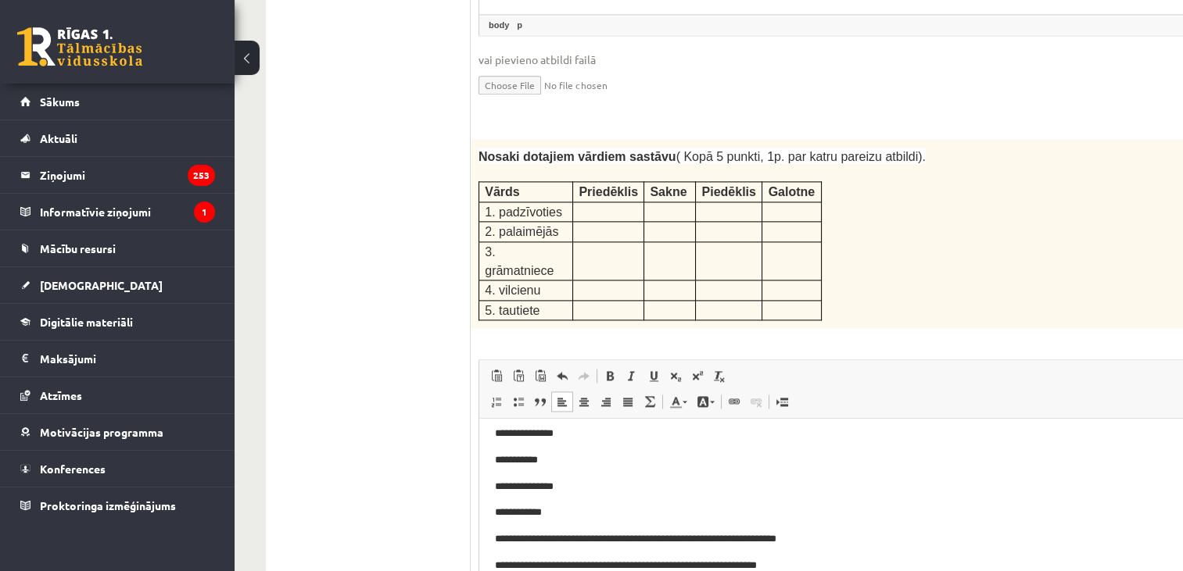
scroll to position [208, 0]
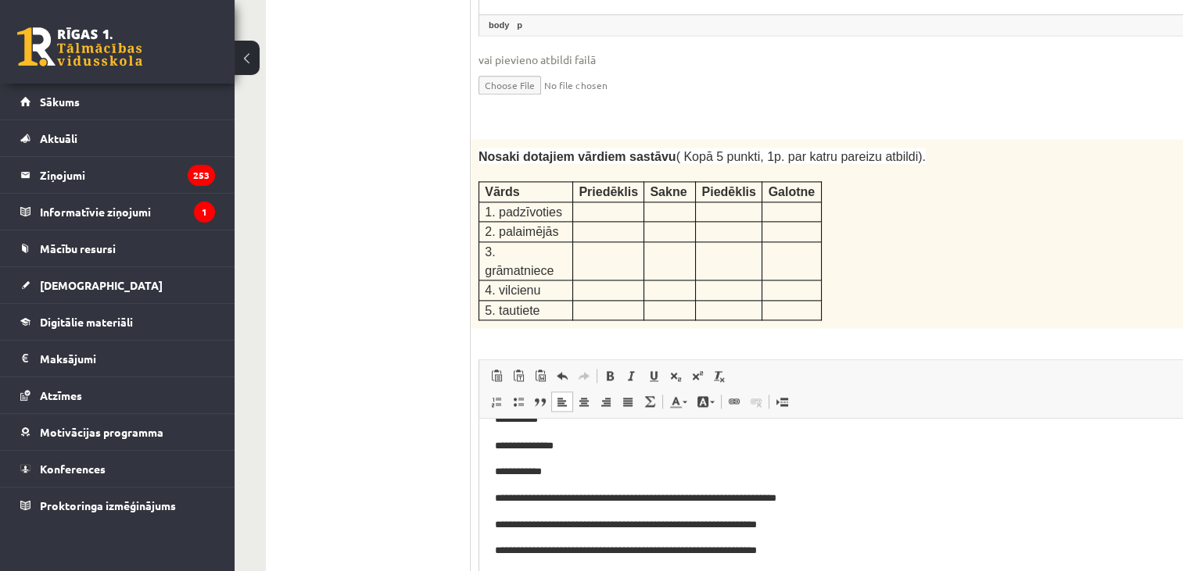
click at [568, 500] on p "**********" at bounding box center [863, 499] width 736 height 16
click at [550, 499] on p "**********" at bounding box center [863, 499] width 736 height 16
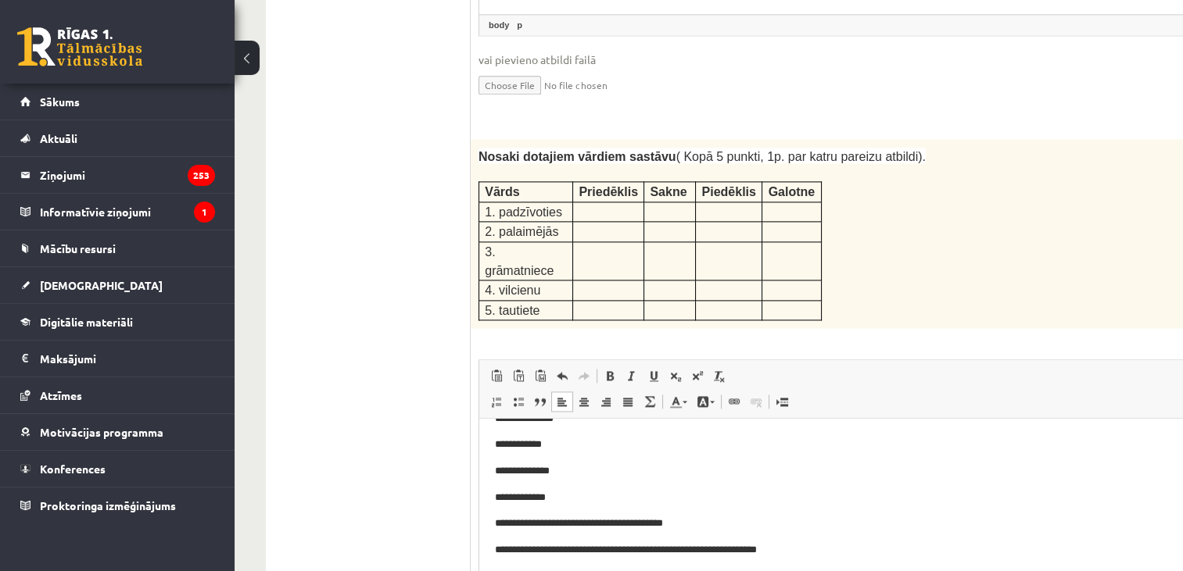
scroll to position [261, 0]
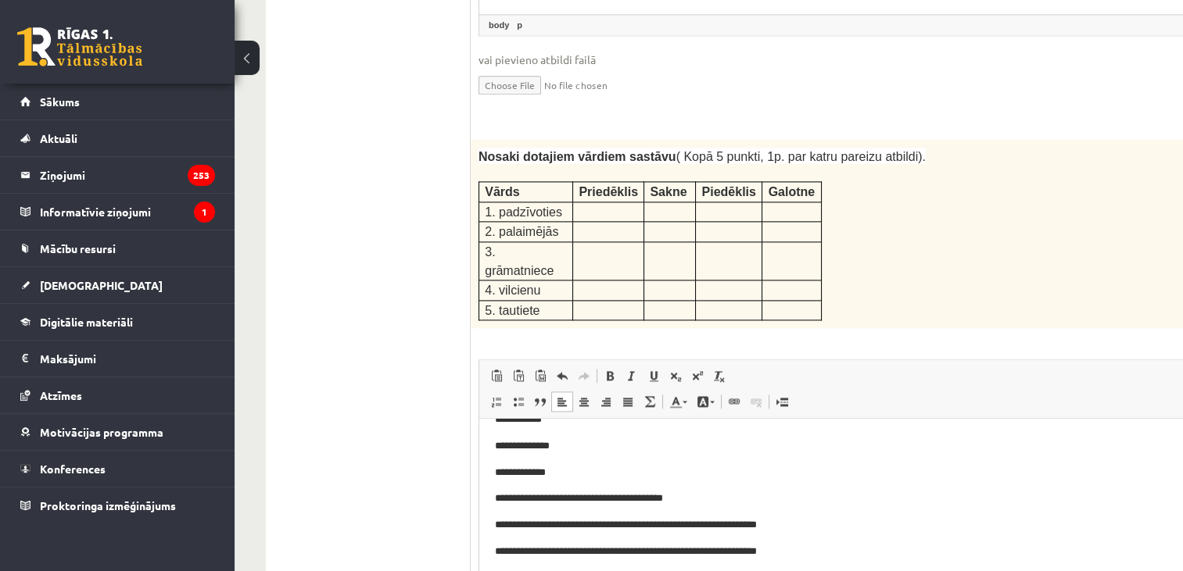
click at [568, 500] on p "**********" at bounding box center [863, 499] width 736 height 16
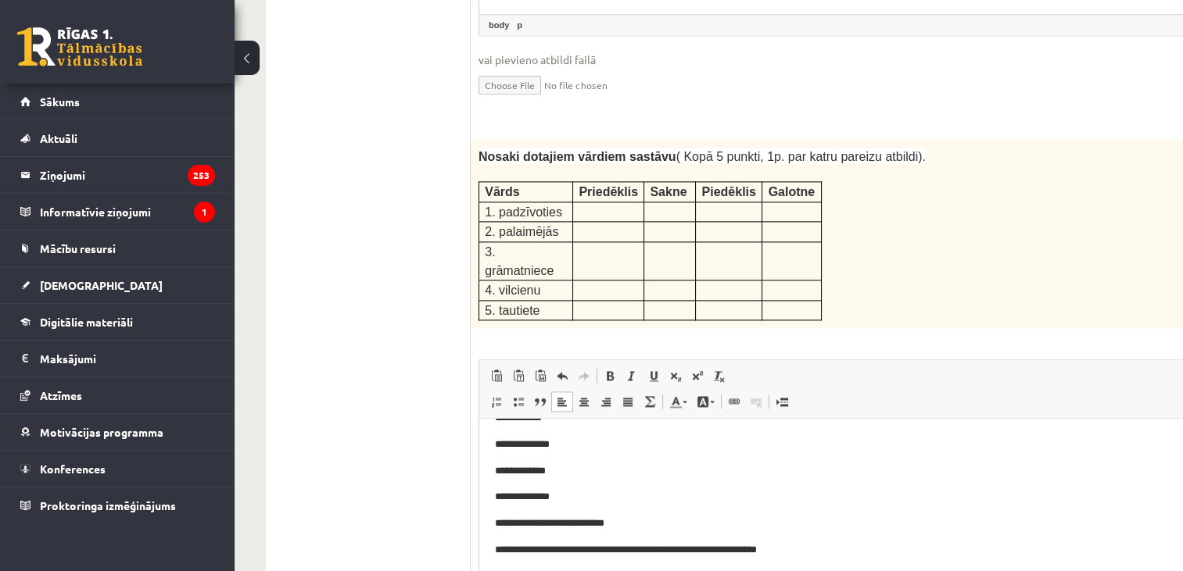
scroll to position [288, 0]
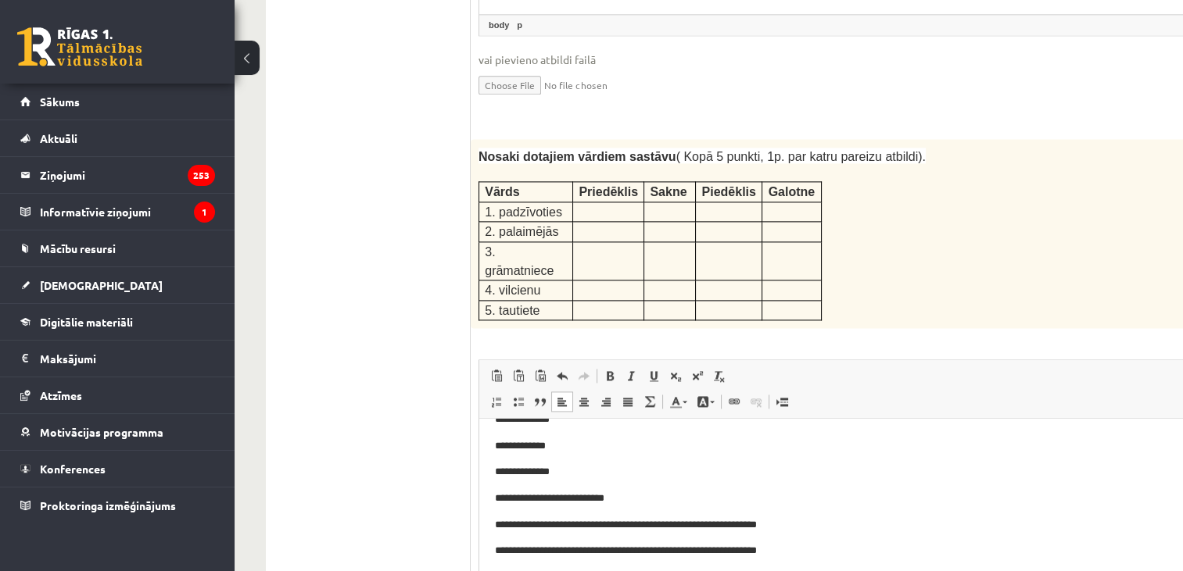
click at [573, 500] on p "**********" at bounding box center [863, 499] width 736 height 16
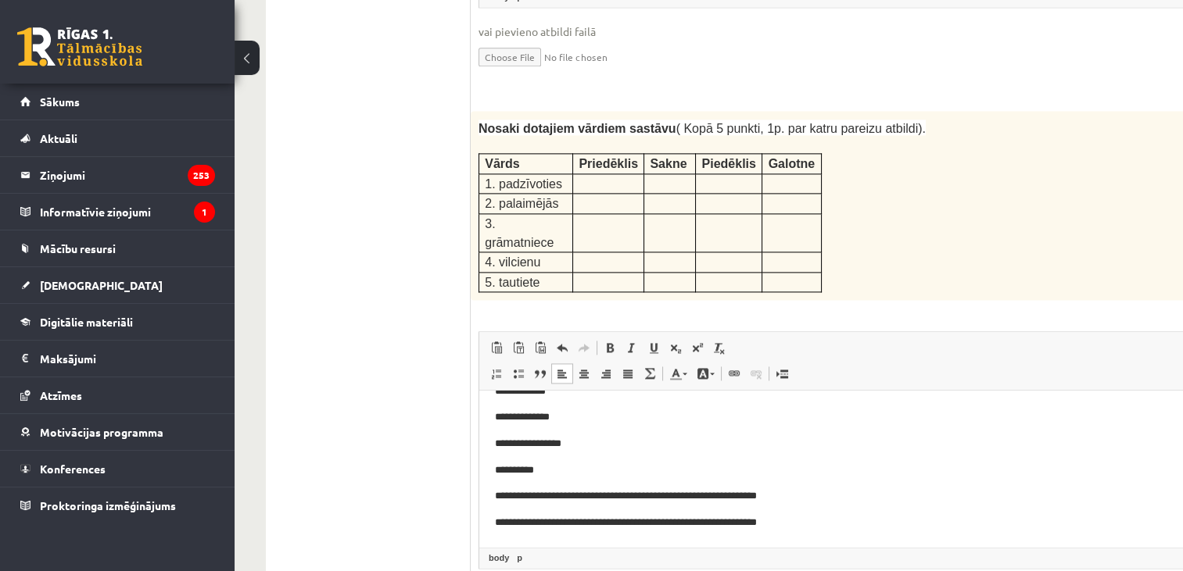
click at [542, 494] on p "**********" at bounding box center [863, 497] width 736 height 16
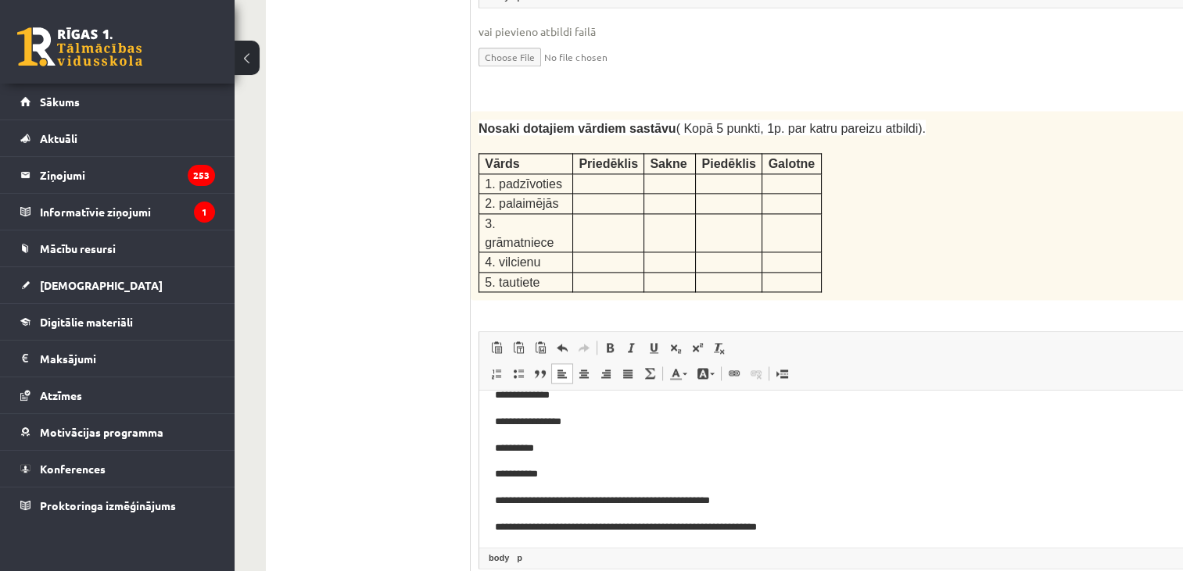
scroll to position [340, 0]
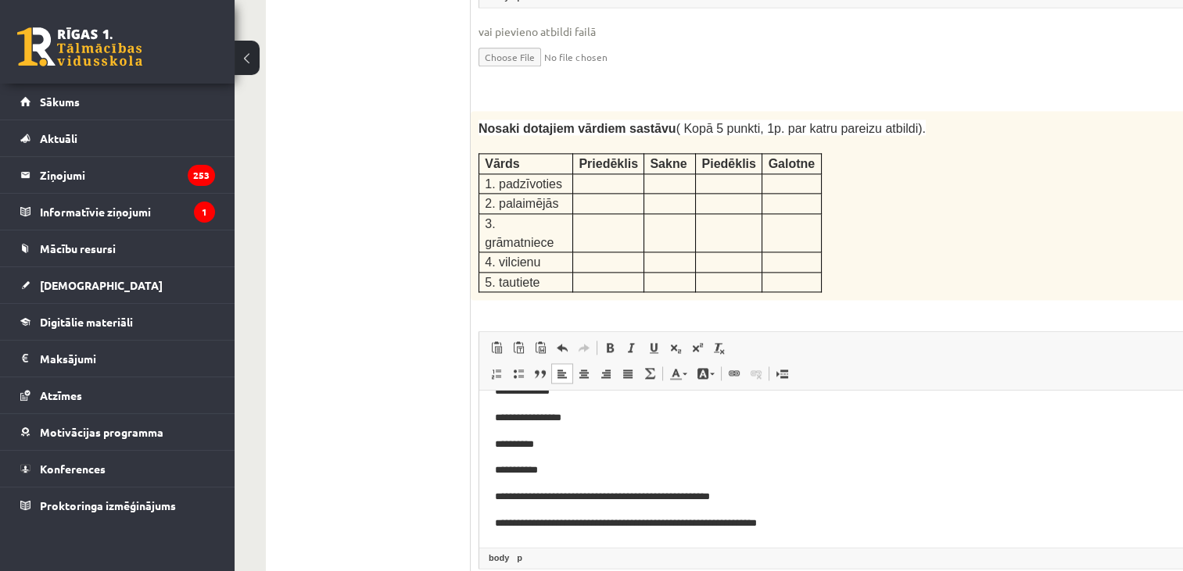
click at [553, 500] on p "**********" at bounding box center [863, 497] width 736 height 16
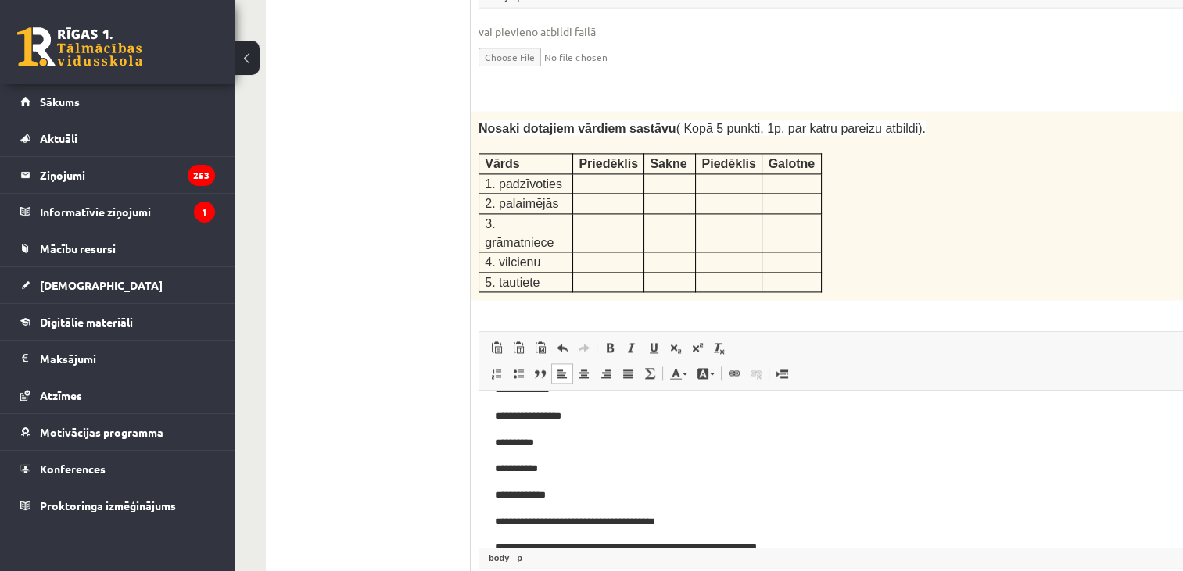
scroll to position [367, 0]
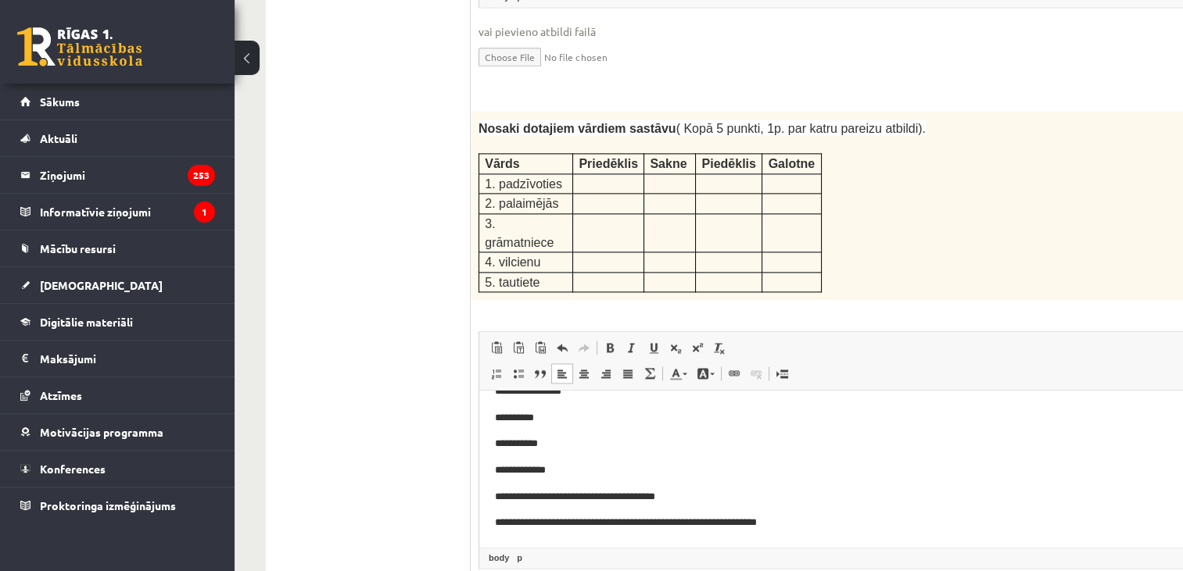
click at [618, 501] on p "**********" at bounding box center [863, 497] width 736 height 16
click at [551, 496] on p "**********" at bounding box center [863, 497] width 736 height 16
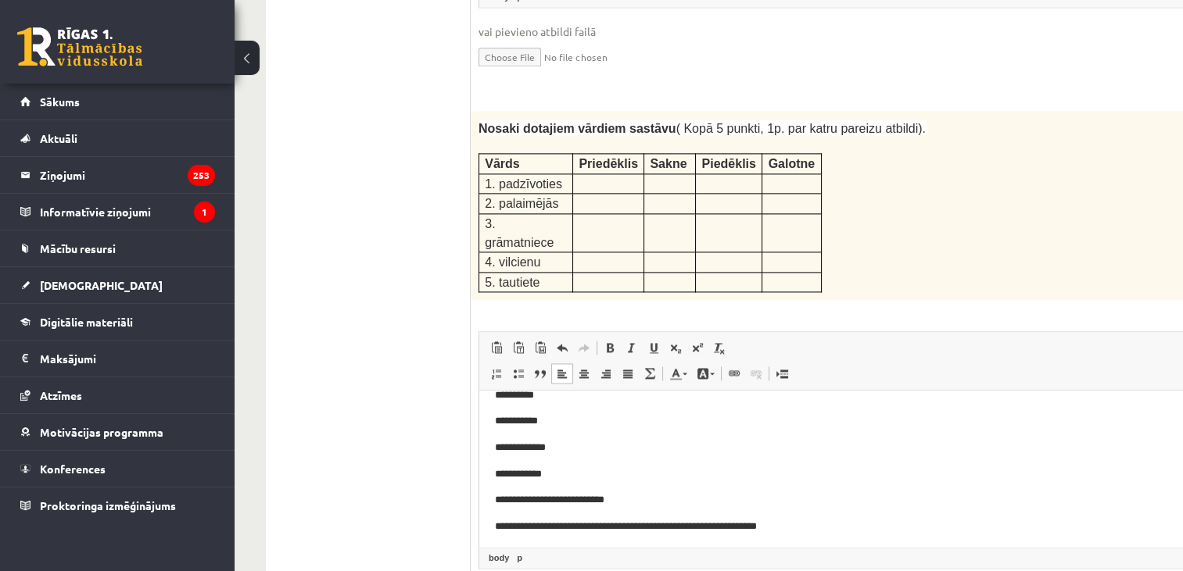
scroll to position [393, 0]
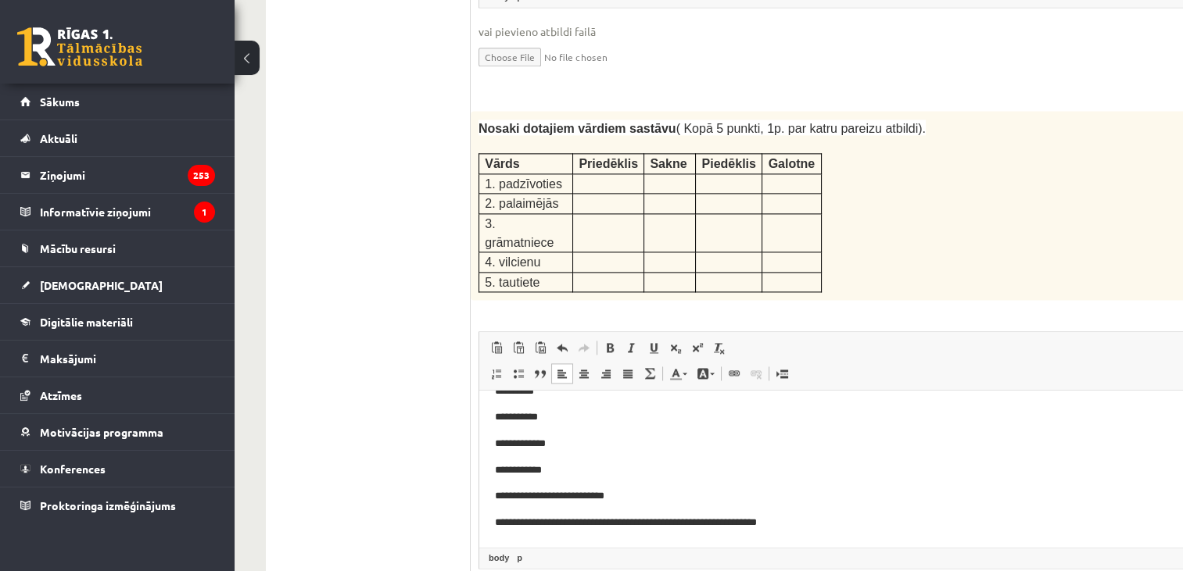
click at [564, 498] on p "**********" at bounding box center [863, 497] width 736 height 16
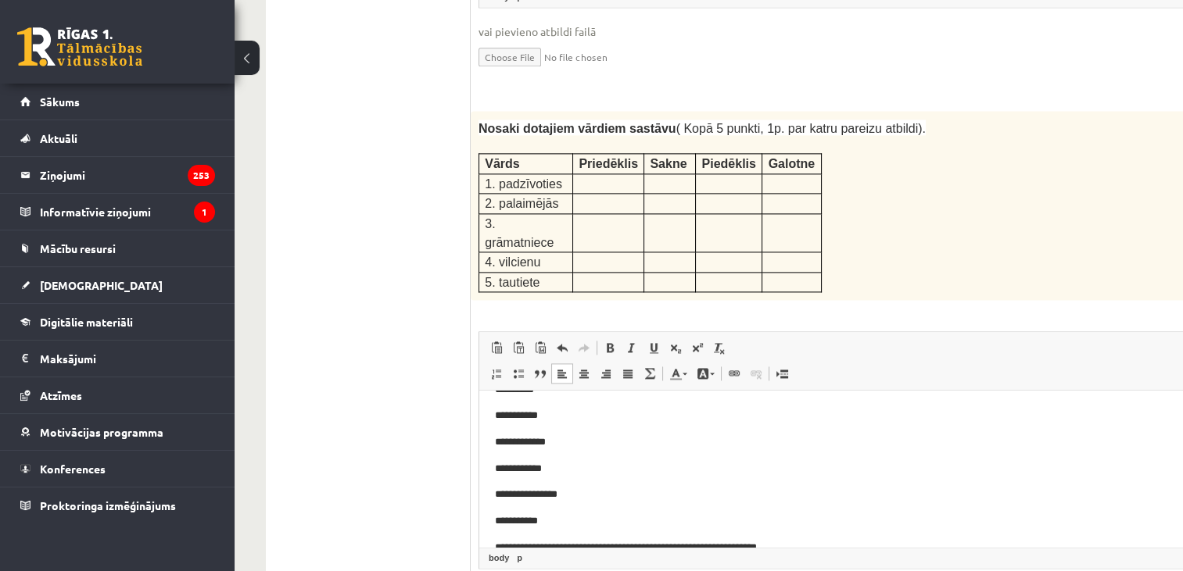
scroll to position [419, 0]
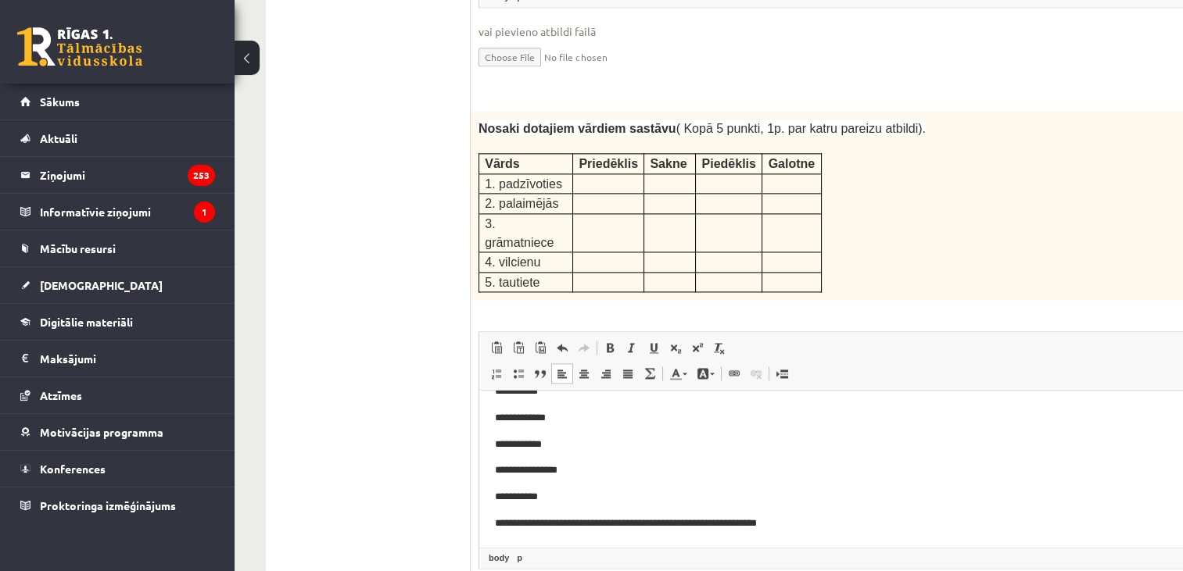
click at [541, 528] on p "**********" at bounding box center [863, 524] width 736 height 16
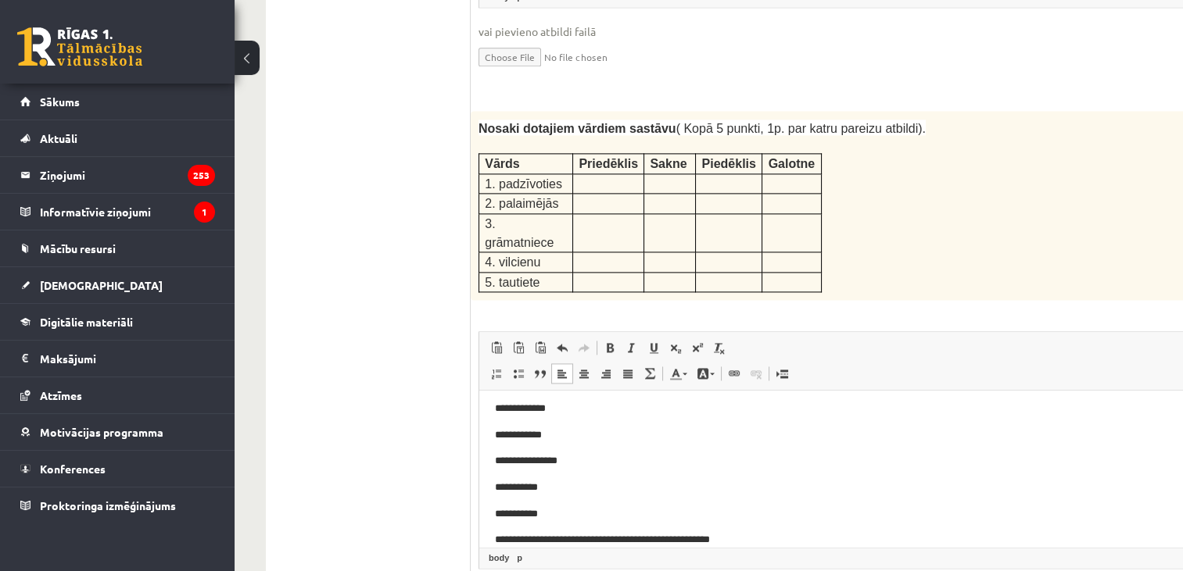
scroll to position [446, 0]
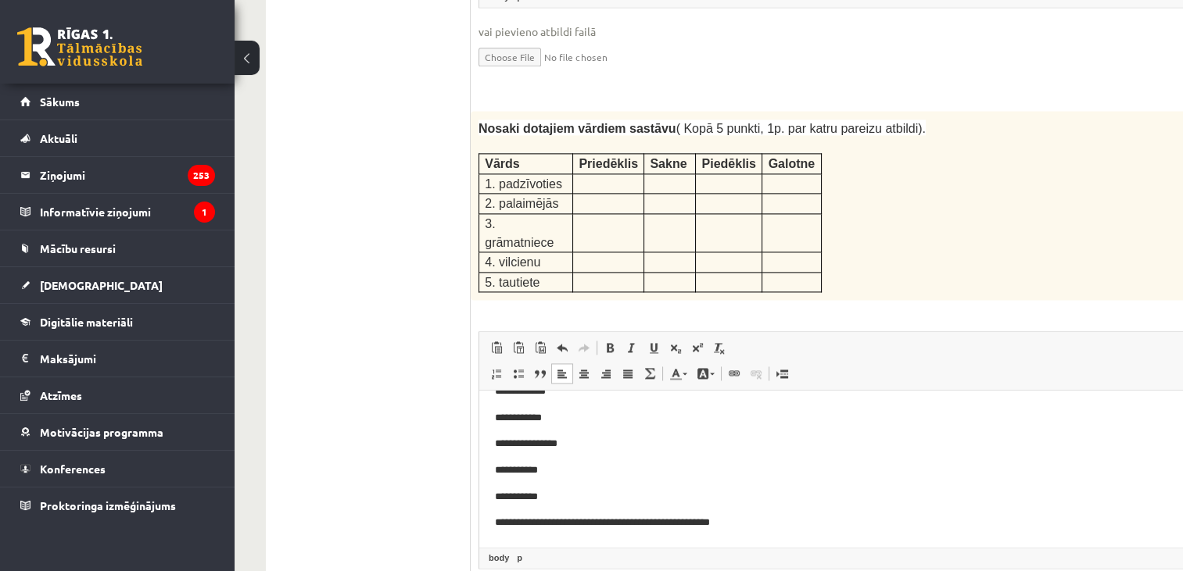
click at [553, 523] on p "**********" at bounding box center [863, 523] width 736 height 16
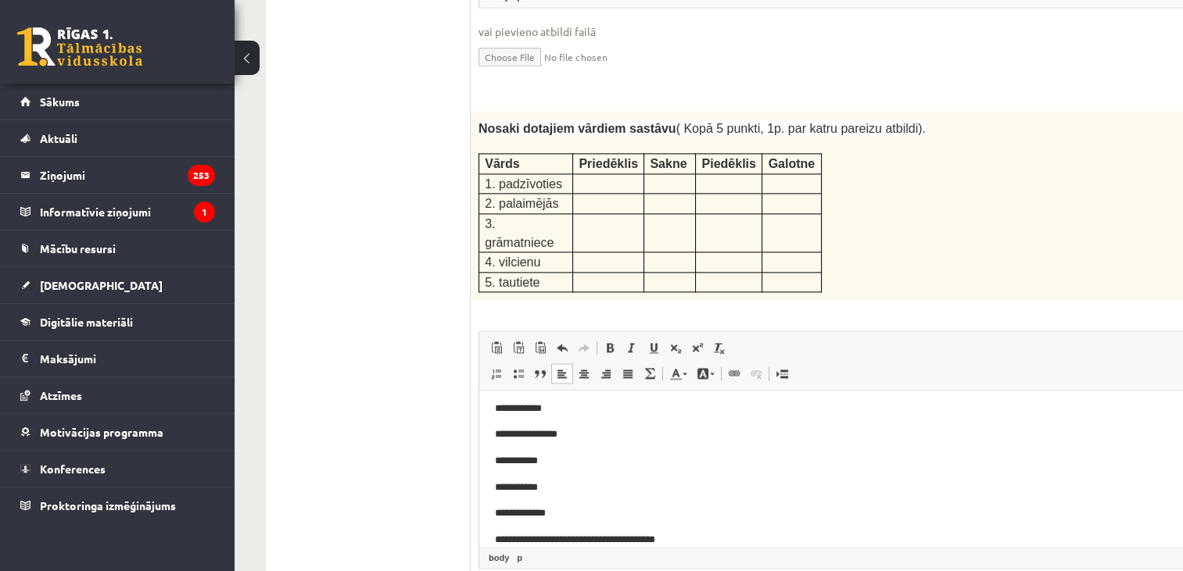
scroll to position [472, 0]
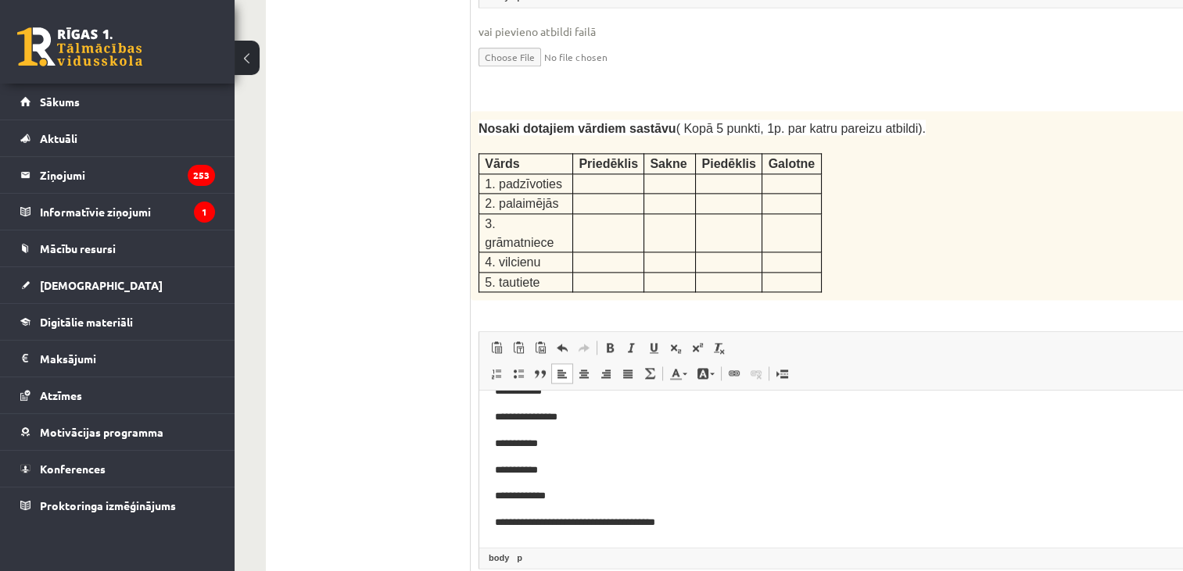
click at [554, 525] on p "**********" at bounding box center [863, 523] width 736 height 16
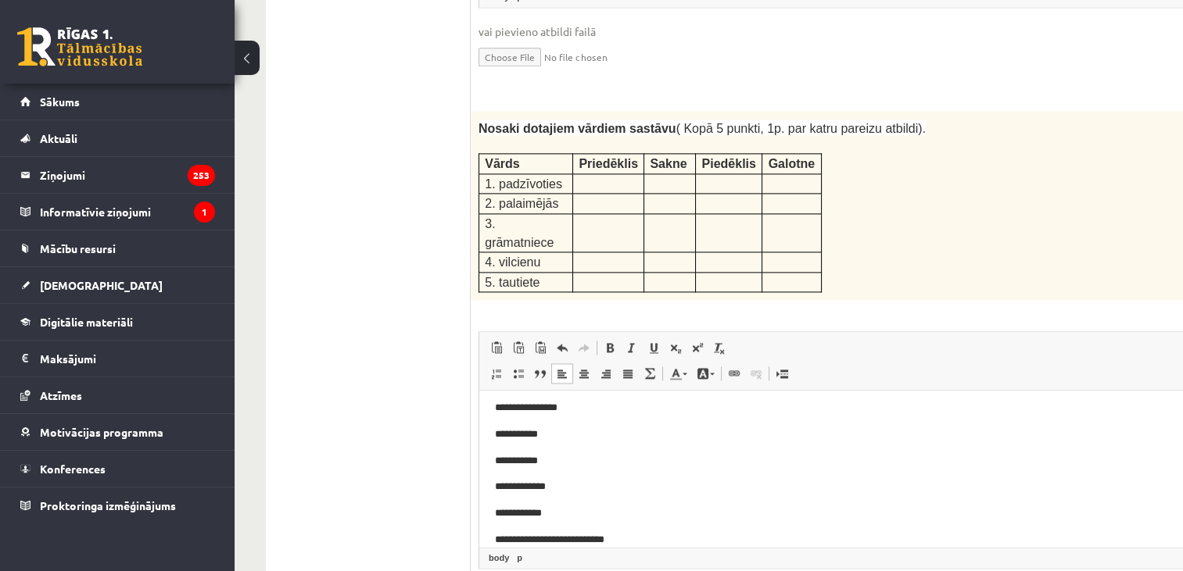
scroll to position [499, 0]
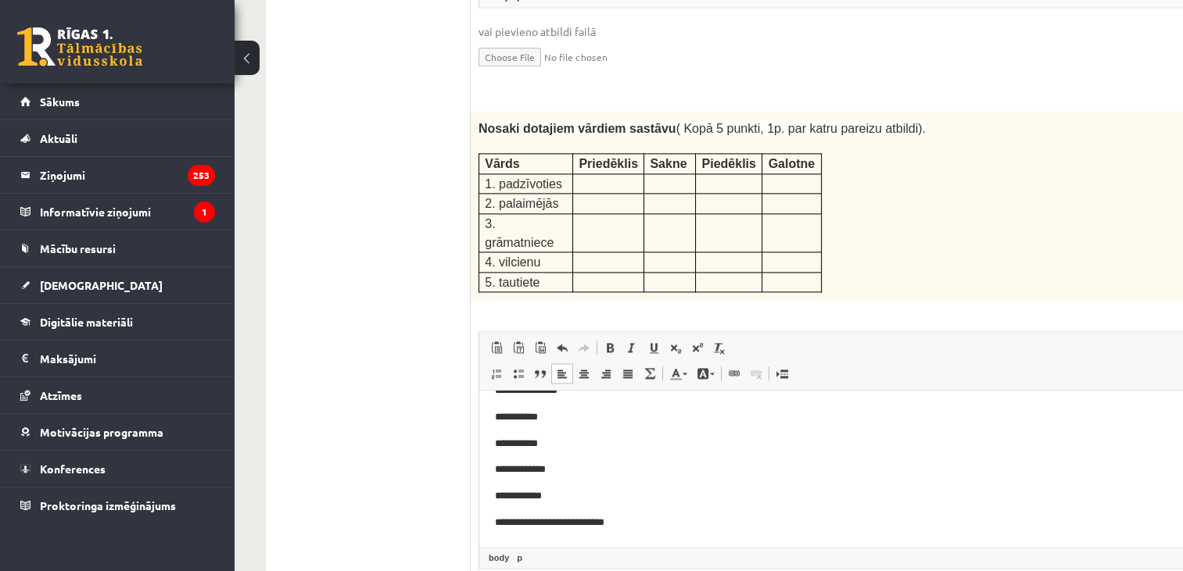
click at [561, 524] on p "**********" at bounding box center [863, 523] width 736 height 16
click at [503, 417] on p "**********" at bounding box center [863, 414] width 736 height 16
click at [507, 415] on p "**********" at bounding box center [863, 414] width 736 height 16
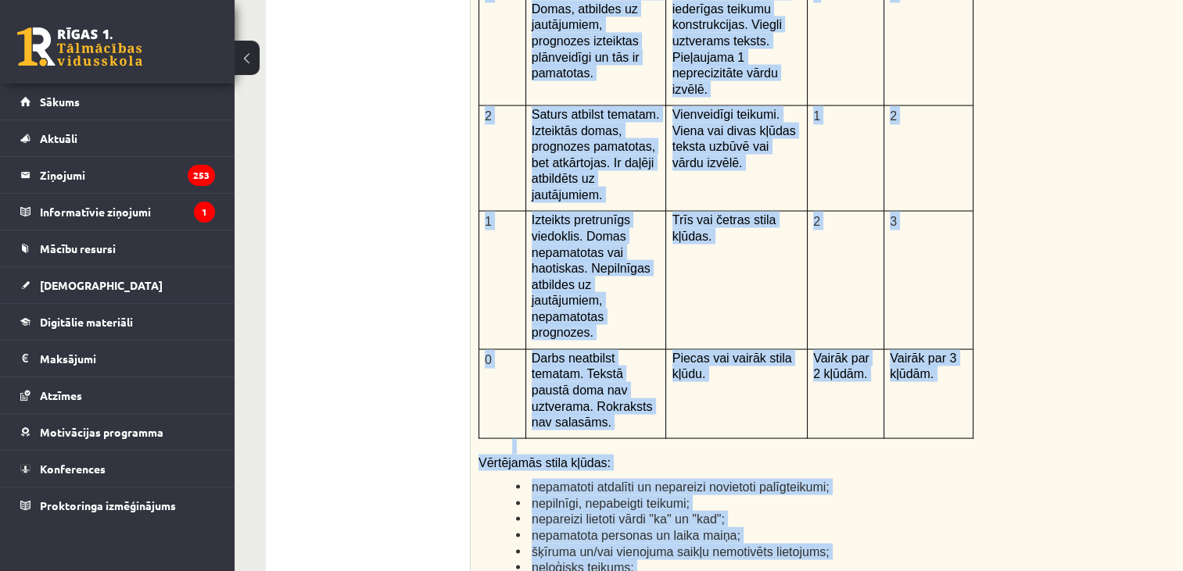
scroll to position [3567, 0]
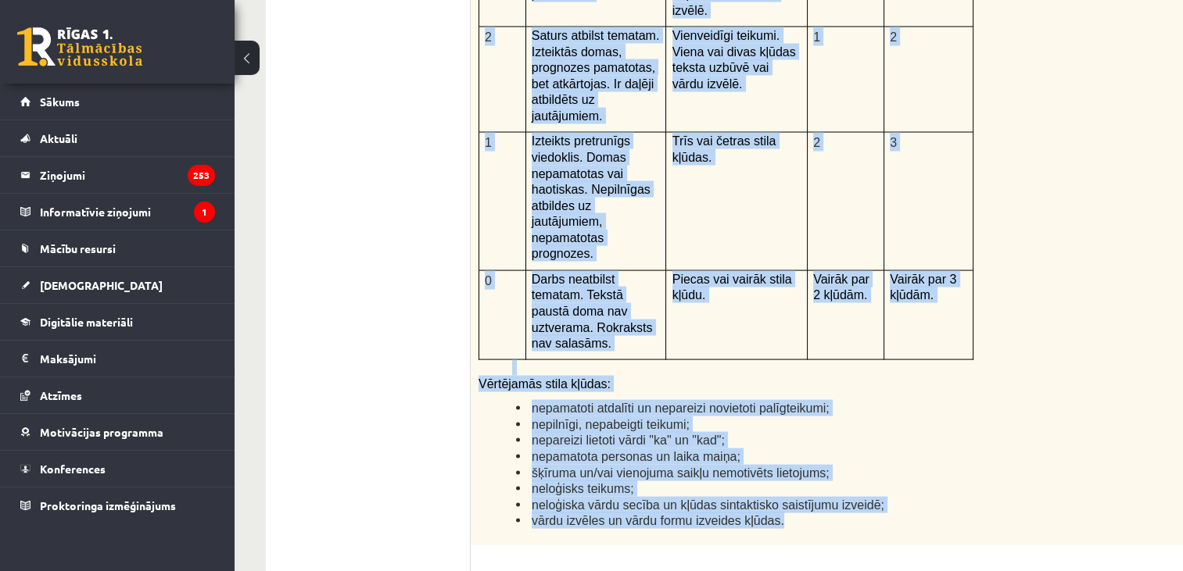
drag, startPoint x: 474, startPoint y: 149, endPoint x: 826, endPoint y: 364, distance: 412.7
click at [826, 364] on div "Kā doto citātu var attiecināt uz Tavu dzīvi? Uzraksti savu atbildi, nosaucot un…" at bounding box center [890, 139] width 838 height 812
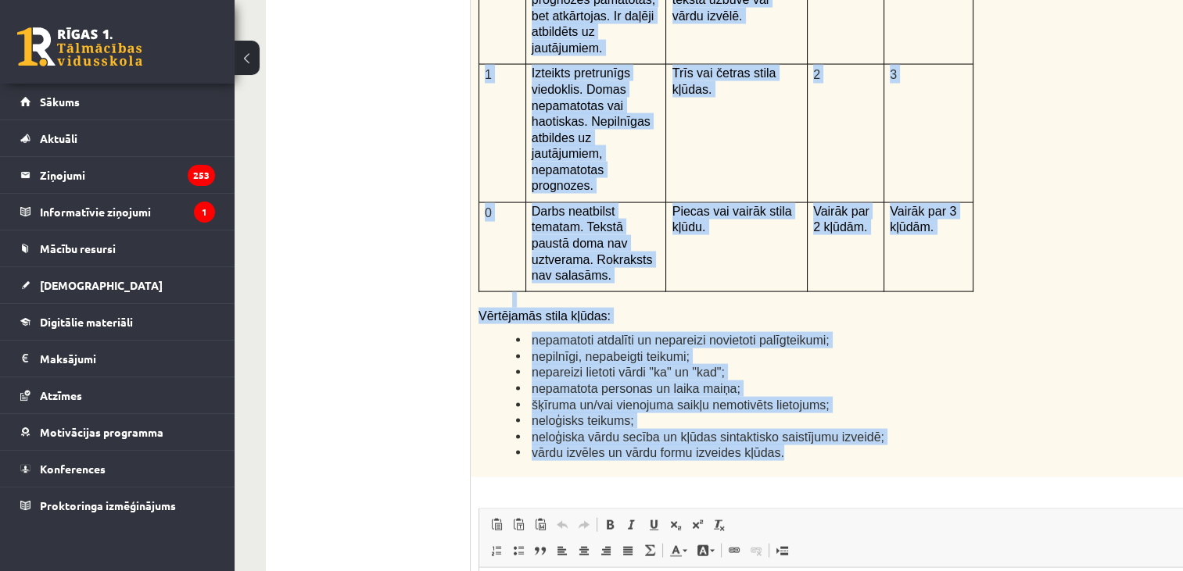
scroll to position [3638, 0]
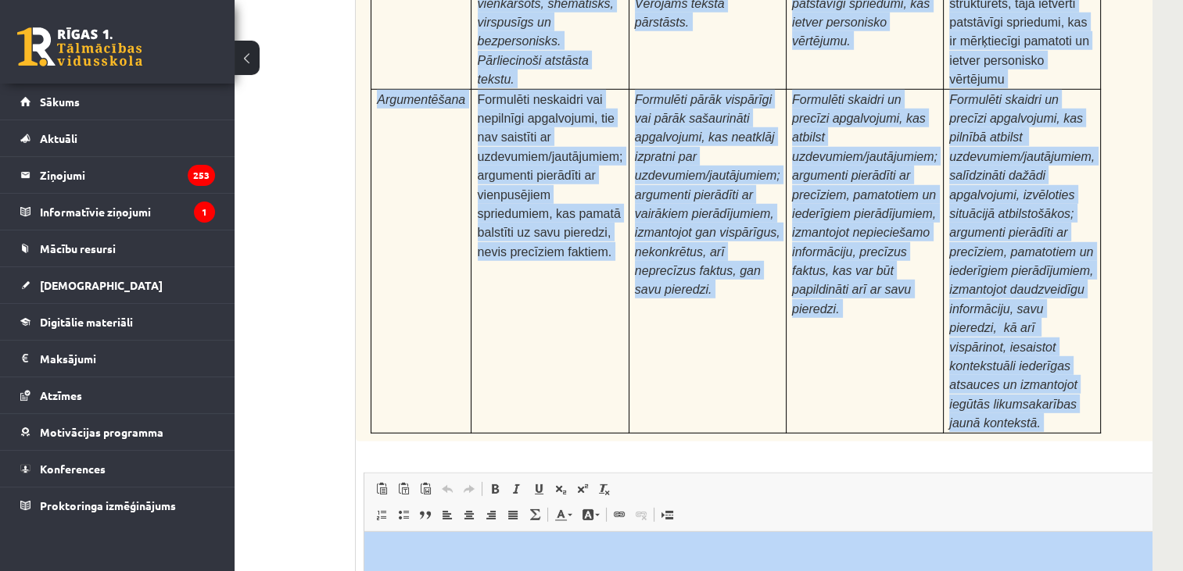
scroll to position [4907, 115]
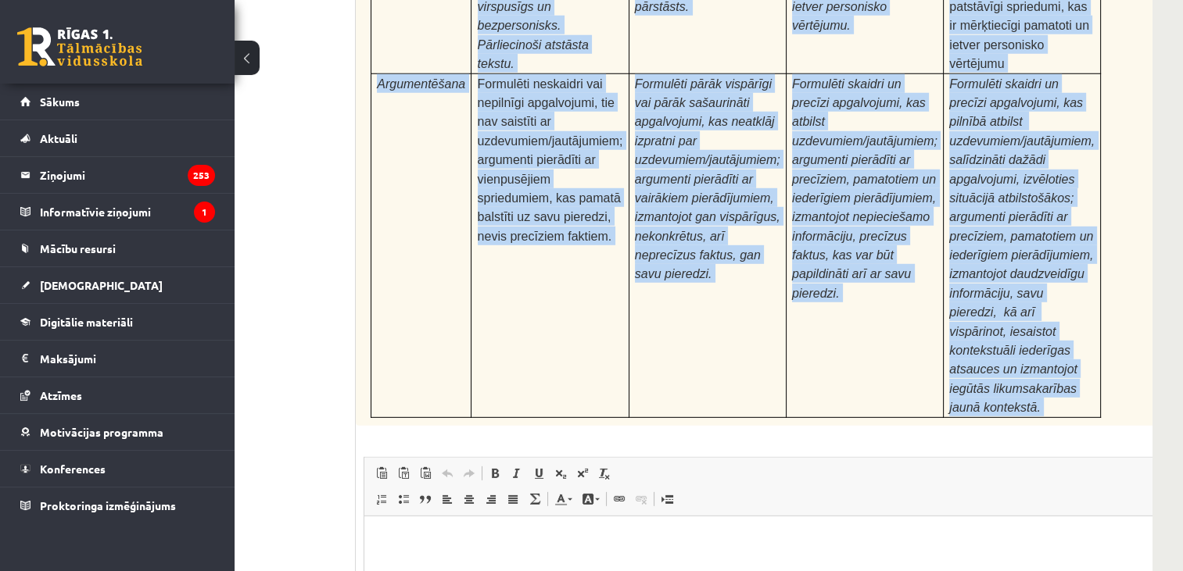
drag, startPoint x: 360, startPoint y: 212, endPoint x: 891, endPoint y: 166, distance: 533.6
click at [891, 166] on div "24p Pamatojoties uz izlasīto tekstu, izsaki viedokli par izlasīto, atbildot uz …" at bounding box center [775, 180] width 838 height 1205
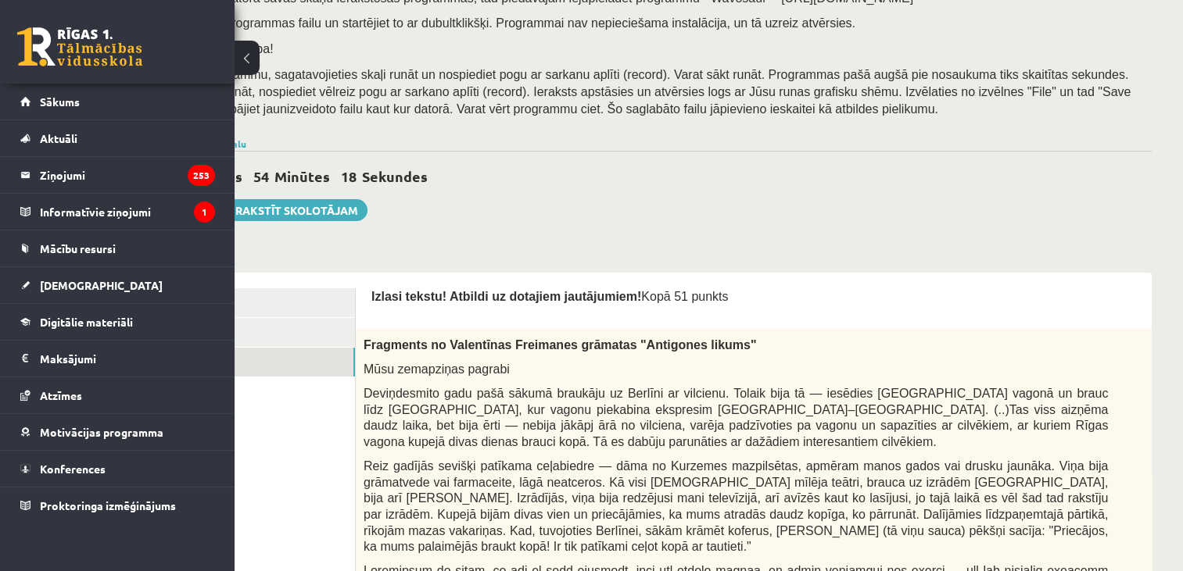
scroll to position [219, 0]
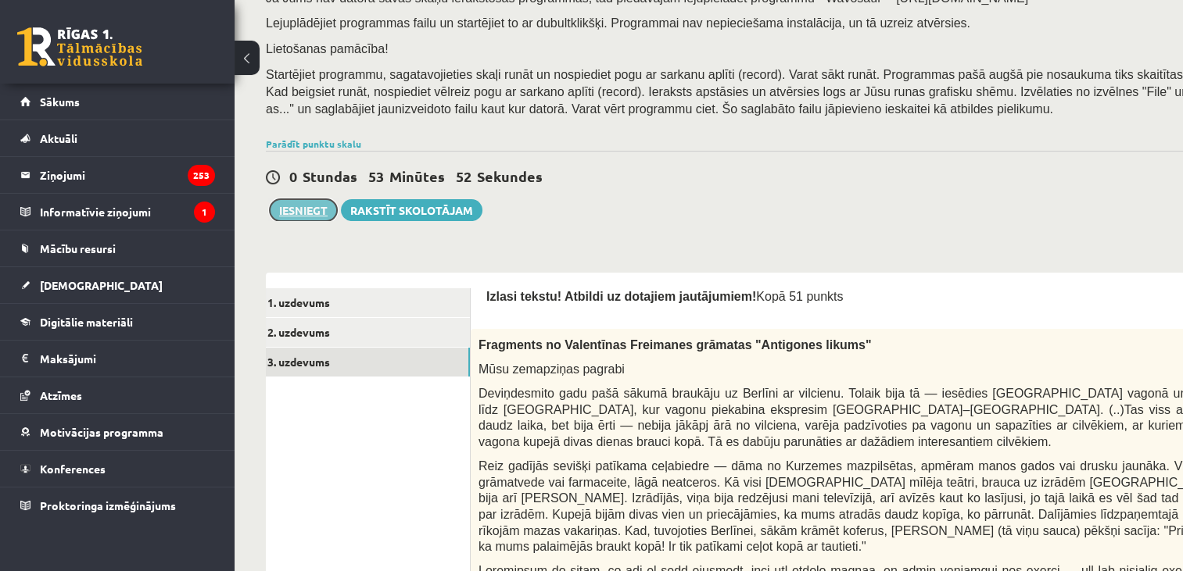
click at [294, 208] on button "Iesniegt" at bounding box center [303, 210] width 67 height 22
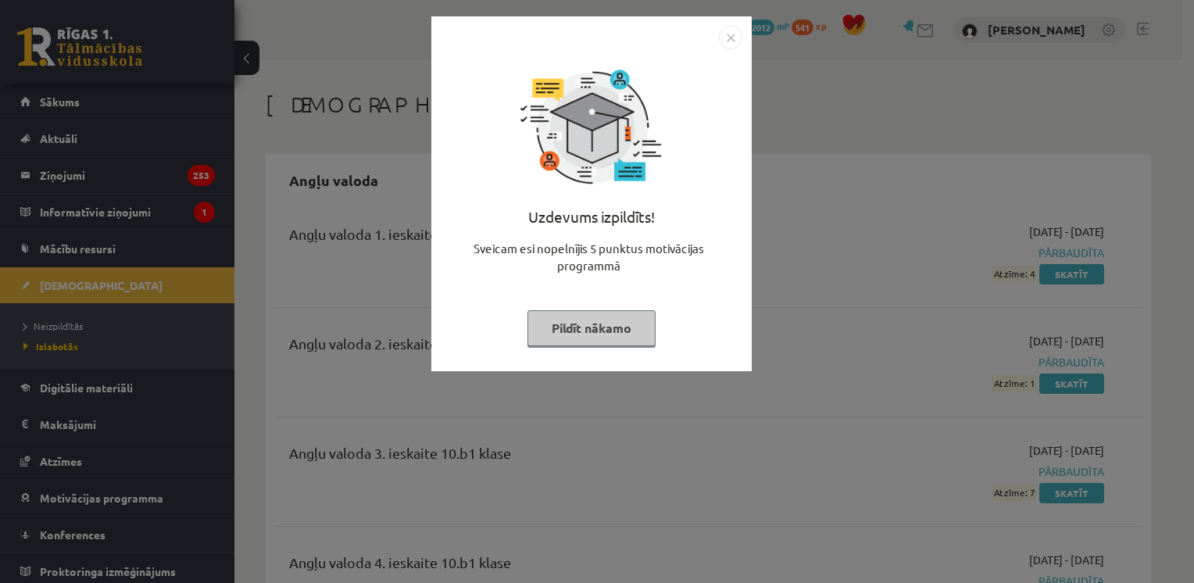
click at [558, 335] on button "Pildīt nākamo" at bounding box center [592, 328] width 128 height 36
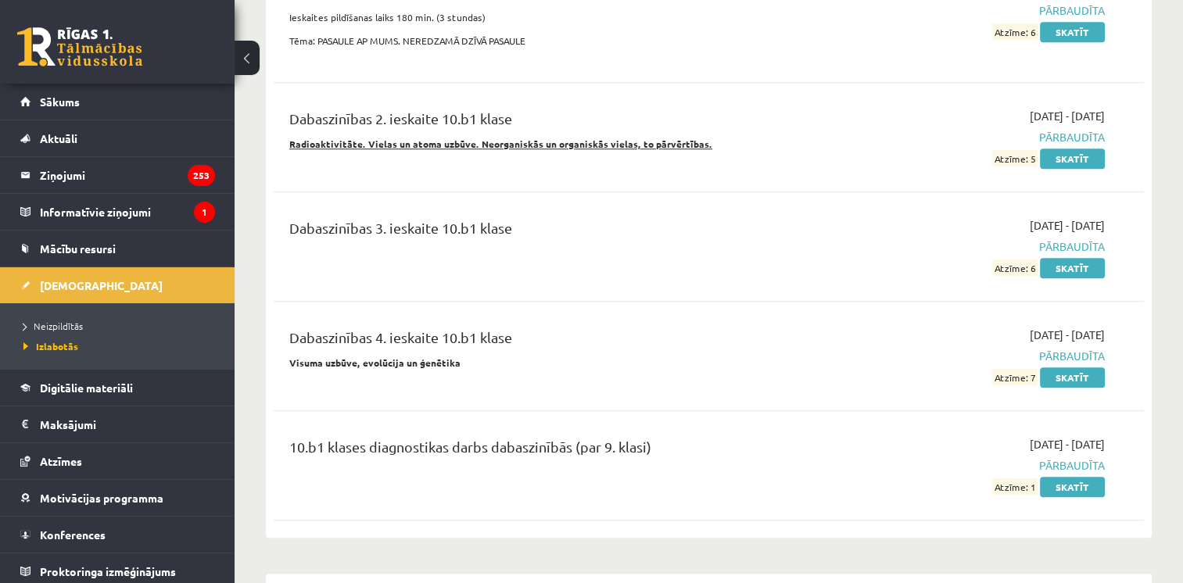
scroll to position [1210, 0]
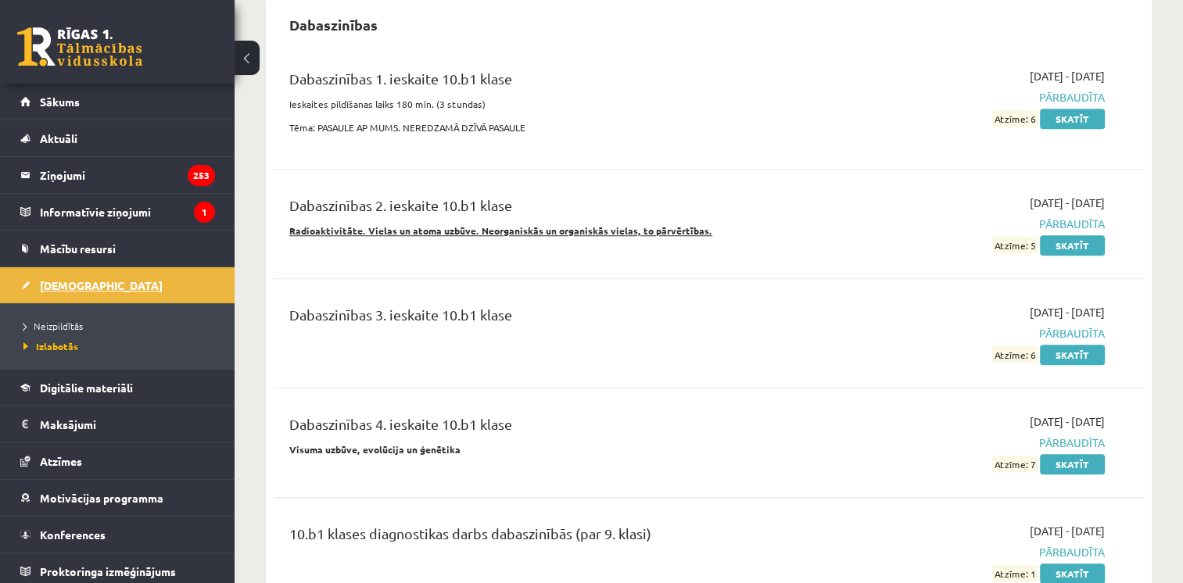
click at [103, 286] on link "[DEMOGRAPHIC_DATA]" at bounding box center [117, 285] width 195 height 36
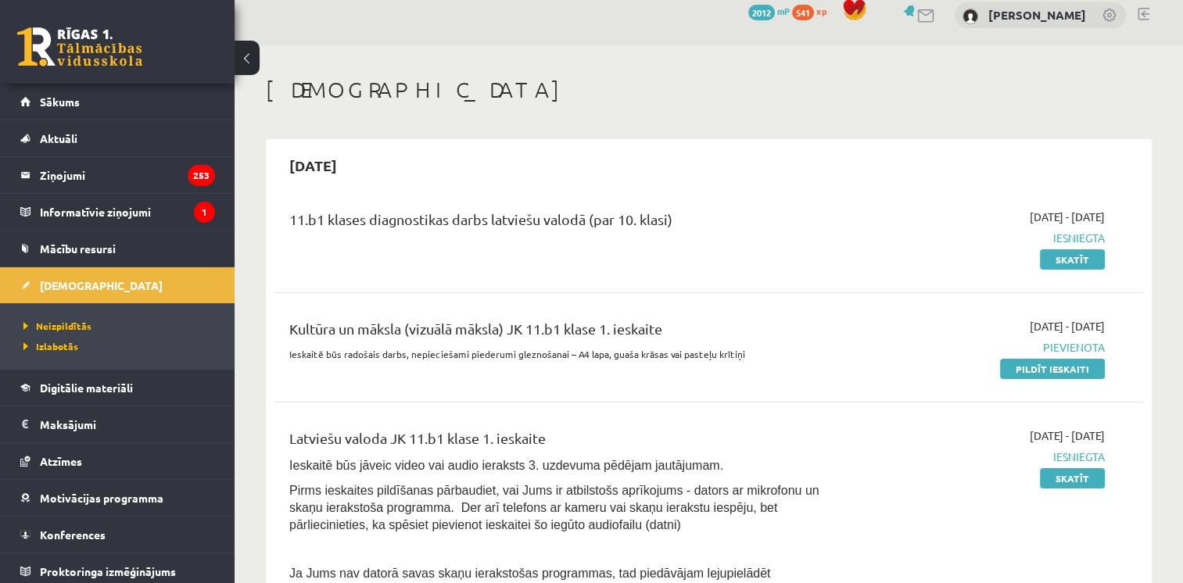
scroll to position [17, 0]
